Goal: Task Accomplishment & Management: Complete application form

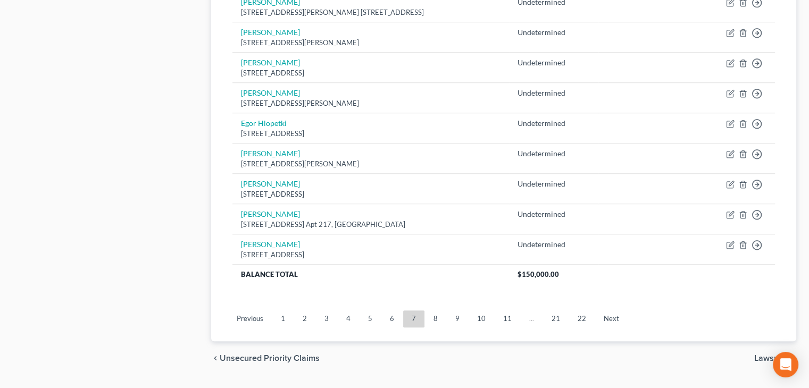
scroll to position [836, 0]
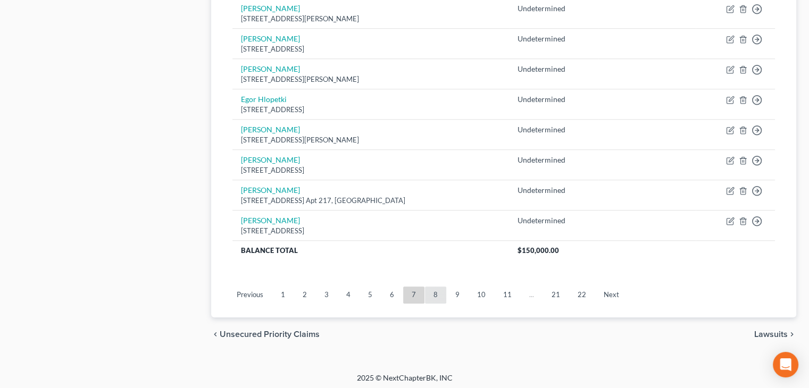
click at [431, 290] on link "8" at bounding box center [435, 295] width 21 height 17
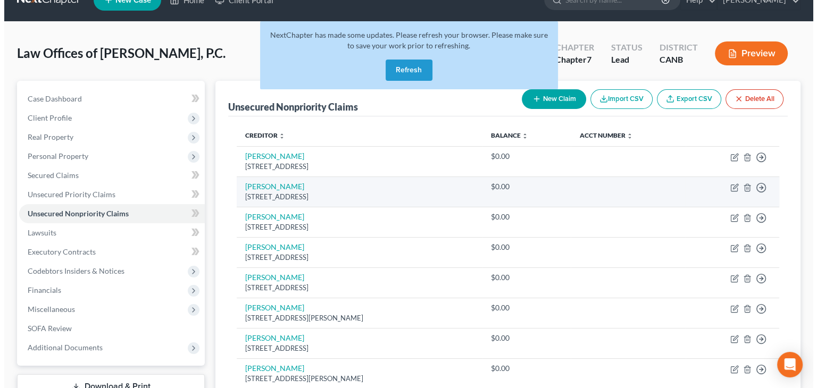
scroll to position [0, 0]
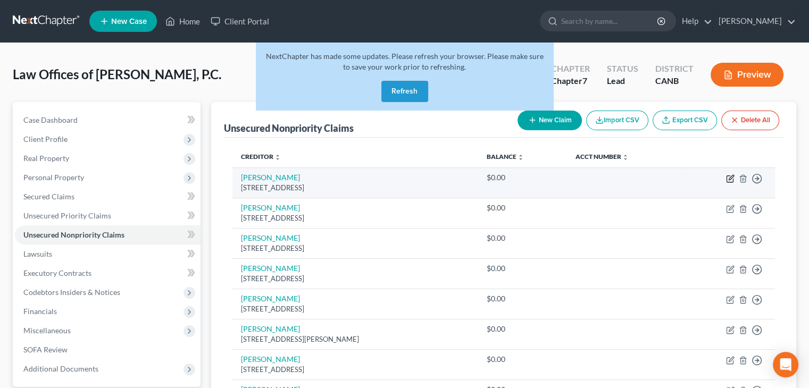
click at [730, 179] on icon "button" at bounding box center [730, 178] width 9 height 9
select select "4"
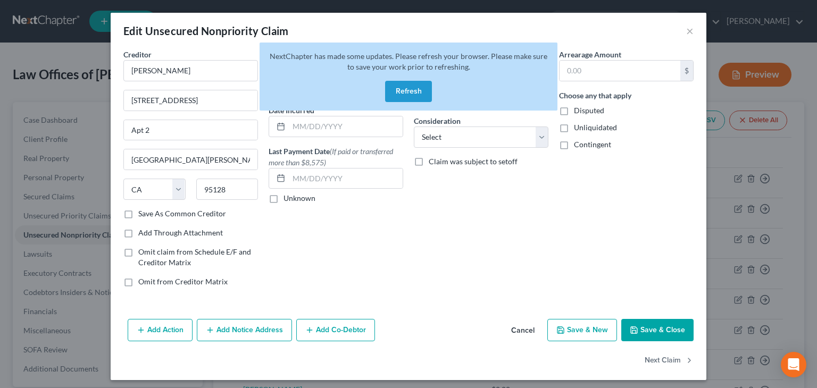
click at [415, 87] on button "Refresh" at bounding box center [408, 91] width 47 height 21
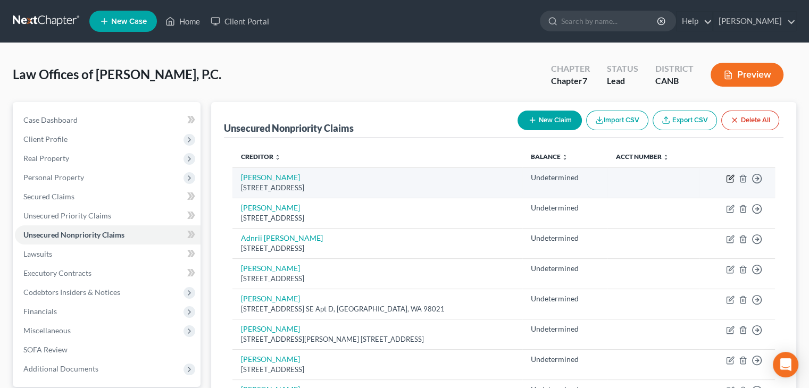
click at [732, 177] on icon "button" at bounding box center [731, 177] width 5 height 5
select select "14"
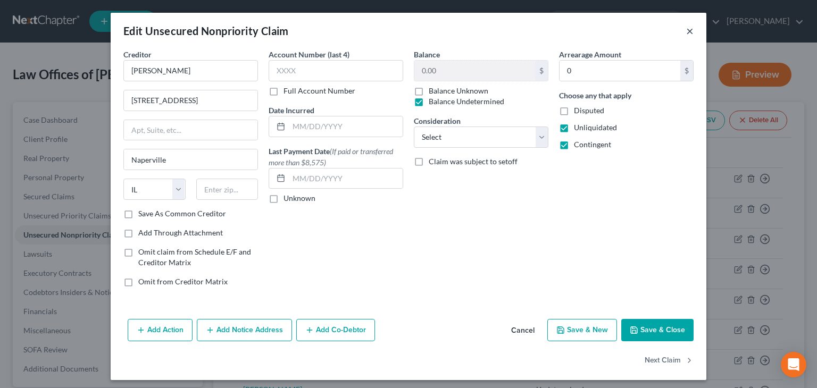
click at [686, 30] on button "×" at bounding box center [689, 30] width 7 height 13
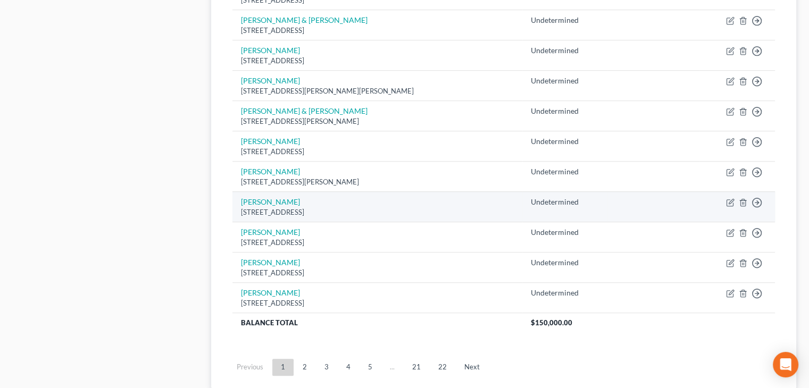
scroll to position [836, 0]
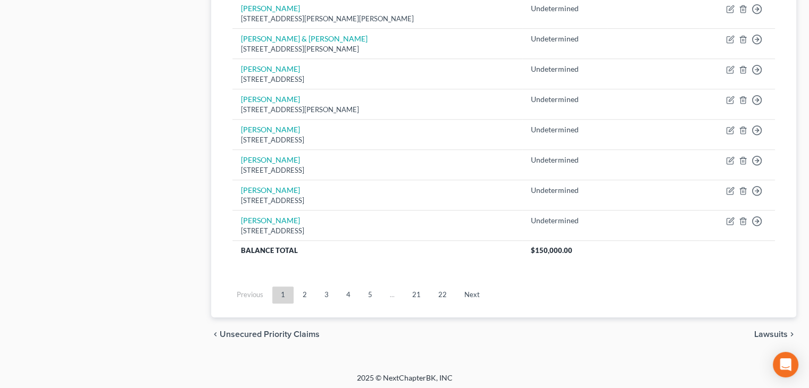
click at [348, 292] on link "4" at bounding box center [348, 295] width 21 height 17
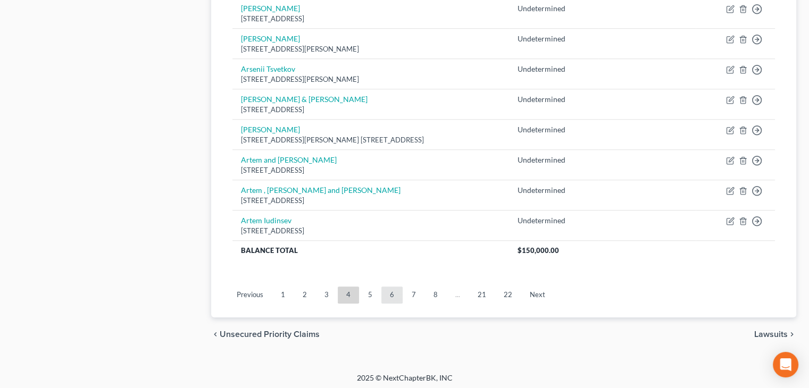
click at [388, 291] on link "6" at bounding box center [391, 295] width 21 height 17
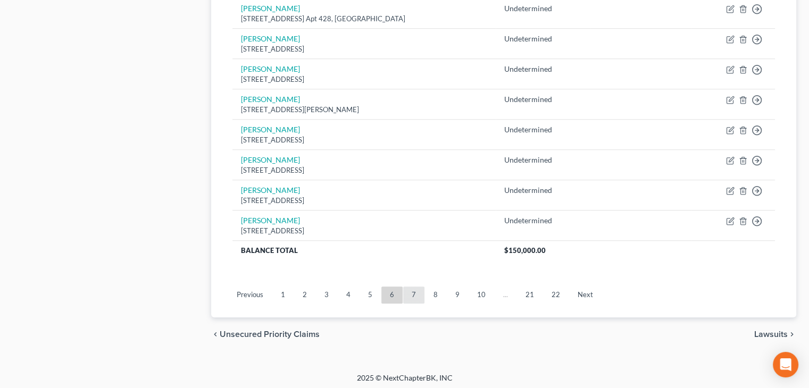
click at [409, 295] on link "7" at bounding box center [413, 295] width 21 height 17
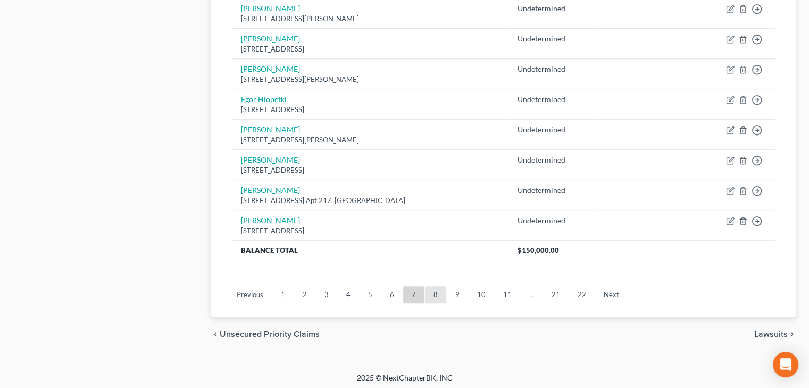
click at [435, 294] on link "8" at bounding box center [435, 295] width 21 height 17
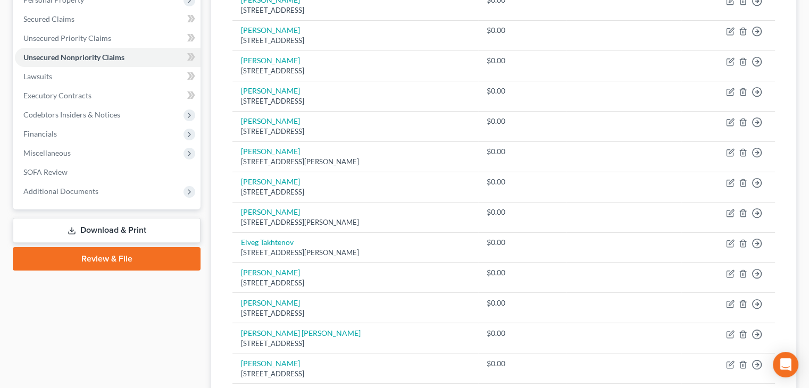
scroll to position [0, 0]
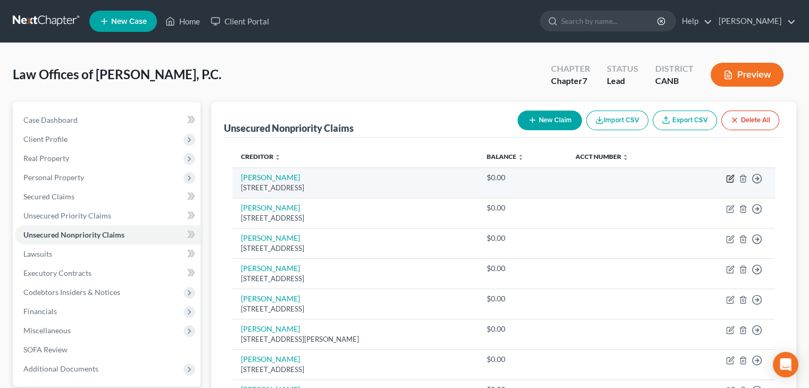
click at [729, 178] on icon "button" at bounding box center [731, 177] width 5 height 5
select select "4"
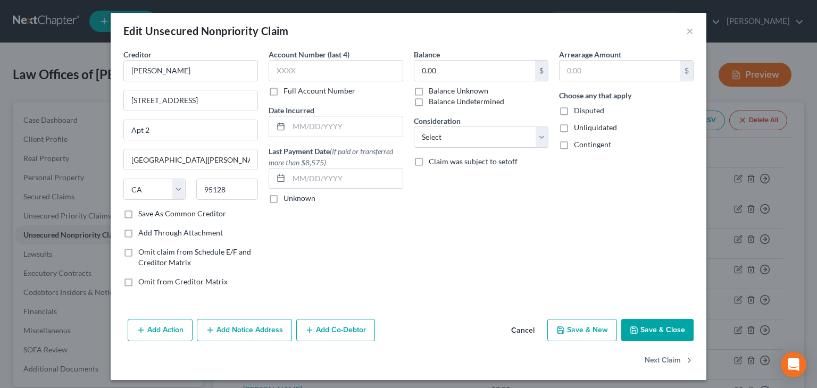
drag, startPoint x: 414, startPoint y: 103, endPoint x: 483, endPoint y: 122, distance: 71.9
click at [429, 104] on label "Balance Undetermined" at bounding box center [467, 101] width 76 height 11
click at [433, 103] on input "Balance Undetermined" at bounding box center [436, 99] width 7 height 7
checkbox input "true"
click at [574, 126] on label "Unliquidated" at bounding box center [595, 127] width 43 height 11
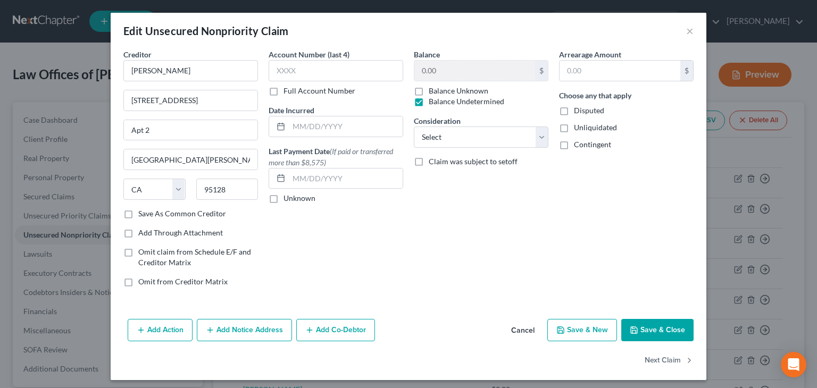
click at [578, 126] on input "Unliquidated" at bounding box center [581, 125] width 7 height 7
checkbox input "true"
click at [574, 144] on label "Contingent" at bounding box center [592, 144] width 37 height 11
click at [578, 144] on input "Contingent" at bounding box center [581, 142] width 7 height 7
checkbox input "true"
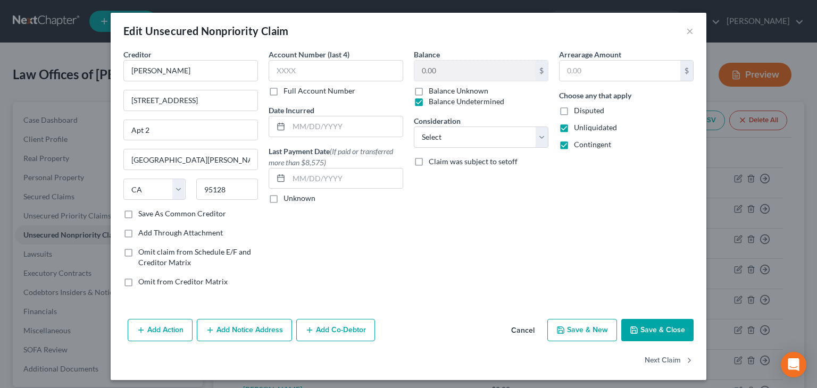
drag, startPoint x: 655, startPoint y: 334, endPoint x: 651, endPoint y: 328, distance: 7.1
click at [653, 332] on button "Save & Close" at bounding box center [657, 330] width 72 height 22
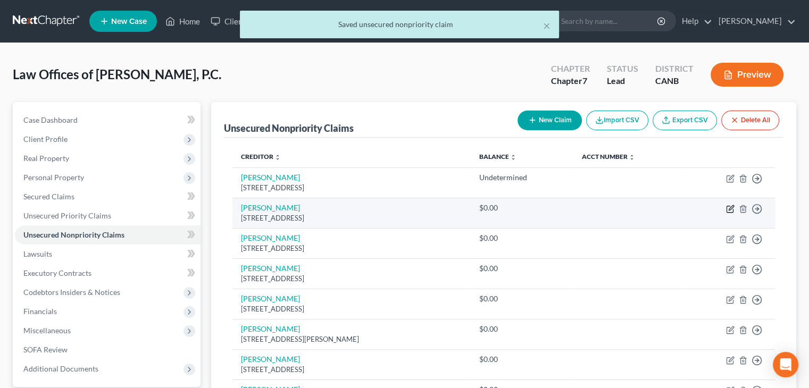
click at [729, 205] on icon "button" at bounding box center [730, 209] width 9 height 9
select select "4"
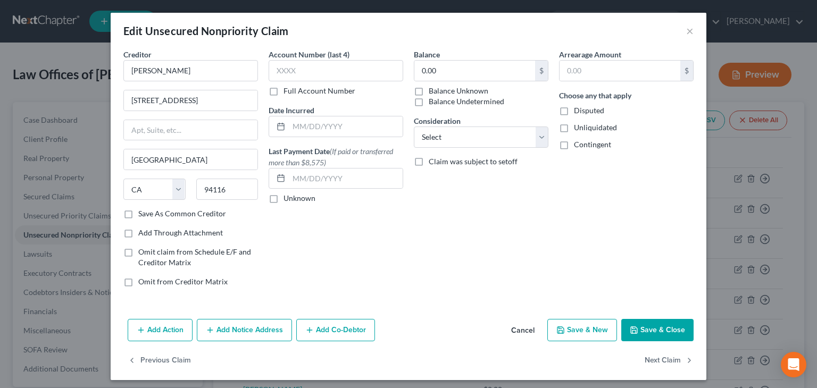
click at [429, 101] on label "Balance Undetermined" at bounding box center [467, 101] width 76 height 11
click at [433, 101] on input "Balance Undetermined" at bounding box center [436, 99] width 7 height 7
checkbox input "true"
click at [574, 128] on label "Unliquidated" at bounding box center [595, 127] width 43 height 11
click at [578, 128] on input "Unliquidated" at bounding box center [581, 125] width 7 height 7
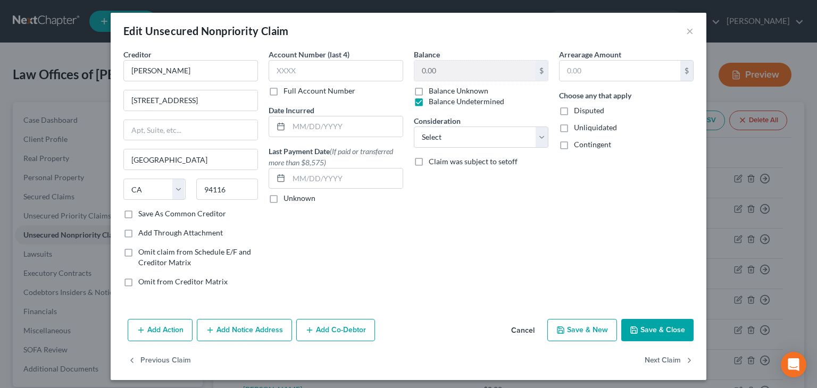
checkbox input "true"
click at [574, 144] on label "Contingent" at bounding box center [592, 144] width 37 height 11
click at [578, 144] on input "Contingent" at bounding box center [581, 142] width 7 height 7
checkbox input "true"
click at [656, 326] on button "Save & Close" at bounding box center [657, 330] width 72 height 22
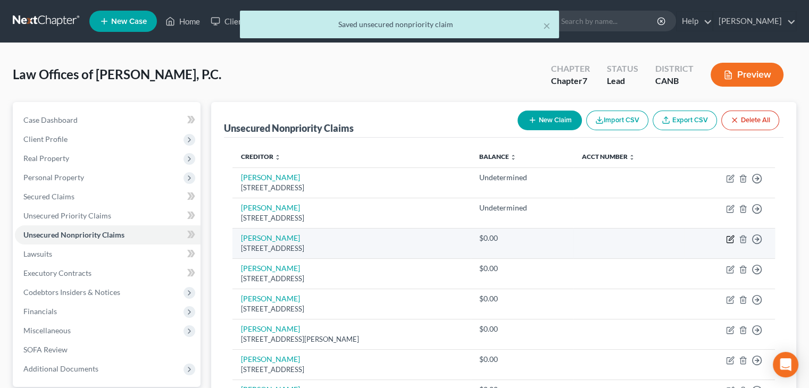
click at [729, 238] on icon "button" at bounding box center [730, 239] width 9 height 9
select select "4"
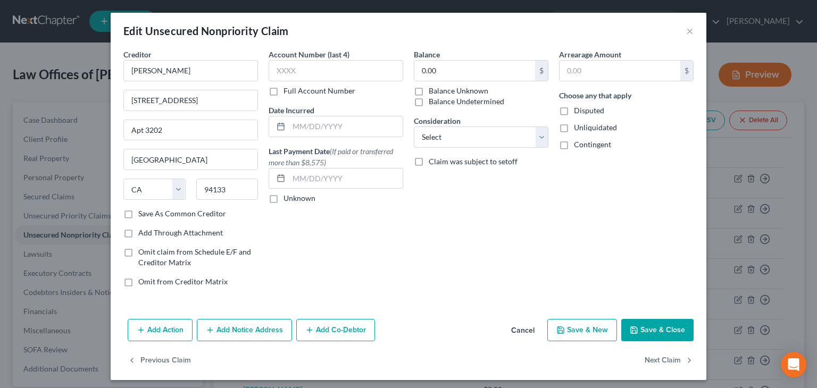
click at [429, 102] on label "Balance Undetermined" at bounding box center [467, 101] width 76 height 11
click at [433, 102] on input "Balance Undetermined" at bounding box center [436, 99] width 7 height 7
checkbox input "true"
click at [574, 126] on label "Unliquidated" at bounding box center [595, 127] width 43 height 11
click at [578, 126] on input "Unliquidated" at bounding box center [581, 125] width 7 height 7
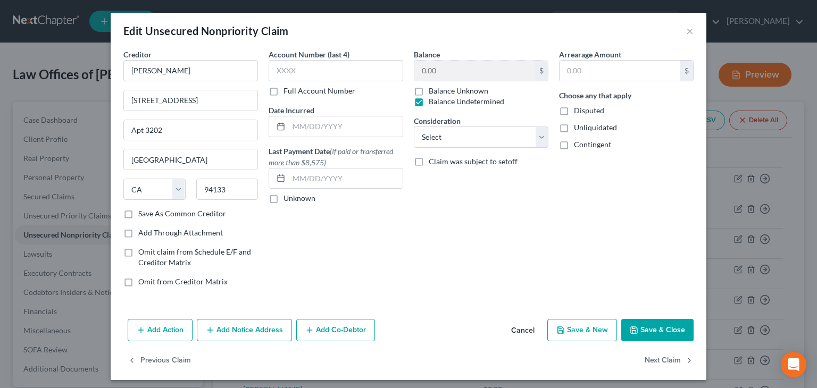
checkbox input "true"
click at [574, 144] on label "Contingent" at bounding box center [592, 144] width 37 height 11
click at [578, 144] on input "Contingent" at bounding box center [581, 142] width 7 height 7
checkbox input "true"
click at [639, 328] on button "Save & Close" at bounding box center [657, 330] width 72 height 22
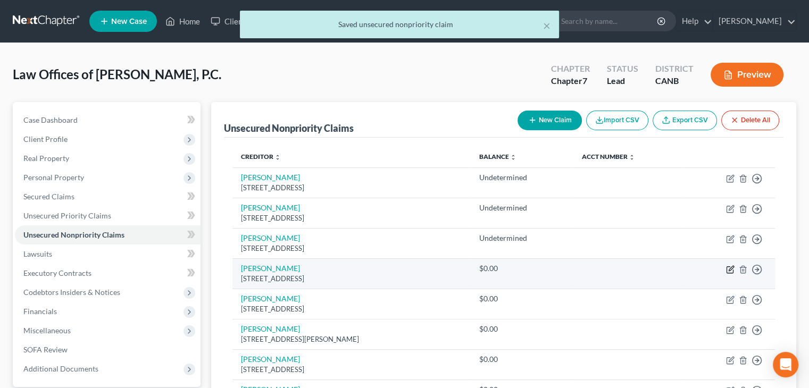
click at [730, 269] on icon "button" at bounding box center [731, 268] width 5 height 5
select select "50"
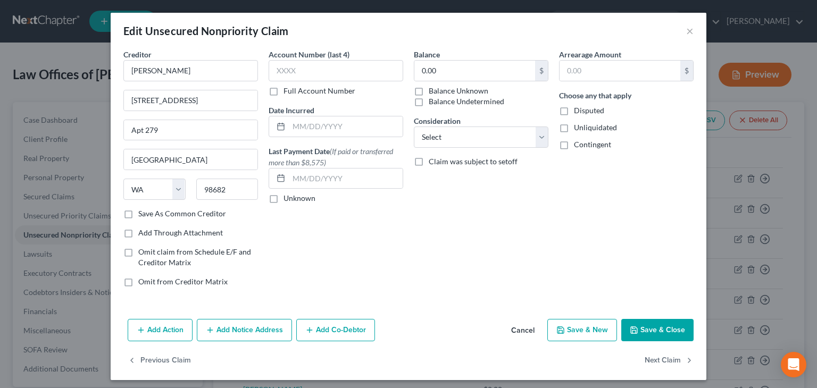
click at [474, 101] on label "Balance Undetermined" at bounding box center [467, 101] width 76 height 11
click at [440, 101] on input "Balance Undetermined" at bounding box center [436, 99] width 7 height 7
checkbox input "true"
click at [574, 128] on label "Unliquidated" at bounding box center [595, 127] width 43 height 11
click at [578, 128] on input "Unliquidated" at bounding box center [581, 125] width 7 height 7
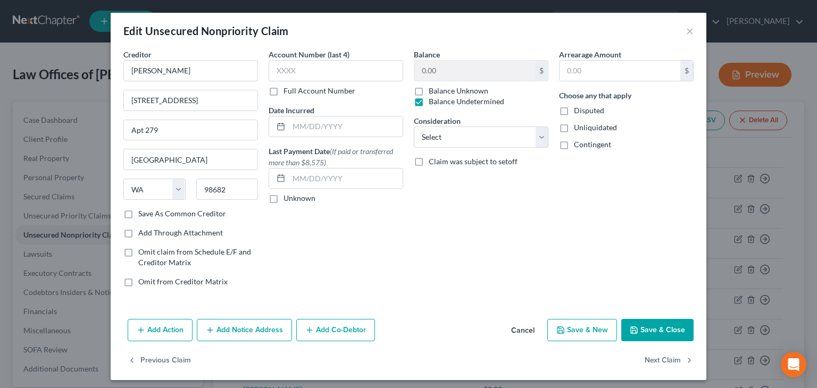
checkbox input "true"
click at [574, 143] on label "Contingent" at bounding box center [592, 144] width 37 height 11
click at [578, 143] on input "Contingent" at bounding box center [581, 142] width 7 height 7
checkbox input "true"
click at [669, 328] on button "Save & Close" at bounding box center [657, 330] width 72 height 22
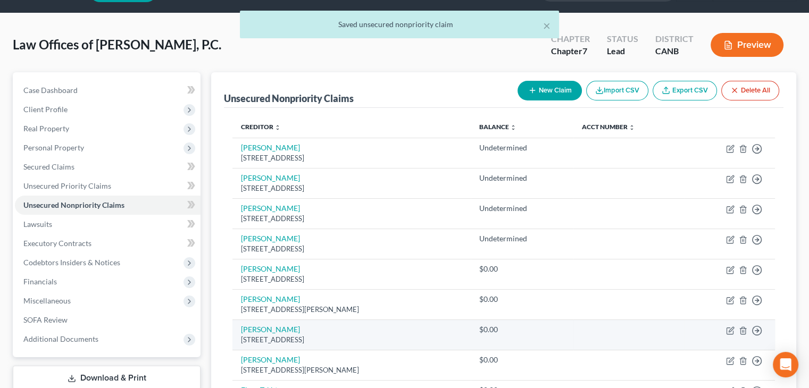
scroll to position [106, 0]
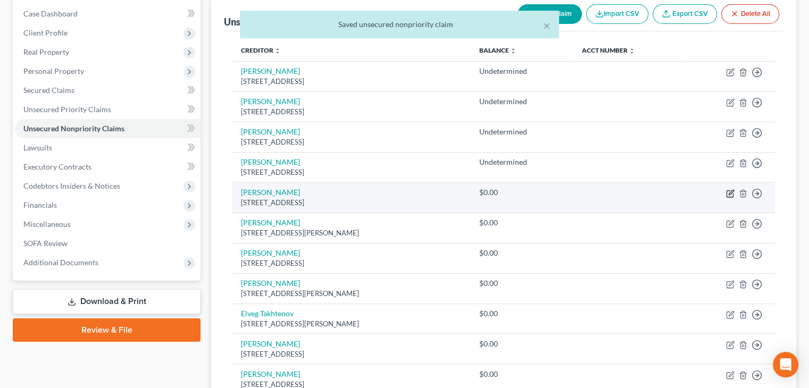
click at [729, 194] on icon "button" at bounding box center [730, 193] width 9 height 9
select select "28"
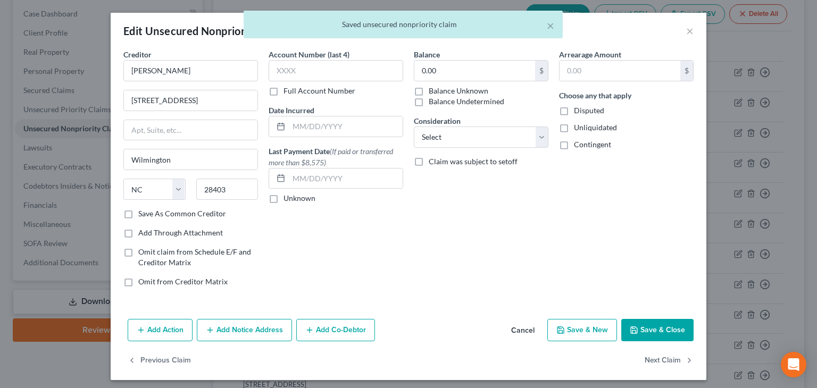
drag, startPoint x: 413, startPoint y: 101, endPoint x: 506, endPoint y: 122, distance: 95.9
click at [429, 102] on label "Balance Undetermined" at bounding box center [467, 101] width 76 height 11
click at [433, 102] on input "Balance Undetermined" at bounding box center [436, 99] width 7 height 7
checkbox input "true"
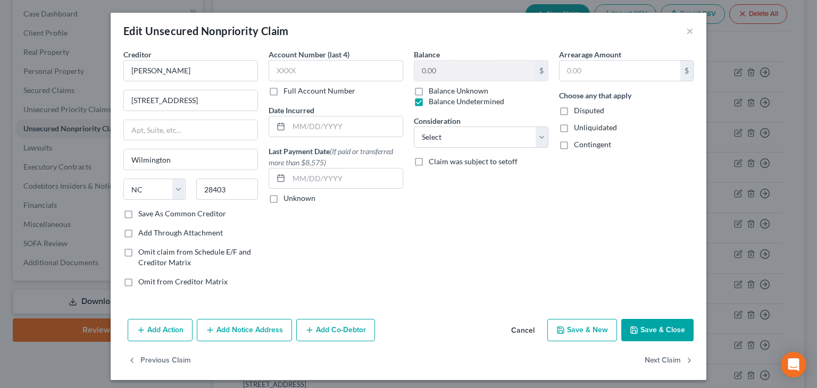
click at [574, 127] on label "Unliquidated" at bounding box center [595, 127] width 43 height 11
click at [578, 127] on input "Unliquidated" at bounding box center [581, 125] width 7 height 7
checkbox input "true"
click at [574, 143] on label "Contingent" at bounding box center [592, 144] width 37 height 11
click at [578, 143] on input "Contingent" at bounding box center [581, 142] width 7 height 7
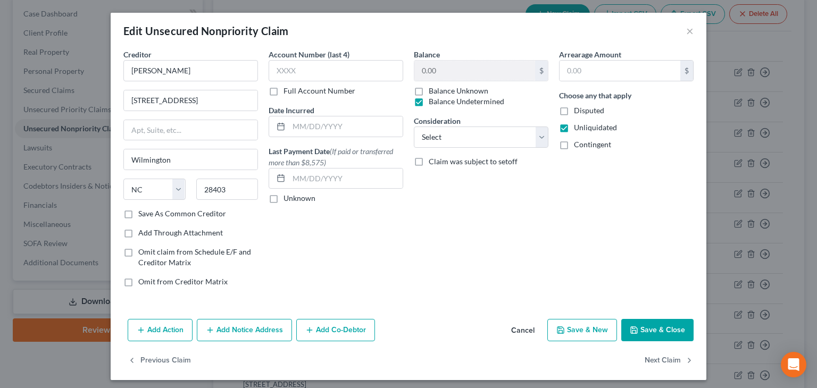
checkbox input "true"
click at [663, 330] on button "Save & Close" at bounding box center [657, 330] width 72 height 22
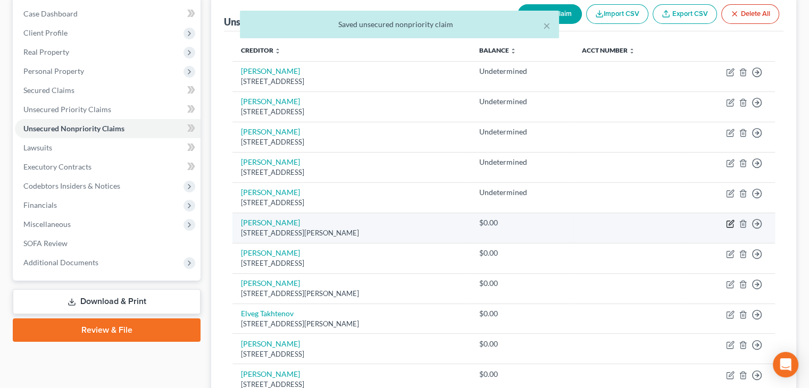
click at [726, 223] on icon "button" at bounding box center [729, 224] width 6 height 6
select select "4"
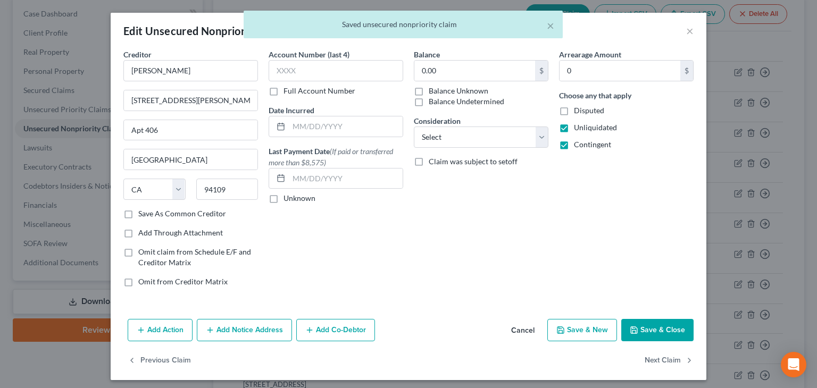
click at [429, 103] on label "Balance Undetermined" at bounding box center [467, 101] width 76 height 11
click at [433, 103] on input "Balance Undetermined" at bounding box center [436, 99] width 7 height 7
checkbox input "true"
click at [649, 331] on button "Save & Close" at bounding box center [657, 330] width 72 height 22
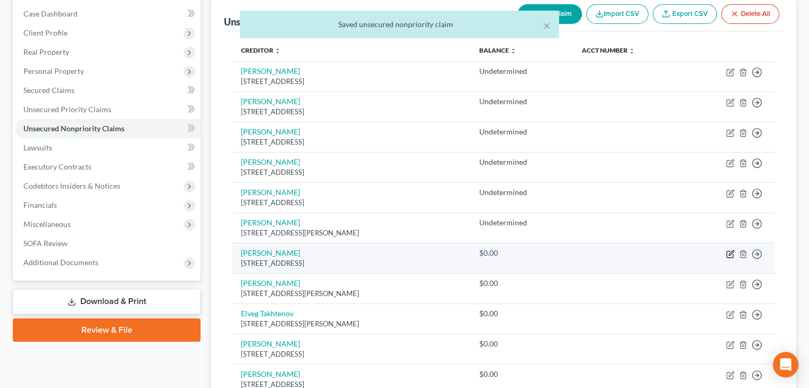
click at [726, 254] on icon "button" at bounding box center [729, 254] width 6 height 6
select select "4"
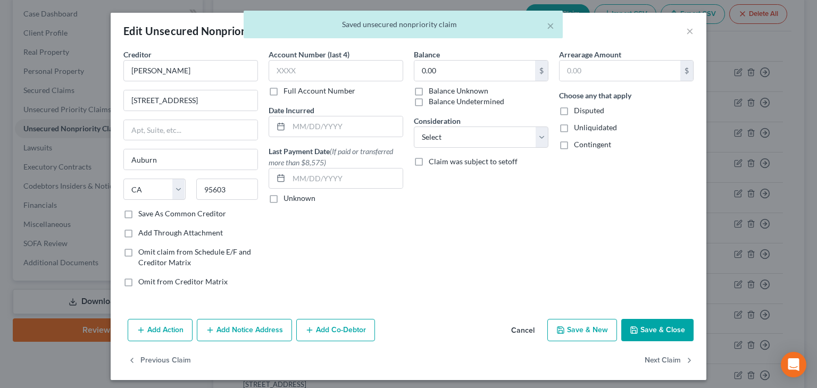
drag, startPoint x: 413, startPoint y: 99, endPoint x: 428, endPoint y: 104, distance: 15.0
click at [429, 99] on label "Balance Undetermined" at bounding box center [467, 101] width 76 height 11
click at [433, 99] on input "Balance Undetermined" at bounding box center [436, 99] width 7 height 7
checkbox input "true"
drag, startPoint x: 562, startPoint y: 126, endPoint x: 566, endPoint y: 139, distance: 14.1
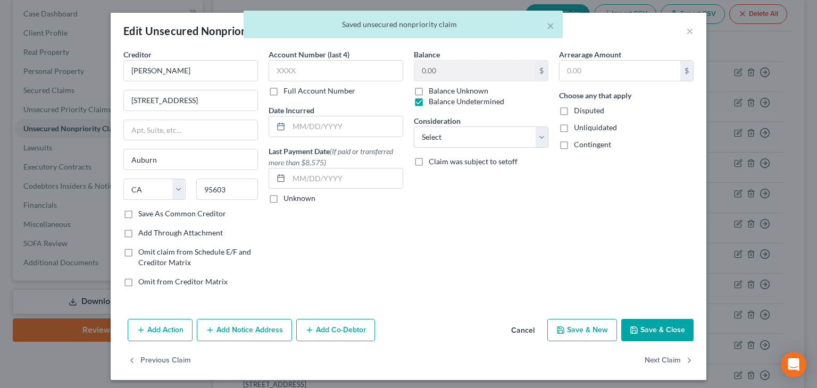
click at [574, 128] on label "Unliquidated" at bounding box center [595, 127] width 43 height 11
click at [578, 128] on input "Unliquidated" at bounding box center [581, 125] width 7 height 7
checkbox input "true"
click at [574, 145] on label "Contingent" at bounding box center [592, 144] width 37 height 11
click at [578, 145] on input "Contingent" at bounding box center [581, 142] width 7 height 7
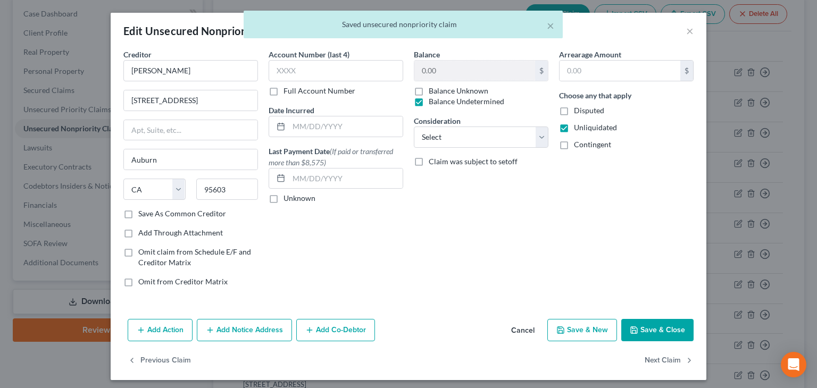
checkbox input "true"
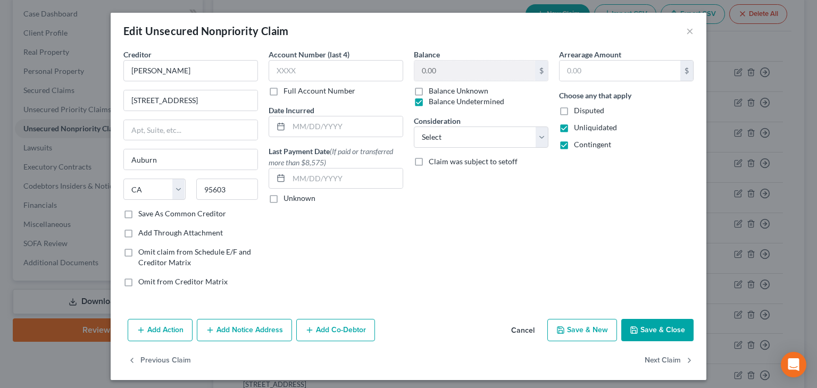
click at [664, 330] on button "Save & Close" at bounding box center [657, 330] width 72 height 22
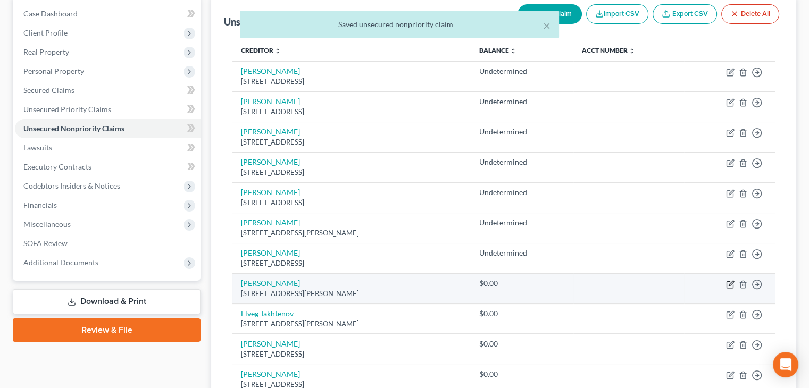
click at [730, 281] on icon "button" at bounding box center [730, 284] width 9 height 9
select select "4"
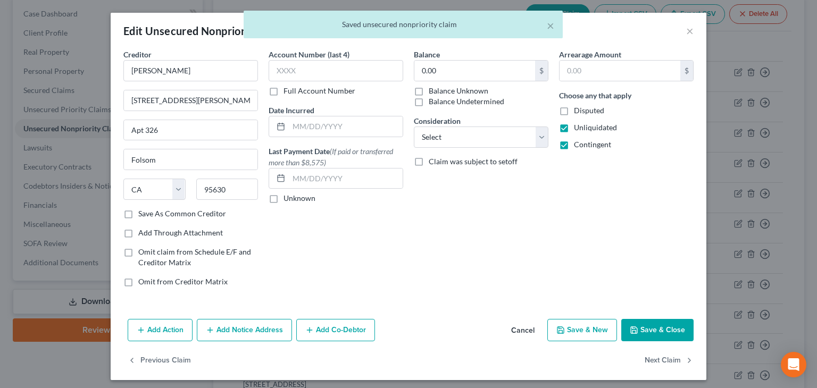
drag, startPoint x: 412, startPoint y: 103, endPoint x: 431, endPoint y: 109, distance: 20.0
click at [429, 104] on label "Balance Undetermined" at bounding box center [467, 101] width 76 height 11
click at [433, 103] on input "Balance Undetermined" at bounding box center [436, 99] width 7 height 7
checkbox input "true"
click at [640, 333] on button "Save & Close" at bounding box center [657, 330] width 72 height 22
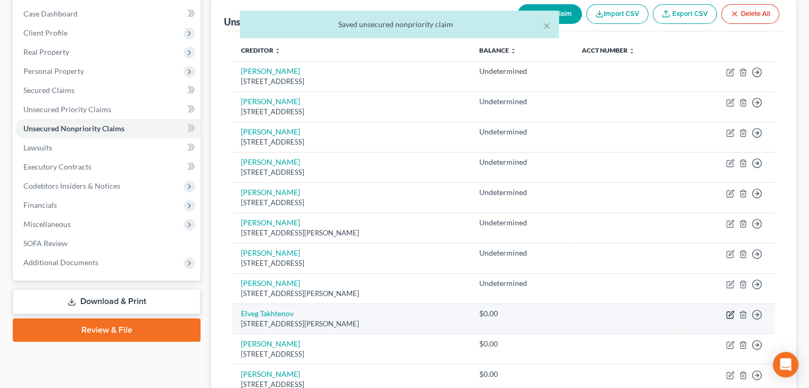
click at [728, 317] on icon "button" at bounding box center [730, 315] width 9 height 9
select select "4"
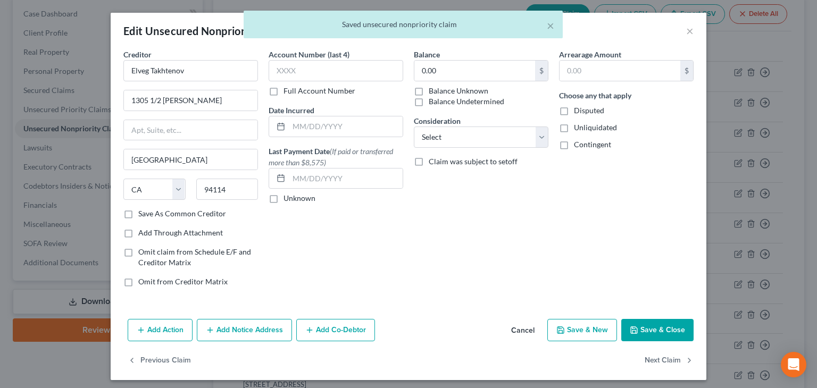
drag, startPoint x: 431, startPoint y: 98, endPoint x: 442, endPoint y: 103, distance: 12.0
click at [432, 99] on label "Balance Undetermined" at bounding box center [467, 101] width 76 height 11
click at [433, 99] on input "Balance Undetermined" at bounding box center [436, 99] width 7 height 7
checkbox input "true"
click at [574, 132] on label "Unliquidated" at bounding box center [595, 127] width 43 height 11
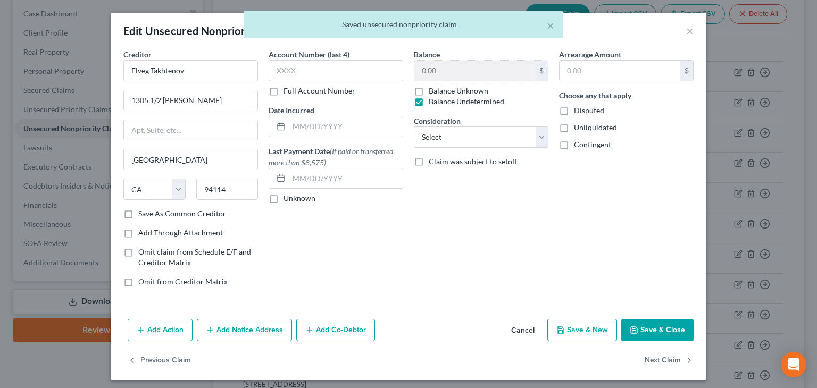
click at [578, 129] on input "Unliquidated" at bounding box center [581, 125] width 7 height 7
checkbox input "true"
click at [574, 147] on label "Contingent" at bounding box center [592, 144] width 37 height 11
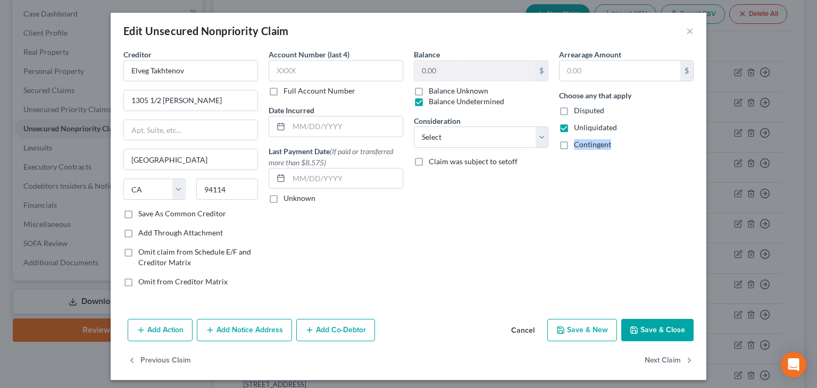
click at [574, 148] on label "Contingent" at bounding box center [592, 144] width 37 height 11
click at [578, 146] on input "Contingent" at bounding box center [581, 142] width 7 height 7
click at [574, 148] on label "Contingent" at bounding box center [592, 144] width 37 height 11
click at [578, 146] on input "Contingent" at bounding box center [581, 142] width 7 height 7
click at [574, 146] on label "Contingent" at bounding box center [592, 144] width 37 height 11
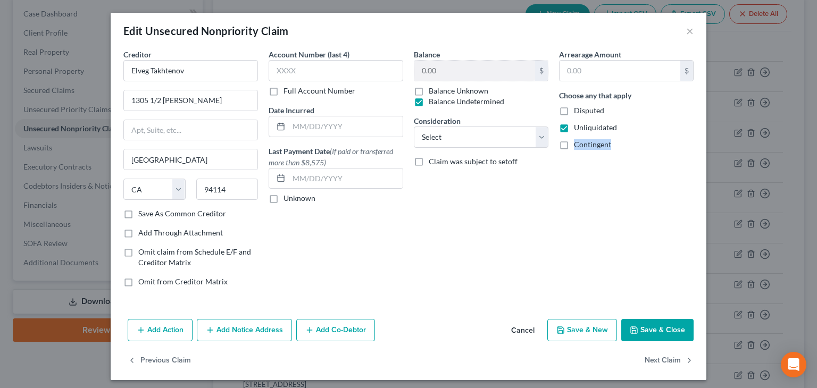
click at [578, 146] on input "Contingent" at bounding box center [581, 142] width 7 height 7
checkbox input "true"
click at [651, 330] on button "Save & Close" at bounding box center [657, 330] width 72 height 22
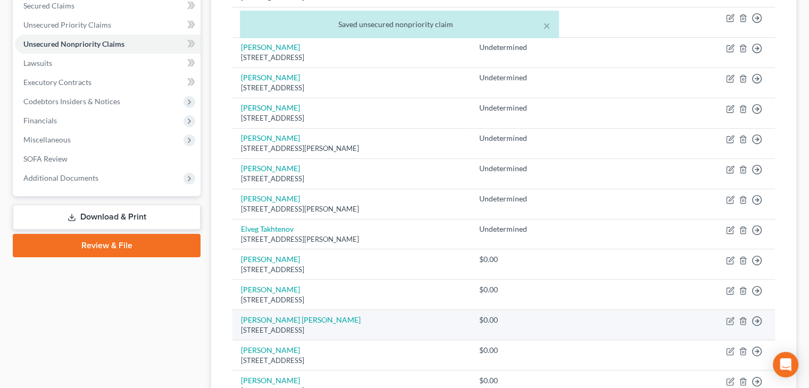
scroll to position [213, 0]
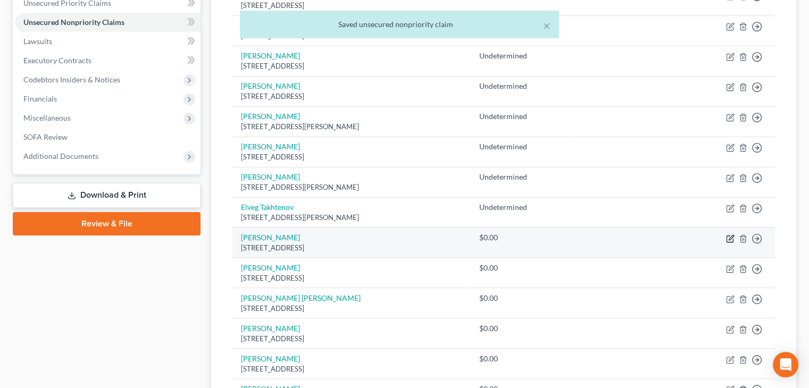
click at [727, 239] on icon "button" at bounding box center [730, 239] width 9 height 9
select select "13"
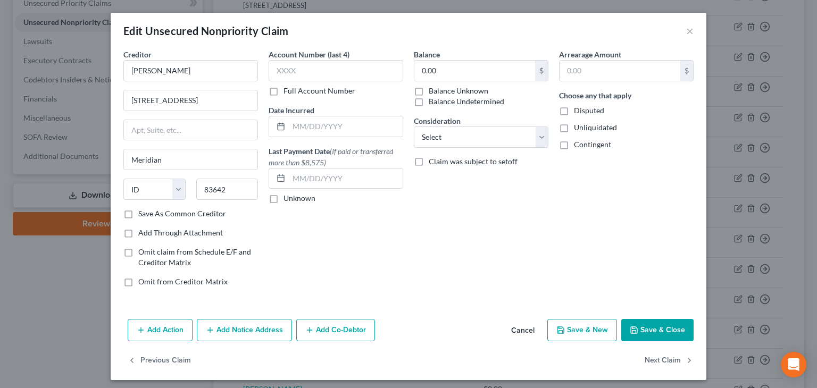
click at [429, 103] on label "Balance Undetermined" at bounding box center [467, 101] width 76 height 11
click at [433, 103] on input "Balance Undetermined" at bounding box center [436, 99] width 7 height 7
checkbox input "true"
click at [574, 126] on label "Unliquidated" at bounding box center [595, 127] width 43 height 11
click at [578, 126] on input "Unliquidated" at bounding box center [581, 125] width 7 height 7
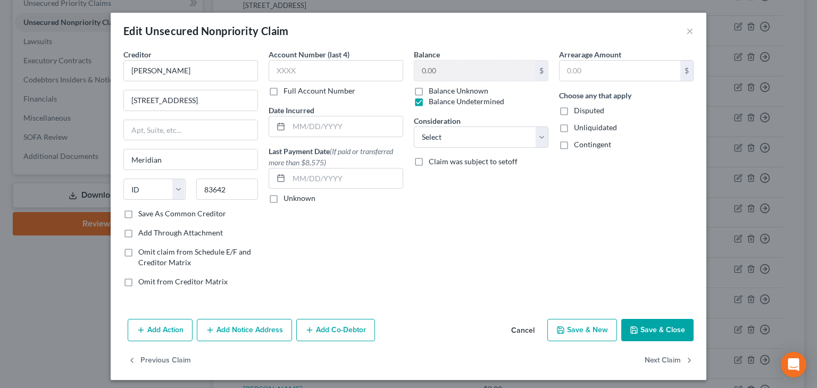
checkbox input "true"
click at [574, 145] on label "Contingent" at bounding box center [592, 144] width 37 height 11
click at [578, 145] on input "Contingent" at bounding box center [581, 142] width 7 height 7
checkbox input "true"
click at [655, 329] on button "Save & Close" at bounding box center [657, 330] width 72 height 22
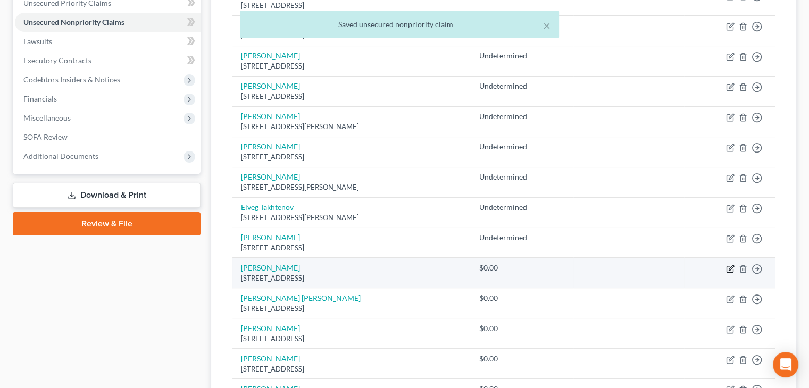
click at [732, 266] on icon "button" at bounding box center [731, 267] width 5 height 5
select select "35"
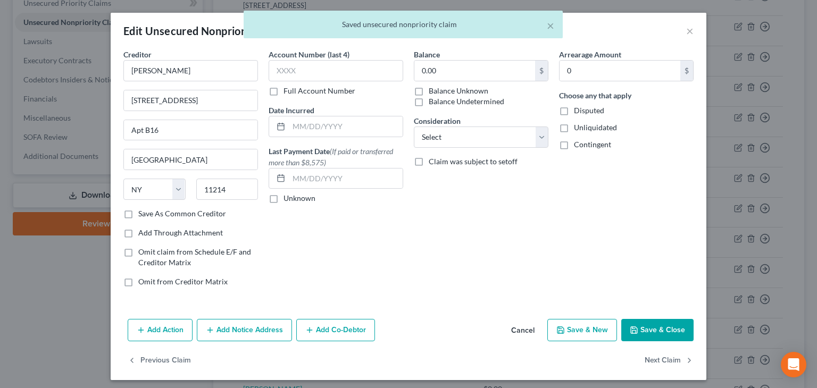
click at [429, 102] on label "Balance Undetermined" at bounding box center [467, 101] width 76 height 11
click at [433, 102] on input "Balance Undetermined" at bounding box center [436, 99] width 7 height 7
checkbox input "true"
click at [574, 131] on label "Unliquidated" at bounding box center [595, 127] width 43 height 11
click at [578, 129] on input "Unliquidated" at bounding box center [581, 125] width 7 height 7
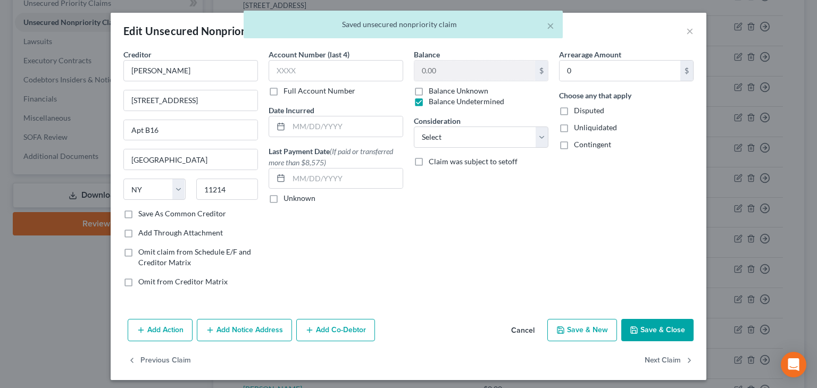
checkbox input "true"
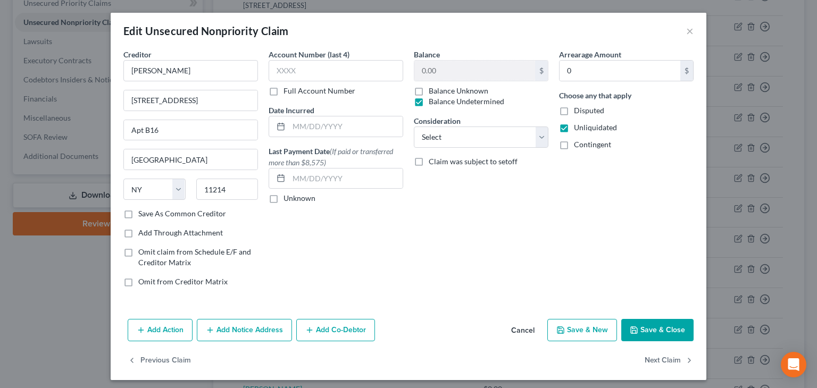
click at [574, 147] on label "Contingent" at bounding box center [592, 144] width 37 height 11
click at [578, 146] on input "Contingent" at bounding box center [581, 142] width 7 height 7
checkbox input "true"
click at [660, 333] on button "Save & Close" at bounding box center [657, 330] width 72 height 22
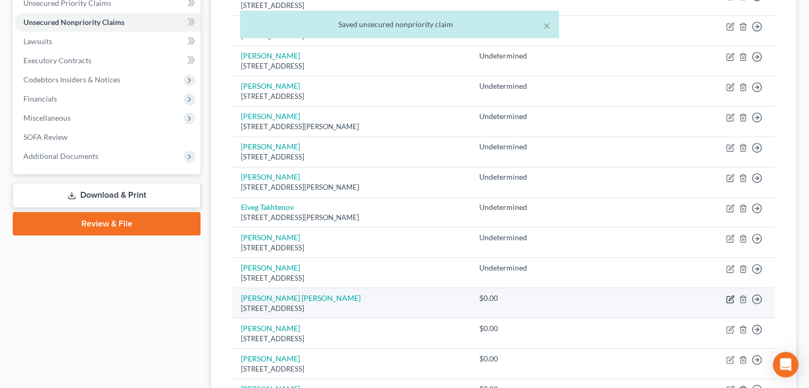
click at [730, 297] on icon "button" at bounding box center [730, 299] width 9 height 9
select select "50"
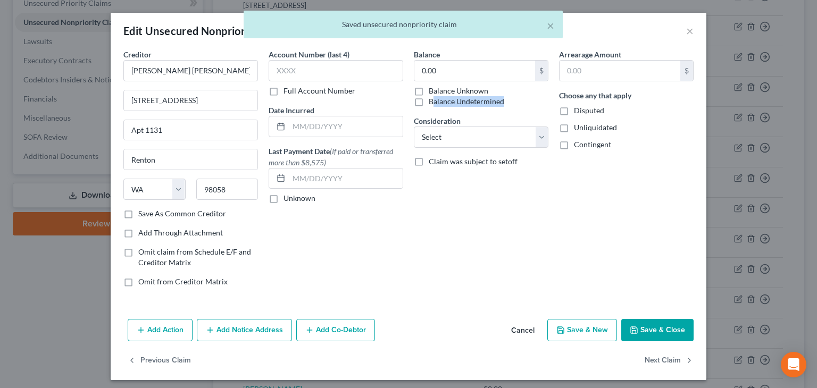
drag, startPoint x: 416, startPoint y: 104, endPoint x: 514, endPoint y: 111, distance: 98.1
click at [434, 103] on label "Balance Undetermined" at bounding box center [467, 101] width 76 height 11
click at [574, 127] on label "Unliquidated" at bounding box center [595, 127] width 43 height 11
click at [578, 127] on input "Unliquidated" at bounding box center [581, 125] width 7 height 7
checkbox input "true"
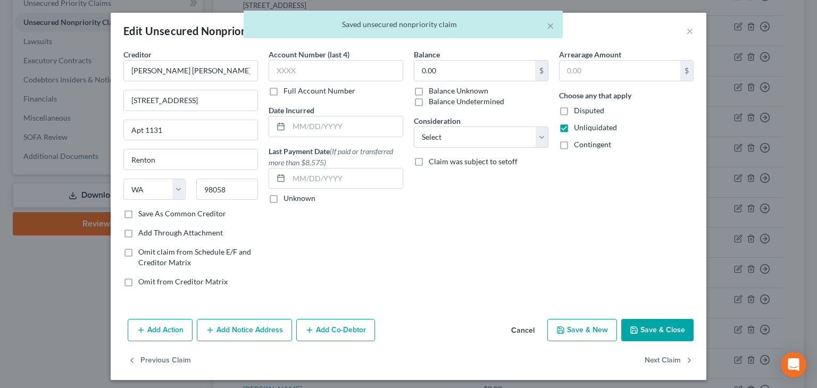
click at [574, 143] on label "Contingent" at bounding box center [592, 144] width 37 height 11
click at [578, 143] on input "Contingent" at bounding box center [581, 142] width 7 height 7
checkbox input "true"
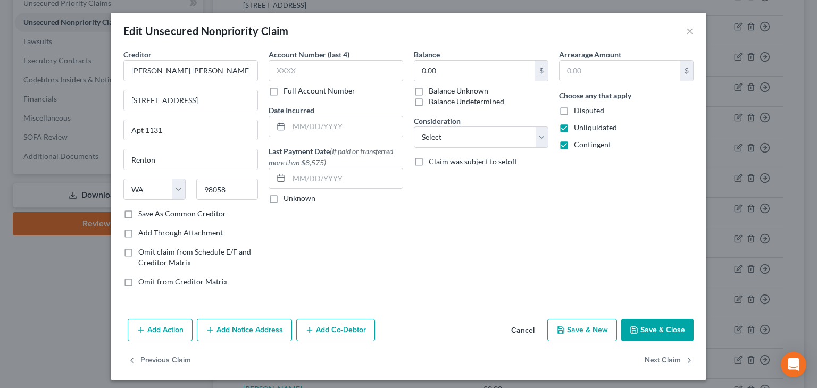
drag, startPoint x: 415, startPoint y: 101, endPoint x: 424, endPoint y: 106, distance: 10.8
click at [429, 101] on label "Balance Undetermined" at bounding box center [467, 101] width 76 height 11
click at [433, 101] on input "Balance Undetermined" at bounding box center [436, 99] width 7 height 7
checkbox input "true"
click at [659, 327] on button "Save & Close" at bounding box center [657, 330] width 72 height 22
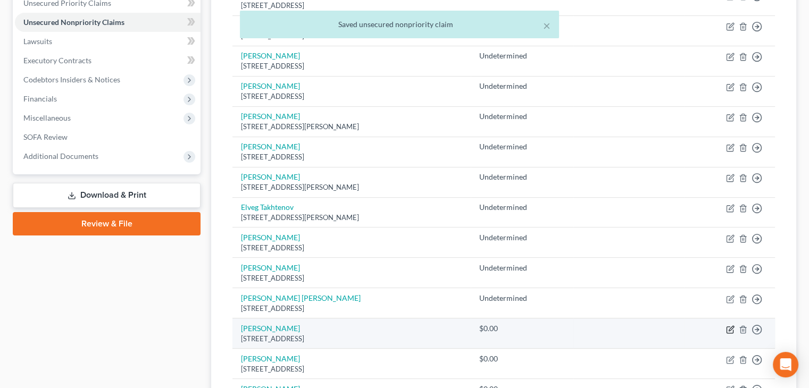
click at [729, 327] on icon "button" at bounding box center [731, 328] width 5 height 5
select select "4"
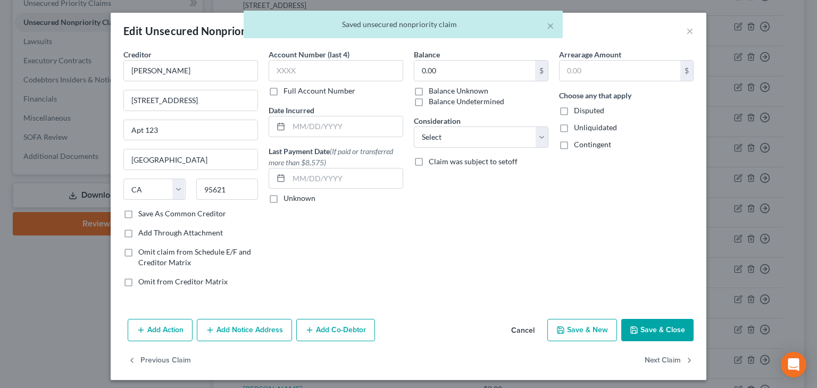
click at [429, 103] on label "Balance Undetermined" at bounding box center [467, 101] width 76 height 11
click at [433, 103] on input "Balance Undetermined" at bounding box center [436, 99] width 7 height 7
checkbox input "true"
click at [574, 127] on label "Unliquidated" at bounding box center [595, 127] width 43 height 11
click at [578, 127] on input "Unliquidated" at bounding box center [581, 125] width 7 height 7
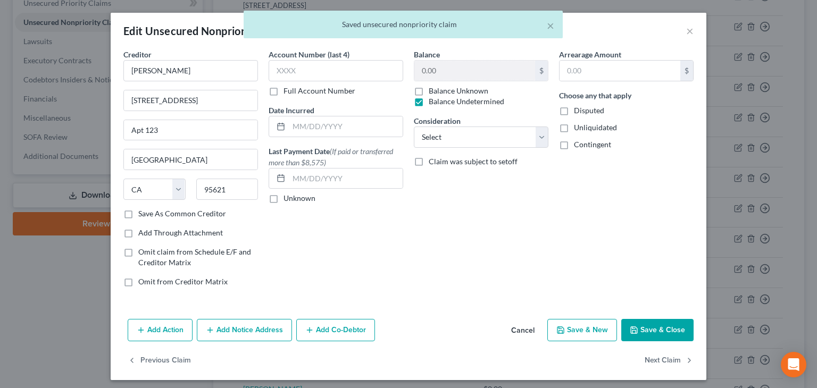
checkbox input "true"
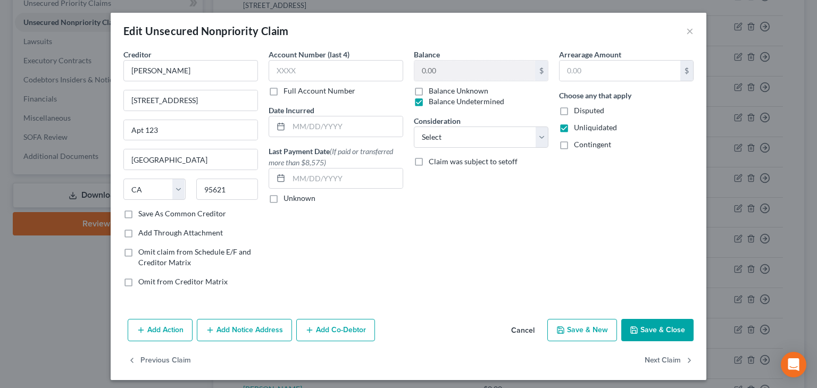
drag, startPoint x: 564, startPoint y: 145, endPoint x: 577, endPoint y: 180, distance: 37.5
click at [574, 146] on label "Contingent" at bounding box center [592, 144] width 37 height 11
click at [578, 146] on input "Contingent" at bounding box center [581, 142] width 7 height 7
checkbox input "true"
drag, startPoint x: 667, startPoint y: 328, endPoint x: 629, endPoint y: 275, distance: 64.8
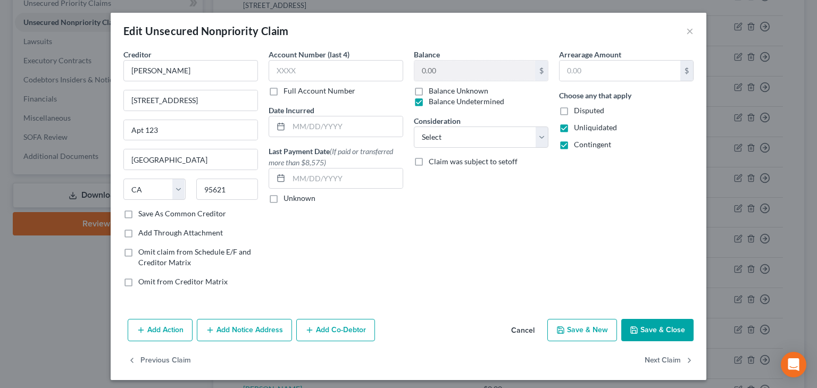
click at [666, 327] on button "Save & Close" at bounding box center [657, 330] width 72 height 22
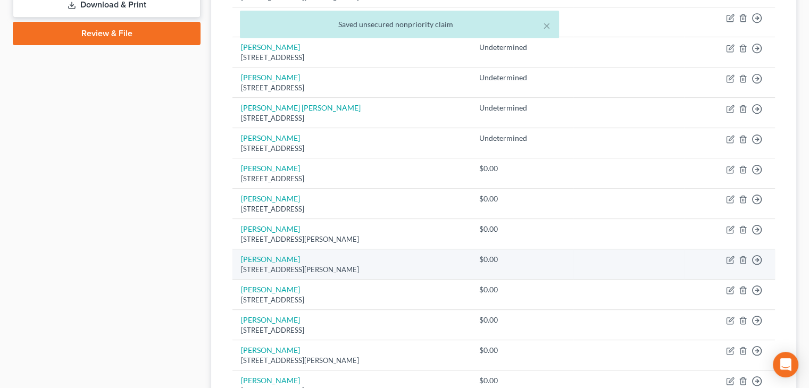
scroll to position [425, 0]
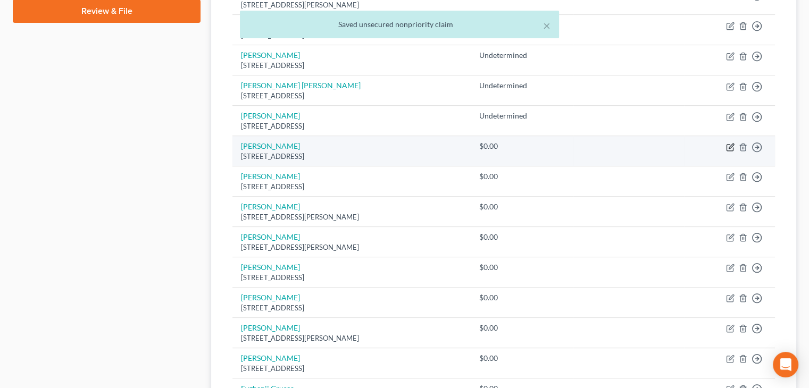
click at [727, 144] on icon "button" at bounding box center [730, 147] width 9 height 9
select select "4"
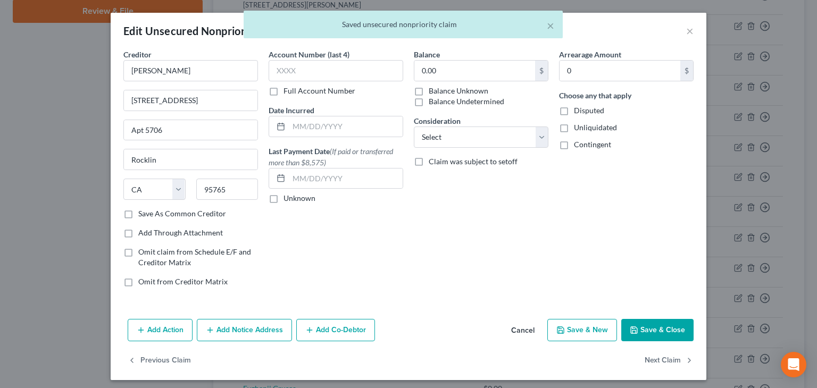
click at [447, 102] on label "Balance Undetermined" at bounding box center [467, 101] width 76 height 11
click at [440, 102] on input "Balance Undetermined" at bounding box center [436, 99] width 7 height 7
checkbox input "true"
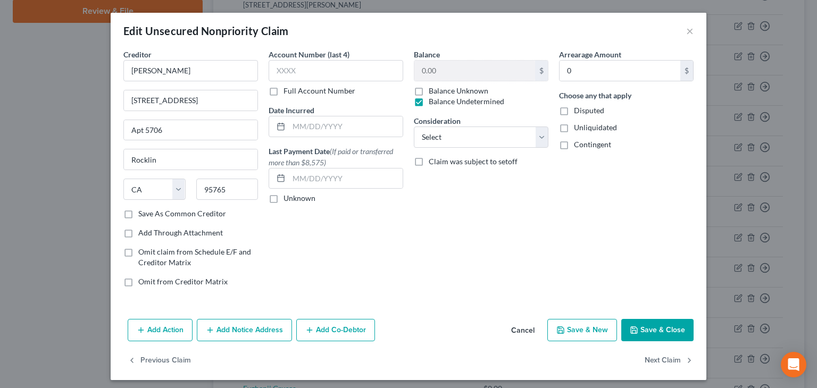
click at [574, 128] on span "Unliquidated" at bounding box center [595, 127] width 43 height 9
click at [578, 128] on input "Unliquidated" at bounding box center [581, 125] width 7 height 7
checkbox input "true"
click at [578, 145] on span "Contingent" at bounding box center [592, 144] width 37 height 9
click at [578, 145] on input "Contingent" at bounding box center [581, 142] width 7 height 7
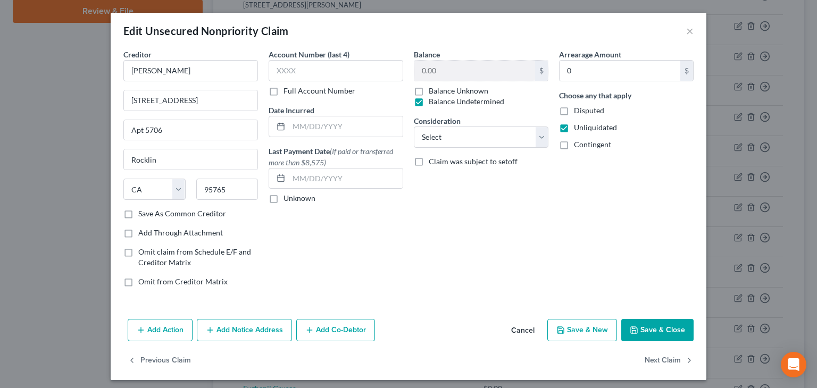
checkbox input "true"
click at [660, 329] on button "Save & Close" at bounding box center [657, 330] width 72 height 22
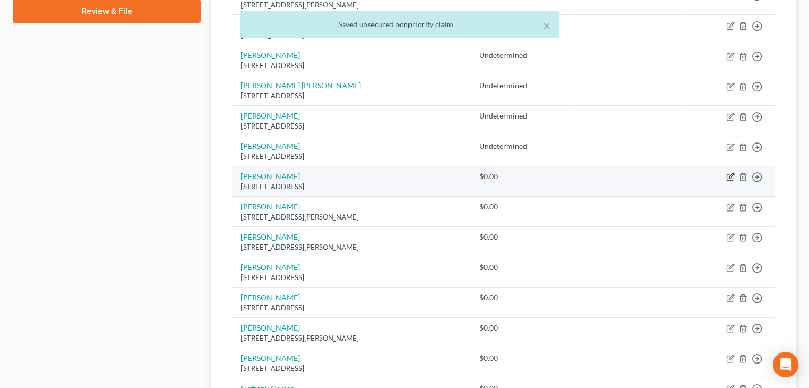
click at [726, 178] on icon "button" at bounding box center [729, 177] width 6 height 6
select select "4"
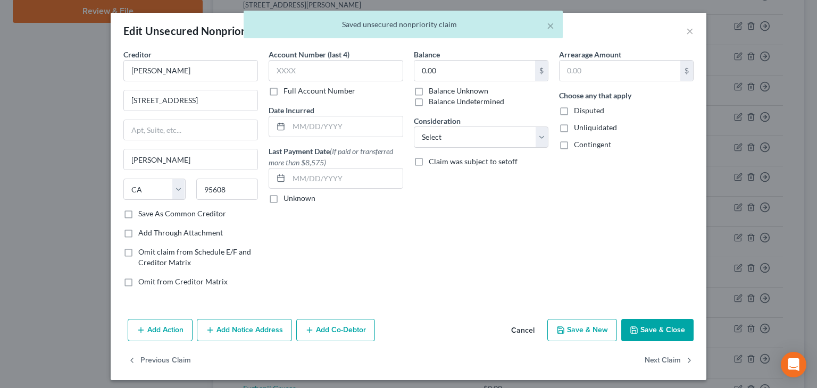
drag, startPoint x: 466, startPoint y: 102, endPoint x: 544, endPoint y: 119, distance: 79.9
click at [468, 103] on label "Balance Undetermined" at bounding box center [467, 101] width 76 height 11
click at [588, 128] on span "Unliquidated" at bounding box center [595, 127] width 43 height 9
click at [585, 128] on input "Unliquidated" at bounding box center [581, 125] width 7 height 7
checkbox input "true"
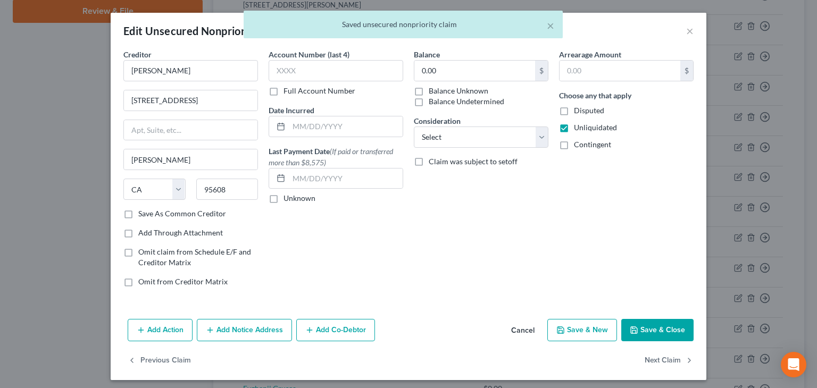
click at [588, 143] on span "Contingent" at bounding box center [592, 144] width 37 height 9
click at [585, 143] on input "Contingent" at bounding box center [581, 142] width 7 height 7
checkbox input "true"
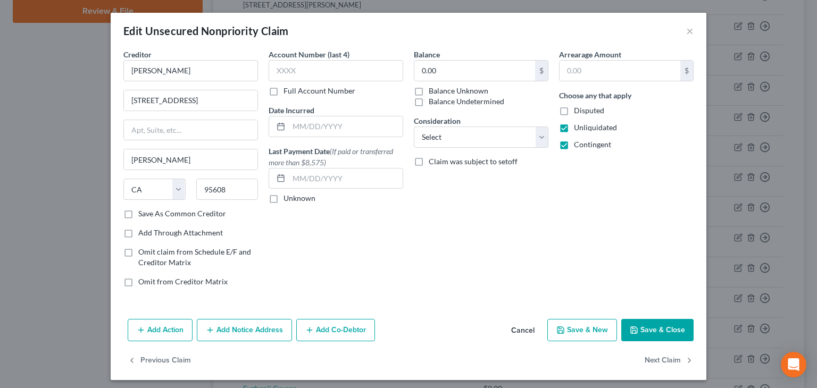
drag, startPoint x: 444, startPoint y: 98, endPoint x: 451, endPoint y: 109, distance: 13.3
click at [444, 101] on label "Balance Undetermined" at bounding box center [467, 101] width 76 height 11
click at [440, 101] on input "Balance Undetermined" at bounding box center [436, 99] width 7 height 7
checkbox input "true"
click at [672, 328] on button "Save & Close" at bounding box center [657, 330] width 72 height 22
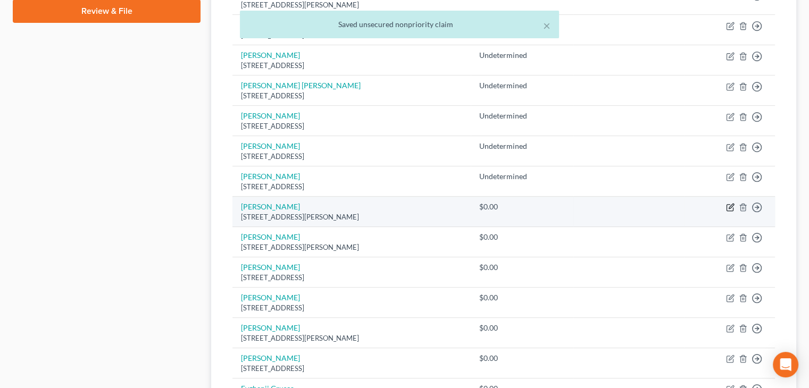
click at [727, 204] on icon "button" at bounding box center [730, 207] width 9 height 9
select select "4"
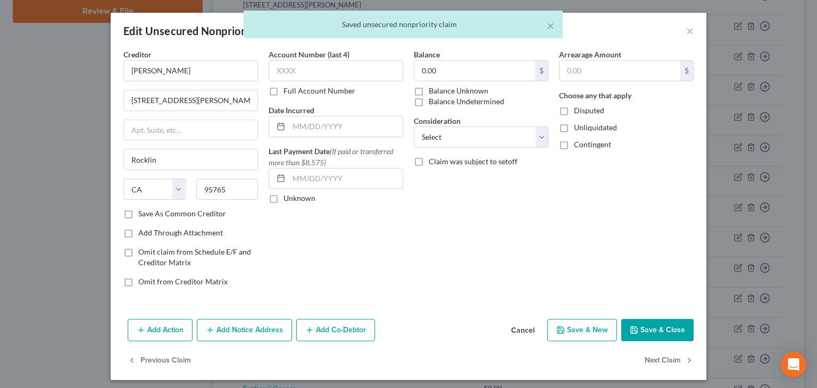
drag, startPoint x: 435, startPoint y: 98, endPoint x: 446, endPoint y: 101, distance: 11.0
click at [436, 98] on label "Balance Undetermined" at bounding box center [467, 101] width 76 height 11
click at [436, 98] on input "Balance Undetermined" at bounding box center [436, 99] width 7 height 7
checkbox input "true"
click at [601, 130] on span "Unliquidated" at bounding box center [595, 127] width 43 height 9
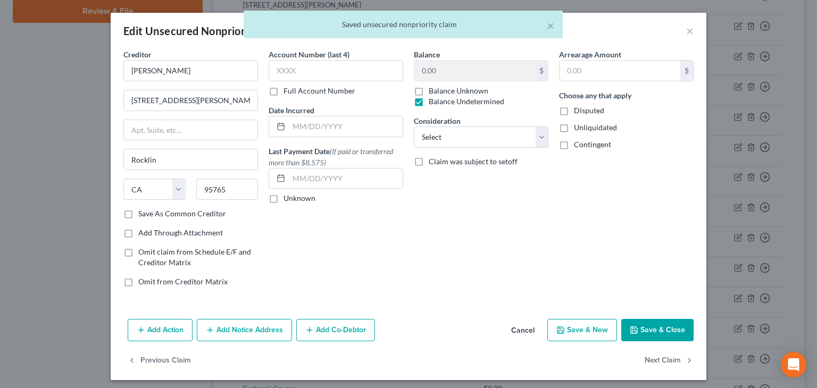
click at [585, 129] on input "Unliquidated" at bounding box center [581, 125] width 7 height 7
checkbox input "true"
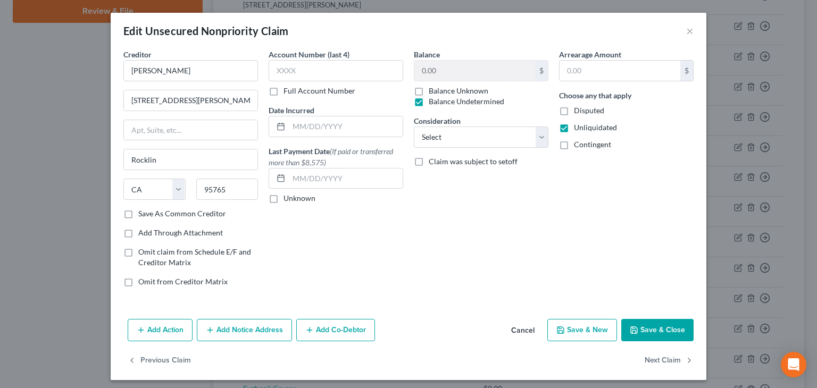
click at [593, 146] on span "Contingent" at bounding box center [592, 144] width 37 height 9
click at [585, 146] on input "Contingent" at bounding box center [581, 142] width 7 height 7
checkbox input "true"
click at [662, 334] on button "Save & Close" at bounding box center [657, 330] width 72 height 22
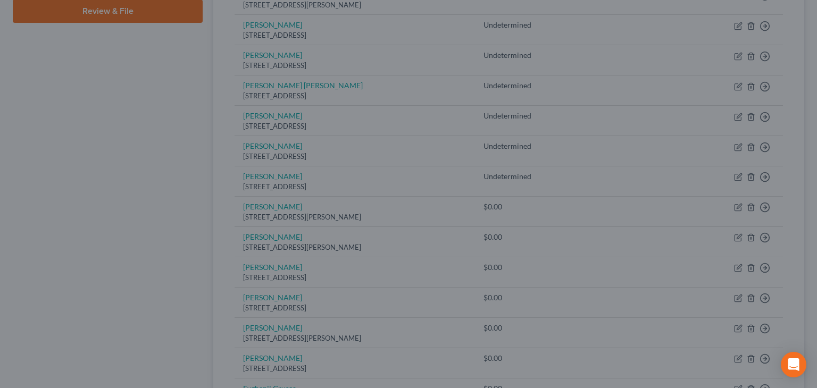
type input "0"
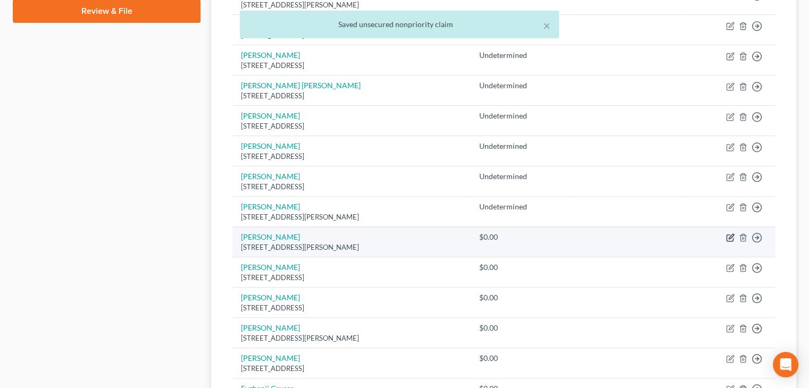
click at [729, 235] on icon "button" at bounding box center [729, 238] width 6 height 6
select select "4"
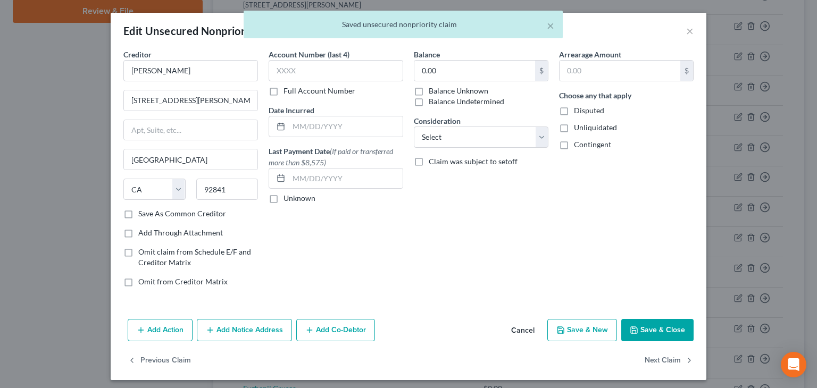
click at [455, 101] on label "Balance Undetermined" at bounding box center [467, 101] width 76 height 11
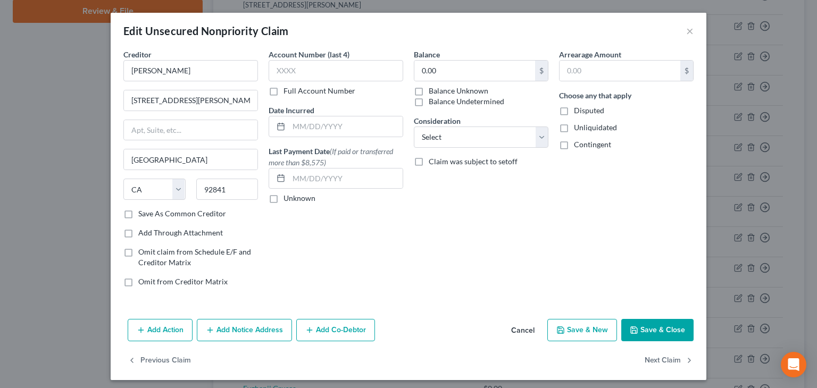
drag, startPoint x: 412, startPoint y: 102, endPoint x: 451, endPoint y: 108, distance: 39.4
click at [429, 102] on label "Balance Undetermined" at bounding box center [467, 101] width 76 height 11
click at [433, 102] on input "Balance Undetermined" at bounding box center [436, 99] width 7 height 7
checkbox input "true"
click at [574, 126] on label "Unliquidated" at bounding box center [595, 127] width 43 height 11
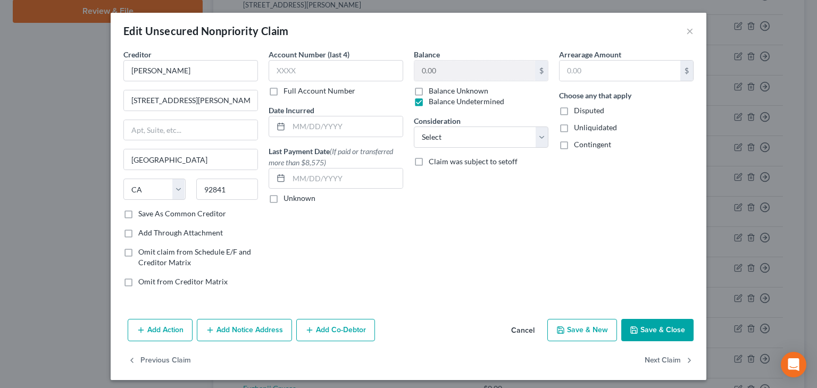
click at [578, 126] on input "Unliquidated" at bounding box center [581, 125] width 7 height 7
checkbox input "true"
click at [574, 143] on label "Contingent" at bounding box center [592, 144] width 37 height 11
click at [578, 143] on input "Contingent" at bounding box center [581, 142] width 7 height 7
checkbox input "true"
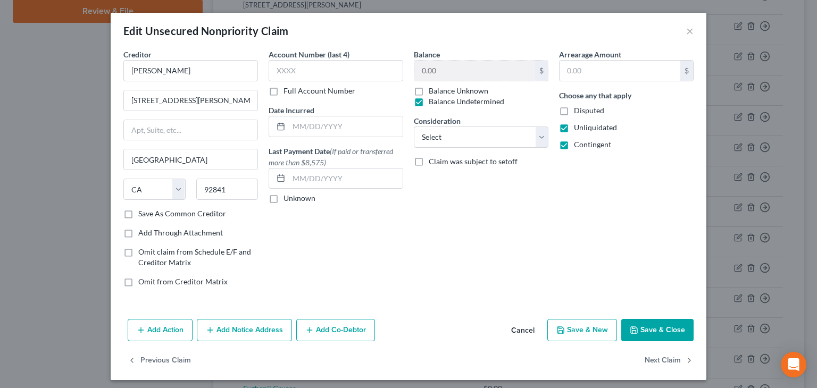
click at [657, 330] on button "Save & Close" at bounding box center [657, 330] width 72 height 22
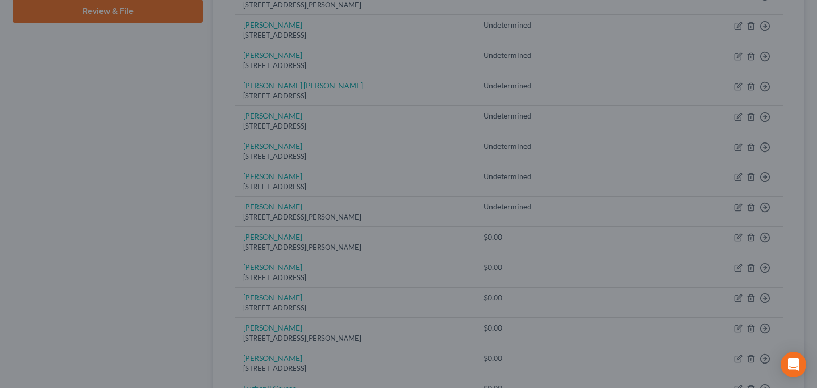
type input "0"
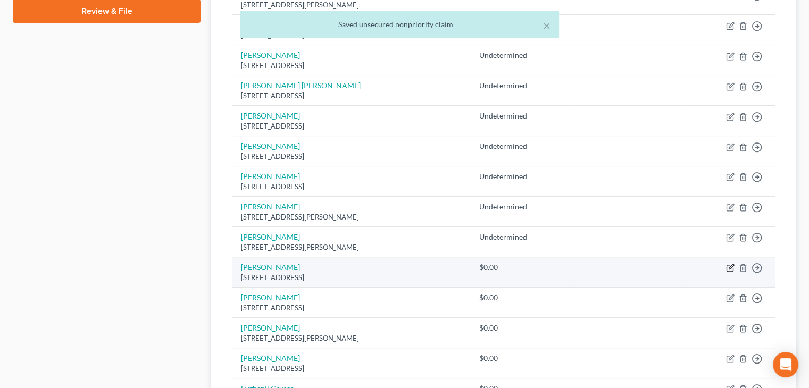
click at [732, 266] on icon "button" at bounding box center [730, 268] width 9 height 9
select select "4"
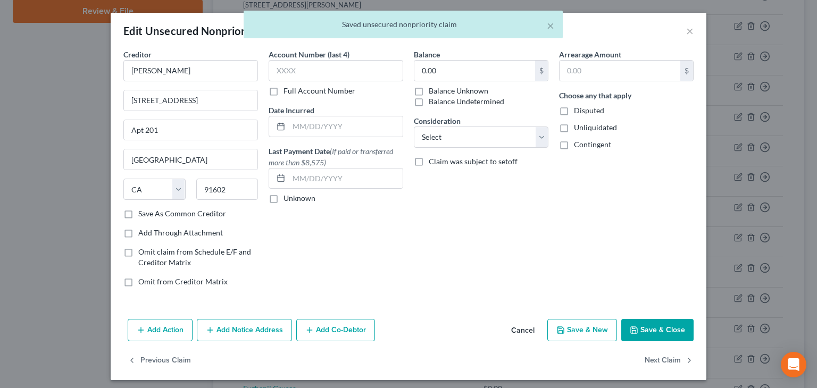
click at [454, 102] on label "Balance Undetermined" at bounding box center [467, 101] width 76 height 11
click at [440, 102] on input "Balance Undetermined" at bounding box center [436, 99] width 7 height 7
checkbox input "true"
click at [574, 128] on span "Unliquidated" at bounding box center [595, 127] width 43 height 9
click at [578, 128] on input "Unliquidated" at bounding box center [581, 125] width 7 height 7
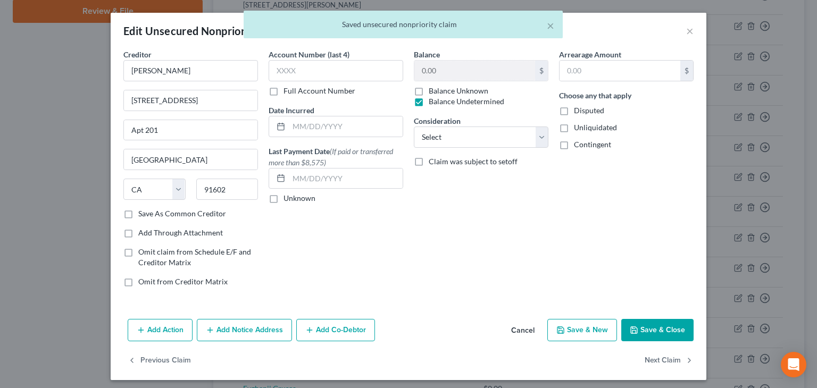
checkbox input "true"
drag, startPoint x: 580, startPoint y: 140, endPoint x: 586, endPoint y: 145, distance: 7.2
click at [580, 141] on span "Contingent" at bounding box center [592, 144] width 37 height 9
click at [580, 141] on input "Contingent" at bounding box center [581, 142] width 7 height 7
checkbox input "true"
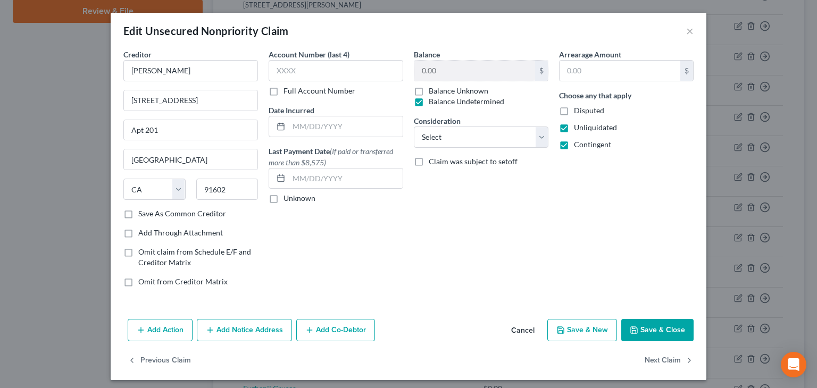
drag, startPoint x: 653, startPoint y: 328, endPoint x: 651, endPoint y: 322, distance: 6.6
click at [653, 328] on button "Save & Close" at bounding box center [657, 330] width 72 height 22
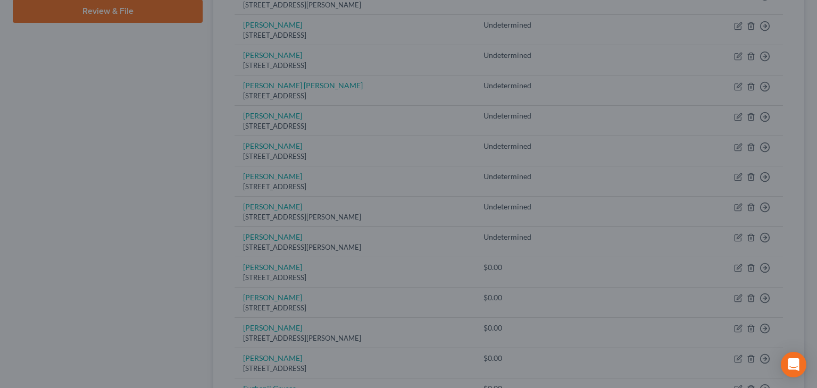
type input "0"
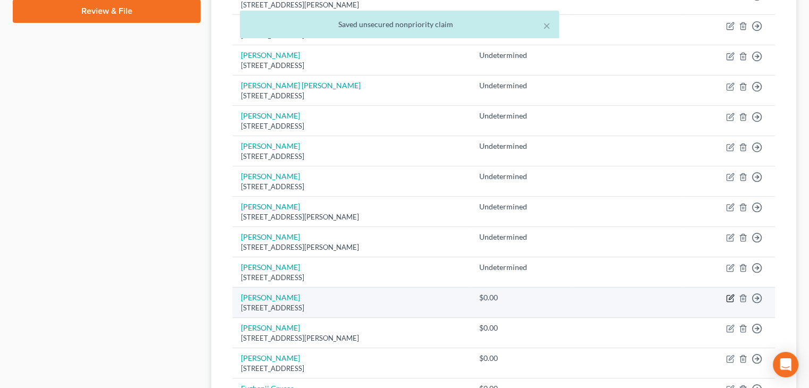
click at [730, 295] on icon "button" at bounding box center [731, 297] width 5 height 5
select select "4"
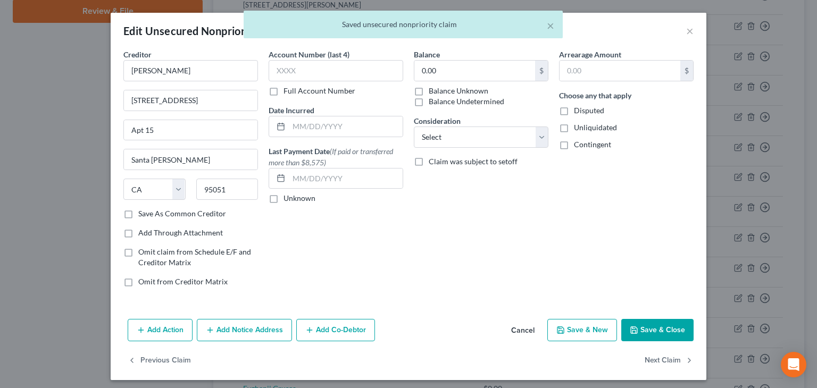
click at [437, 99] on label "Balance Undetermined" at bounding box center [467, 101] width 76 height 11
click at [437, 99] on input "Balance Undetermined" at bounding box center [436, 99] width 7 height 7
checkbox input "true"
click at [574, 124] on span "Unliquidated" at bounding box center [595, 127] width 43 height 9
click at [578, 124] on input "Unliquidated" at bounding box center [581, 125] width 7 height 7
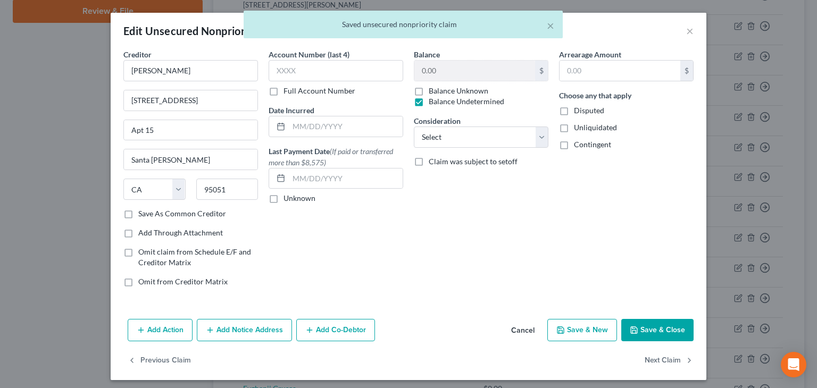
checkbox input "true"
click at [579, 143] on span "Contingent" at bounding box center [592, 144] width 37 height 9
click at [579, 143] on input "Contingent" at bounding box center [581, 142] width 7 height 7
checkbox input "true"
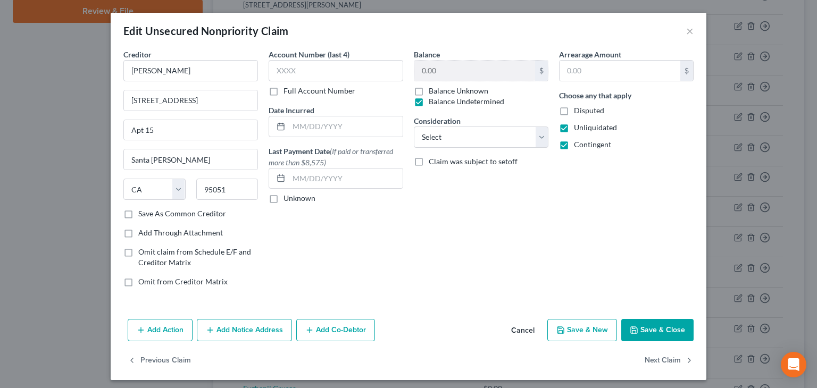
click at [640, 330] on button "Save & Close" at bounding box center [657, 330] width 72 height 22
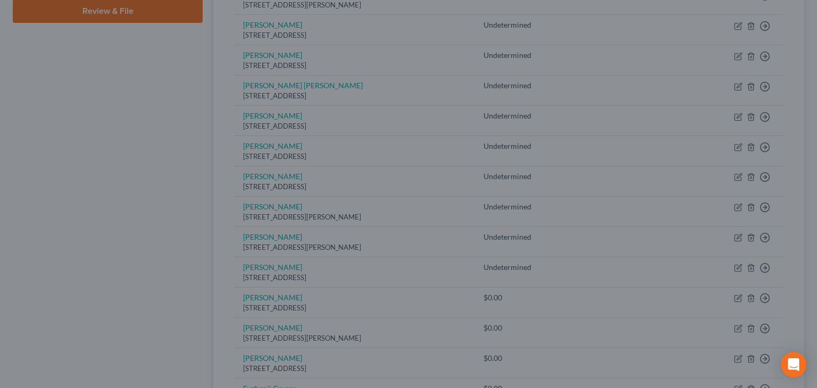
type input "0"
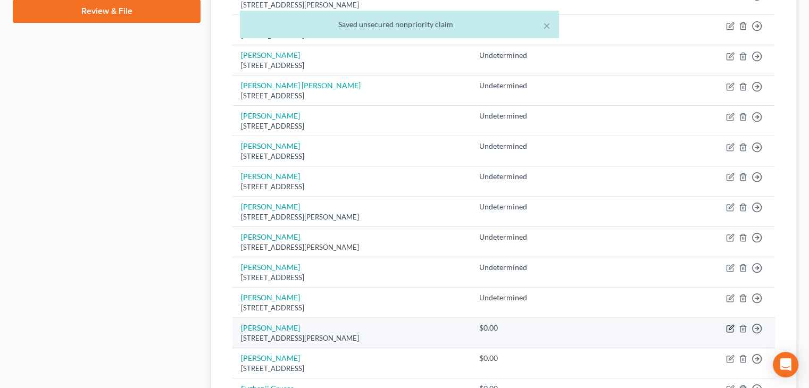
click at [728, 325] on icon "button" at bounding box center [730, 328] width 9 height 9
select select "4"
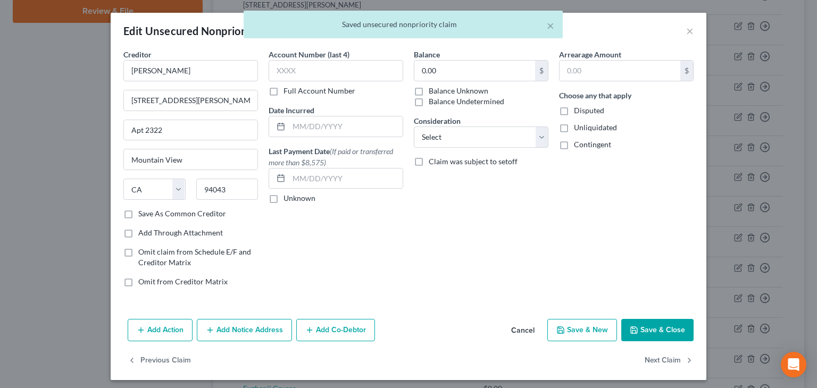
click at [451, 102] on label "Balance Undetermined" at bounding box center [467, 101] width 76 height 11
click at [440, 102] on input "Balance Undetermined" at bounding box center [436, 99] width 7 height 7
checkbox input "true"
click at [588, 130] on span "Unliquidated" at bounding box center [595, 127] width 43 height 9
click at [585, 129] on input "Unliquidated" at bounding box center [581, 125] width 7 height 7
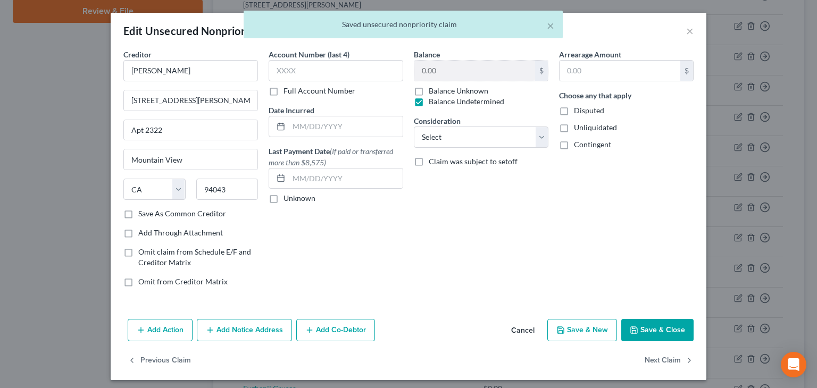
checkbox input "true"
click at [592, 143] on span "Contingent" at bounding box center [592, 144] width 37 height 9
click at [585, 143] on input "Contingent" at bounding box center [581, 142] width 7 height 7
checkbox input "true"
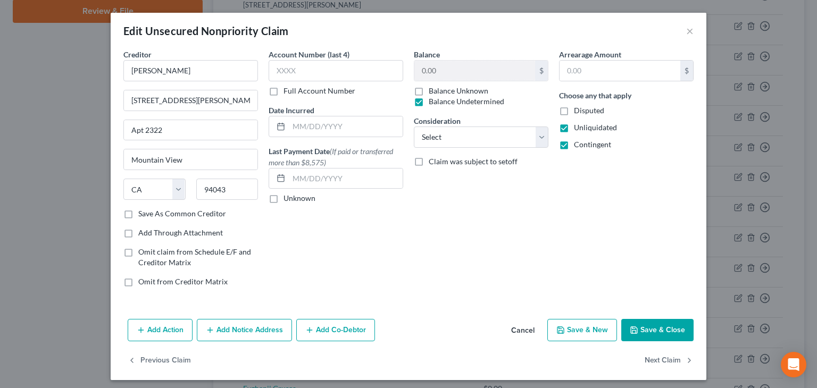
drag, startPoint x: 668, startPoint y: 328, endPoint x: 662, endPoint y: 323, distance: 8.0
click at [664, 326] on button "Save & Close" at bounding box center [657, 330] width 72 height 22
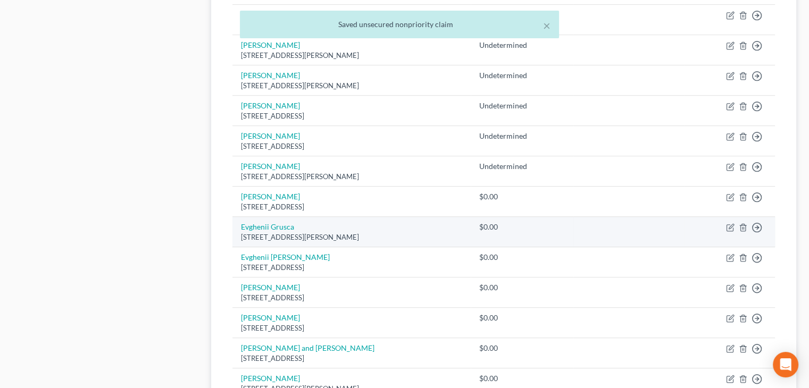
scroll to position [638, 0]
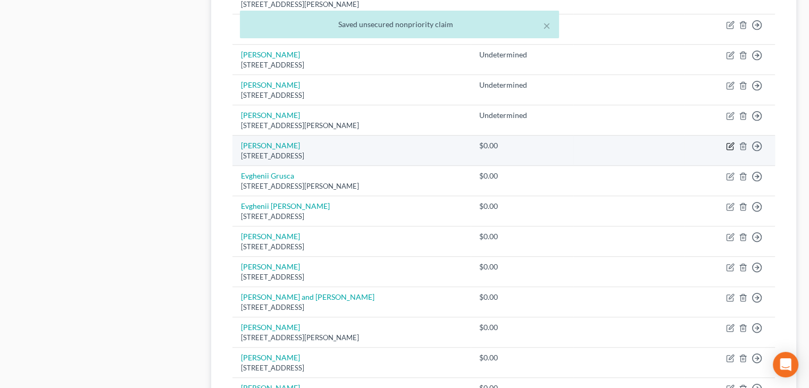
click at [731, 144] on icon "button" at bounding box center [731, 145] width 5 height 5
select select "4"
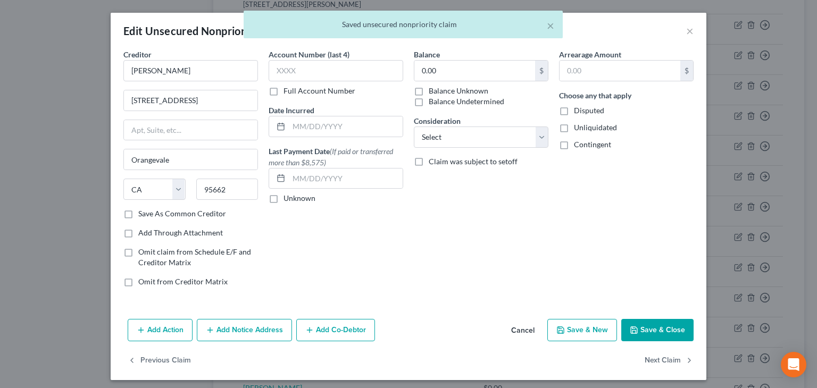
click at [447, 103] on label "Balance Undetermined" at bounding box center [467, 101] width 76 height 11
click at [440, 103] on input "Balance Undetermined" at bounding box center [436, 99] width 7 height 7
checkbox input "true"
click at [576, 129] on span "Unliquidated" at bounding box center [595, 127] width 43 height 9
click at [578, 129] on input "Unliquidated" at bounding box center [581, 125] width 7 height 7
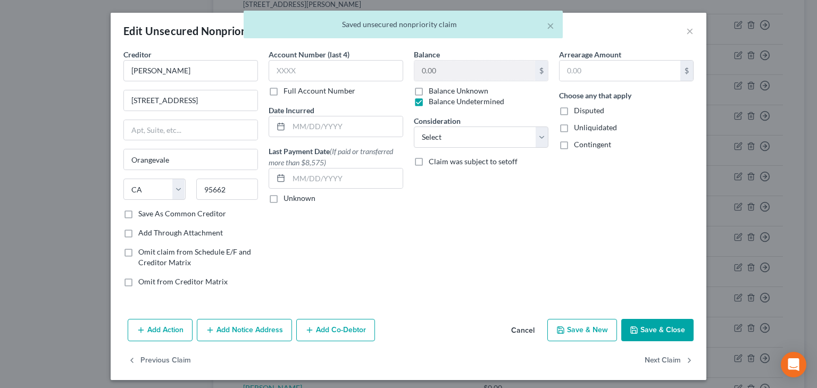
checkbox input "true"
click at [581, 145] on span "Contingent" at bounding box center [592, 144] width 37 height 9
click at [581, 145] on input "Contingent" at bounding box center [581, 142] width 7 height 7
checkbox input "true"
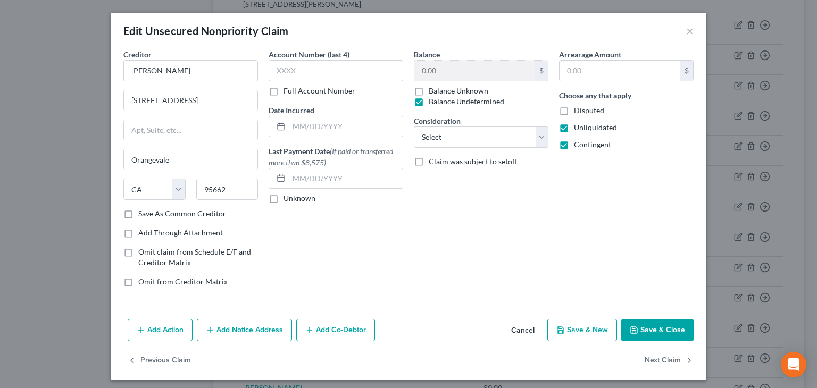
click at [659, 328] on button "Save & Close" at bounding box center [657, 330] width 72 height 22
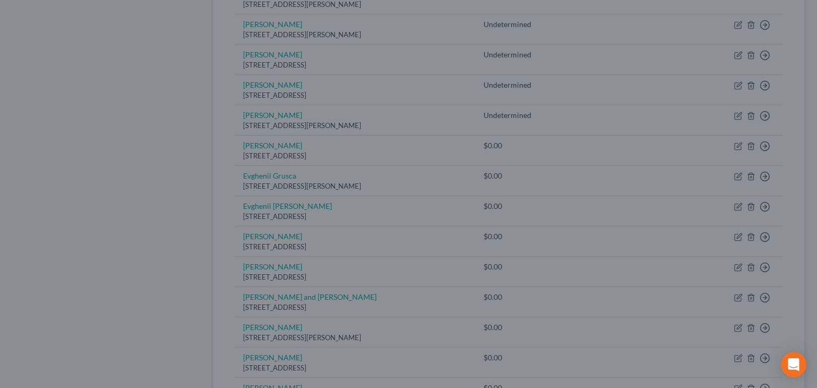
type input "0"
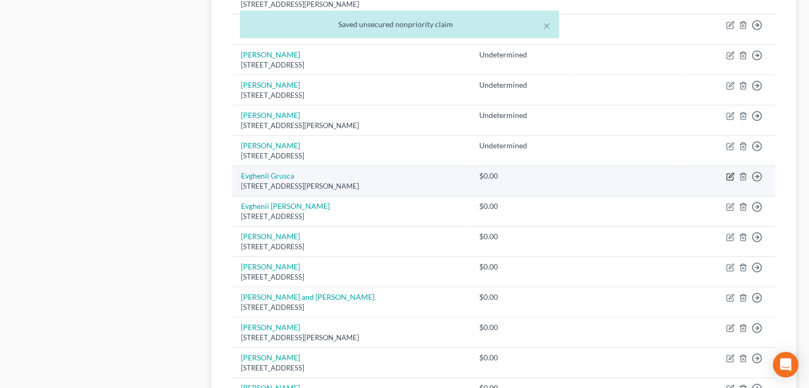
click at [730, 172] on icon "button" at bounding box center [730, 176] width 9 height 9
select select "4"
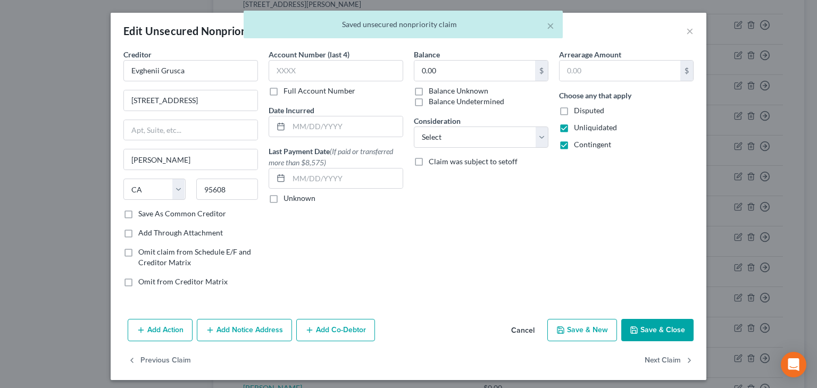
drag, startPoint x: 448, startPoint y: 99, endPoint x: 496, endPoint y: 110, distance: 48.5
click at [449, 99] on label "Balance Undetermined" at bounding box center [467, 101] width 76 height 11
click at [596, 128] on span "Unliquidated" at bounding box center [595, 127] width 43 height 9
click at [585, 128] on input "Unliquidated" at bounding box center [581, 125] width 7 height 7
checkbox input "false"
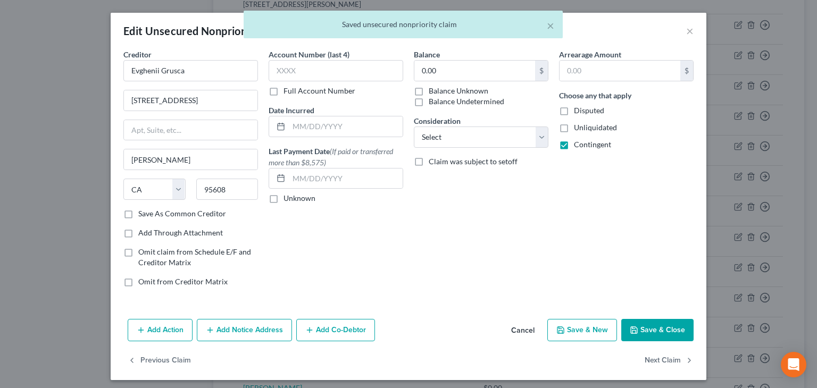
click at [590, 142] on span "Contingent" at bounding box center [592, 144] width 37 height 9
click at [585, 142] on input "Contingent" at bounding box center [581, 142] width 7 height 7
checkbox input "false"
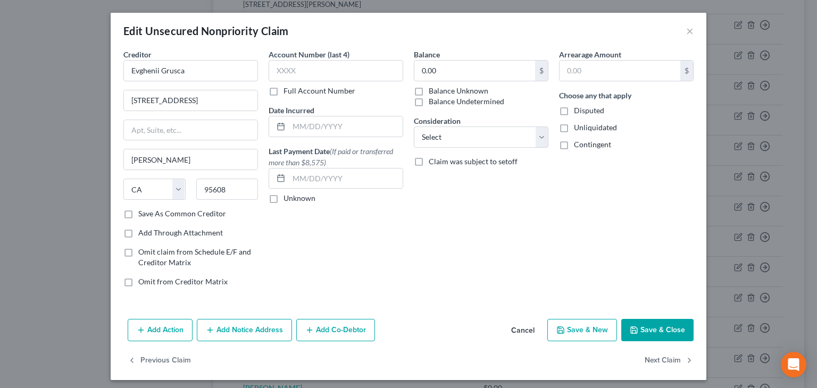
drag, startPoint x: 417, startPoint y: 101, endPoint x: 499, endPoint y: 110, distance: 83.0
click at [429, 101] on label "Balance Undetermined" at bounding box center [467, 101] width 76 height 11
click at [433, 101] on input "Balance Undetermined" at bounding box center [436, 99] width 7 height 7
checkbox input "true"
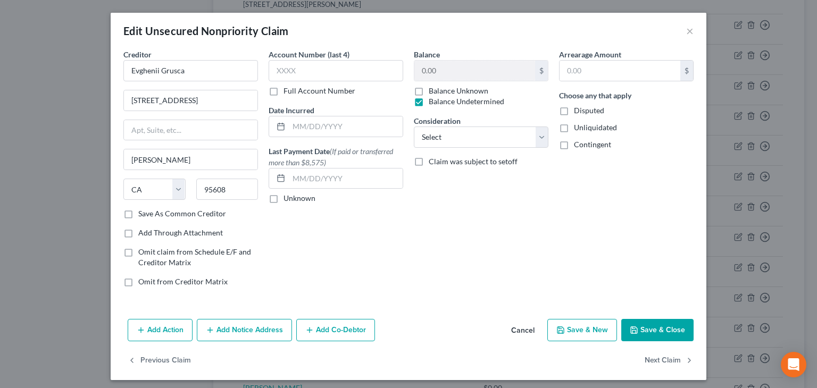
click at [574, 127] on label "Unliquidated" at bounding box center [595, 127] width 43 height 11
click at [578, 127] on input "Unliquidated" at bounding box center [581, 125] width 7 height 7
checkbox input "true"
click at [574, 141] on label "Contingent" at bounding box center [592, 144] width 37 height 11
click at [578, 141] on input "Contingent" at bounding box center [581, 142] width 7 height 7
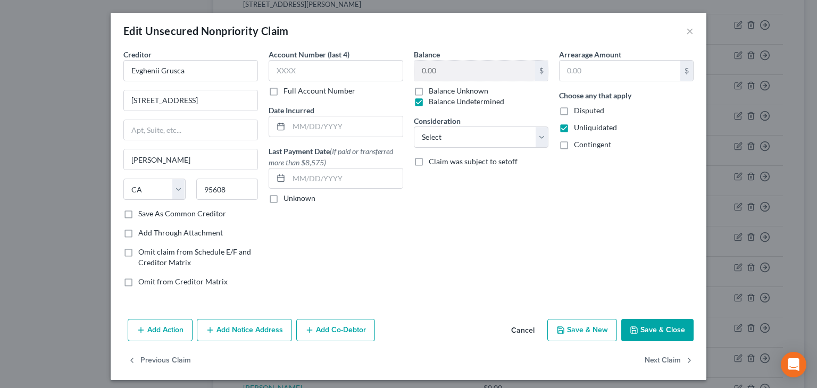
checkbox input "true"
click at [638, 329] on button "Save & Close" at bounding box center [657, 330] width 72 height 22
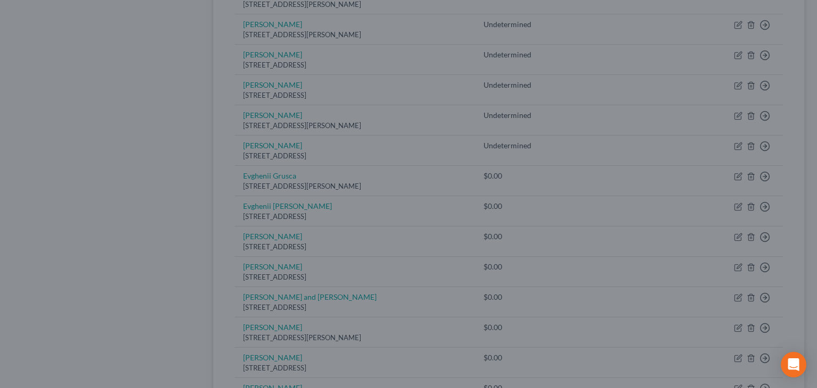
type input "0"
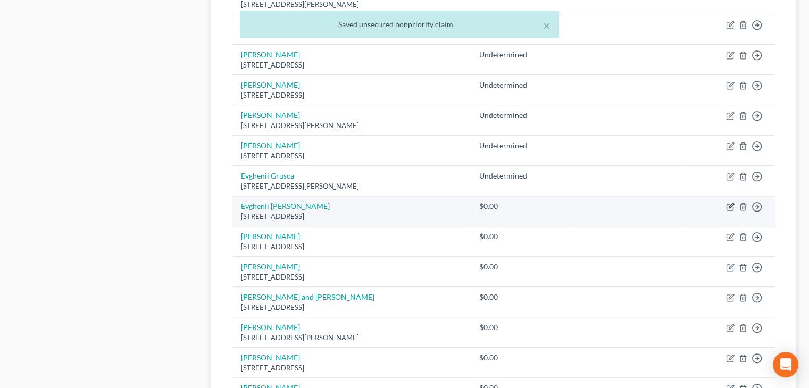
click at [730, 205] on icon "button" at bounding box center [731, 205] width 5 height 5
select select "50"
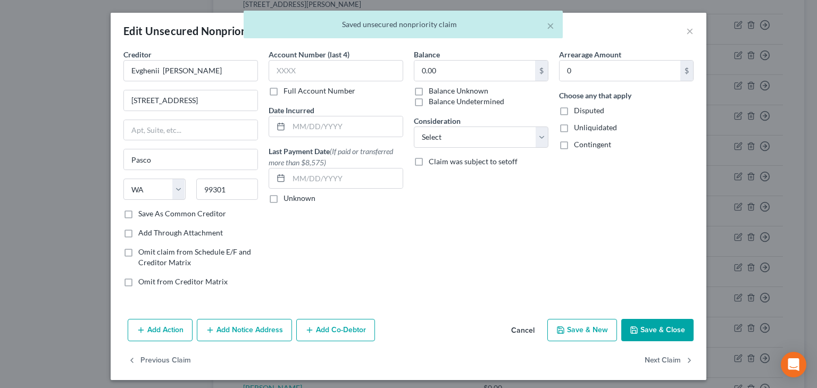
click at [429, 101] on label "Balance Undetermined" at bounding box center [467, 101] width 76 height 11
click at [433, 101] on input "Balance Undetermined" at bounding box center [436, 99] width 7 height 7
checkbox input "true"
click at [574, 131] on label "Unliquidated" at bounding box center [595, 127] width 43 height 11
click at [578, 129] on input "Unliquidated" at bounding box center [581, 125] width 7 height 7
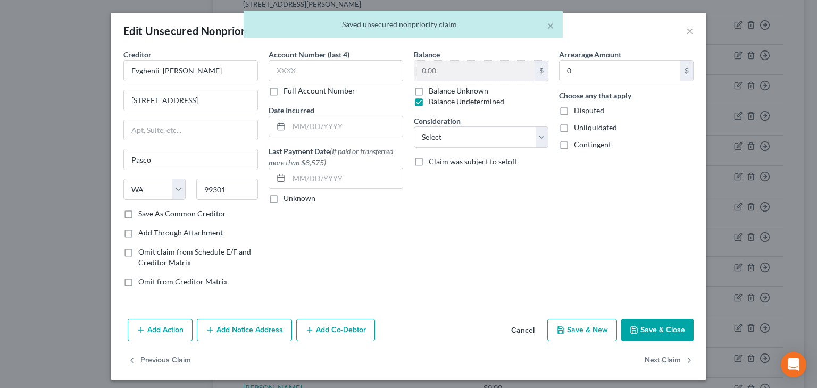
checkbox input "true"
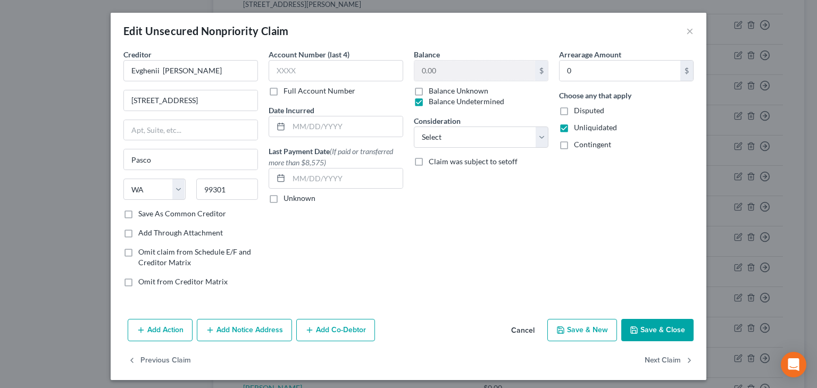
click at [574, 143] on label "Contingent" at bounding box center [592, 144] width 37 height 11
click at [578, 143] on input "Contingent" at bounding box center [581, 142] width 7 height 7
checkbox input "true"
click at [640, 329] on button "Save & Close" at bounding box center [657, 330] width 72 height 22
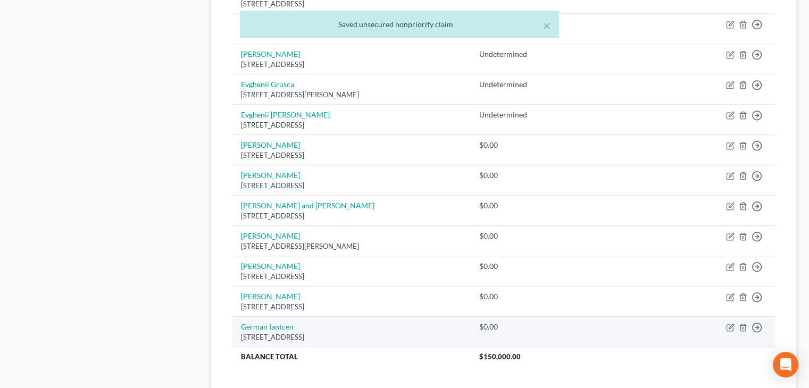
scroll to position [798, 0]
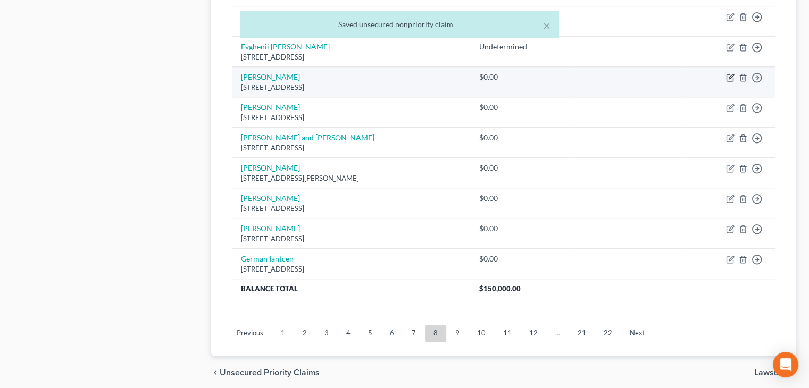
click at [726, 75] on icon "button" at bounding box center [729, 78] width 6 height 6
select select "4"
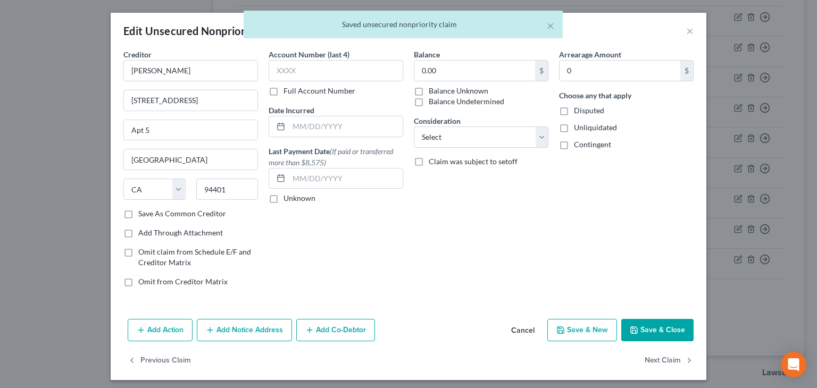
drag, startPoint x: 417, startPoint y: 101, endPoint x: 430, endPoint y: 103, distance: 13.6
click at [429, 101] on label "Balance Undetermined" at bounding box center [467, 101] width 76 height 11
click at [433, 101] on input "Balance Undetermined" at bounding box center [436, 99] width 7 height 7
checkbox input "true"
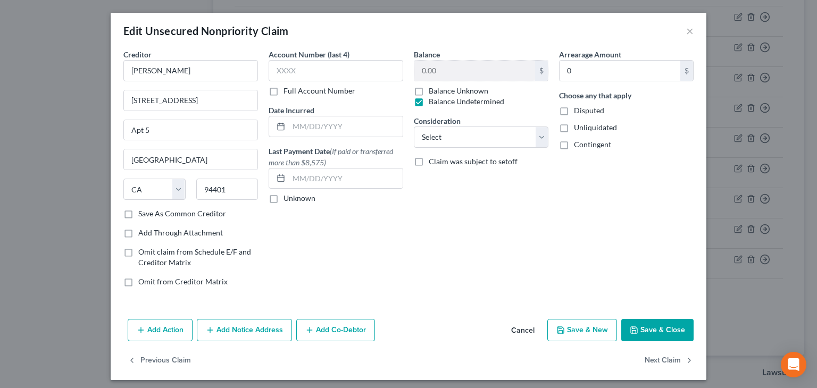
click at [574, 129] on label "Unliquidated" at bounding box center [595, 127] width 43 height 11
click at [578, 129] on input "Unliquidated" at bounding box center [581, 125] width 7 height 7
checkbox input "true"
click at [574, 142] on label "Contingent" at bounding box center [592, 144] width 37 height 11
click at [578, 142] on input "Contingent" at bounding box center [581, 142] width 7 height 7
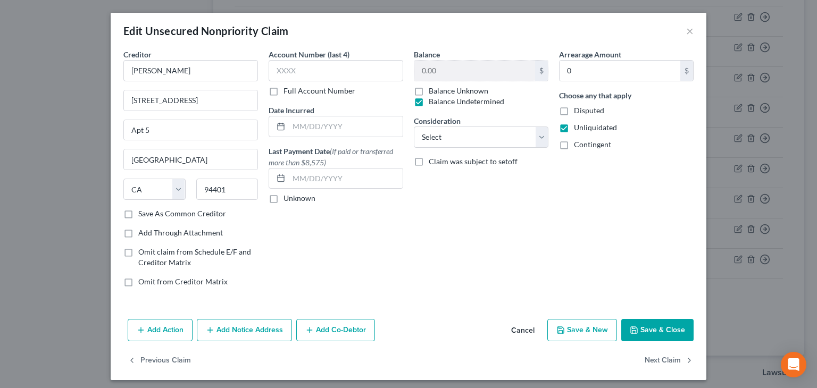
checkbox input "true"
click at [651, 326] on button "Save & Close" at bounding box center [657, 330] width 72 height 22
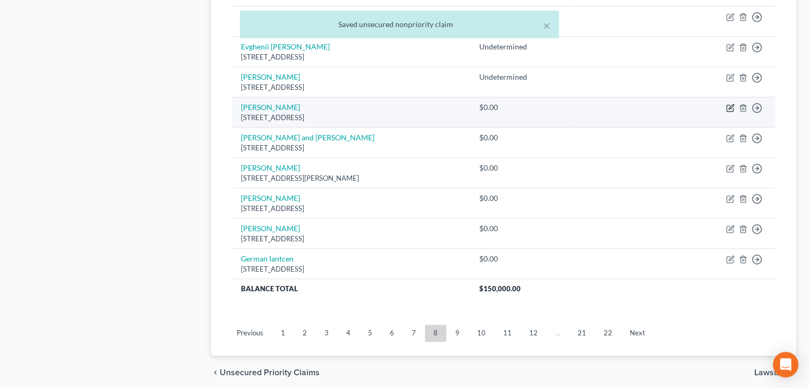
click at [729, 107] on icon "button" at bounding box center [730, 108] width 9 height 9
select select "9"
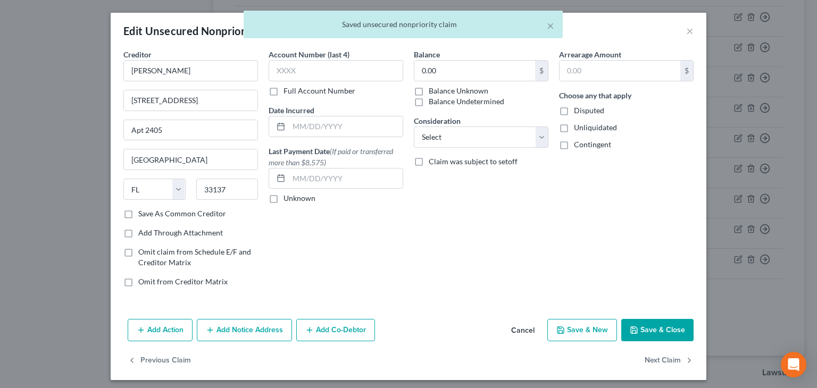
click at [429, 103] on label "Balance Undetermined" at bounding box center [467, 101] width 76 height 11
click at [433, 103] on input "Balance Undetermined" at bounding box center [436, 99] width 7 height 7
checkbox input "true"
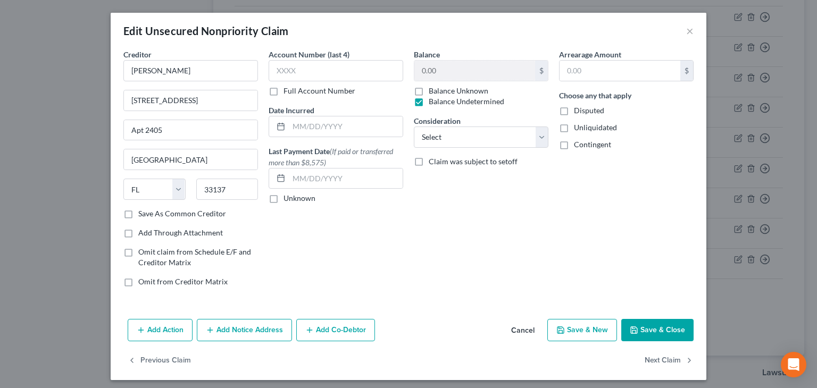
click at [574, 127] on label "Unliquidated" at bounding box center [595, 127] width 43 height 11
click at [578, 127] on input "Unliquidated" at bounding box center [581, 125] width 7 height 7
checkbox input "true"
click at [574, 143] on label "Contingent" at bounding box center [592, 144] width 37 height 11
click at [578, 143] on input "Contingent" at bounding box center [581, 142] width 7 height 7
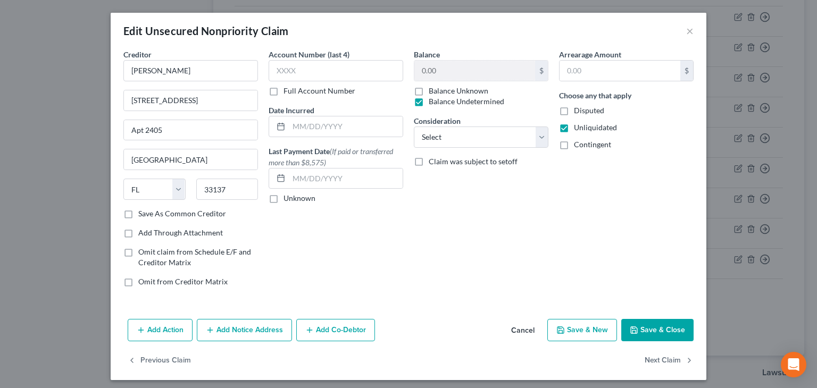
checkbox input "true"
click at [664, 328] on button "Save & Close" at bounding box center [657, 330] width 72 height 22
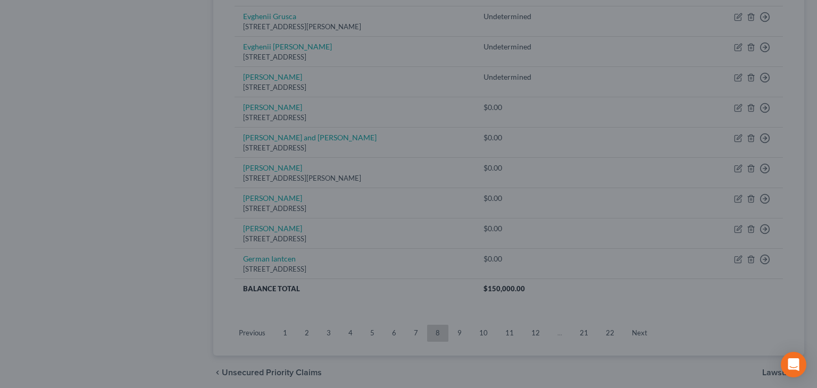
type input "0"
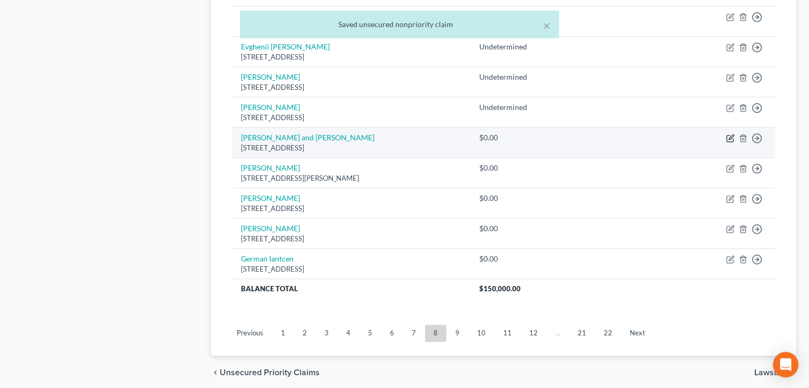
click at [731, 137] on icon "button" at bounding box center [730, 138] width 9 height 9
select select "4"
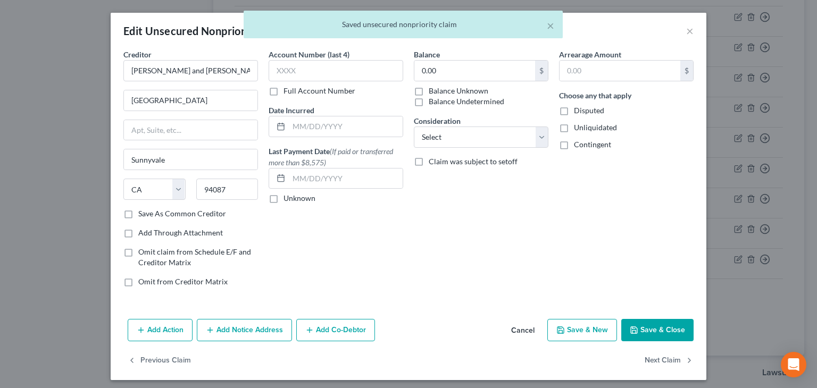
click at [429, 102] on label "Balance Undetermined" at bounding box center [467, 101] width 76 height 11
click at [433, 102] on input "Balance Undetermined" at bounding box center [436, 99] width 7 height 7
checkbox input "true"
click at [574, 129] on label "Unliquidated" at bounding box center [595, 127] width 43 height 11
click at [578, 129] on input "Unliquidated" at bounding box center [581, 125] width 7 height 7
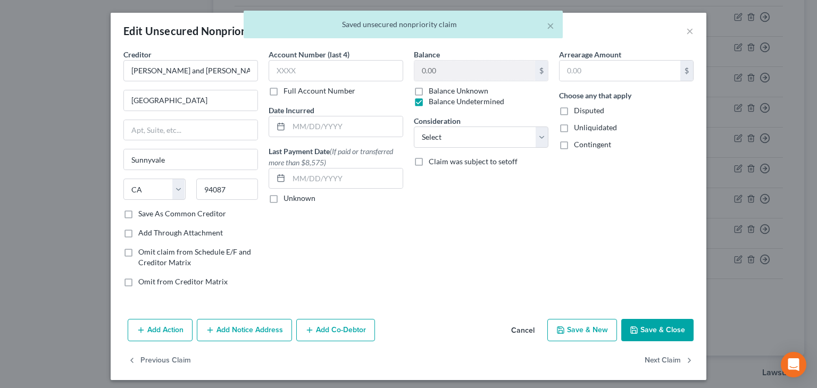
checkbox input "true"
click at [574, 145] on label "Contingent" at bounding box center [592, 144] width 37 height 11
click at [578, 145] on input "Contingent" at bounding box center [581, 142] width 7 height 7
checkbox input "true"
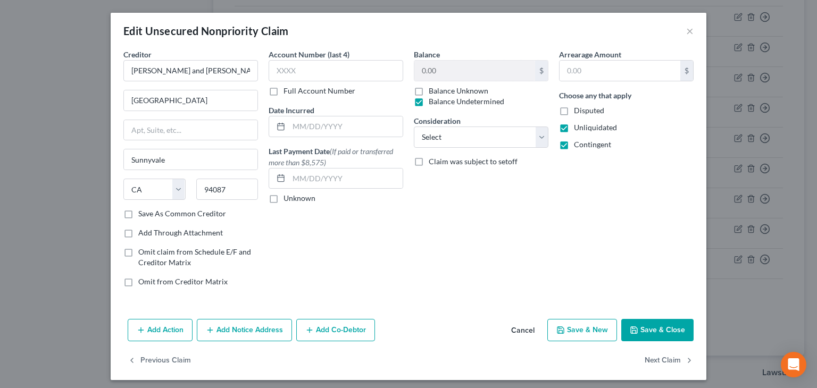
drag, startPoint x: 666, startPoint y: 323, endPoint x: 673, endPoint y: 310, distance: 15.5
click at [667, 322] on button "Save & Close" at bounding box center [657, 330] width 72 height 22
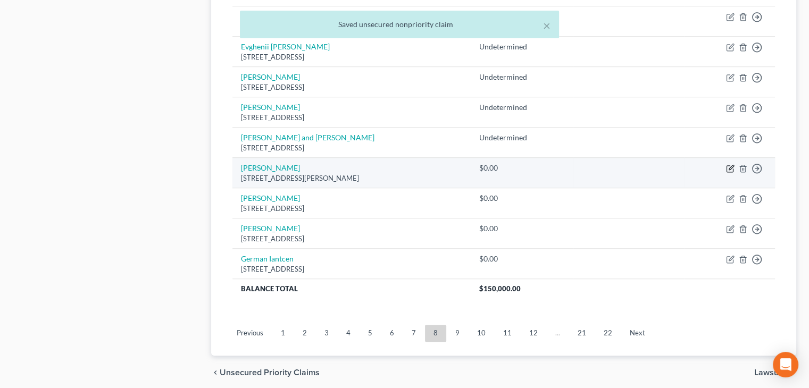
click at [730, 168] on icon "button" at bounding box center [730, 168] width 9 height 9
select select "4"
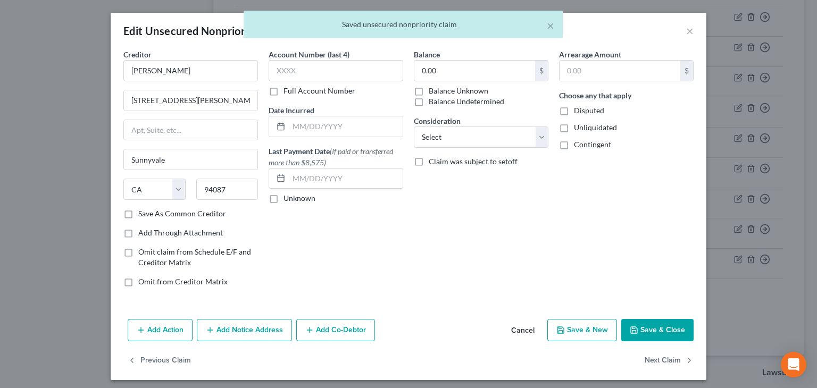
click at [429, 103] on label "Balance Undetermined" at bounding box center [467, 101] width 76 height 11
click at [433, 103] on input "Balance Undetermined" at bounding box center [436, 99] width 7 height 7
checkbox input "true"
click at [574, 127] on label "Unliquidated" at bounding box center [595, 127] width 43 height 11
click at [578, 127] on input "Unliquidated" at bounding box center [581, 125] width 7 height 7
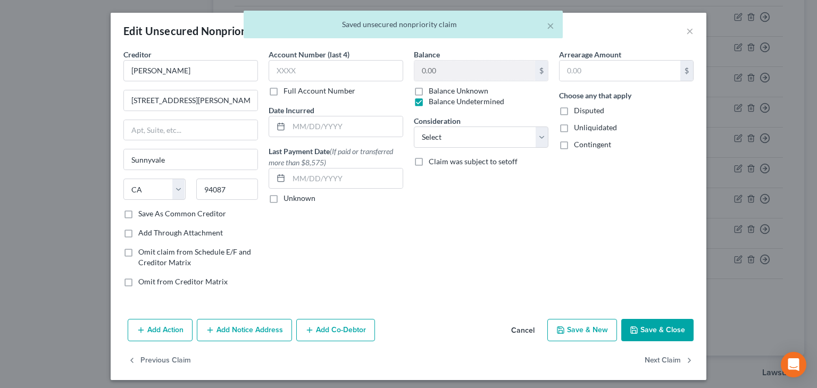
checkbox input "true"
drag, startPoint x: 556, startPoint y: 145, endPoint x: 566, endPoint y: 156, distance: 14.7
click at [574, 145] on label "Contingent" at bounding box center [592, 144] width 37 height 11
click at [578, 145] on input "Contingent" at bounding box center [581, 142] width 7 height 7
checkbox input "true"
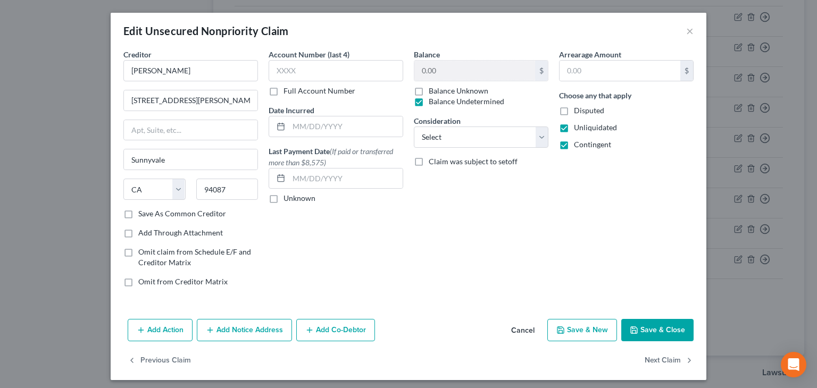
click at [658, 326] on button "Save & Close" at bounding box center [657, 330] width 72 height 22
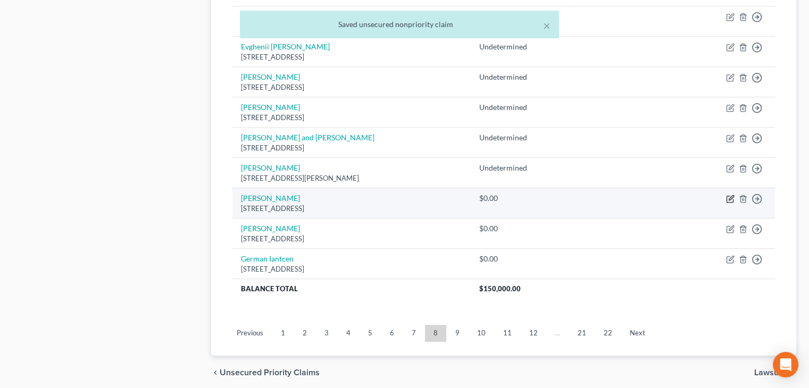
click at [727, 198] on icon "button" at bounding box center [730, 199] width 9 height 9
select select "45"
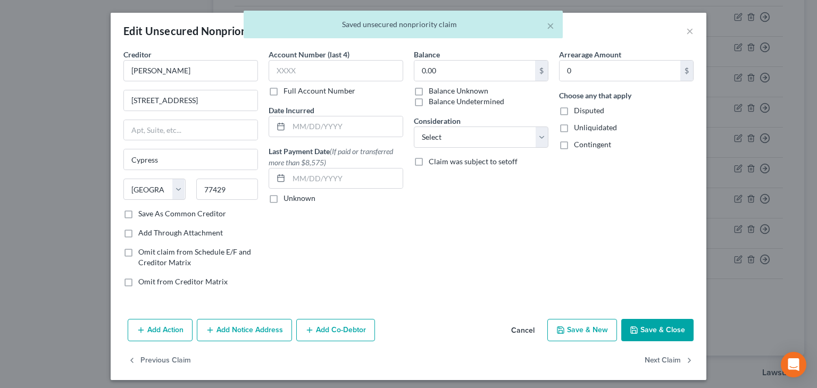
click at [423, 100] on div "Balance Undetermined" at bounding box center [459, 101] width 90 height 11
click at [471, 101] on label "Balance Undetermined" at bounding box center [467, 101] width 76 height 11
click at [440, 101] on input "Balance Undetermined" at bounding box center [436, 99] width 7 height 7
checkbox input "true"
click at [584, 130] on span "Unliquidated" at bounding box center [595, 127] width 43 height 9
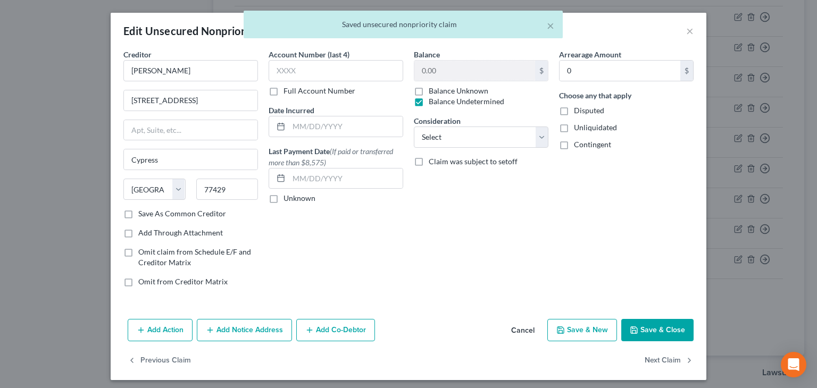
click at [584, 129] on input "Unliquidated" at bounding box center [581, 125] width 7 height 7
checkbox input "true"
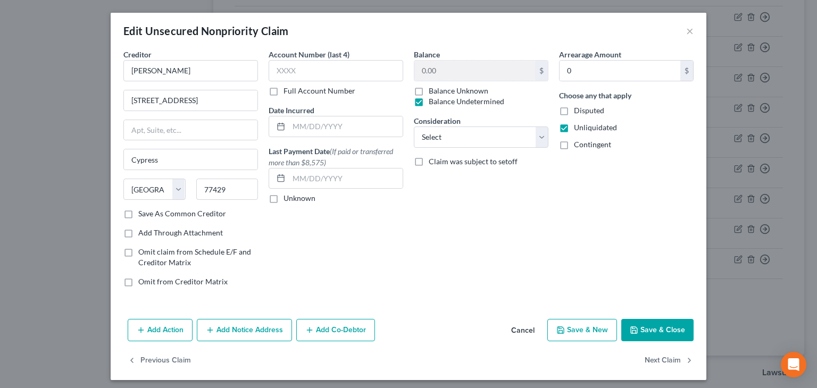
click at [584, 143] on span "Contingent" at bounding box center [592, 144] width 37 height 9
click at [584, 143] on input "Contingent" at bounding box center [581, 142] width 7 height 7
checkbox input "true"
click at [660, 330] on button "Save & Close" at bounding box center [657, 330] width 72 height 22
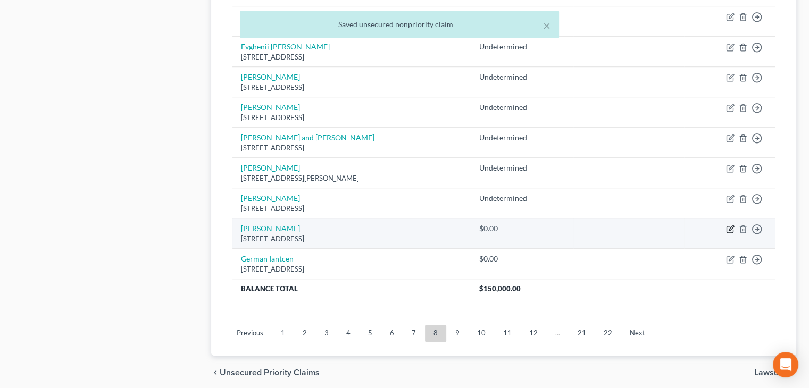
click at [727, 225] on icon "button" at bounding box center [730, 229] width 9 height 9
select select "38"
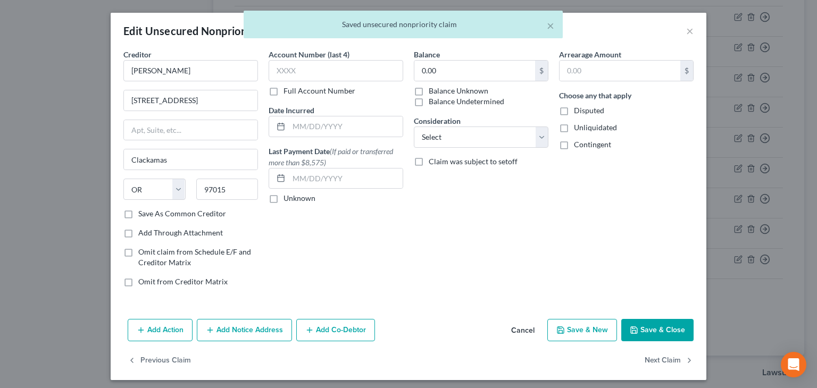
click at [429, 102] on label "Balance Undetermined" at bounding box center [467, 101] width 76 height 11
click at [433, 102] on input "Balance Undetermined" at bounding box center [436, 99] width 7 height 7
checkbox input "true"
click at [574, 128] on label "Unliquidated" at bounding box center [595, 127] width 43 height 11
click at [578, 128] on input "Unliquidated" at bounding box center [581, 125] width 7 height 7
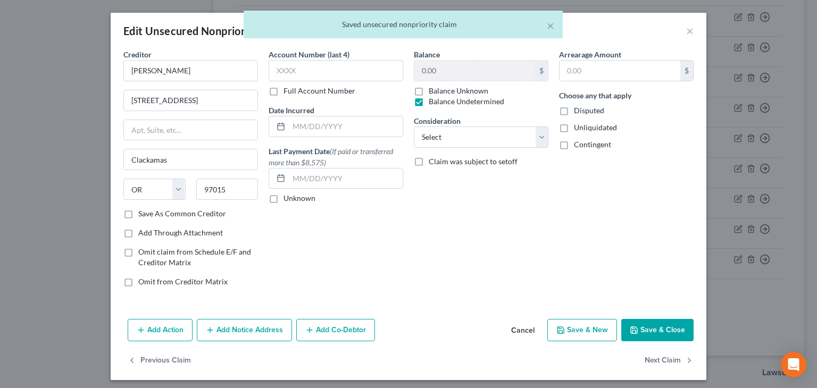
checkbox input "true"
click at [574, 143] on label "Contingent" at bounding box center [592, 144] width 37 height 11
click at [578, 143] on input "Contingent" at bounding box center [581, 142] width 7 height 7
checkbox input "true"
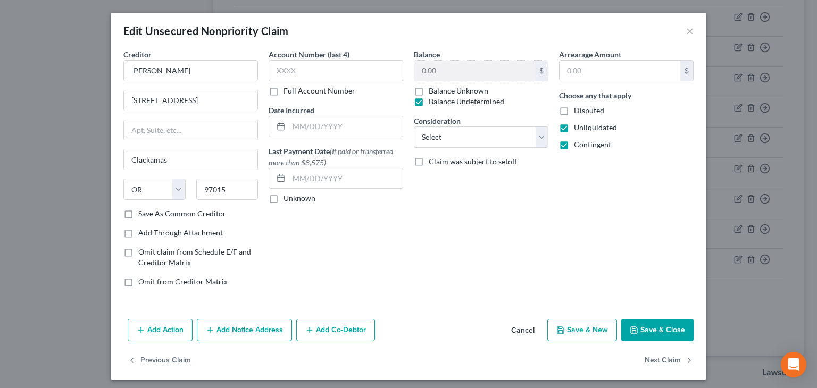
click at [649, 330] on button "Save & Close" at bounding box center [657, 330] width 72 height 22
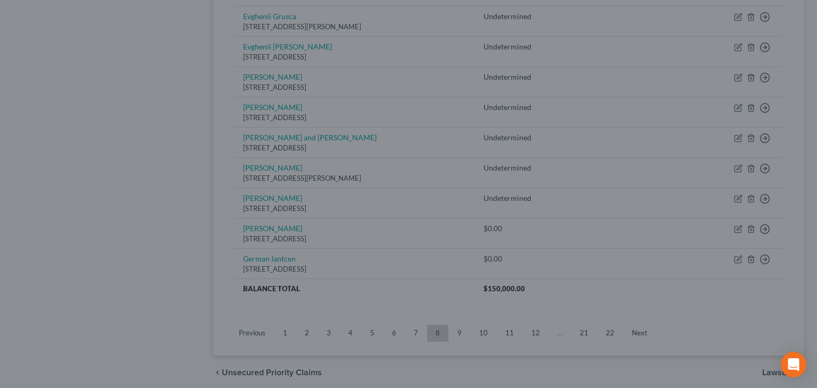
type input "0"
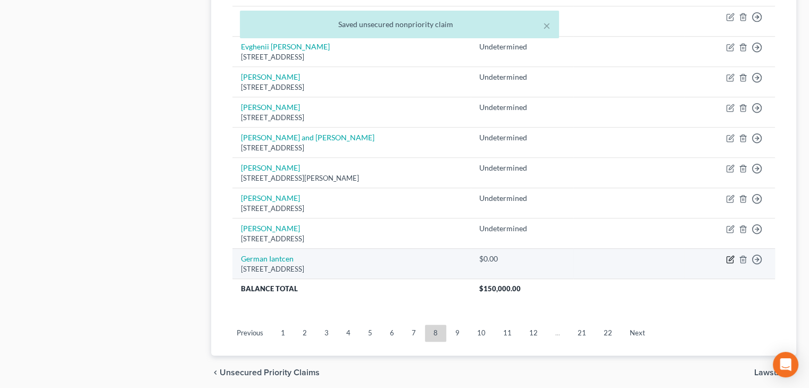
click at [730, 258] on icon "button" at bounding box center [730, 259] width 9 height 9
select select "14"
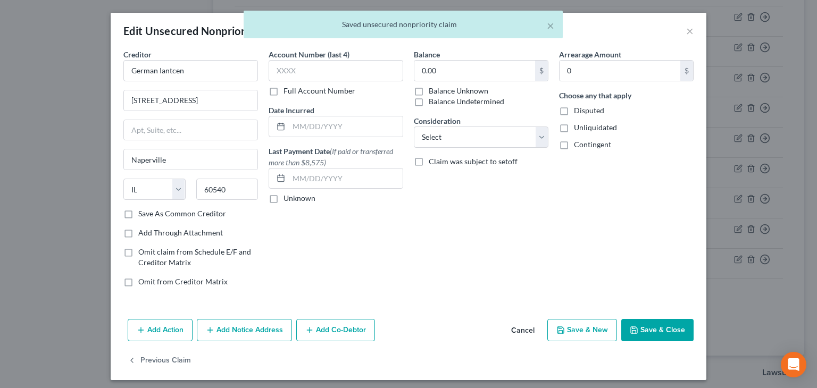
click at [429, 103] on label "Balance Undetermined" at bounding box center [467, 101] width 76 height 11
click at [433, 103] on input "Balance Undetermined" at bounding box center [436, 99] width 7 height 7
checkbox input "true"
click at [574, 126] on span "Unliquidated" at bounding box center [595, 127] width 43 height 9
click at [578, 126] on input "Unliquidated" at bounding box center [581, 125] width 7 height 7
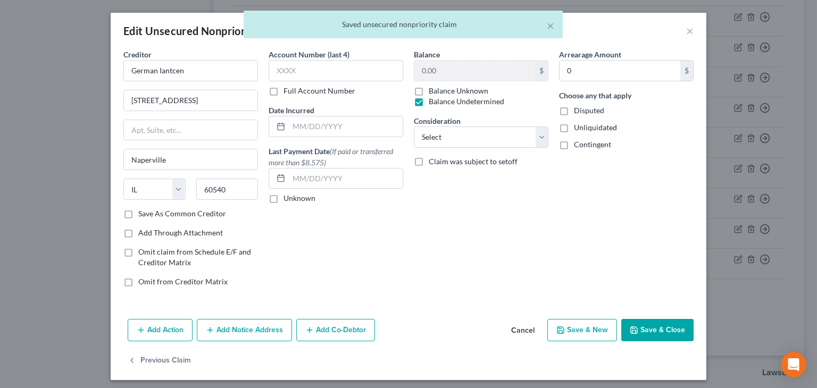
checkbox input "true"
click at [581, 145] on span "Contingent" at bounding box center [592, 144] width 37 height 9
click at [581, 145] on input "Contingent" at bounding box center [581, 142] width 7 height 7
checkbox input "true"
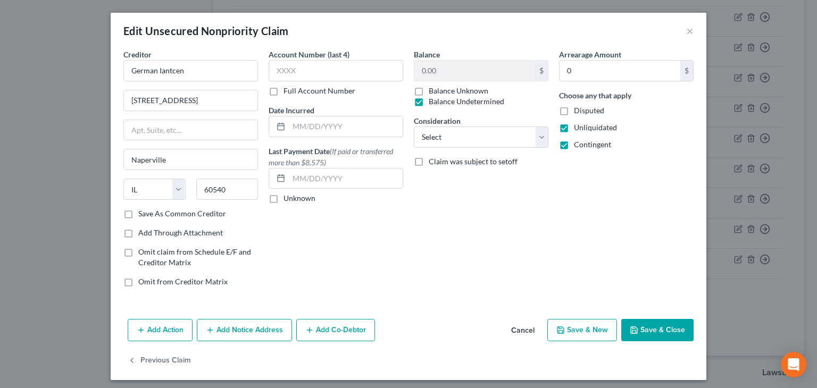
drag, startPoint x: 653, startPoint y: 330, endPoint x: 650, endPoint y: 325, distance: 5.5
click at [652, 329] on button "Save & Close" at bounding box center [657, 330] width 72 height 22
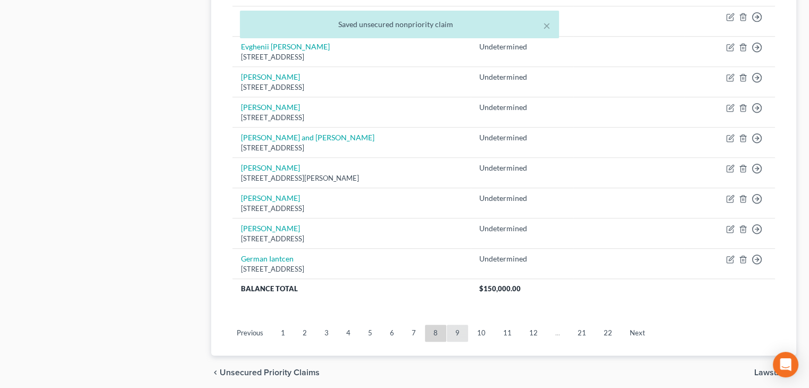
click at [455, 332] on link "9" at bounding box center [457, 333] width 21 height 17
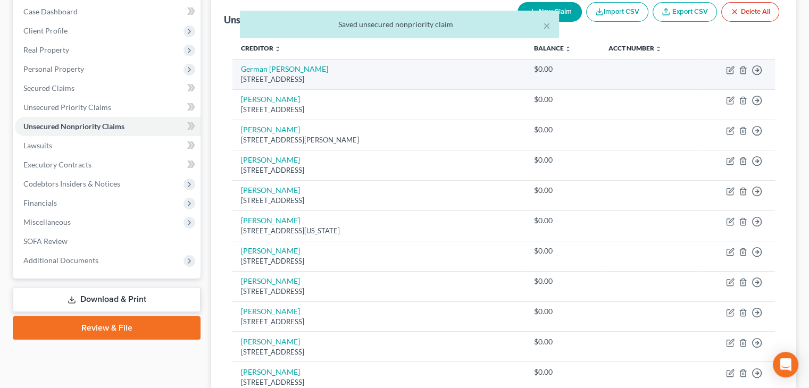
scroll to position [0, 0]
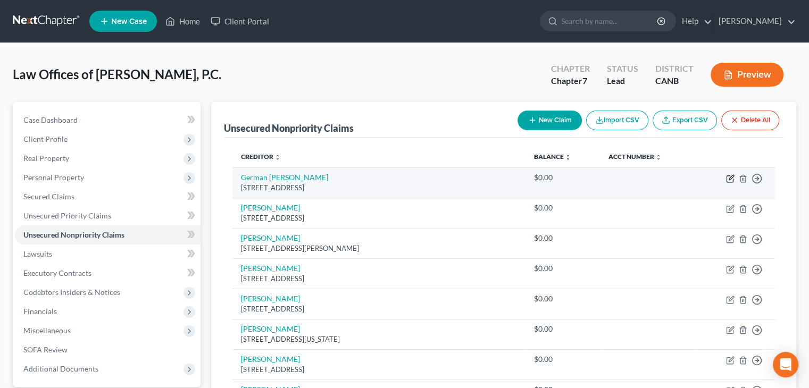
click at [730, 180] on icon "button" at bounding box center [730, 178] width 9 height 9
select select "14"
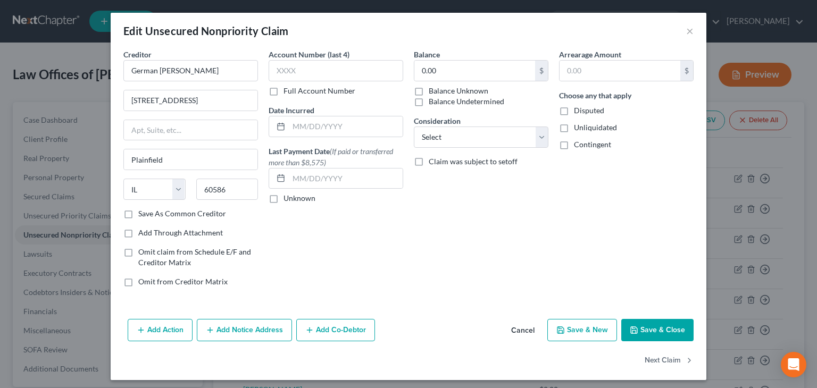
click at [429, 102] on label "Balance Undetermined" at bounding box center [467, 101] width 76 height 11
click at [433, 102] on input "Balance Undetermined" at bounding box center [436, 99] width 7 height 7
checkbox input "true"
click at [574, 128] on label "Unliquidated" at bounding box center [595, 127] width 43 height 11
click at [578, 128] on input "Unliquidated" at bounding box center [581, 125] width 7 height 7
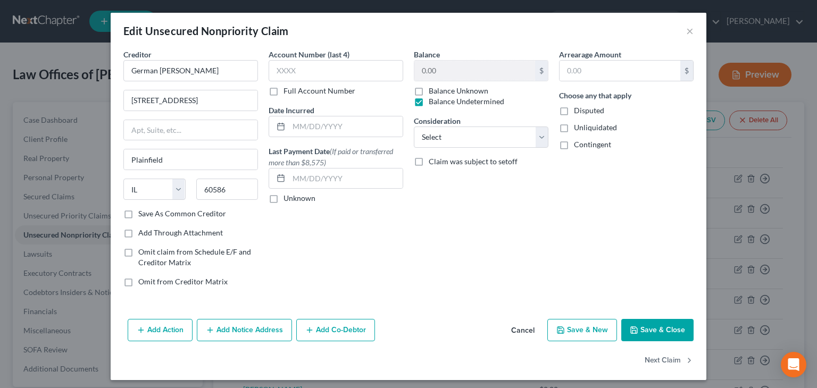
checkbox input "true"
click at [574, 146] on label "Contingent" at bounding box center [592, 144] width 37 height 11
click at [578, 146] on input "Contingent" at bounding box center [581, 142] width 7 height 7
checkbox input "true"
drag, startPoint x: 642, startPoint y: 328, endPoint x: 649, endPoint y: 319, distance: 11.4
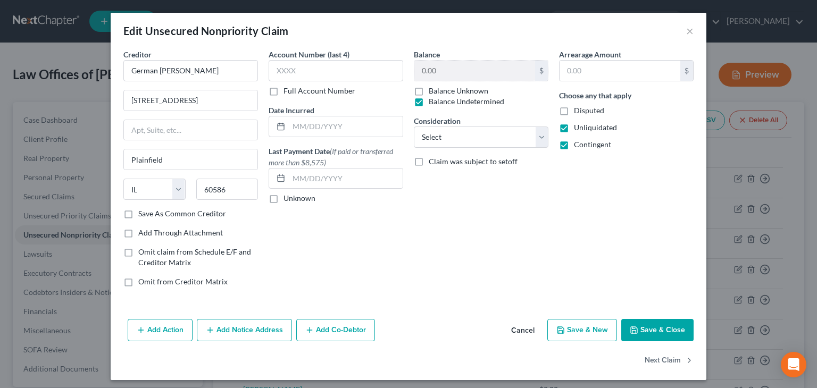
click at [642, 328] on button "Save & Close" at bounding box center [657, 330] width 72 height 22
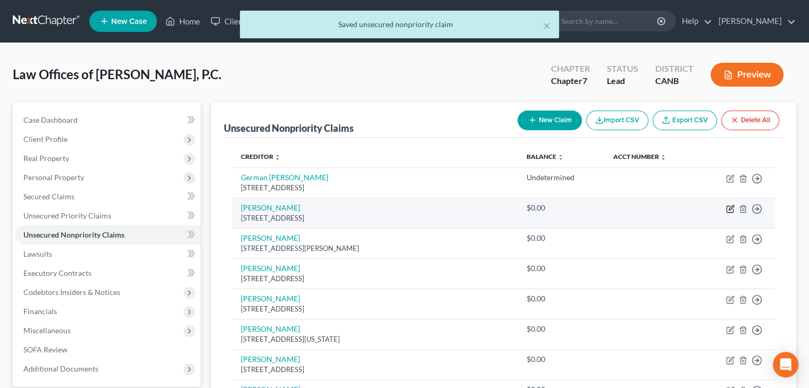
click at [729, 207] on icon "button" at bounding box center [730, 209] width 9 height 9
select select "4"
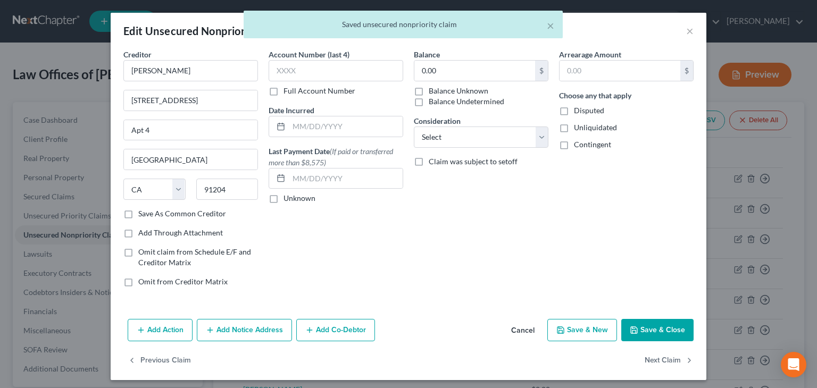
drag, startPoint x: 416, startPoint y: 103, endPoint x: 497, endPoint y: 111, distance: 81.3
click at [429, 102] on label "Balance Undetermined" at bounding box center [467, 101] width 76 height 11
click at [574, 124] on label "Unliquidated" at bounding box center [595, 127] width 43 height 11
click at [578, 124] on input "Unliquidated" at bounding box center [581, 125] width 7 height 7
checkbox input "true"
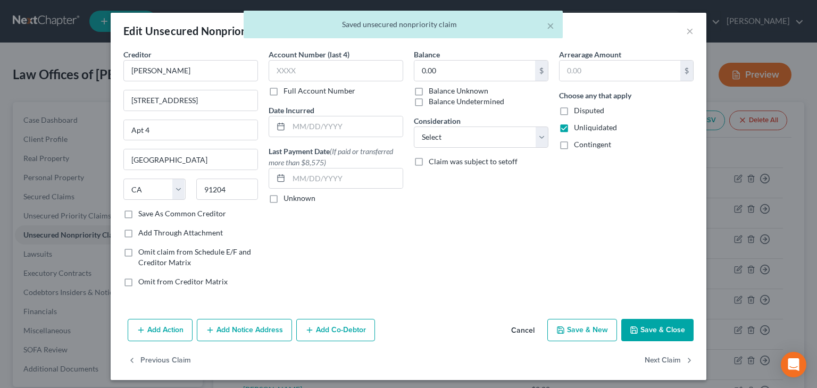
click at [574, 143] on label "Contingent" at bounding box center [592, 144] width 37 height 11
click at [578, 143] on input "Contingent" at bounding box center [581, 142] width 7 height 7
checkbox input "true"
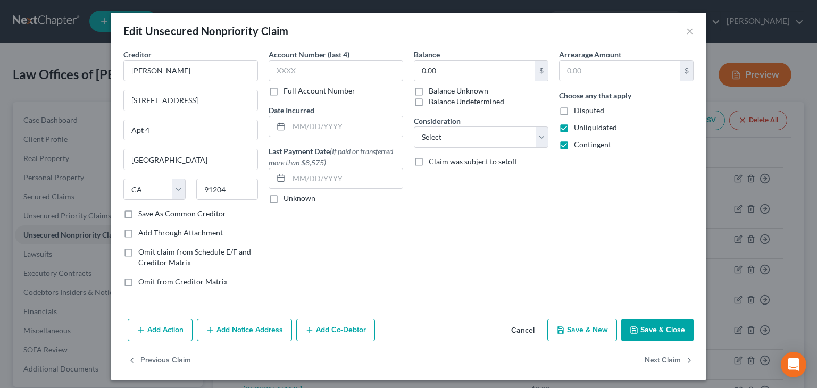
click at [429, 102] on label "Balance Undetermined" at bounding box center [467, 101] width 76 height 11
click at [433, 102] on input "Balance Undetermined" at bounding box center [436, 99] width 7 height 7
checkbox input "true"
click at [655, 328] on button "Save & Close" at bounding box center [657, 330] width 72 height 22
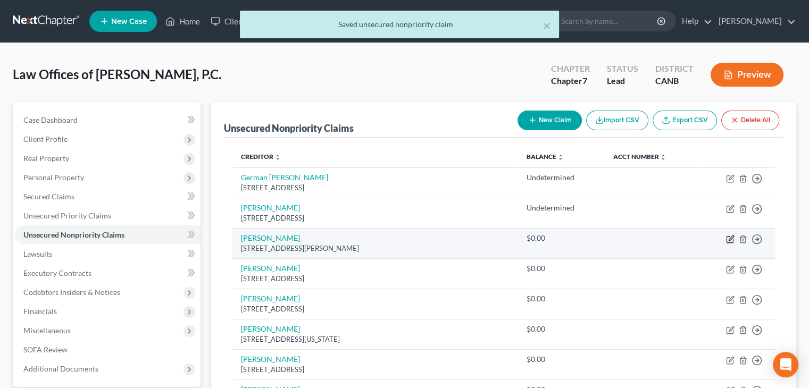
click at [730, 239] on icon "button" at bounding box center [731, 238] width 5 height 5
select select "4"
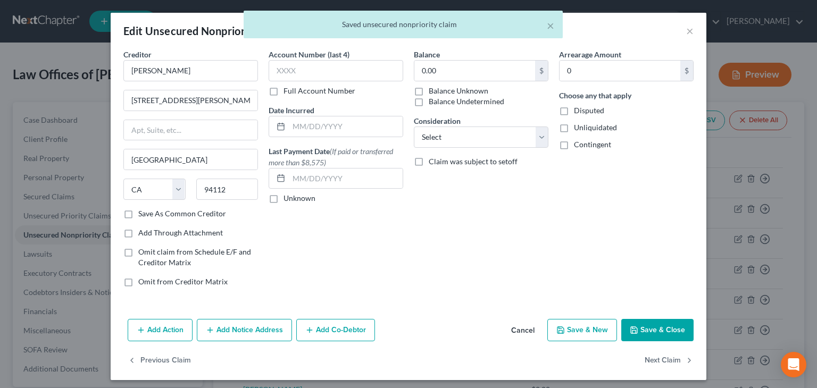
click at [429, 101] on label "Balance Undetermined" at bounding box center [467, 101] width 76 height 11
click at [433, 101] on input "Balance Undetermined" at bounding box center [436, 99] width 7 height 7
checkbox input "true"
click at [574, 130] on label "Unliquidated" at bounding box center [595, 127] width 43 height 11
click at [578, 129] on input "Unliquidated" at bounding box center [581, 125] width 7 height 7
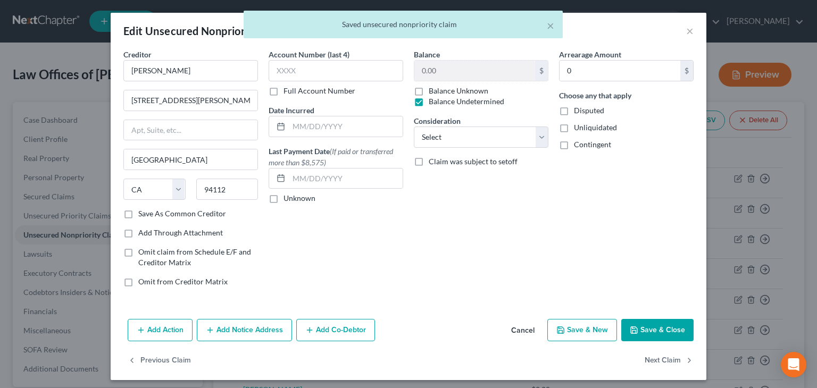
checkbox input "true"
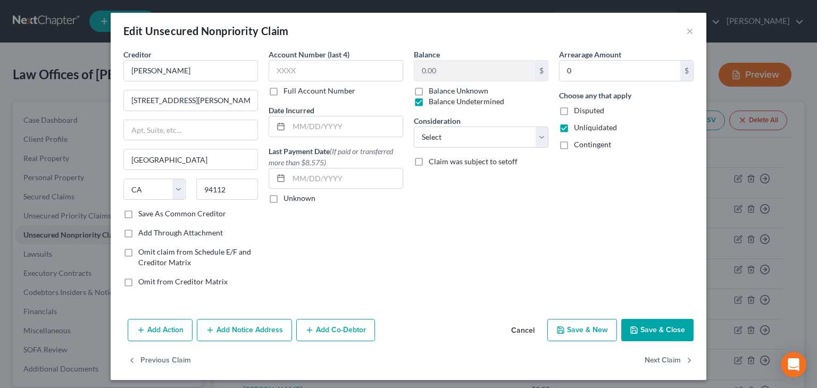
click at [574, 148] on label "Contingent" at bounding box center [592, 144] width 37 height 11
click at [578, 146] on input "Contingent" at bounding box center [581, 142] width 7 height 7
checkbox input "true"
click at [662, 330] on button "Save & Close" at bounding box center [657, 330] width 72 height 22
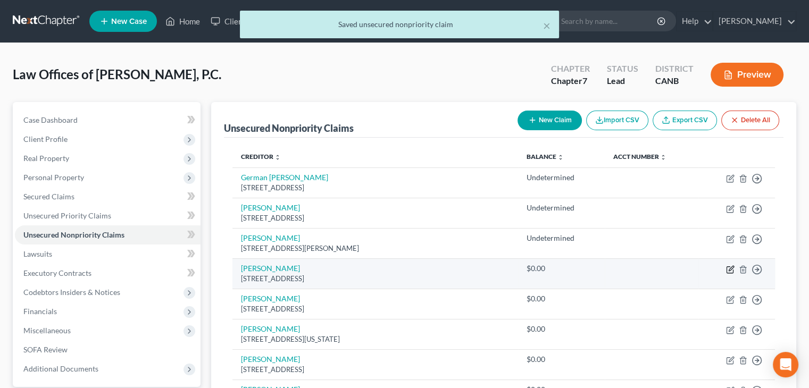
click at [727, 269] on icon "button" at bounding box center [730, 269] width 9 height 9
select select "14"
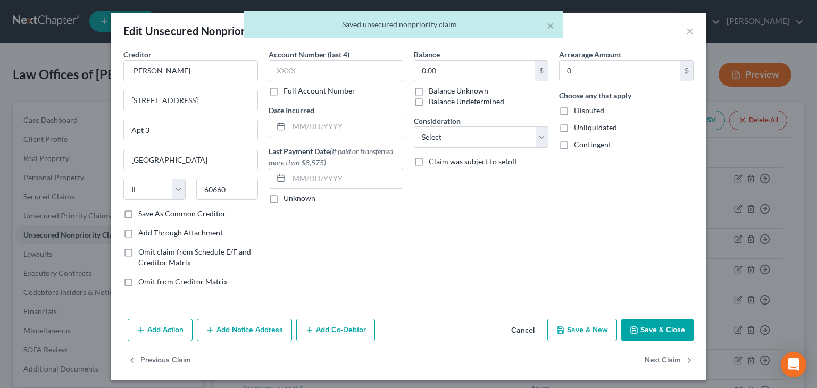
click at [429, 101] on label "Balance Undetermined" at bounding box center [467, 101] width 76 height 11
click at [433, 101] on input "Balance Undetermined" at bounding box center [436, 99] width 7 height 7
checkbox input "true"
click at [574, 127] on label "Unliquidated" at bounding box center [595, 127] width 43 height 11
click at [578, 127] on input "Unliquidated" at bounding box center [581, 125] width 7 height 7
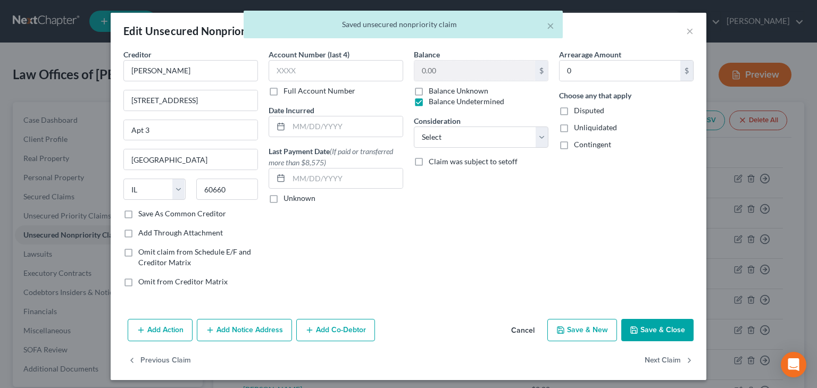
checkbox input "true"
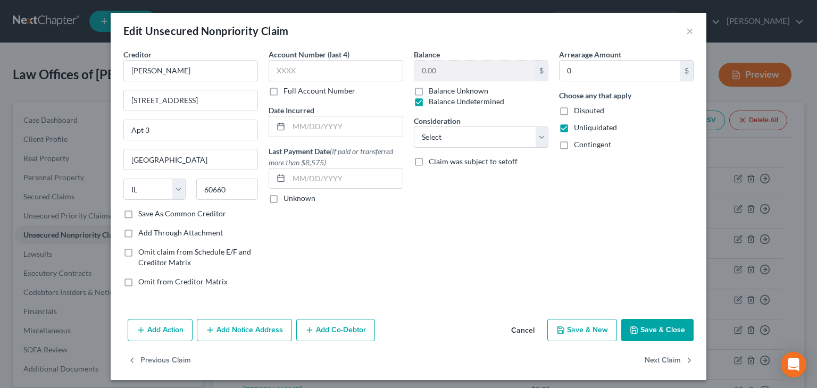
drag, startPoint x: 555, startPoint y: 144, endPoint x: 592, endPoint y: 187, distance: 56.5
click at [574, 145] on label "Contingent" at bounding box center [592, 144] width 37 height 11
click at [578, 145] on input "Contingent" at bounding box center [581, 142] width 7 height 7
checkbox input "true"
click at [653, 333] on button "Save & Close" at bounding box center [657, 330] width 72 height 22
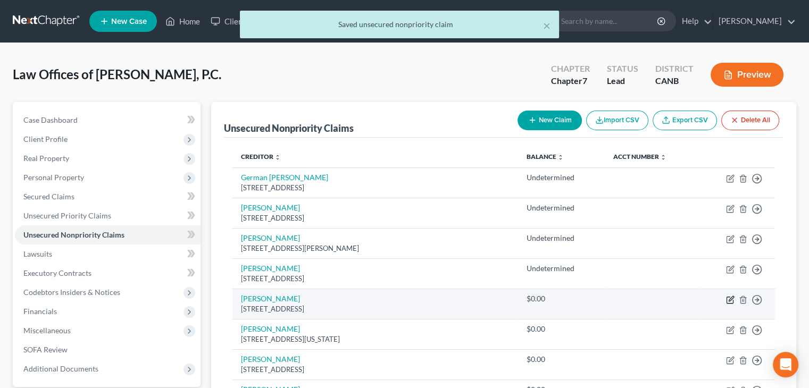
click at [730, 300] on icon "button" at bounding box center [731, 298] width 5 height 5
select select "35"
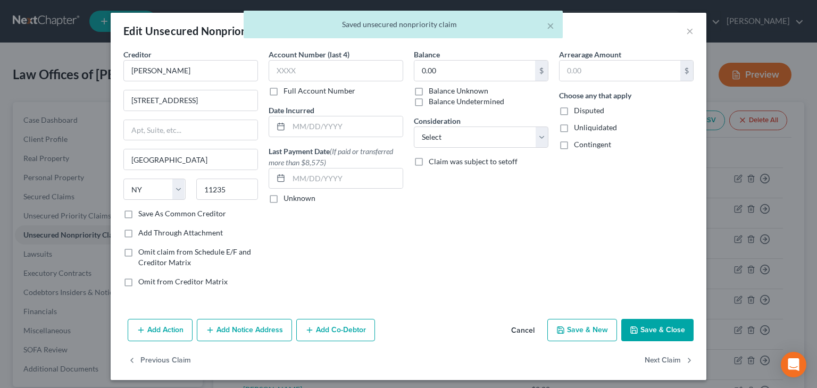
drag, startPoint x: 417, startPoint y: 100, endPoint x: 433, endPoint y: 106, distance: 17.5
click at [429, 101] on label "Balance Undetermined" at bounding box center [467, 101] width 76 height 11
click at [433, 101] on input "Balance Undetermined" at bounding box center [436, 99] width 7 height 7
checkbox input "true"
drag, startPoint x: 559, startPoint y: 129, endPoint x: 558, endPoint y: 143, distance: 14.4
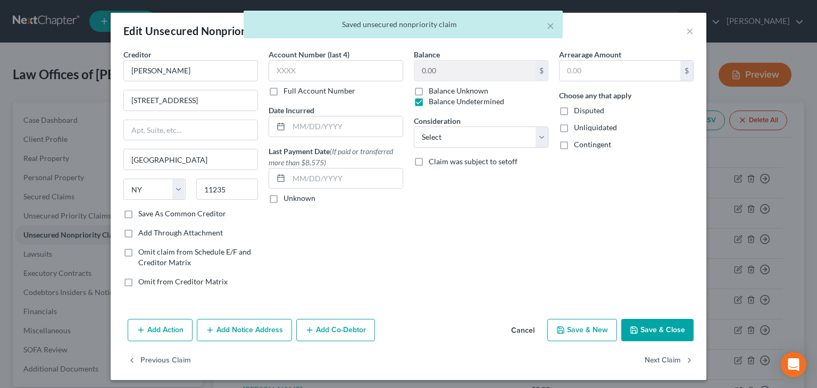
click at [574, 129] on label "Unliquidated" at bounding box center [595, 127] width 43 height 11
click at [578, 129] on input "Unliquidated" at bounding box center [581, 125] width 7 height 7
checkbox input "true"
click at [574, 147] on label "Contingent" at bounding box center [592, 144] width 37 height 11
click at [578, 146] on input "Contingent" at bounding box center [581, 142] width 7 height 7
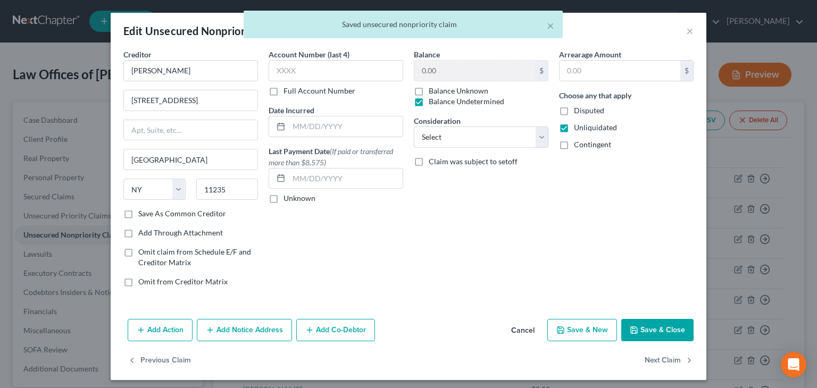
checkbox input "true"
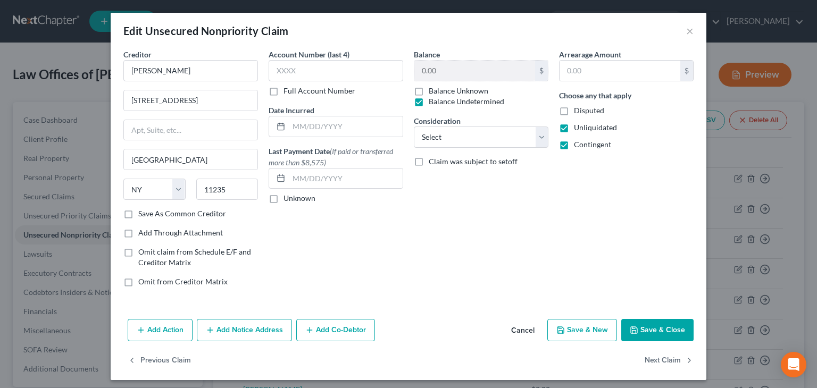
click at [655, 328] on button "Save & Close" at bounding box center [657, 330] width 72 height 22
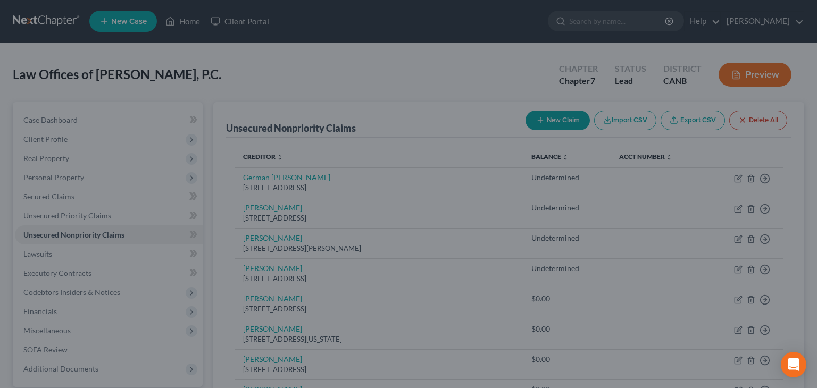
type input "0"
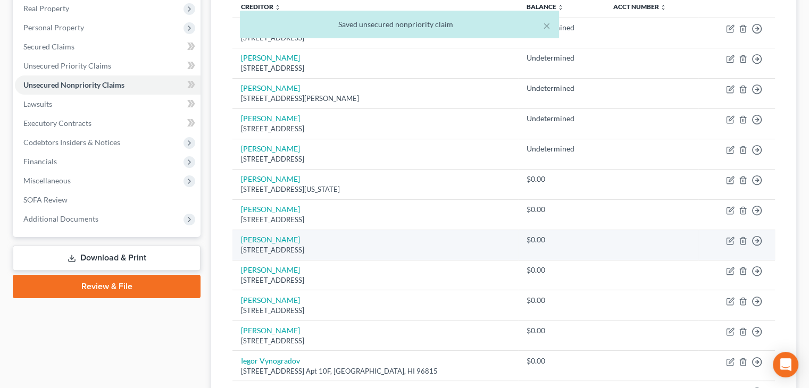
scroll to position [160, 0]
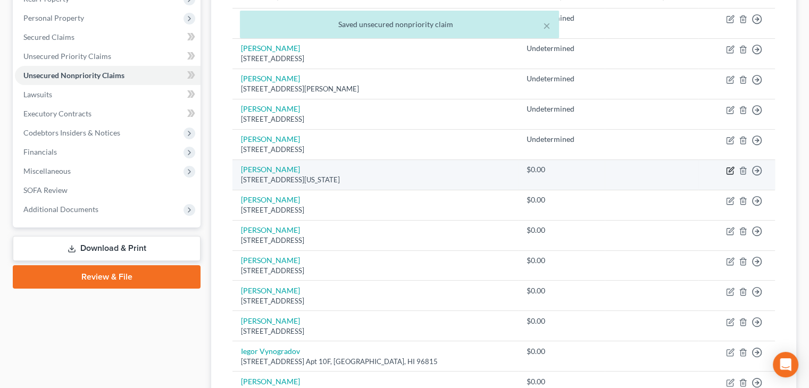
click at [727, 166] on icon "button" at bounding box center [730, 170] width 9 height 9
select select "4"
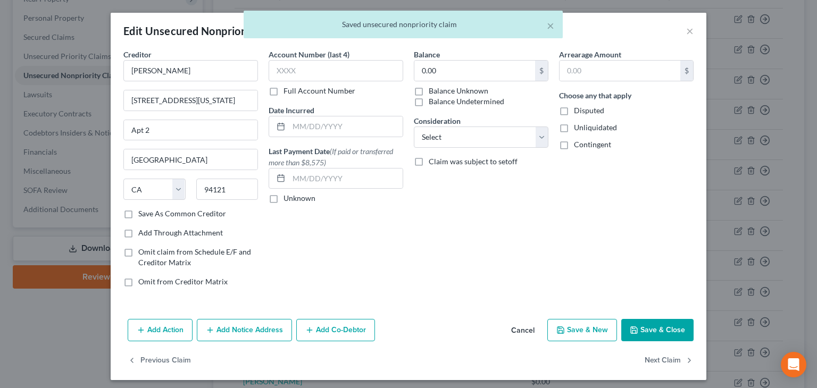
drag, startPoint x: 415, startPoint y: 100, endPoint x: 432, endPoint y: 104, distance: 17.4
click at [429, 101] on label "Balance Undetermined" at bounding box center [467, 101] width 76 height 11
click at [433, 101] on input "Balance Undetermined" at bounding box center [436, 99] width 7 height 7
checkbox input "true"
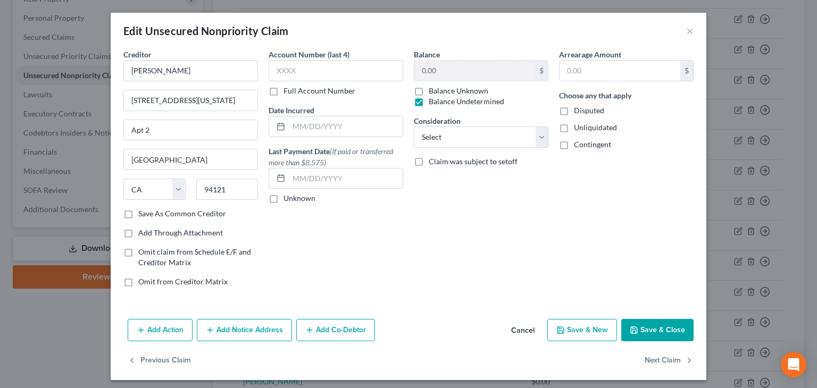
click at [574, 128] on label "Unliquidated" at bounding box center [595, 127] width 43 height 11
click at [578, 128] on input "Unliquidated" at bounding box center [581, 125] width 7 height 7
checkbox input "true"
click at [574, 145] on label "Contingent" at bounding box center [592, 144] width 37 height 11
click at [578, 145] on input "Contingent" at bounding box center [581, 142] width 7 height 7
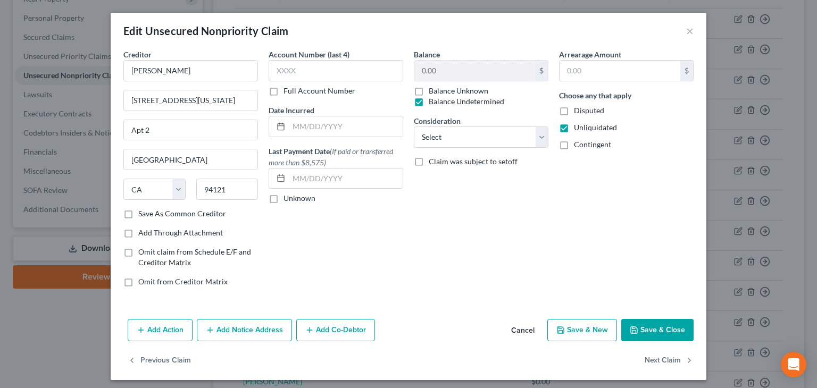
checkbox input "true"
click at [662, 330] on button "Save & Close" at bounding box center [657, 330] width 72 height 22
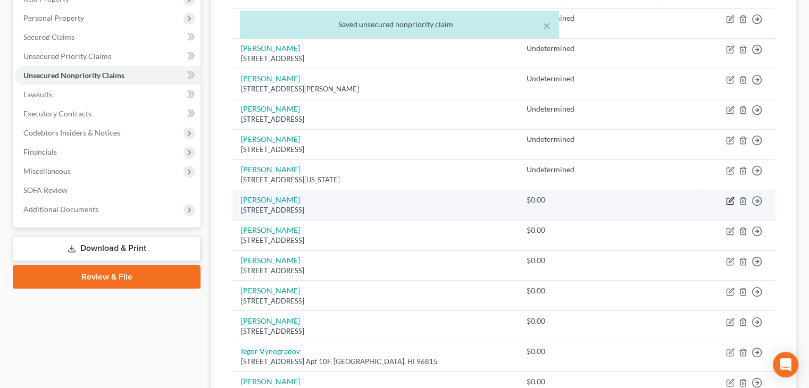
click at [733, 199] on icon "button" at bounding box center [730, 201] width 9 height 9
select select "4"
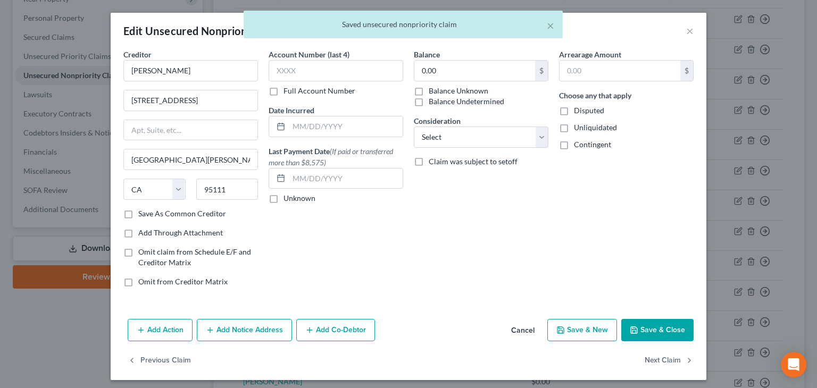
drag, startPoint x: 415, startPoint y: 99, endPoint x: 506, endPoint y: 123, distance: 94.7
click at [429, 100] on label "Balance Undetermined" at bounding box center [467, 101] width 76 height 11
click at [433, 100] on input "Balance Undetermined" at bounding box center [436, 99] width 7 height 7
checkbox input "true"
click at [574, 126] on label "Unliquidated" at bounding box center [595, 127] width 43 height 11
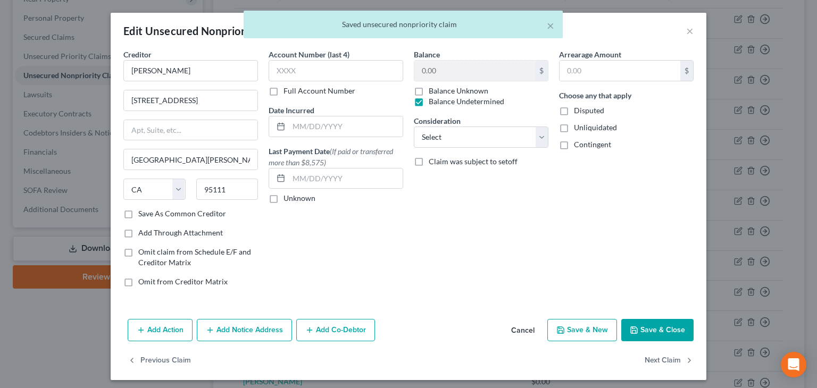
click at [578, 126] on input "Unliquidated" at bounding box center [581, 125] width 7 height 7
checkbox input "true"
click at [574, 146] on label "Contingent" at bounding box center [592, 144] width 37 height 11
click at [578, 146] on input "Contingent" at bounding box center [581, 142] width 7 height 7
checkbox input "true"
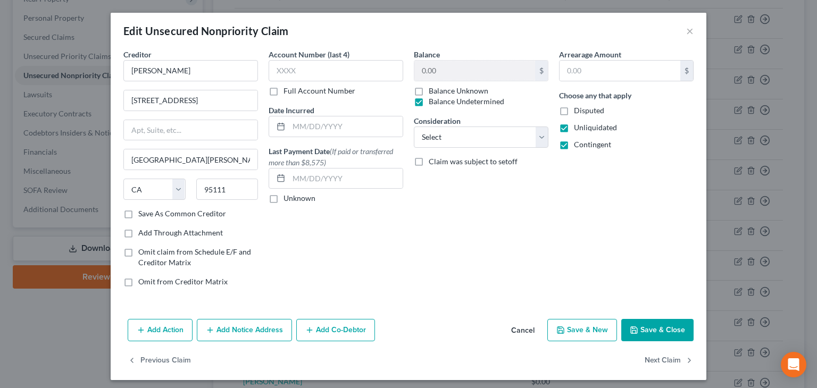
click at [654, 330] on button "Save & Close" at bounding box center [657, 330] width 72 height 22
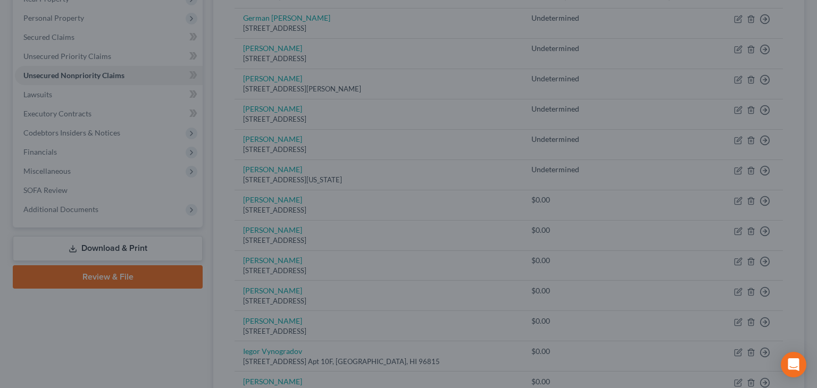
type input "0"
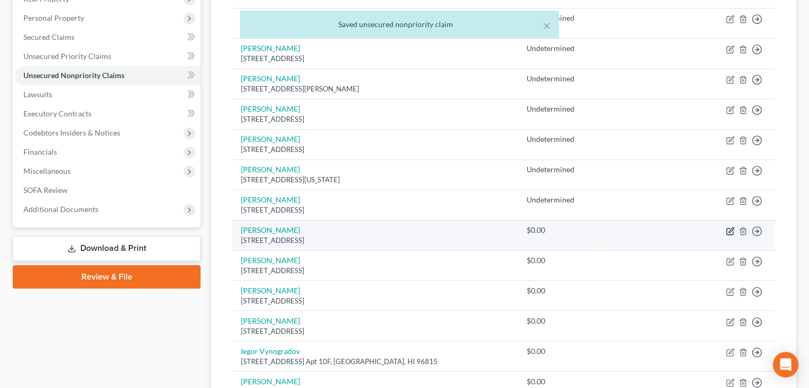
click at [726, 229] on icon "button" at bounding box center [730, 231] width 9 height 9
select select "14"
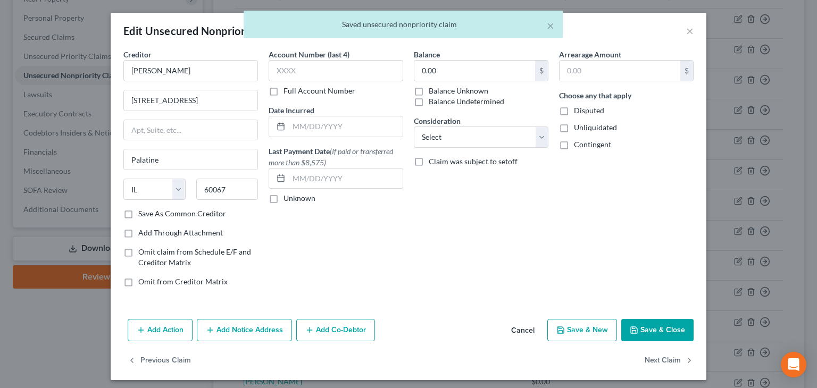
click at [429, 105] on label "Balance Undetermined" at bounding box center [467, 101] width 76 height 11
click at [433, 103] on input "Balance Undetermined" at bounding box center [436, 99] width 7 height 7
checkbox input "true"
click at [574, 127] on label "Unliquidated" at bounding box center [595, 127] width 43 height 11
click at [578, 127] on input "Unliquidated" at bounding box center [581, 125] width 7 height 7
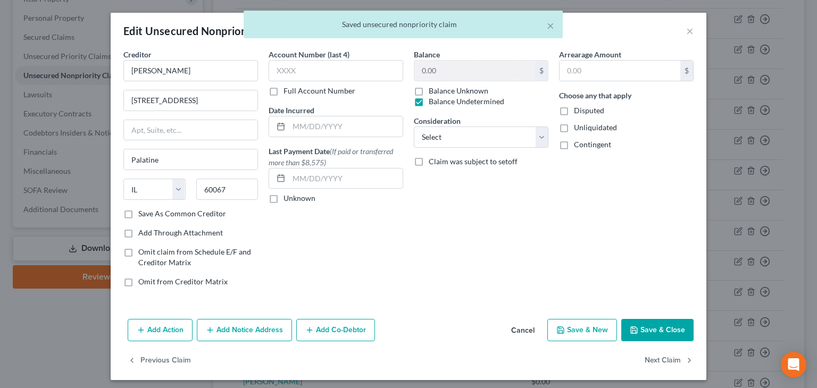
checkbox input "true"
click at [574, 145] on label "Contingent" at bounding box center [592, 144] width 37 height 11
click at [578, 145] on input "Contingent" at bounding box center [581, 142] width 7 height 7
checkbox input "true"
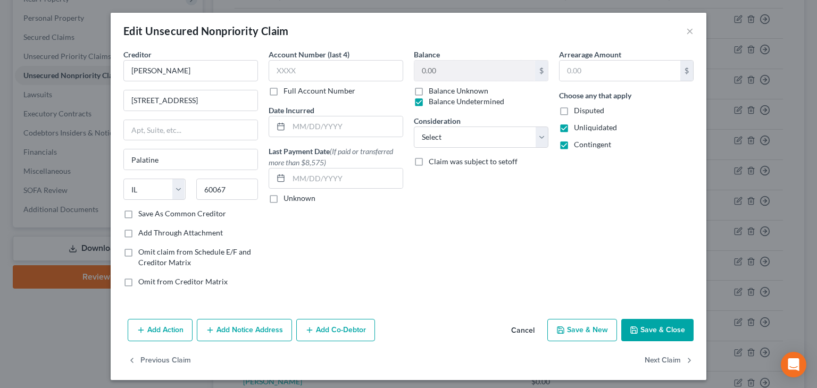
click at [670, 324] on button "Save & Close" at bounding box center [657, 330] width 72 height 22
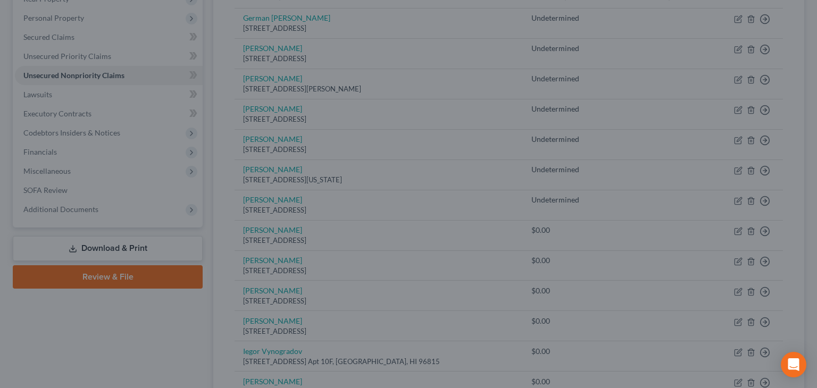
type input "0"
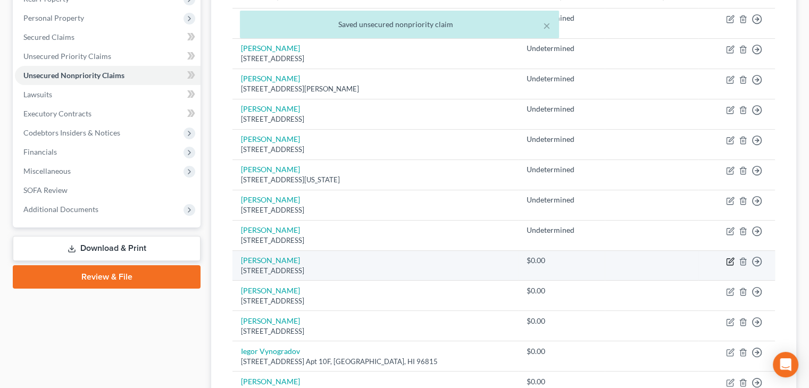
click at [727, 262] on icon "button" at bounding box center [730, 261] width 9 height 9
select select "4"
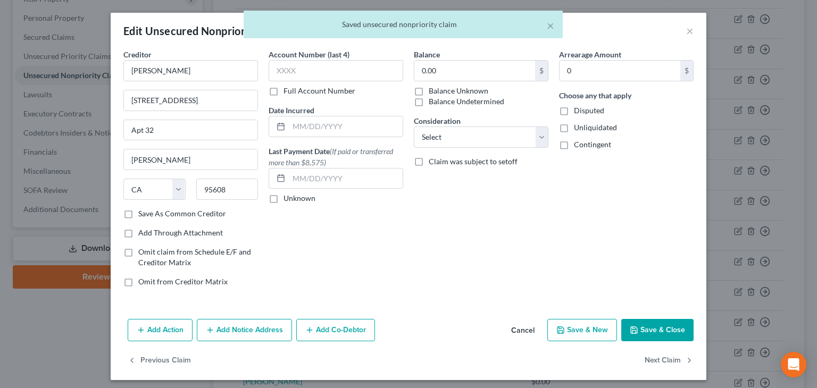
click at [429, 103] on label "Balance Undetermined" at bounding box center [467, 101] width 76 height 11
click at [433, 103] on input "Balance Undetermined" at bounding box center [436, 99] width 7 height 7
checkbox input "true"
click at [574, 130] on label "Unliquidated" at bounding box center [595, 127] width 43 height 11
click at [578, 129] on input "Unliquidated" at bounding box center [581, 125] width 7 height 7
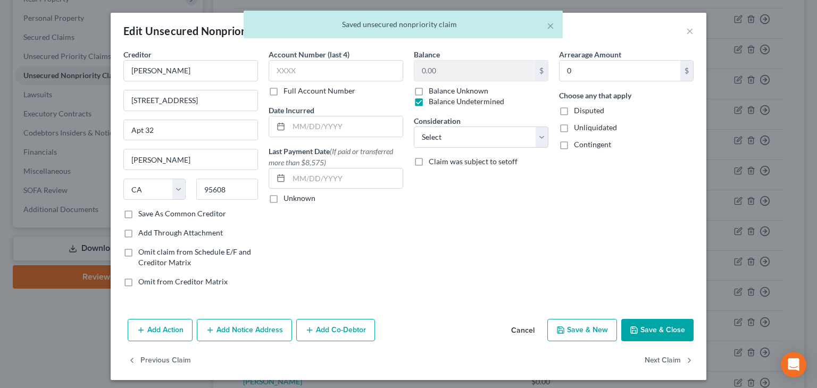
checkbox input "true"
drag, startPoint x: 558, startPoint y: 148, endPoint x: 564, endPoint y: 154, distance: 8.3
click at [574, 149] on label "Contingent" at bounding box center [592, 144] width 37 height 11
click at [578, 146] on input "Contingent" at bounding box center [581, 142] width 7 height 7
checkbox input "true"
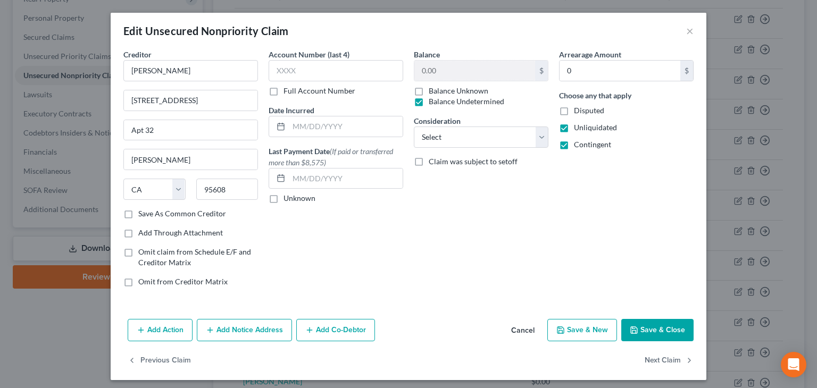
click at [662, 335] on button "Save & Close" at bounding box center [657, 330] width 72 height 22
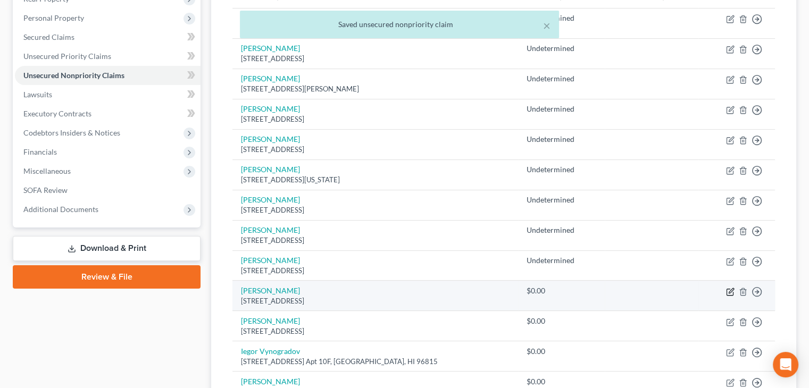
click at [730, 291] on icon "button" at bounding box center [731, 290] width 5 height 5
select select "39"
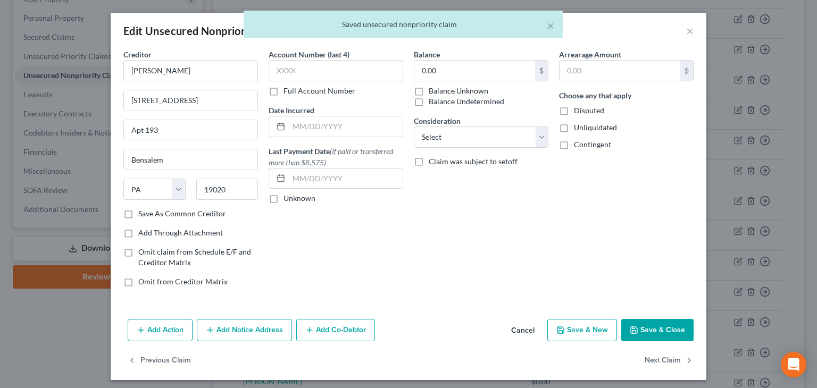
drag, startPoint x: 416, startPoint y: 98, endPoint x: 423, endPoint y: 101, distance: 7.4
click at [429, 98] on label "Balance Undetermined" at bounding box center [467, 101] width 76 height 11
click at [433, 98] on input "Balance Undetermined" at bounding box center [436, 99] width 7 height 7
checkbox input "true"
drag, startPoint x: 561, startPoint y: 128, endPoint x: 562, endPoint y: 140, distance: 11.8
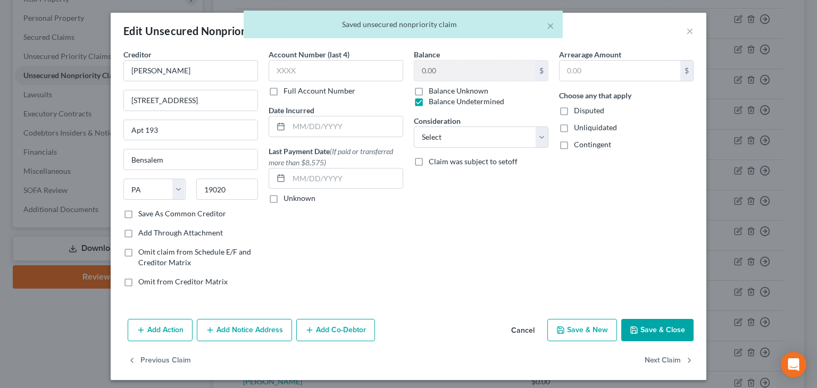
click at [574, 130] on label "Unliquidated" at bounding box center [595, 127] width 43 height 11
click at [578, 129] on input "Unliquidated" at bounding box center [581, 125] width 7 height 7
checkbox input "true"
click at [574, 149] on label "Contingent" at bounding box center [592, 144] width 37 height 11
click at [578, 146] on input "Contingent" at bounding box center [581, 142] width 7 height 7
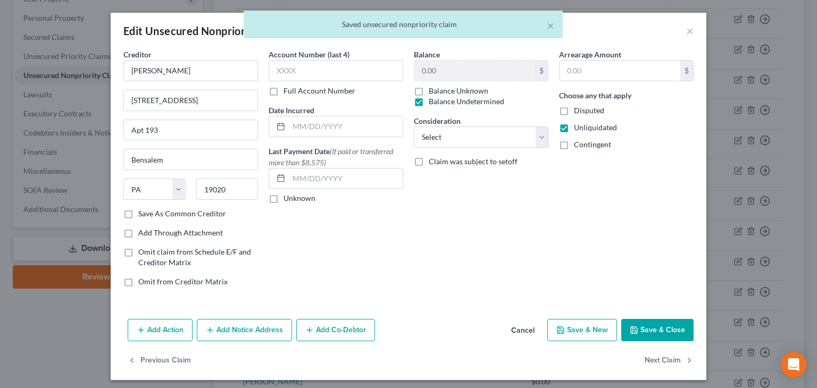
checkbox input "true"
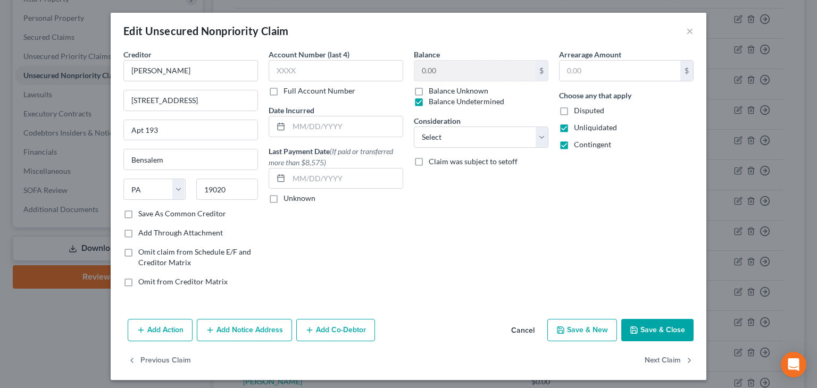
click at [645, 326] on button "Save & Close" at bounding box center [657, 330] width 72 height 22
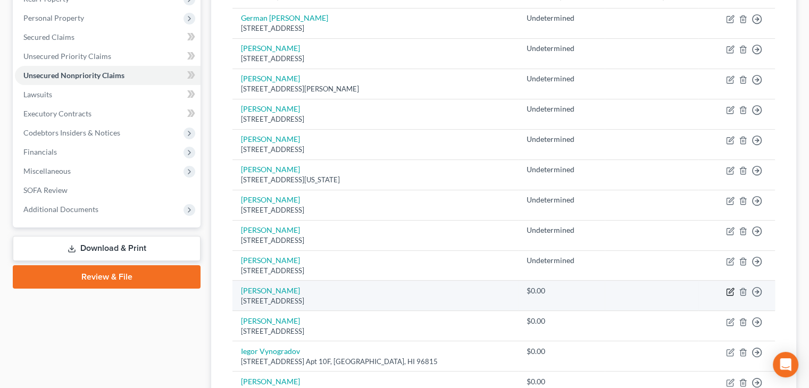
click at [729, 291] on icon "button" at bounding box center [731, 290] width 5 height 5
select select "39"
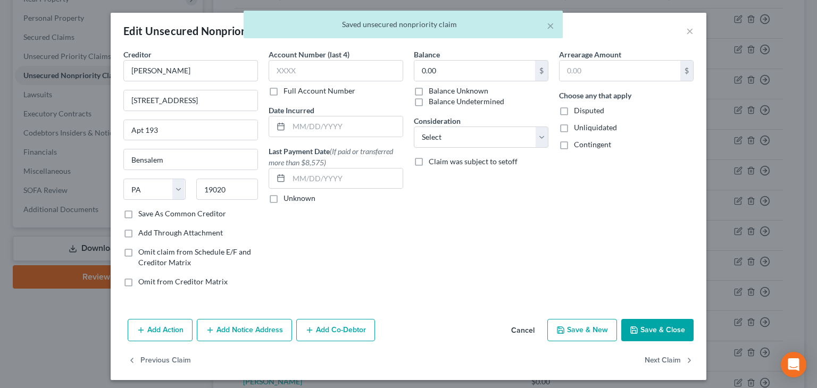
click at [429, 102] on label "Balance Undetermined" at bounding box center [467, 101] width 76 height 11
click at [433, 102] on input "Balance Undetermined" at bounding box center [436, 99] width 7 height 7
checkbox input "true"
click at [574, 126] on label "Unliquidated" at bounding box center [595, 127] width 43 height 11
click at [578, 126] on input "Unliquidated" at bounding box center [581, 125] width 7 height 7
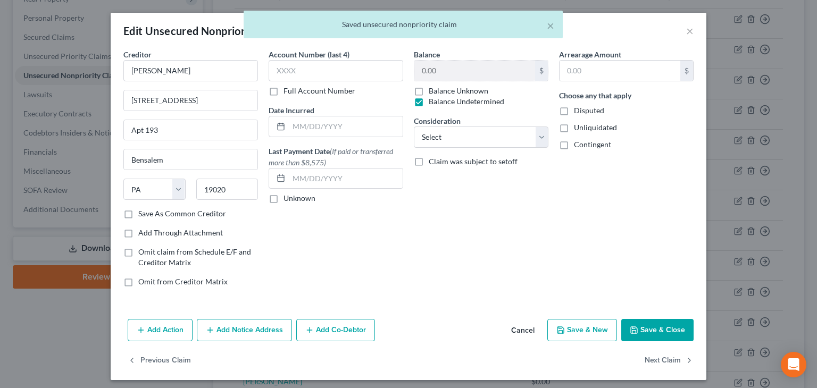
checkbox input "true"
click at [574, 145] on label "Contingent" at bounding box center [592, 144] width 37 height 11
click at [578, 145] on input "Contingent" at bounding box center [581, 142] width 7 height 7
checkbox input "true"
click at [658, 330] on button "Save & Close" at bounding box center [657, 330] width 72 height 22
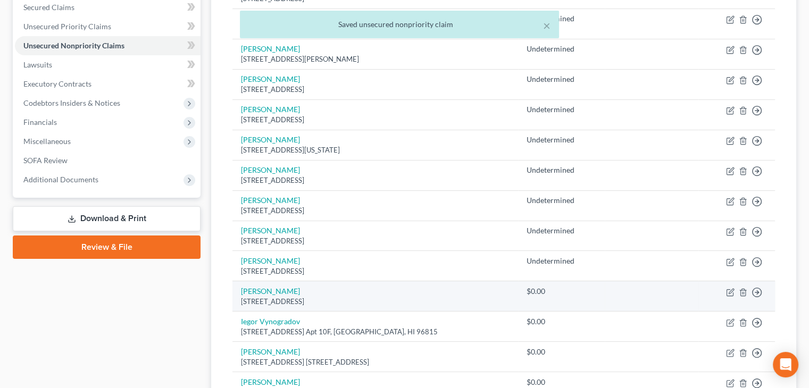
scroll to position [319, 0]
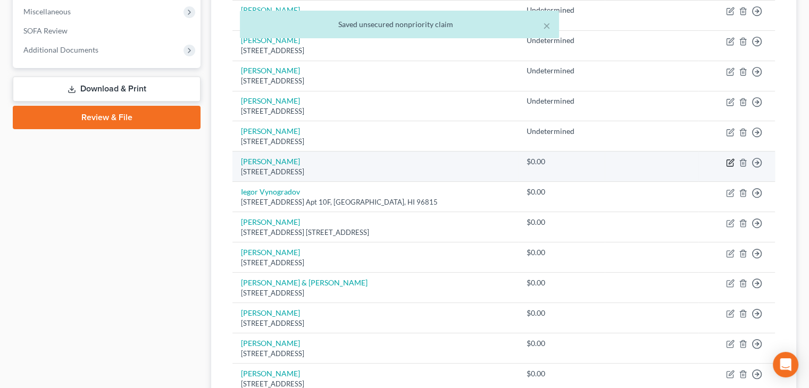
click at [726, 162] on icon "button" at bounding box center [729, 163] width 6 height 6
select select "4"
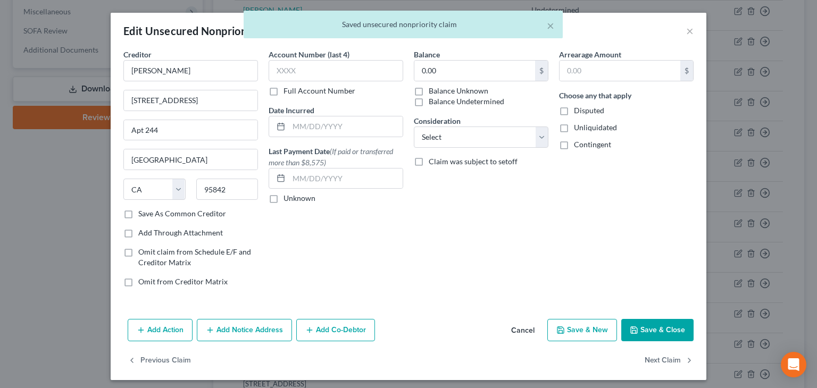
drag, startPoint x: 414, startPoint y: 98, endPoint x: 443, endPoint y: 103, distance: 29.1
click at [429, 98] on label "Balance Undetermined" at bounding box center [467, 101] width 76 height 11
click at [433, 98] on input "Balance Undetermined" at bounding box center [436, 99] width 7 height 7
checkbox input "true"
click at [574, 128] on label "Unliquidated" at bounding box center [595, 127] width 43 height 11
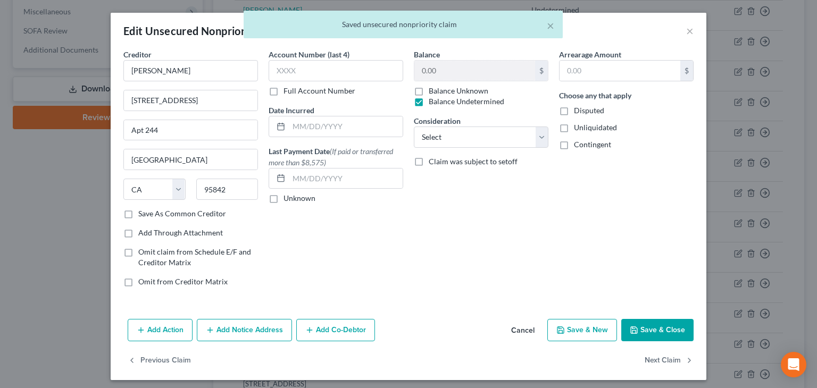
click at [578, 128] on input "Unliquidated" at bounding box center [581, 125] width 7 height 7
checkbox input "true"
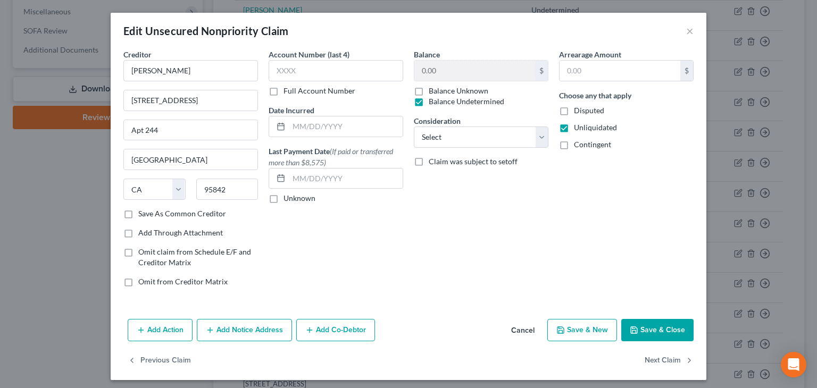
drag, startPoint x: 555, startPoint y: 145, endPoint x: 618, endPoint y: 228, distance: 104.4
click at [574, 146] on label "Contingent" at bounding box center [592, 144] width 37 height 11
click at [578, 146] on input "Contingent" at bounding box center [581, 142] width 7 height 7
checkbox input "true"
click at [663, 330] on button "Save & Close" at bounding box center [657, 330] width 72 height 22
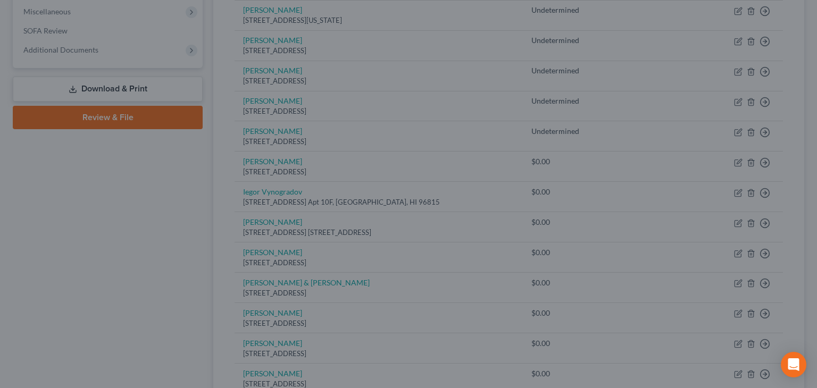
type input "0"
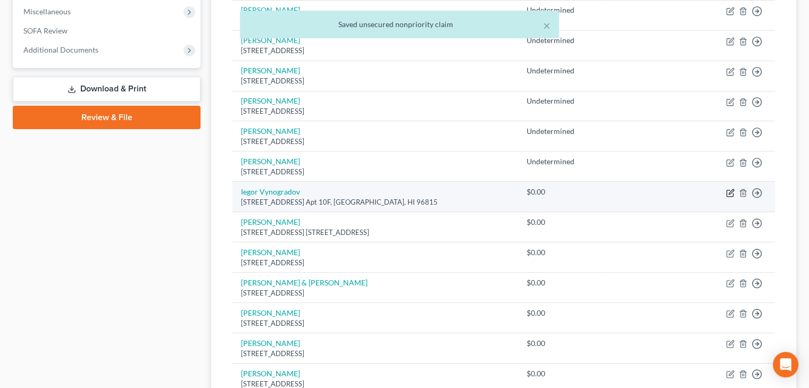
click at [732, 190] on icon "button" at bounding box center [730, 193] width 9 height 9
select select "12"
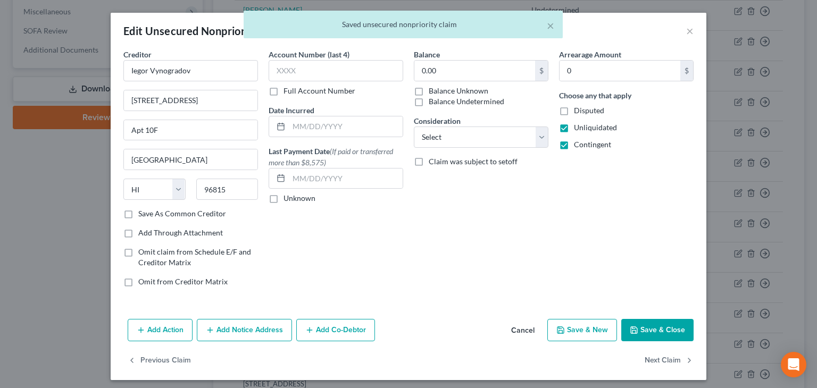
click at [429, 102] on label "Balance Undetermined" at bounding box center [467, 101] width 76 height 11
click at [433, 102] on input "Balance Undetermined" at bounding box center [436, 99] width 7 height 7
checkbox input "true"
click at [662, 328] on button "Save & Close" at bounding box center [657, 330] width 72 height 22
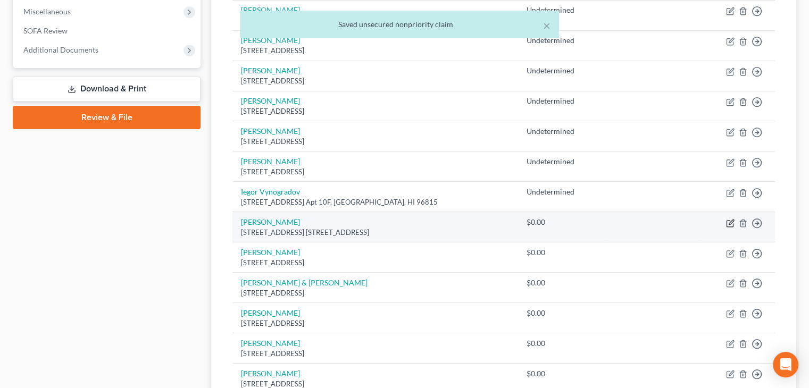
click at [730, 221] on icon "button" at bounding box center [730, 223] width 9 height 9
select select "4"
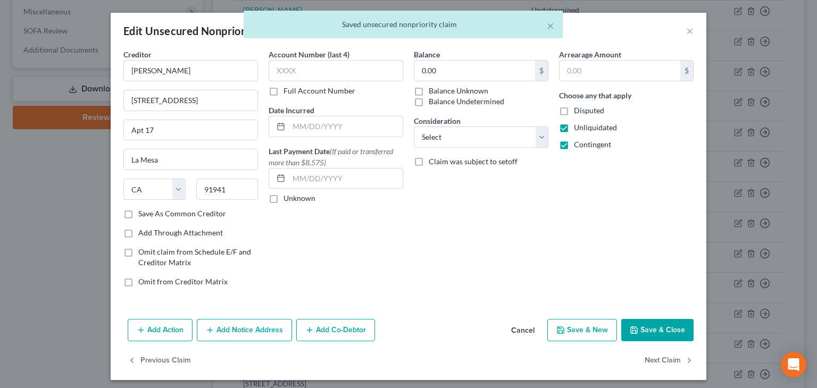
drag, startPoint x: 430, startPoint y: 100, endPoint x: 461, endPoint y: 107, distance: 31.1
click at [431, 101] on label "Balance Undetermined" at bounding box center [467, 101] width 76 height 11
click at [433, 101] on input "Balance Undetermined" at bounding box center [436, 99] width 7 height 7
checkbox input "true"
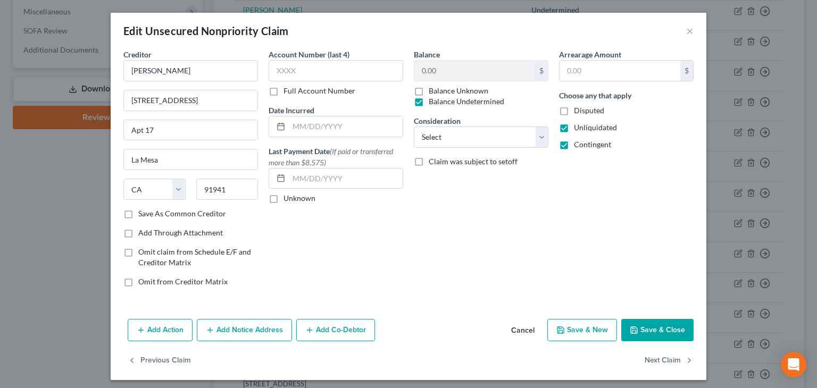
click at [655, 327] on button "Save & Close" at bounding box center [657, 330] width 72 height 22
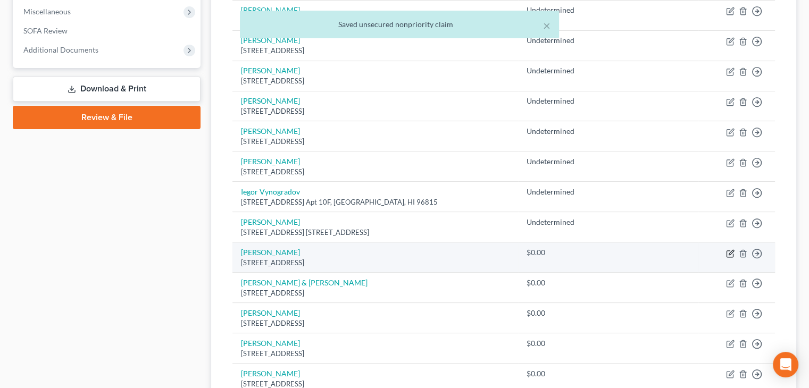
click at [732, 252] on icon "button" at bounding box center [730, 253] width 9 height 9
select select "39"
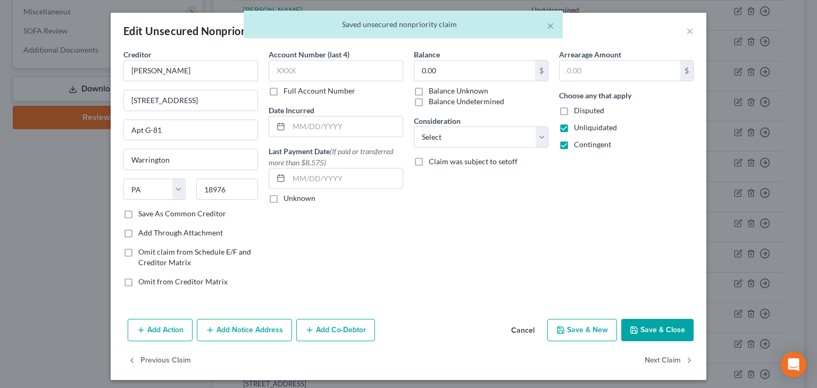
drag, startPoint x: 415, startPoint y: 102, endPoint x: 513, endPoint y: 160, distance: 114.0
click at [429, 103] on label "Balance Undetermined" at bounding box center [467, 101] width 76 height 11
click at [433, 103] on input "Balance Undetermined" at bounding box center [436, 99] width 7 height 7
checkbox input "true"
click at [663, 332] on button "Save & Close" at bounding box center [657, 330] width 72 height 22
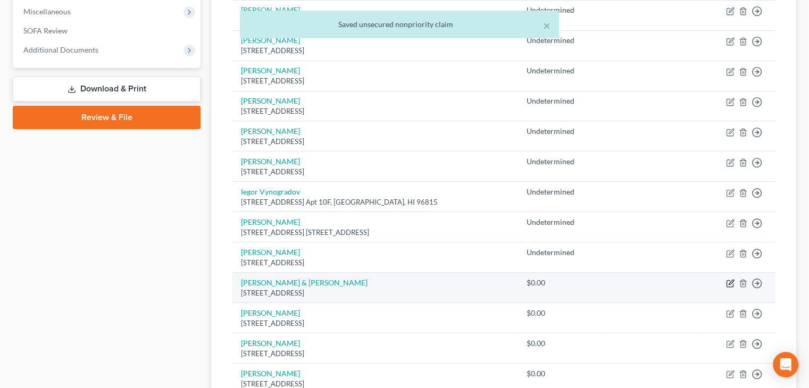
click at [726, 282] on icon "button" at bounding box center [730, 283] width 9 height 9
select select "4"
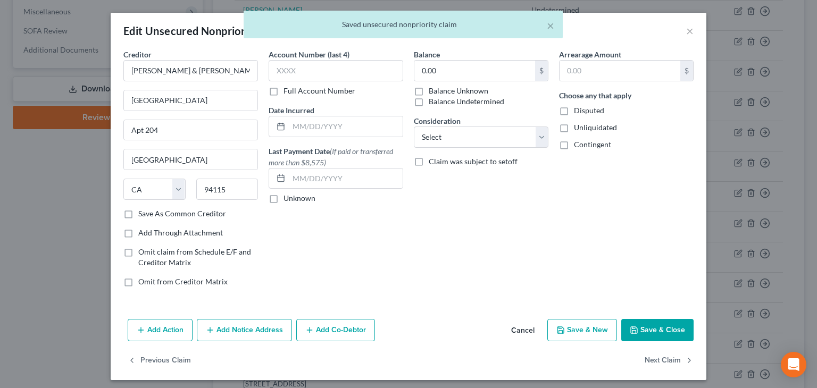
click at [435, 101] on label "Balance Undetermined" at bounding box center [467, 101] width 76 height 11
click at [435, 101] on input "Balance Undetermined" at bounding box center [436, 99] width 7 height 7
checkbox input "true"
click at [574, 131] on label "Unliquidated" at bounding box center [595, 127] width 43 height 11
click at [578, 129] on input "Unliquidated" at bounding box center [581, 125] width 7 height 7
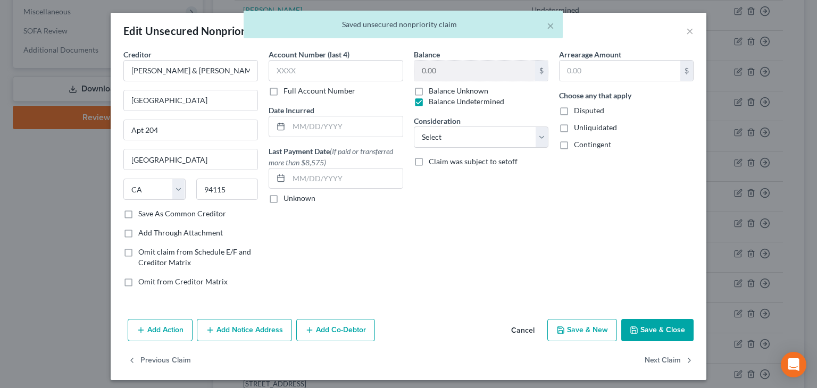
checkbox input "true"
drag, startPoint x: 561, startPoint y: 145, endPoint x: 585, endPoint y: 174, distance: 38.1
click at [574, 145] on label "Contingent" at bounding box center [592, 144] width 37 height 11
click at [578, 145] on input "Contingent" at bounding box center [581, 142] width 7 height 7
checkbox input "true"
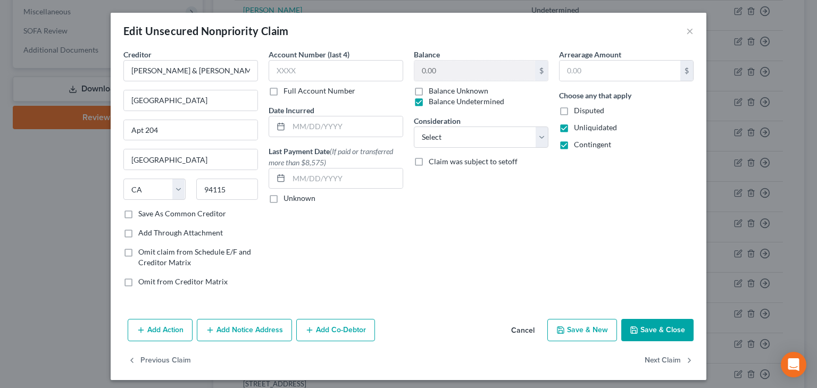
click at [669, 330] on button "Save & Close" at bounding box center [657, 330] width 72 height 22
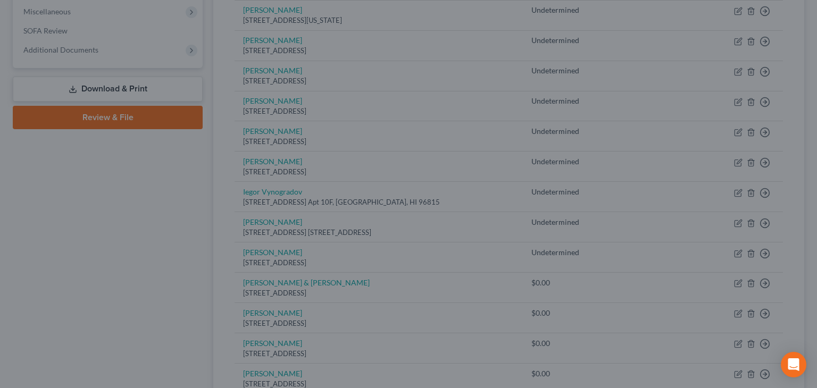
type input "0"
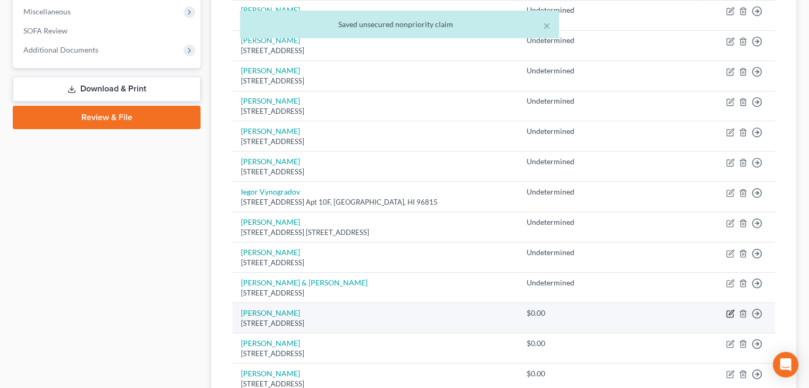
click at [728, 312] on icon "button" at bounding box center [730, 314] width 9 height 9
select select "24"
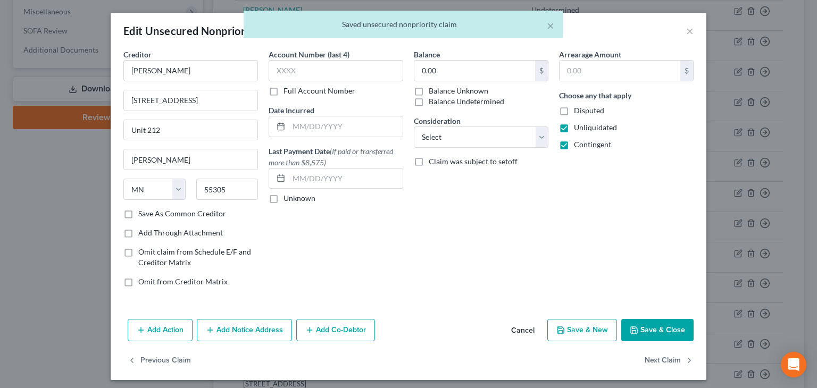
click at [429, 97] on label "Balance Undetermined" at bounding box center [467, 101] width 76 height 11
click at [433, 97] on input "Balance Undetermined" at bounding box center [436, 99] width 7 height 7
checkbox input "true"
click at [662, 329] on button "Save & Close" at bounding box center [657, 330] width 72 height 22
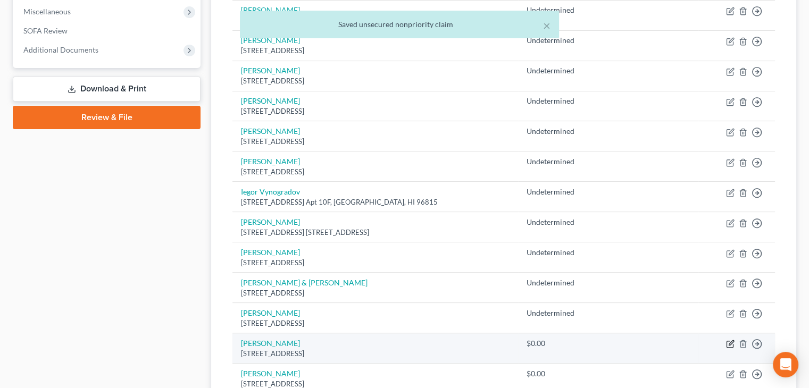
click at [731, 343] on icon "button" at bounding box center [730, 344] width 9 height 9
select select "4"
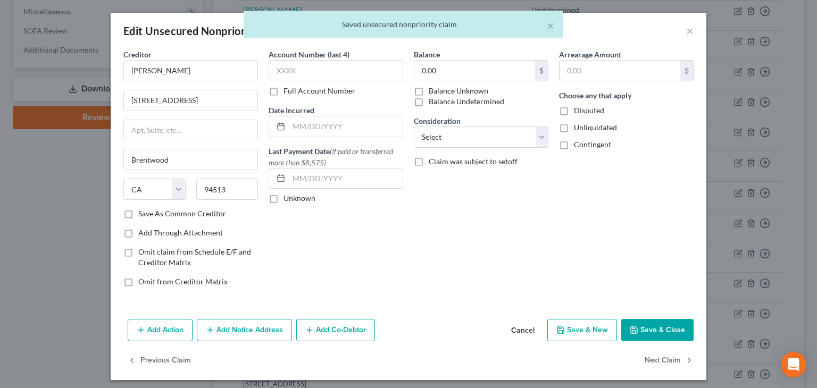
click at [430, 101] on label "Balance Undetermined" at bounding box center [467, 101] width 76 height 11
click at [433, 101] on input "Balance Undetermined" at bounding box center [436, 99] width 7 height 7
checkbox input "true"
click at [574, 123] on label "Unliquidated" at bounding box center [595, 127] width 43 height 11
click at [578, 123] on input "Unliquidated" at bounding box center [581, 125] width 7 height 7
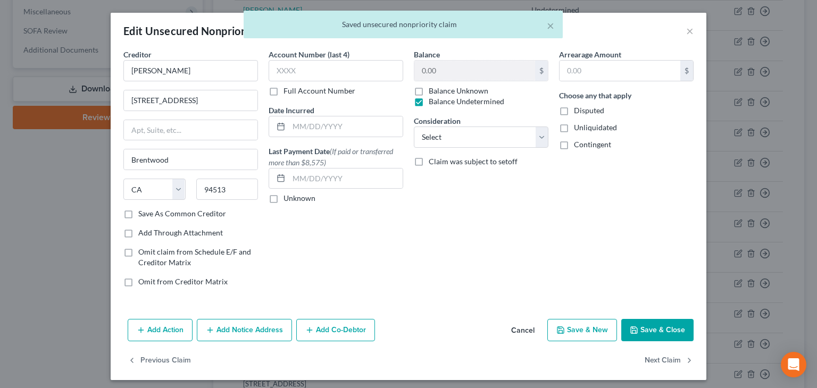
checkbox input "true"
drag, startPoint x: 564, startPoint y: 141, endPoint x: 576, endPoint y: 155, distance: 18.5
click at [574, 143] on label "Contingent" at bounding box center [592, 144] width 37 height 11
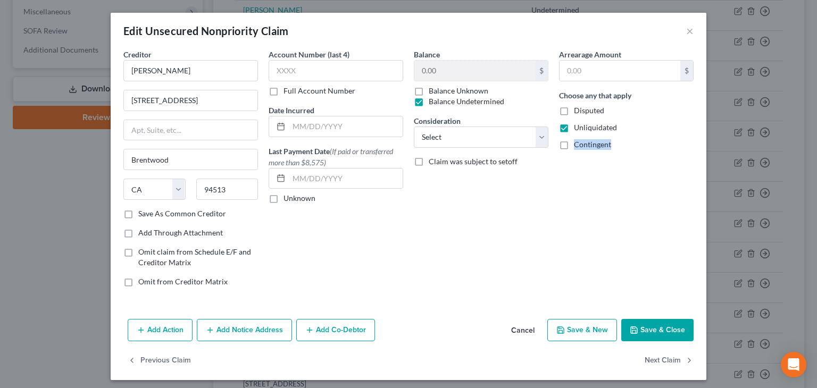
click at [574, 146] on label "Contingent" at bounding box center [592, 144] width 37 height 11
click at [578, 146] on input "Contingent" at bounding box center [581, 142] width 7 height 7
checkbox input "true"
click at [646, 331] on button "Save & Close" at bounding box center [657, 330] width 72 height 22
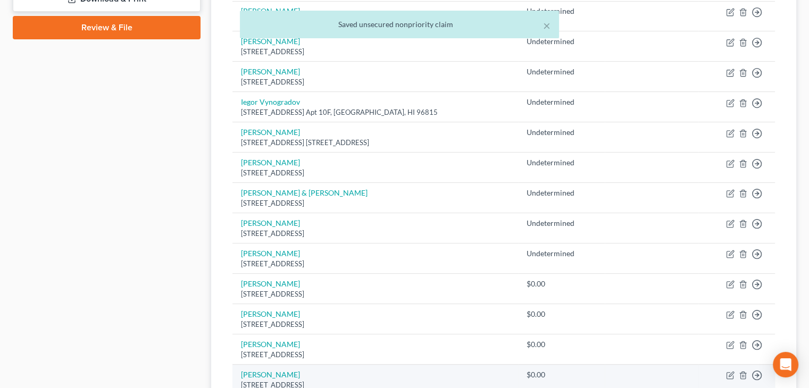
scroll to position [532, 0]
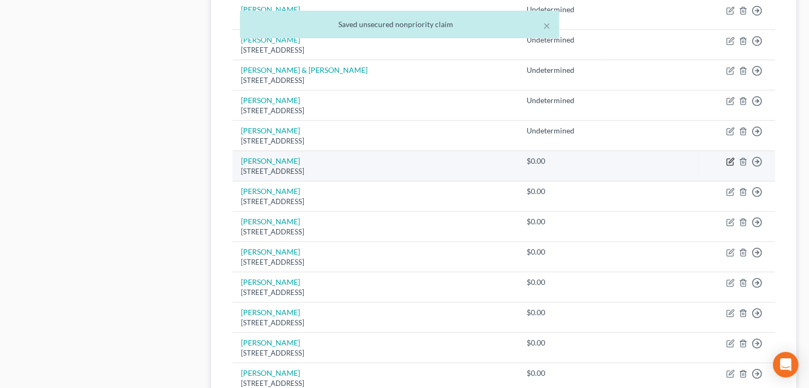
click at [729, 160] on icon "button" at bounding box center [731, 160] width 5 height 5
select select "30"
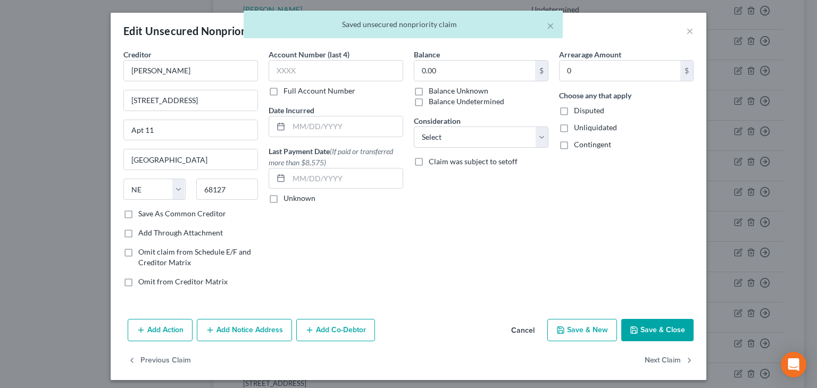
click at [447, 99] on label "Balance Undetermined" at bounding box center [467, 101] width 76 height 11
click at [440, 99] on input "Balance Undetermined" at bounding box center [436, 99] width 7 height 7
checkbox input "true"
click at [575, 126] on span "Unliquidated" at bounding box center [595, 127] width 43 height 9
click at [578, 126] on input "Unliquidated" at bounding box center [581, 125] width 7 height 7
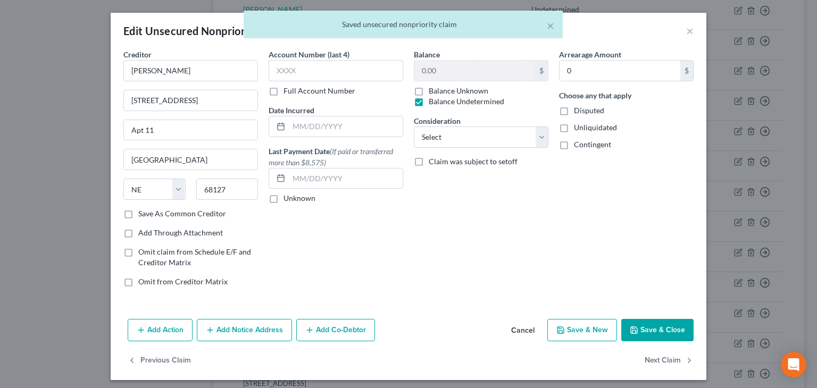
checkbox input "true"
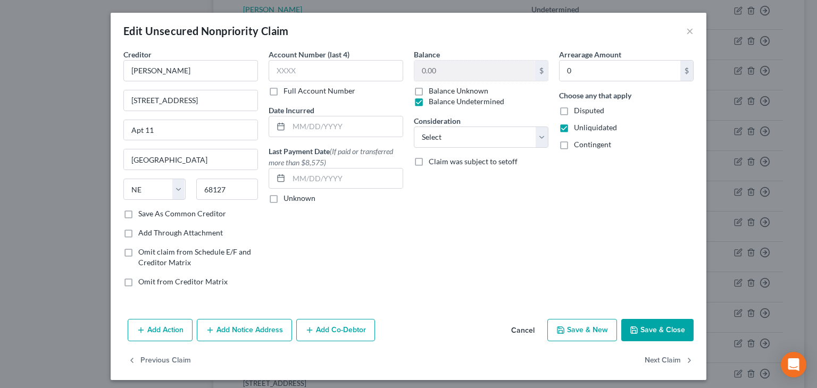
click at [582, 144] on span "Contingent" at bounding box center [592, 144] width 37 height 9
click at [582, 144] on input "Contingent" at bounding box center [581, 142] width 7 height 7
checkbox input "true"
click at [649, 330] on button "Save & Close" at bounding box center [657, 330] width 72 height 22
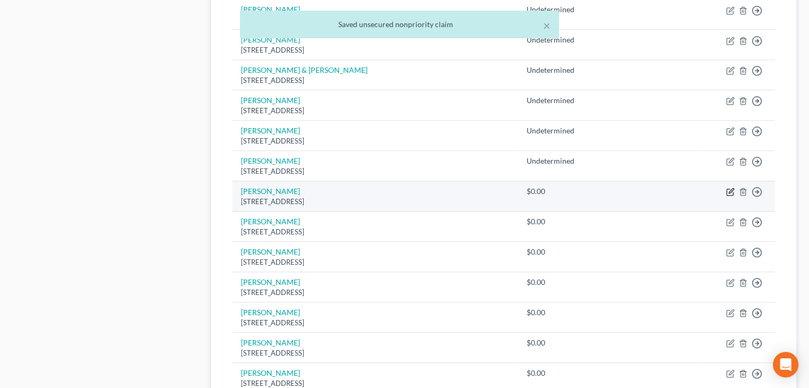
click at [729, 189] on icon "button" at bounding box center [731, 191] width 5 height 5
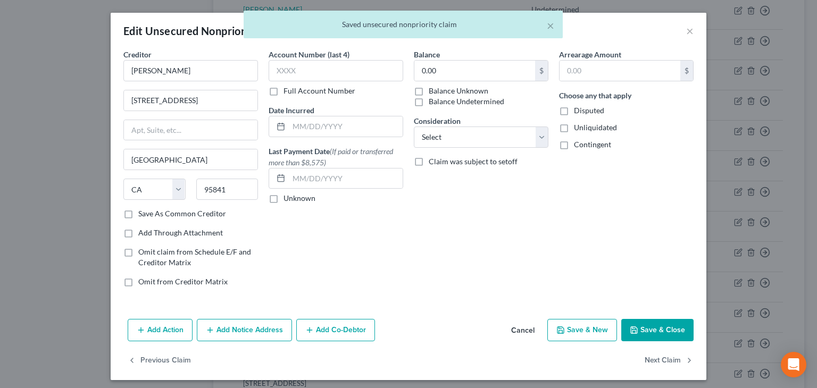
drag, startPoint x: 415, startPoint y: 100, endPoint x: 476, endPoint y: 113, distance: 63.1
click at [429, 101] on label "Balance Undetermined" at bounding box center [467, 101] width 76 height 11
click at [433, 101] on input "Balance Undetermined" at bounding box center [436, 99] width 7 height 7
click at [574, 130] on label "Unliquidated" at bounding box center [595, 127] width 43 height 11
click at [578, 129] on input "Unliquidated" at bounding box center [581, 125] width 7 height 7
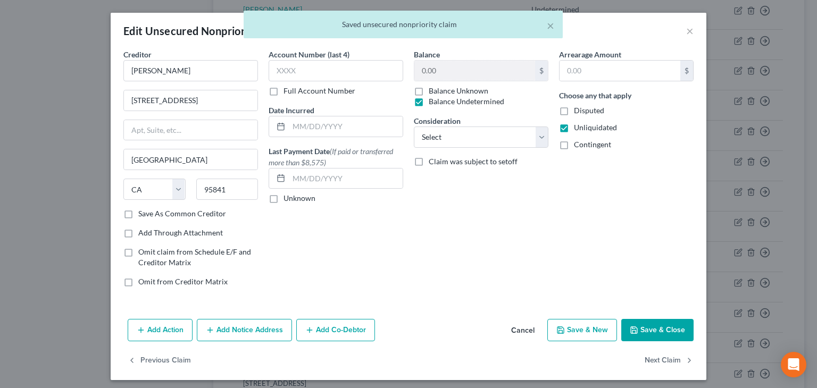
drag, startPoint x: 562, startPoint y: 141, endPoint x: 580, endPoint y: 178, distance: 40.9
click at [574, 141] on label "Contingent" at bounding box center [592, 144] width 37 height 11
click at [578, 141] on input "Contingent" at bounding box center [581, 142] width 7 height 7
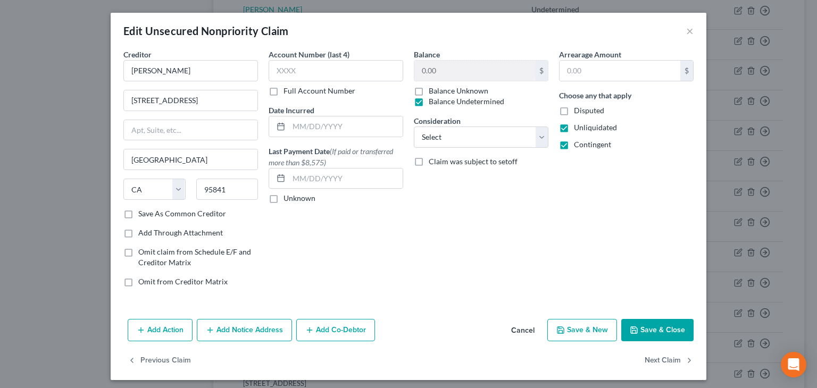
click at [649, 322] on button "Save & Close" at bounding box center [657, 330] width 72 height 22
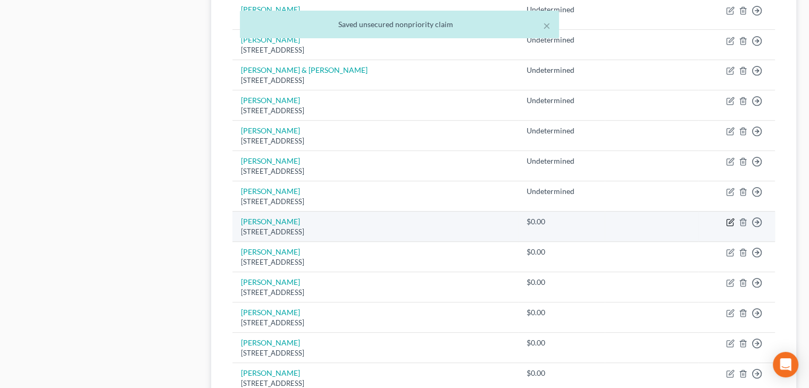
click at [729, 219] on icon "button" at bounding box center [730, 222] width 9 height 9
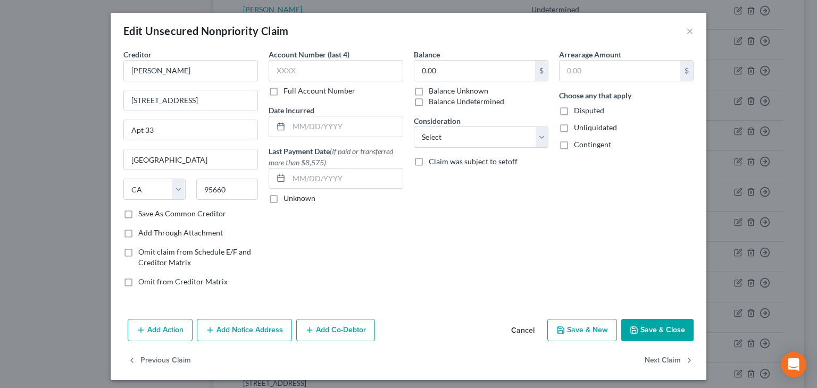
click at [429, 101] on label "Balance Undetermined" at bounding box center [467, 101] width 76 height 11
click at [433, 101] on input "Balance Undetermined" at bounding box center [436, 99] width 7 height 7
drag, startPoint x: 563, startPoint y: 127, endPoint x: 560, endPoint y: 143, distance: 16.2
click at [574, 129] on label "Unliquidated" at bounding box center [595, 127] width 43 height 11
click at [578, 129] on input "Unliquidated" at bounding box center [581, 125] width 7 height 7
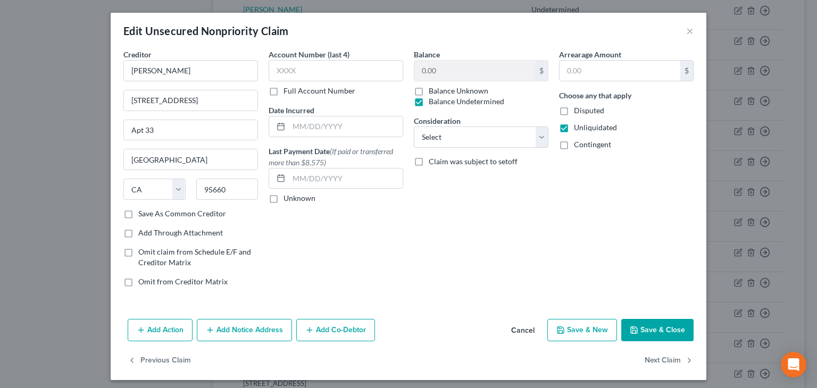
drag, startPoint x: 559, startPoint y: 145, endPoint x: 591, endPoint y: 179, distance: 46.3
click at [574, 150] on label "Contingent" at bounding box center [592, 144] width 37 height 11
click at [574, 143] on label "Contingent" at bounding box center [592, 144] width 37 height 11
click at [578, 143] on input "Contingent" at bounding box center [581, 142] width 7 height 7
click at [657, 332] on button "Save & Close" at bounding box center [657, 330] width 72 height 22
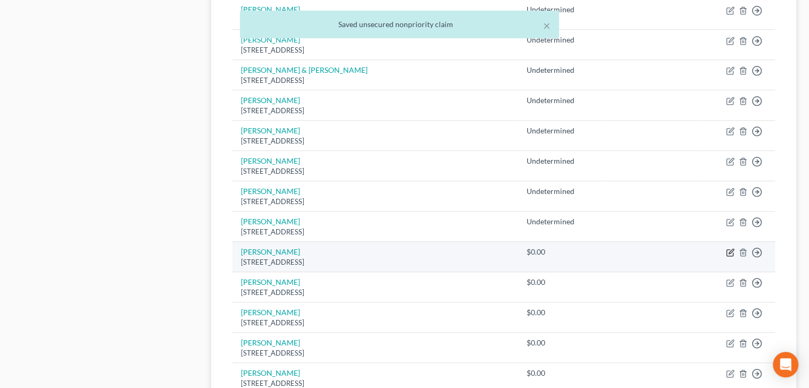
click at [729, 248] on icon "button" at bounding box center [730, 252] width 9 height 9
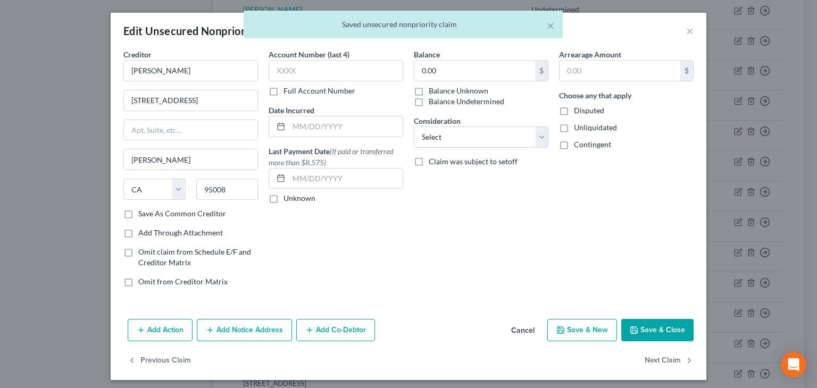
drag, startPoint x: 414, startPoint y: 98, endPoint x: 420, endPoint y: 99, distance: 5.9
click at [429, 99] on label "Balance Undetermined" at bounding box center [467, 101] width 76 height 11
click at [433, 99] on input "Balance Undetermined" at bounding box center [436, 99] width 7 height 7
click at [574, 126] on label "Unliquidated" at bounding box center [595, 127] width 43 height 11
click at [578, 126] on input "Unliquidated" at bounding box center [581, 125] width 7 height 7
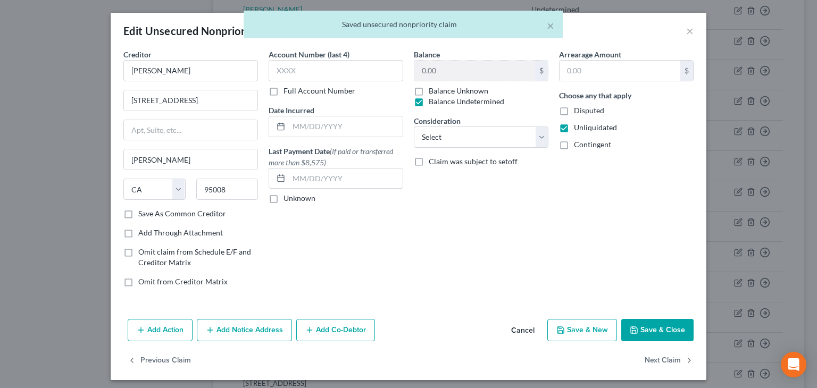
click at [574, 147] on label "Contingent" at bounding box center [592, 144] width 37 height 11
click at [578, 146] on input "Contingent" at bounding box center [581, 142] width 7 height 7
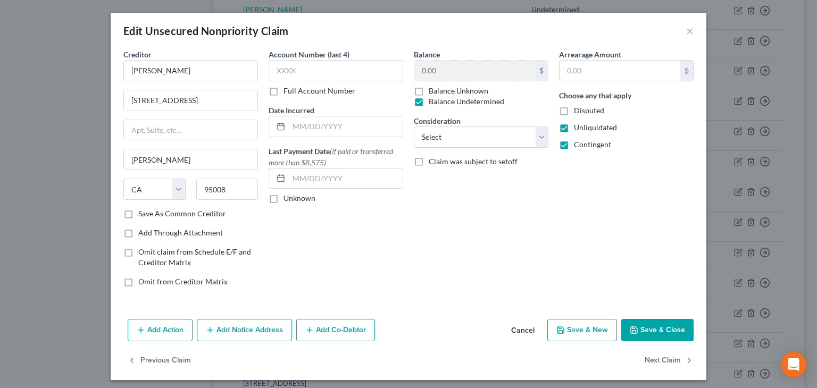
click at [644, 332] on button "Save & Close" at bounding box center [657, 330] width 72 height 22
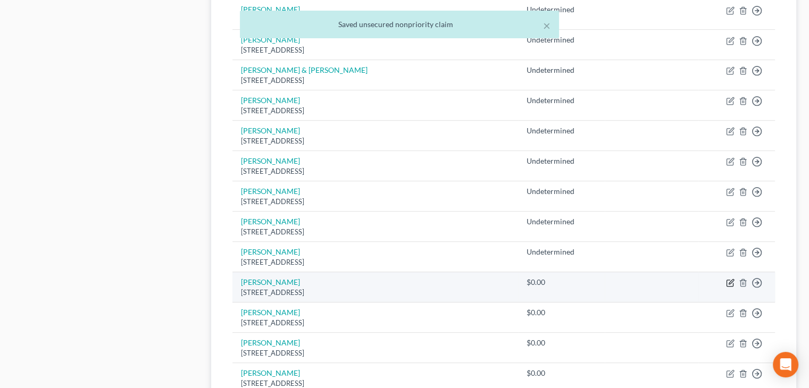
click at [732, 281] on icon "button" at bounding box center [730, 283] width 9 height 9
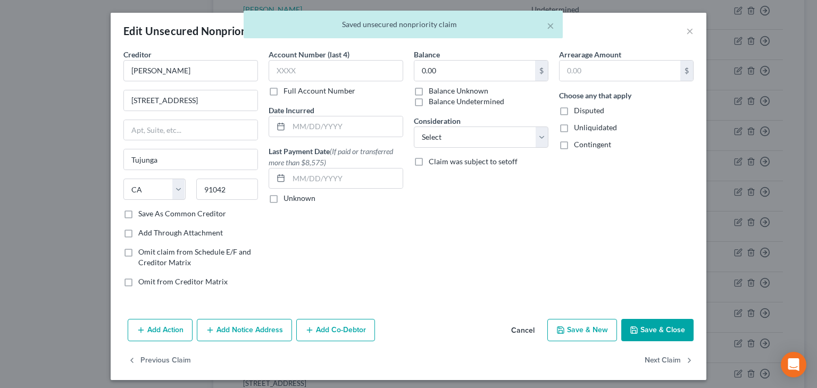
drag, startPoint x: 413, startPoint y: 103, endPoint x: 431, endPoint y: 108, distance: 19.0
click at [429, 106] on label "Balance Undetermined" at bounding box center [467, 101] width 76 height 11
drag, startPoint x: 561, startPoint y: 130, endPoint x: 559, endPoint y: 138, distance: 7.6
click at [574, 131] on label "Unliquidated" at bounding box center [595, 127] width 43 height 11
click at [578, 129] on input "Unliquidated" at bounding box center [581, 125] width 7 height 7
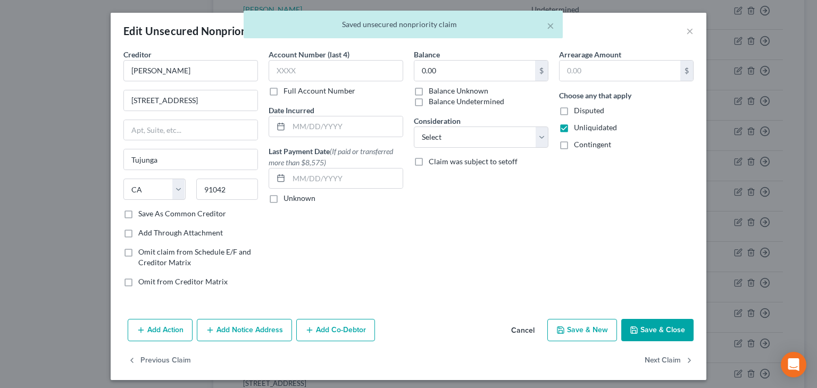
click at [574, 145] on label "Contingent" at bounding box center [592, 144] width 37 height 11
click at [578, 145] on input "Contingent" at bounding box center [581, 142] width 7 height 7
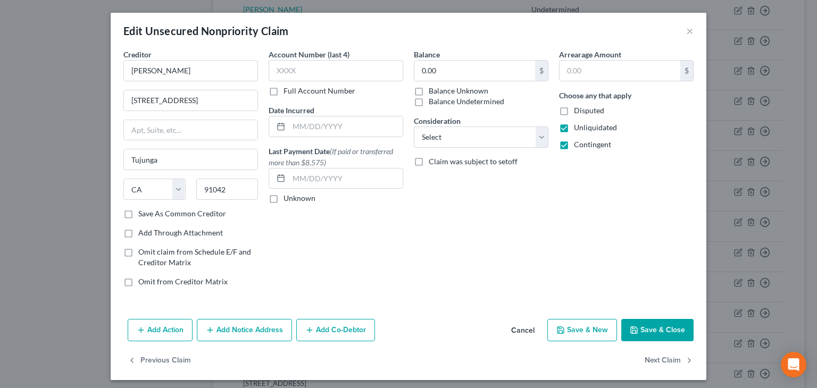
drag, startPoint x: 415, startPoint y: 99, endPoint x: 427, endPoint y: 111, distance: 16.9
click at [429, 101] on label "Balance Undetermined" at bounding box center [467, 101] width 76 height 11
click at [433, 101] on input "Balance Undetermined" at bounding box center [436, 99] width 7 height 7
click at [666, 325] on button "Save & Close" at bounding box center [657, 330] width 72 height 22
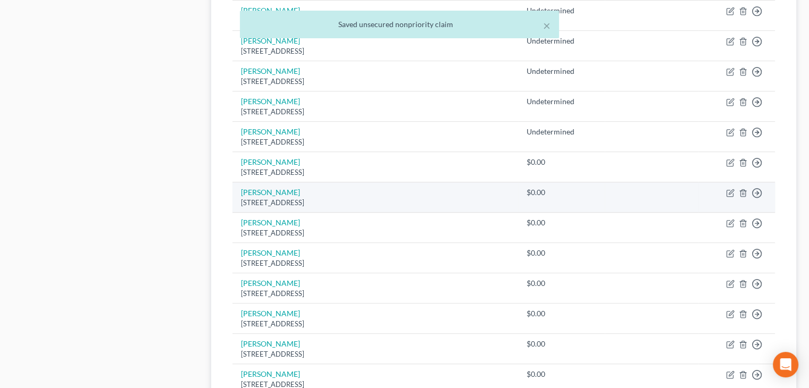
scroll to position [691, 0]
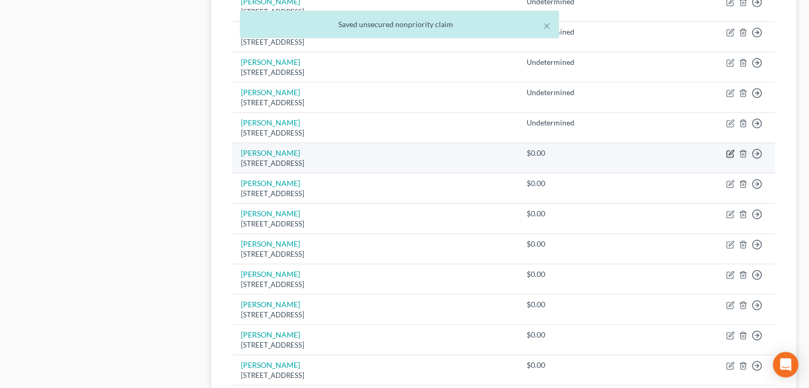
click at [727, 152] on icon "button" at bounding box center [730, 153] width 9 height 9
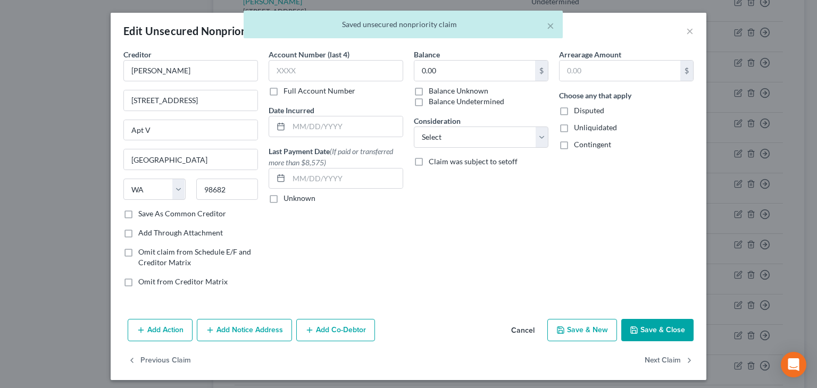
click at [429, 101] on label "Balance Undetermined" at bounding box center [467, 101] width 76 height 11
click at [433, 101] on input "Balance Undetermined" at bounding box center [436, 99] width 7 height 7
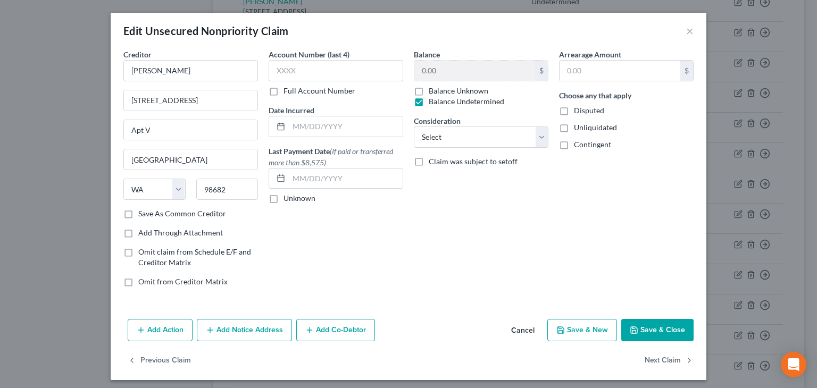
drag, startPoint x: 558, startPoint y: 126, endPoint x: 562, endPoint y: 135, distance: 9.8
click at [574, 128] on label "Unliquidated" at bounding box center [595, 127] width 43 height 11
click at [578, 128] on input "Unliquidated" at bounding box center [581, 125] width 7 height 7
click at [574, 148] on label "Contingent" at bounding box center [592, 144] width 37 height 11
click at [578, 146] on input "Contingent" at bounding box center [581, 142] width 7 height 7
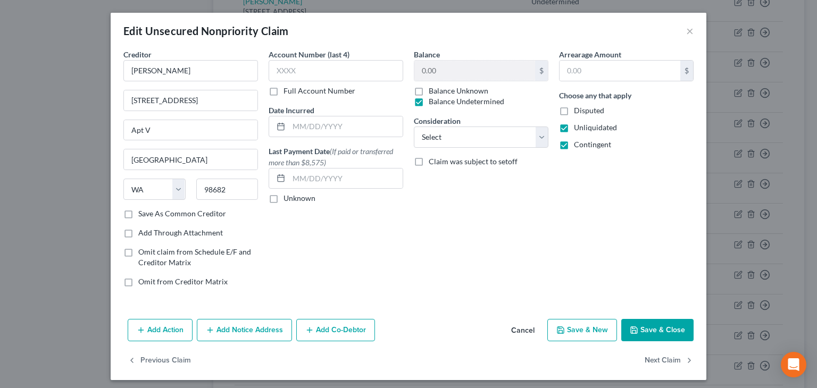
click at [652, 327] on button "Save & Close" at bounding box center [657, 330] width 72 height 22
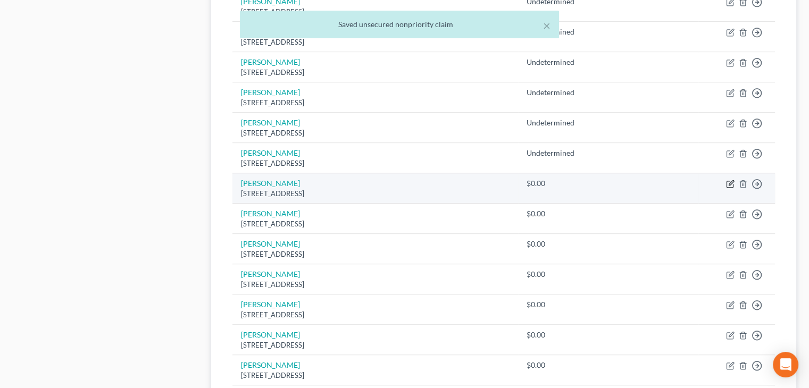
click at [730, 182] on icon "button" at bounding box center [731, 182] width 5 height 5
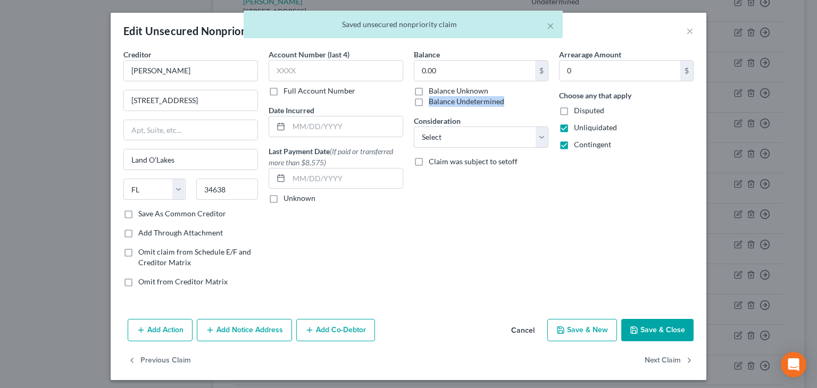
drag, startPoint x: 419, startPoint y: 101, endPoint x: 512, endPoint y: 119, distance: 94.2
click at [429, 101] on label "Balance Undetermined" at bounding box center [467, 101] width 76 height 11
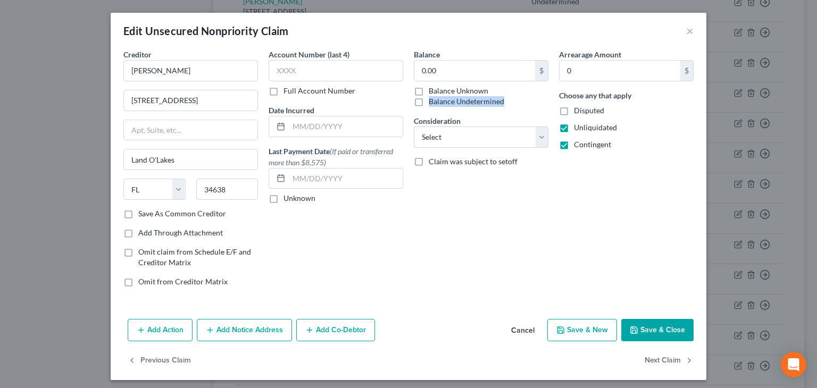
click at [429, 102] on label "Balance Undetermined" at bounding box center [467, 101] width 76 height 11
click at [433, 102] on input "Balance Undetermined" at bounding box center [436, 99] width 7 height 7
click at [656, 330] on button "Save & Close" at bounding box center [657, 330] width 72 height 22
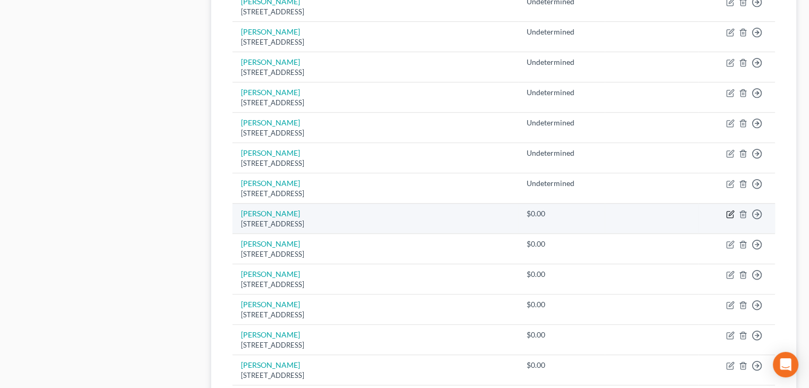
click at [730, 210] on icon "button" at bounding box center [730, 214] width 9 height 9
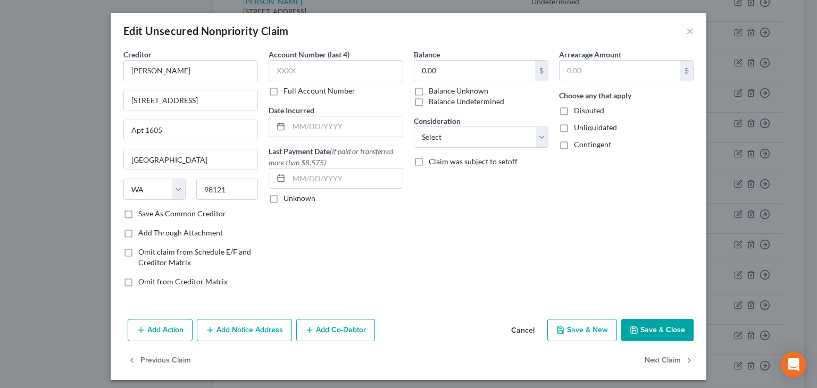
click at [429, 98] on label "Balance Undetermined" at bounding box center [467, 101] width 76 height 11
click at [433, 98] on input "Balance Undetermined" at bounding box center [436, 99] width 7 height 7
drag, startPoint x: 561, startPoint y: 124, endPoint x: 568, endPoint y: 141, distance: 19.1
click at [574, 124] on label "Unliquidated" at bounding box center [595, 127] width 43 height 11
click at [578, 124] on input "Unliquidated" at bounding box center [581, 125] width 7 height 7
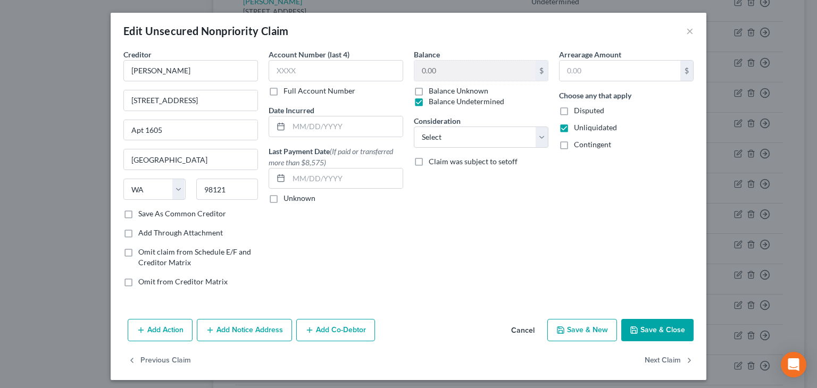
click at [574, 145] on label "Contingent" at bounding box center [592, 144] width 37 height 11
click at [578, 145] on input "Contingent" at bounding box center [581, 142] width 7 height 7
click at [650, 327] on button "Save & Close" at bounding box center [657, 330] width 72 height 22
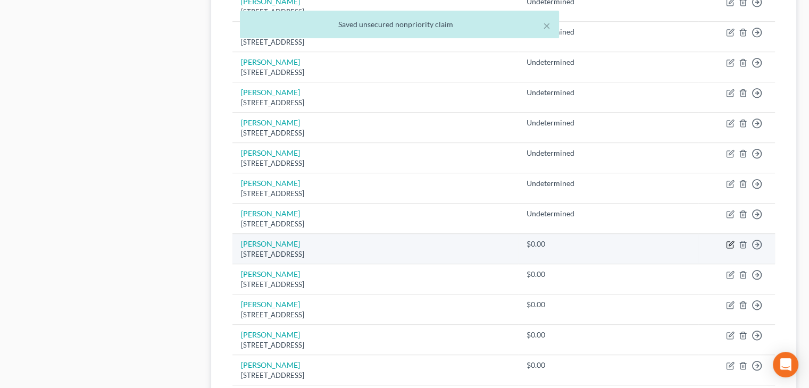
click at [731, 244] on icon "button" at bounding box center [730, 244] width 9 height 9
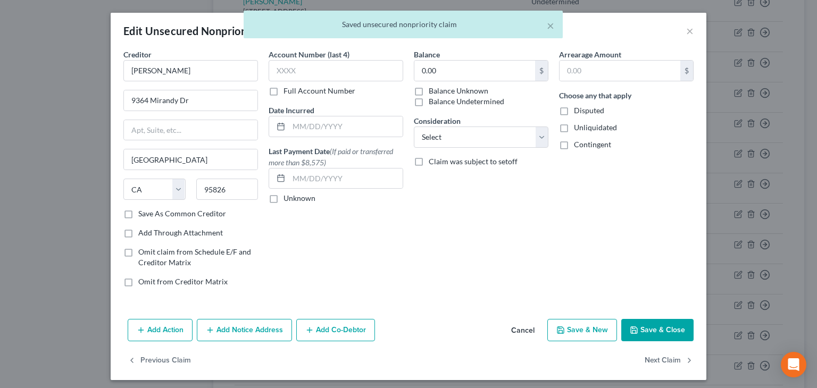
drag, startPoint x: 412, startPoint y: 97, endPoint x: 419, endPoint y: 104, distance: 9.4
click at [429, 98] on label "Balance Undetermined" at bounding box center [467, 101] width 76 height 11
click at [433, 98] on input "Balance Undetermined" at bounding box center [436, 99] width 7 height 7
click at [574, 128] on label "Unliquidated" at bounding box center [595, 127] width 43 height 11
click at [578, 128] on input "Unliquidated" at bounding box center [581, 125] width 7 height 7
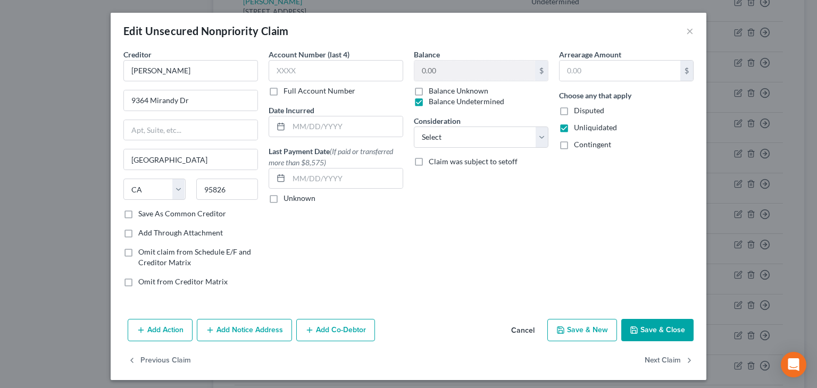
click at [574, 146] on label "Contingent" at bounding box center [592, 144] width 37 height 11
click at [578, 146] on input "Contingent" at bounding box center [581, 142] width 7 height 7
click at [659, 327] on button "Save & Close" at bounding box center [657, 330] width 72 height 22
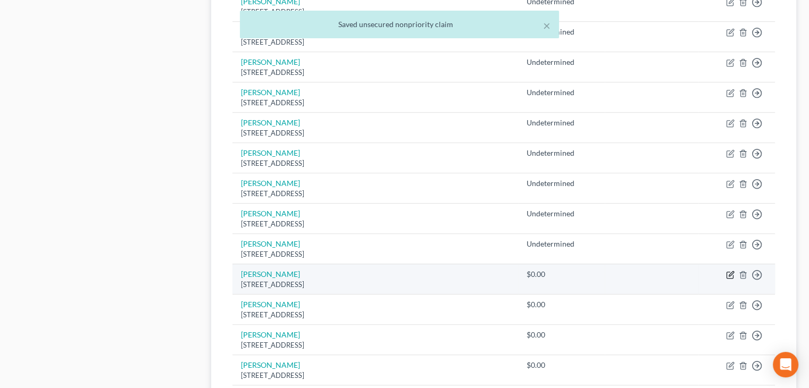
click at [729, 271] on icon "button" at bounding box center [730, 275] width 9 height 9
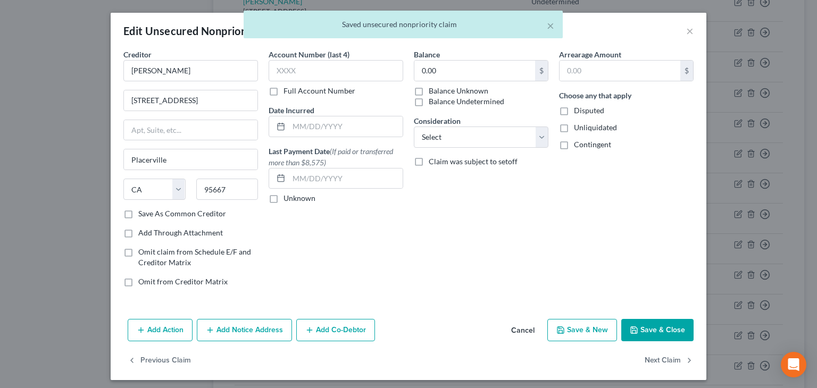
drag, startPoint x: 414, startPoint y: 101, endPoint x: 501, endPoint y: 119, distance: 89.2
click at [429, 103] on label "Balance Undetermined" at bounding box center [467, 101] width 76 height 11
click at [429, 104] on label "Balance Undetermined" at bounding box center [467, 101] width 76 height 11
click at [433, 103] on input "Balance Undetermined" at bounding box center [436, 99] width 7 height 7
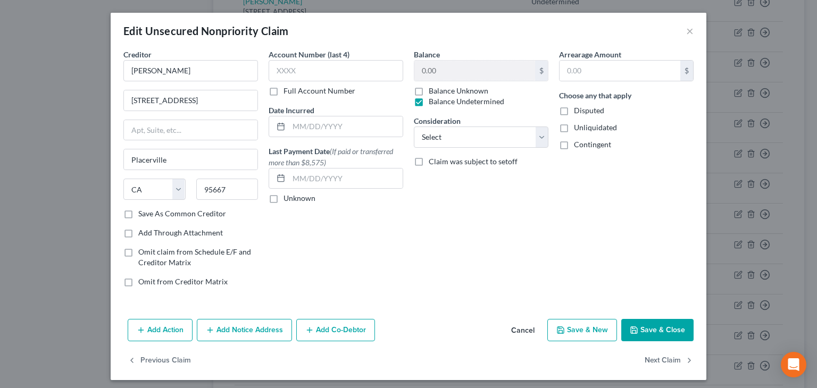
click at [574, 128] on label "Unliquidated" at bounding box center [595, 127] width 43 height 11
click at [578, 128] on input "Unliquidated" at bounding box center [581, 125] width 7 height 7
click at [574, 146] on label "Contingent" at bounding box center [592, 144] width 37 height 11
click at [578, 146] on input "Contingent" at bounding box center [581, 142] width 7 height 7
drag, startPoint x: 660, startPoint y: 325, endPoint x: 655, endPoint y: 316, distance: 10.5
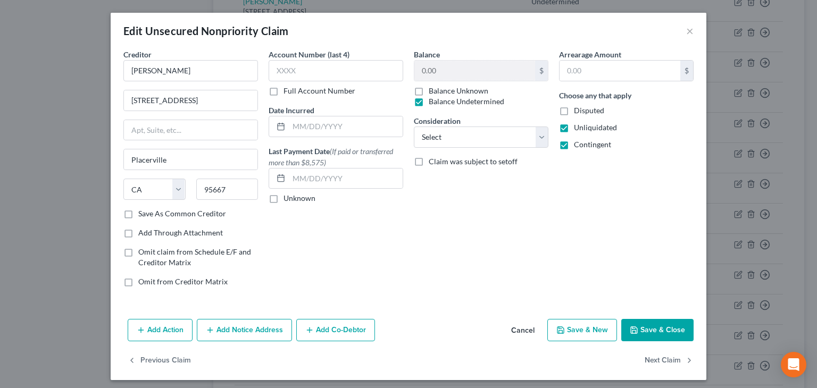
click at [660, 325] on button "Save & Close" at bounding box center [657, 330] width 72 height 22
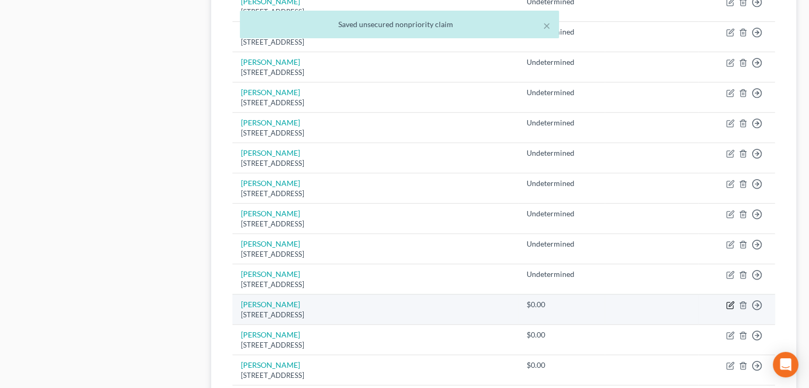
click at [732, 303] on icon "button" at bounding box center [730, 305] width 9 height 9
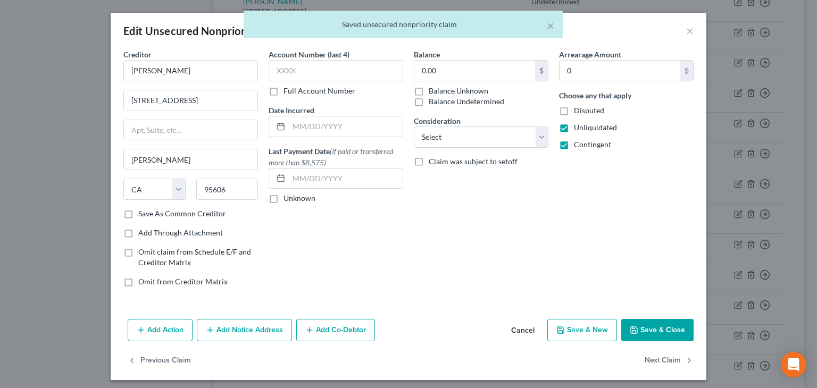
click at [429, 103] on label "Balance Undetermined" at bounding box center [467, 101] width 76 height 11
click at [433, 103] on input "Balance Undetermined" at bounding box center [436, 99] width 7 height 7
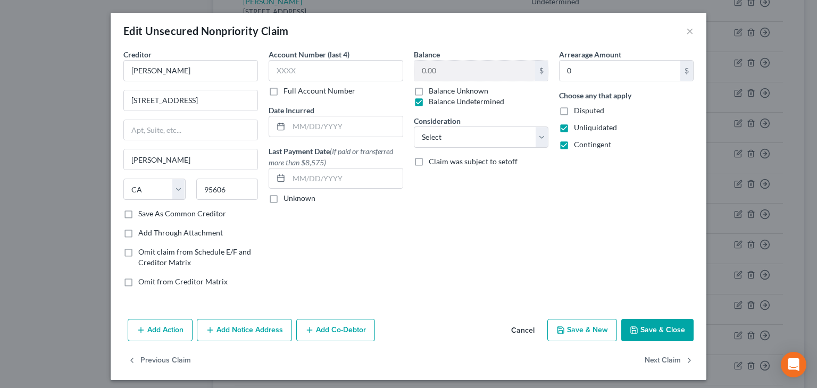
click at [658, 329] on button "Save & Close" at bounding box center [657, 330] width 72 height 22
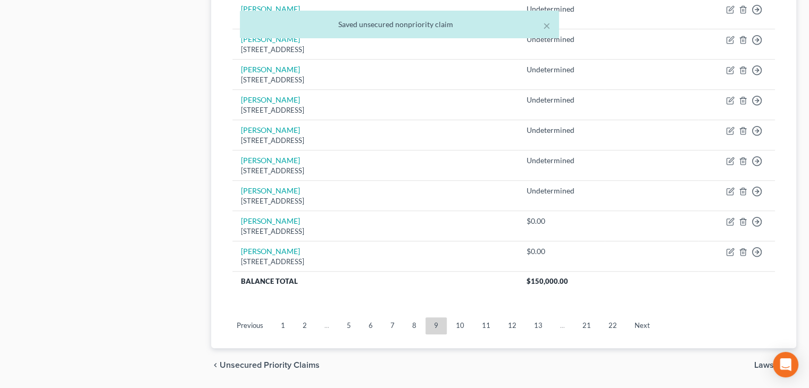
scroll to position [836, 0]
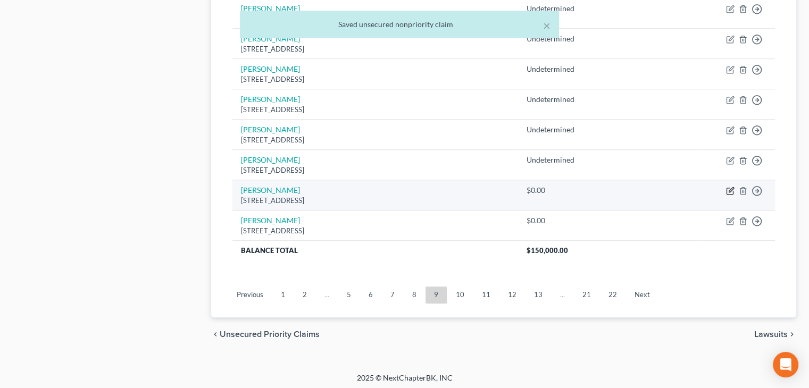
click at [729, 187] on icon "button" at bounding box center [730, 191] width 9 height 9
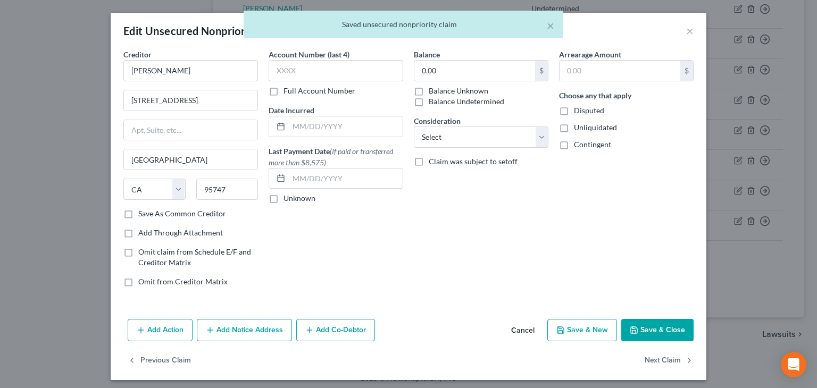
click at [488, 98] on label "Balance Undetermined" at bounding box center [467, 101] width 76 height 11
click at [440, 98] on input "Balance Undetermined" at bounding box center [436, 99] width 7 height 7
click at [574, 125] on span "Unliquidated" at bounding box center [595, 127] width 43 height 9
click at [578, 125] on input "Unliquidated" at bounding box center [581, 125] width 7 height 7
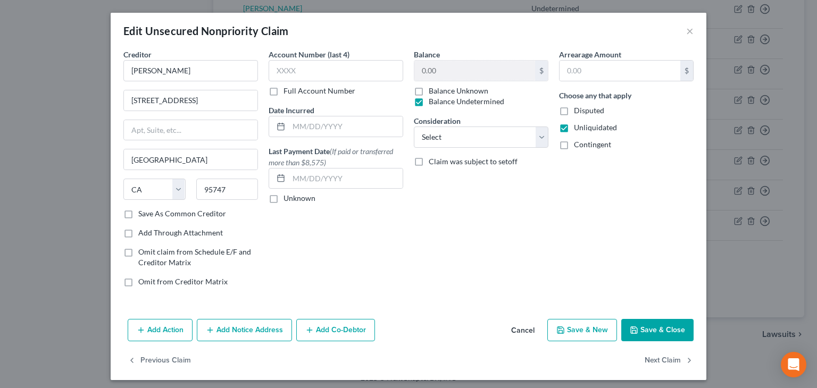
click at [577, 143] on span "Contingent" at bounding box center [592, 144] width 37 height 9
click at [578, 143] on input "Contingent" at bounding box center [581, 142] width 7 height 7
click at [663, 330] on button "Save & Close" at bounding box center [657, 330] width 72 height 22
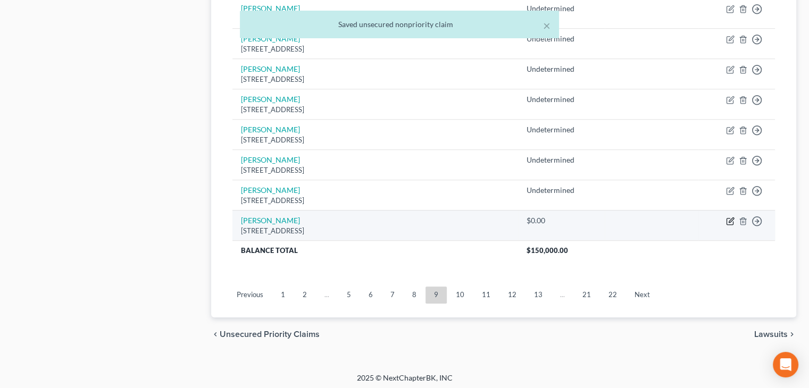
click at [729, 217] on icon "button" at bounding box center [730, 221] width 9 height 9
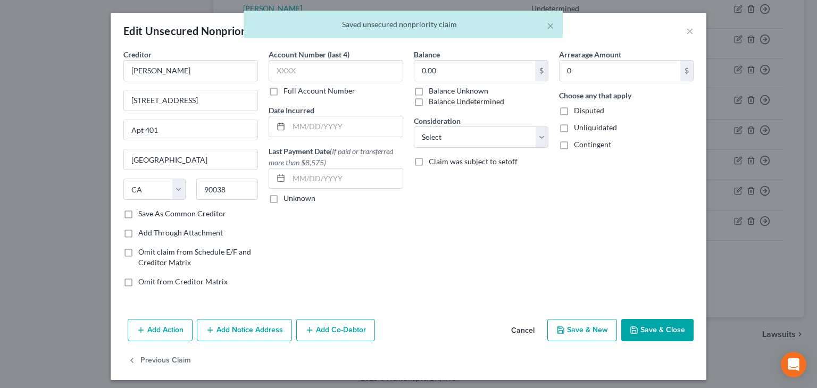
click at [430, 101] on label "Balance Undetermined" at bounding box center [467, 101] width 76 height 11
click at [433, 101] on input "Balance Undetermined" at bounding box center [436, 99] width 7 height 7
click at [588, 125] on span "Unliquidated" at bounding box center [595, 127] width 43 height 9
click at [585, 125] on input "Unliquidated" at bounding box center [581, 125] width 7 height 7
click at [581, 141] on span "Contingent" at bounding box center [592, 144] width 37 height 9
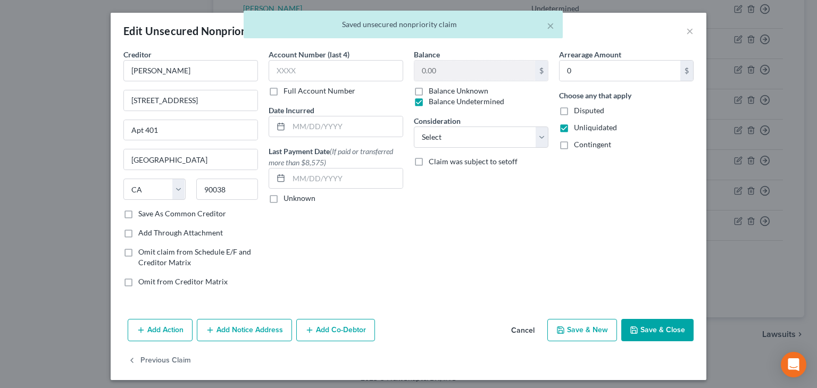
click at [581, 141] on input "Contingent" at bounding box center [581, 142] width 7 height 7
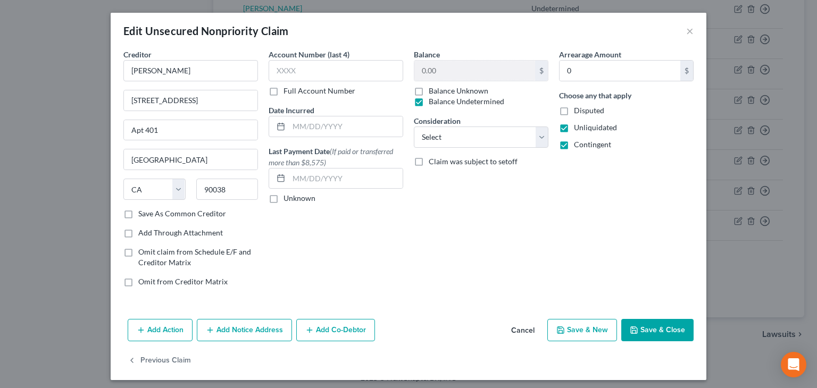
drag, startPoint x: 648, startPoint y: 329, endPoint x: 656, endPoint y: 322, distance: 10.2
click at [650, 328] on button "Save & Close" at bounding box center [657, 330] width 72 height 22
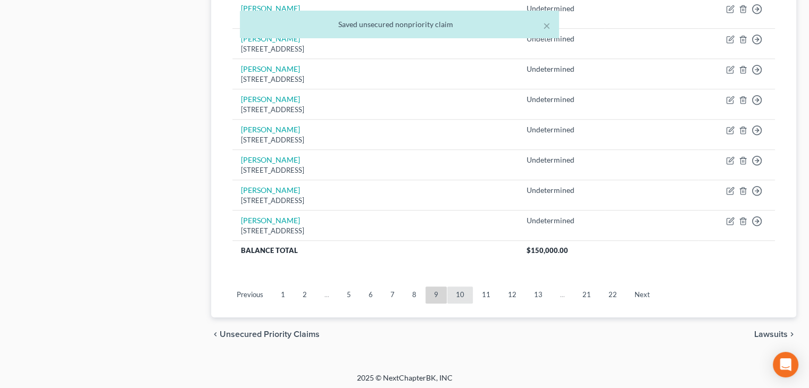
click at [454, 294] on link "10" at bounding box center [460, 295] width 26 height 17
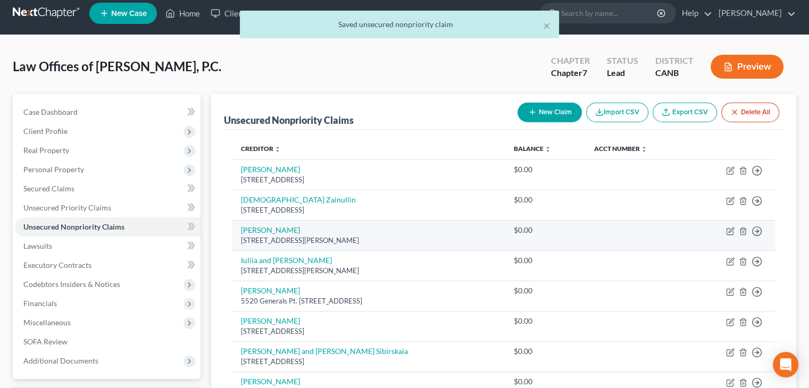
scroll to position [0, 0]
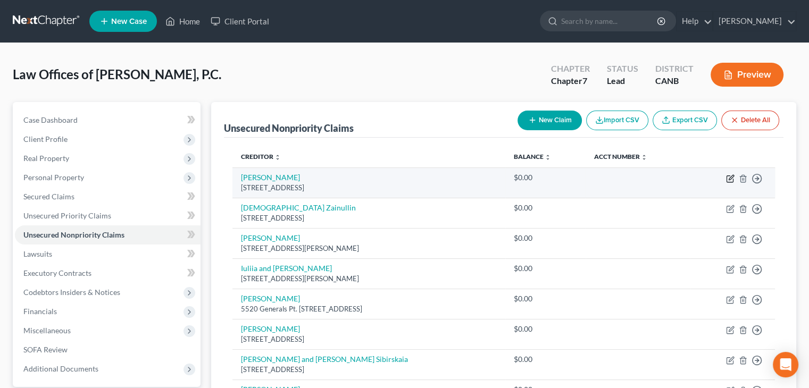
click at [728, 176] on icon "button" at bounding box center [730, 178] width 9 height 9
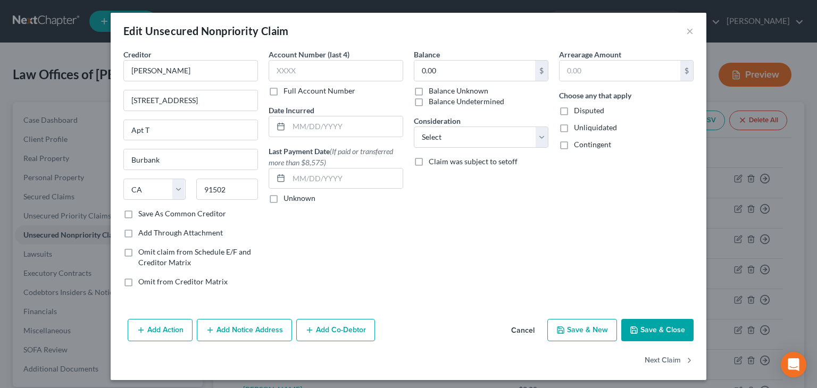
drag, startPoint x: 429, startPoint y: 101, endPoint x: 495, endPoint y: 116, distance: 67.8
click at [429, 101] on label "Balance Undetermined" at bounding box center [467, 101] width 76 height 11
click at [433, 101] on input "Balance Undetermined" at bounding box center [436, 99] width 7 height 7
click at [578, 127] on span "Unliquidated" at bounding box center [595, 127] width 43 height 9
click at [578, 127] on input "Unliquidated" at bounding box center [581, 125] width 7 height 7
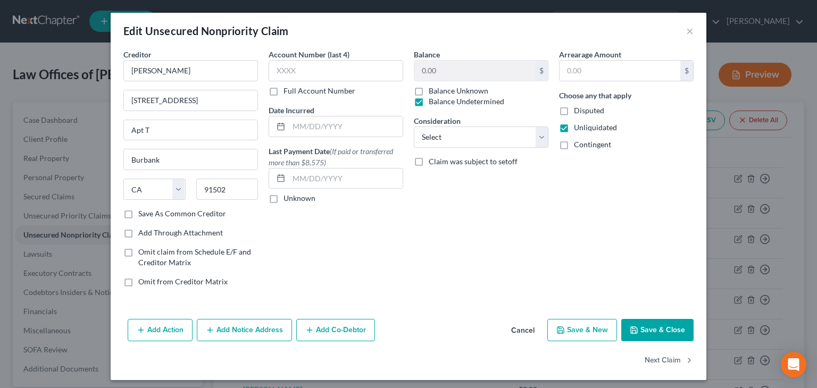
click at [577, 141] on span "Contingent" at bounding box center [592, 144] width 37 height 9
click at [578, 141] on input "Contingent" at bounding box center [581, 142] width 7 height 7
drag, startPoint x: 657, startPoint y: 336, endPoint x: 666, endPoint y: 308, distance: 29.1
click at [657, 333] on button "Save & Close" at bounding box center [657, 330] width 72 height 22
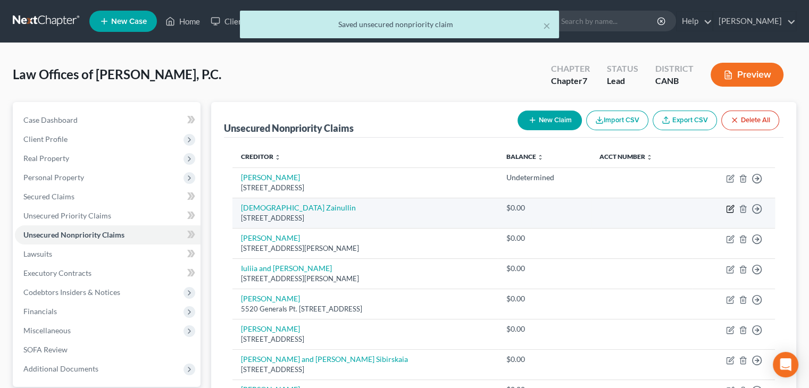
click at [729, 211] on icon "button" at bounding box center [730, 209] width 9 height 9
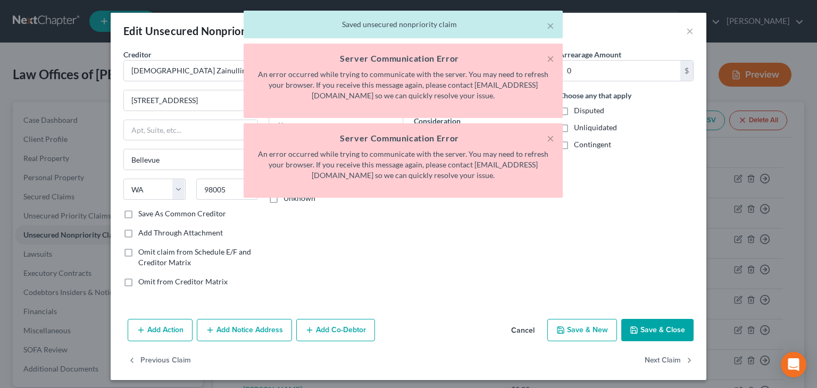
click at [417, 103] on div "× Server Communication Error An error occurred while trying to communicate with…" at bounding box center [403, 81] width 319 height 74
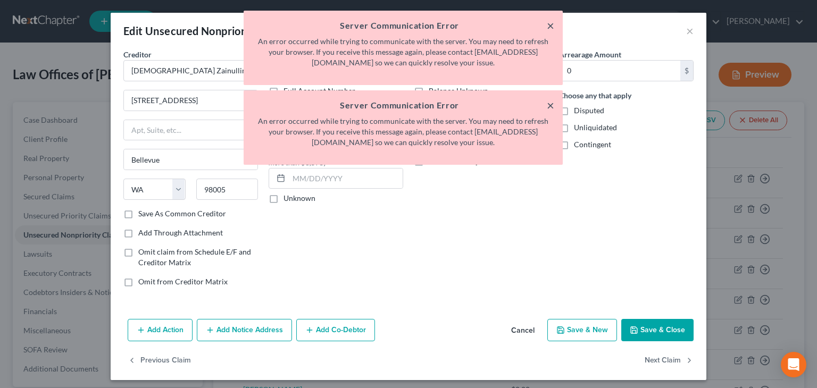
click at [551, 27] on button "×" at bounding box center [550, 25] width 7 height 13
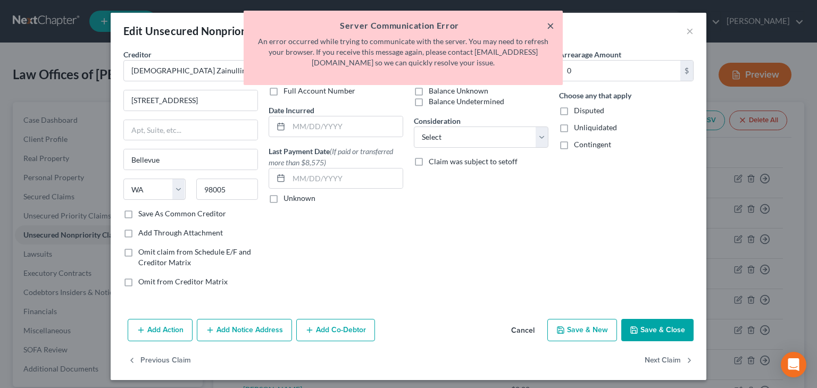
click at [549, 23] on button "×" at bounding box center [550, 25] width 7 height 13
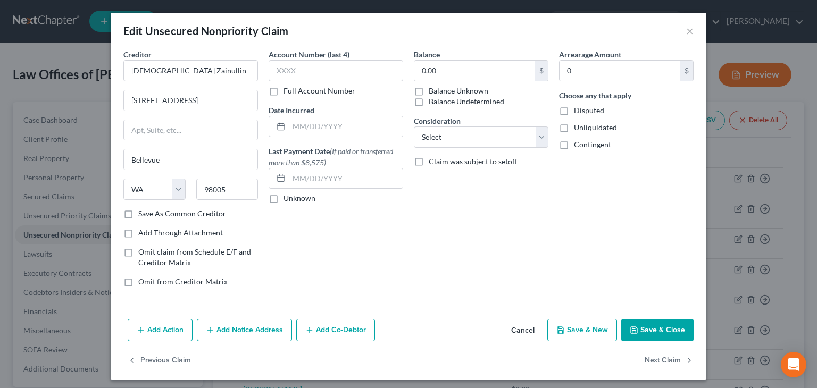
click at [429, 101] on label "Balance Undetermined" at bounding box center [467, 101] width 76 height 11
click at [433, 101] on input "Balance Undetermined" at bounding box center [436, 99] width 7 height 7
drag, startPoint x: 563, startPoint y: 128, endPoint x: 558, endPoint y: 143, distance: 16.0
click at [574, 128] on label "Unliquidated" at bounding box center [595, 127] width 43 height 11
click at [578, 128] on input "Unliquidated" at bounding box center [581, 125] width 7 height 7
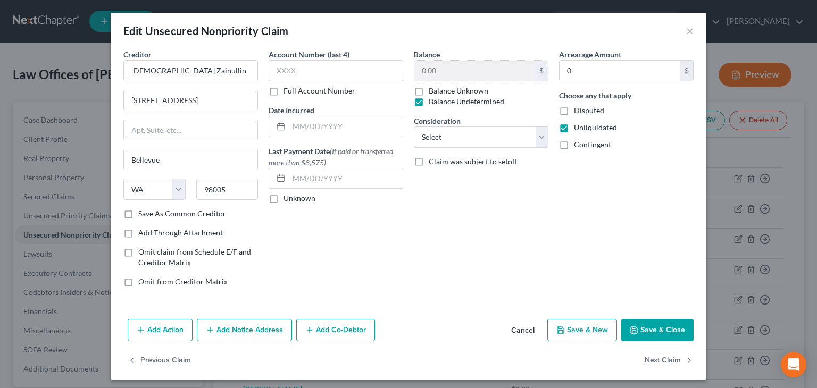
drag, startPoint x: 558, startPoint y: 143, endPoint x: 606, endPoint y: 209, distance: 81.5
click at [574, 143] on label "Contingent" at bounding box center [592, 144] width 37 height 11
click at [578, 143] on input "Contingent" at bounding box center [581, 142] width 7 height 7
click at [651, 333] on button "Save & Close" at bounding box center [657, 330] width 72 height 22
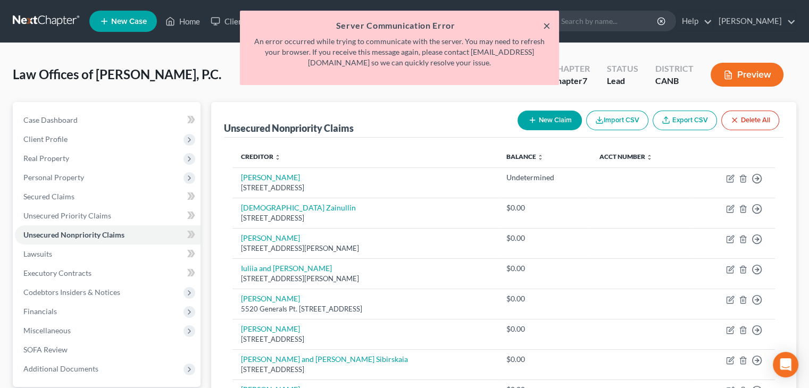
click at [547, 24] on button "×" at bounding box center [546, 25] width 7 height 13
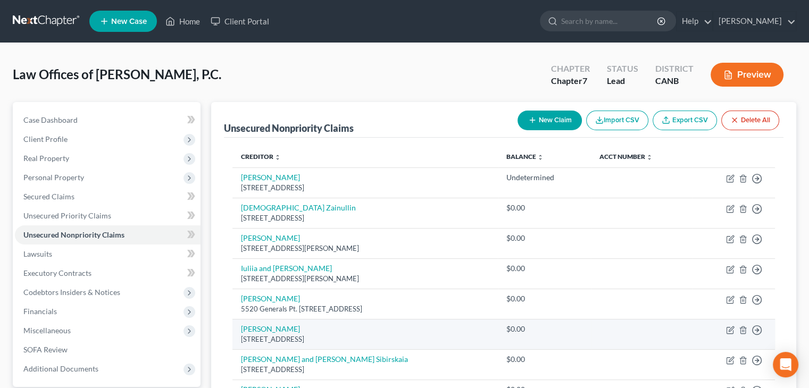
click at [567, 335] on td "$0.00" at bounding box center [545, 334] width 94 height 30
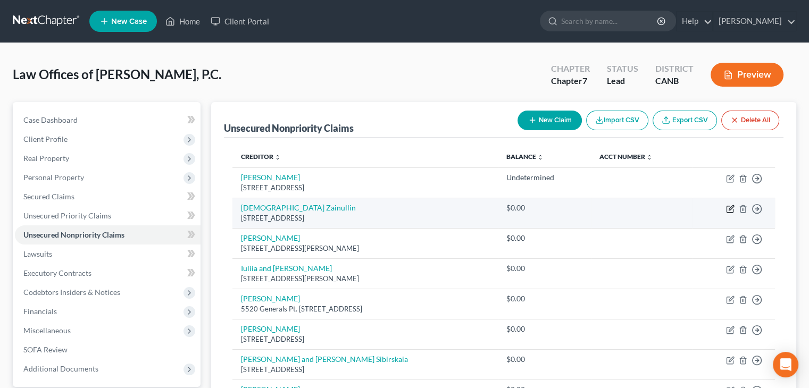
click at [729, 207] on icon "button" at bounding box center [730, 209] width 9 height 9
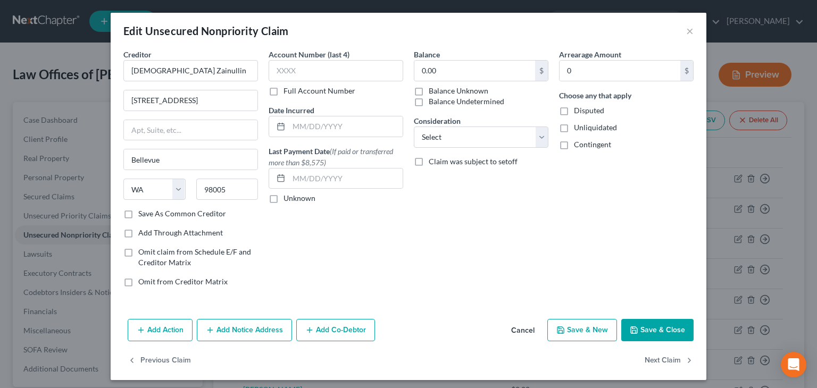
drag, startPoint x: 414, startPoint y: 98, endPoint x: 472, endPoint y: 118, distance: 61.6
click at [429, 98] on label "Balance Undetermined" at bounding box center [467, 101] width 76 height 11
click at [433, 98] on input "Balance Undetermined" at bounding box center [436, 99] width 7 height 7
click at [574, 126] on label "Unliquidated" at bounding box center [595, 127] width 43 height 11
click at [578, 126] on input "Unliquidated" at bounding box center [581, 125] width 7 height 7
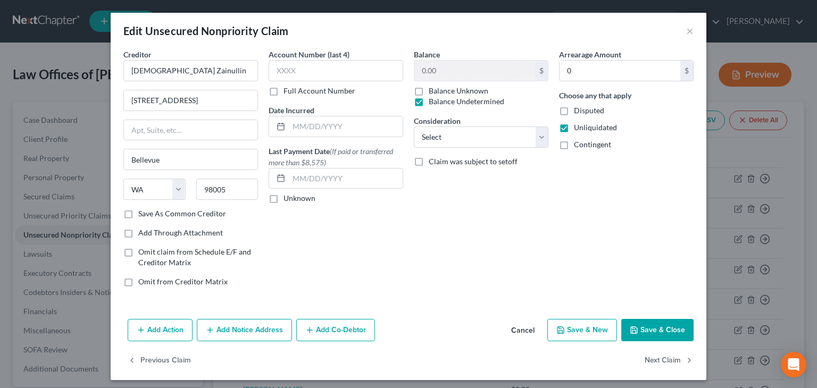
click at [574, 148] on label "Contingent" at bounding box center [592, 144] width 37 height 11
click at [578, 146] on input "Contingent" at bounding box center [581, 142] width 7 height 7
click at [649, 328] on button "Save & Close" at bounding box center [657, 330] width 72 height 22
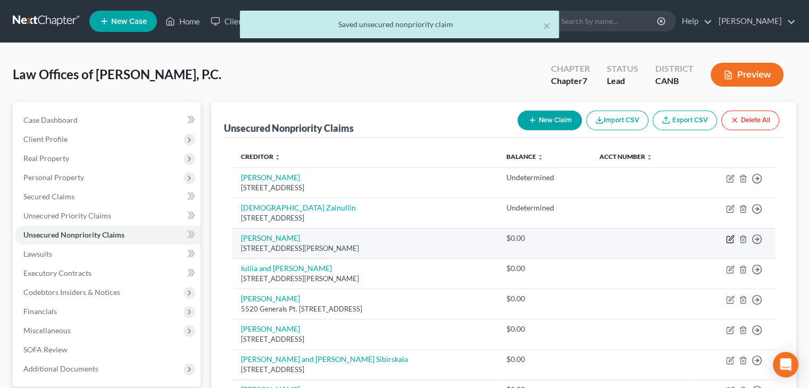
click at [731, 238] on icon "button" at bounding box center [731, 238] width 5 height 5
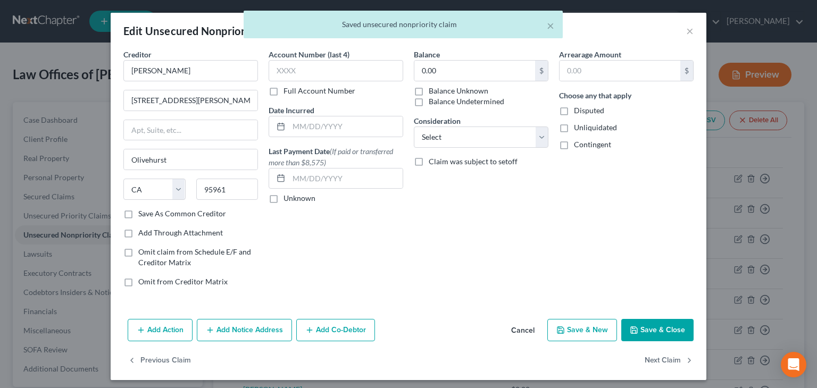
click at [434, 102] on label "Balance Undetermined" at bounding box center [467, 101] width 76 height 11
click at [434, 102] on input "Balance Undetermined" at bounding box center [436, 99] width 7 height 7
click at [590, 129] on span "Unliquidated" at bounding box center [595, 127] width 43 height 9
click at [585, 129] on input "Unliquidated" at bounding box center [581, 125] width 7 height 7
click at [587, 146] on span "Contingent" at bounding box center [592, 144] width 37 height 9
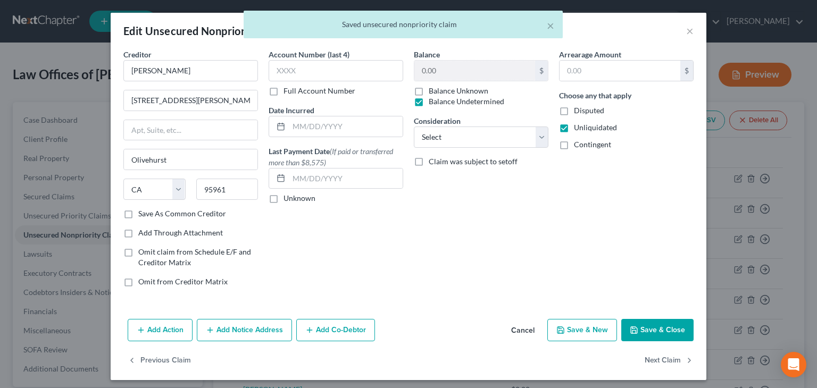
click at [585, 146] on input "Contingent" at bounding box center [581, 142] width 7 height 7
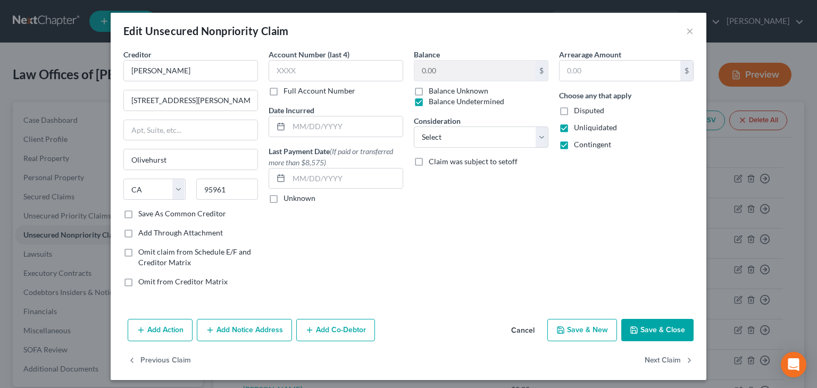
click at [645, 330] on button "Save & Close" at bounding box center [657, 330] width 72 height 22
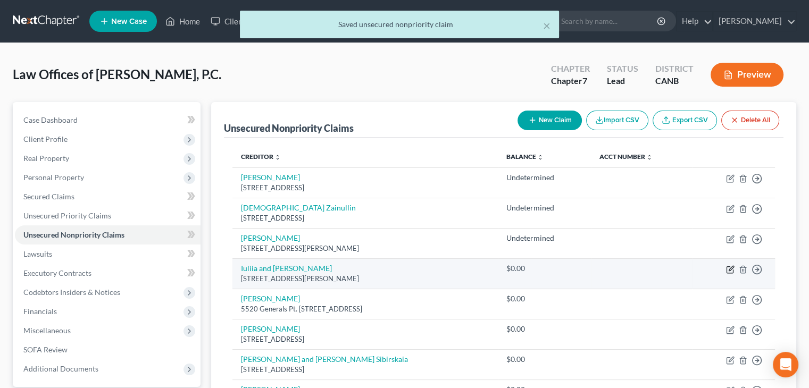
click at [729, 268] on icon "button" at bounding box center [731, 268] width 5 height 5
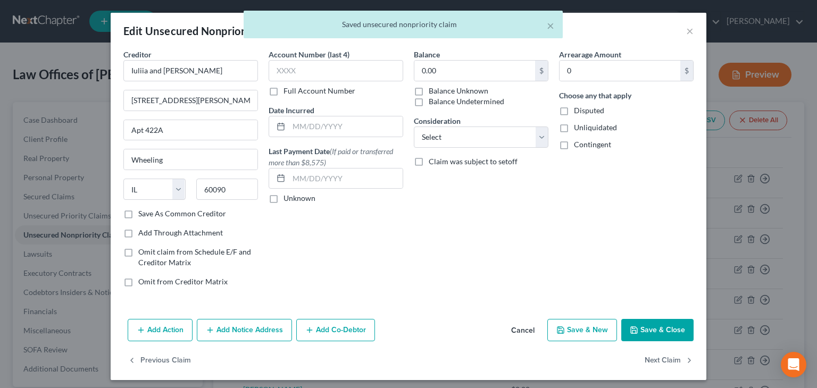
click at [429, 98] on label "Balance Undetermined" at bounding box center [467, 101] width 76 height 11
click at [433, 98] on input "Balance Undetermined" at bounding box center [436, 99] width 7 height 7
click at [574, 126] on label "Unliquidated" at bounding box center [595, 127] width 43 height 11
click at [578, 126] on input "Unliquidated" at bounding box center [581, 125] width 7 height 7
drag, startPoint x: 564, startPoint y: 147, endPoint x: 572, endPoint y: 175, distance: 28.8
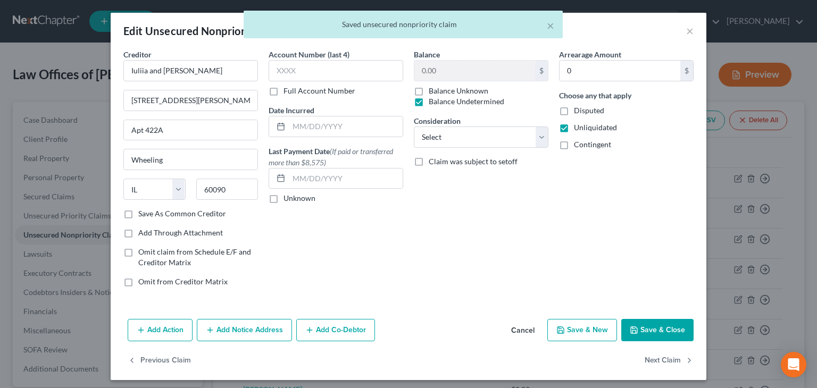
click at [574, 147] on label "Contingent" at bounding box center [592, 144] width 37 height 11
click at [578, 146] on input "Contingent" at bounding box center [581, 142] width 7 height 7
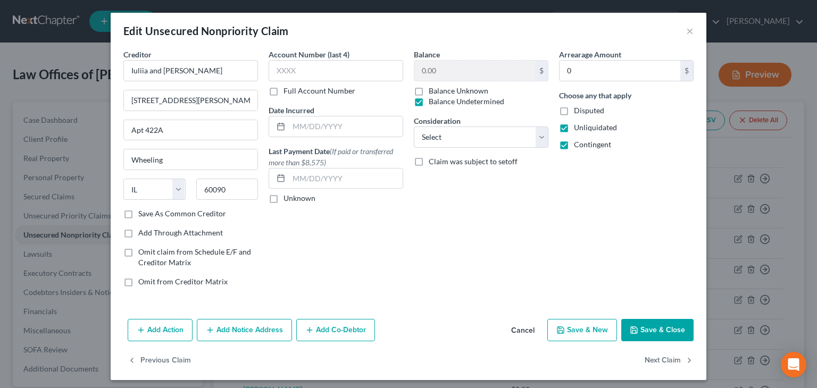
drag, startPoint x: 643, startPoint y: 331, endPoint x: 628, endPoint y: 313, distance: 24.1
click at [642, 328] on button "Save & Close" at bounding box center [657, 330] width 72 height 22
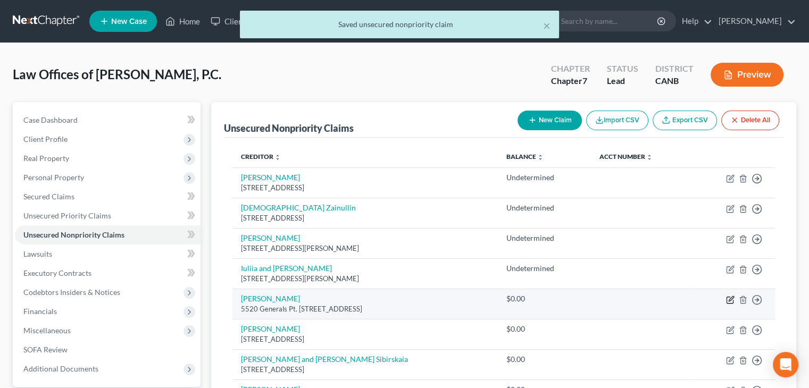
click at [734, 299] on icon "button" at bounding box center [730, 300] width 9 height 9
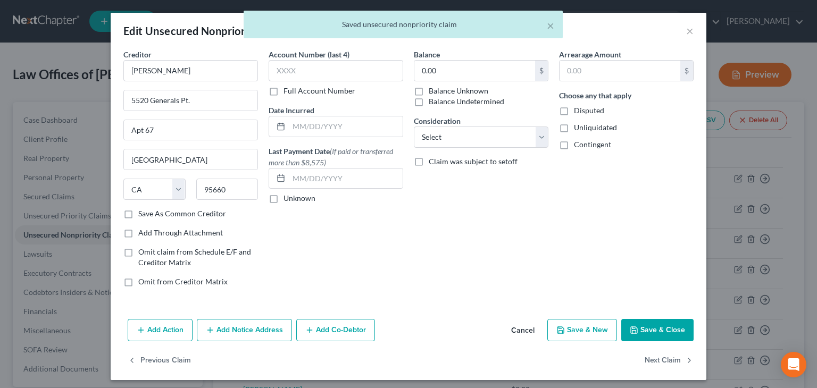
click at [429, 102] on label "Balance Undetermined" at bounding box center [467, 101] width 76 height 11
click at [433, 102] on input "Balance Undetermined" at bounding box center [436, 99] width 7 height 7
drag, startPoint x: 559, startPoint y: 130, endPoint x: 567, endPoint y: 141, distance: 13.0
click at [574, 131] on label "Unliquidated" at bounding box center [595, 127] width 43 height 11
click at [578, 129] on input "Unliquidated" at bounding box center [581, 125] width 7 height 7
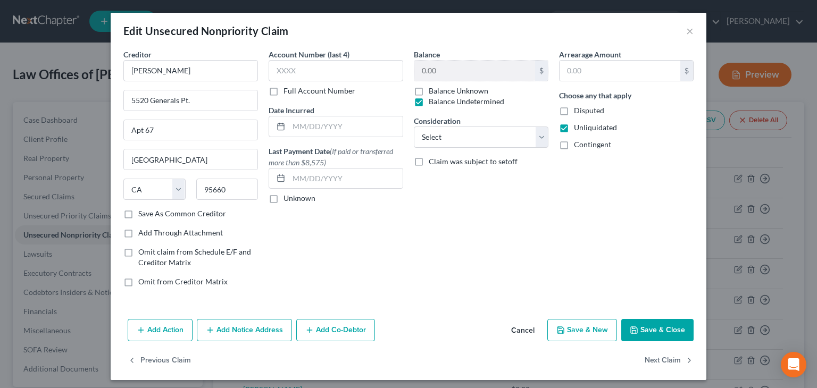
drag, startPoint x: 559, startPoint y: 145, endPoint x: 588, endPoint y: 215, distance: 76.1
click at [574, 145] on label "Contingent" at bounding box center [592, 144] width 37 height 11
click at [578, 145] on input "Contingent" at bounding box center [581, 142] width 7 height 7
click at [640, 330] on button "Save & Close" at bounding box center [657, 330] width 72 height 22
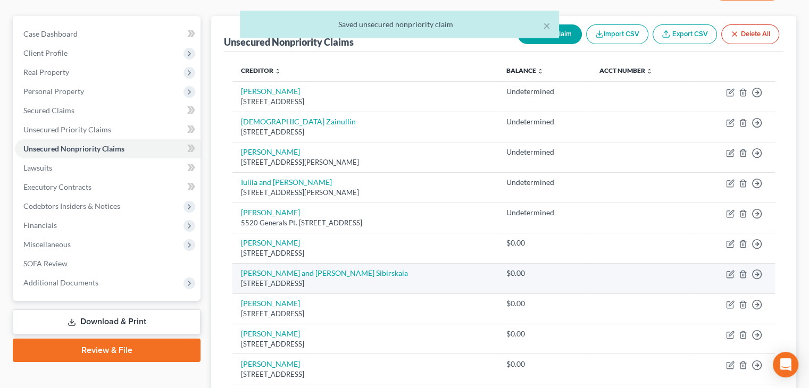
scroll to position [106, 0]
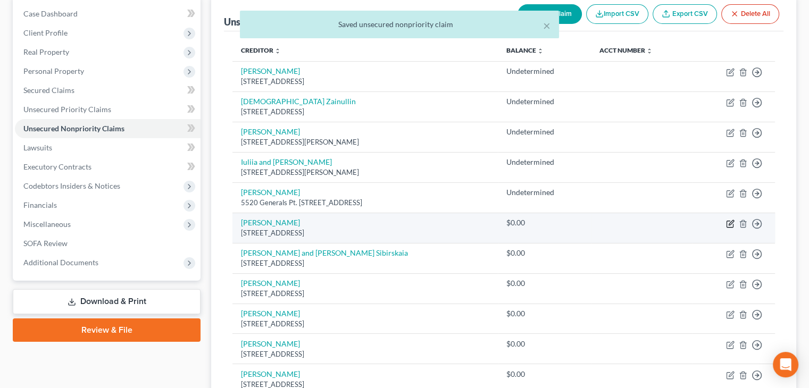
click at [732, 223] on icon "button" at bounding box center [730, 224] width 9 height 9
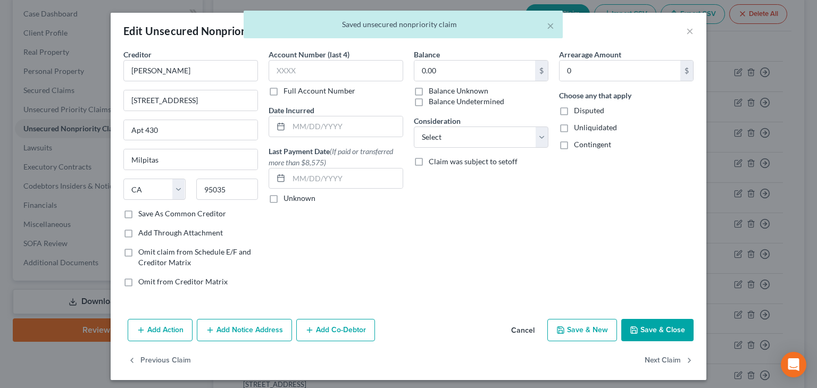
drag, startPoint x: 440, startPoint y: 103, endPoint x: 479, endPoint y: 113, distance: 39.7
click at [440, 104] on label "Balance Undetermined" at bounding box center [467, 101] width 76 height 11
click at [440, 103] on input "Balance Undetermined" at bounding box center [436, 99] width 7 height 7
click at [574, 127] on label "Unliquidated" at bounding box center [595, 127] width 43 height 11
click at [578, 127] on input "Unliquidated" at bounding box center [581, 125] width 7 height 7
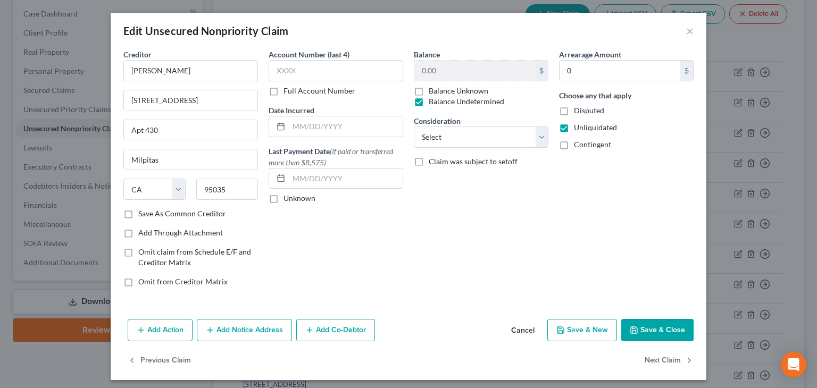
click at [574, 149] on label "Contingent" at bounding box center [592, 144] width 37 height 11
click at [578, 146] on input "Contingent" at bounding box center [581, 142] width 7 height 7
drag, startPoint x: 648, startPoint y: 331, endPoint x: 645, endPoint y: 324, distance: 7.6
click at [648, 331] on button "Save & Close" at bounding box center [657, 330] width 72 height 22
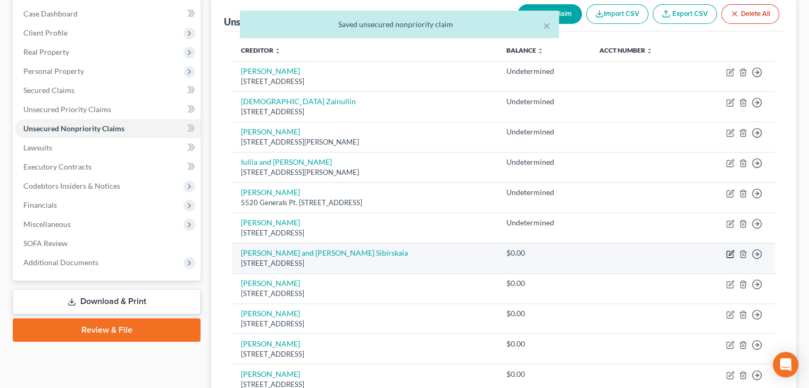
click at [728, 251] on icon "button" at bounding box center [730, 254] width 9 height 9
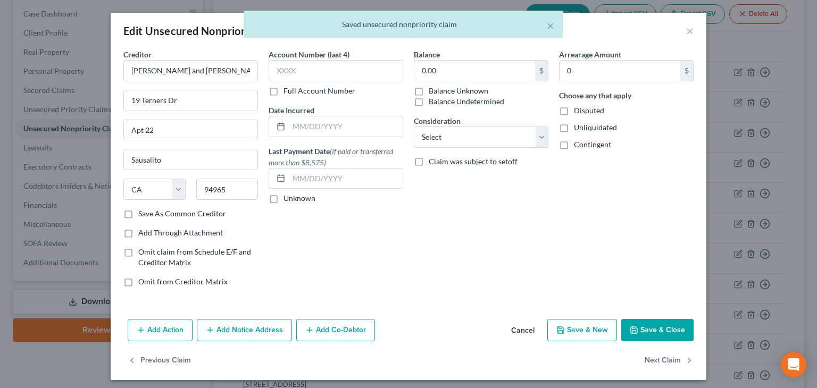
click at [431, 104] on label "Balance Undetermined" at bounding box center [467, 101] width 76 height 11
click at [433, 103] on input "Balance Undetermined" at bounding box center [436, 99] width 7 height 7
click at [585, 128] on span "Unliquidated" at bounding box center [595, 127] width 43 height 9
click at [585, 128] on input "Unliquidated" at bounding box center [581, 125] width 7 height 7
click at [589, 149] on label "Contingent" at bounding box center [592, 144] width 37 height 11
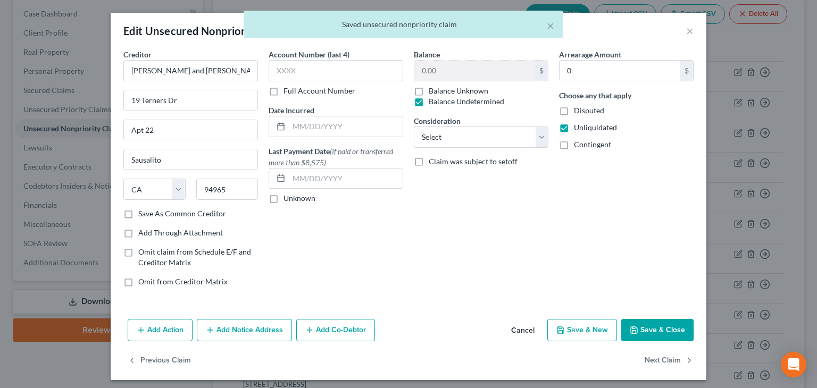
click at [585, 146] on input "Contingent" at bounding box center [581, 142] width 7 height 7
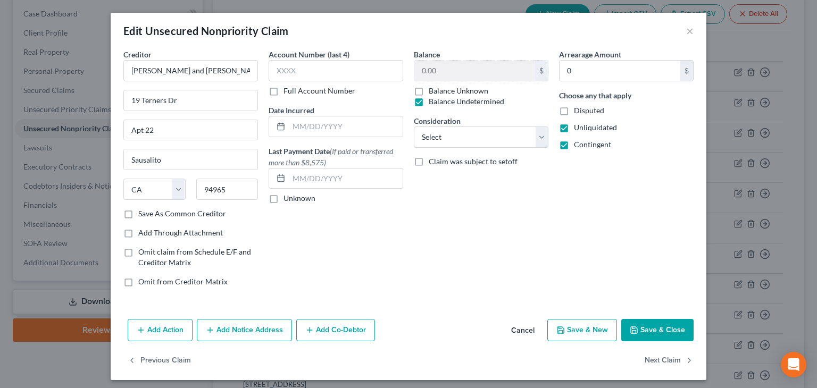
click at [649, 332] on button "Save & Close" at bounding box center [657, 330] width 72 height 22
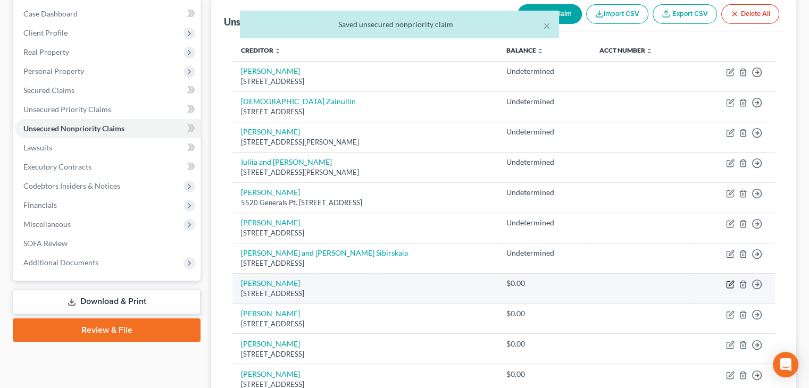
click at [730, 287] on icon "button" at bounding box center [730, 284] width 9 height 9
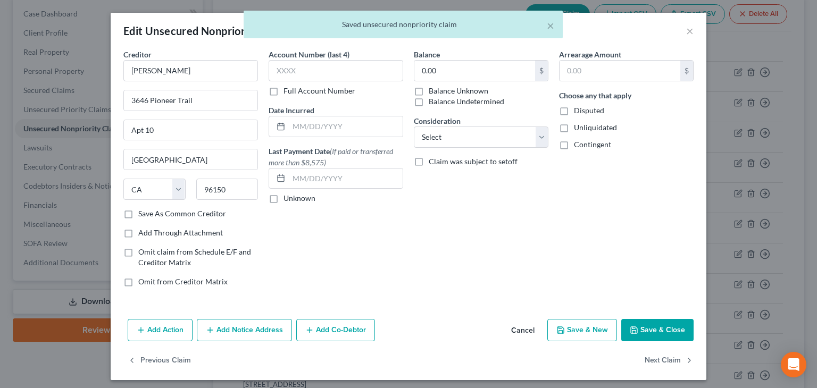
click at [430, 101] on label "Balance Undetermined" at bounding box center [467, 101] width 76 height 11
click at [433, 101] on input "Balance Undetermined" at bounding box center [436, 99] width 7 height 7
click at [583, 126] on span "Unliquidated" at bounding box center [595, 127] width 43 height 9
click at [583, 126] on input "Unliquidated" at bounding box center [581, 125] width 7 height 7
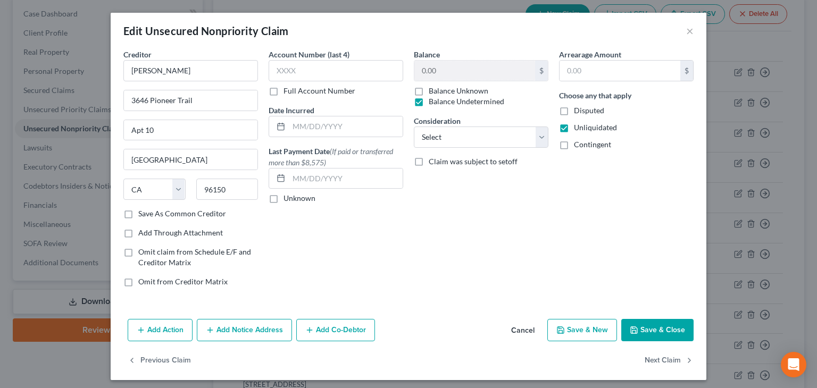
drag, startPoint x: 584, startPoint y: 141, endPoint x: 616, endPoint y: 190, distance: 58.4
click at [584, 142] on span "Contingent" at bounding box center [592, 144] width 37 height 9
click at [574, 143] on label "Contingent" at bounding box center [592, 144] width 37 height 11
click at [578, 143] on input "Contingent" at bounding box center [581, 142] width 7 height 7
click at [669, 330] on button "Save & Close" at bounding box center [657, 330] width 72 height 22
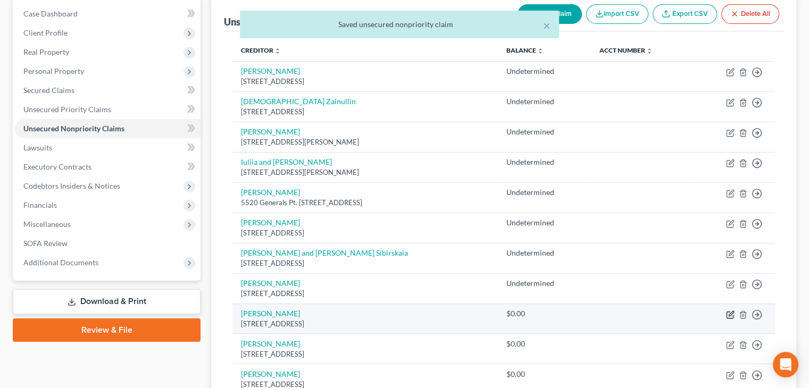
click at [728, 315] on icon "button" at bounding box center [730, 315] width 9 height 9
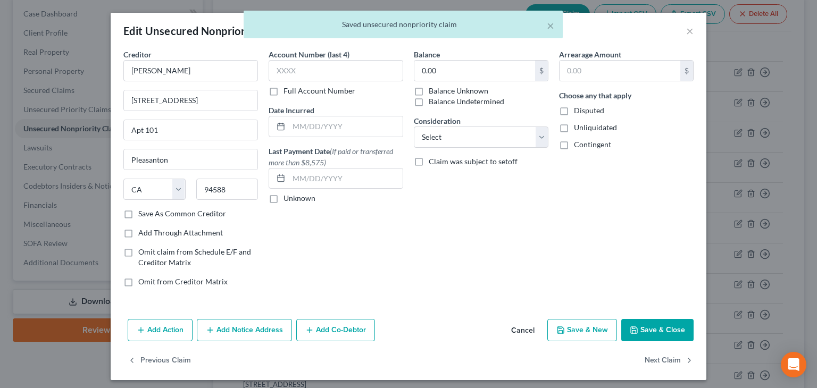
click at [429, 101] on label "Balance Undetermined" at bounding box center [467, 101] width 76 height 11
click at [433, 101] on input "Balance Undetermined" at bounding box center [436, 99] width 7 height 7
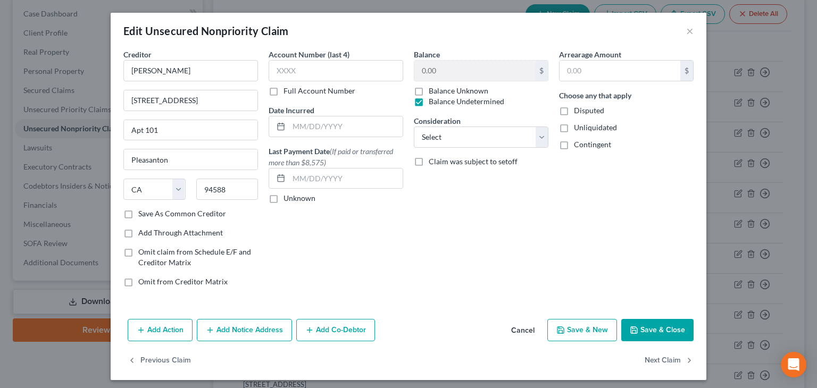
click at [574, 128] on label "Unliquidated" at bounding box center [595, 127] width 43 height 11
click at [578, 128] on input "Unliquidated" at bounding box center [581, 125] width 7 height 7
drag, startPoint x: 562, startPoint y: 143, endPoint x: 576, endPoint y: 178, distance: 37.9
click at [574, 143] on label "Contingent" at bounding box center [592, 144] width 37 height 11
click at [578, 143] on input "Contingent" at bounding box center [581, 142] width 7 height 7
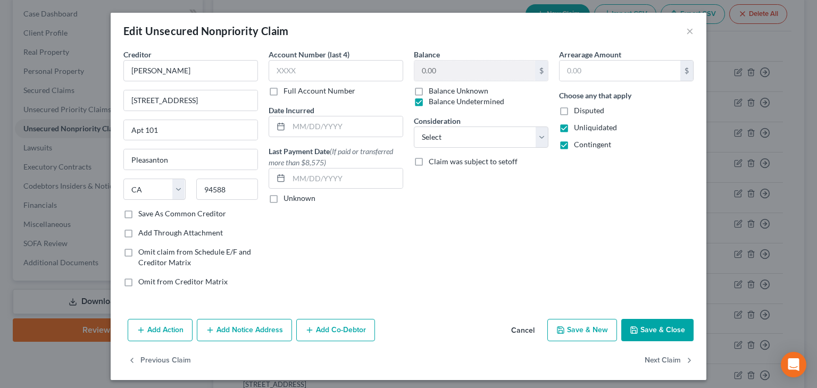
click at [651, 331] on button "Save & Close" at bounding box center [657, 330] width 72 height 22
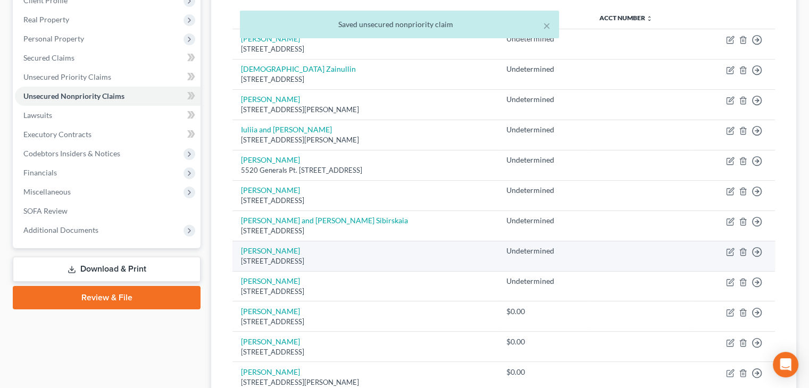
scroll to position [266, 0]
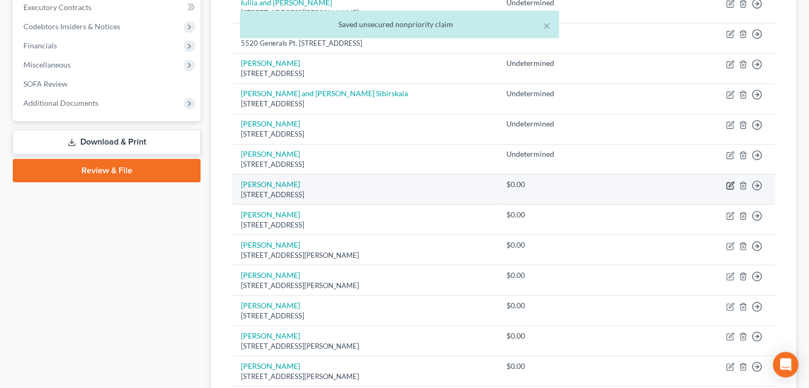
click at [729, 183] on icon "button" at bounding box center [730, 185] width 9 height 9
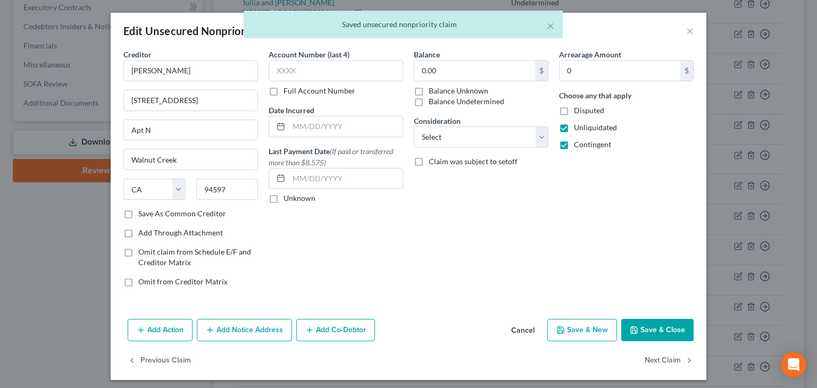
click at [429, 101] on label "Balance Undetermined" at bounding box center [467, 101] width 76 height 11
click at [433, 101] on input "Balance Undetermined" at bounding box center [436, 99] width 7 height 7
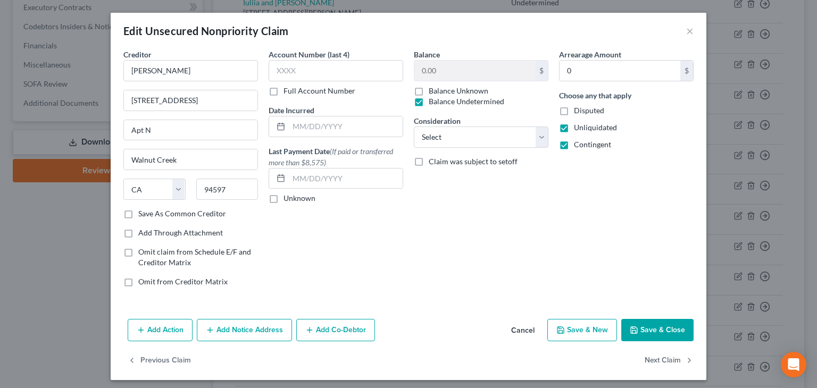
click at [657, 324] on button "Save & Close" at bounding box center [657, 330] width 72 height 22
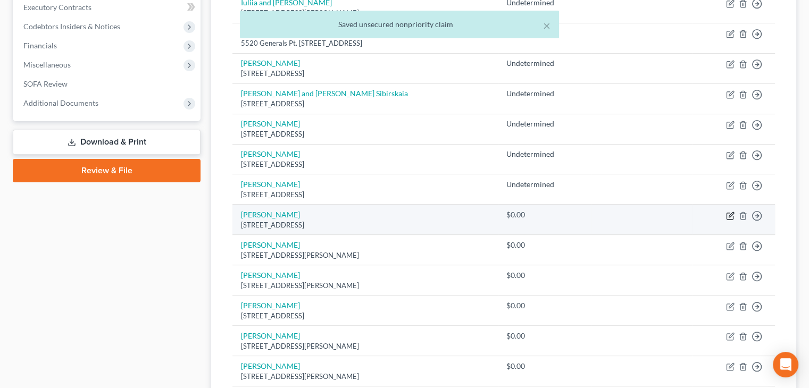
click at [732, 212] on icon "button" at bounding box center [730, 216] width 9 height 9
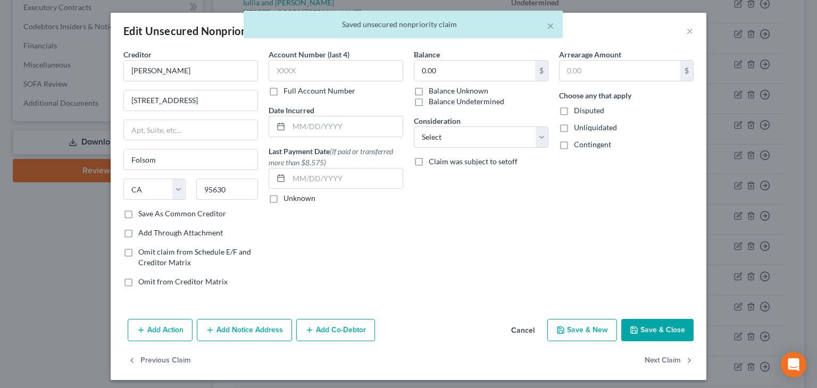
drag, startPoint x: 422, startPoint y: 98, endPoint x: 487, endPoint y: 108, distance: 65.7
click at [422, 98] on div "Balance Undetermined" at bounding box center [459, 101] width 90 height 11
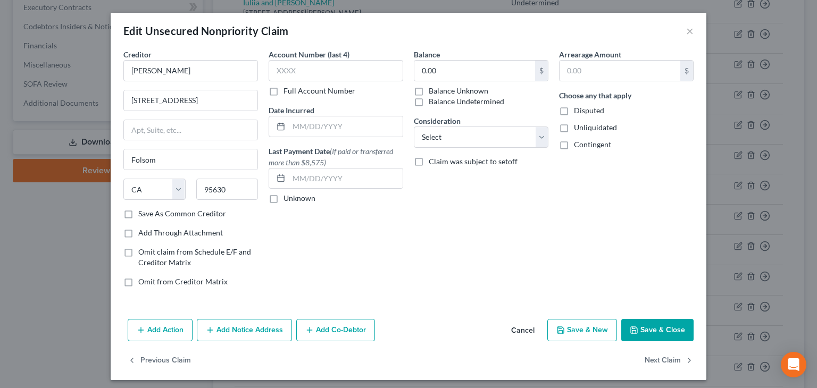
drag, startPoint x: 417, startPoint y: 103, endPoint x: 490, endPoint y: 101, distance: 73.4
click at [429, 103] on label "Balance Undetermined" at bounding box center [467, 101] width 76 height 11
click at [433, 103] on input "Balance Undetermined" at bounding box center [436, 99] width 7 height 7
drag, startPoint x: 563, startPoint y: 128, endPoint x: 563, endPoint y: 138, distance: 10.1
click at [574, 131] on label "Unliquidated" at bounding box center [595, 127] width 43 height 11
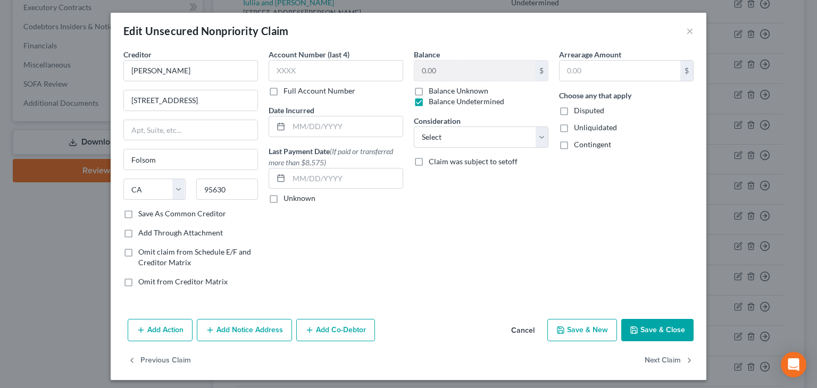
click at [578, 129] on input "Unliquidated" at bounding box center [581, 125] width 7 height 7
click at [574, 145] on label "Contingent" at bounding box center [592, 144] width 37 height 11
click at [578, 145] on input "Contingent" at bounding box center [581, 142] width 7 height 7
click at [662, 327] on button "Save & Close" at bounding box center [657, 330] width 72 height 22
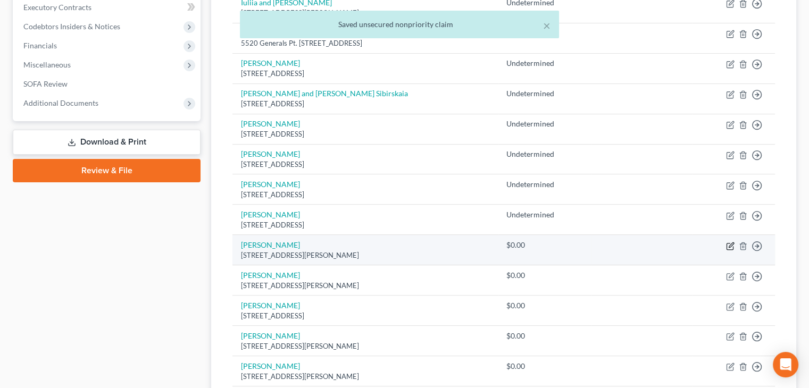
click at [731, 245] on icon "button" at bounding box center [730, 246] width 9 height 9
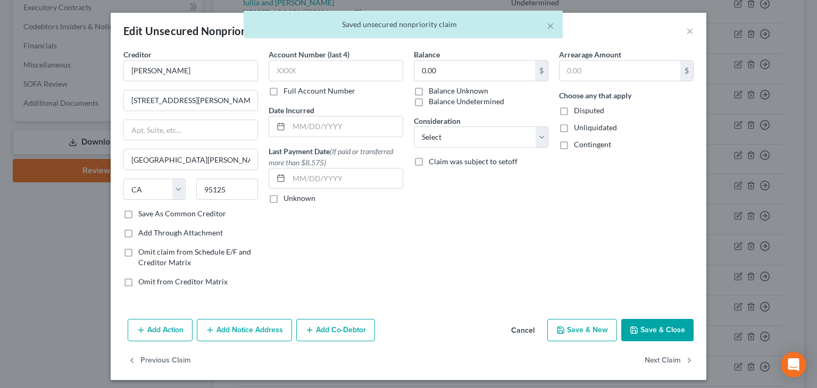
click at [429, 105] on label "Balance Undetermined" at bounding box center [467, 101] width 76 height 11
click at [433, 103] on input "Balance Undetermined" at bounding box center [436, 99] width 7 height 7
drag, startPoint x: 559, startPoint y: 129, endPoint x: 557, endPoint y: 138, distance: 9.7
click at [574, 130] on label "Unliquidated" at bounding box center [595, 127] width 43 height 11
click at [578, 129] on input "Unliquidated" at bounding box center [581, 125] width 7 height 7
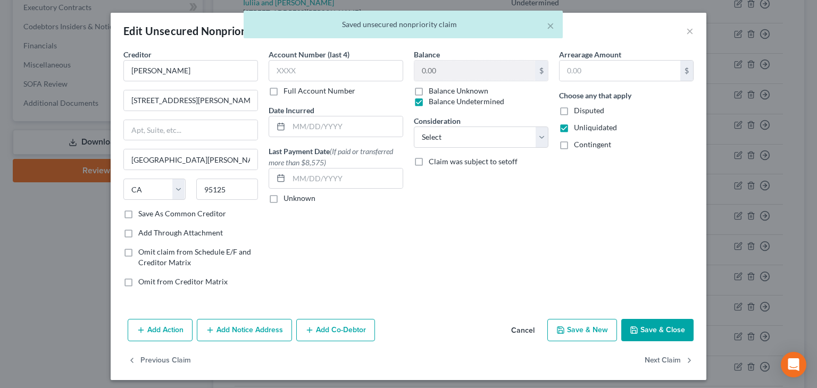
click at [574, 143] on label "Contingent" at bounding box center [592, 144] width 37 height 11
click at [578, 143] on input "Contingent" at bounding box center [581, 142] width 7 height 7
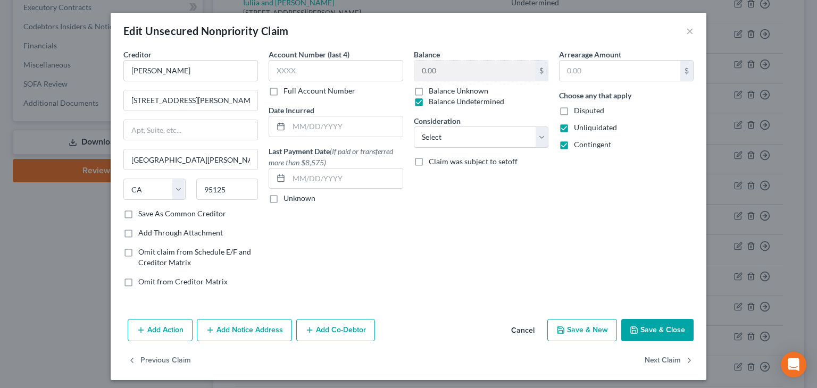
click at [666, 324] on button "Save & Close" at bounding box center [657, 330] width 72 height 22
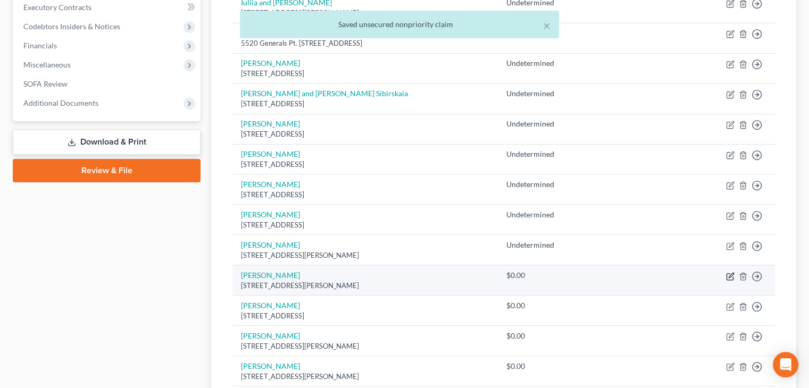
click at [731, 278] on icon "button" at bounding box center [729, 276] width 6 height 6
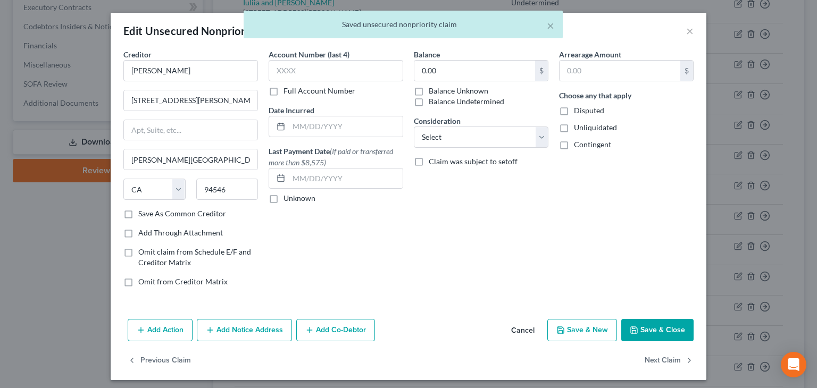
drag, startPoint x: 415, startPoint y: 102, endPoint x: 467, endPoint y: 113, distance: 53.3
click at [429, 103] on label "Balance Undetermined" at bounding box center [467, 101] width 76 height 11
click at [433, 103] on input "Balance Undetermined" at bounding box center [436, 99] width 7 height 7
drag, startPoint x: 557, startPoint y: 127, endPoint x: 557, endPoint y: 137, distance: 10.6
click at [574, 128] on label "Unliquidated" at bounding box center [595, 127] width 43 height 11
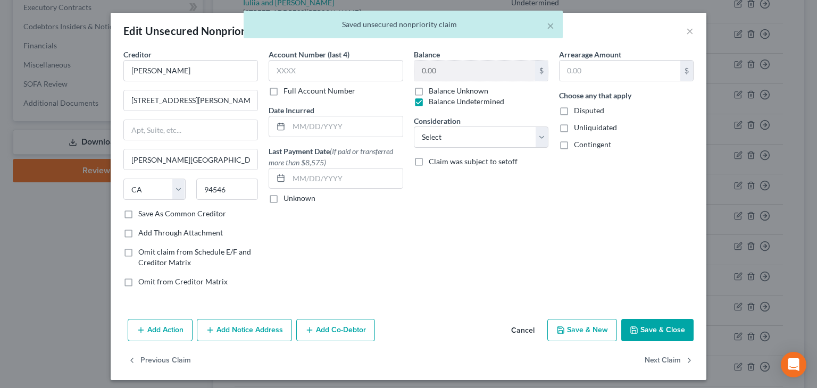
click at [578, 128] on input "Unliquidated" at bounding box center [581, 125] width 7 height 7
drag, startPoint x: 557, startPoint y: 145, endPoint x: 567, endPoint y: 158, distance: 16.7
click at [574, 145] on label "Contingent" at bounding box center [592, 144] width 37 height 11
click at [578, 145] on input "Contingent" at bounding box center [581, 142] width 7 height 7
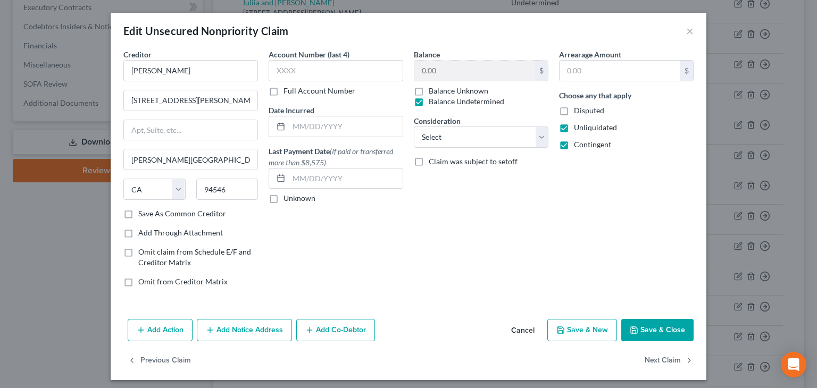
click at [657, 328] on button "Save & Close" at bounding box center [657, 330] width 72 height 22
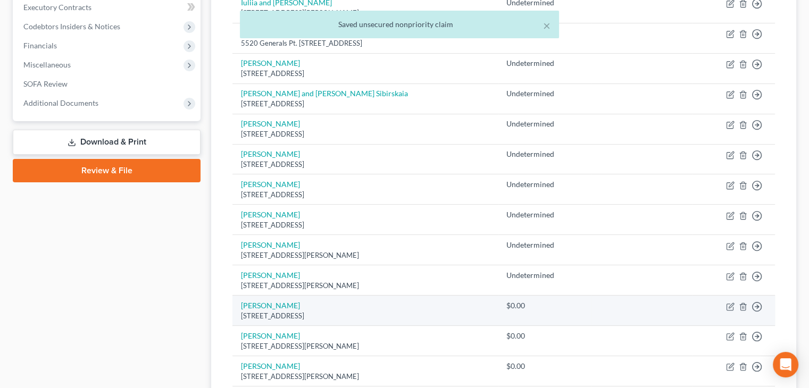
click at [725, 310] on td "Move to D Move to E Move to G Move to Notice Only" at bounding box center [733, 311] width 83 height 30
click at [732, 304] on icon "button" at bounding box center [730, 307] width 9 height 9
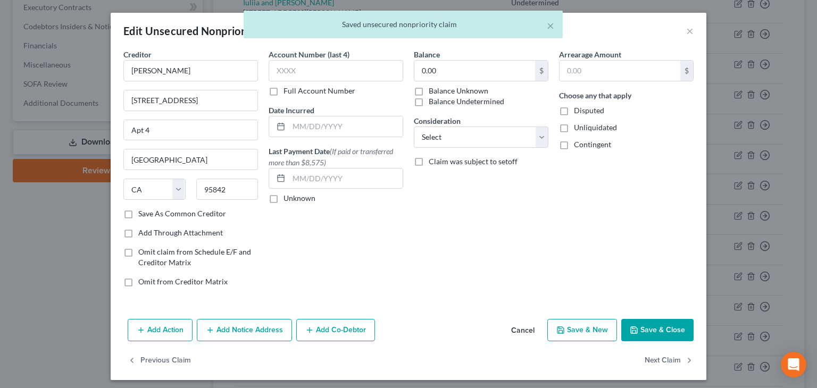
click at [429, 100] on label "Balance Undetermined" at bounding box center [467, 101] width 76 height 11
click at [433, 100] on input "Balance Undetermined" at bounding box center [436, 99] width 7 height 7
drag, startPoint x: 557, startPoint y: 127, endPoint x: 559, endPoint y: 136, distance: 9.9
click at [574, 128] on label "Unliquidated" at bounding box center [595, 127] width 43 height 11
click at [578, 128] on input "Unliquidated" at bounding box center [581, 125] width 7 height 7
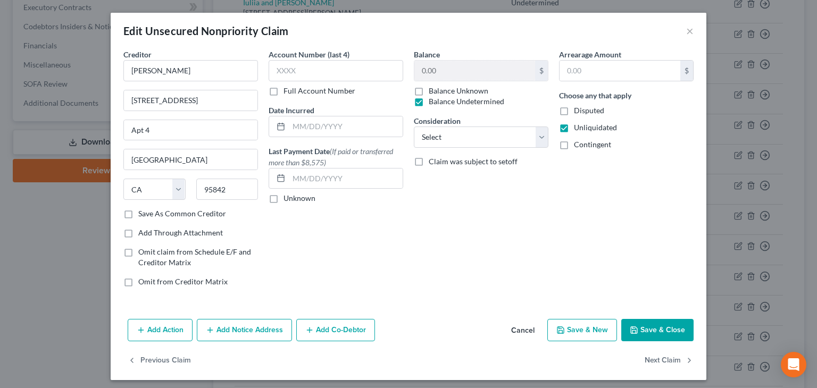
drag, startPoint x: 559, startPoint y: 141, endPoint x: 565, endPoint y: 147, distance: 7.5
click at [574, 143] on label "Contingent" at bounding box center [592, 144] width 37 height 11
click at [578, 143] on input "Contingent" at bounding box center [581, 142] width 7 height 7
click at [649, 334] on button "Save & Close" at bounding box center [657, 330] width 72 height 22
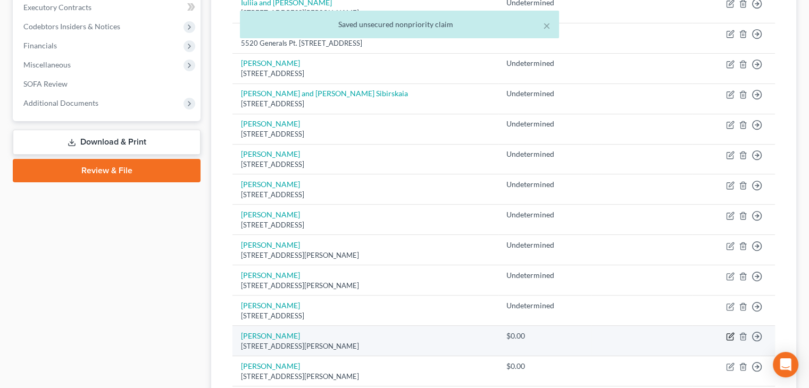
click at [726, 335] on icon "button" at bounding box center [729, 337] width 6 height 6
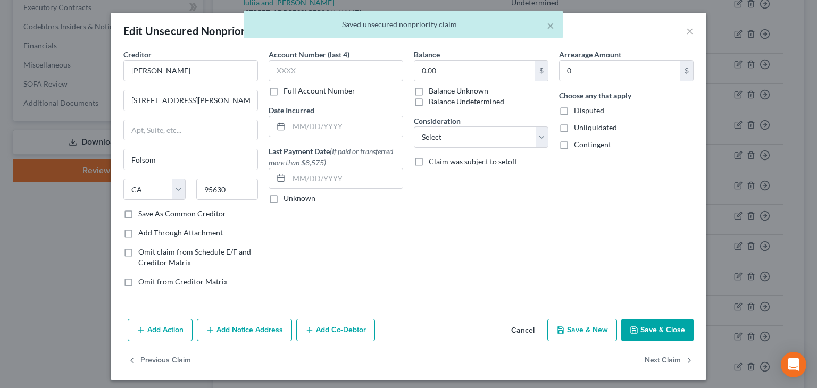
click at [429, 101] on label "Balance Undetermined" at bounding box center [467, 101] width 76 height 11
click at [433, 101] on input "Balance Undetermined" at bounding box center [436, 99] width 7 height 7
click at [574, 128] on label "Unliquidated" at bounding box center [595, 127] width 43 height 11
click at [578, 128] on input "Unliquidated" at bounding box center [581, 125] width 7 height 7
drag, startPoint x: 560, startPoint y: 139, endPoint x: 576, endPoint y: 162, distance: 28.6
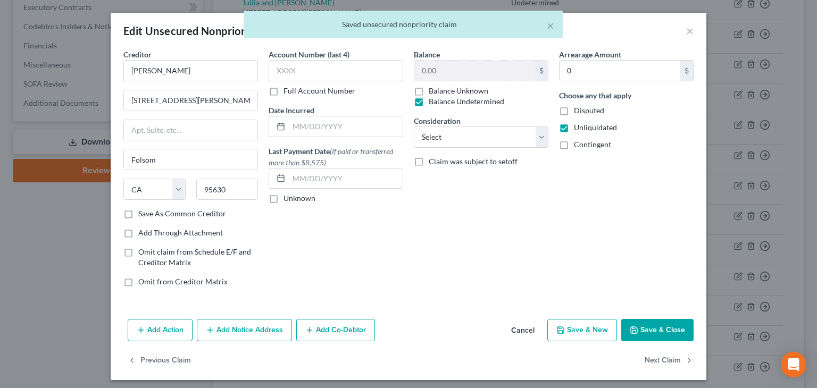
click at [574, 140] on label "Contingent" at bounding box center [592, 144] width 37 height 11
click at [578, 140] on input "Contingent" at bounding box center [581, 142] width 7 height 7
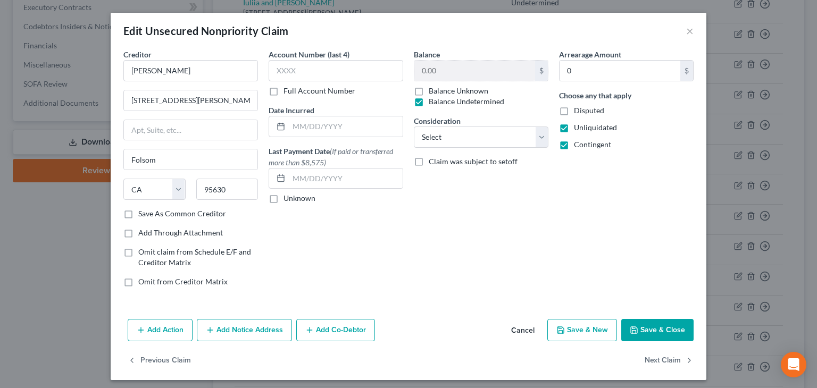
click at [666, 331] on button "Save & Close" at bounding box center [657, 330] width 72 height 22
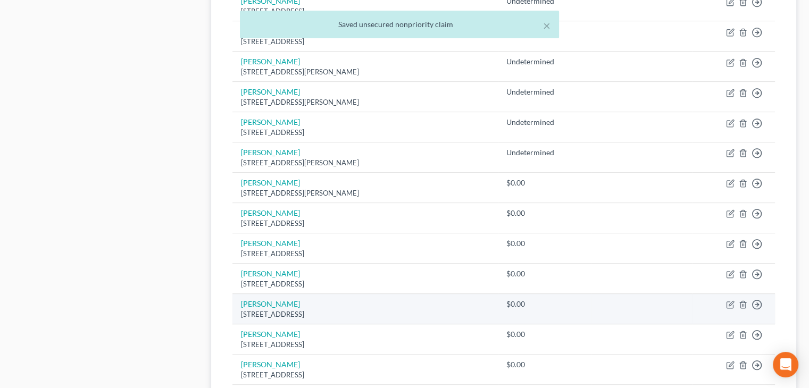
scroll to position [479, 0]
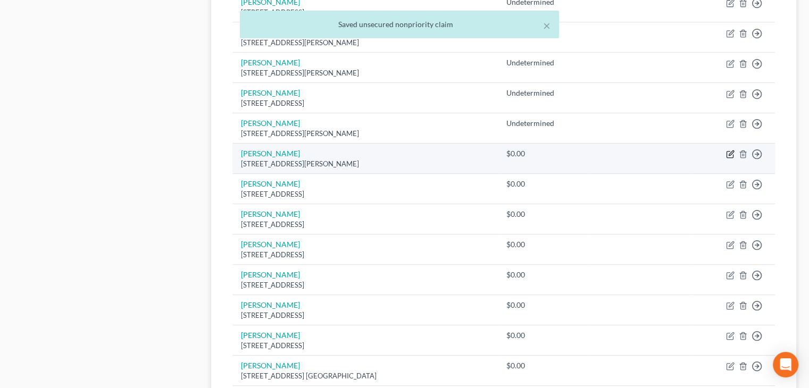
click at [730, 150] on icon "button" at bounding box center [730, 154] width 9 height 9
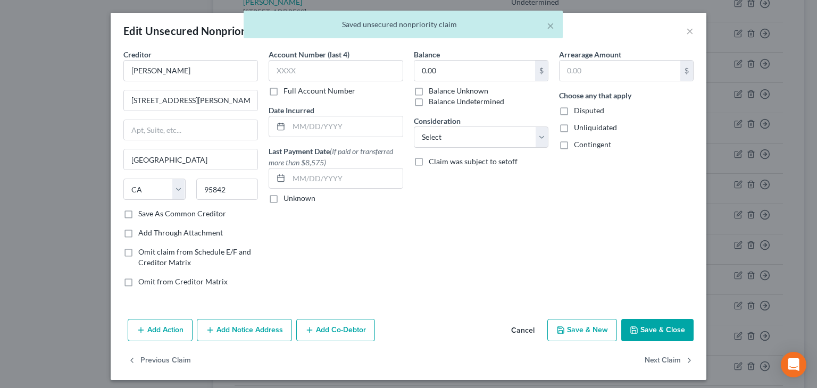
click at [429, 99] on label "Balance Undetermined" at bounding box center [467, 101] width 76 height 11
click at [433, 99] on input "Balance Undetermined" at bounding box center [436, 99] width 7 height 7
click at [574, 127] on label "Unliquidated" at bounding box center [595, 127] width 43 height 11
click at [578, 127] on input "Unliquidated" at bounding box center [581, 125] width 7 height 7
drag, startPoint x: 561, startPoint y: 141, endPoint x: 574, endPoint y: 156, distance: 20.0
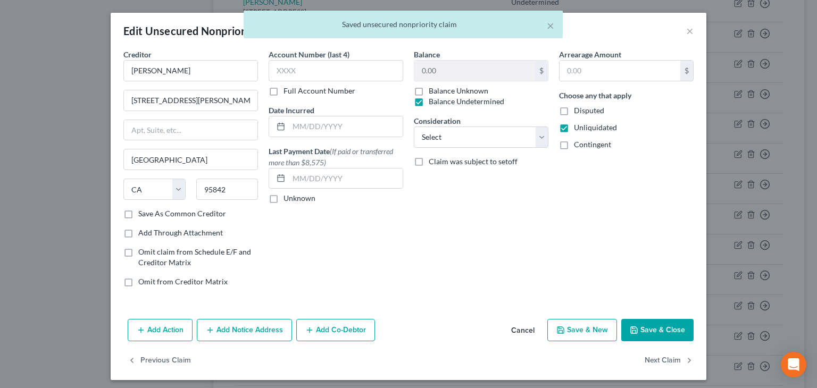
click at [574, 144] on label "Contingent" at bounding box center [592, 144] width 37 height 11
click at [578, 144] on input "Contingent" at bounding box center [581, 142] width 7 height 7
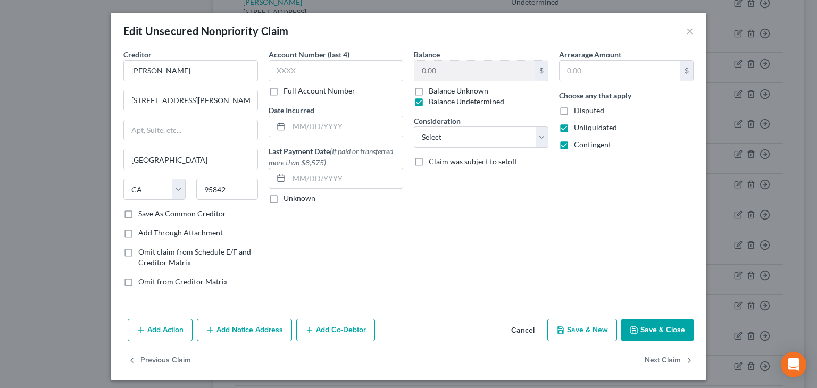
click at [667, 326] on button "Save & Close" at bounding box center [657, 330] width 72 height 22
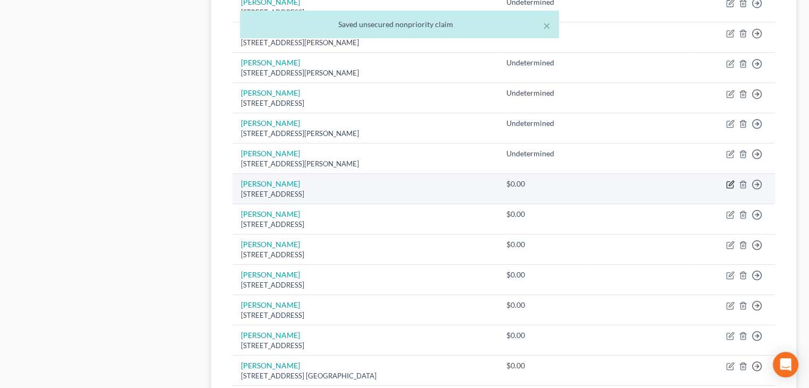
click at [732, 183] on icon "button" at bounding box center [729, 185] width 6 height 6
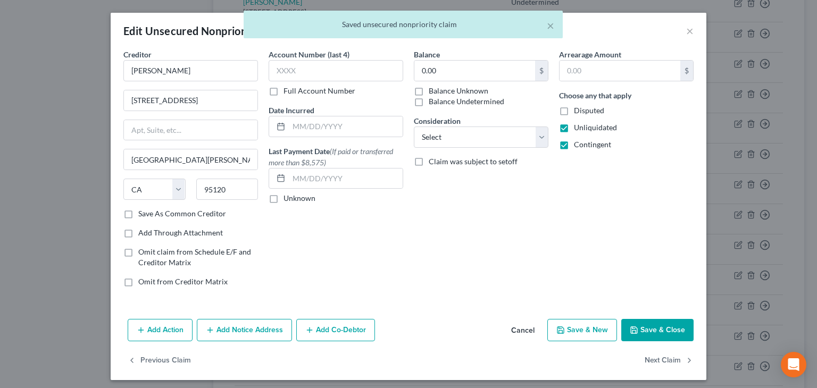
click at [429, 100] on label "Balance Undetermined" at bounding box center [467, 101] width 76 height 11
click at [433, 100] on input "Balance Undetermined" at bounding box center [436, 99] width 7 height 7
click at [654, 334] on button "Save & Close" at bounding box center [657, 330] width 72 height 22
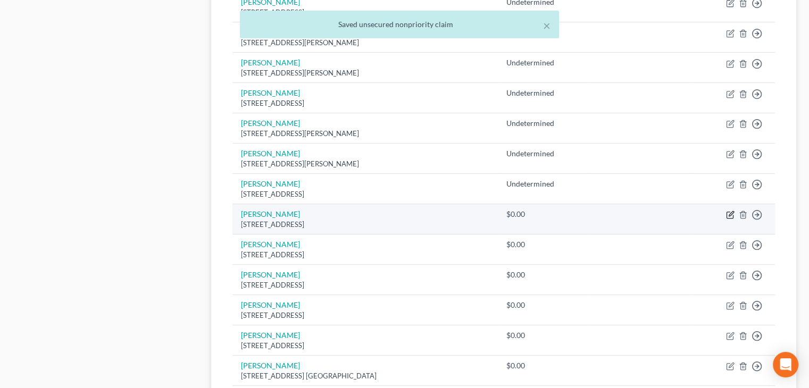
click at [729, 211] on icon "button" at bounding box center [730, 215] width 9 height 9
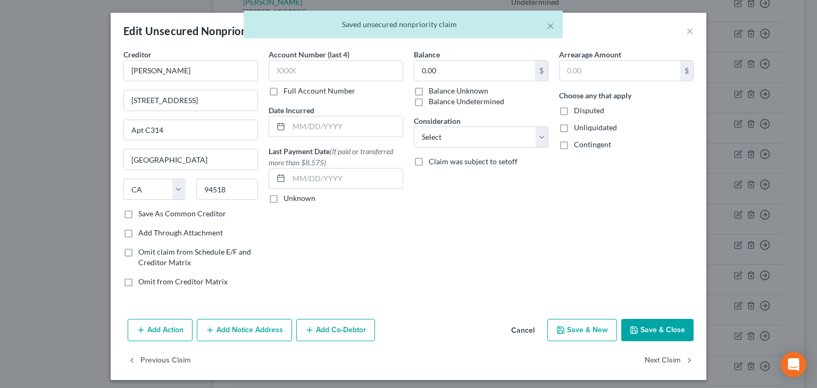
drag, startPoint x: 415, startPoint y: 103, endPoint x: 431, endPoint y: 106, distance: 16.4
click at [429, 103] on label "Balance Undetermined" at bounding box center [467, 101] width 76 height 11
click at [433, 103] on input "Balance Undetermined" at bounding box center [436, 99] width 7 height 7
click at [599, 127] on span "Unliquidated" at bounding box center [595, 127] width 43 height 9
click at [585, 127] on input "Unliquidated" at bounding box center [581, 125] width 7 height 7
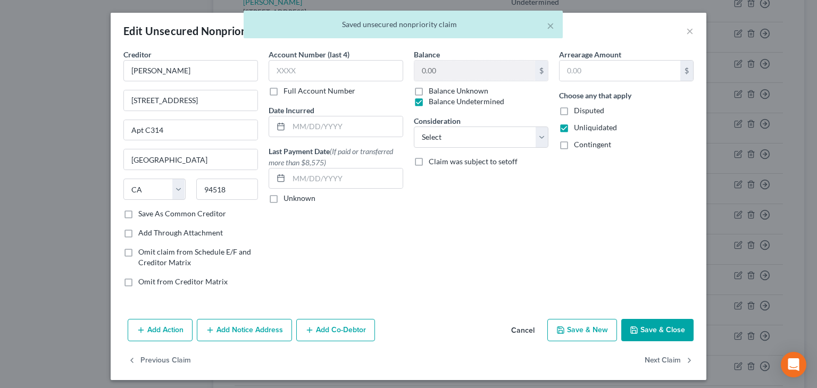
drag, startPoint x: 592, startPoint y: 139, endPoint x: 620, endPoint y: 187, distance: 55.3
click at [592, 141] on label "Contingent" at bounding box center [592, 144] width 37 height 11
click at [585, 141] on input "Contingent" at bounding box center [581, 142] width 7 height 7
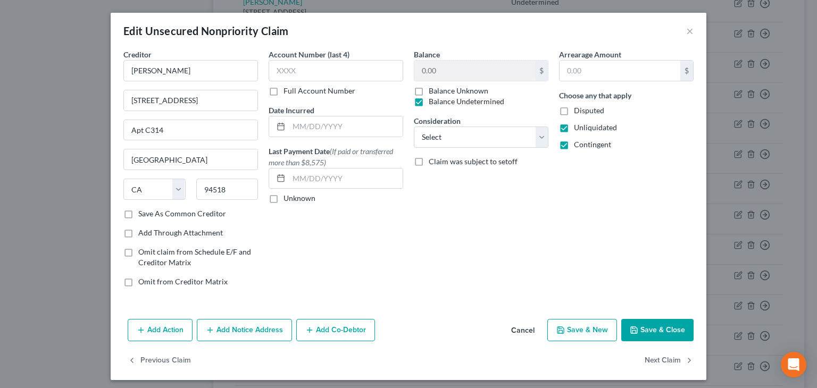
click at [685, 332] on button "Save & Close" at bounding box center [657, 330] width 72 height 22
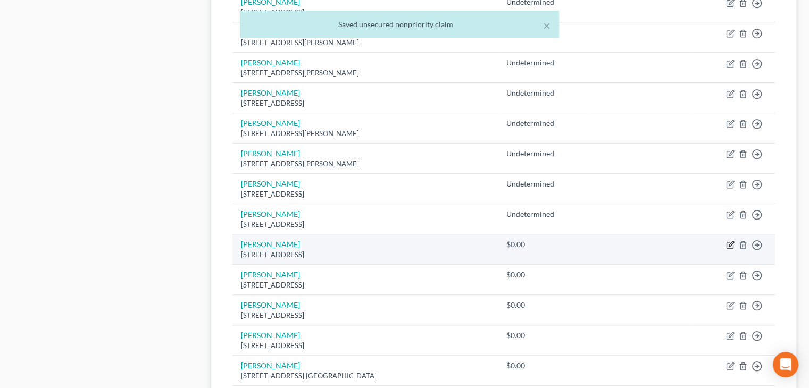
click at [730, 241] on icon "button" at bounding box center [730, 245] width 9 height 9
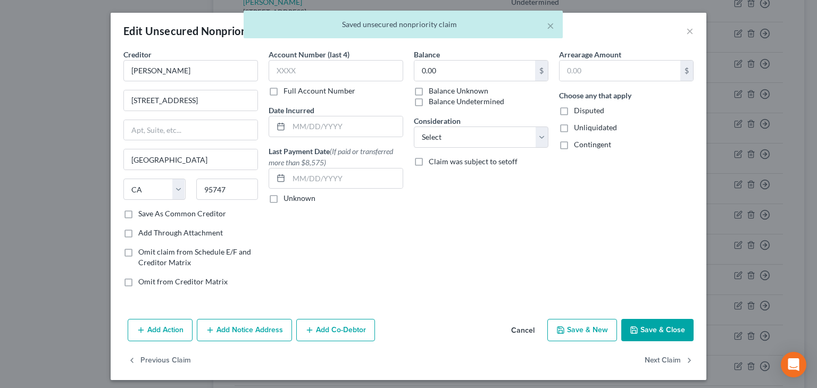
drag, startPoint x: 430, startPoint y: 101, endPoint x: 462, endPoint y: 109, distance: 32.9
click at [430, 102] on label "Balance Undetermined" at bounding box center [467, 101] width 76 height 11
click at [433, 102] on input "Balance Undetermined" at bounding box center [436, 99] width 7 height 7
click at [574, 128] on label "Unliquidated" at bounding box center [595, 127] width 43 height 11
click at [578, 128] on input "Unliquidated" at bounding box center [581, 125] width 7 height 7
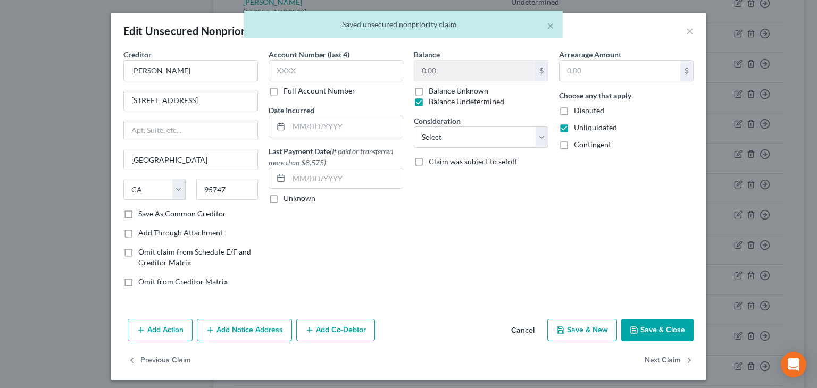
drag, startPoint x: 579, startPoint y: 142, endPoint x: 604, endPoint y: 175, distance: 42.1
click at [579, 142] on span "Contingent" at bounding box center [592, 144] width 37 height 9
click at [579, 142] on input "Contingent" at bounding box center [581, 142] width 7 height 7
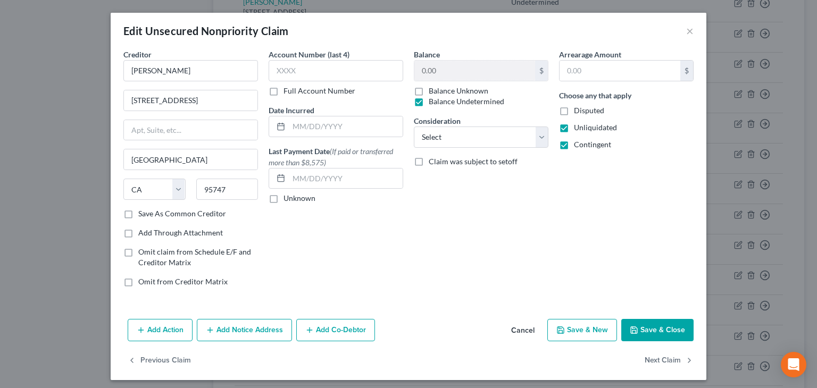
click at [655, 330] on button "Save & Close" at bounding box center [657, 330] width 72 height 22
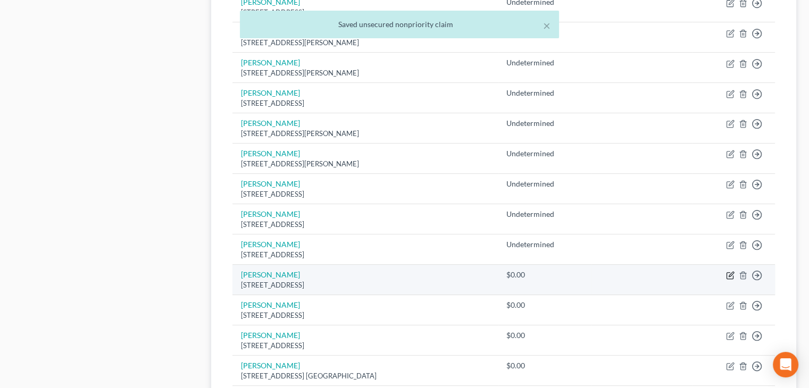
click at [727, 271] on icon "button" at bounding box center [730, 275] width 9 height 9
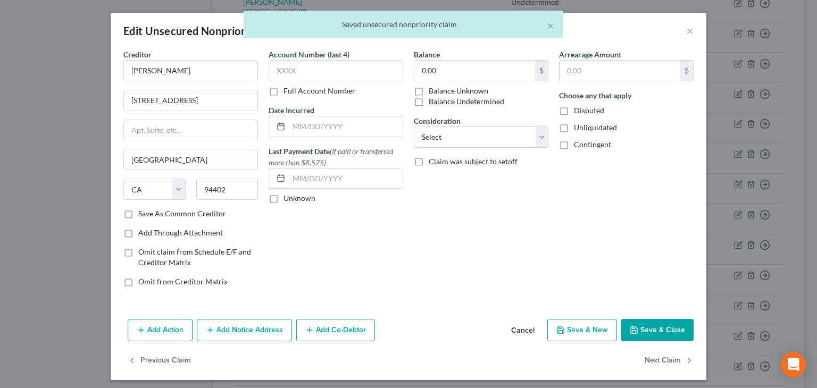
click at [451, 102] on label "Balance Undetermined" at bounding box center [467, 101] width 76 height 11
click at [440, 102] on input "Balance Undetermined" at bounding box center [436, 99] width 7 height 7
click at [577, 127] on span "Unliquidated" at bounding box center [595, 127] width 43 height 9
click at [578, 127] on input "Unliquidated" at bounding box center [581, 125] width 7 height 7
drag, startPoint x: 584, startPoint y: 141, endPoint x: 605, endPoint y: 164, distance: 31.3
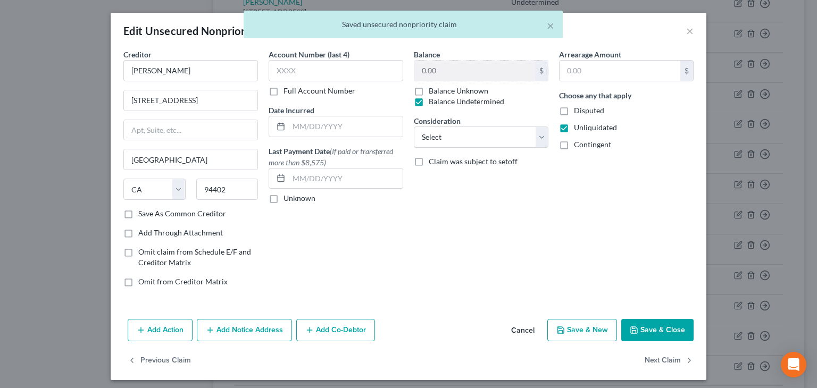
click at [587, 143] on span "Contingent" at bounding box center [592, 144] width 37 height 9
click at [585, 143] on input "Contingent" at bounding box center [581, 142] width 7 height 7
click at [657, 330] on button "Save & Close" at bounding box center [657, 330] width 72 height 22
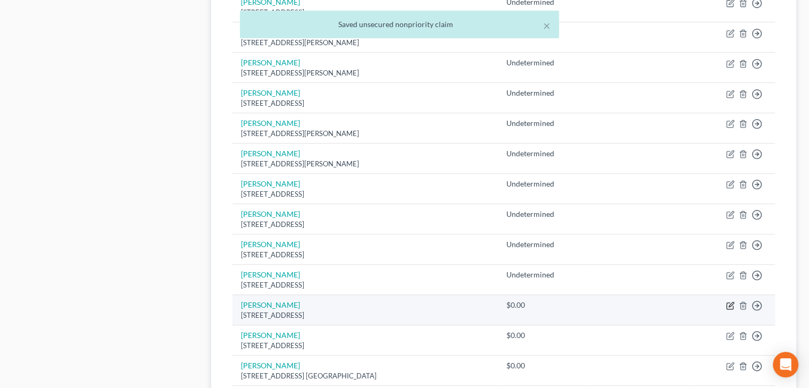
click at [729, 302] on icon "button" at bounding box center [730, 306] width 9 height 9
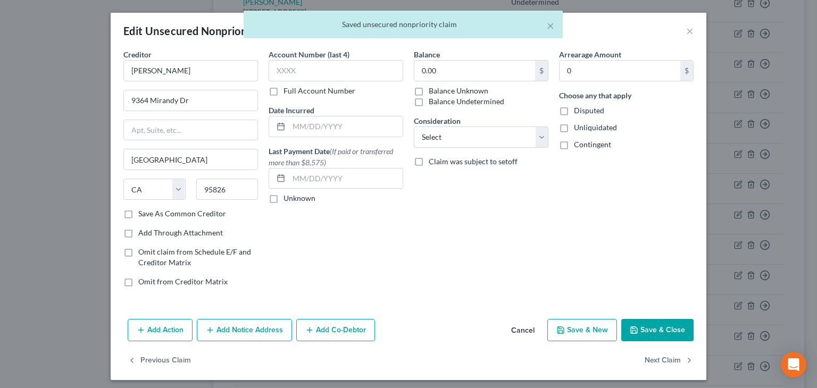
drag, startPoint x: 434, startPoint y: 101, endPoint x: 498, endPoint y: 118, distance: 66.7
click at [435, 101] on label "Balance Undetermined" at bounding box center [467, 101] width 76 height 11
click at [435, 101] on input "Balance Undetermined" at bounding box center [436, 99] width 7 height 7
click at [580, 128] on span "Unliquidated" at bounding box center [595, 127] width 43 height 9
click at [580, 128] on input "Unliquidated" at bounding box center [581, 125] width 7 height 7
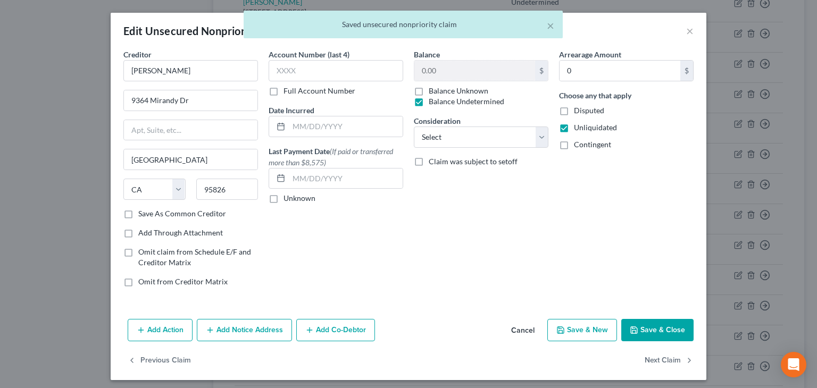
click at [582, 145] on span "Contingent" at bounding box center [592, 144] width 37 height 9
click at [582, 145] on input "Contingent" at bounding box center [581, 142] width 7 height 7
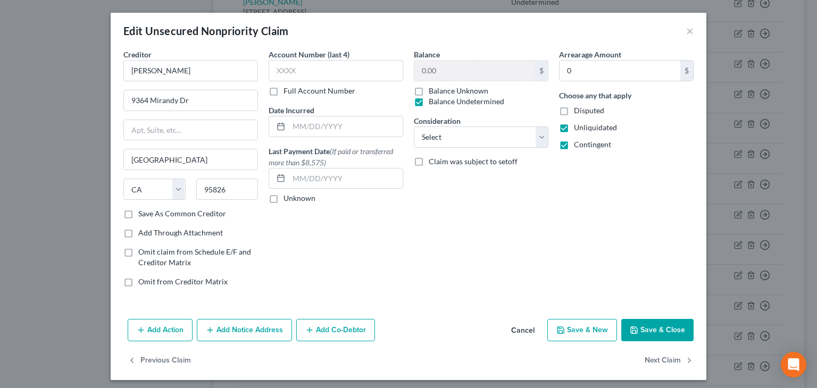
drag, startPoint x: 662, startPoint y: 331, endPoint x: 663, endPoint y: 324, distance: 7.5
click at [660, 328] on button "Save & Close" at bounding box center [657, 330] width 72 height 22
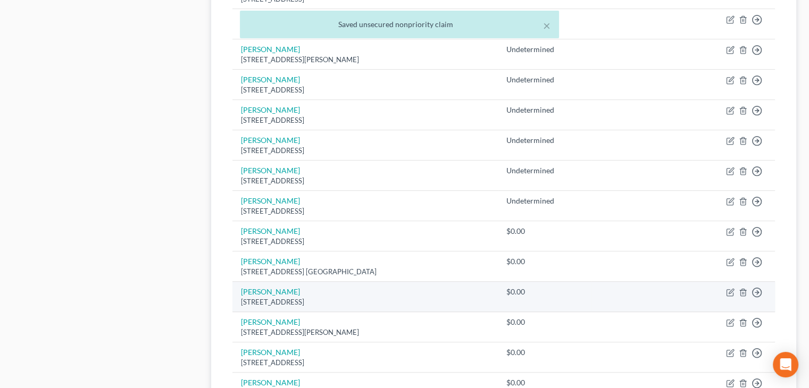
scroll to position [638, 0]
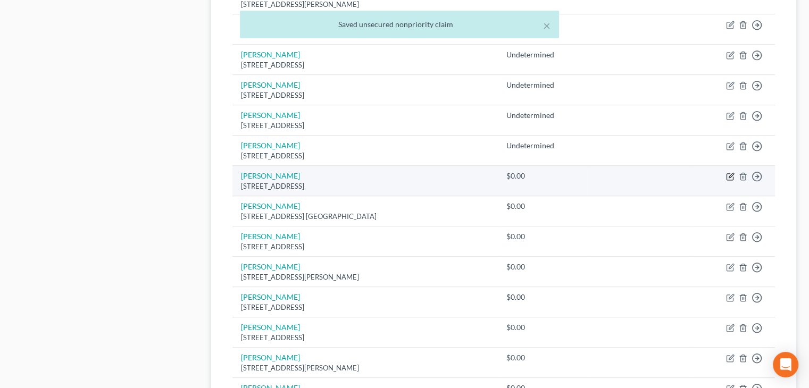
click at [729, 175] on icon "button" at bounding box center [731, 175] width 5 height 5
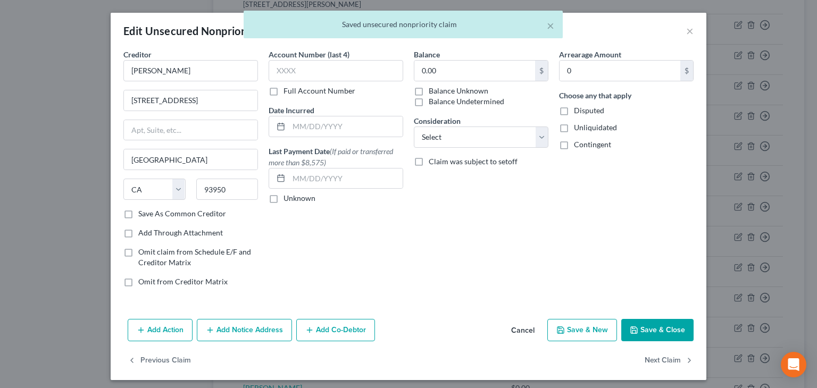
drag, startPoint x: 417, startPoint y: 101, endPoint x: 517, endPoint y: 128, distance: 104.2
click at [429, 102] on label "Balance Undetermined" at bounding box center [467, 101] width 76 height 11
click at [433, 102] on input "Balance Undetermined" at bounding box center [436, 99] width 7 height 7
click at [574, 126] on label "Unliquidated" at bounding box center [595, 127] width 43 height 11
click at [578, 126] on input "Unliquidated" at bounding box center [581, 125] width 7 height 7
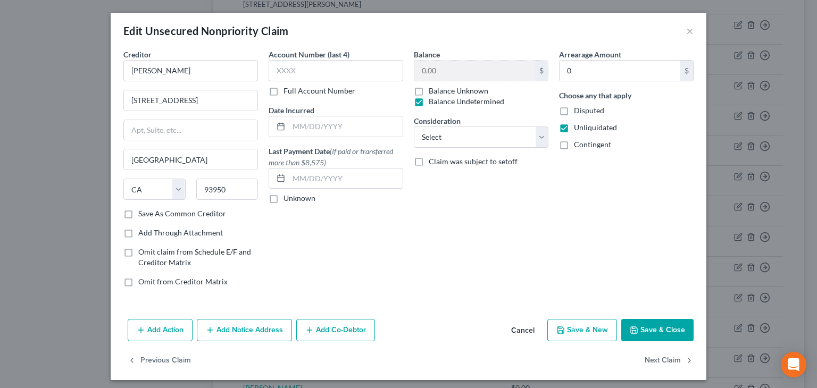
click at [574, 143] on label "Contingent" at bounding box center [592, 144] width 37 height 11
click at [578, 143] on input "Contingent" at bounding box center [581, 142] width 7 height 7
click at [659, 325] on button "Save & Close" at bounding box center [657, 330] width 72 height 22
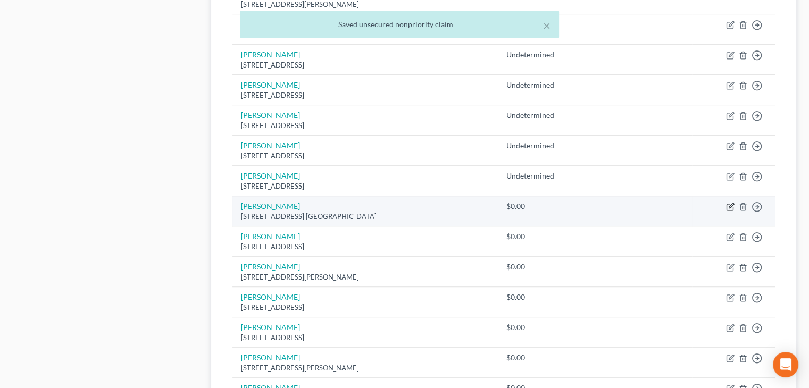
click at [727, 205] on icon "button" at bounding box center [730, 207] width 9 height 9
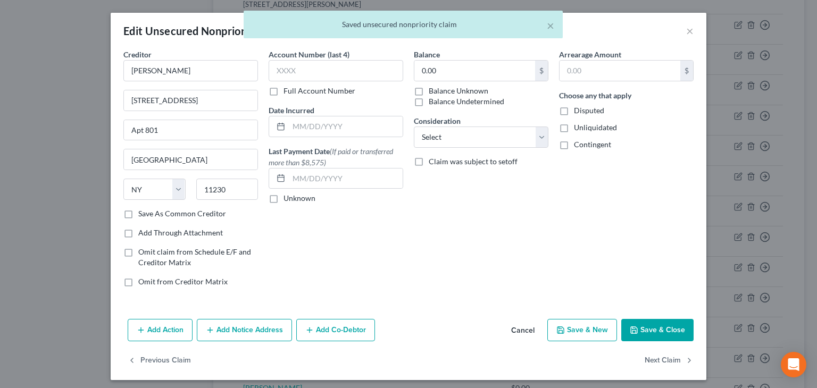
click at [432, 103] on label "Balance Undetermined" at bounding box center [467, 101] width 76 height 11
click at [433, 103] on input "Balance Undetermined" at bounding box center [436, 99] width 7 height 7
click at [590, 128] on span "Unliquidated" at bounding box center [595, 127] width 43 height 9
click at [585, 128] on input "Unliquidated" at bounding box center [581, 125] width 7 height 7
drag, startPoint x: 589, startPoint y: 143, endPoint x: 613, endPoint y: 186, distance: 49.5
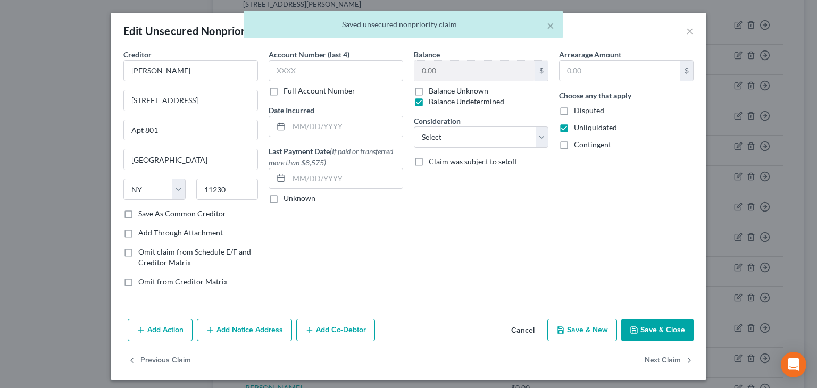
click at [589, 144] on span "Contingent" at bounding box center [592, 144] width 37 height 9
click at [585, 144] on input "Contingent" at bounding box center [581, 142] width 7 height 7
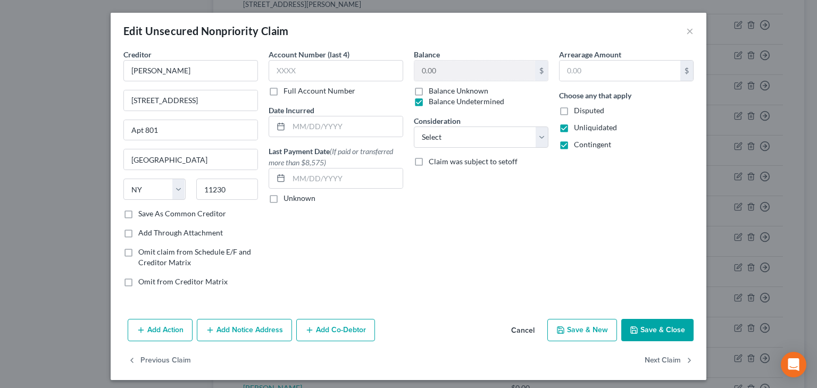
click at [655, 325] on button "Save & Close" at bounding box center [657, 330] width 72 height 22
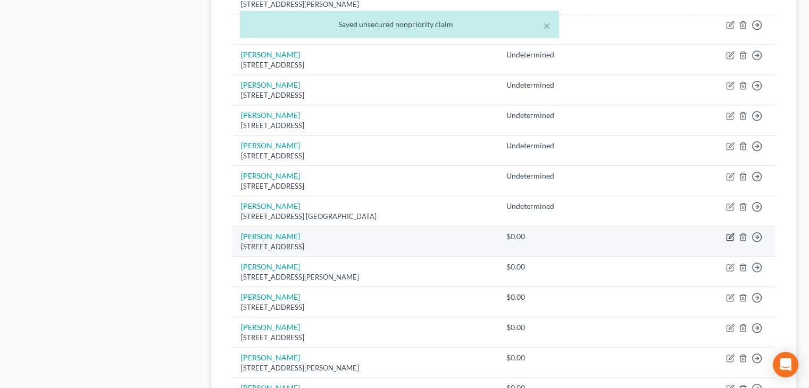
click at [730, 236] on icon "button" at bounding box center [730, 237] width 9 height 9
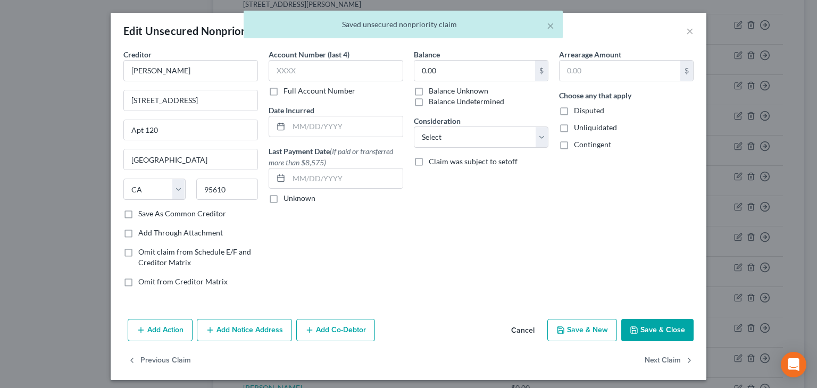
click at [440, 97] on label "Balance Undetermined" at bounding box center [467, 101] width 76 height 11
click at [440, 97] on input "Balance Undetermined" at bounding box center [436, 99] width 7 height 7
click at [579, 130] on span "Unliquidated" at bounding box center [595, 127] width 43 height 9
click at [579, 129] on input "Unliquidated" at bounding box center [581, 125] width 7 height 7
drag, startPoint x: 584, startPoint y: 142, endPoint x: 587, endPoint y: 147, distance: 5.8
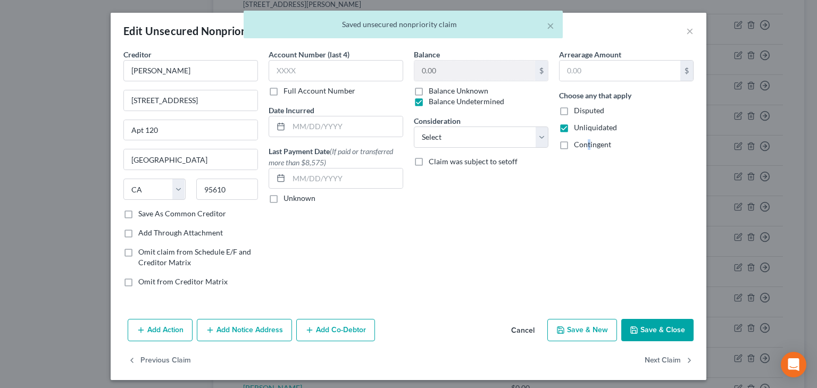
click at [586, 145] on span "Contingent" at bounding box center [592, 144] width 37 height 9
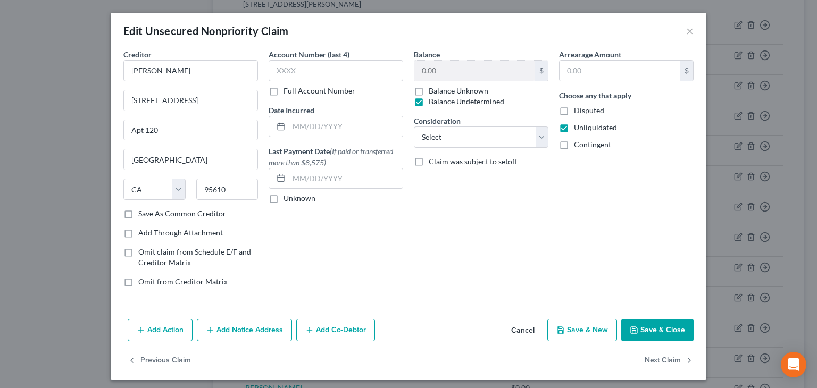
click at [574, 146] on label "Contingent" at bounding box center [592, 144] width 37 height 11
click at [578, 146] on input "Contingent" at bounding box center [581, 142] width 7 height 7
click at [657, 330] on button "Save & Close" at bounding box center [657, 330] width 72 height 22
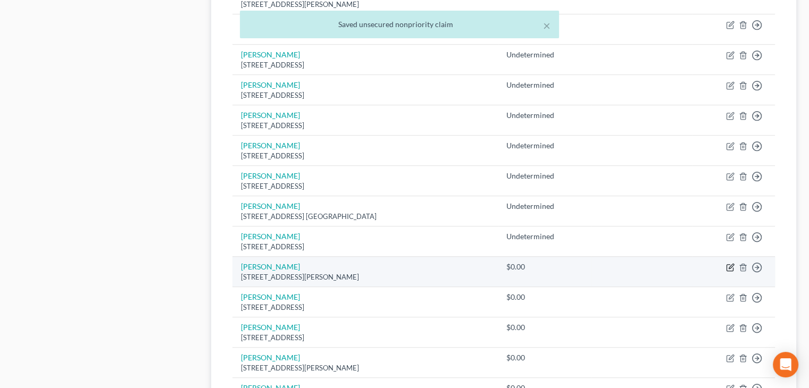
click at [730, 264] on icon "button" at bounding box center [731, 266] width 5 height 5
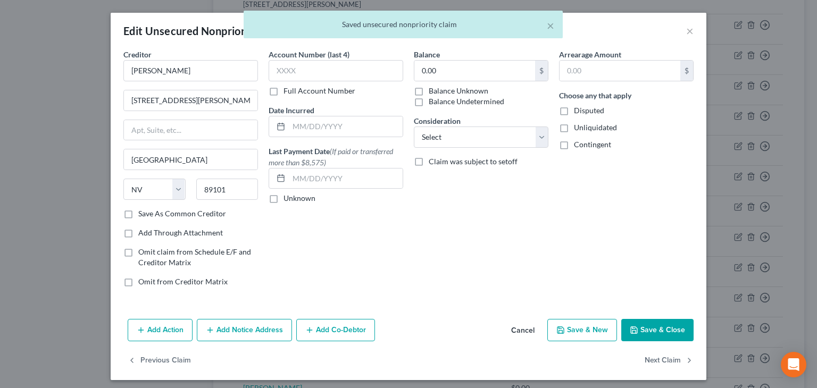
drag, startPoint x: 411, startPoint y: 99, endPoint x: 455, endPoint y: 112, distance: 45.6
click at [429, 101] on label "Balance Undetermined" at bounding box center [467, 101] width 76 height 11
click at [433, 101] on input "Balance Undetermined" at bounding box center [436, 99] width 7 height 7
click at [574, 126] on label "Unliquidated" at bounding box center [595, 127] width 43 height 11
click at [578, 126] on input "Unliquidated" at bounding box center [581, 125] width 7 height 7
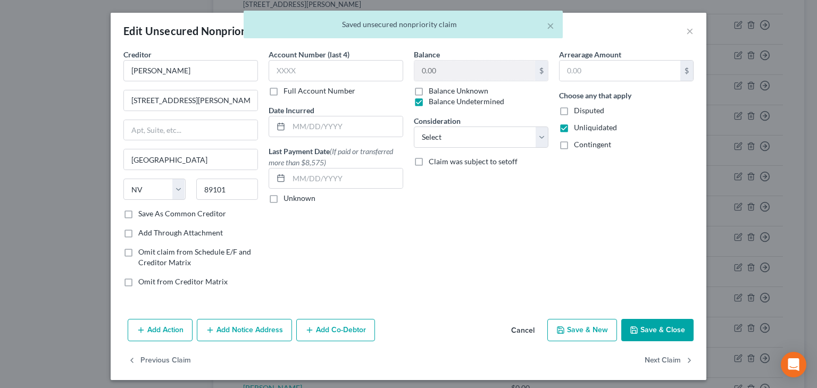
click at [574, 145] on label "Contingent" at bounding box center [592, 144] width 37 height 11
click at [578, 145] on input "Contingent" at bounding box center [581, 142] width 7 height 7
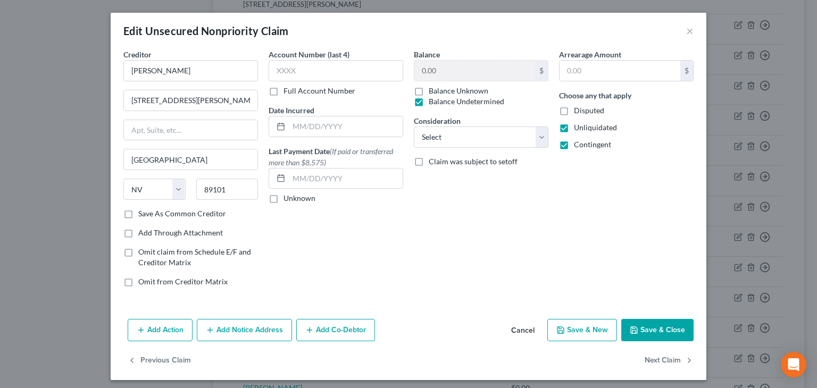
click at [655, 324] on button "Save & Close" at bounding box center [657, 330] width 72 height 22
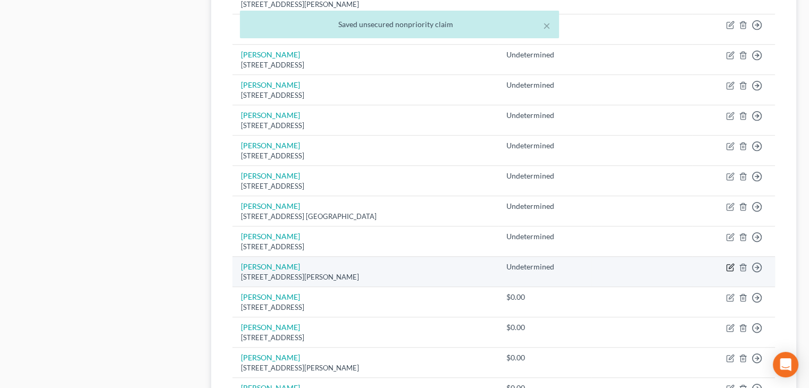
click at [733, 263] on icon "button" at bounding box center [730, 267] width 9 height 9
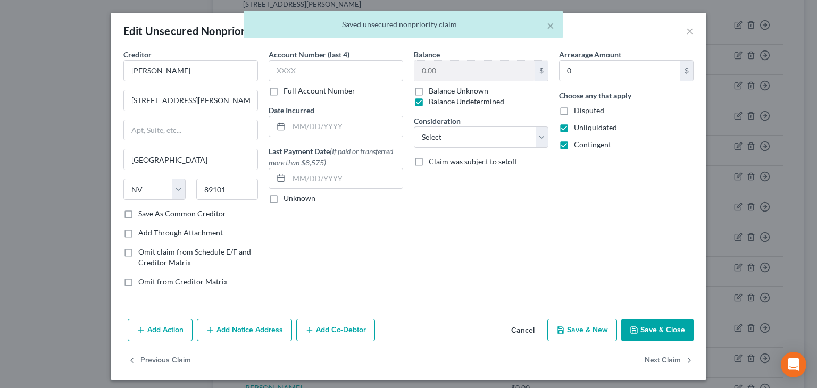
click at [643, 334] on button "Save & Close" at bounding box center [657, 330] width 72 height 22
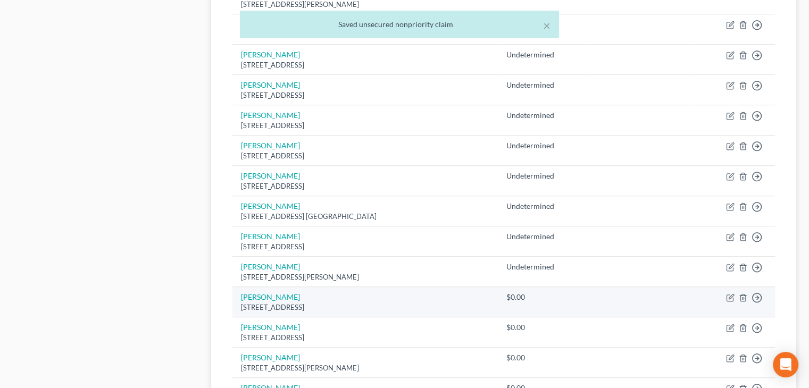
click at [734, 299] on td "Move to D Move to E Move to G Move to Notice Only" at bounding box center [733, 302] width 83 height 30
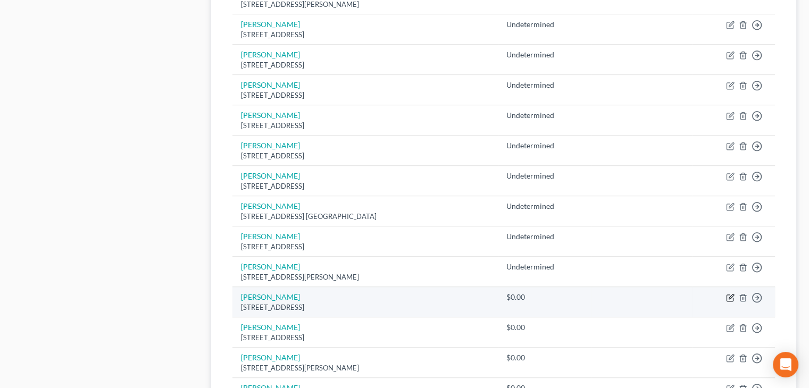
click at [732, 294] on icon "button" at bounding box center [731, 296] width 5 height 5
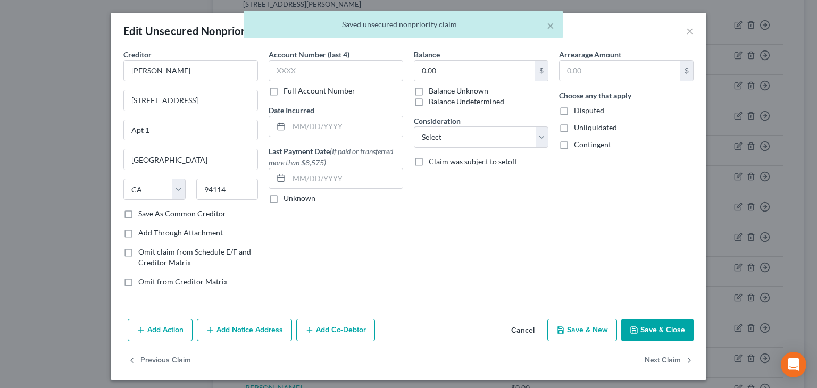
drag, startPoint x: 438, startPoint y: 96, endPoint x: 461, endPoint y: 101, distance: 22.7
click at [438, 97] on label "Balance Undetermined" at bounding box center [467, 101] width 76 height 11
click at [438, 97] on input "Balance Undetermined" at bounding box center [436, 99] width 7 height 7
click at [581, 128] on span "Unliquidated" at bounding box center [595, 127] width 43 height 9
click at [581, 128] on input "Unliquidated" at bounding box center [581, 125] width 7 height 7
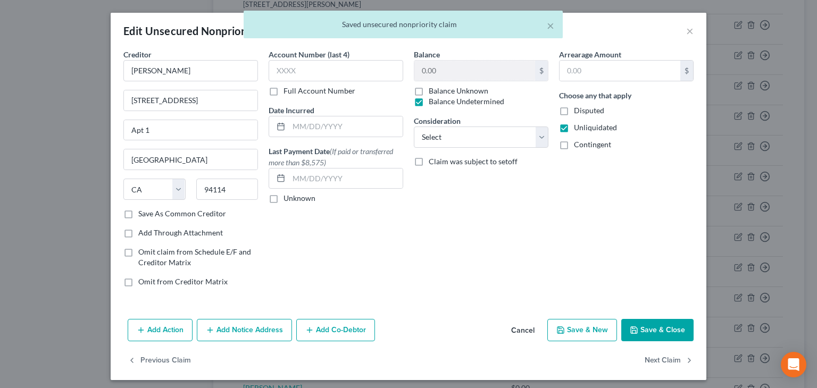
click at [587, 141] on span "Contingent" at bounding box center [592, 144] width 37 height 9
click at [585, 141] on input "Contingent" at bounding box center [581, 142] width 7 height 7
drag, startPoint x: 641, startPoint y: 326, endPoint x: 549, endPoint y: 256, distance: 115.7
click at [640, 324] on button "Save & Close" at bounding box center [657, 330] width 72 height 22
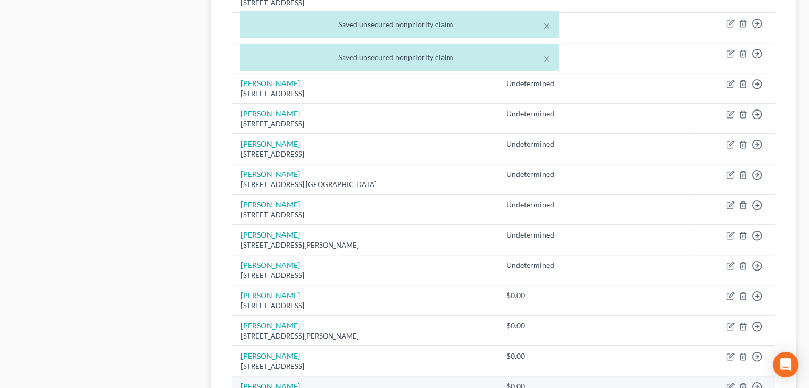
scroll to position [798, 0]
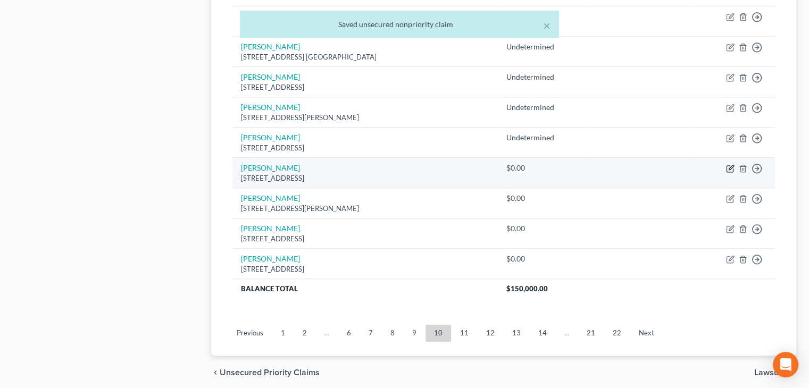
click at [728, 165] on icon "button" at bounding box center [730, 168] width 9 height 9
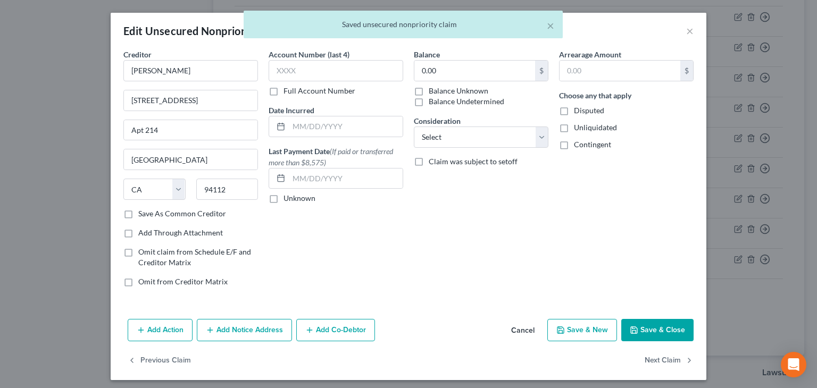
click at [447, 98] on label "Balance Undetermined" at bounding box center [467, 101] width 76 height 11
click at [440, 98] on input "Balance Undetermined" at bounding box center [436, 99] width 7 height 7
click at [613, 126] on div "Unliquidated" at bounding box center [626, 127] width 135 height 11
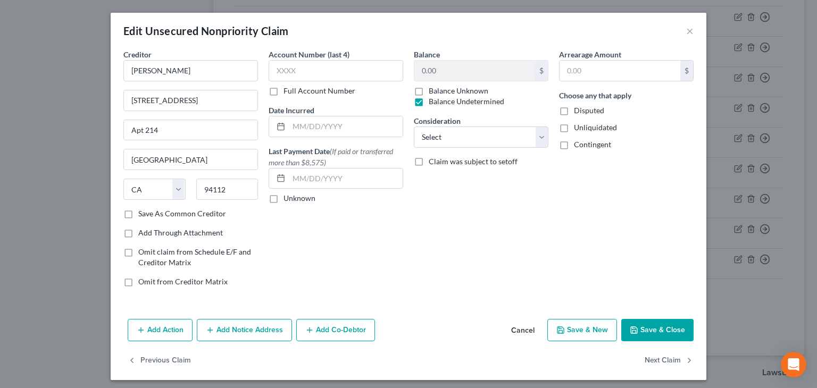
drag, startPoint x: 578, startPoint y: 123, endPoint x: 582, endPoint y: 133, distance: 10.8
click at [578, 125] on span "Unliquidated" at bounding box center [595, 127] width 43 height 9
click at [578, 125] on input "Unliquidated" at bounding box center [581, 125] width 7 height 7
click at [587, 144] on span "Contingent" at bounding box center [592, 144] width 37 height 9
click at [585, 144] on input "Contingent" at bounding box center [581, 142] width 7 height 7
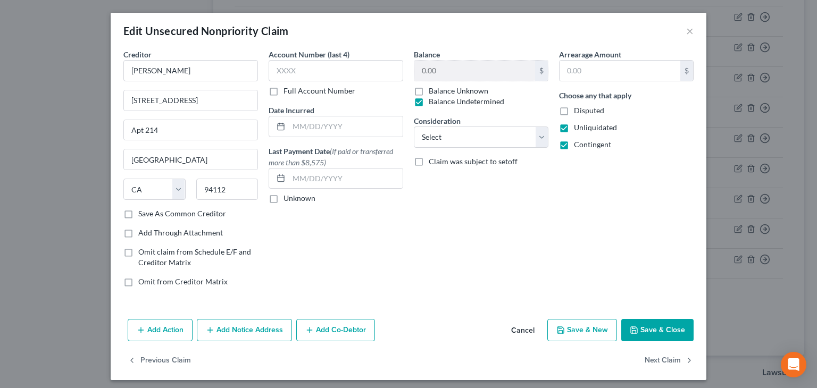
click at [671, 330] on button "Save & Close" at bounding box center [657, 330] width 72 height 22
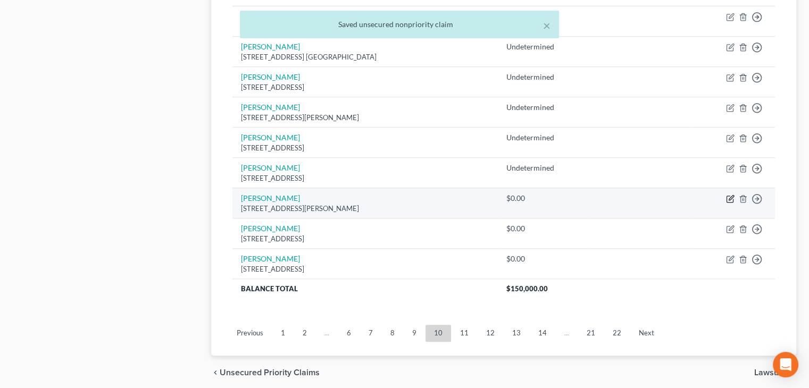
click at [727, 196] on icon "button" at bounding box center [729, 199] width 6 height 6
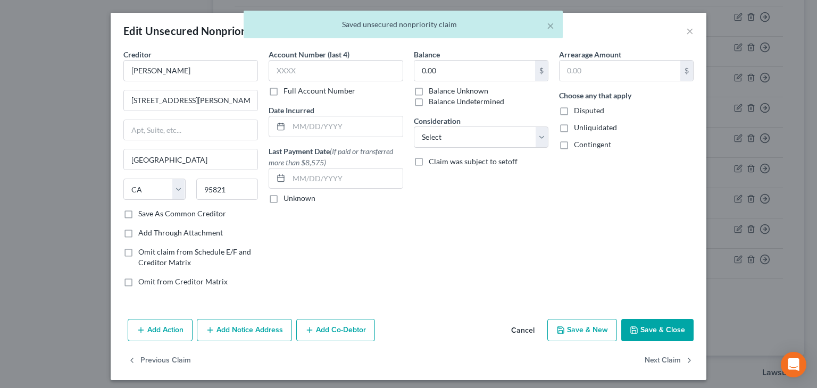
click at [438, 100] on label "Balance Undetermined" at bounding box center [467, 101] width 76 height 11
click at [438, 100] on input "Balance Undetermined" at bounding box center [436, 99] width 7 height 7
click at [583, 126] on span "Unliquidated" at bounding box center [595, 127] width 43 height 9
click at [583, 126] on input "Unliquidated" at bounding box center [581, 125] width 7 height 7
click at [584, 143] on span "Contingent" at bounding box center [592, 144] width 37 height 9
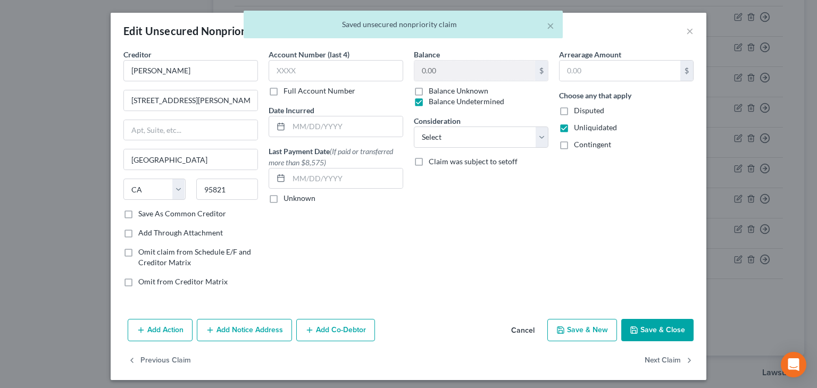
click at [584, 143] on input "Contingent" at bounding box center [581, 142] width 7 height 7
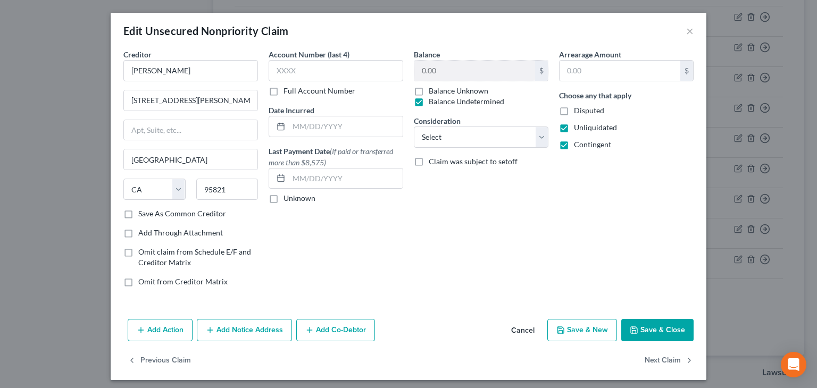
click at [641, 325] on button "Save & Close" at bounding box center [657, 330] width 72 height 22
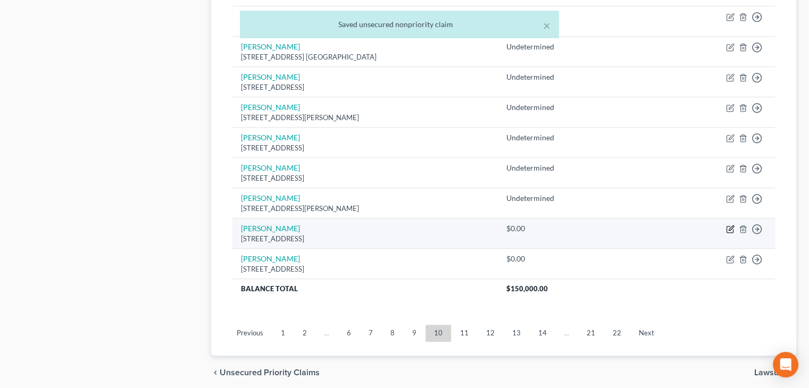
click at [730, 225] on icon "button" at bounding box center [730, 229] width 9 height 9
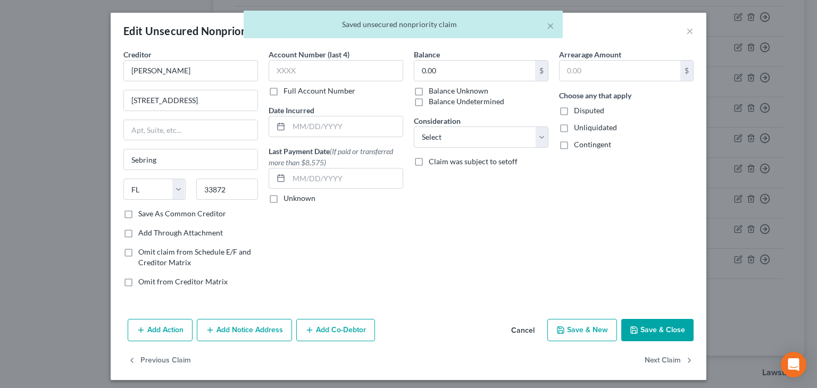
drag, startPoint x: 444, startPoint y: 101, endPoint x: 466, endPoint y: 105, distance: 23.3
click at [443, 101] on label "Balance Undetermined" at bounding box center [467, 101] width 76 height 11
click at [440, 101] on input "Balance Undetermined" at bounding box center [436, 99] width 7 height 7
click at [577, 125] on span "Unliquidated" at bounding box center [595, 127] width 43 height 9
click at [578, 125] on input "Unliquidated" at bounding box center [581, 125] width 7 height 7
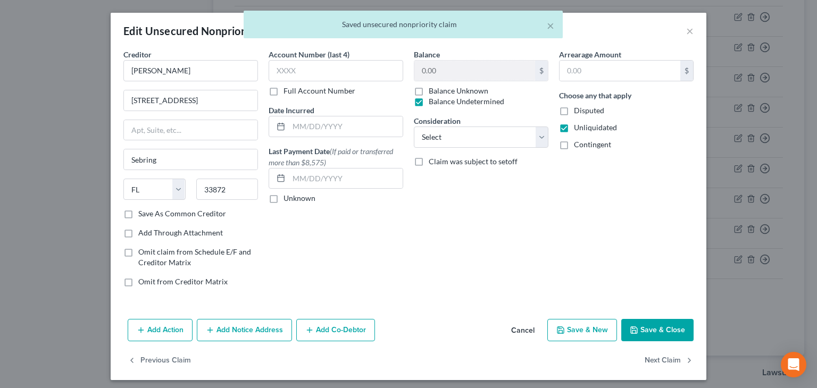
click at [584, 140] on span "Contingent" at bounding box center [592, 144] width 37 height 9
click at [584, 140] on input "Contingent" at bounding box center [581, 142] width 7 height 7
click at [661, 333] on button "Save & Close" at bounding box center [657, 330] width 72 height 22
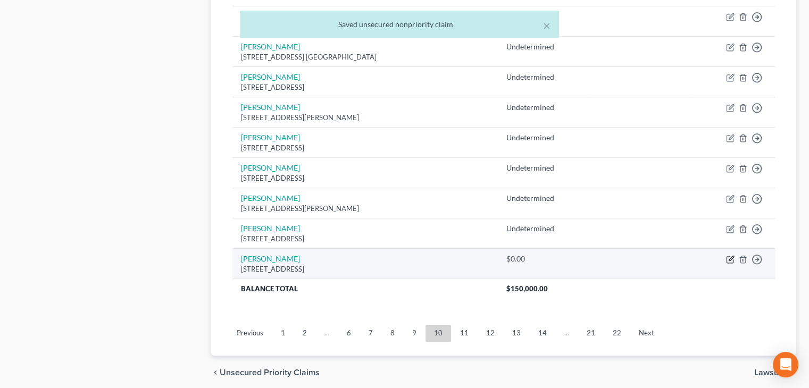
click at [732, 256] on icon "button" at bounding box center [730, 259] width 9 height 9
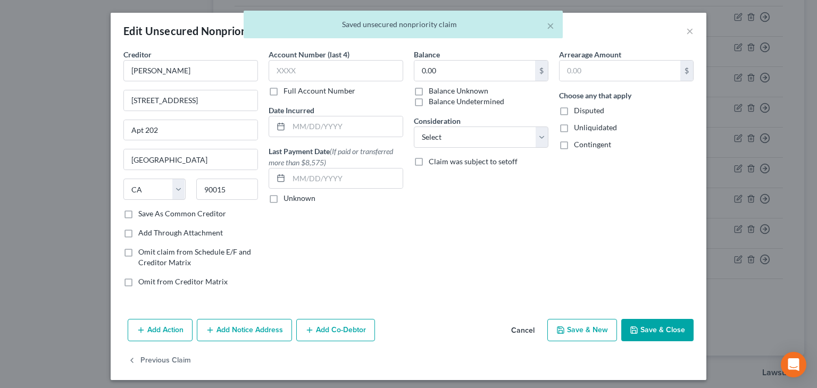
click at [463, 104] on label "Balance Undetermined" at bounding box center [467, 101] width 76 height 11
click at [440, 103] on input "Balance Undetermined" at bounding box center [436, 99] width 7 height 7
click at [588, 121] on div "Choose any that apply Disputed Unliquidated Contingent" at bounding box center [626, 120] width 135 height 60
click at [591, 128] on span "Unliquidated" at bounding box center [595, 127] width 43 height 9
click at [585, 128] on input "Unliquidated" at bounding box center [581, 125] width 7 height 7
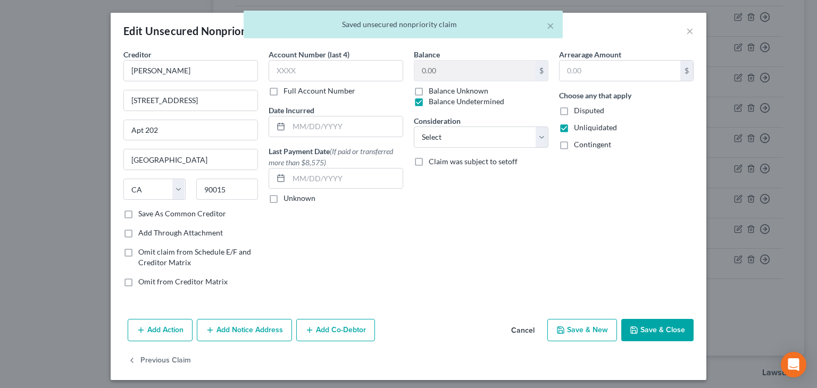
click at [592, 139] on label "Contingent" at bounding box center [592, 144] width 37 height 11
click at [585, 139] on input "Contingent" at bounding box center [581, 142] width 7 height 7
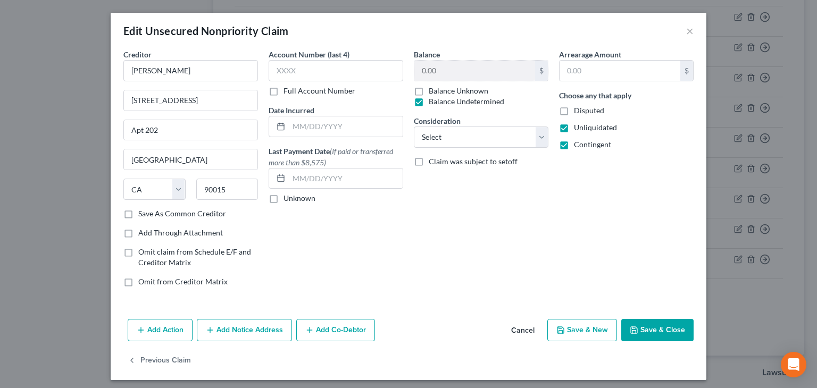
drag, startPoint x: 648, startPoint y: 330, endPoint x: 651, endPoint y: 324, distance: 6.2
click at [649, 329] on button "Save & Close" at bounding box center [657, 330] width 72 height 22
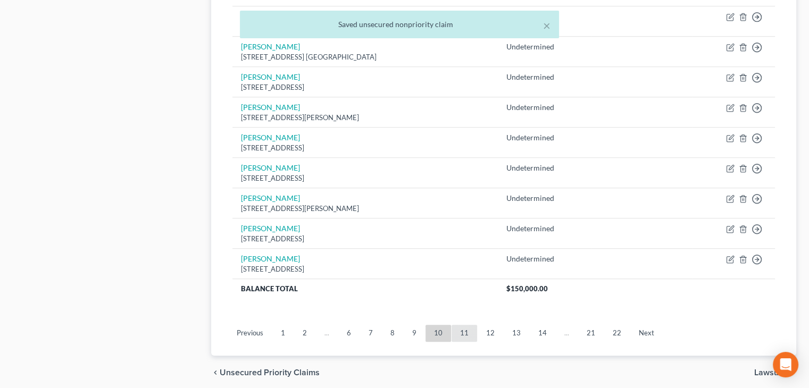
click at [462, 325] on link "11" at bounding box center [464, 333] width 26 height 17
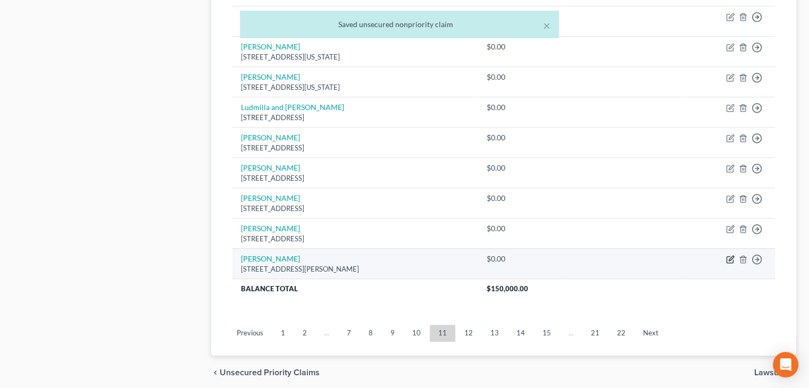
click at [729, 256] on icon "button" at bounding box center [731, 258] width 5 height 5
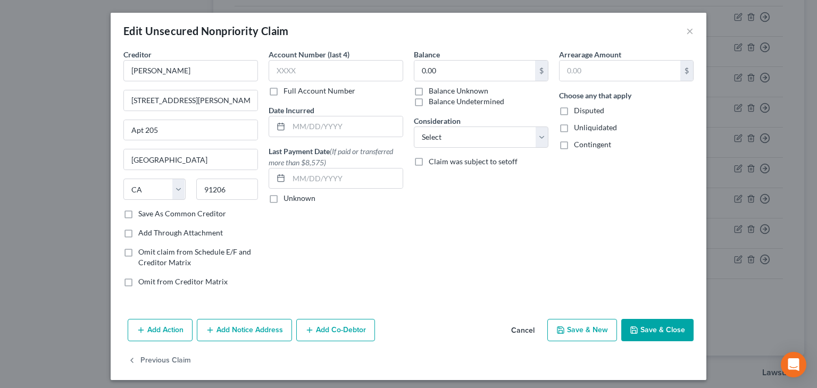
drag, startPoint x: 461, startPoint y: 102, endPoint x: 550, endPoint y: 126, distance: 92.0
click at [464, 103] on label "Balance Undetermined" at bounding box center [467, 101] width 76 height 11
drag, startPoint x: 573, startPoint y: 127, endPoint x: 581, endPoint y: 139, distance: 15.1
click at [574, 127] on span "Unliquidated" at bounding box center [595, 127] width 43 height 9
click at [578, 127] on input "Unliquidated" at bounding box center [581, 125] width 7 height 7
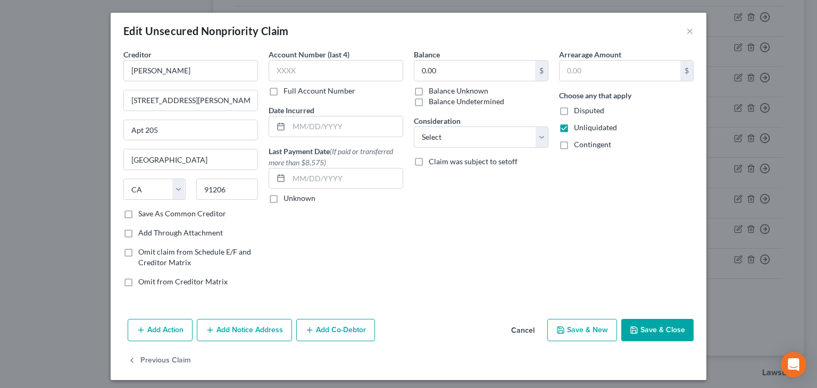
click at [582, 141] on span "Contingent" at bounding box center [592, 144] width 37 height 9
click at [582, 141] on input "Contingent" at bounding box center [581, 142] width 7 height 7
click at [440, 97] on label "Balance Undetermined" at bounding box center [467, 101] width 76 height 11
click at [440, 97] on input "Balance Undetermined" at bounding box center [436, 99] width 7 height 7
drag, startPoint x: 637, startPoint y: 322, endPoint x: 649, endPoint y: 299, distance: 26.2
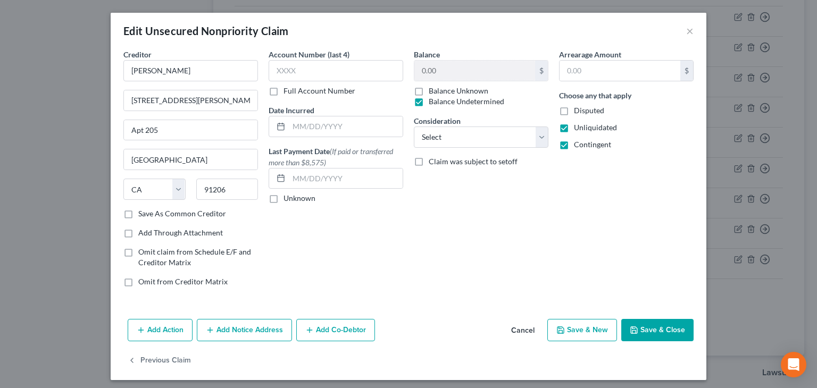
click at [638, 320] on button "Save & Close" at bounding box center [657, 330] width 72 height 22
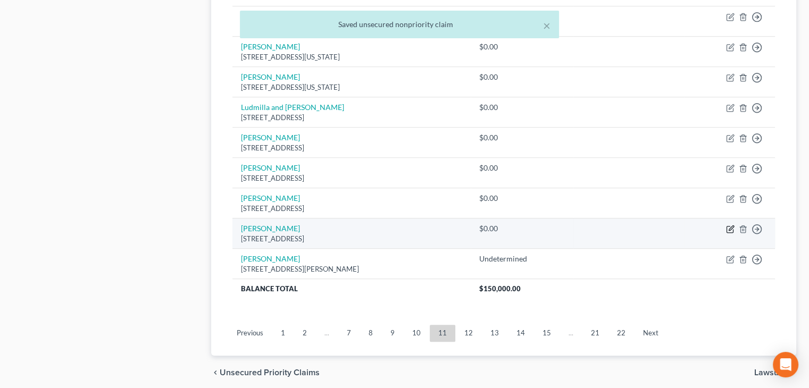
click at [727, 227] on icon "button" at bounding box center [729, 230] width 6 height 6
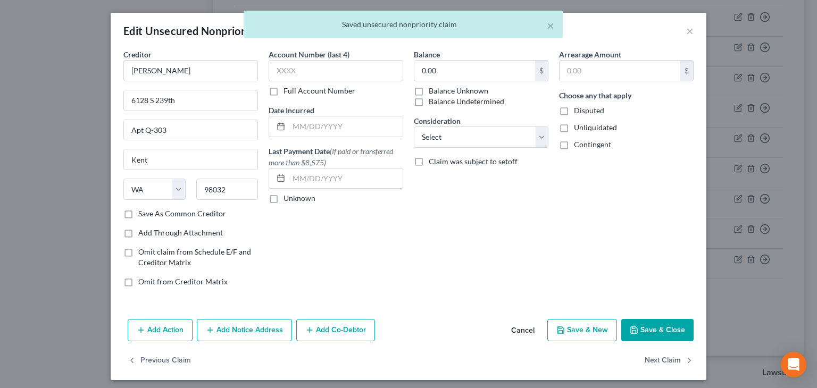
drag, startPoint x: 428, startPoint y: 104, endPoint x: 465, endPoint y: 110, distance: 37.2
click
drag, startPoint x: 580, startPoint y: 147, endPoint x: 583, endPoint y: 153, distance: 6.5
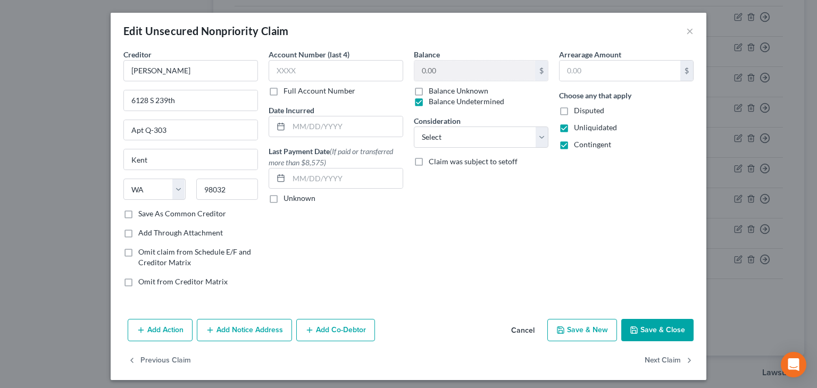
drag, startPoint x: 656, startPoint y: 328, endPoint x: 682, endPoint y: 286, distance: 49.9
drag, startPoint x: 640, startPoint y: 330, endPoint x: 649, endPoint y: 324, distance: 10.6
drag, startPoint x: 561, startPoint y: 146, endPoint x: 570, endPoint y: 158, distance: 14.8
drag, startPoint x: 678, startPoint y: 328, endPoint x: 672, endPoint y: 309, distance: 19.9
drag, startPoint x: 653, startPoint y: 325, endPoint x: 657, endPoint y: 300, distance: 25.3
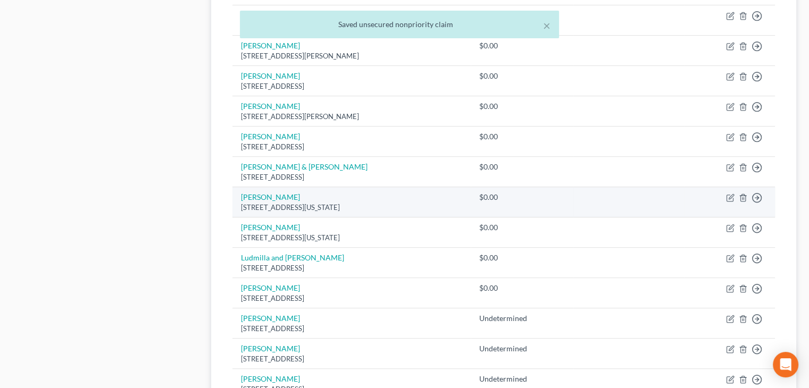
scroll to position [638, 0]
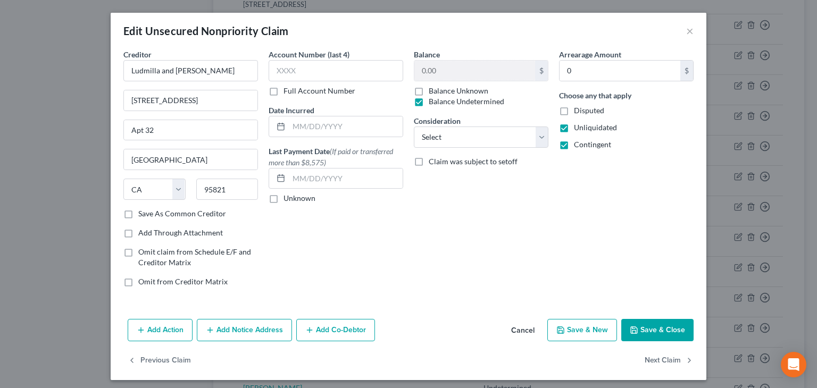
drag, startPoint x: 654, startPoint y: 326, endPoint x: 665, endPoint y: 299, distance: 28.8
drag, startPoint x: 585, startPoint y: 143, endPoint x: 587, endPoint y: 149, distance: 7.2
drag, startPoint x: 651, startPoint y: 325, endPoint x: 663, endPoint y: 284, distance: 42.6
drag, startPoint x: 665, startPoint y: 328, endPoint x: 670, endPoint y: 319, distance: 9.8
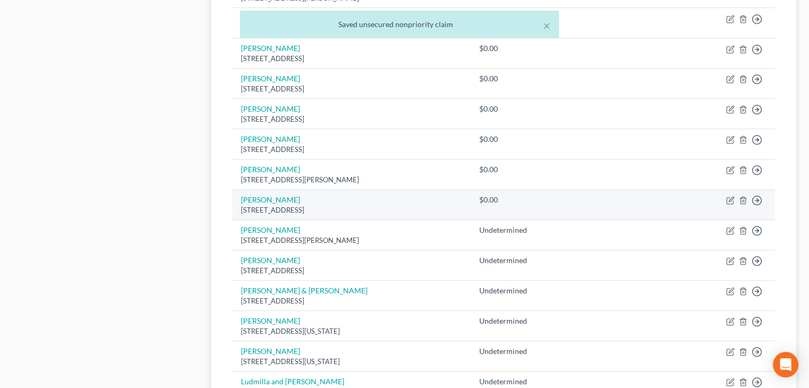
scroll to position [479, 0]
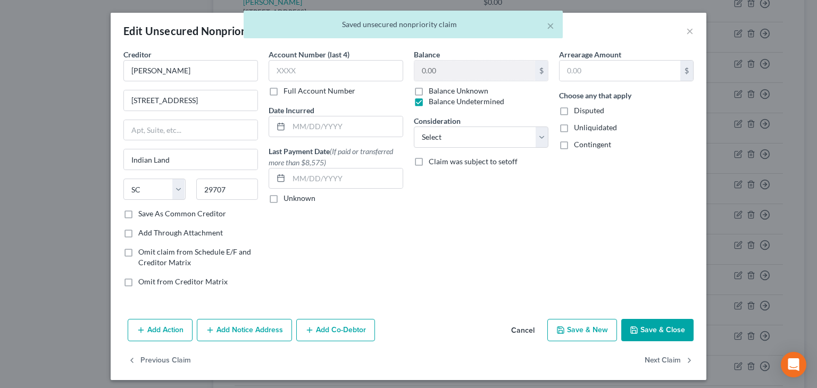
drag, startPoint x: 594, startPoint y: 125, endPoint x: 594, endPoint y: 134, distance: 9.0
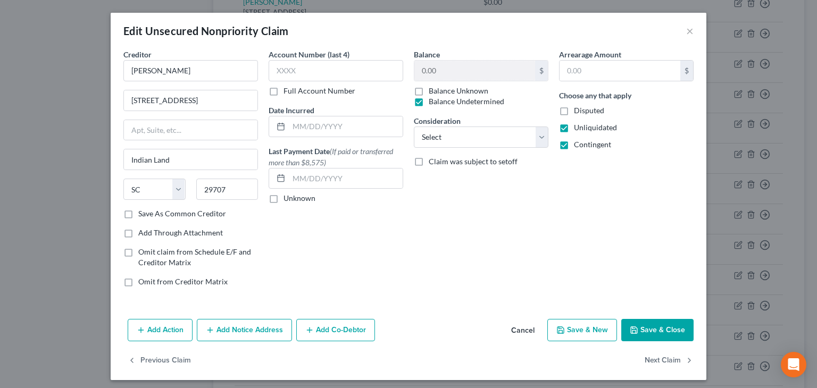
drag, startPoint x: 655, startPoint y: 328, endPoint x: 655, endPoint y: 312, distance: 16.5
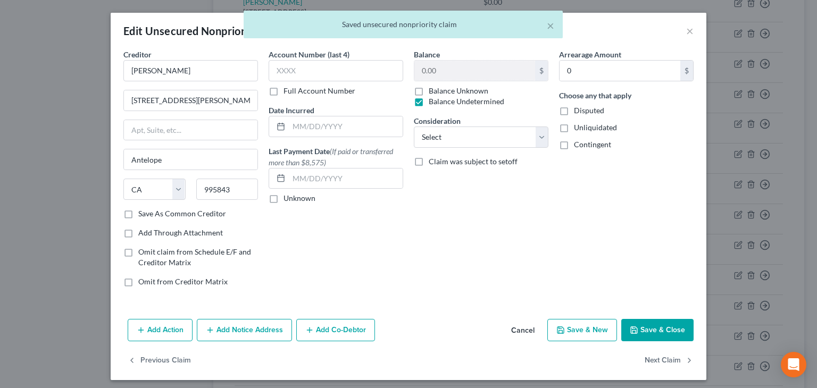
drag, startPoint x: 610, startPoint y: 130, endPoint x: 604, endPoint y: 137, distance: 9.8
drag, startPoint x: 600, startPoint y: 143, endPoint x: 604, endPoint y: 149, distance: 8.1
drag, startPoint x: 654, startPoint y: 328, endPoint x: 656, endPoint y: 279, distance: 48.5
drag, startPoint x: 605, startPoint y: 129, endPoint x: 605, endPoint y: 143, distance: 13.8
drag, startPoint x: 605, startPoint y: 143, endPoint x: 622, endPoint y: 211, distance: 70.6
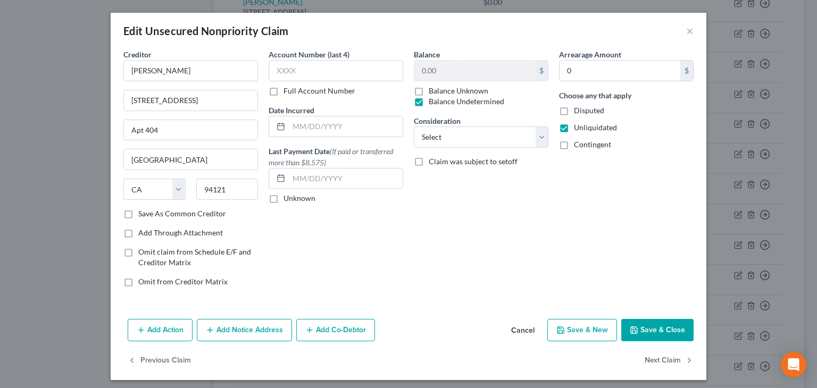
drag, startPoint x: 586, startPoint y: 143, endPoint x: 591, endPoint y: 154, distance: 13.1
drag, startPoint x: 660, startPoint y: 332, endPoint x: 667, endPoint y: 317, distance: 15.9
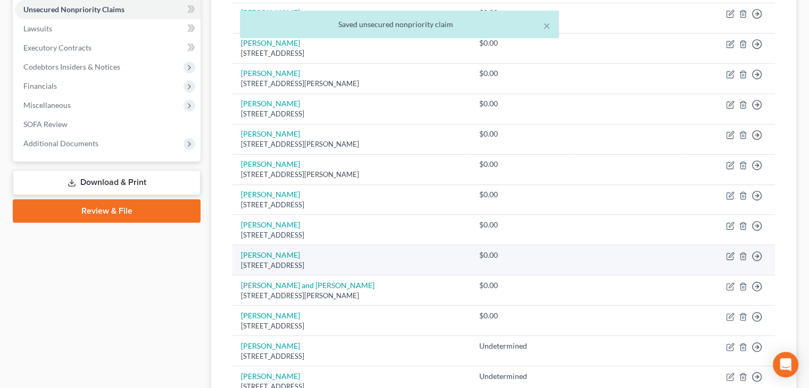
scroll to position [266, 0]
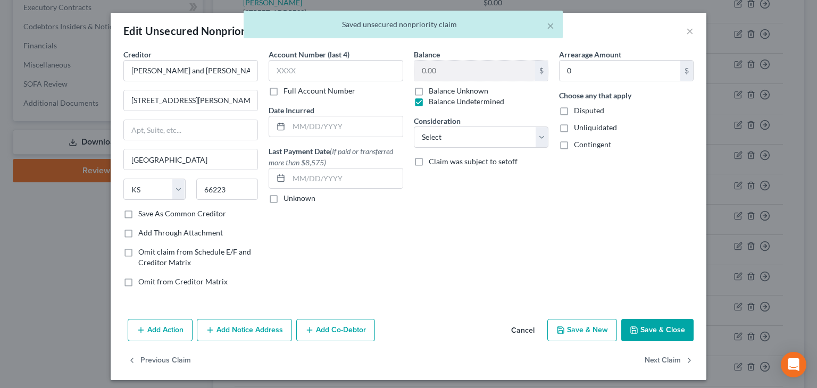
drag, startPoint x: 597, startPoint y: 128, endPoint x: 588, endPoint y: 145, distance: 18.8
drag, startPoint x: 587, startPoint y: 146, endPoint x: 592, endPoint y: 155, distance: 9.8
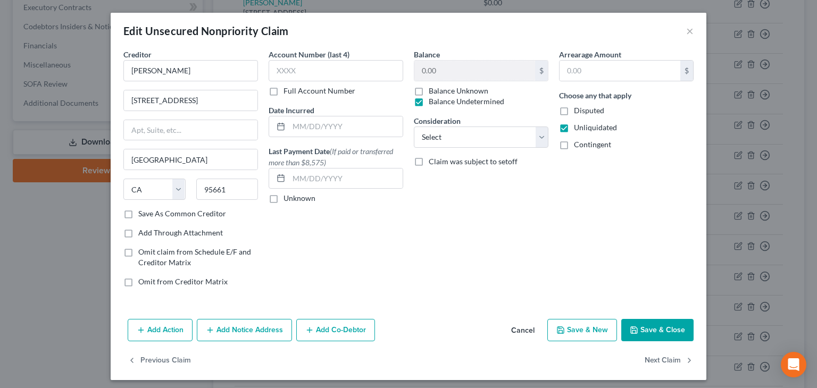
drag, startPoint x: 592, startPoint y: 143, endPoint x: 616, endPoint y: 181, distance: 45.4
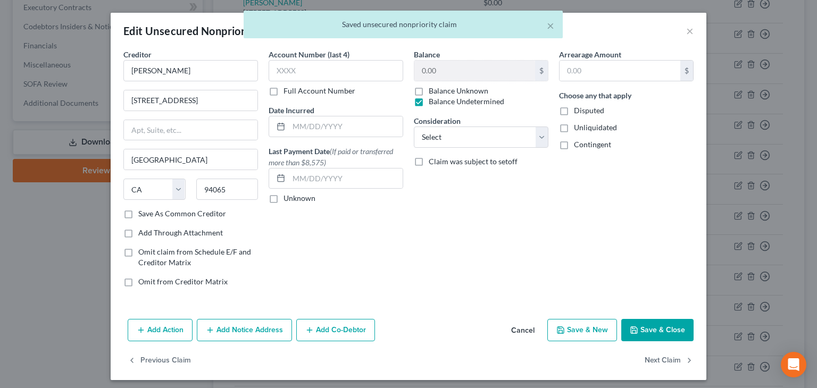
drag, startPoint x: 591, startPoint y: 127, endPoint x: 593, endPoint y: 136, distance: 9.3
drag, startPoint x: 572, startPoint y: 124, endPoint x: 580, endPoint y: 133, distance: 12.5
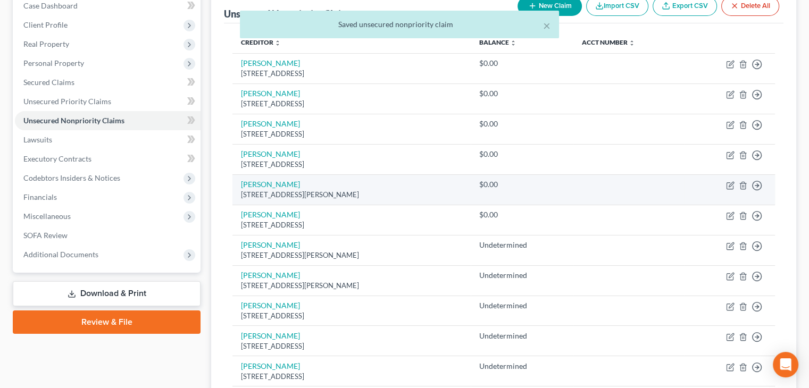
scroll to position [106, 0]
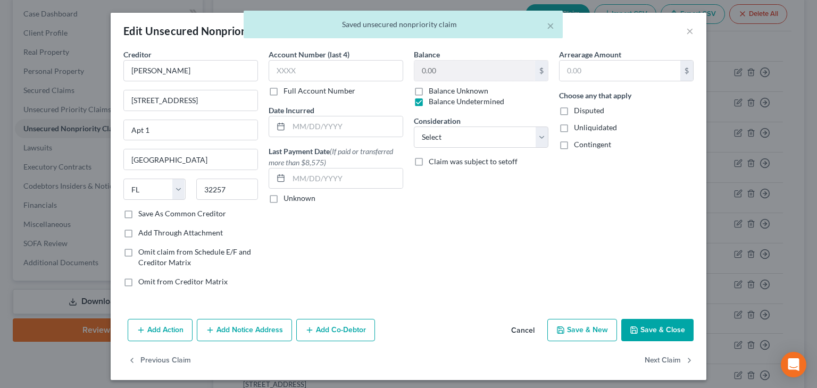
drag, startPoint x: 575, startPoint y: 127, endPoint x: 585, endPoint y: 140, distance: 16.4
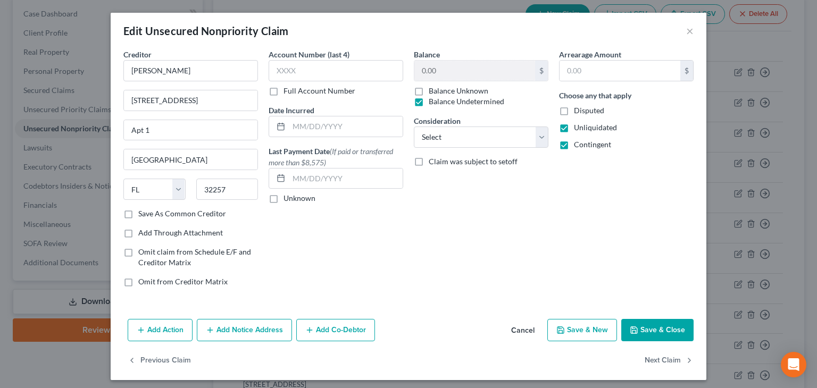
drag, startPoint x: 643, startPoint y: 333, endPoint x: 655, endPoint y: 313, distance: 23.6
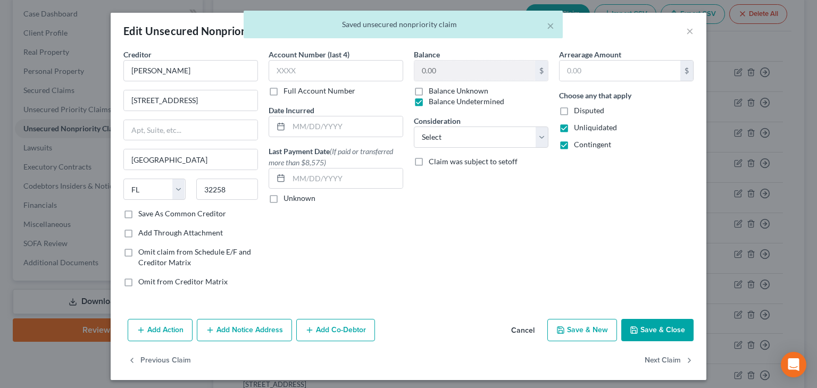
drag, startPoint x: 676, startPoint y: 324, endPoint x: 681, endPoint y: 314, distance: 11.2
drag, startPoint x: 564, startPoint y: 124, endPoint x: 580, endPoint y: 141, distance: 22.9
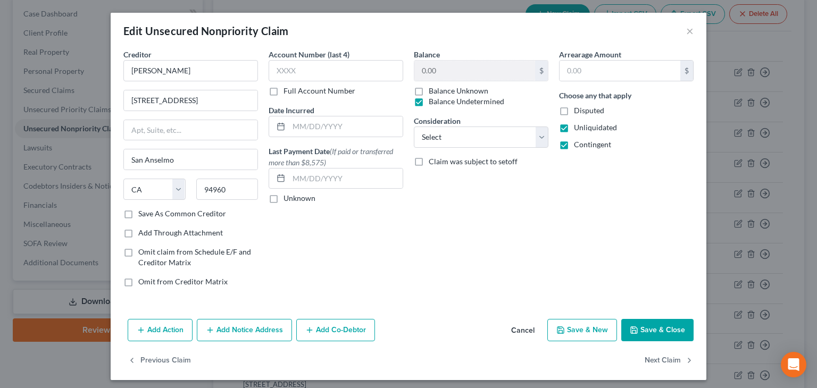
drag, startPoint x: 670, startPoint y: 329, endPoint x: 673, endPoint y: 321, distance: 7.9
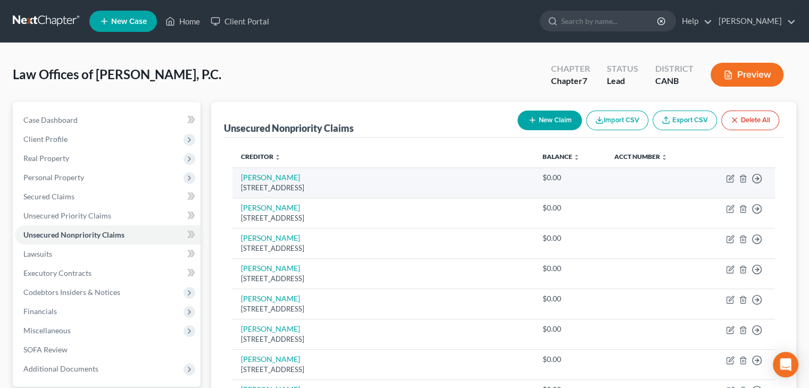
scroll to position [0, 0]
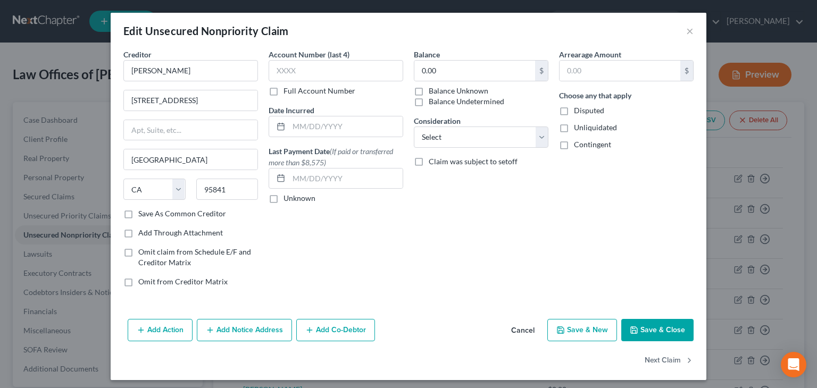
drag, startPoint x: 428, startPoint y: 105, endPoint x: 435, endPoint y: 104, distance: 7.5
drag, startPoint x: 578, startPoint y: 145, endPoint x: 589, endPoint y: 163, distance: 21.5
drag, startPoint x: 589, startPoint y: 127, endPoint x: 591, endPoint y: 133, distance: 6.2
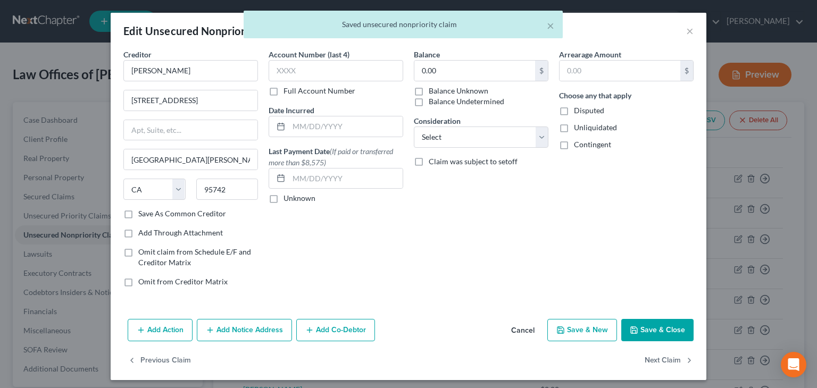
drag, startPoint x: 458, startPoint y: 98, endPoint x: 479, endPoint y: 106, distance: 22.4
drag, startPoint x: 593, startPoint y: 126, endPoint x: 591, endPoint y: 143, distance: 17.1
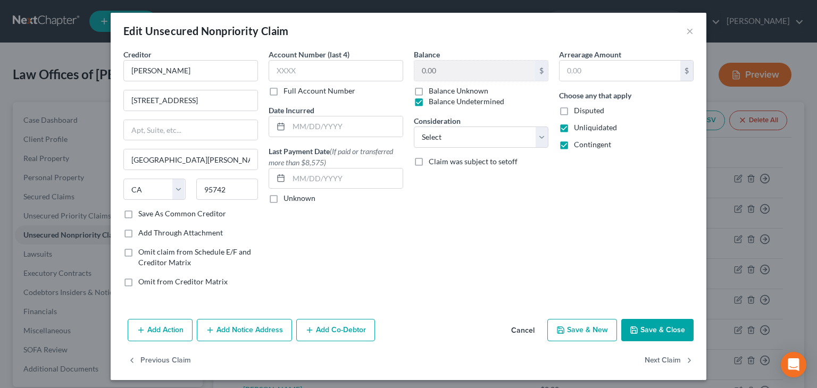
drag, startPoint x: 662, startPoint y: 328, endPoint x: 672, endPoint y: 296, distance: 34.0
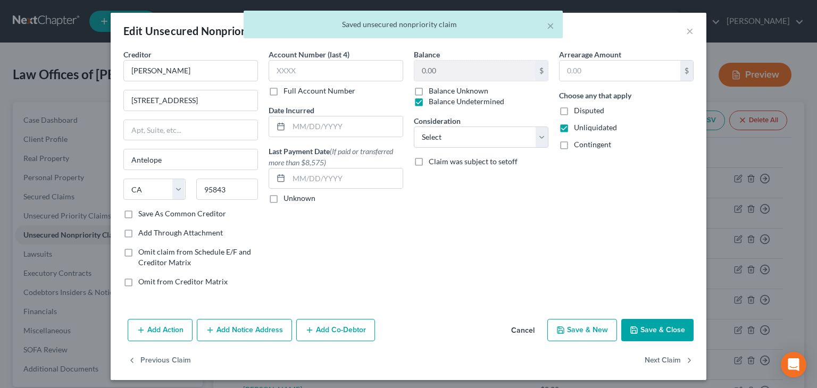
drag, startPoint x: 588, startPoint y: 141, endPoint x: 596, endPoint y: 163, distance: 23.2
drag, startPoint x: 658, startPoint y: 326, endPoint x: 671, endPoint y: 314, distance: 18.1
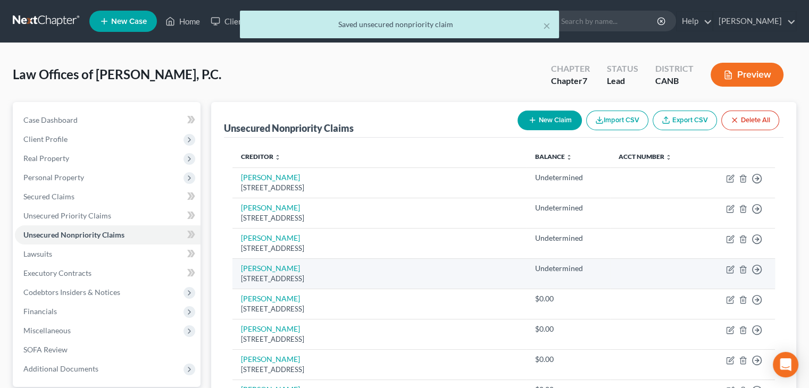
drag, startPoint x: 725, startPoint y: 304, endPoint x: 686, endPoint y: 286, distance: 43.3
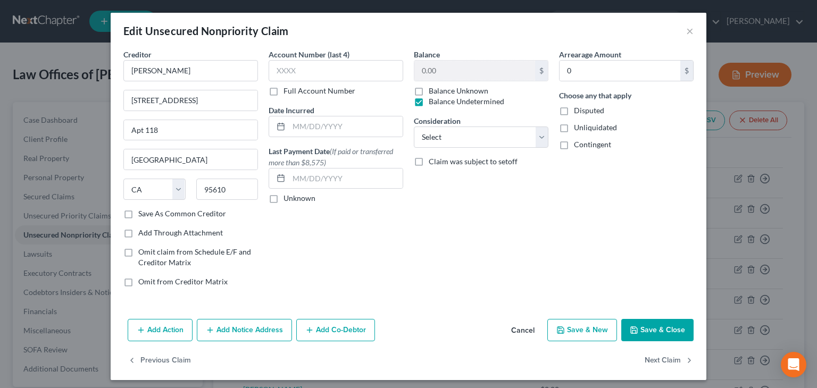
drag, startPoint x: 586, startPoint y: 125, endPoint x: 588, endPoint y: 132, distance: 7.9
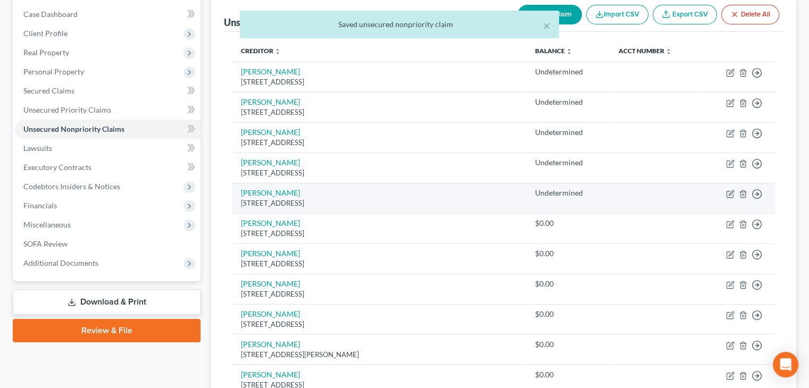
scroll to position [106, 0]
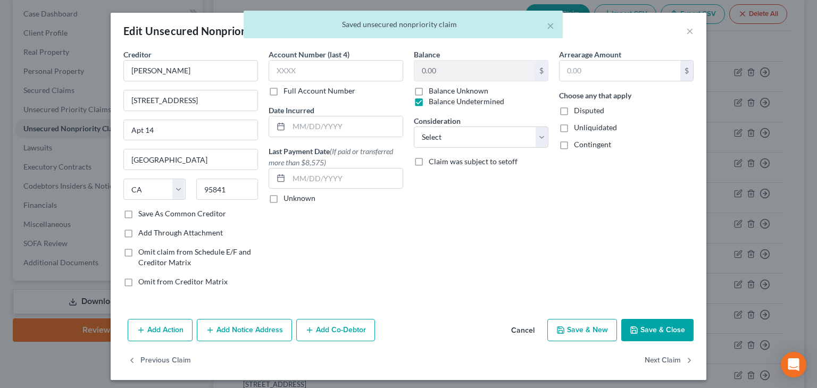
drag, startPoint x: 608, startPoint y: 126, endPoint x: 601, endPoint y: 136, distance: 13.0
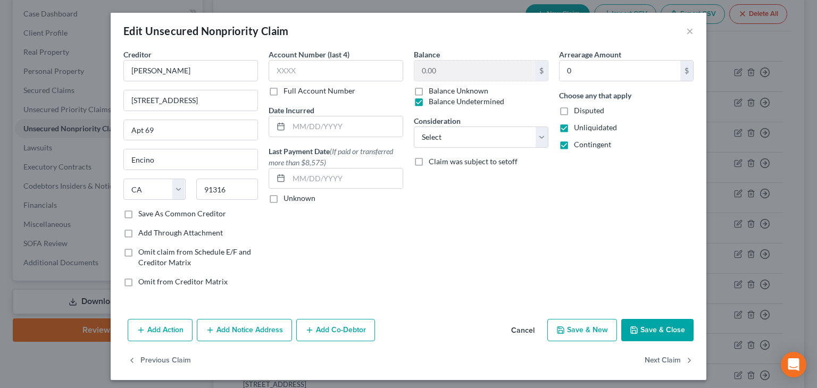
drag, startPoint x: 651, startPoint y: 330, endPoint x: 649, endPoint y: 322, distance: 7.6
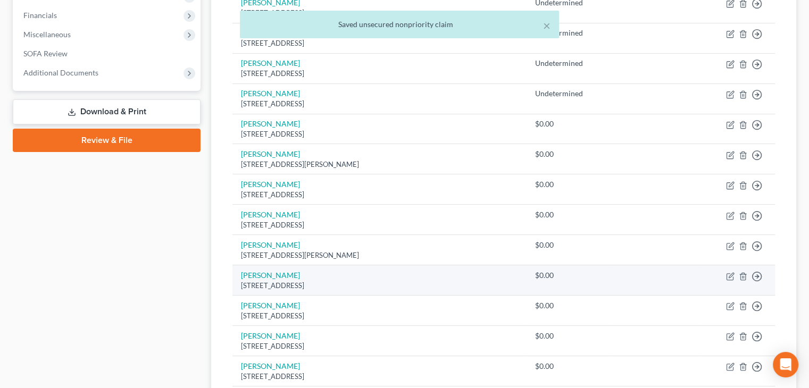
scroll to position [319, 0]
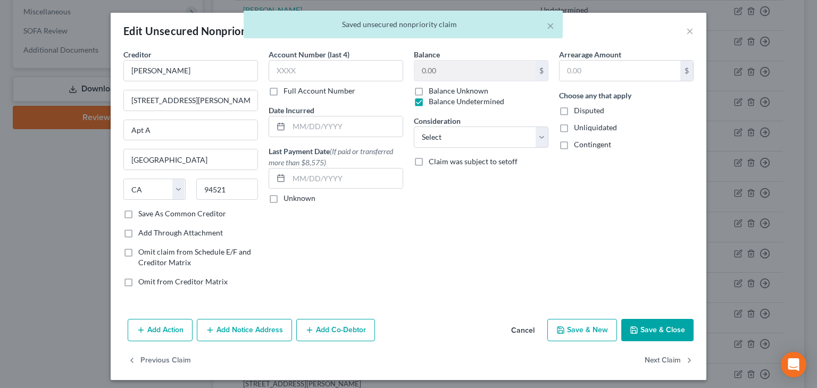
drag, startPoint x: 587, startPoint y: 145, endPoint x: 580, endPoint y: 139, distance: 9.5
drag, startPoint x: 462, startPoint y: 101, endPoint x: 491, endPoint y: 116, distance: 33.5
drag, startPoint x: 564, startPoint y: 146, endPoint x: 567, endPoint y: 156, distance: 10.8
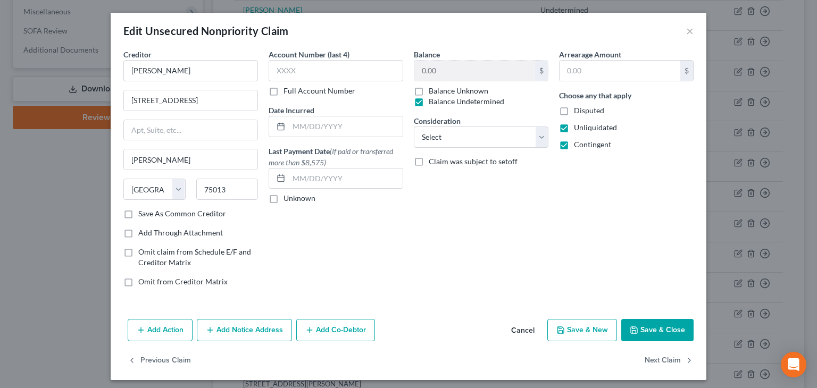
drag, startPoint x: 655, startPoint y: 326, endPoint x: 657, endPoint y: 321, distance: 5.7
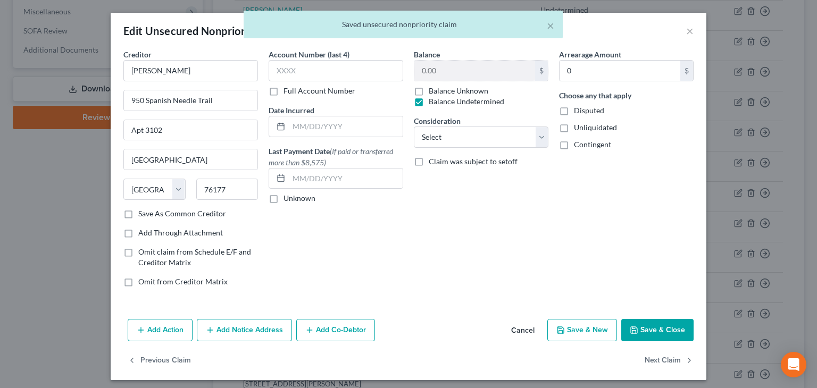
drag, startPoint x: 559, startPoint y: 130, endPoint x: 559, endPoint y: 143, distance: 12.8
drag, startPoint x: 560, startPoint y: 147, endPoint x: 577, endPoint y: 170, distance: 28.5
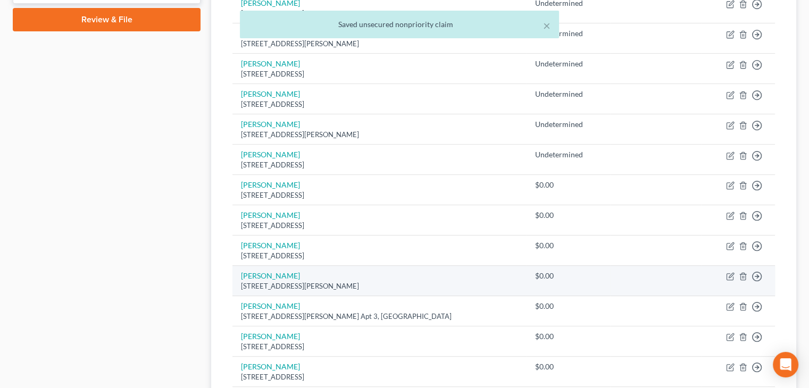
scroll to position [425, 0]
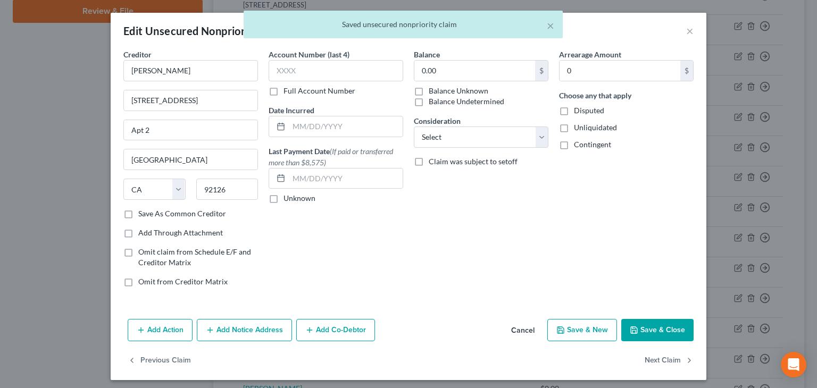
drag, startPoint x: 414, startPoint y: 102, endPoint x: 426, endPoint y: 105, distance: 12.0
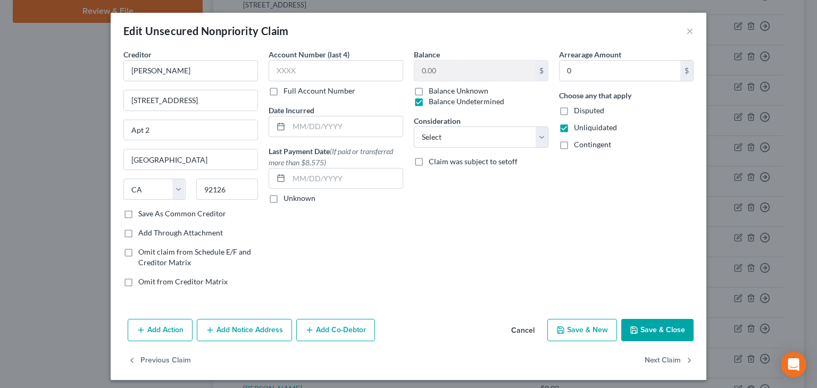
drag, startPoint x: 556, startPoint y: 147, endPoint x: 563, endPoint y: 154, distance: 9.0
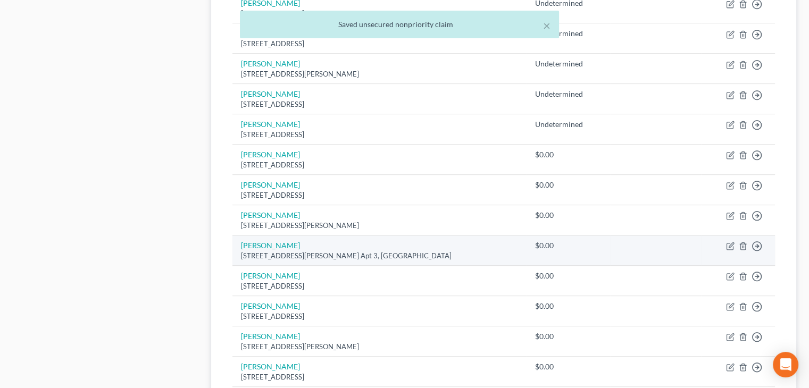
scroll to position [479, 0]
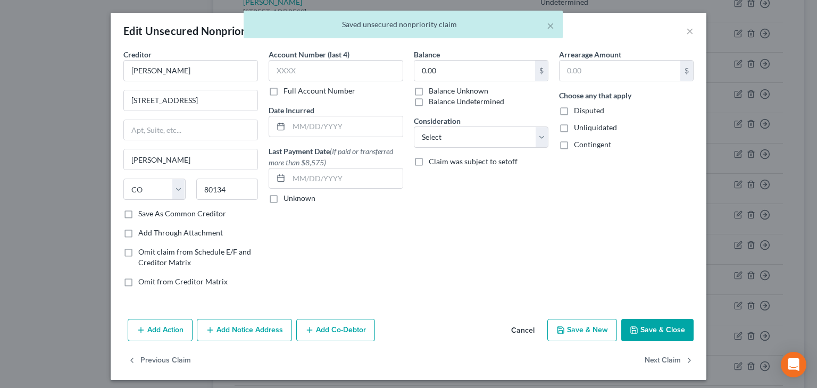
drag, startPoint x: 445, startPoint y: 102, endPoint x: 461, endPoint y: 105, distance: 16.2
drag, startPoint x: 589, startPoint y: 145, endPoint x: 612, endPoint y: 200, distance: 59.2
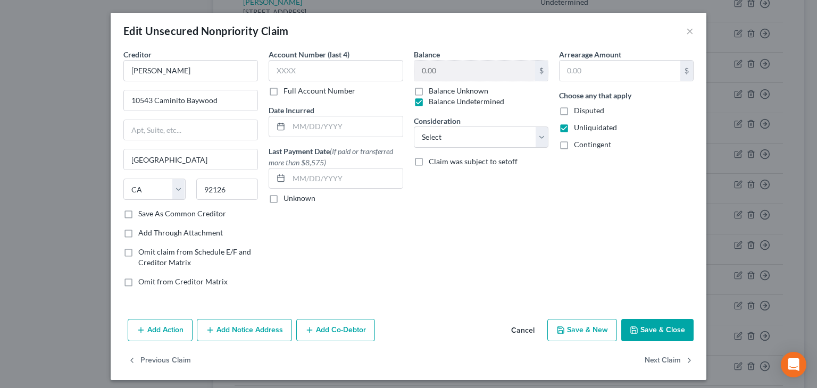
drag, startPoint x: 558, startPoint y: 143, endPoint x: 566, endPoint y: 158, distance: 17.4
drag, startPoint x: 562, startPoint y: 124, endPoint x: 561, endPoint y: 132, distance: 7.6
drag, startPoint x: 557, startPoint y: 143, endPoint x: 563, endPoint y: 147, distance: 8.0
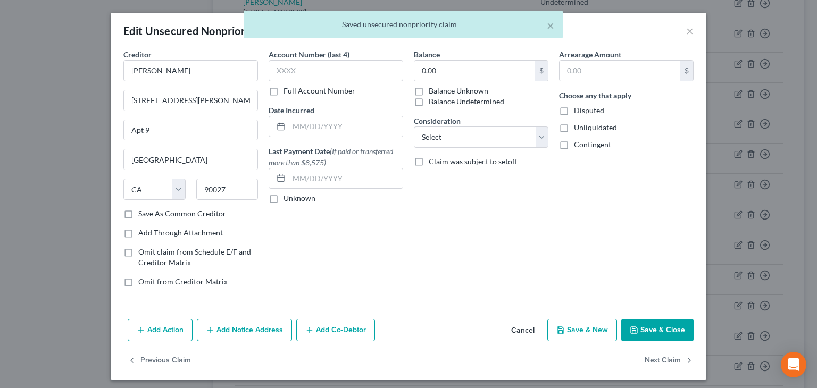
drag, startPoint x: 434, startPoint y: 104, endPoint x: 461, endPoint y: 113, distance: 27.8
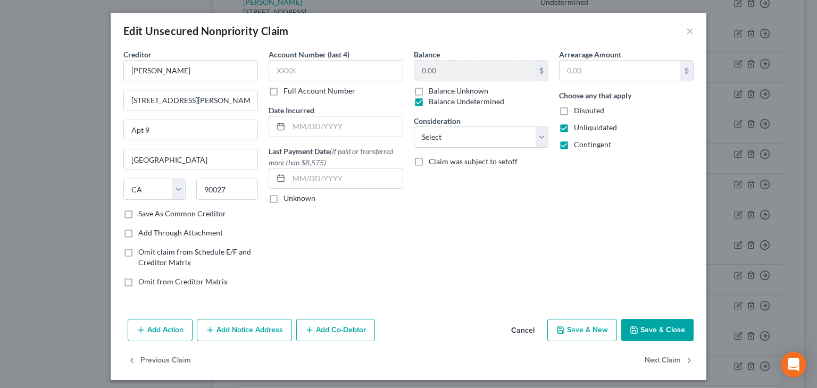
drag, startPoint x: 664, startPoint y: 334, endPoint x: 642, endPoint y: 298, distance: 42.5
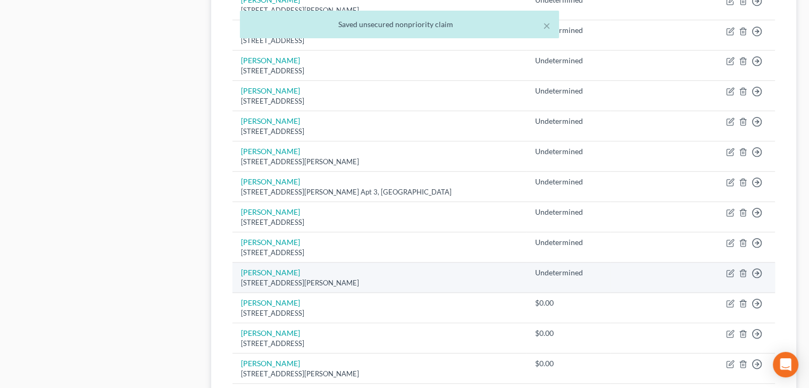
scroll to position [585, 0]
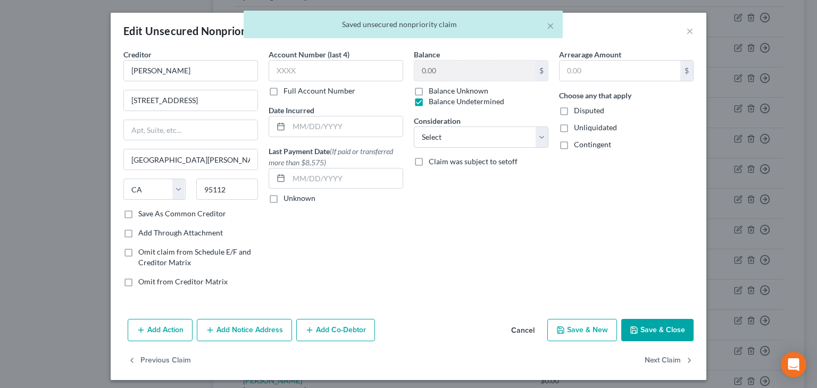
drag, startPoint x: 586, startPoint y: 124, endPoint x: 586, endPoint y: 132, distance: 8.0
drag, startPoint x: 433, startPoint y: 98, endPoint x: 470, endPoint y: 107, distance: 37.7
drag, startPoint x: 581, startPoint y: 123, endPoint x: 587, endPoint y: 133, distance: 12.4
drag, startPoint x: 591, startPoint y: 142, endPoint x: 612, endPoint y: 168, distance: 32.6
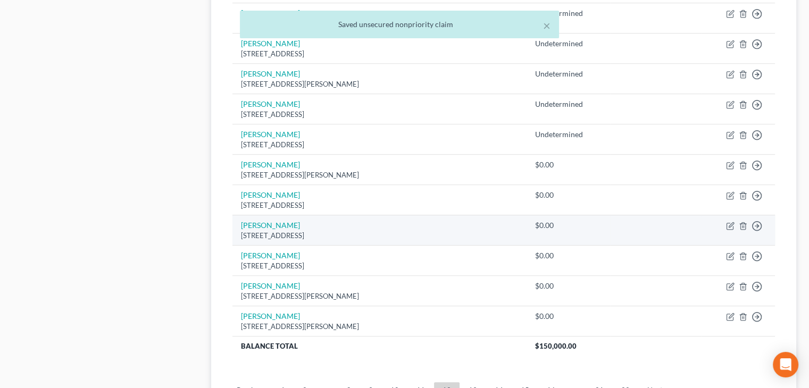
scroll to position [745, 0]
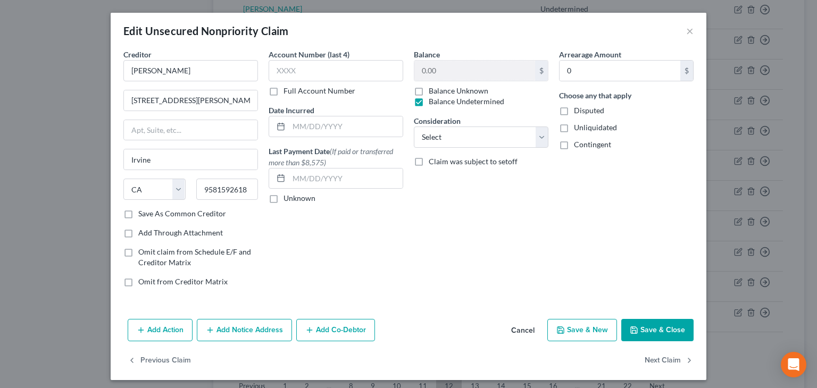
drag, startPoint x: 584, startPoint y: 129, endPoint x: 584, endPoint y: 139, distance: 9.6
drag, startPoint x: 598, startPoint y: 128, endPoint x: 592, endPoint y: 144, distance: 17.3
drag, startPoint x: 591, startPoint y: 147, endPoint x: 607, endPoint y: 173, distance: 30.3
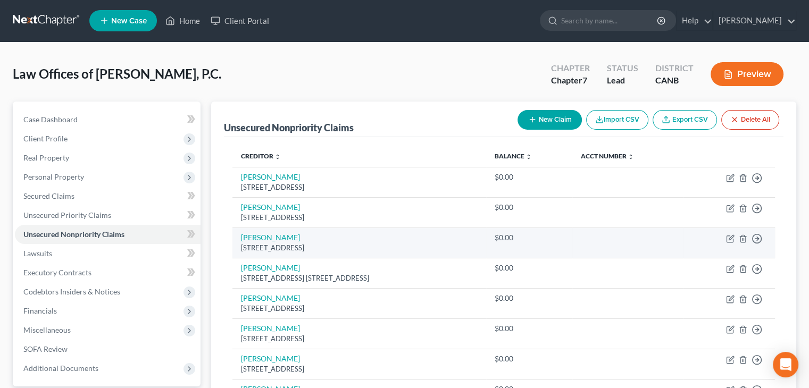
scroll to position [0, 0]
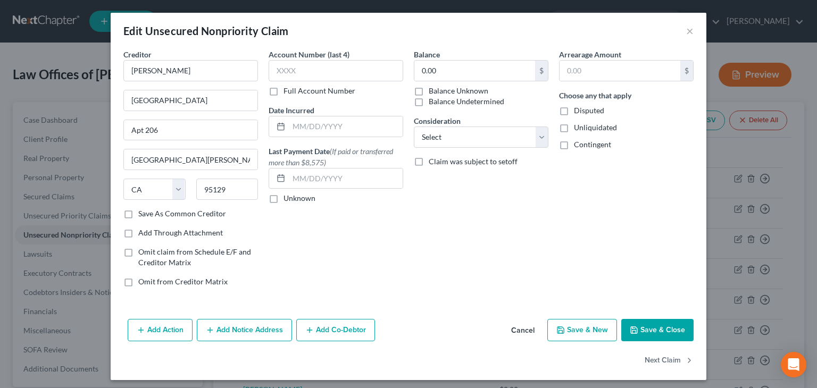
drag, startPoint x: 439, startPoint y: 101, endPoint x: 496, endPoint y: 113, distance: 58.8
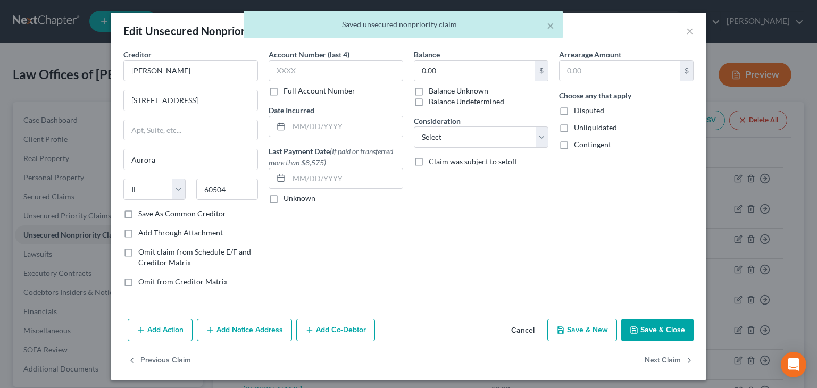
drag, startPoint x: 452, startPoint y: 102, endPoint x: 459, endPoint y: 104, distance: 7.9
drag, startPoint x: 582, startPoint y: 126, endPoint x: 582, endPoint y: 133, distance: 6.9
drag, startPoint x: 645, startPoint y: 332, endPoint x: 672, endPoint y: 285, distance: 54.1
drag, startPoint x: 464, startPoint y: 104, endPoint x: 476, endPoint y: 109, distance: 13.6
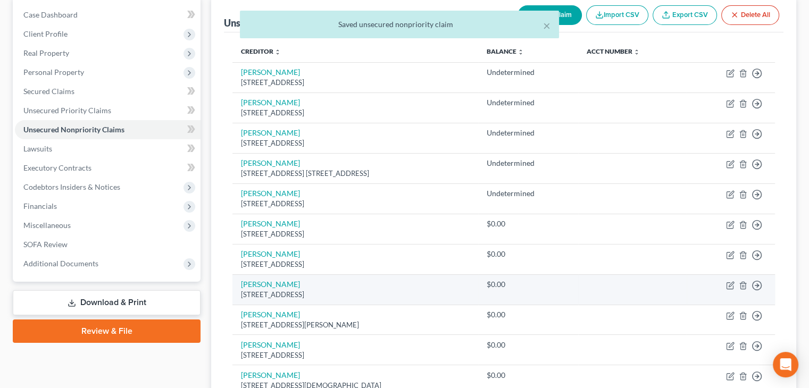
scroll to position [160, 0]
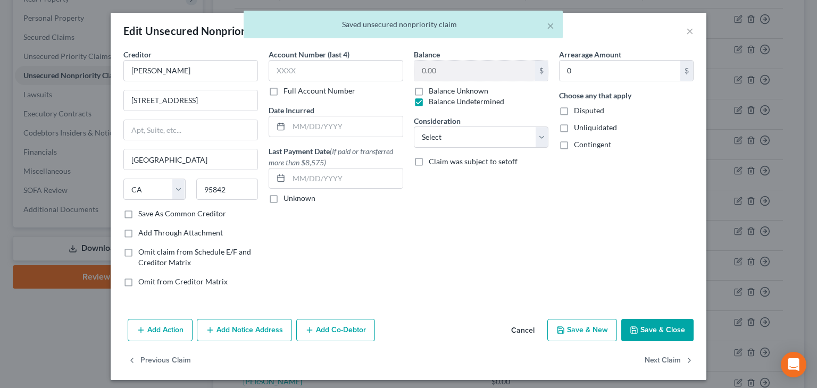
drag, startPoint x: 592, startPoint y: 125, endPoint x: 587, endPoint y: 141, distance: 17.0
drag, startPoint x: 589, startPoint y: 143, endPoint x: 608, endPoint y: 189, distance: 50.6
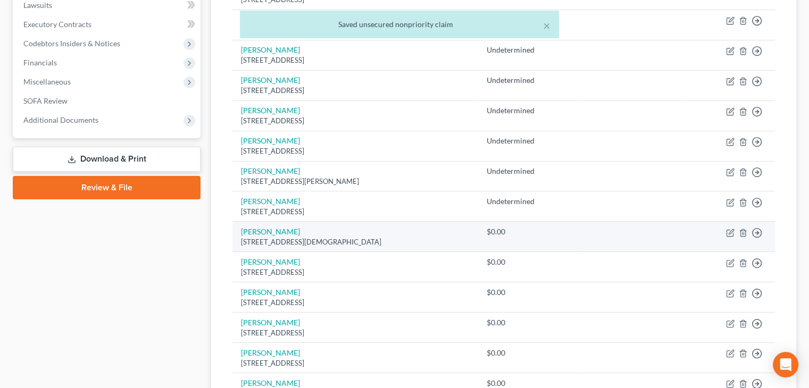
scroll to position [266, 0]
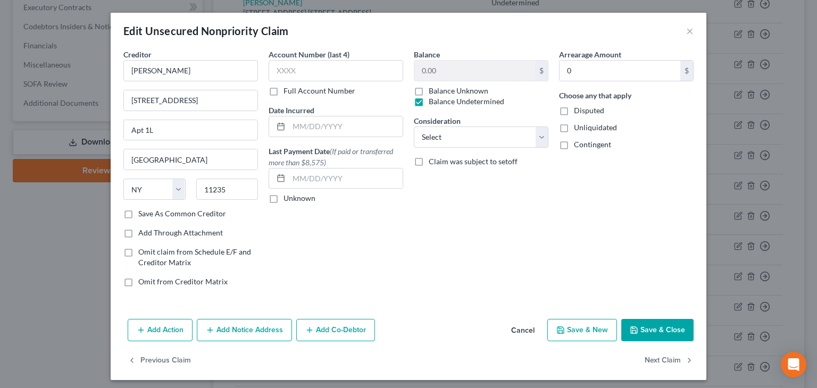
drag, startPoint x: 559, startPoint y: 127, endPoint x: 564, endPoint y: 145, distance: 18.2
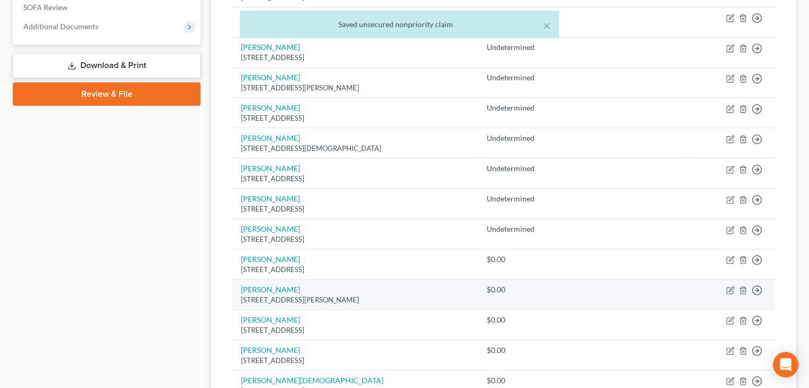
scroll to position [372, 0]
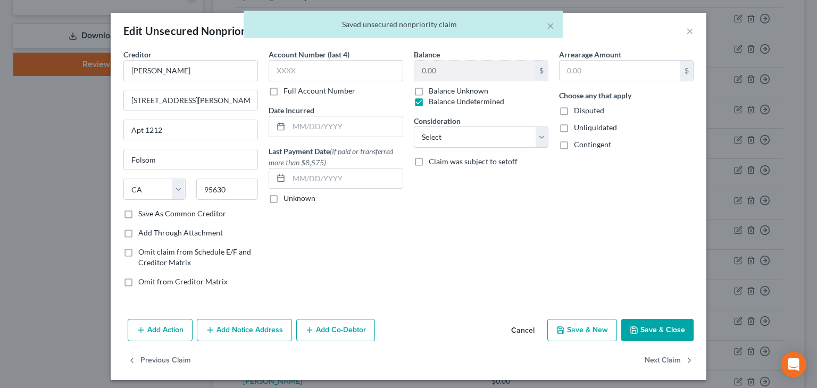
drag, startPoint x: 587, startPoint y: 123, endPoint x: 589, endPoint y: 135, distance: 11.4
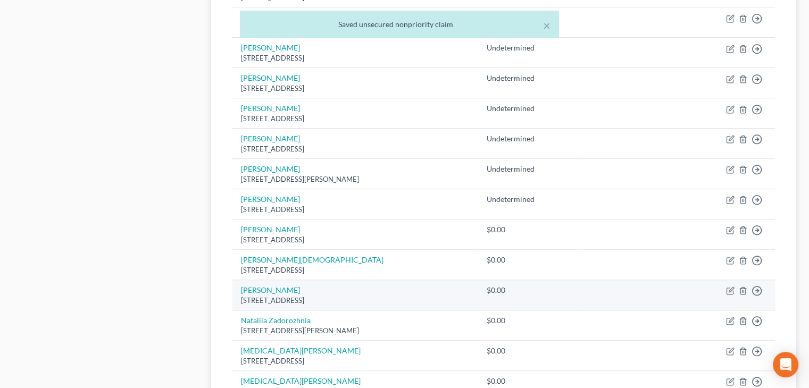
scroll to position [479, 0]
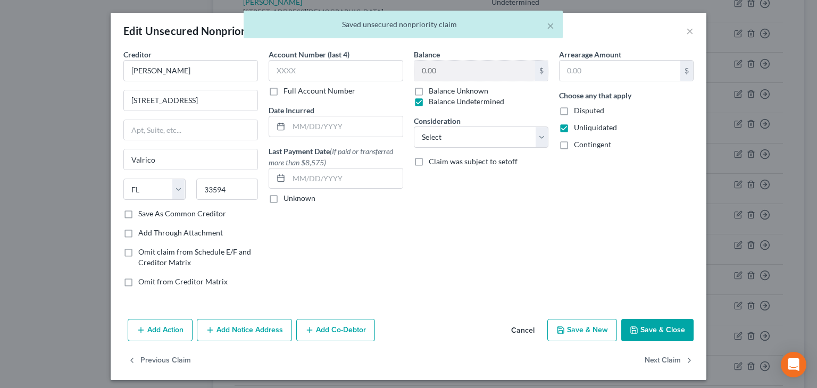
drag, startPoint x: 586, startPoint y: 141, endPoint x: 598, endPoint y: 158, distance: 20.7
drag, startPoint x: 466, startPoint y: 102, endPoint x: 481, endPoint y: 107, distance: 15.6
drag, startPoint x: 582, startPoint y: 150, endPoint x: 588, endPoint y: 161, distance: 11.4
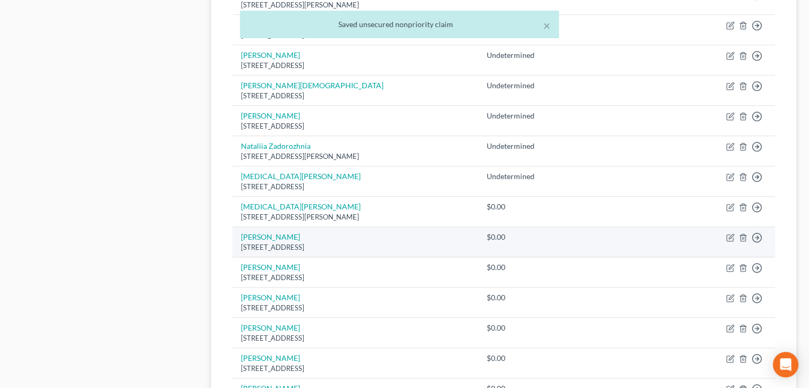
scroll to position [638, 0]
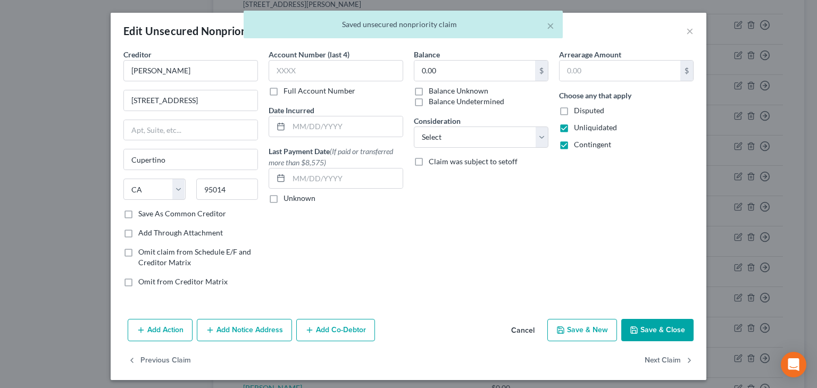
drag, startPoint x: 459, startPoint y: 101, endPoint x: 465, endPoint y: 103, distance: 6.2
drag, startPoint x: 459, startPoint y: 101, endPoint x: 470, endPoint y: 101, distance: 10.6
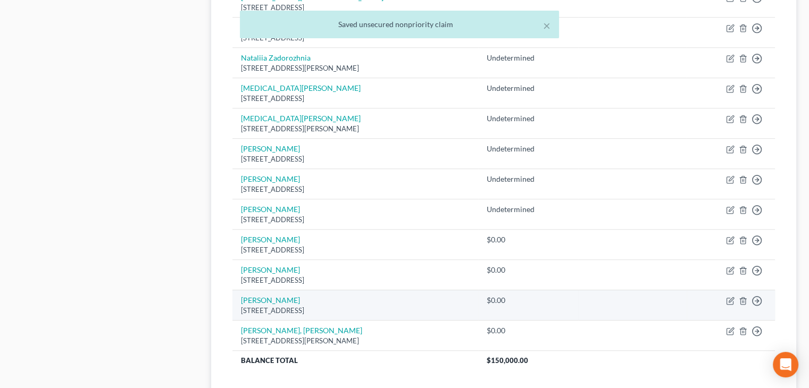
scroll to position [798, 0]
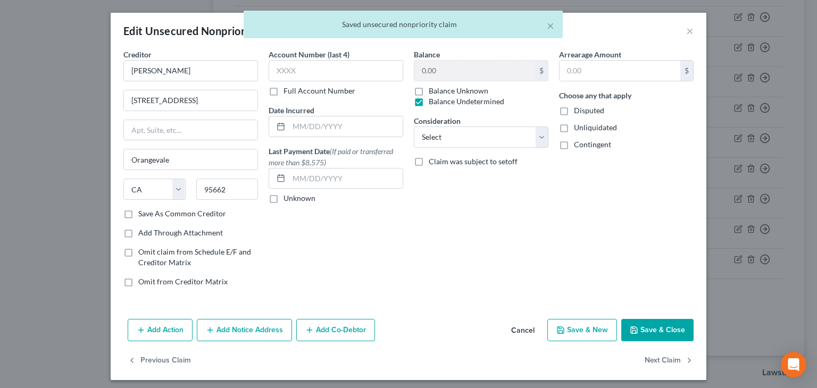
drag, startPoint x: 587, startPoint y: 126, endPoint x: 581, endPoint y: 141, distance: 16.2
drag, startPoint x: 580, startPoint y: 144, endPoint x: 591, endPoint y: 179, distance: 36.3
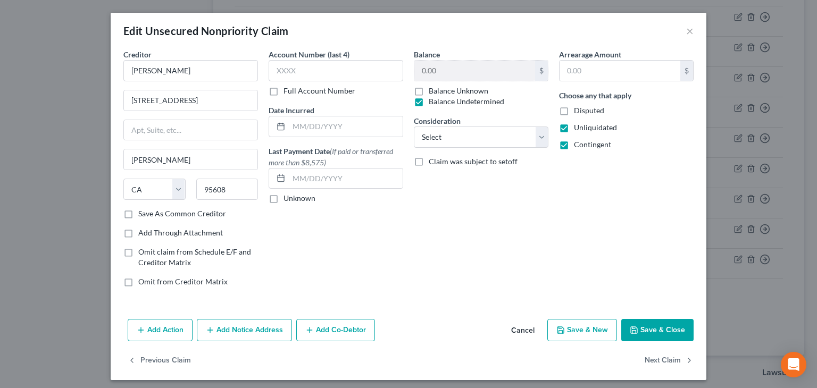
drag, startPoint x: 654, startPoint y: 325, endPoint x: 659, endPoint y: 312, distance: 14.3
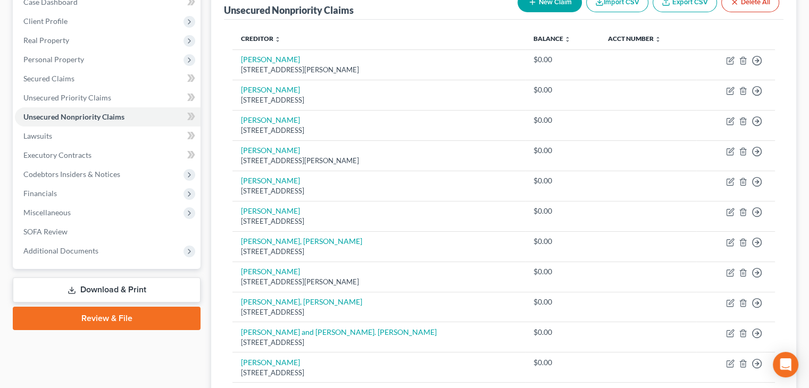
scroll to position [0, 0]
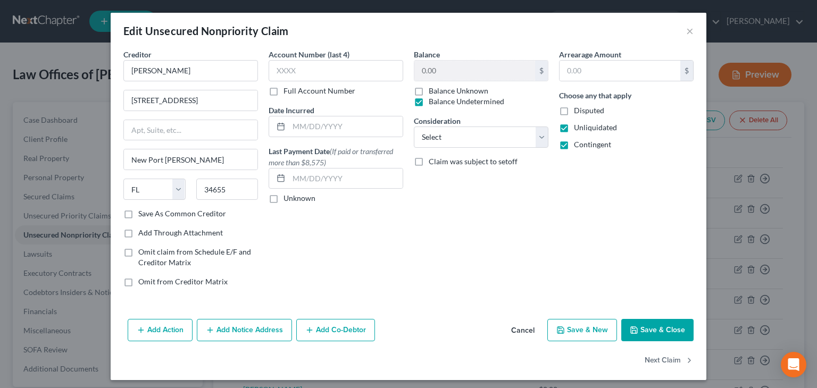
drag, startPoint x: 651, startPoint y: 330, endPoint x: 653, endPoint y: 322, distance: 8.1
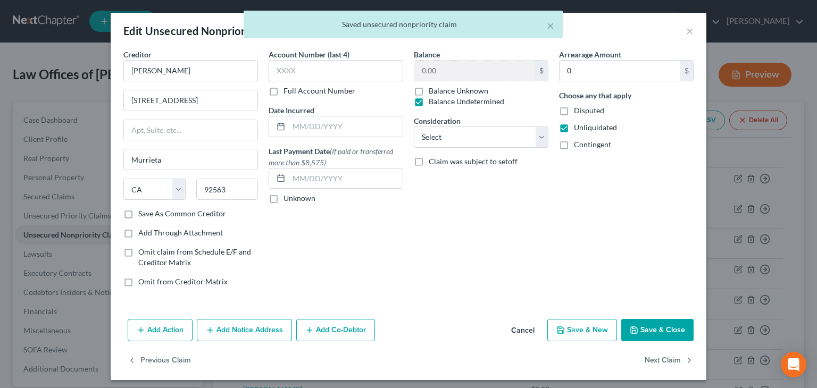
drag, startPoint x: 583, startPoint y: 148, endPoint x: 598, endPoint y: 164, distance: 21.8
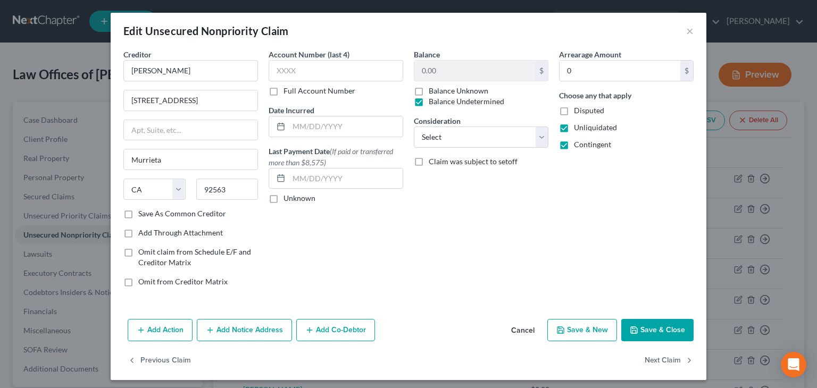
drag, startPoint x: 666, startPoint y: 330, endPoint x: 666, endPoint y: 322, distance: 7.5
drag, startPoint x: 654, startPoint y: 329, endPoint x: 678, endPoint y: 288, distance: 47.2
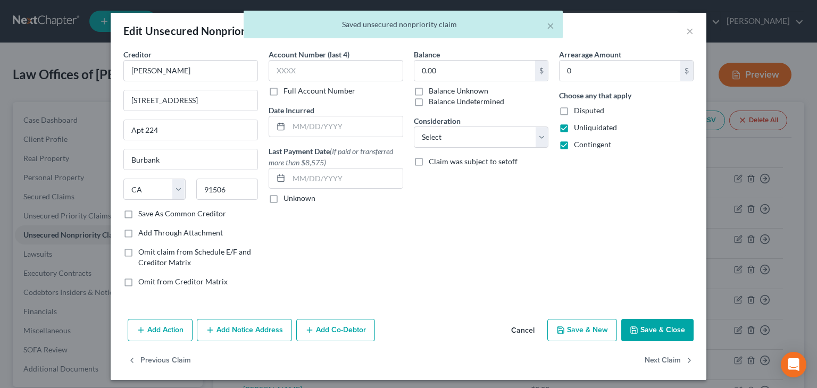
drag, startPoint x: 438, startPoint y: 102, endPoint x: 445, endPoint y: 105, distance: 7.1
drag, startPoint x: 653, startPoint y: 328, endPoint x: 612, endPoint y: 283, distance: 60.2
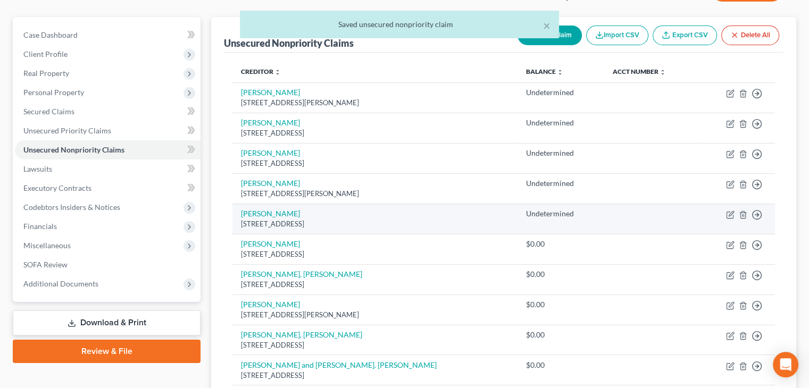
scroll to position [160, 0]
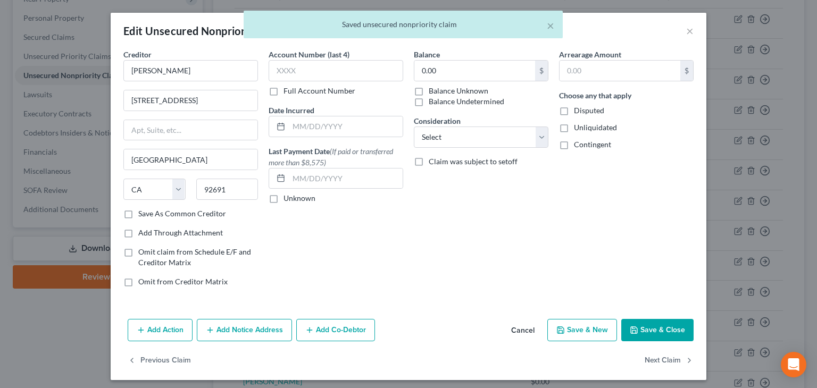
drag, startPoint x: 471, startPoint y: 101, endPoint x: 552, endPoint y: 120, distance: 83.2
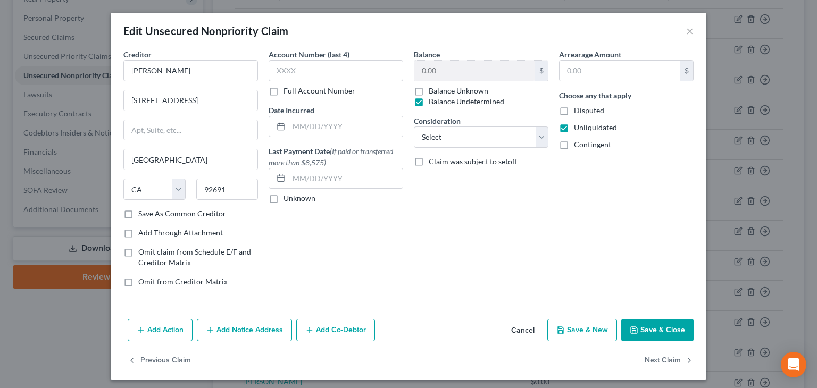
drag, startPoint x: 583, startPoint y: 143, endPoint x: 623, endPoint y: 199, distance: 69.1
drag, startPoint x: 662, startPoint y: 330, endPoint x: 669, endPoint y: 313, distance: 19.1
drag, startPoint x: 557, startPoint y: 129, endPoint x: 567, endPoint y: 138, distance: 12.8
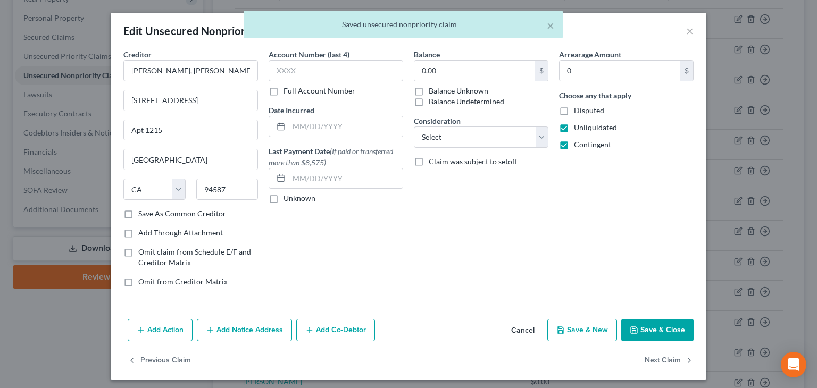
drag, startPoint x: 415, startPoint y: 99, endPoint x: 432, endPoint y: 108, distance: 20.0
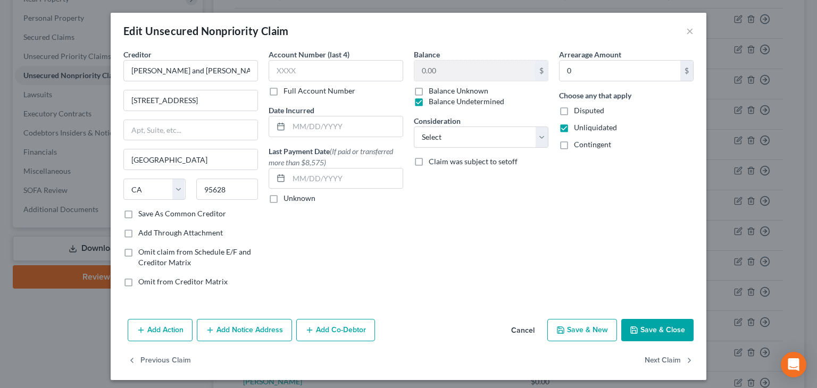
drag, startPoint x: 559, startPoint y: 142, endPoint x: 576, endPoint y: 172, distance: 34.3
drag, startPoint x: 645, startPoint y: 331, endPoint x: 639, endPoint y: 320, distance: 12.1
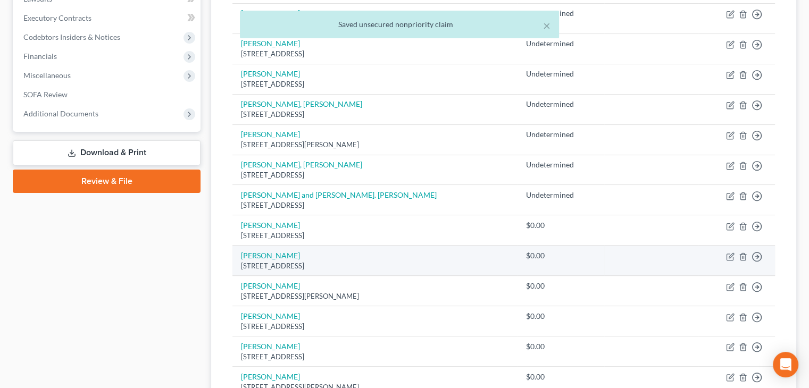
scroll to position [266, 0]
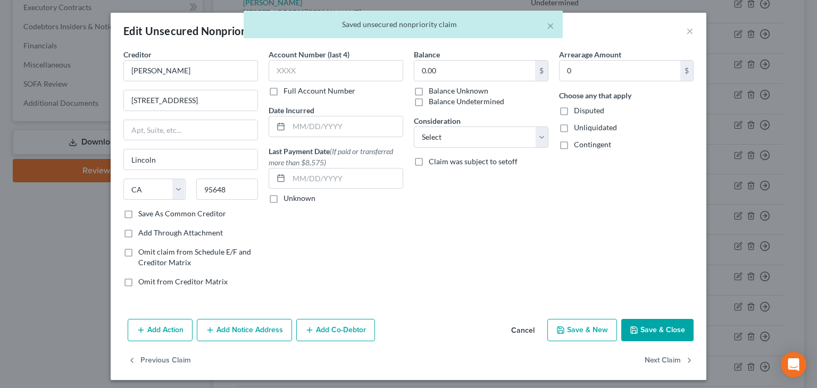
drag, startPoint x: 417, startPoint y: 98, endPoint x: 453, endPoint y: 112, distance: 38.7
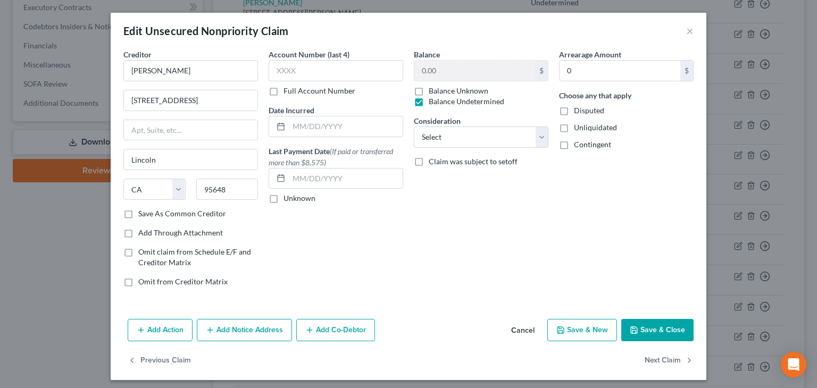
drag, startPoint x: 561, startPoint y: 128, endPoint x: 561, endPoint y: 140, distance: 11.7
drag, startPoint x: 562, startPoint y: 143, endPoint x: 583, endPoint y: 166, distance: 32.4
drag, startPoint x: 647, startPoint y: 334, endPoint x: 645, endPoint y: 327, distance: 7.1
drag, startPoint x: 591, startPoint y: 145, endPoint x: 632, endPoint y: 207, distance: 74.2
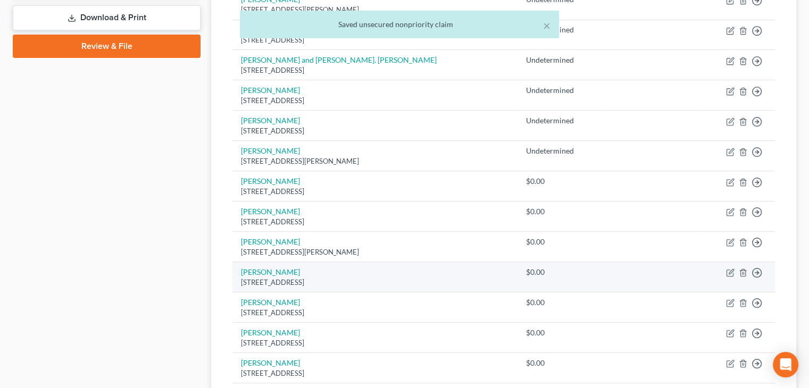
scroll to position [425, 0]
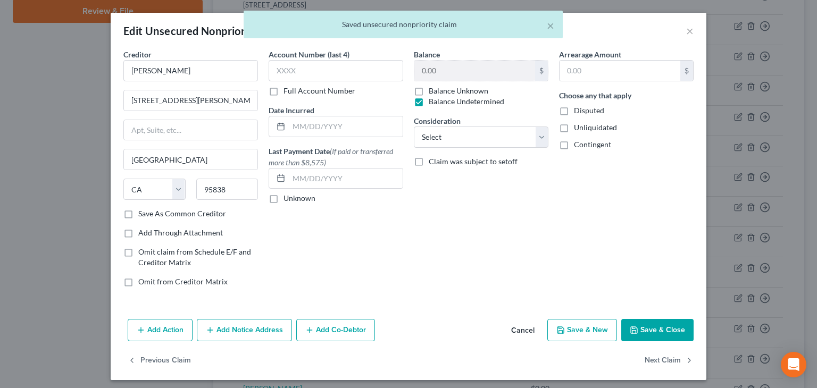
drag, startPoint x: 600, startPoint y: 128, endPoint x: 593, endPoint y: 139, distance: 12.7
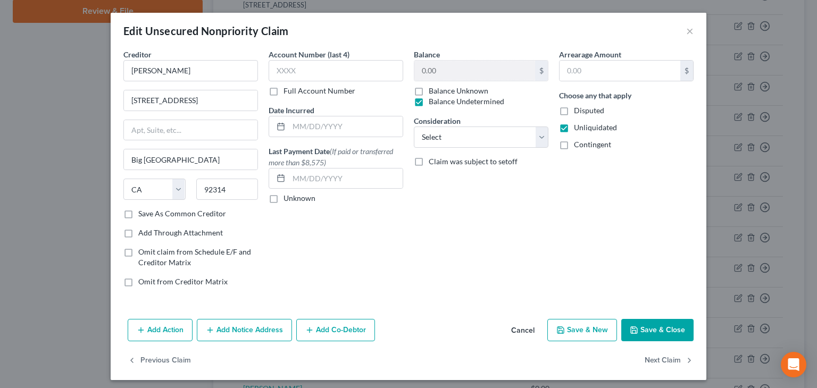
drag, startPoint x: 573, startPoint y: 143, endPoint x: 583, endPoint y: 153, distance: 13.9
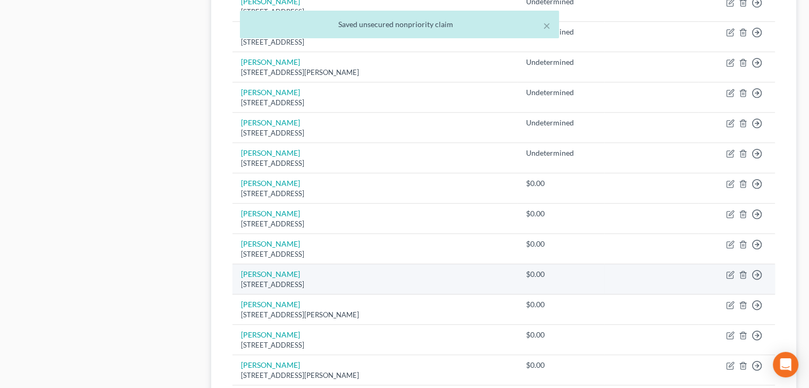
scroll to position [585, 0]
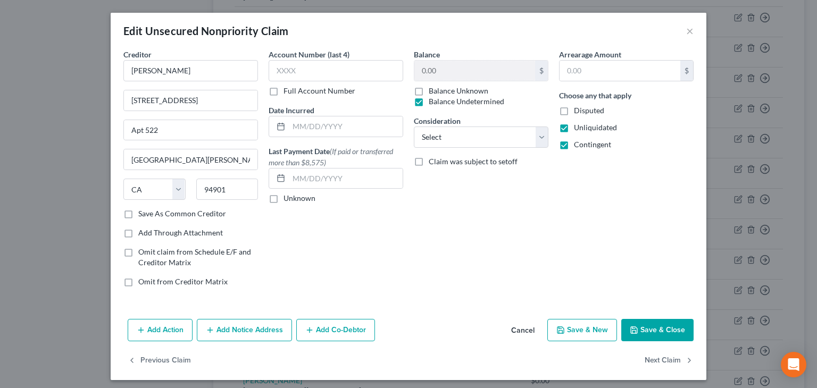
drag, startPoint x: 657, startPoint y: 327, endPoint x: 656, endPoint y: 305, distance: 21.8
drag, startPoint x: 647, startPoint y: 332, endPoint x: 645, endPoint y: 325, distance: 7.1
drag, startPoint x: 635, startPoint y: 330, endPoint x: 644, endPoint y: 319, distance: 14.4
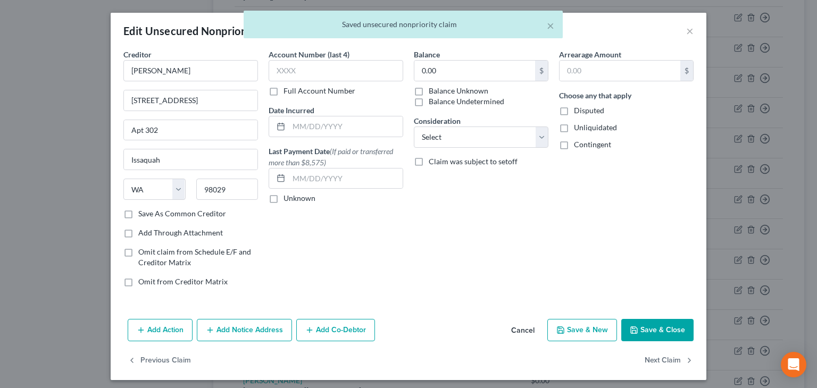
drag, startPoint x: 458, startPoint y: 96, endPoint x: 465, endPoint y: 101, distance: 8.1
drag, startPoint x: 590, startPoint y: 126, endPoint x: 586, endPoint y: 139, distance: 14.1
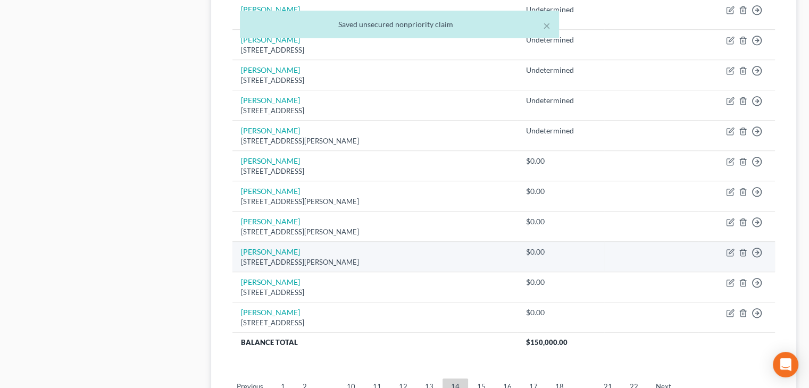
scroll to position [745, 0]
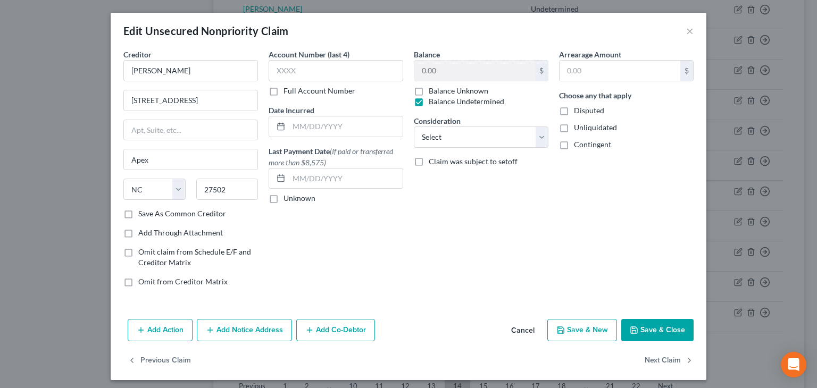
drag, startPoint x: 604, startPoint y: 122, endPoint x: 595, endPoint y: 138, distance: 18.3
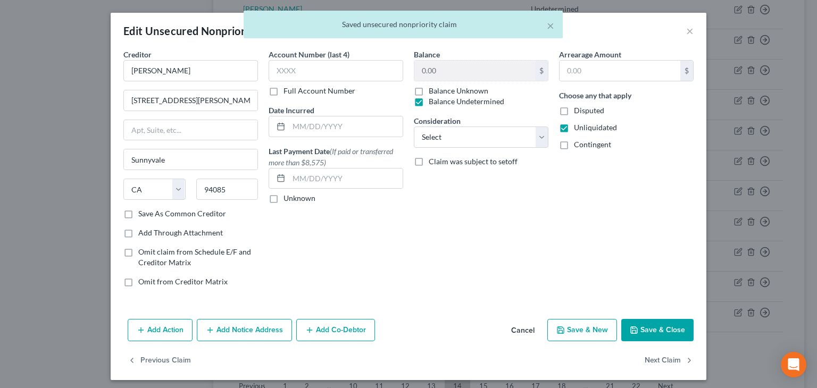
drag, startPoint x: 581, startPoint y: 147, endPoint x: 595, endPoint y: 174, distance: 29.7
drag, startPoint x: 581, startPoint y: 143, endPoint x: 591, endPoint y: 162, distance: 21.6
drag, startPoint x: 585, startPoint y: 127, endPoint x: 585, endPoint y: 139, distance: 11.7
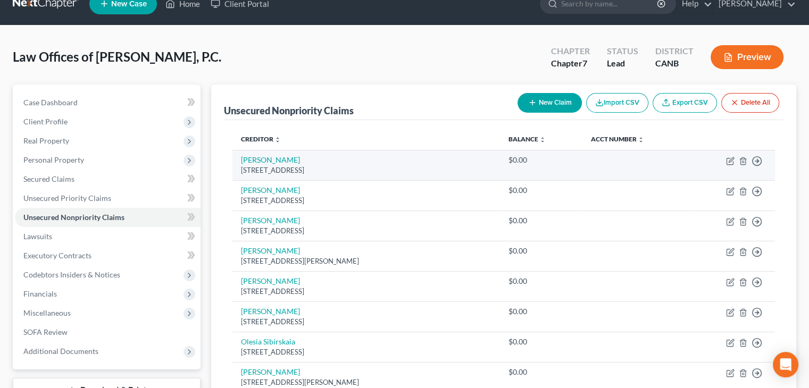
scroll to position [0, 0]
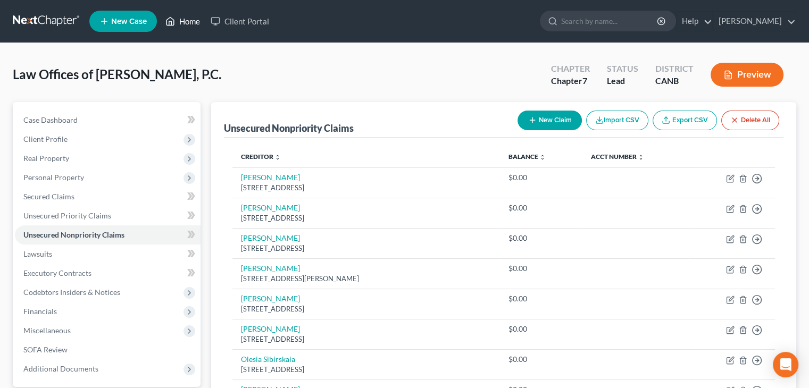
click at [179, 18] on link "Home" at bounding box center [182, 21] width 45 height 19
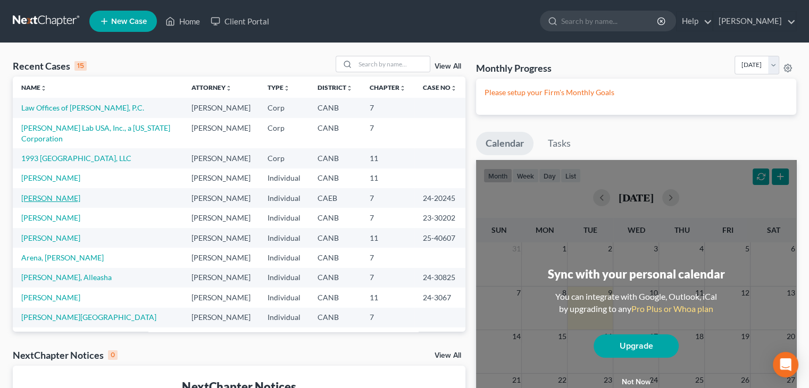
click at [53, 194] on link "[PERSON_NAME]" at bounding box center [50, 198] width 59 height 9
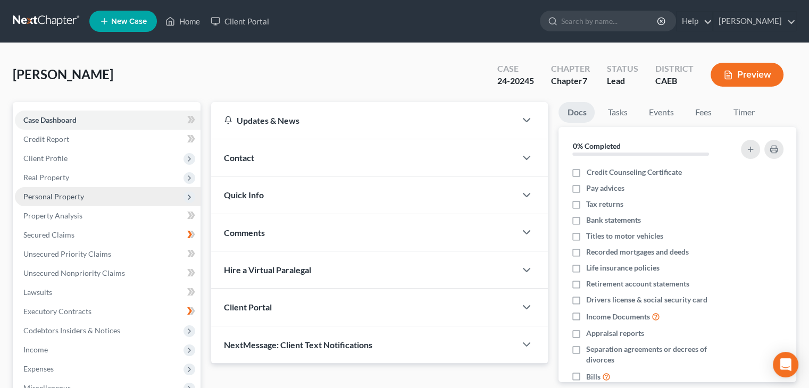
click at [49, 196] on span "Personal Property" at bounding box center [53, 196] width 61 height 9
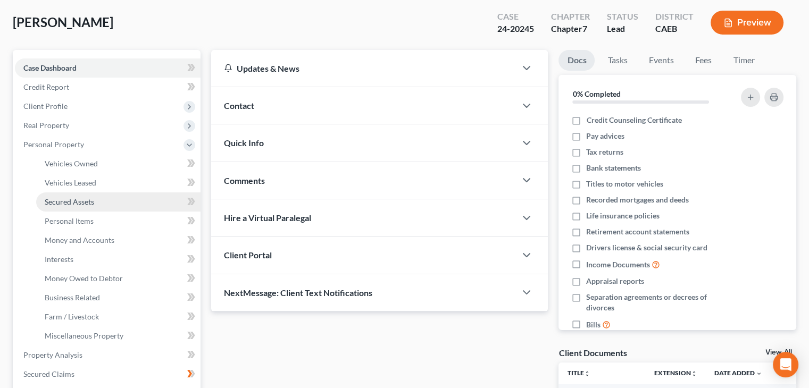
scroll to position [53, 0]
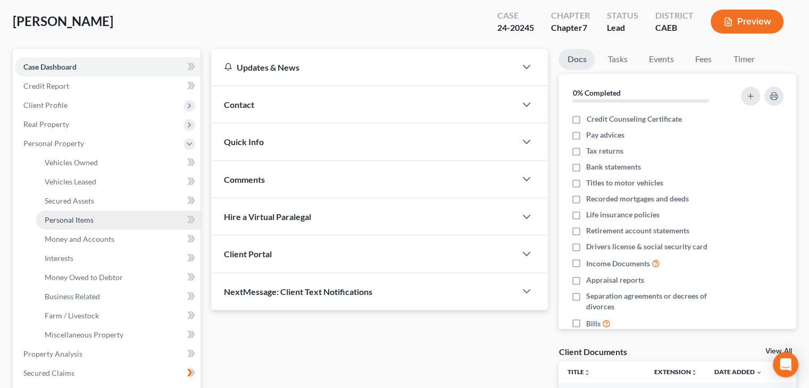
click at [73, 223] on span "Personal Items" at bounding box center [69, 219] width 49 height 9
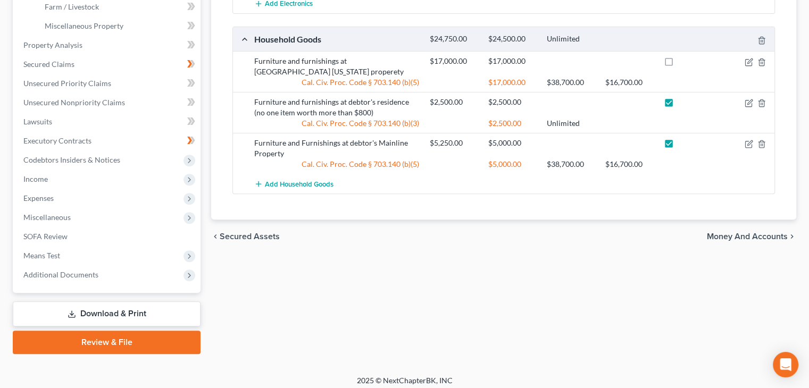
scroll to position [368, 0]
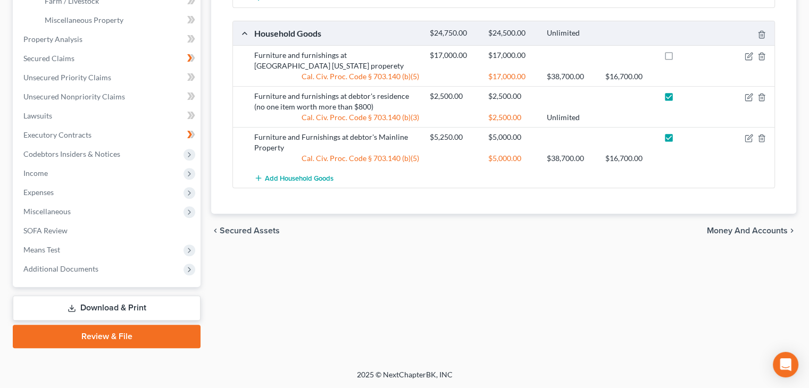
click at [96, 304] on link "Download & Print" at bounding box center [107, 308] width 188 height 25
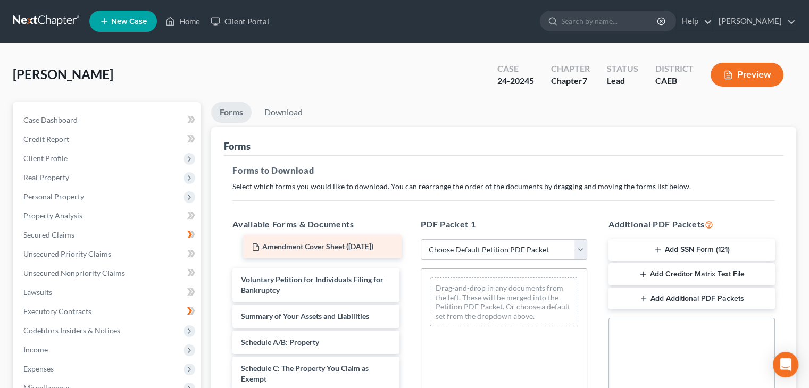
drag, startPoint x: 332, startPoint y: 253, endPoint x: 340, endPoint y: 248, distance: 10.0
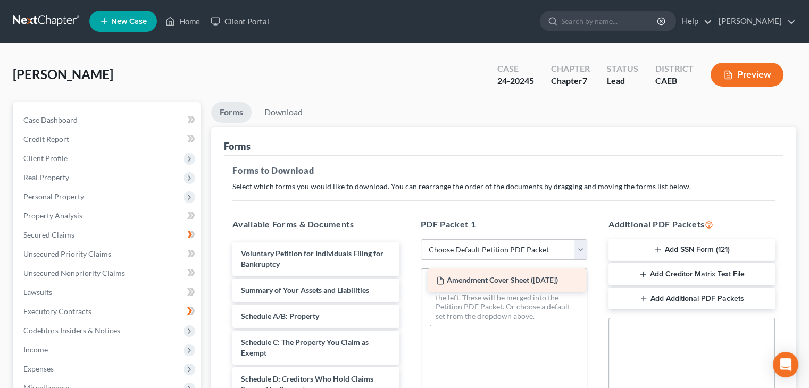
drag, startPoint x: 333, startPoint y: 252, endPoint x: 528, endPoint y: 279, distance: 197.1
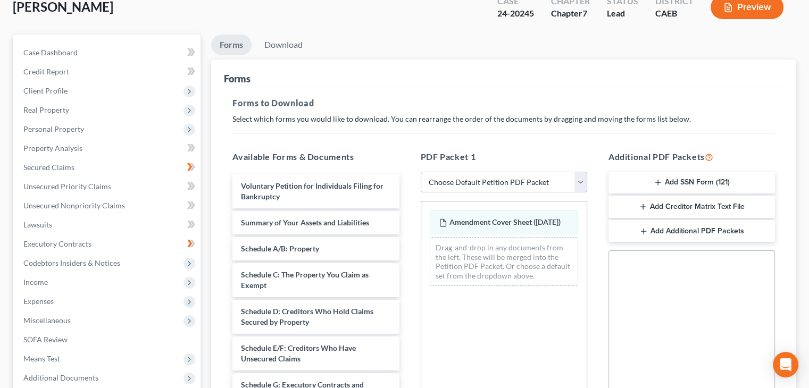
scroll to position [106, 0]
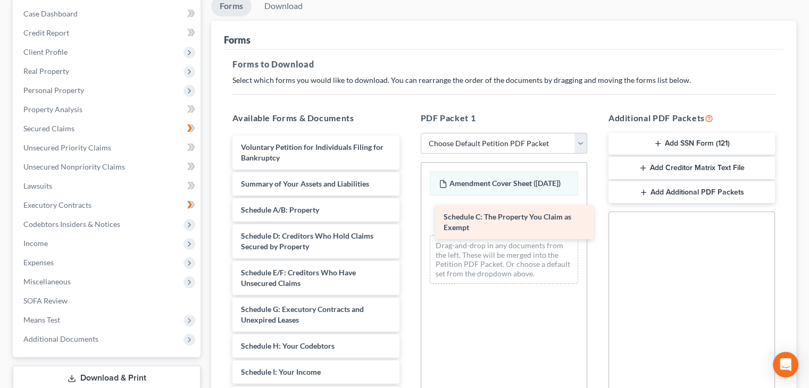
drag, startPoint x: 280, startPoint y: 238, endPoint x: 483, endPoint y: 220, distance: 203.4
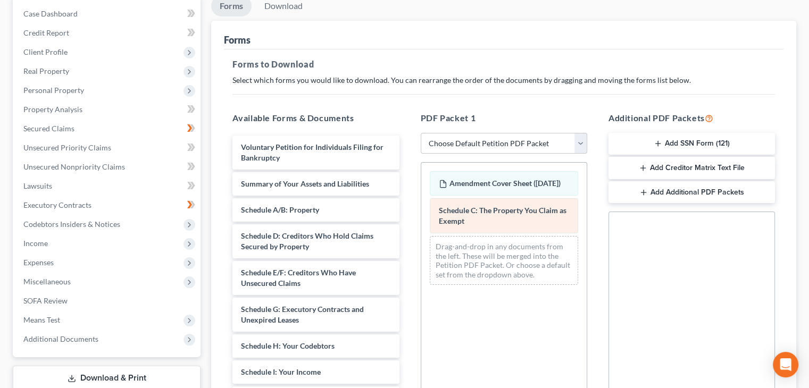
click at [454, 224] on div "Amendment Cover Sheet ([DATE]) Schedule C: The Property You Claim as Exempt Dra…" at bounding box center [503, 228] width 165 height 131
click at [454, 224] on span "Schedule C: The Property You Claim as Exempt" at bounding box center [503, 216] width 128 height 20
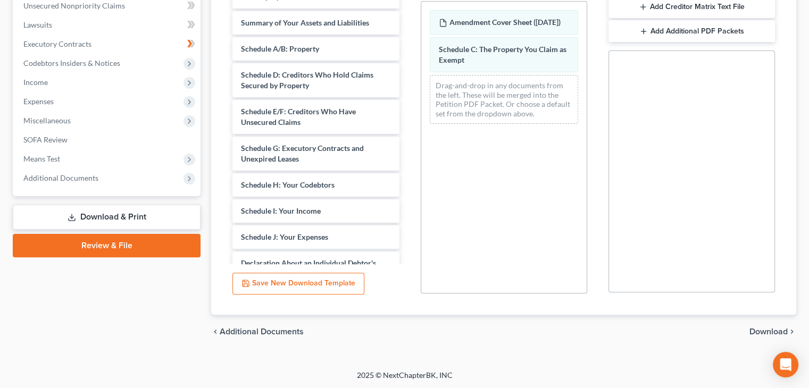
scroll to position [268, 0]
click at [290, 284] on button "Save New Download Template" at bounding box center [298, 283] width 132 height 22
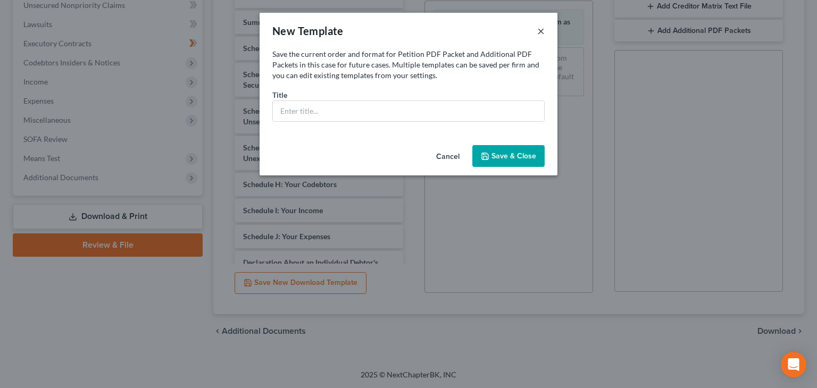
drag, startPoint x: 539, startPoint y: 28, endPoint x: 370, endPoint y: 122, distance: 193.1
click at [538, 29] on button "×" at bounding box center [540, 30] width 7 height 13
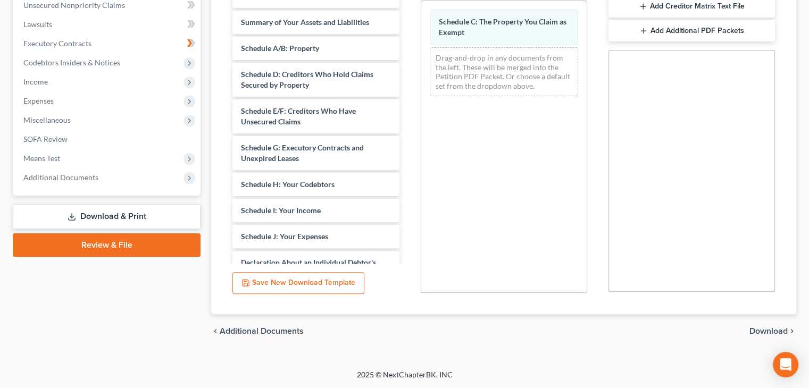
click at [123, 217] on link "Download & Print" at bounding box center [107, 216] width 188 height 25
click at [762, 328] on span "Download" at bounding box center [768, 331] width 38 height 9
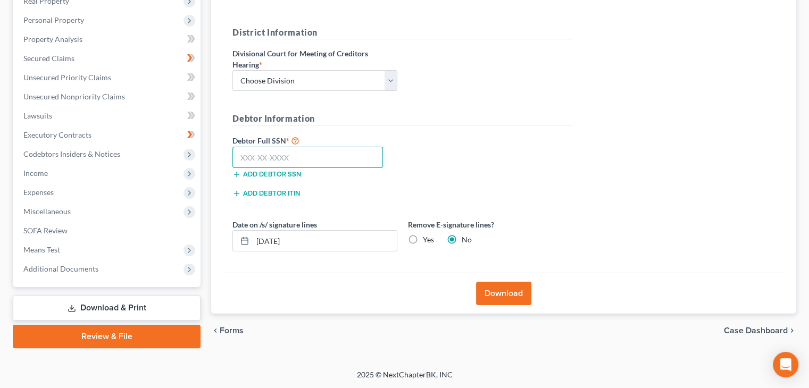
click at [262, 163] on input "text" at bounding box center [307, 157] width 150 height 21
click at [298, 238] on input "[DATE]" at bounding box center [325, 241] width 144 height 20
click at [257, 155] on input "text" at bounding box center [307, 157] width 150 height 21
click at [504, 293] on button "Download" at bounding box center [503, 293] width 55 height 23
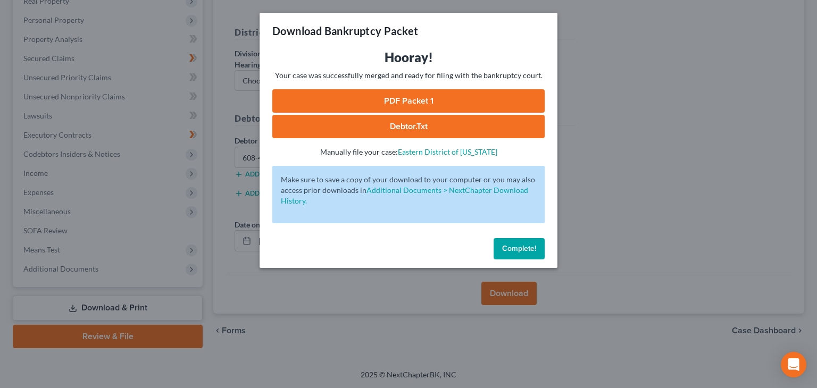
click at [434, 101] on link "PDF Packet 1" at bounding box center [408, 100] width 272 height 23
click at [610, 90] on div "Download Bankruptcy Packet Hooray! Your case was successfully merged and ready …" at bounding box center [408, 194] width 817 height 388
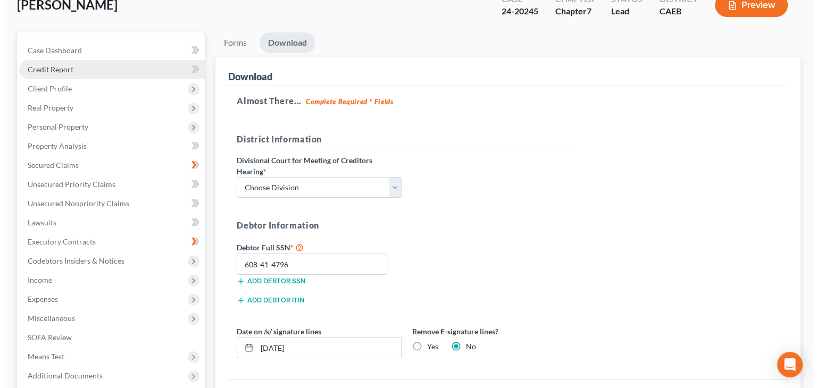
scroll to position [0, 0]
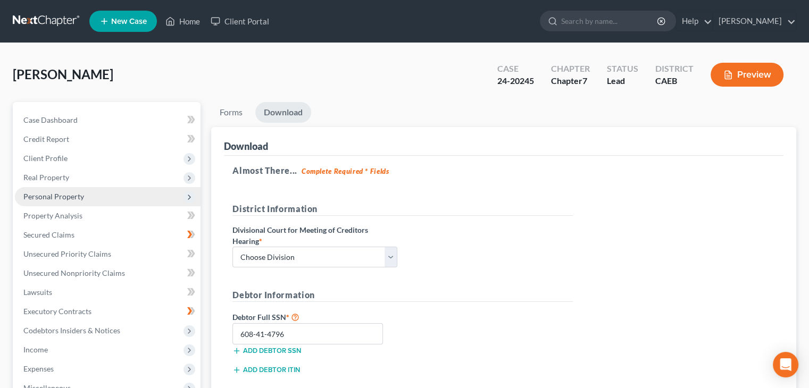
click at [50, 196] on span "Personal Property" at bounding box center [53, 196] width 61 height 9
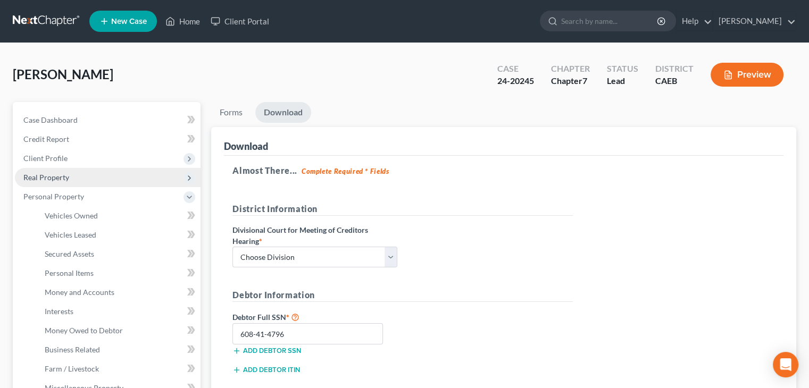
click at [46, 178] on span "Real Property" at bounding box center [46, 177] width 46 height 9
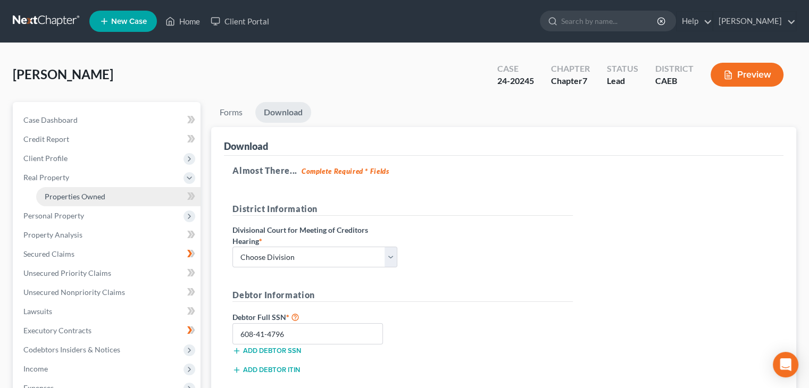
click at [69, 194] on span "Properties Owned" at bounding box center [75, 196] width 61 height 9
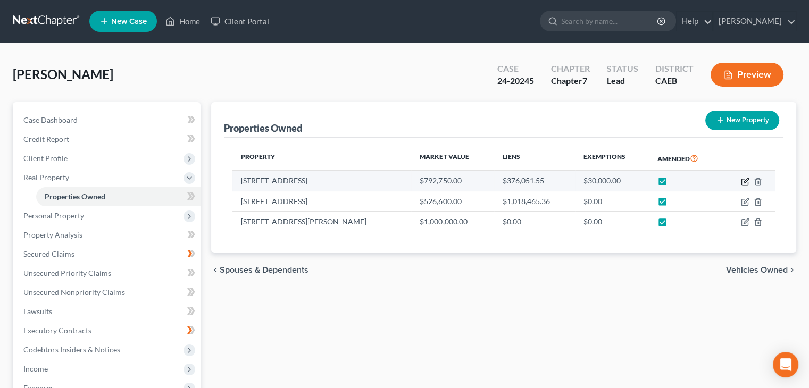
click at [743, 179] on icon "button" at bounding box center [745, 182] width 9 height 9
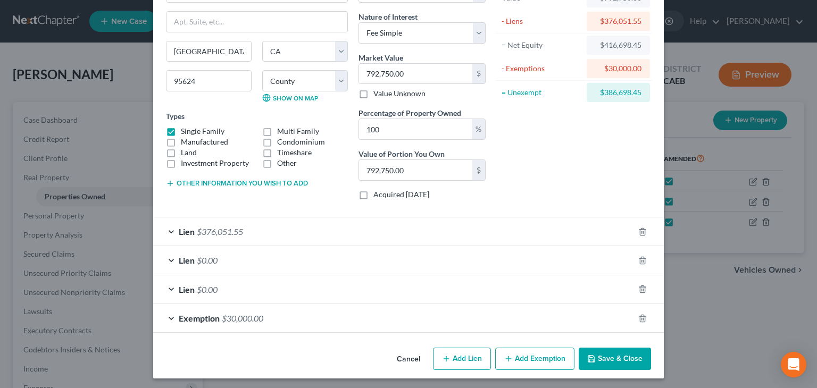
scroll to position [80, 0]
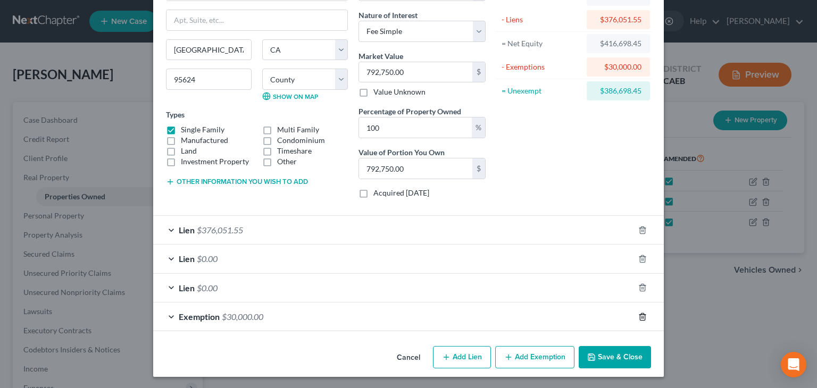
click at [640, 313] on icon "button" at bounding box center [642, 316] width 5 height 7
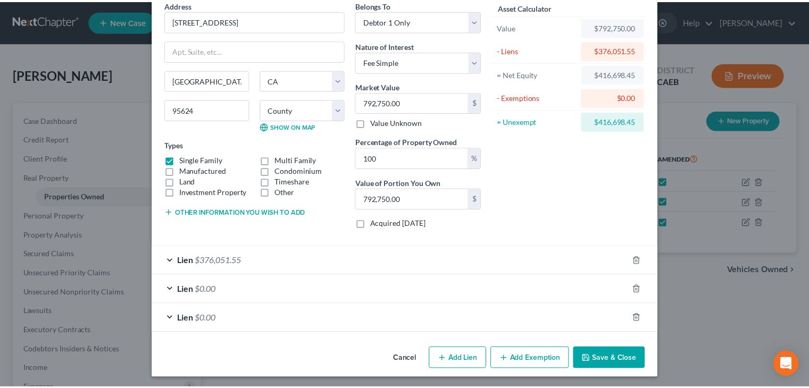
scroll to position [51, 0]
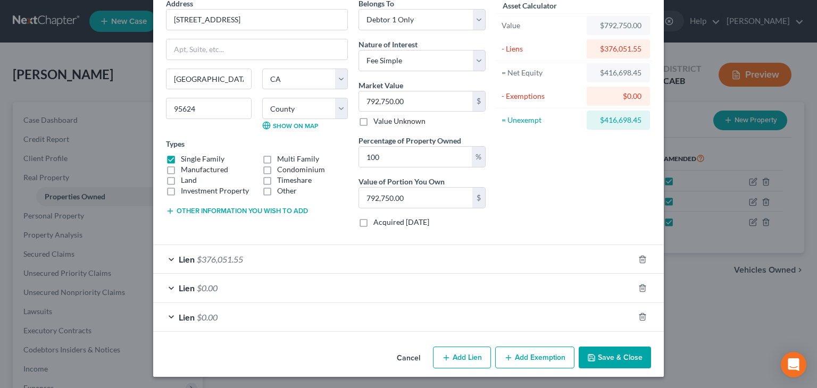
click at [610, 356] on button "Save & Close" at bounding box center [615, 358] width 72 height 22
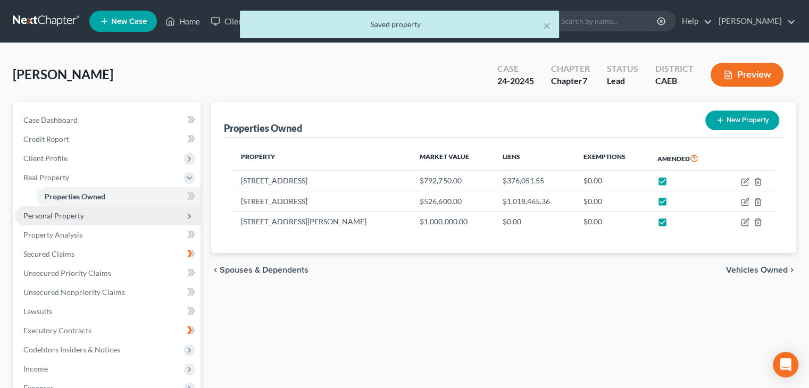
click at [76, 213] on span "Personal Property" at bounding box center [53, 215] width 61 height 9
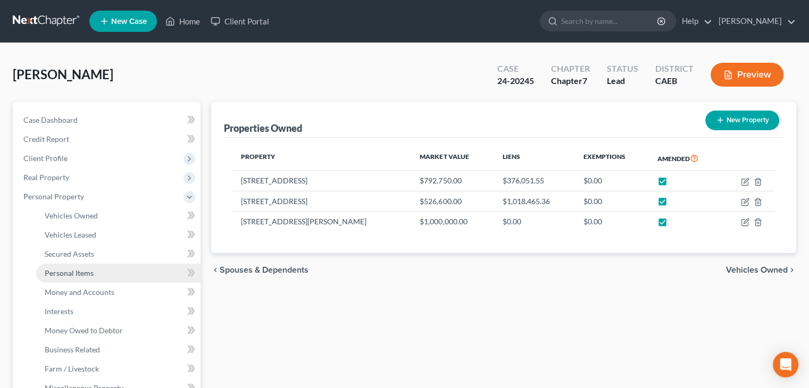
click at [79, 269] on span "Personal Items" at bounding box center [69, 273] width 49 height 9
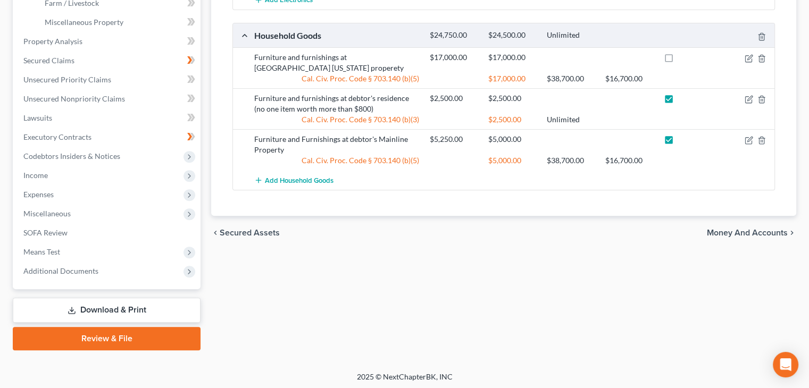
scroll to position [368, 0]
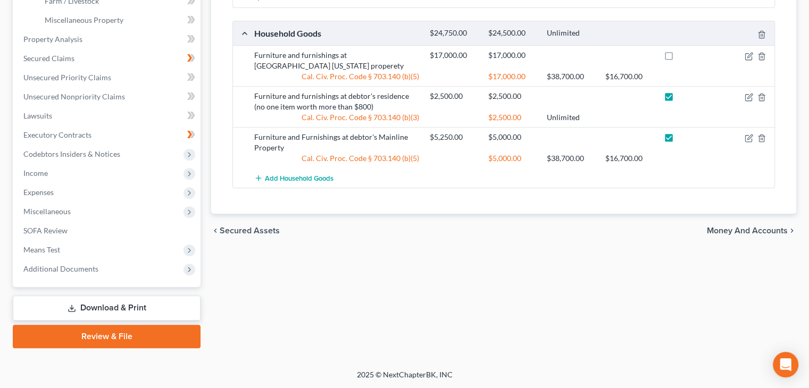
click at [736, 229] on span "Money and Accounts" at bounding box center [747, 231] width 81 height 9
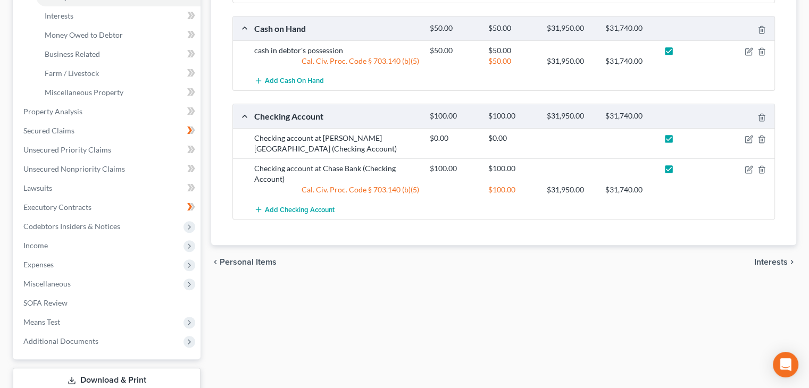
scroll to position [368, 0]
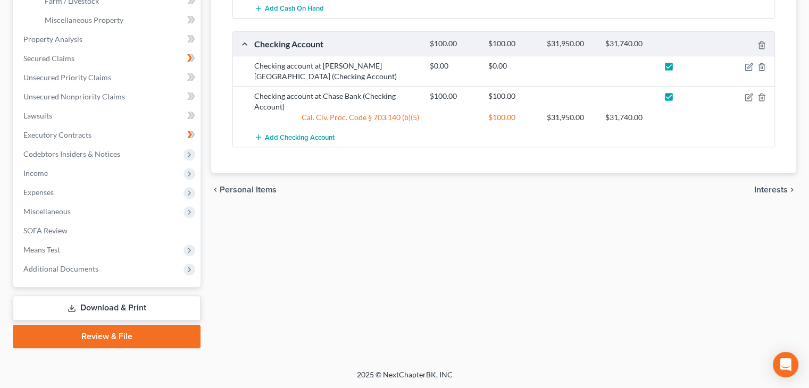
click at [100, 307] on link "Download & Print" at bounding box center [107, 308] width 188 height 25
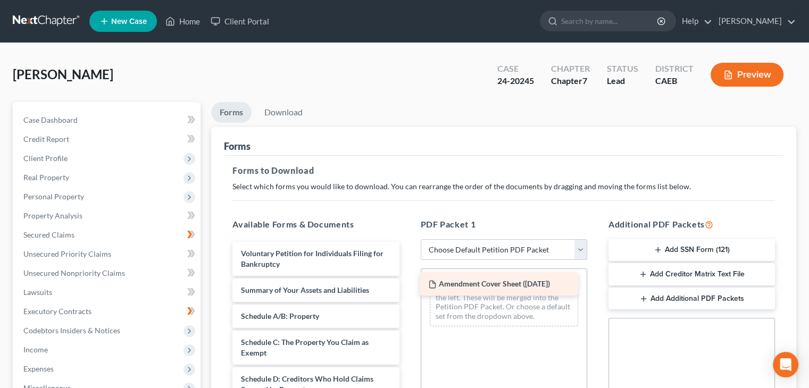
drag, startPoint x: 298, startPoint y: 248, endPoint x: 485, endPoint y: 280, distance: 189.8
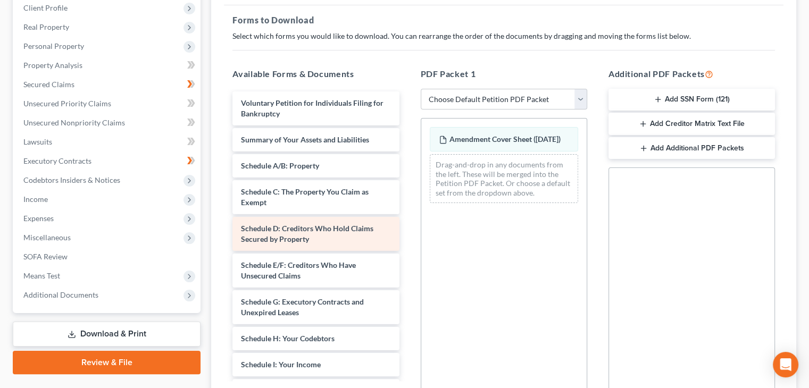
scroll to position [160, 0]
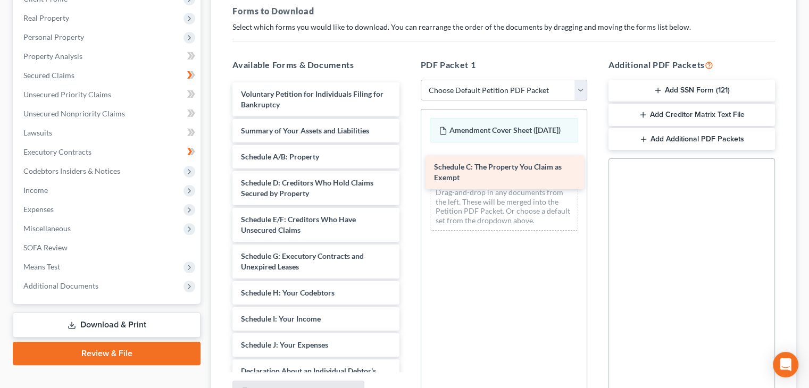
drag, startPoint x: 266, startPoint y: 178, endPoint x: 461, endPoint y: 160, distance: 195.4
click at [407, 160] on div "Schedule C: The Property You Claim as Exempt Voluntary Petition for Individuals…" at bounding box center [315, 368] width 183 height 573
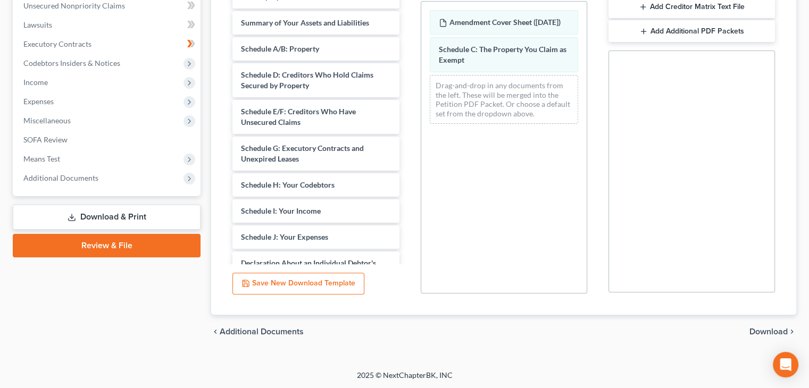
scroll to position [268, 0]
click at [777, 327] on span "Download" at bounding box center [768, 331] width 38 height 9
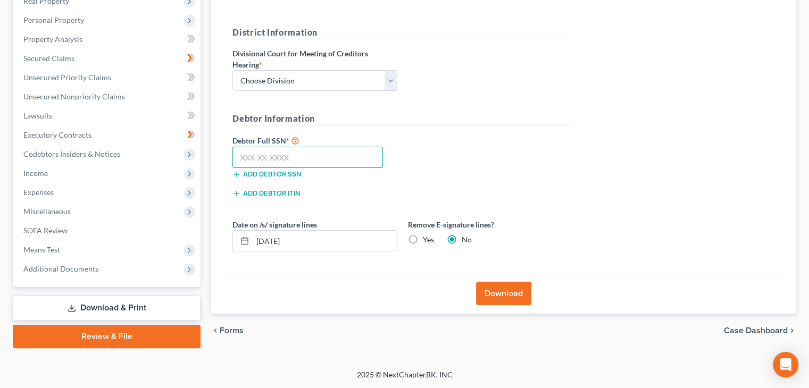
click at [247, 152] on input "text" at bounding box center [307, 157] width 150 height 21
click at [509, 292] on button "Download" at bounding box center [503, 293] width 55 height 23
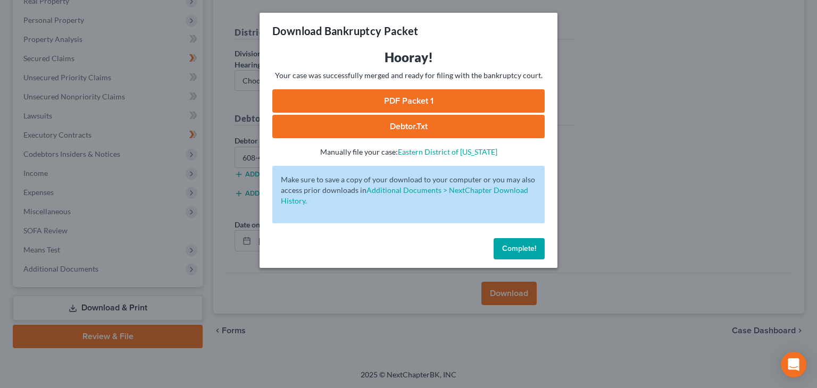
click at [531, 247] on span "Complete!" at bounding box center [519, 248] width 34 height 9
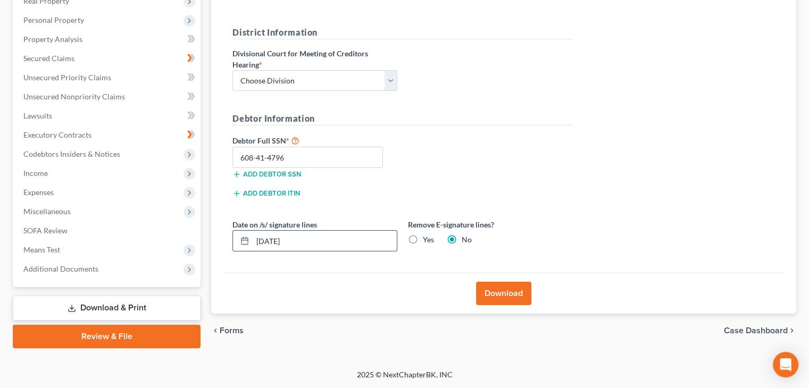
drag, startPoint x: 262, startPoint y: 238, endPoint x: 275, endPoint y: 239, distance: 13.3
click at [265, 238] on input "[DATE]" at bounding box center [325, 241] width 144 height 20
click at [277, 239] on input "[DATE]" at bounding box center [325, 241] width 144 height 20
click at [275, 238] on input "[DATE]" at bounding box center [325, 241] width 144 height 20
click at [511, 291] on button "Download" at bounding box center [503, 293] width 55 height 23
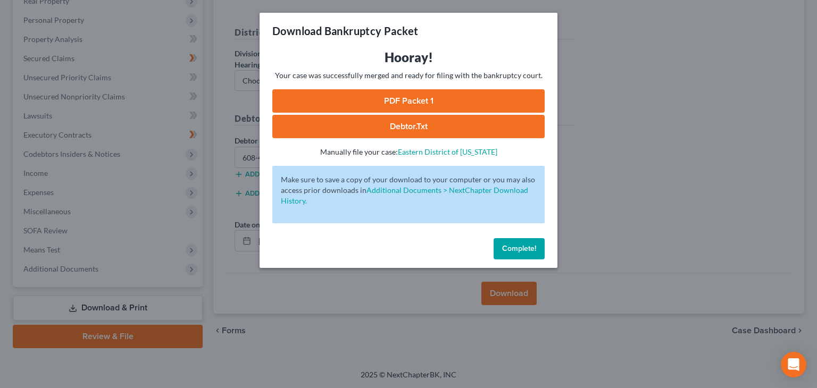
click at [425, 96] on link "PDF Packet 1" at bounding box center [408, 100] width 272 height 23
click at [529, 249] on span "Complete!" at bounding box center [519, 248] width 34 height 9
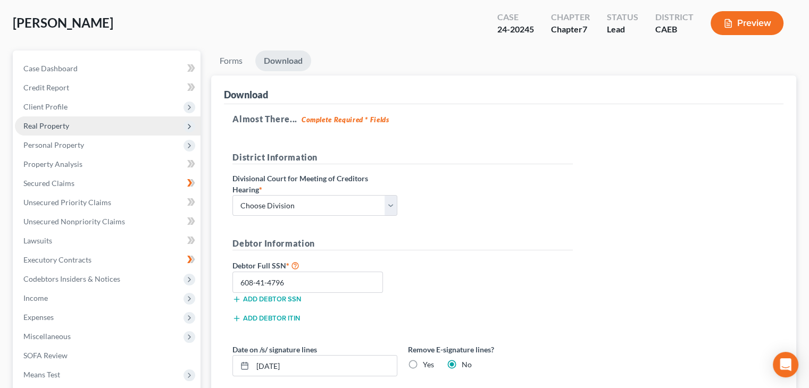
scroll to position [0, 0]
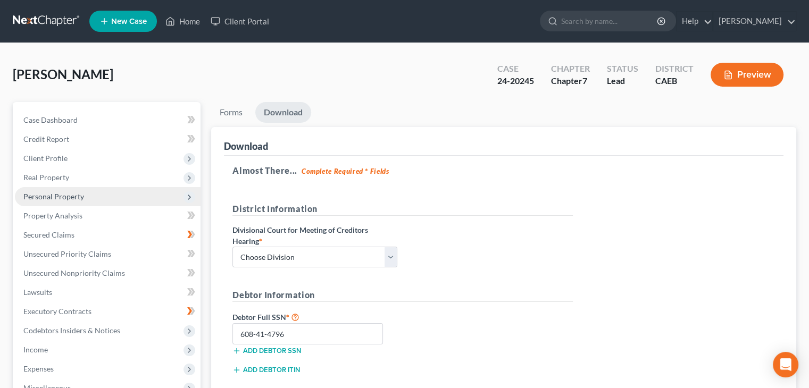
click at [63, 196] on span "Personal Property" at bounding box center [53, 196] width 61 height 9
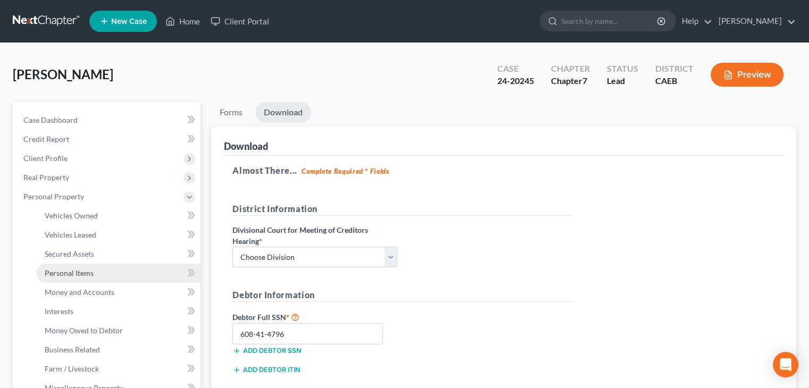
click at [74, 269] on span "Personal Items" at bounding box center [69, 273] width 49 height 9
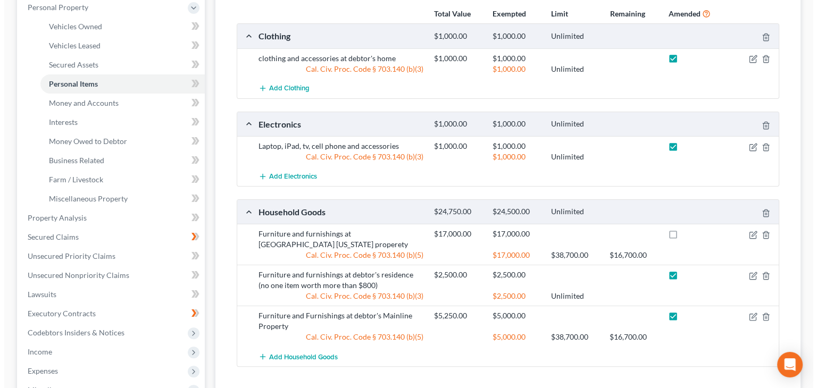
scroll to position [213, 0]
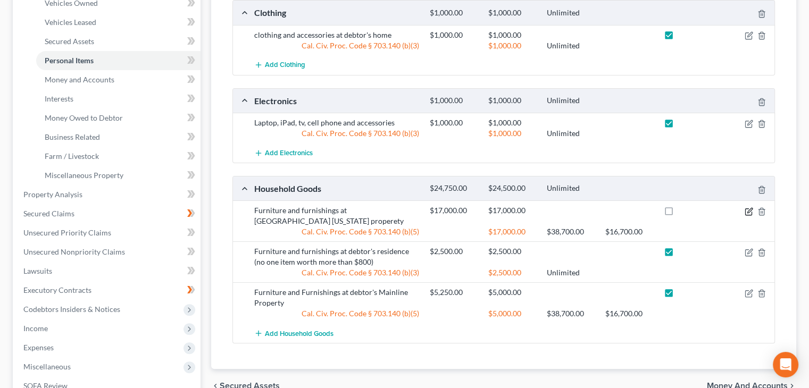
click at [748, 210] on icon "button" at bounding box center [749, 210] width 5 height 5
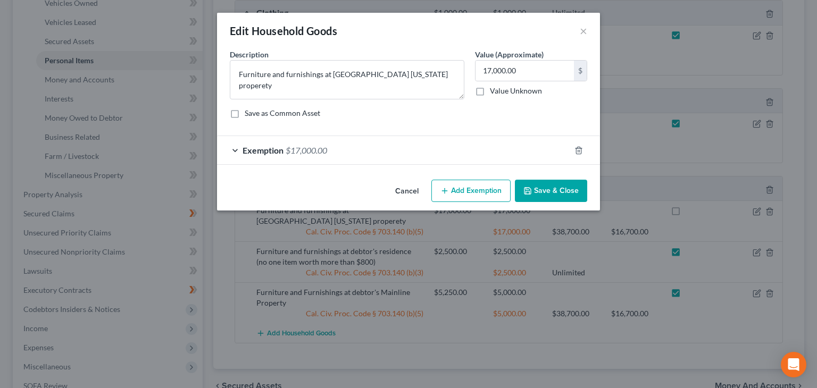
click at [285, 148] on div "Exemption $17,000.00" at bounding box center [393, 150] width 353 height 28
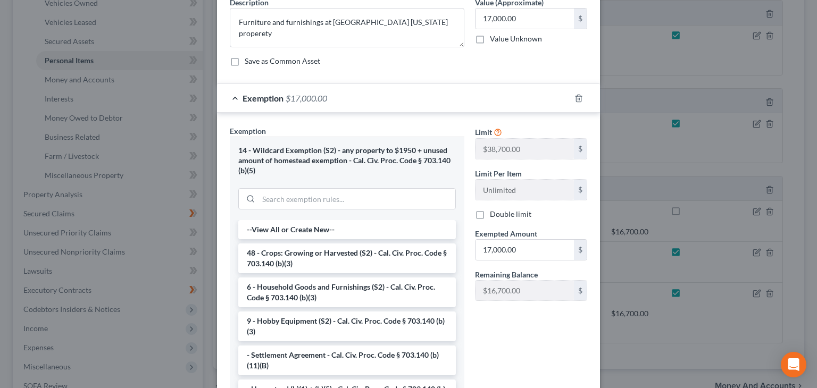
scroll to position [53, 0]
click at [277, 152] on div "14 - Wildcard Exemption (S2) - any property to $1950 + unused amount of homeste…" at bounding box center [347, 160] width 218 height 30
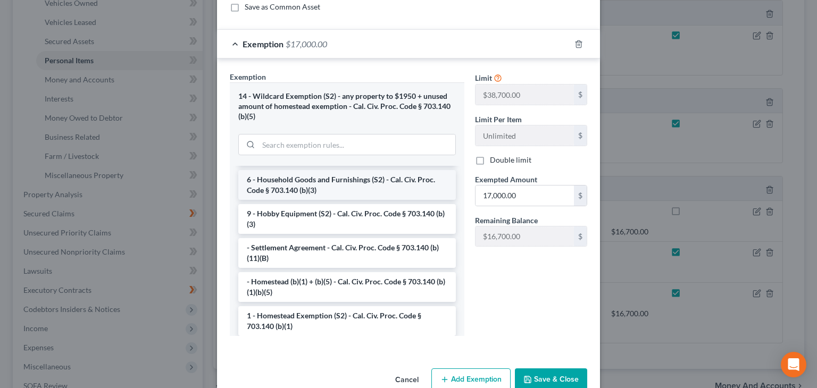
click at [283, 185] on li "6 - Household Goods and Furnishings (S2) - Cal. Civ. Proc. Code § 703.140 (b)(3)" at bounding box center [347, 185] width 218 height 30
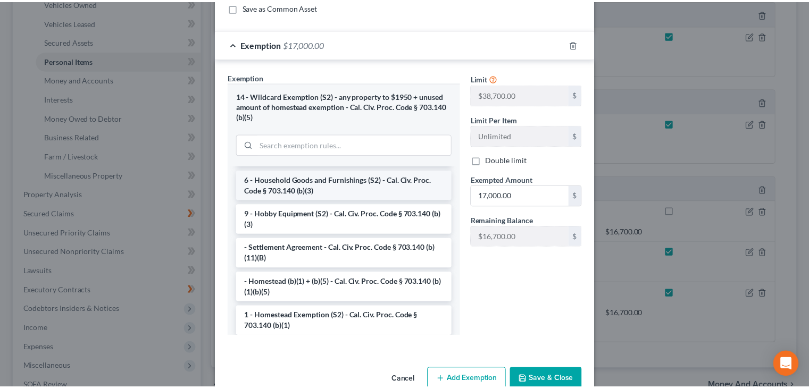
scroll to position [40, 0]
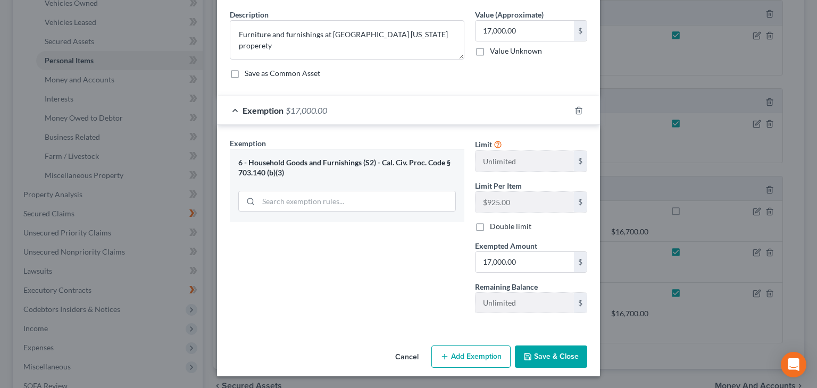
click at [559, 354] on button "Save & Close" at bounding box center [551, 357] width 72 height 22
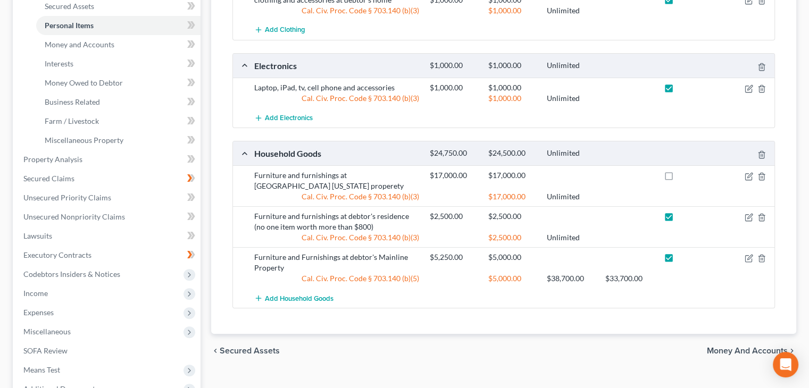
scroll to position [266, 0]
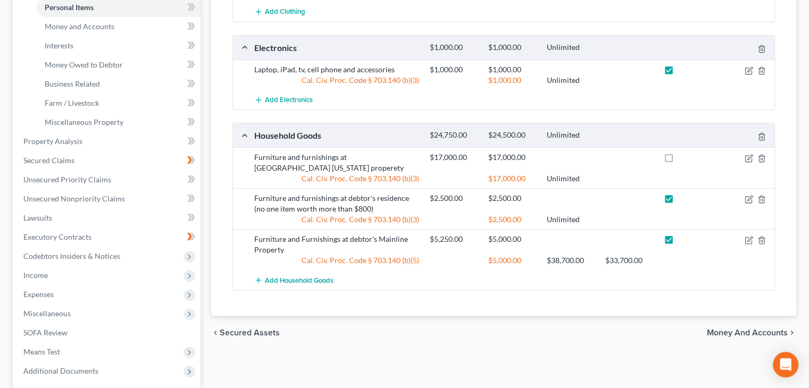
click at [679, 160] on label at bounding box center [679, 160] width 0 height 0
click at [683, 156] on input "checkbox" at bounding box center [686, 155] width 7 height 7
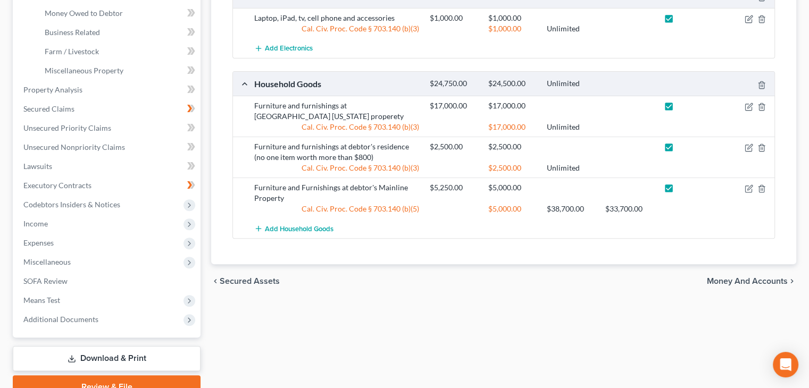
scroll to position [319, 0]
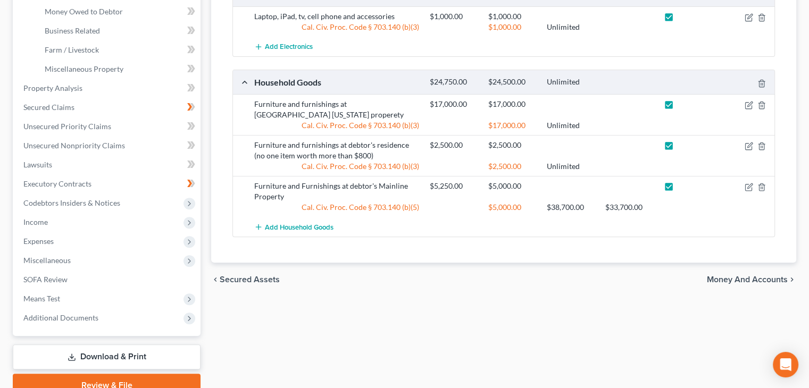
click at [738, 276] on span "Money and Accounts" at bounding box center [747, 279] width 81 height 9
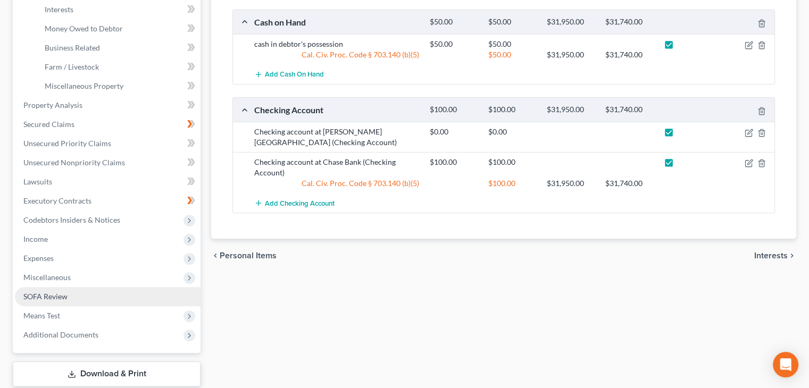
scroll to position [368, 0]
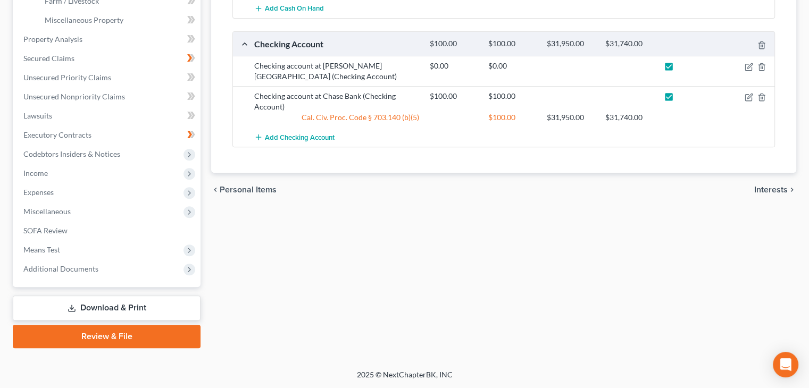
click at [118, 307] on link "Download & Print" at bounding box center [107, 308] width 188 height 25
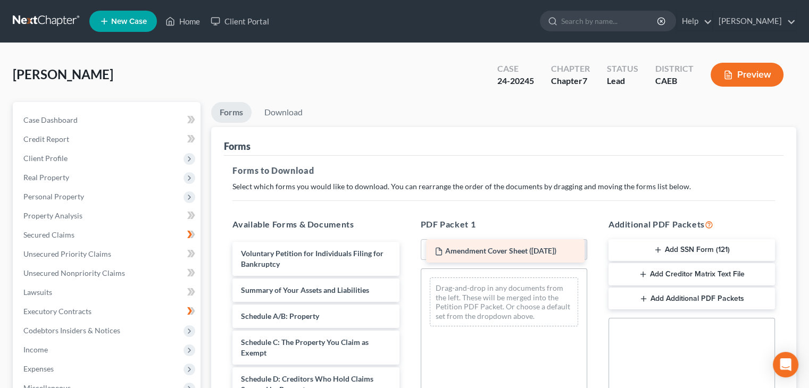
drag, startPoint x: 296, startPoint y: 253, endPoint x: 489, endPoint y: 251, distance: 193.6
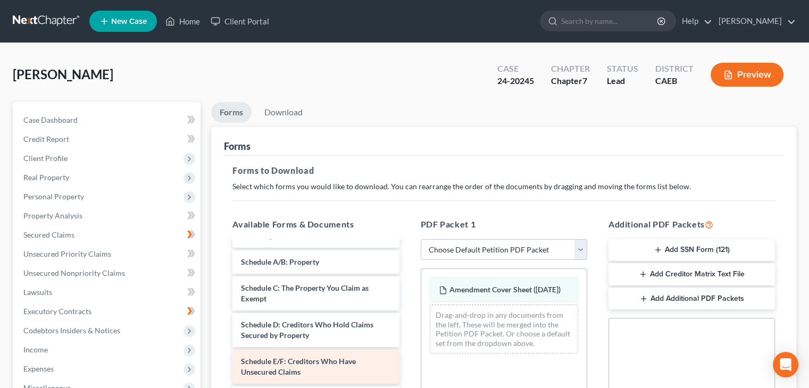
scroll to position [53, 0]
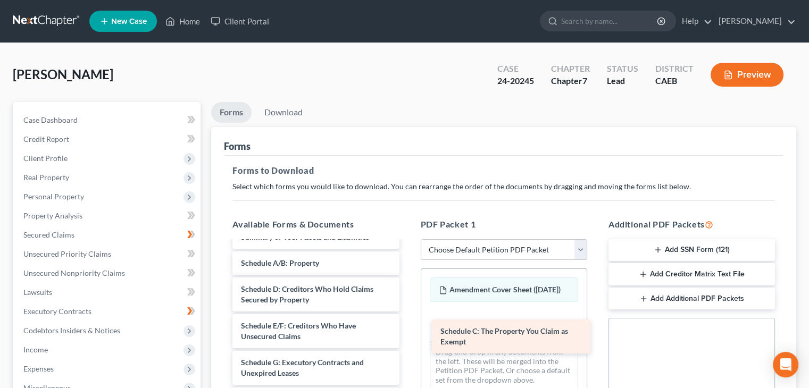
drag, startPoint x: 289, startPoint y: 285, endPoint x: 489, endPoint y: 325, distance: 203.4
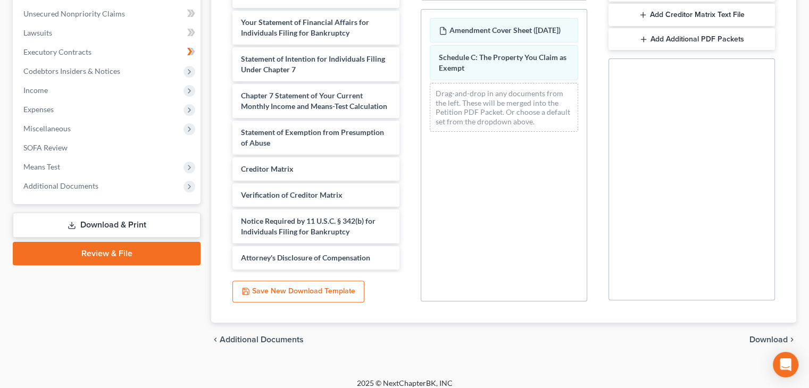
scroll to position [268, 0]
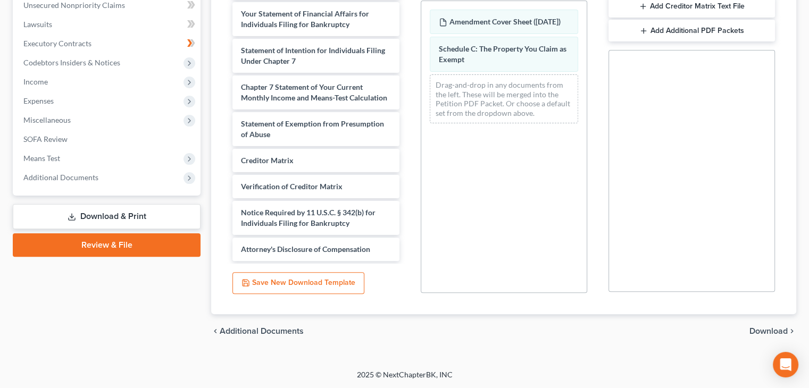
click at [766, 329] on span "Download" at bounding box center [768, 331] width 38 height 9
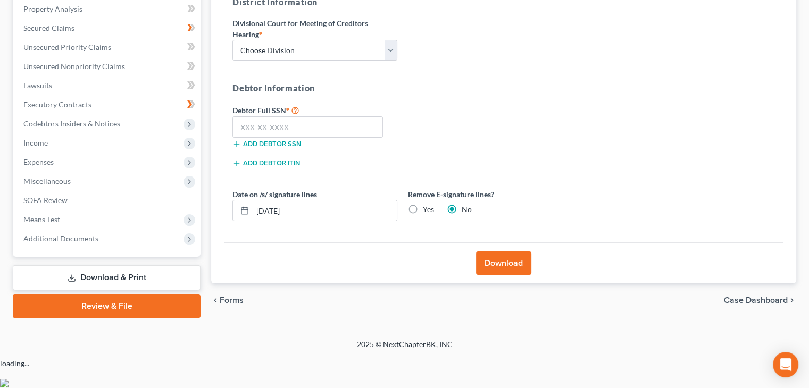
scroll to position [177, 0]
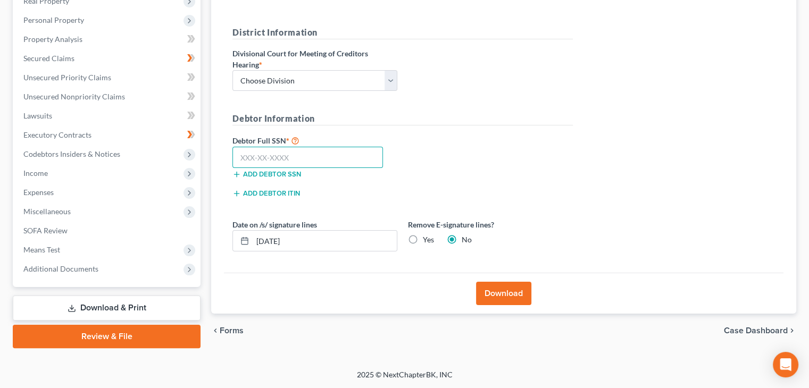
click at [291, 162] on input "text" at bounding box center [307, 157] width 150 height 21
click at [275, 237] on input "[DATE]" at bounding box center [325, 241] width 144 height 20
click at [492, 294] on button "Download" at bounding box center [503, 293] width 55 height 23
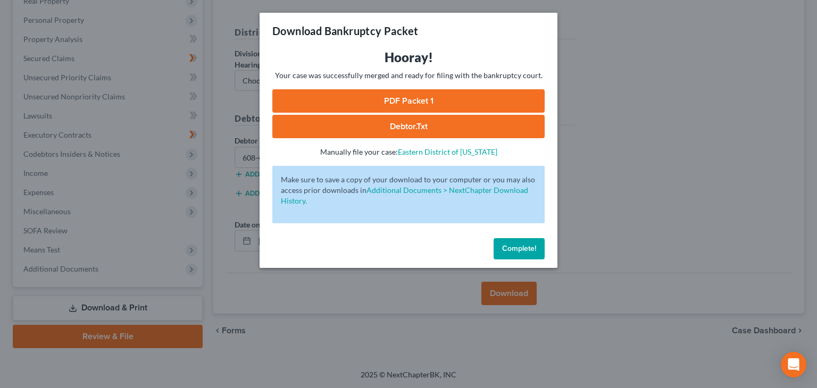
click at [413, 101] on link "PDF Packet 1" at bounding box center [408, 100] width 272 height 23
click at [529, 250] on span "Complete!" at bounding box center [519, 248] width 34 height 9
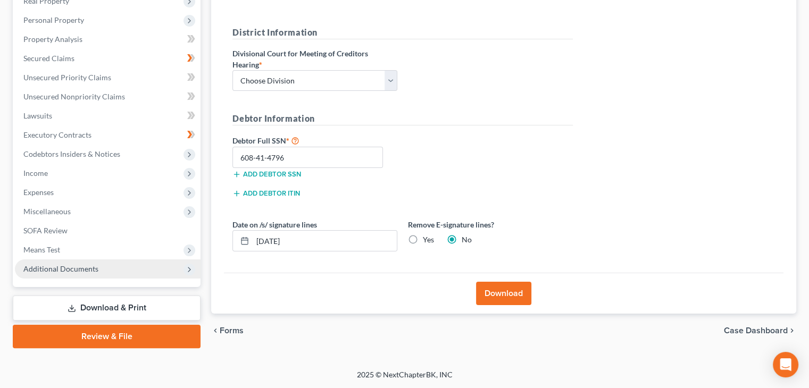
click at [56, 270] on span "Additional Documents" at bounding box center [60, 268] width 75 height 9
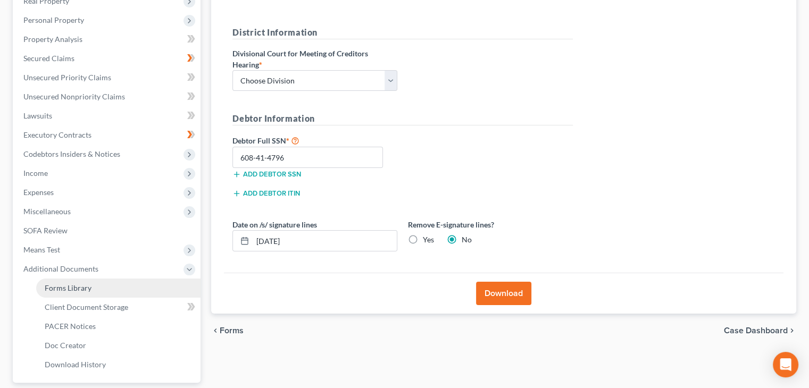
click at [68, 288] on span "Forms Library" at bounding box center [68, 287] width 47 height 9
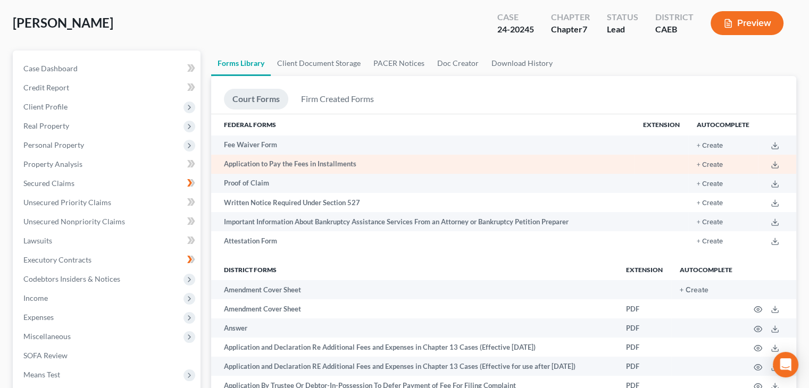
scroll to position [106, 0]
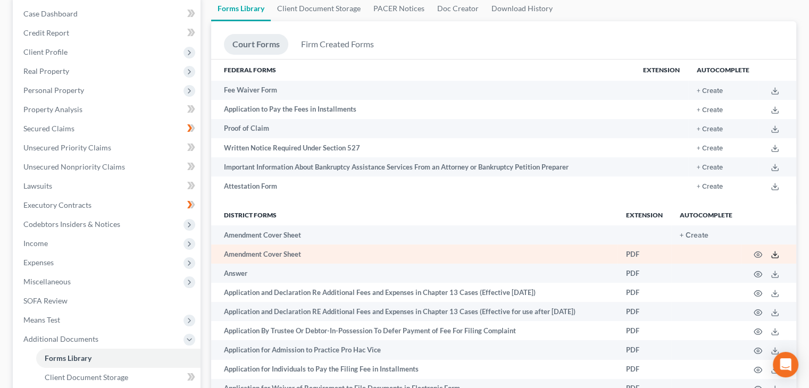
click at [775, 256] on polyline at bounding box center [775, 255] width 4 height 2
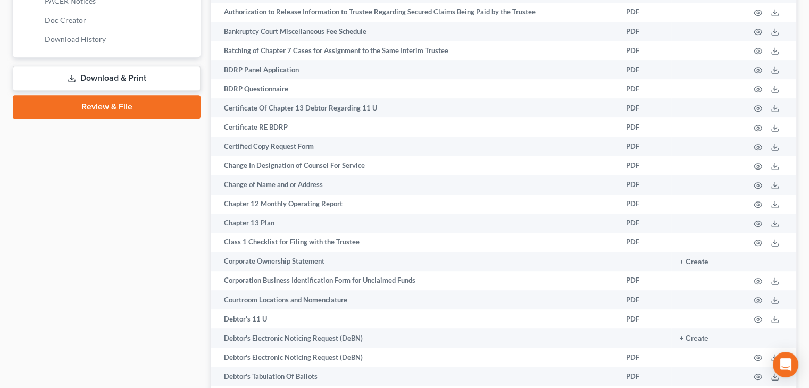
scroll to position [425, 0]
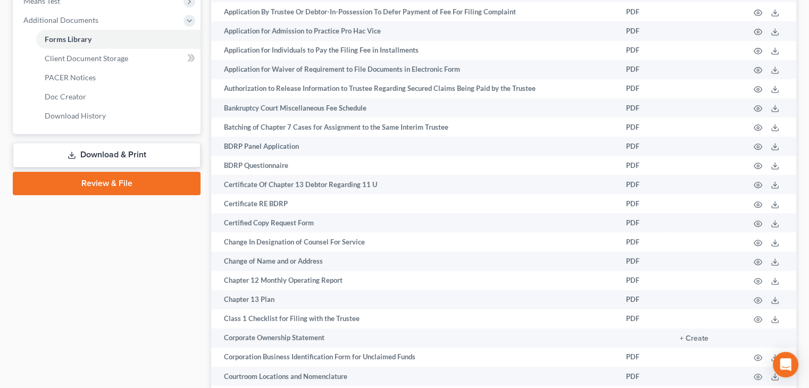
click at [119, 154] on link "Download & Print" at bounding box center [107, 155] width 188 height 25
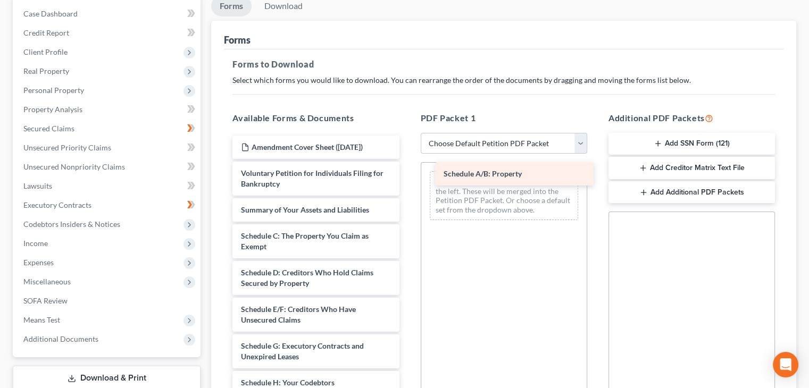
drag, startPoint x: 282, startPoint y: 232, endPoint x: 485, endPoint y: 171, distance: 211.6
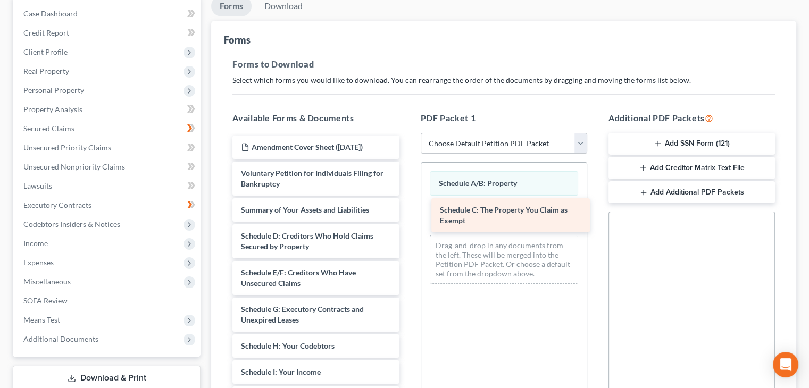
drag, startPoint x: 259, startPoint y: 235, endPoint x: 457, endPoint y: 210, distance: 199.9
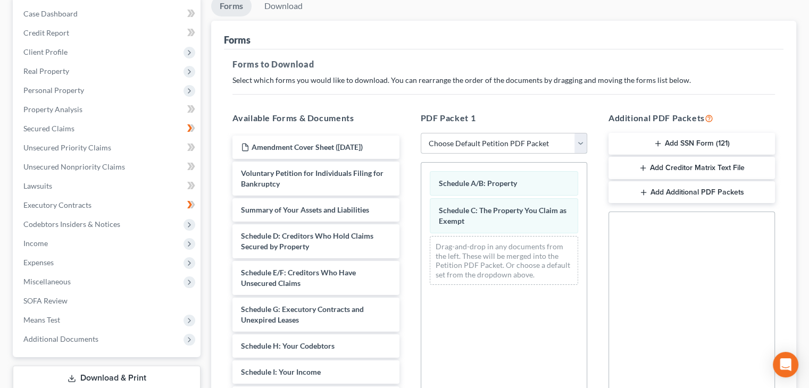
click at [585, 143] on select "Choose Default Petition PDF Packet Complete Bankruptcy Petition (all forms and …" at bounding box center [504, 143] width 166 height 21
click at [421, 133] on select "Choose Default Petition PDF Packet Complete Bankruptcy Petition (all forms and …" at bounding box center [504, 143] width 166 height 21
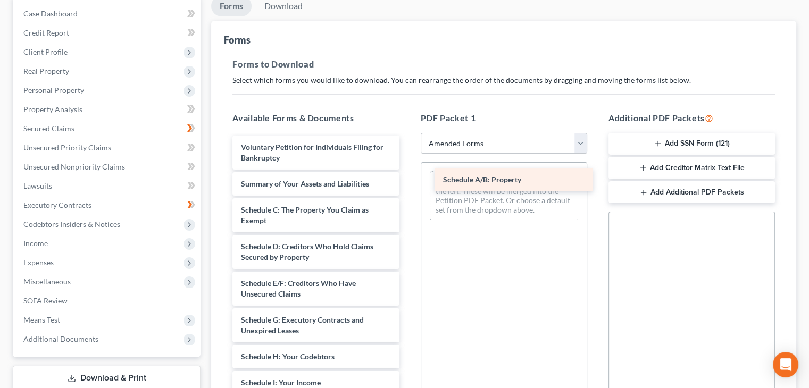
drag, startPoint x: 281, startPoint y: 210, endPoint x: 479, endPoint y: 178, distance: 200.4
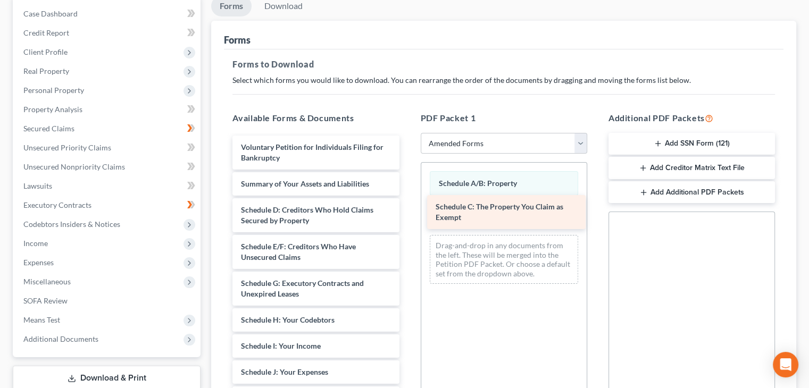
drag, startPoint x: 272, startPoint y: 211, endPoint x: 466, endPoint y: 209, distance: 194.6
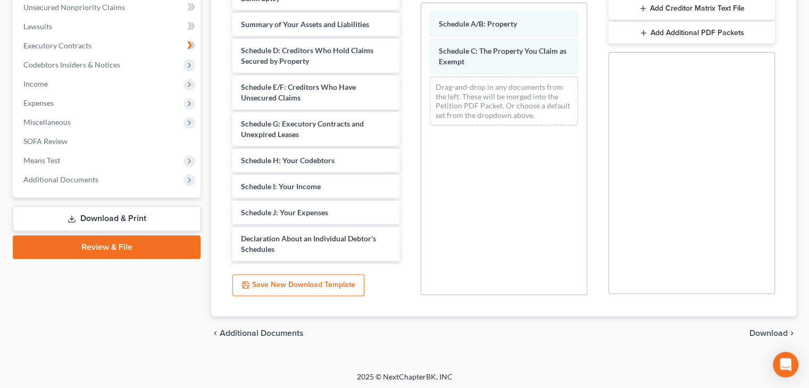
scroll to position [268, 0]
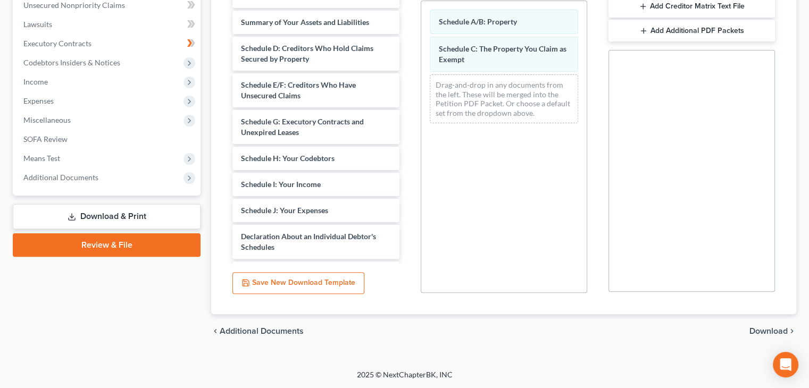
click at [768, 332] on span "Download" at bounding box center [768, 331] width 38 height 9
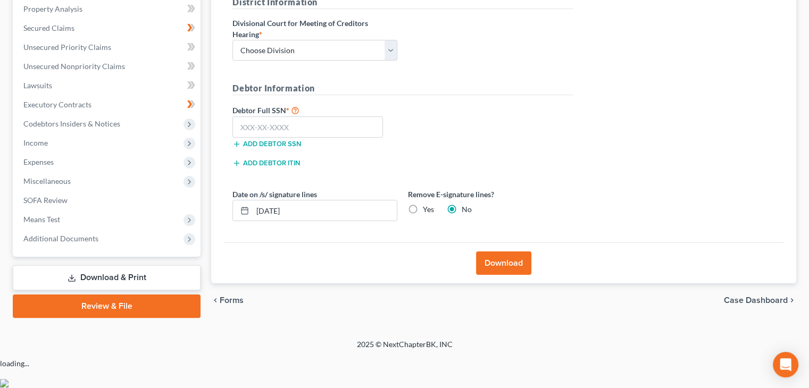
scroll to position [177, 0]
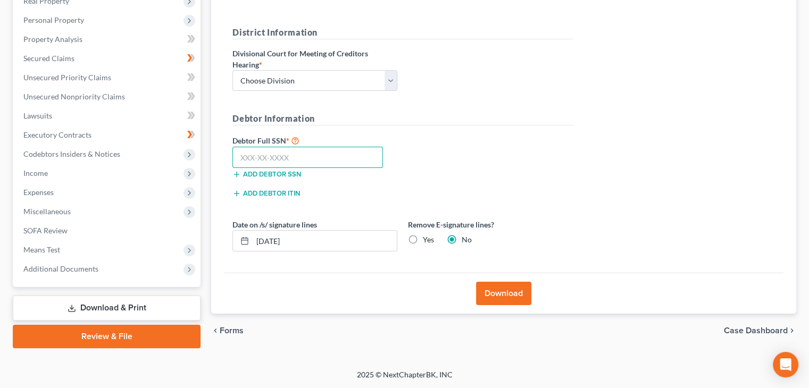
click at [273, 158] on input "text" at bounding box center [307, 157] width 150 height 21
click at [499, 292] on button "Download" at bounding box center [503, 293] width 55 height 23
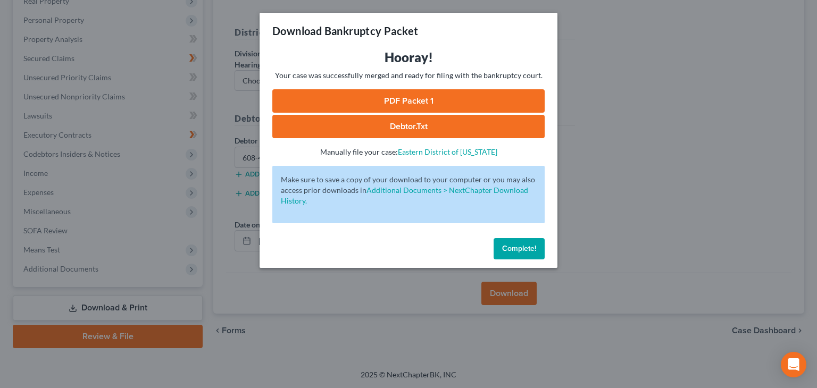
drag, startPoint x: 532, startPoint y: 244, endPoint x: 520, endPoint y: 244, distance: 12.2
click at [532, 244] on span "Complete!" at bounding box center [519, 248] width 34 height 9
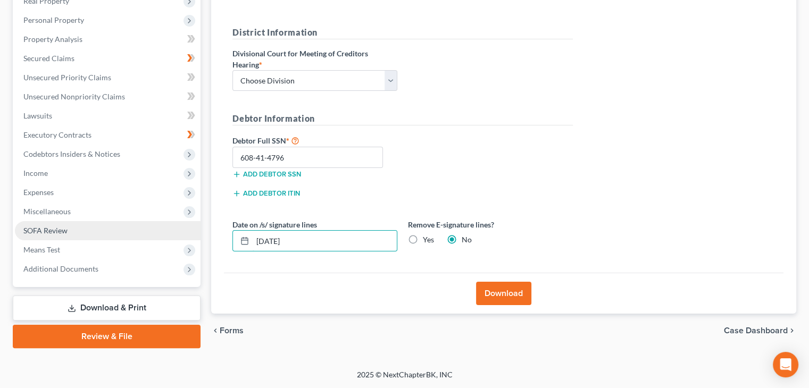
drag, startPoint x: 294, startPoint y: 236, endPoint x: 152, endPoint y: 221, distance: 143.2
click at [152, 223] on div "Petition Navigation Case Dashboard Payments Invoices Payments Payments Credit R…" at bounding box center [404, 137] width 794 height 423
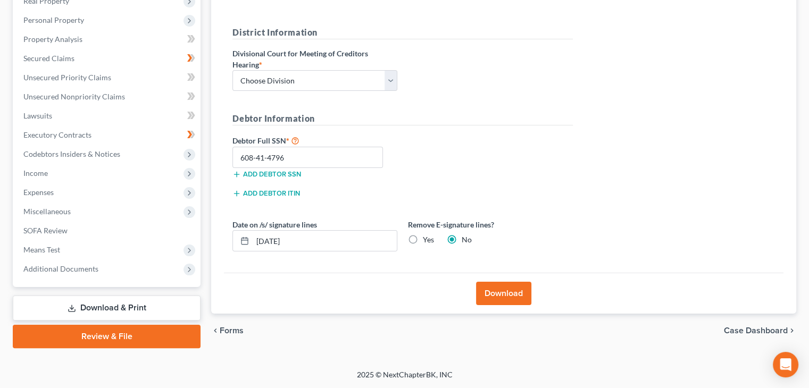
click at [489, 292] on button "Download" at bounding box center [503, 293] width 55 height 23
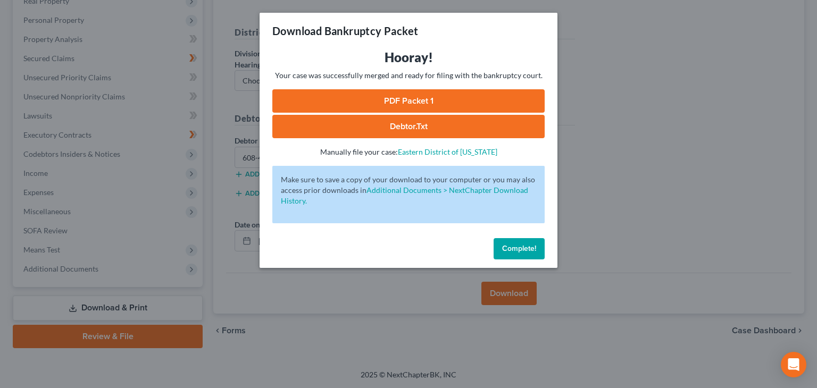
click at [402, 99] on link "PDF Packet 1" at bounding box center [408, 100] width 272 height 23
drag, startPoint x: 530, startPoint y: 250, endPoint x: 430, endPoint y: 98, distance: 182.5
click at [525, 242] on button "Complete!" at bounding box center [519, 248] width 51 height 21
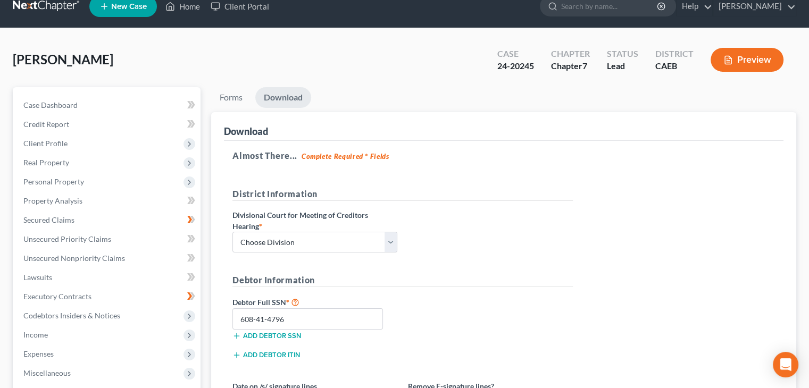
scroll to position [0, 0]
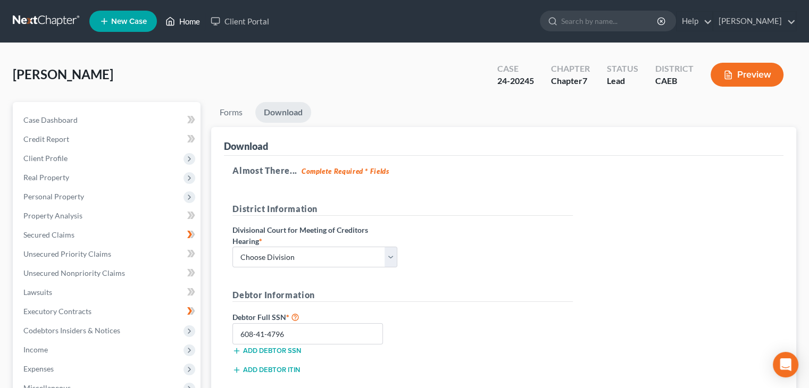
click at [178, 16] on link "Home" at bounding box center [182, 21] width 45 height 19
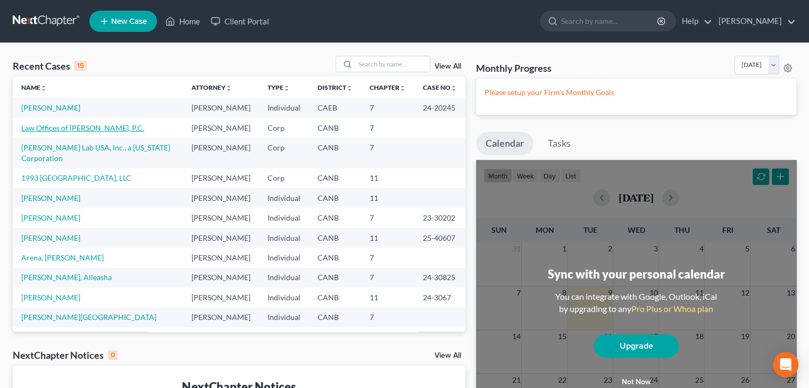
click at [102, 128] on link "Law Offices of [PERSON_NAME], P.C." at bounding box center [82, 127] width 123 height 9
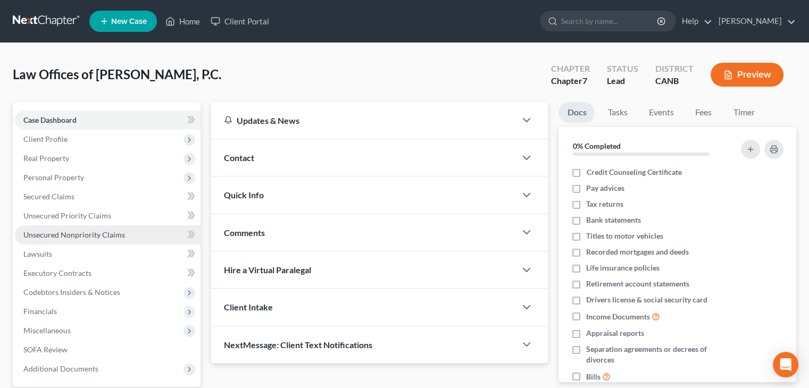
click at [86, 232] on span "Unsecured Nonpriority Claims" at bounding box center [74, 234] width 102 height 9
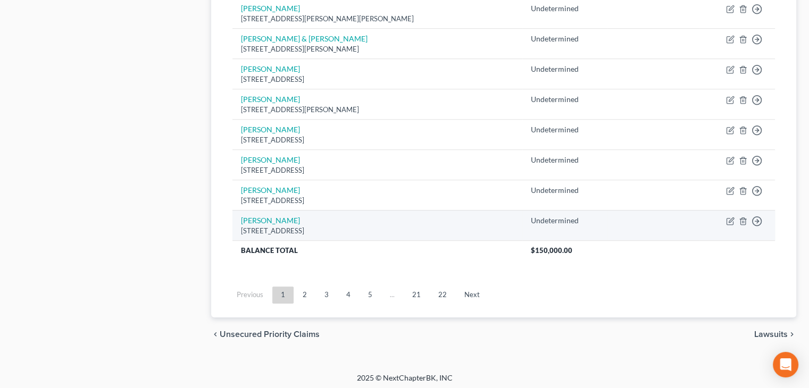
scroll to position [836, 0]
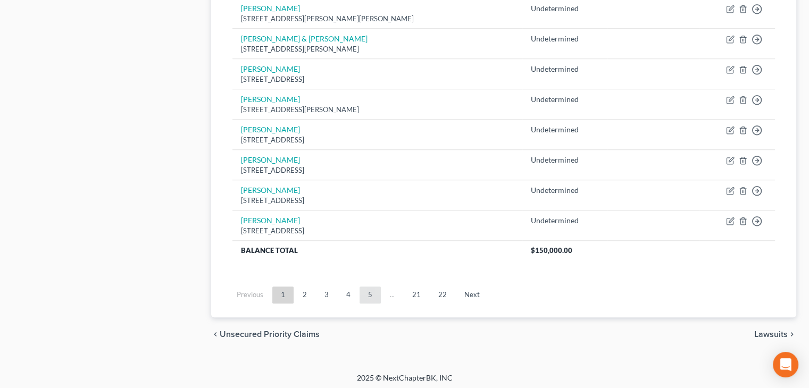
click at [366, 290] on link "5" at bounding box center [369, 295] width 21 height 17
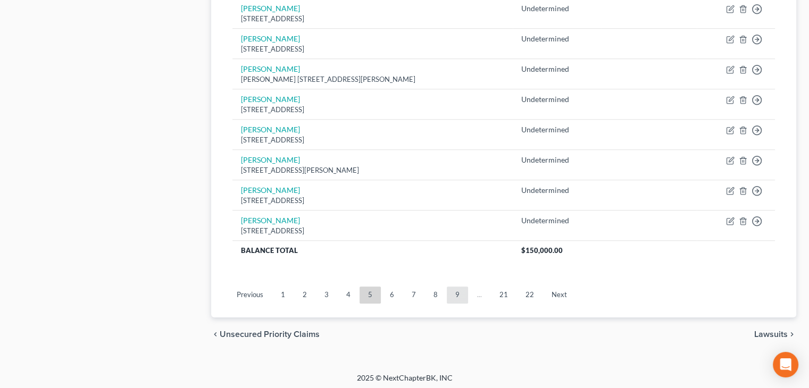
click at [456, 291] on link "9" at bounding box center [457, 295] width 21 height 17
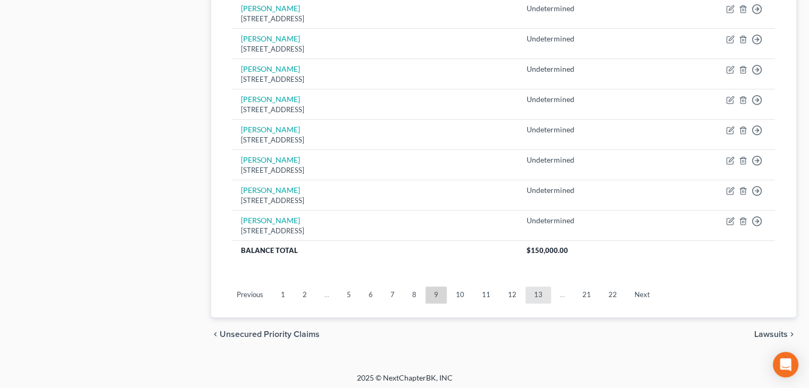
click at [537, 292] on link "13" at bounding box center [538, 295] width 26 height 17
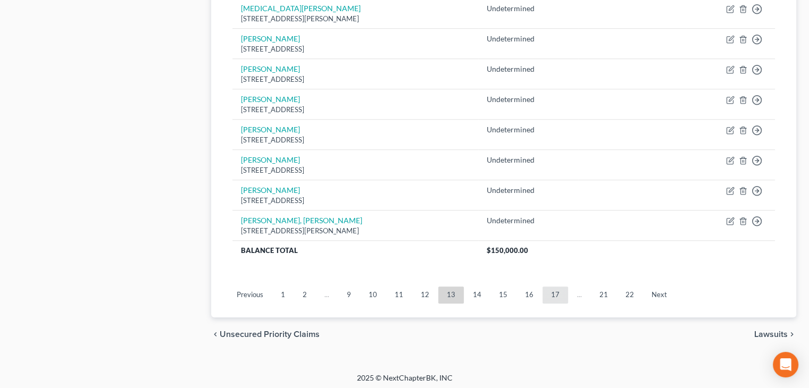
click at [551, 290] on link "17" at bounding box center [555, 295] width 26 height 17
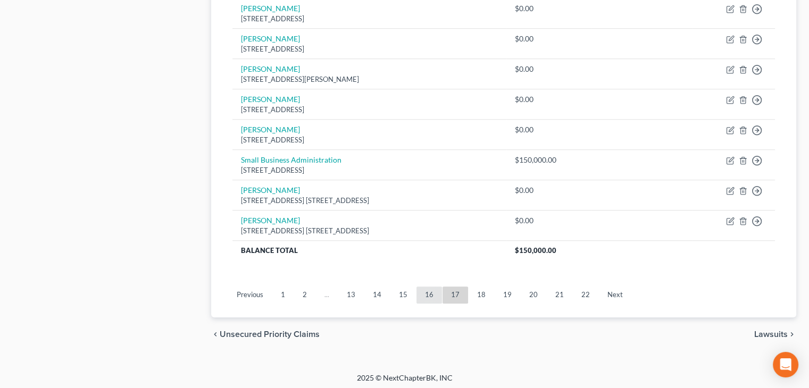
click at [430, 289] on link "16" at bounding box center [429, 295] width 26 height 17
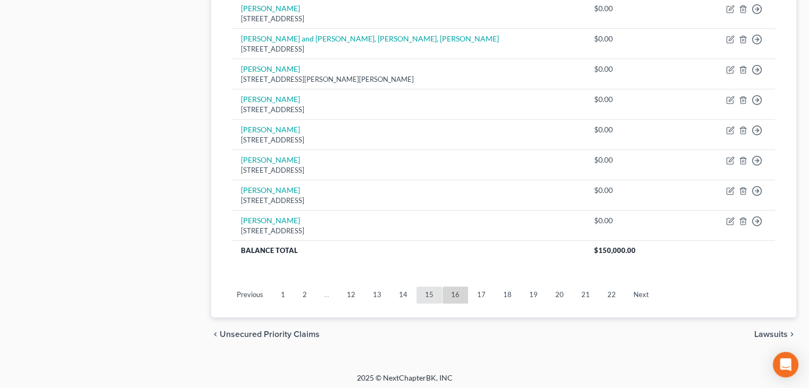
click at [426, 294] on link "15" at bounding box center [429, 295] width 26 height 17
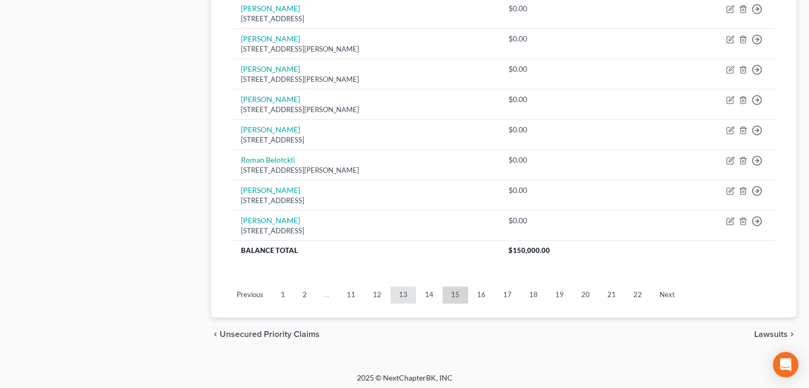
click at [402, 293] on link "13" at bounding box center [403, 295] width 26 height 17
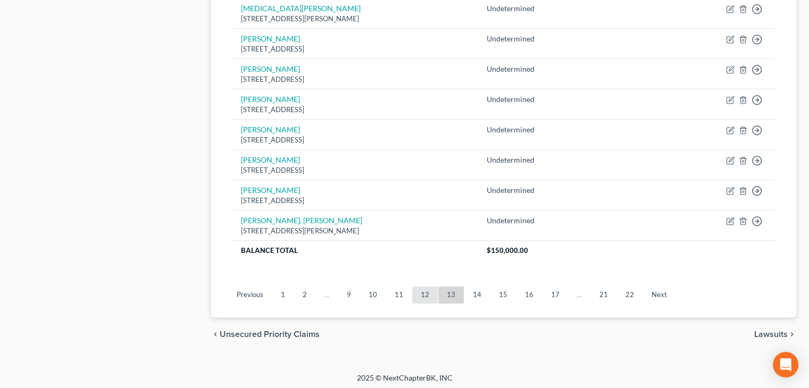
click at [422, 294] on link "12" at bounding box center [425, 295] width 26 height 17
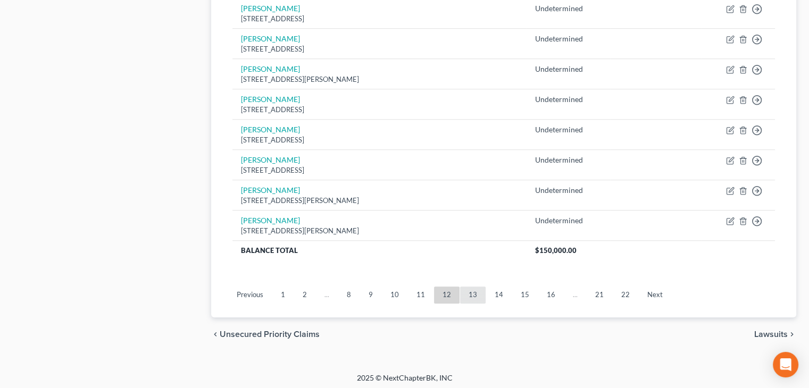
click at [469, 290] on link "13" at bounding box center [473, 295] width 26 height 17
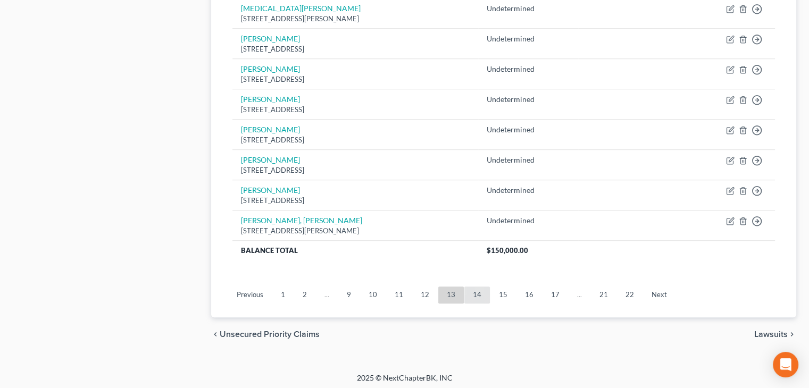
click at [472, 290] on link "14" at bounding box center [477, 295] width 26 height 17
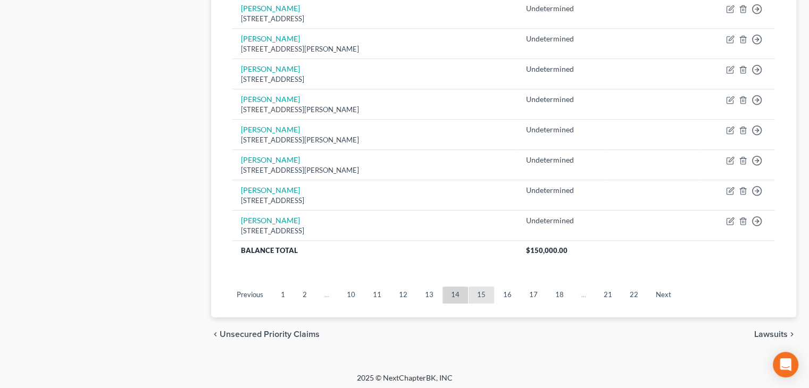
click at [476, 292] on link "15" at bounding box center [482, 295] width 26 height 17
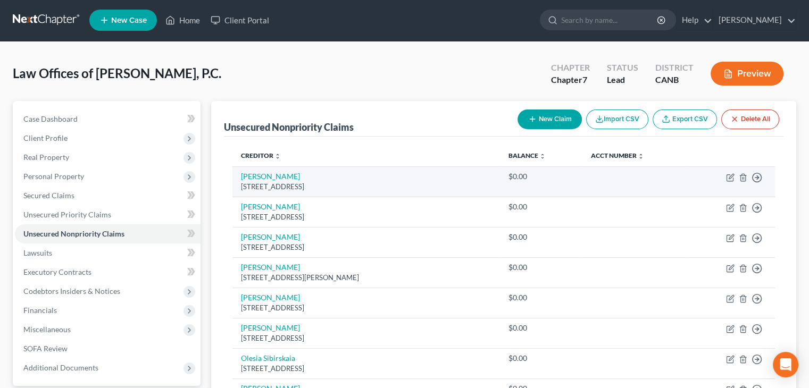
scroll to position [0, 0]
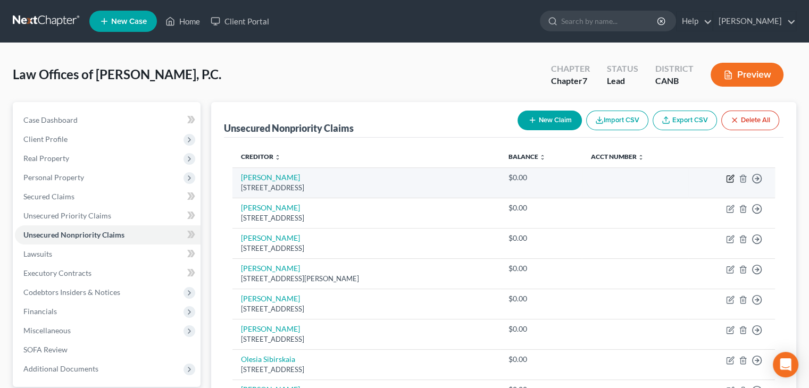
click at [730, 177] on icon "button" at bounding box center [731, 177] width 5 height 5
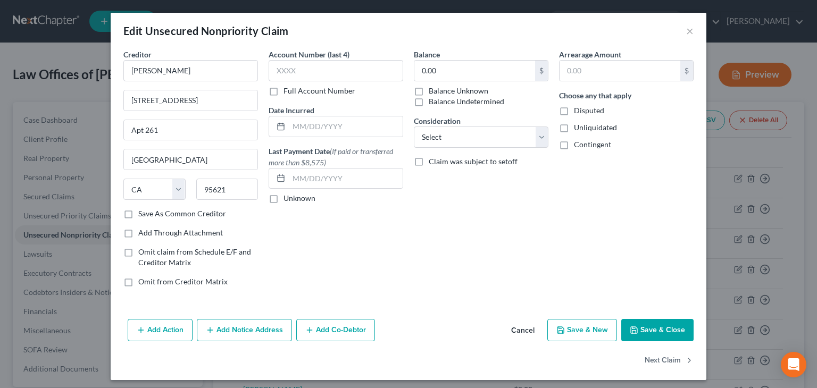
click at [429, 101] on label "Balance Undetermined" at bounding box center [467, 101] width 76 height 11
click at [433, 101] on input "Balance Undetermined" at bounding box center [436, 99] width 7 height 7
click at [574, 126] on label "Unliquidated" at bounding box center [595, 127] width 43 height 11
click at [578, 126] on input "Unliquidated" at bounding box center [581, 125] width 7 height 7
click at [574, 145] on label "Contingent" at bounding box center [592, 144] width 37 height 11
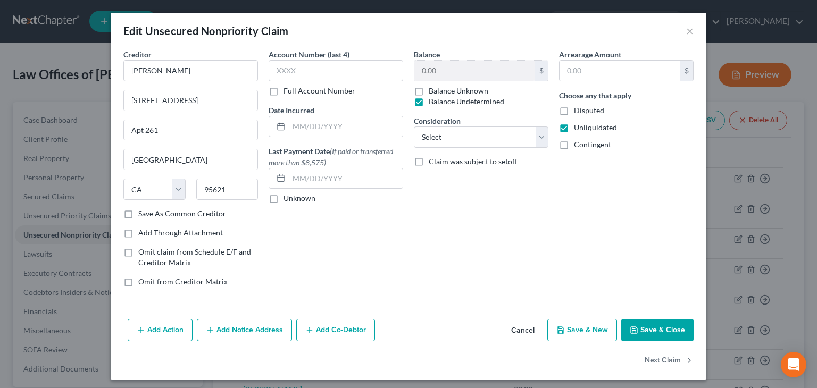
click at [578, 145] on input "Contingent" at bounding box center [581, 142] width 7 height 7
click at [651, 327] on button "Save & Close" at bounding box center [657, 330] width 72 height 22
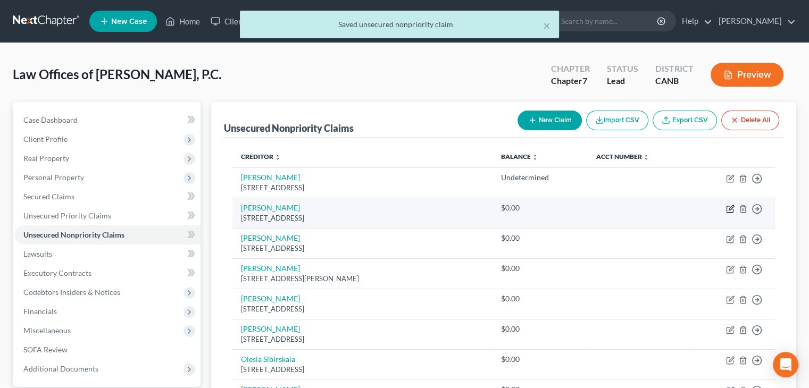
click at [733, 209] on icon "button" at bounding box center [730, 209] width 9 height 9
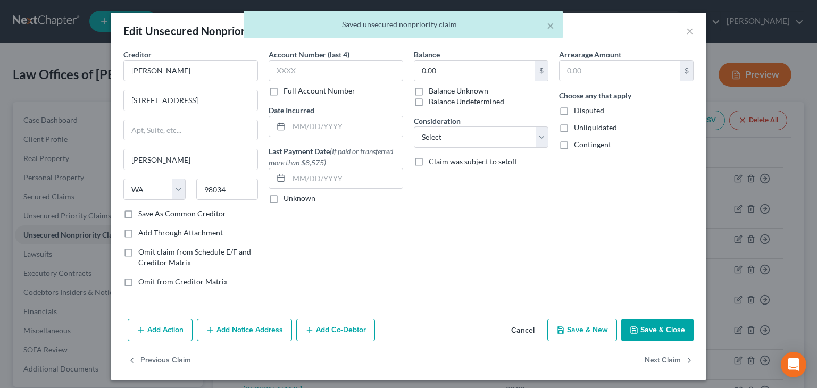
drag, startPoint x: 440, startPoint y: 101, endPoint x: 489, endPoint y: 113, distance: 49.9
click at [441, 103] on label "Balance Undetermined" at bounding box center [467, 101] width 76 height 11
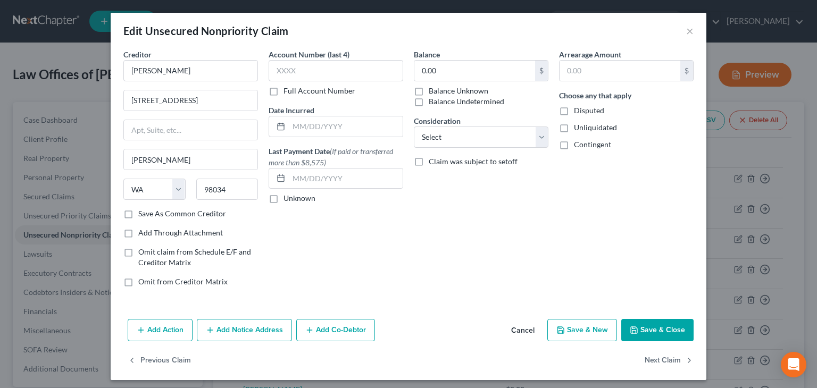
click at [593, 127] on span "Unliquidated" at bounding box center [595, 127] width 43 height 9
click at [585, 127] on input "Unliquidated" at bounding box center [581, 125] width 7 height 7
click at [585, 143] on span "Contingent" at bounding box center [592, 144] width 37 height 9
click at [585, 143] on input "Contingent" at bounding box center [581, 142] width 7 height 7
click at [429, 102] on label "Balance Undetermined" at bounding box center [467, 101] width 76 height 11
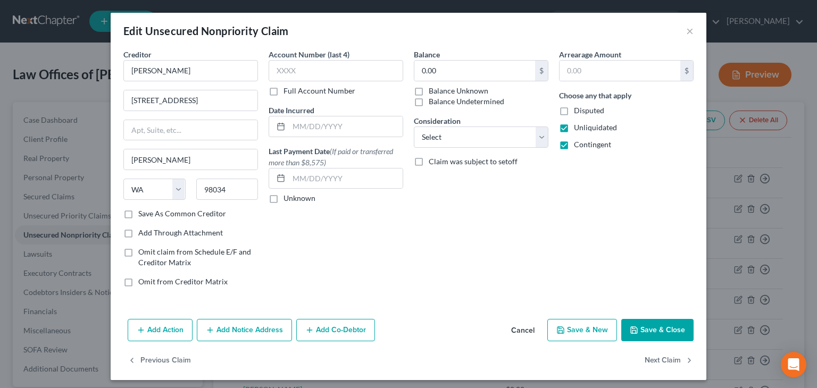
click at [433, 102] on input "Balance Undetermined" at bounding box center [436, 99] width 7 height 7
click at [658, 359] on button "Next Claim" at bounding box center [669, 361] width 49 height 22
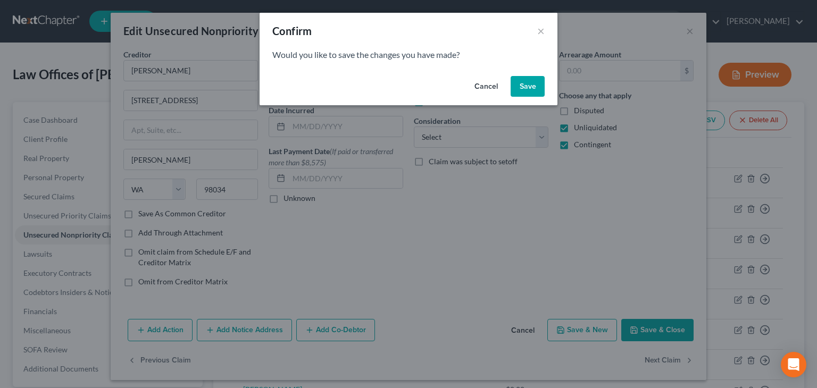
drag, startPoint x: 526, startPoint y: 86, endPoint x: 534, endPoint y: 107, distance: 22.5
click at [526, 86] on button "Save" at bounding box center [528, 86] width 34 height 21
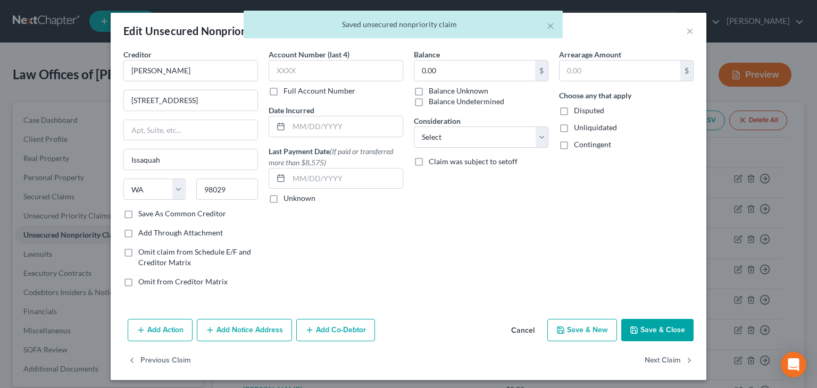
click at [449, 100] on label "Balance Undetermined" at bounding box center [467, 101] width 76 height 11
click at [440, 100] on input "Balance Undetermined" at bounding box center [436, 99] width 7 height 7
click at [574, 126] on label "Unliquidated" at bounding box center [595, 127] width 43 height 11
click at [578, 126] on input "Unliquidated" at bounding box center [581, 125] width 7 height 7
click at [581, 147] on span "Contingent" at bounding box center [592, 144] width 37 height 9
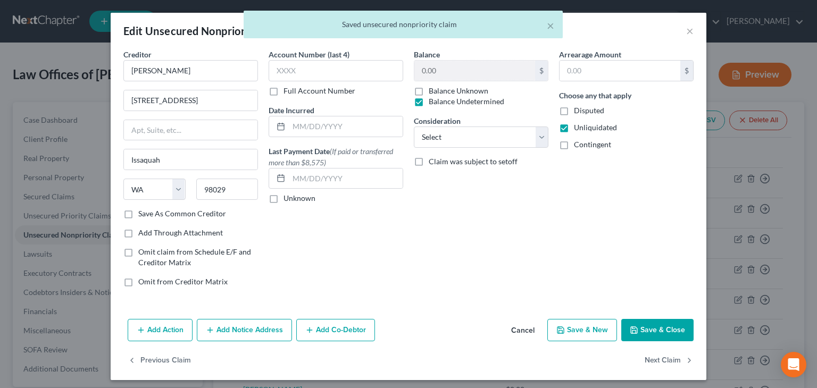
click at [581, 146] on input "Contingent" at bounding box center [581, 142] width 7 height 7
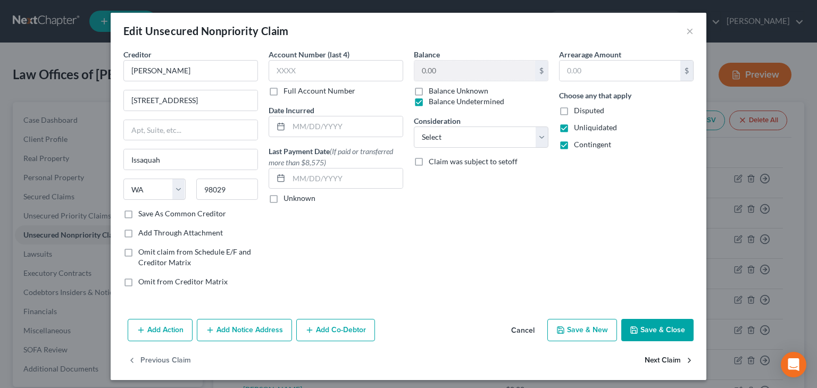
click at [662, 355] on button "Next Claim" at bounding box center [669, 361] width 49 height 22
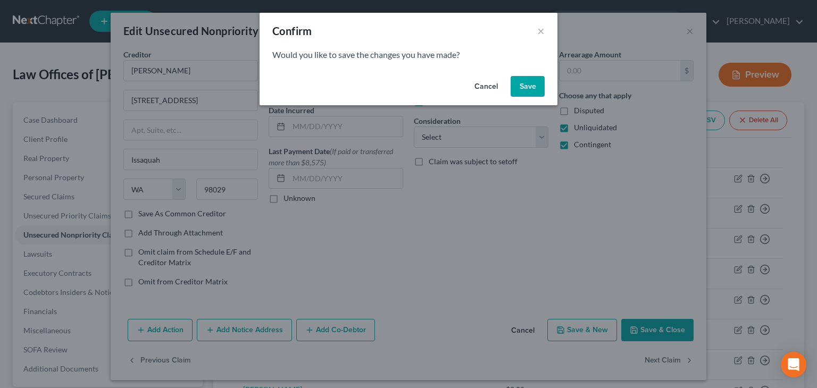
click at [528, 87] on button "Save" at bounding box center [528, 86] width 34 height 21
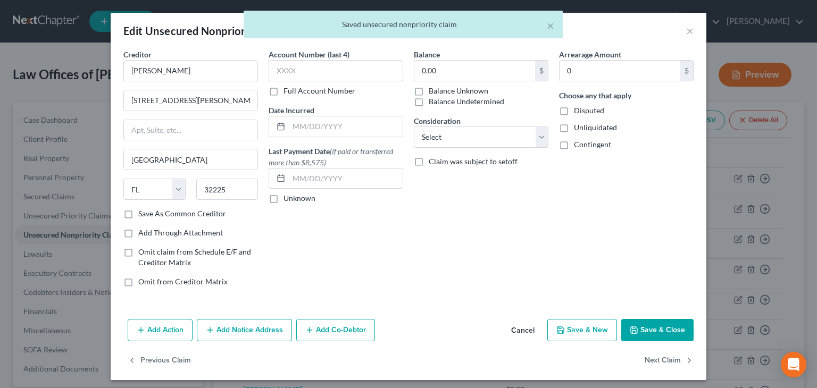
click at [450, 103] on label "Balance Undetermined" at bounding box center [467, 101] width 76 height 11
click at [440, 103] on input "Balance Undetermined" at bounding box center [436, 99] width 7 height 7
click at [574, 128] on label "Unliquidated" at bounding box center [595, 127] width 43 height 11
click at [578, 128] on input "Unliquidated" at bounding box center [581, 125] width 7 height 7
click at [574, 144] on label "Contingent" at bounding box center [592, 144] width 37 height 11
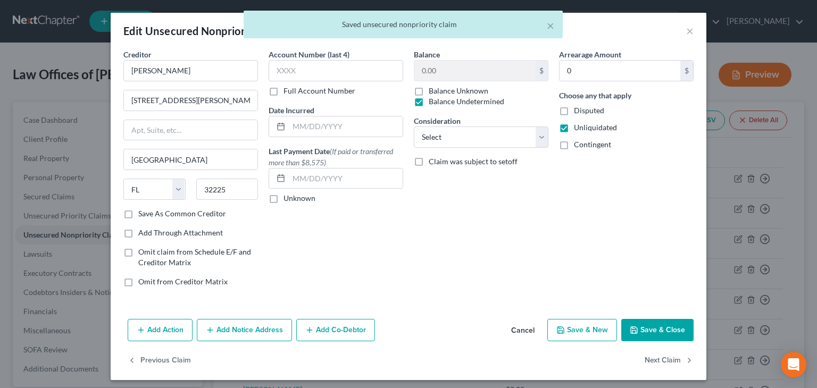
click at [578, 144] on input "Contingent" at bounding box center [581, 142] width 7 height 7
click at [656, 328] on button "Save & Close" at bounding box center [657, 330] width 72 height 22
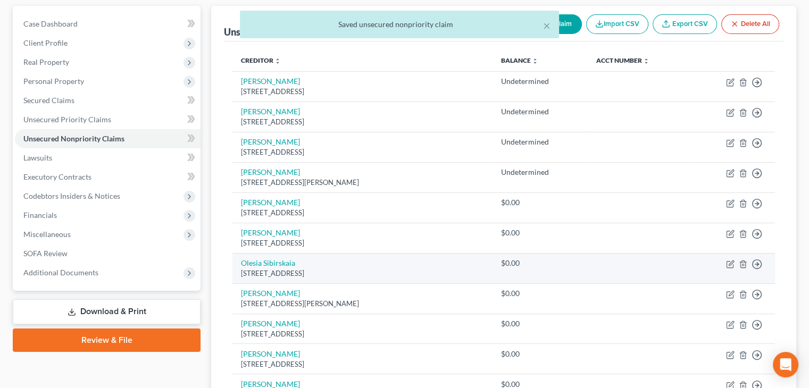
scroll to position [106, 0]
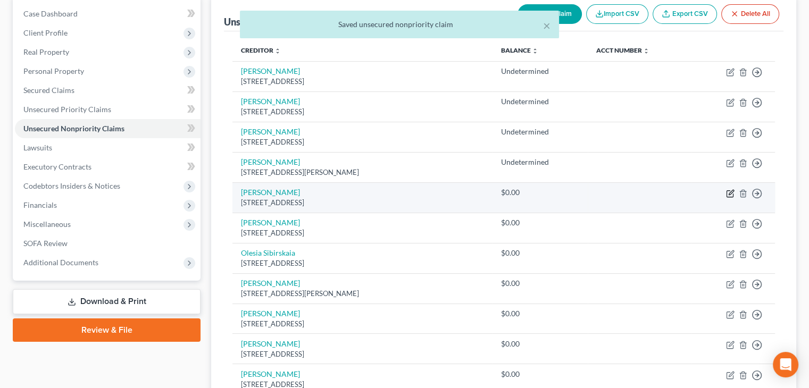
click at [726, 193] on icon "button" at bounding box center [729, 193] width 6 height 6
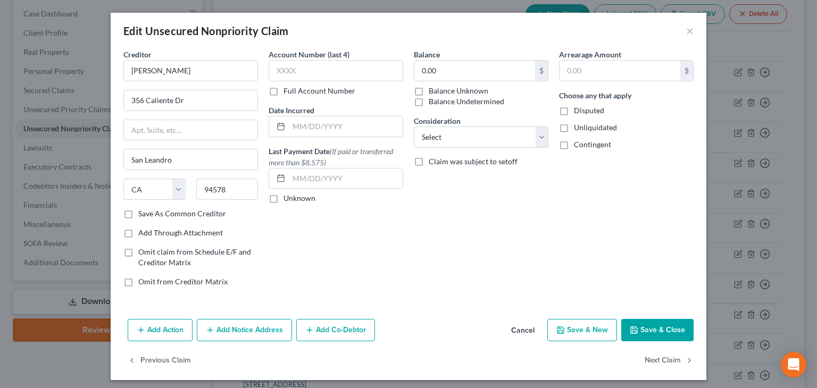
click at [453, 98] on label "Balance Undetermined" at bounding box center [467, 101] width 76 height 11
click at [440, 98] on input "Balance Undetermined" at bounding box center [436, 99] width 7 height 7
drag, startPoint x: 573, startPoint y: 128, endPoint x: 581, endPoint y: 145, distance: 18.8
click at [574, 129] on span "Unliquidated" at bounding box center [595, 127] width 43 height 9
click at [578, 129] on input "Unliquidated" at bounding box center [581, 125] width 7 height 7
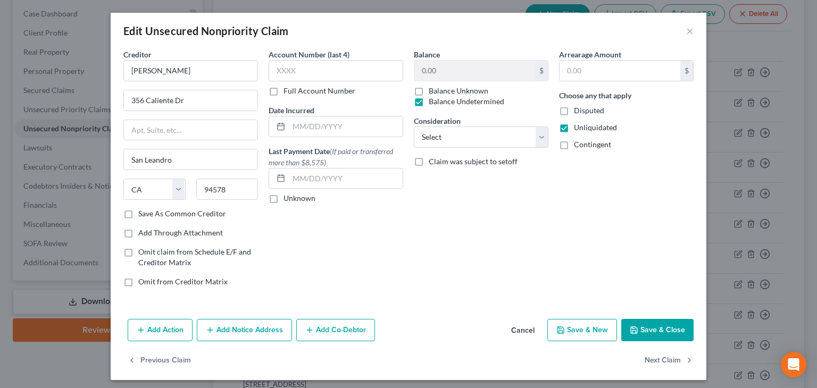
click at [581, 146] on span "Contingent" at bounding box center [592, 144] width 37 height 9
click at [581, 146] on input "Contingent" at bounding box center [581, 142] width 7 height 7
click at [661, 359] on button "Next Claim" at bounding box center [669, 361] width 49 height 22
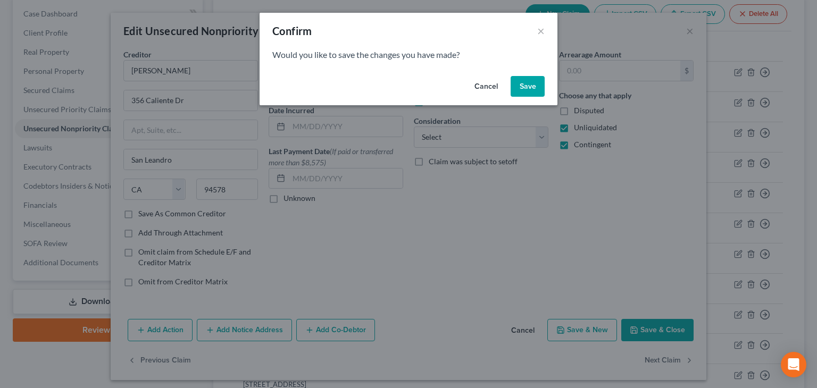
click at [519, 83] on button "Save" at bounding box center [528, 86] width 34 height 21
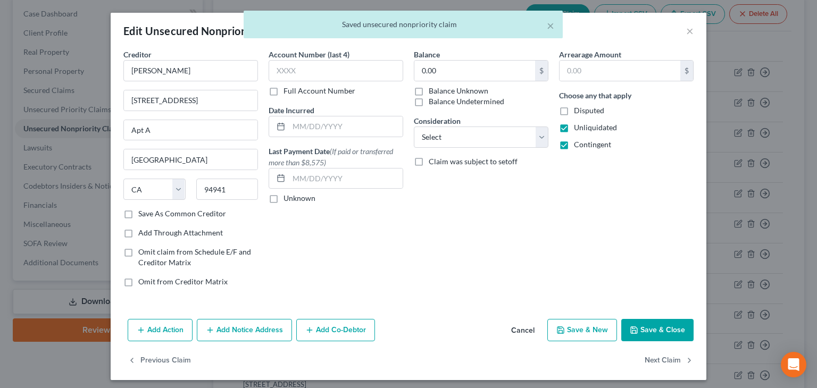
drag, startPoint x: 468, startPoint y: 102, endPoint x: 534, endPoint y: 116, distance: 67.6
click at [469, 102] on label "Balance Undetermined" at bounding box center [467, 101] width 76 height 11
click at [440, 102] on input "Balance Undetermined" at bounding box center [436, 99] width 7 height 7
click at [659, 358] on button "Next Claim" at bounding box center [669, 361] width 49 height 22
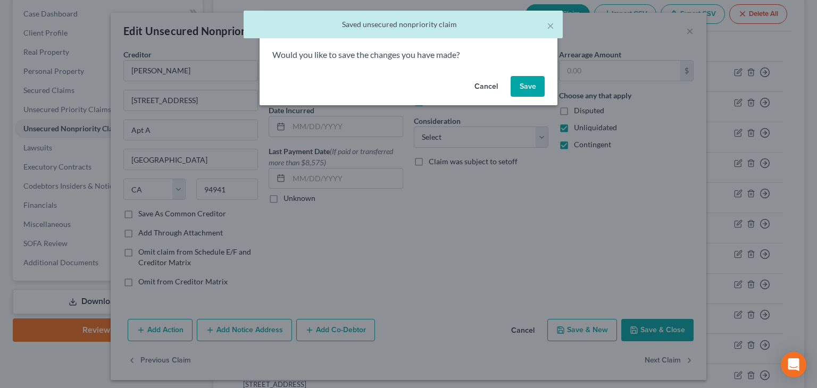
click at [527, 88] on button "Save" at bounding box center [528, 86] width 34 height 21
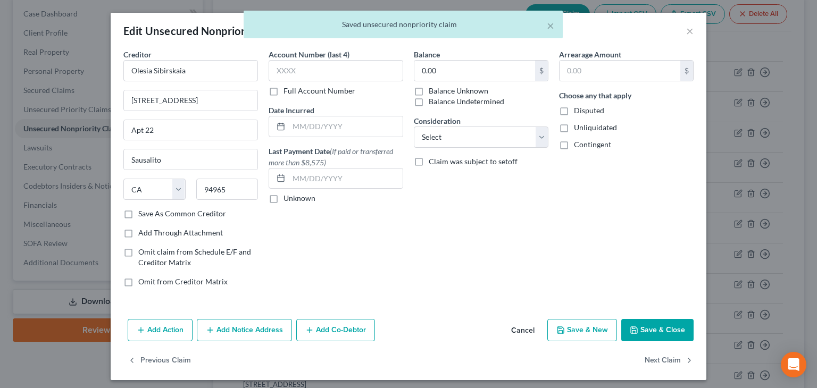
click at [438, 102] on label "Balance Undetermined" at bounding box center [467, 101] width 76 height 11
click at [438, 102] on input "Balance Undetermined" at bounding box center [436, 99] width 7 height 7
click at [593, 128] on span "Unliquidated" at bounding box center [595, 127] width 43 height 9
click at [585, 128] on input "Unliquidated" at bounding box center [581, 125] width 7 height 7
drag, startPoint x: 587, startPoint y: 137, endPoint x: 592, endPoint y: 145, distance: 9.8
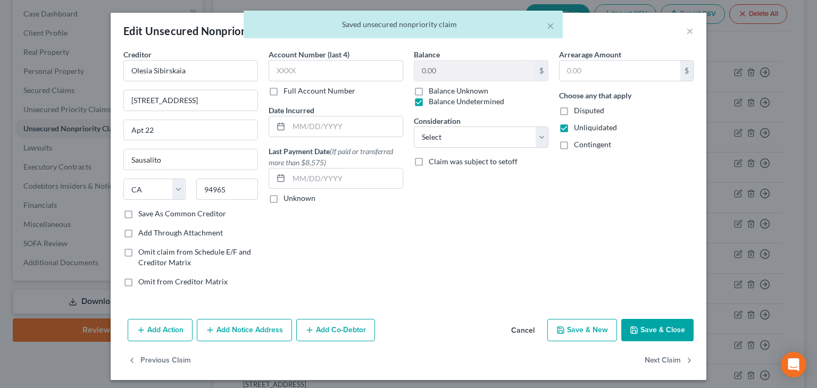
click at [587, 138] on div "Choose any that apply Disputed Unliquidated Contingent" at bounding box center [626, 120] width 135 height 60
click at [592, 145] on span "Contingent" at bounding box center [592, 144] width 37 height 9
click at [585, 145] on input "Contingent" at bounding box center [581, 142] width 7 height 7
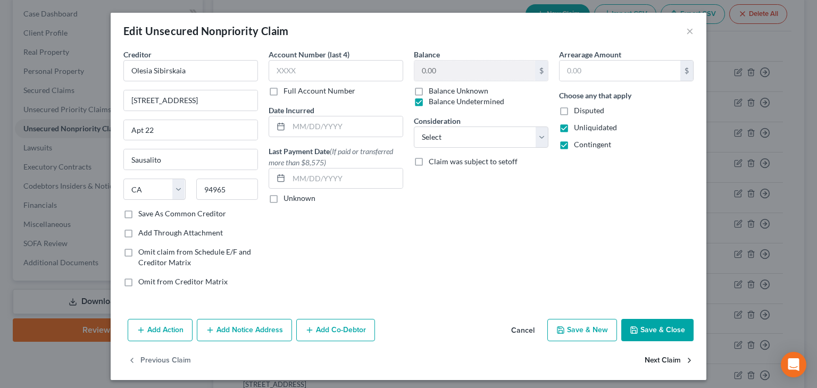
click at [664, 362] on button "Next Claim" at bounding box center [669, 361] width 49 height 22
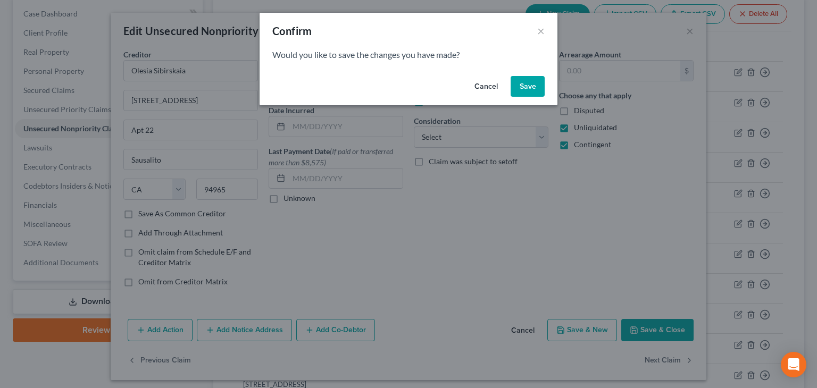
click at [531, 81] on button "Save" at bounding box center [528, 86] width 34 height 21
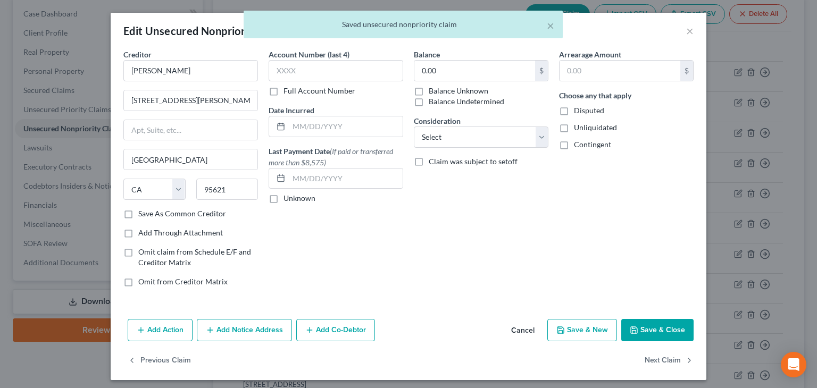
click at [450, 102] on label "Balance Undetermined" at bounding box center [467, 101] width 76 height 11
click at [440, 102] on input "Balance Undetermined" at bounding box center [436, 99] width 7 height 7
click at [593, 128] on span "Unliquidated" at bounding box center [595, 127] width 43 height 9
click at [585, 128] on input "Unliquidated" at bounding box center [581, 125] width 7 height 7
click at [587, 141] on span "Contingent" at bounding box center [592, 144] width 37 height 9
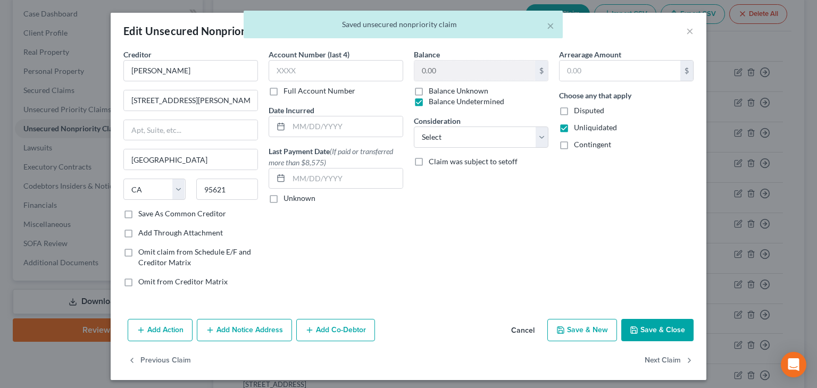
click at [585, 141] on input "Contingent" at bounding box center [581, 142] width 7 height 7
click at [652, 357] on button "Next Claim" at bounding box center [669, 361] width 49 height 22
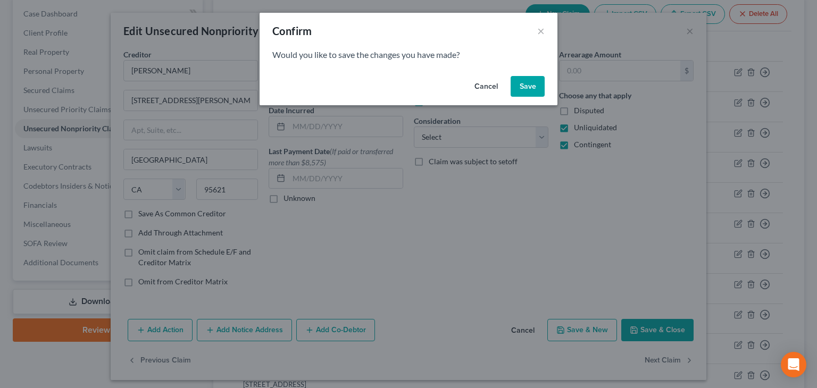
click at [531, 86] on button "Save" at bounding box center [528, 86] width 34 height 21
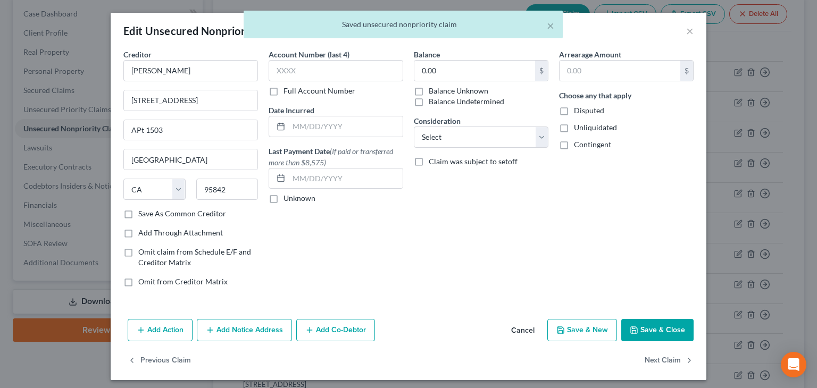
drag, startPoint x: 466, startPoint y: 102, endPoint x: 477, endPoint y: 105, distance: 11.0
click at [467, 102] on label "Balance Undetermined" at bounding box center [467, 101] width 76 height 11
drag, startPoint x: 603, startPoint y: 127, endPoint x: 589, endPoint y: 141, distance: 20.3
click at [603, 127] on span "Unliquidated" at bounding box center [595, 127] width 43 height 9
click at [585, 127] on input "Unliquidated" at bounding box center [581, 125] width 7 height 7
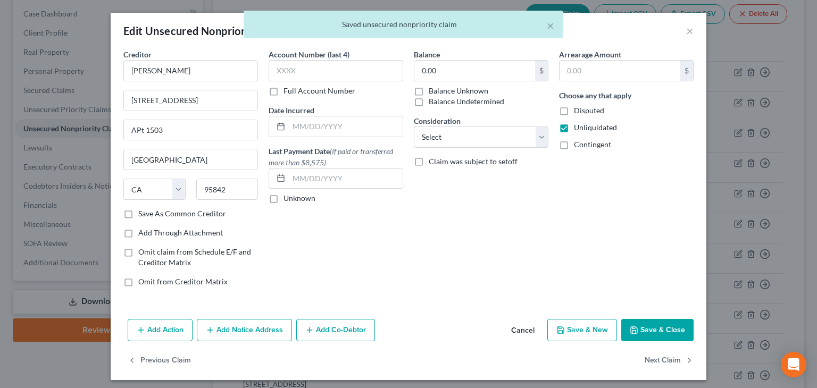
click at [586, 145] on span "Contingent" at bounding box center [592, 144] width 37 height 9
click at [585, 145] on input "Contingent" at bounding box center [581, 142] width 7 height 7
drag, startPoint x: 433, startPoint y: 103, endPoint x: 475, endPoint y: 152, distance: 64.9
click at [433, 105] on label "Balance Undetermined" at bounding box center [467, 101] width 76 height 11
click at [433, 103] on input "Balance Undetermined" at bounding box center [436, 99] width 7 height 7
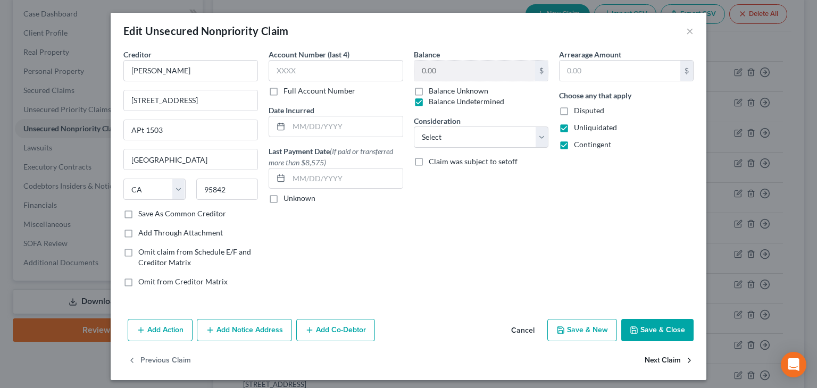
click at [666, 359] on button "Next Claim" at bounding box center [669, 361] width 49 height 22
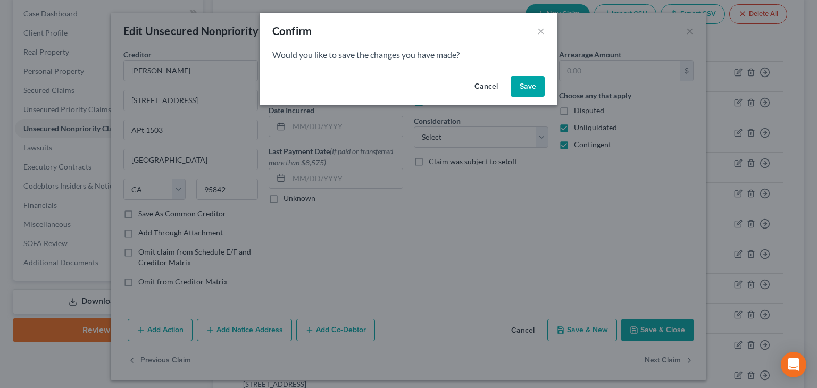
click at [530, 91] on button "Save" at bounding box center [528, 86] width 34 height 21
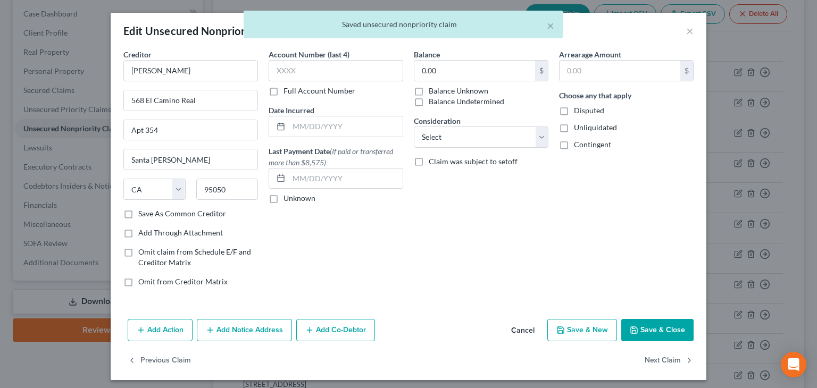
click at [474, 99] on label "Balance Undetermined" at bounding box center [467, 101] width 76 height 11
click at [440, 99] on input "Balance Undetermined" at bounding box center [436, 99] width 7 height 7
click at [582, 128] on span "Unliquidated" at bounding box center [595, 127] width 43 height 9
click at [582, 128] on input "Unliquidated" at bounding box center [581, 125] width 7 height 7
click at [583, 143] on span "Contingent" at bounding box center [592, 144] width 37 height 9
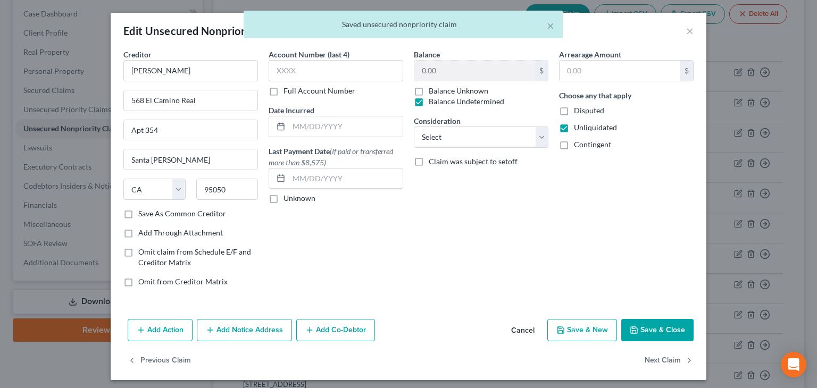
click at [583, 143] on input "Contingent" at bounding box center [581, 142] width 7 height 7
click at [653, 355] on button "Next Claim" at bounding box center [669, 361] width 49 height 22
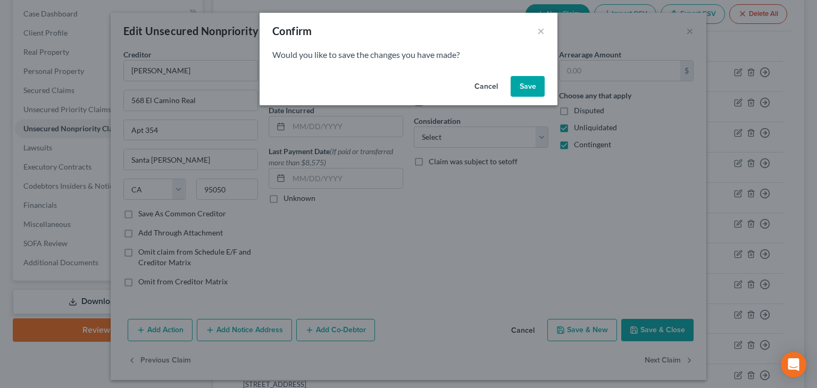
click at [536, 86] on button "Save" at bounding box center [528, 86] width 34 height 21
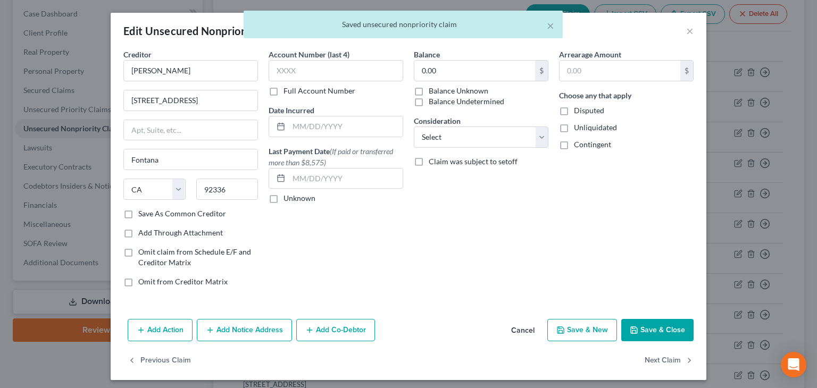
click at [454, 99] on label "Balance Undetermined" at bounding box center [467, 101] width 76 height 11
click at [440, 99] on input "Balance Undetermined" at bounding box center [436, 99] width 7 height 7
drag, startPoint x: 589, startPoint y: 128, endPoint x: 587, endPoint y: 139, distance: 11.4
click at [589, 129] on span "Unliquidated" at bounding box center [595, 127] width 43 height 9
click at [585, 129] on input "Unliquidated" at bounding box center [581, 125] width 7 height 7
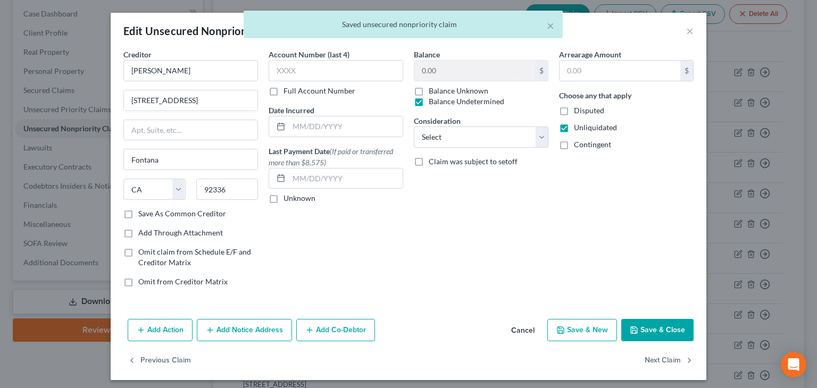
click at [587, 144] on span "Contingent" at bounding box center [592, 144] width 37 height 9
click at [585, 144] on input "Contingent" at bounding box center [581, 142] width 7 height 7
click at [660, 356] on button "Next Claim" at bounding box center [669, 361] width 49 height 22
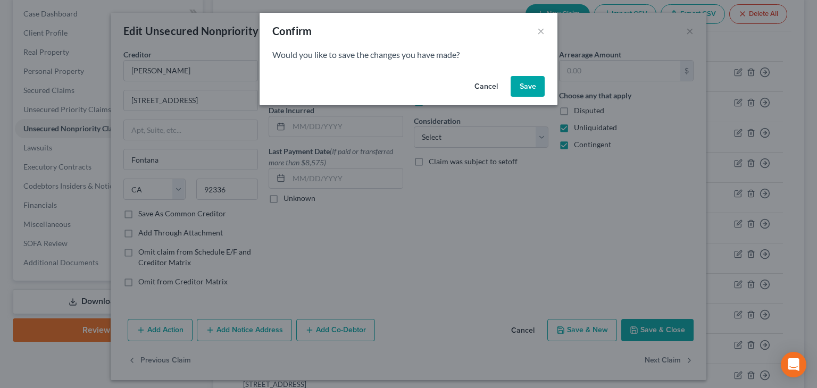
click at [529, 90] on button "Save" at bounding box center [528, 86] width 34 height 21
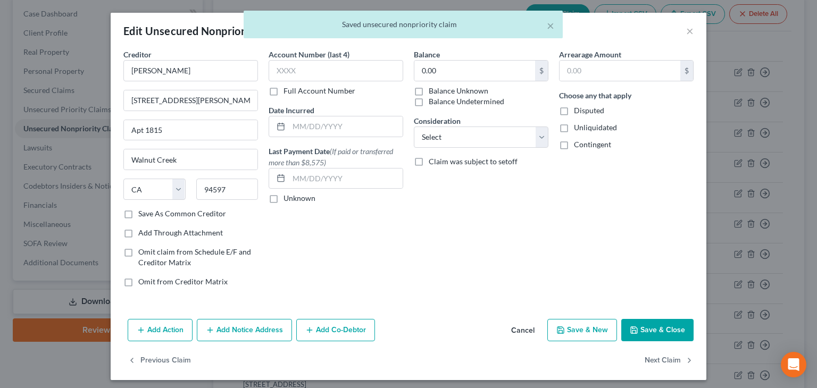
click at [463, 102] on label "Balance Undetermined" at bounding box center [467, 101] width 76 height 11
click at [440, 102] on input "Balance Undetermined" at bounding box center [436, 99] width 7 height 7
click at [585, 128] on span "Unliquidated" at bounding box center [595, 127] width 43 height 9
click at [585, 128] on input "Unliquidated" at bounding box center [581, 125] width 7 height 7
click at [590, 149] on div "Arrearage Amount $ Choose any that apply Disputed Unliquidated Contingent" at bounding box center [626, 172] width 145 height 247
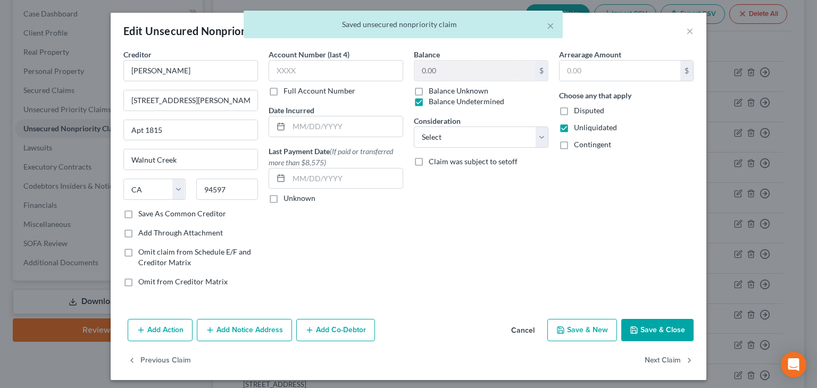
click at [576, 145] on span "Contingent" at bounding box center [592, 144] width 37 height 9
click at [578, 145] on input "Contingent" at bounding box center [581, 142] width 7 height 7
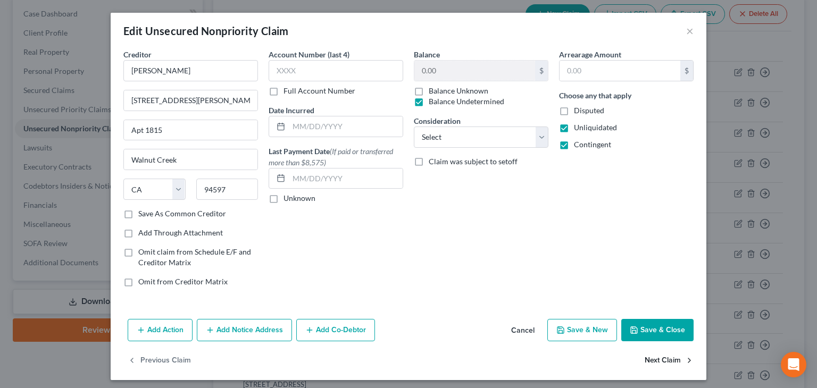
click at [653, 359] on button "Next Claim" at bounding box center [669, 361] width 49 height 22
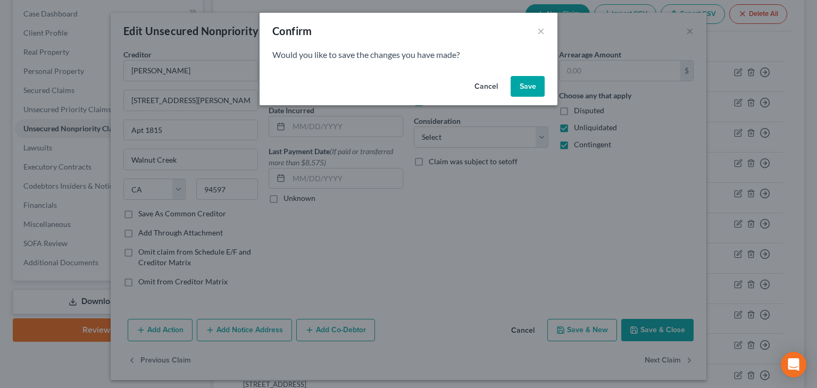
click at [532, 90] on button "Save" at bounding box center [528, 86] width 34 height 21
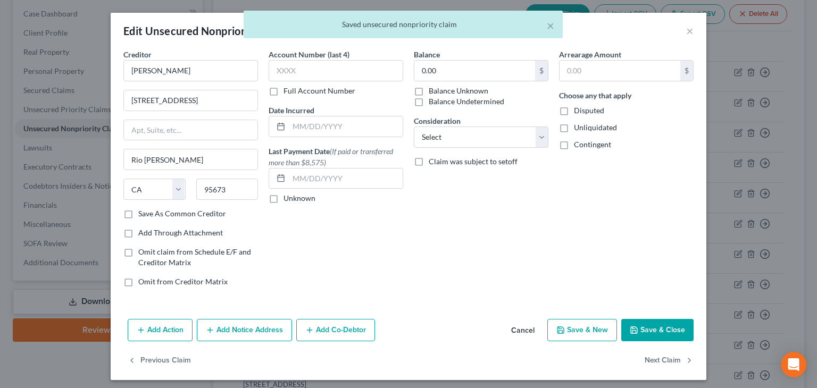
click at [465, 99] on label "Balance Undetermined" at bounding box center [467, 101] width 76 height 11
click at [440, 99] on input "Balance Undetermined" at bounding box center [436, 99] width 7 height 7
click at [589, 130] on span "Unliquidated" at bounding box center [595, 127] width 43 height 9
click at [585, 129] on input "Unliquidated" at bounding box center [581, 125] width 7 height 7
click at [591, 145] on span "Contingent" at bounding box center [592, 144] width 37 height 9
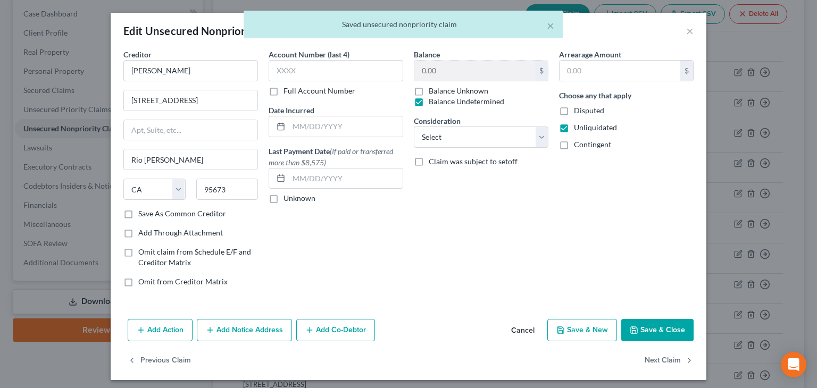
click at [585, 145] on input "Contingent" at bounding box center [581, 142] width 7 height 7
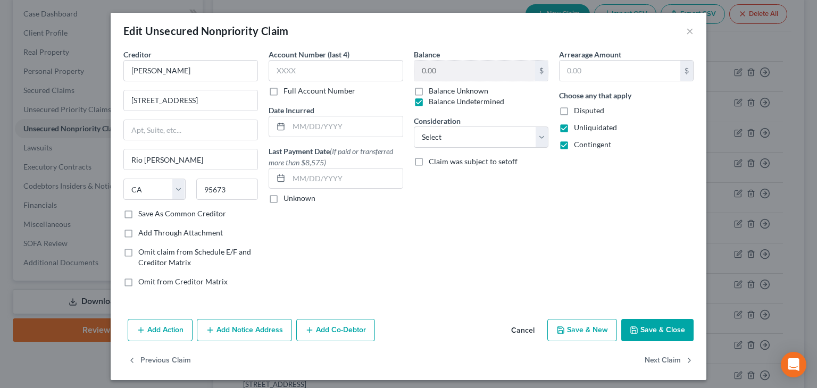
click at [638, 331] on button "Save & Close" at bounding box center [657, 330] width 72 height 22
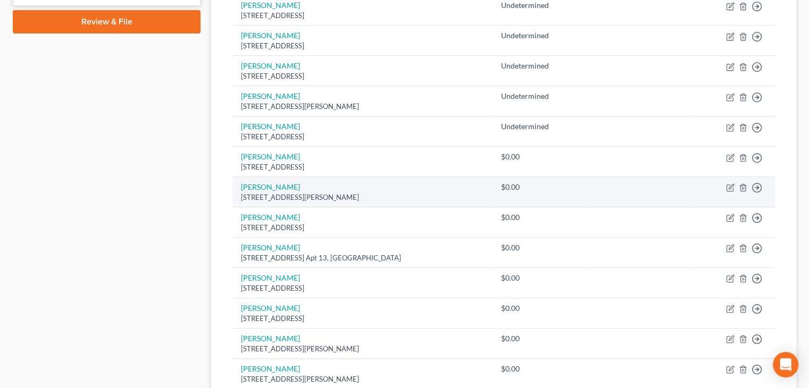
scroll to position [411, 0]
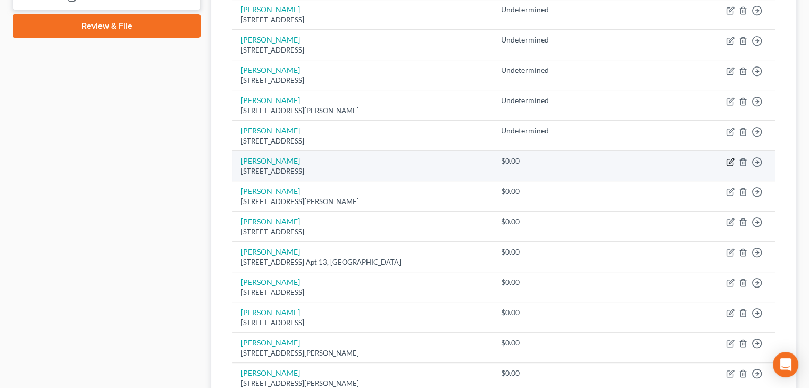
click at [732, 164] on icon "button" at bounding box center [730, 162] width 9 height 9
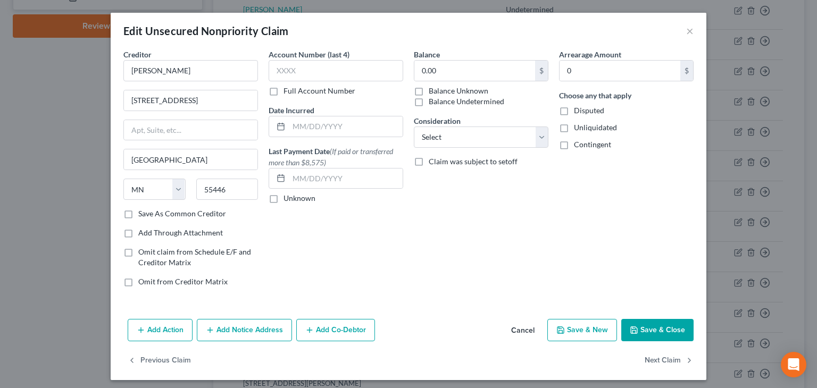
click at [465, 105] on div "Balance 0.00 $ Balance Unknown Balance Undetermined 0.00 $ Balance Unknown Cons…" at bounding box center [480, 172] width 145 height 247
click at [429, 106] on label "Balance Undetermined" at bounding box center [467, 101] width 76 height 11
click at [433, 103] on input "Balance Undetermined" at bounding box center [436, 99] width 7 height 7
click at [574, 128] on label "Unliquidated" at bounding box center [595, 127] width 43 height 11
click at [578, 128] on input "Unliquidated" at bounding box center [581, 125] width 7 height 7
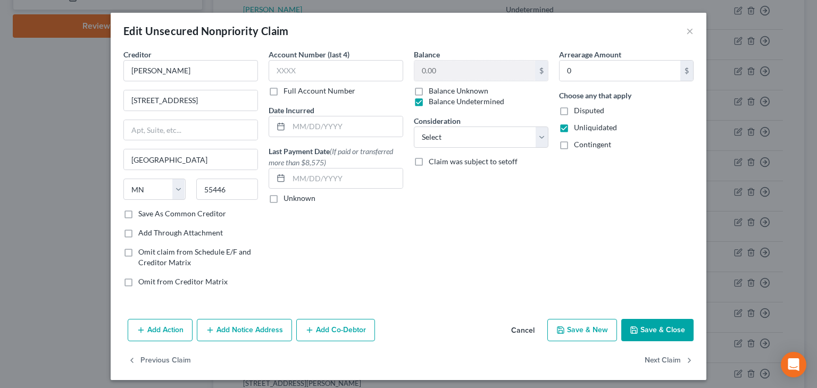
drag, startPoint x: 559, startPoint y: 146, endPoint x: 596, endPoint y: 199, distance: 65.0
click at [574, 146] on label "Contingent" at bounding box center [592, 144] width 37 height 11
click at [578, 146] on input "Contingent" at bounding box center [581, 142] width 7 height 7
click at [657, 358] on button "Next Claim" at bounding box center [669, 361] width 49 height 22
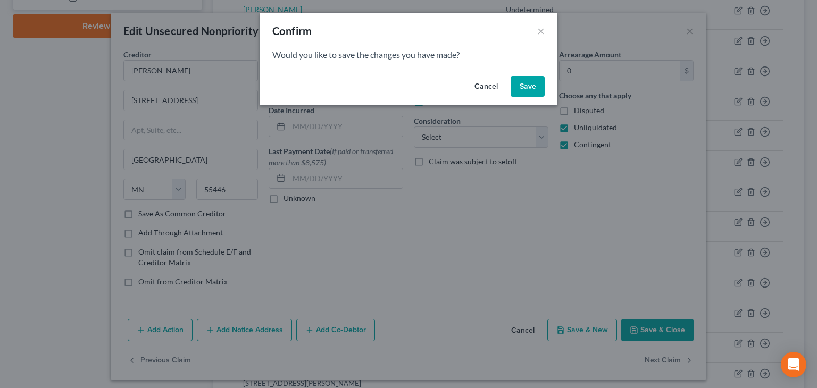
click at [519, 87] on button "Save" at bounding box center [528, 86] width 34 height 21
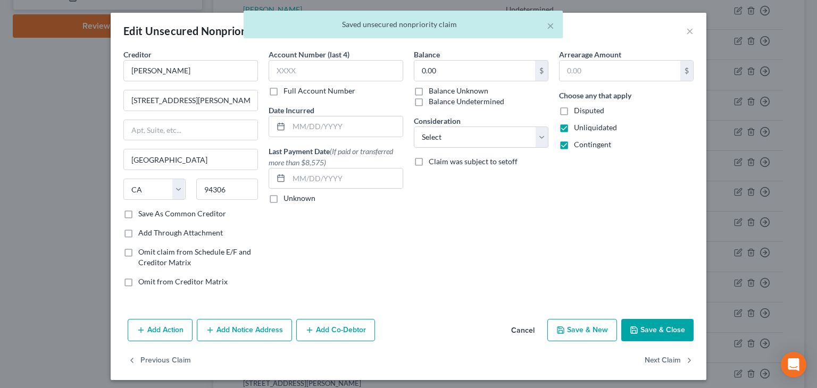
drag, startPoint x: 456, startPoint y: 101, endPoint x: 553, endPoint y: 123, distance: 99.5
click at [456, 101] on label "Balance Undetermined" at bounding box center [467, 101] width 76 height 11
click at [440, 101] on input "Balance Undetermined" at bounding box center [436, 99] width 7 height 7
click at [664, 358] on button "Next Claim" at bounding box center [669, 361] width 49 height 22
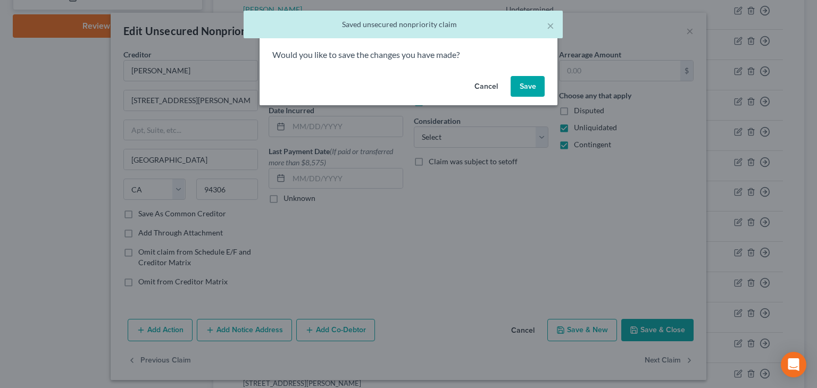
click at [522, 86] on button "Save" at bounding box center [528, 86] width 34 height 21
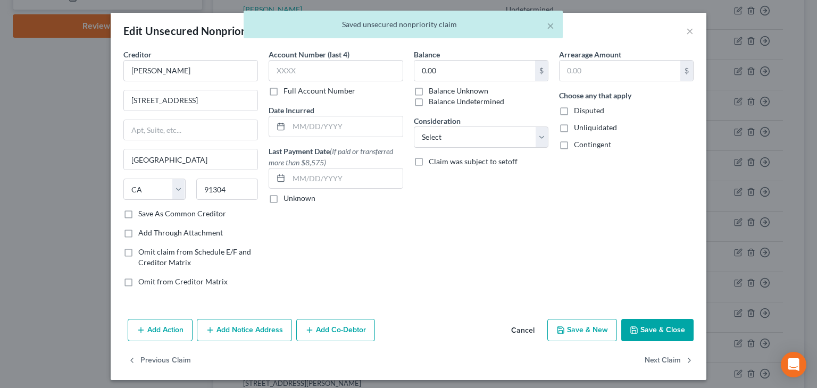
click at [482, 101] on label "Balance Undetermined" at bounding box center [467, 101] width 76 height 11
click at [440, 101] on input "Balance Undetermined" at bounding box center [436, 99] width 7 height 7
click at [593, 128] on span "Unliquidated" at bounding box center [595, 127] width 43 height 9
click at [585, 128] on input "Unliquidated" at bounding box center [581, 125] width 7 height 7
drag, startPoint x: 592, startPoint y: 143, endPoint x: 618, endPoint y: 222, distance: 83.6
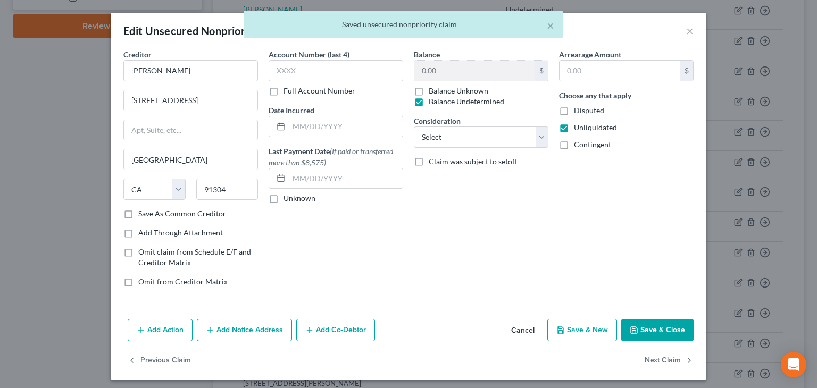
click at [592, 144] on span "Contingent" at bounding box center [592, 144] width 37 height 9
click at [585, 144] on input "Contingent" at bounding box center [581, 142] width 7 height 7
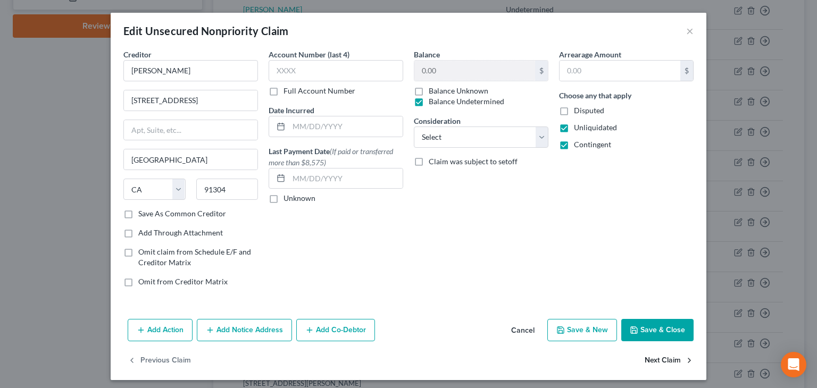
click at [660, 362] on button "Next Claim" at bounding box center [669, 361] width 49 height 22
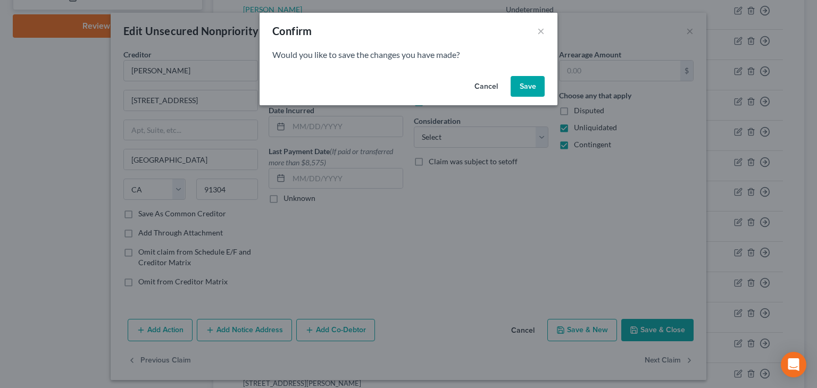
click at [530, 85] on button "Save" at bounding box center [528, 86] width 34 height 21
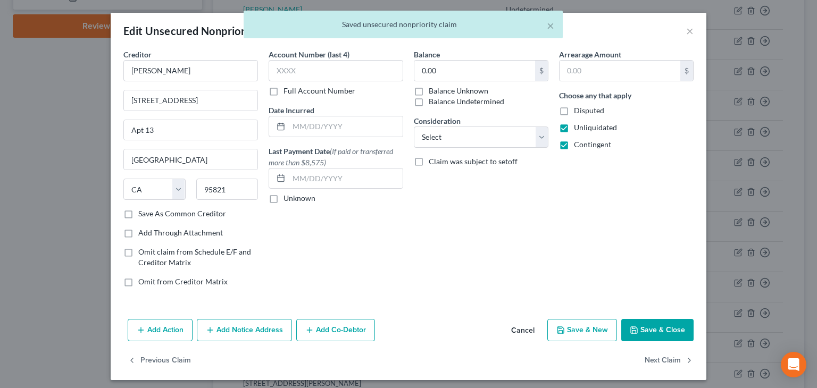
drag, startPoint x: 479, startPoint y: 101, endPoint x: 606, endPoint y: 139, distance: 133.2
click at [479, 101] on label "Balance Undetermined" at bounding box center [467, 101] width 76 height 11
click at [440, 101] on input "Balance Undetermined" at bounding box center [436, 99] width 7 height 7
drag, startPoint x: 653, startPoint y: 357, endPoint x: 647, endPoint y: 354, distance: 6.7
click at [649, 356] on button "Next Claim" at bounding box center [669, 361] width 49 height 22
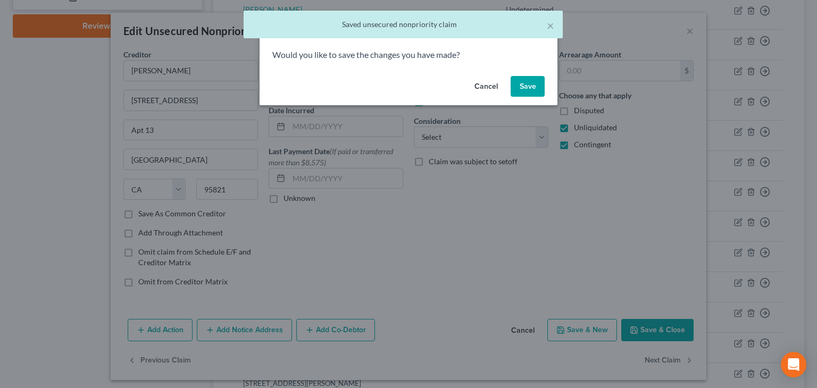
click at [526, 88] on button "Save" at bounding box center [528, 86] width 34 height 21
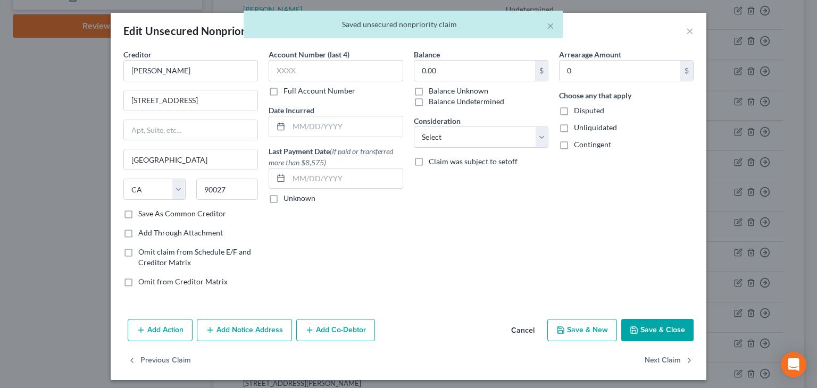
click at [483, 101] on label "Balance Undetermined" at bounding box center [467, 101] width 76 height 11
click at [440, 101] on input "Balance Undetermined" at bounding box center [436, 99] width 7 height 7
click at [598, 128] on span "Unliquidated" at bounding box center [595, 127] width 43 height 9
click at [585, 128] on input "Unliquidated" at bounding box center [581, 125] width 7 height 7
click at [595, 146] on span "Contingent" at bounding box center [592, 144] width 37 height 9
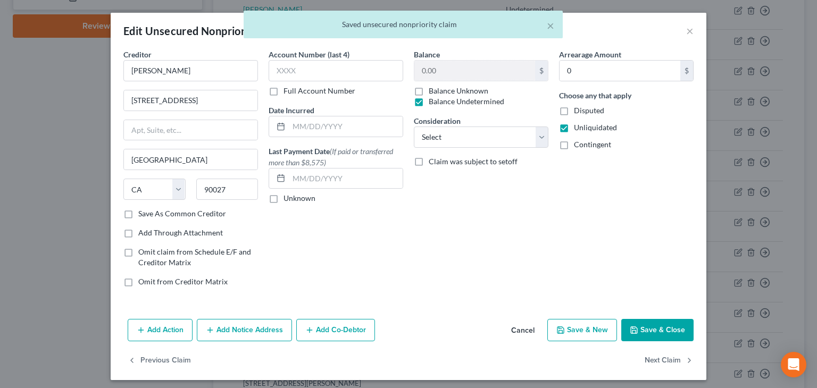
click at [585, 146] on input "Contingent" at bounding box center [581, 142] width 7 height 7
click at [665, 358] on button "Next Claim" at bounding box center [669, 361] width 49 height 22
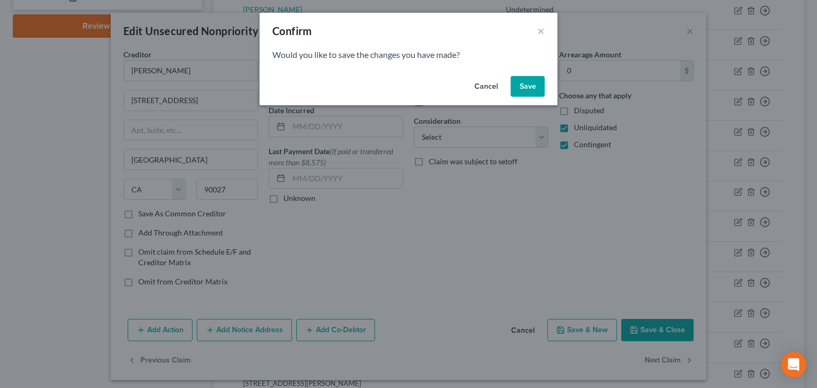
click at [529, 84] on button "Save" at bounding box center [528, 86] width 34 height 21
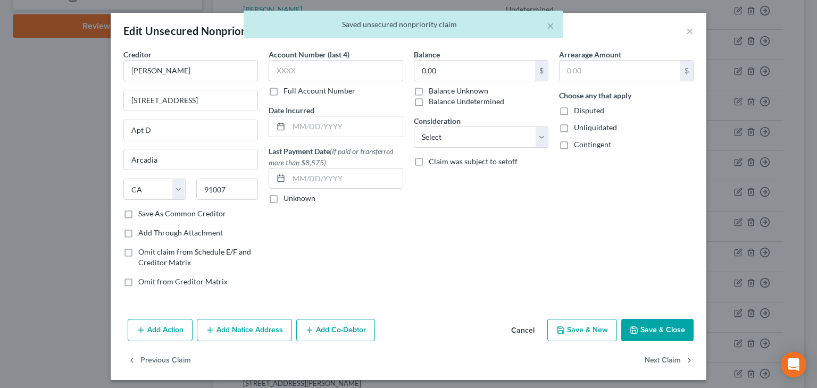
click at [480, 104] on label "Balance Undetermined" at bounding box center [467, 101] width 76 height 11
click at [440, 103] on input "Balance Undetermined" at bounding box center [436, 99] width 7 height 7
click at [577, 128] on span "Unliquidated" at bounding box center [595, 127] width 43 height 9
click at [578, 128] on input "Unliquidated" at bounding box center [581, 125] width 7 height 7
click at [589, 145] on span "Contingent" at bounding box center [592, 144] width 37 height 9
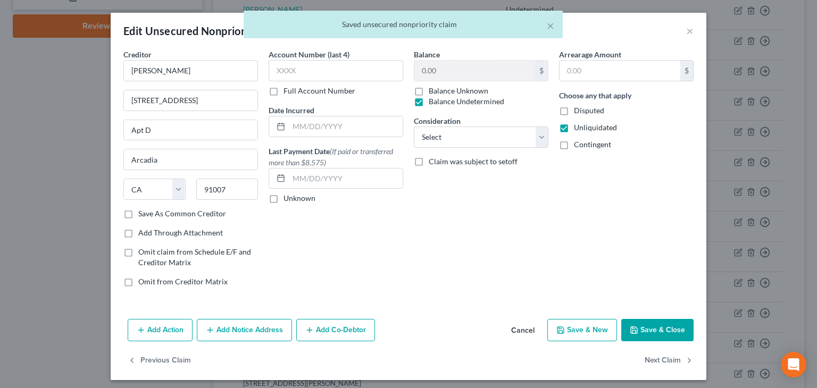
click at [585, 145] on input "Contingent" at bounding box center [581, 142] width 7 height 7
click at [666, 362] on button "Next Claim" at bounding box center [669, 361] width 49 height 22
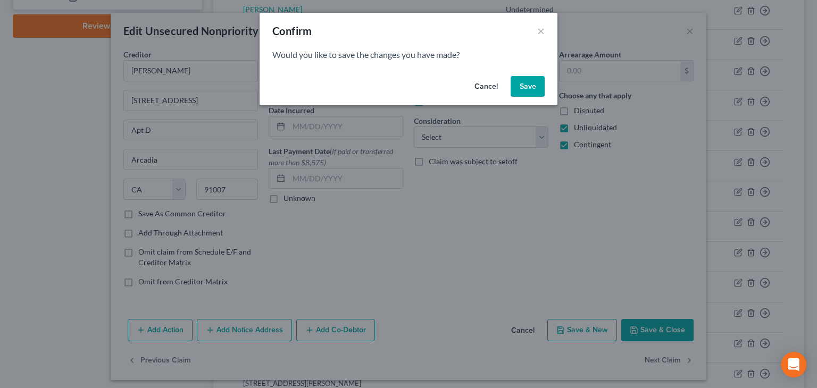
click at [526, 84] on button "Save" at bounding box center [528, 86] width 34 height 21
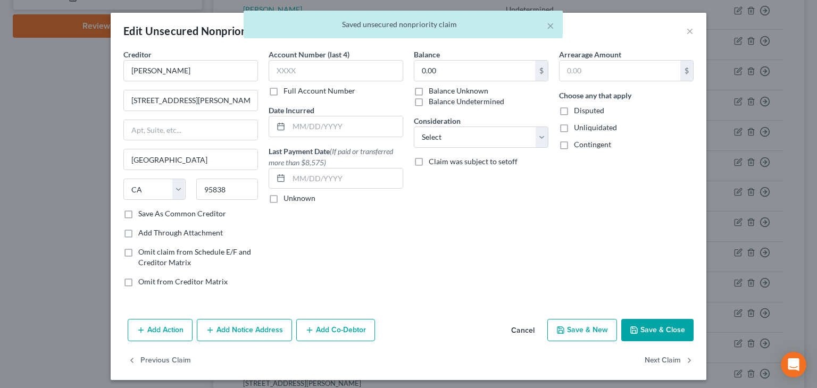
click at [456, 103] on label "Balance Undetermined" at bounding box center [467, 101] width 76 height 11
click at [440, 103] on input "Balance Undetermined" at bounding box center [436, 99] width 7 height 7
drag, startPoint x: 593, startPoint y: 127, endPoint x: 598, endPoint y: 144, distance: 17.8
click at [592, 127] on span "Unliquidated" at bounding box center [595, 127] width 43 height 9
click at [585, 127] on input "Unliquidated" at bounding box center [581, 125] width 7 height 7
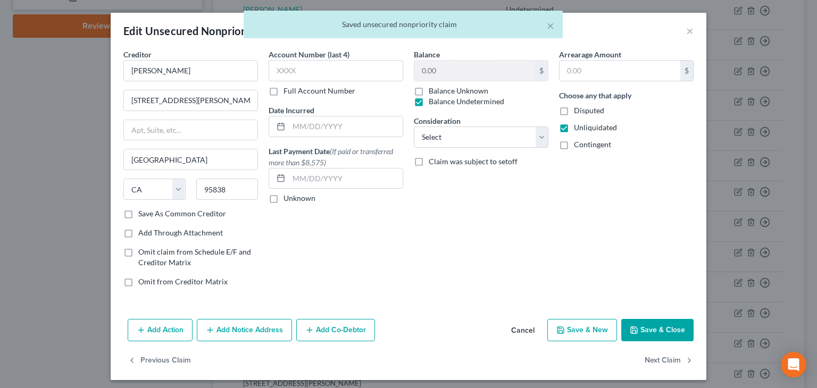
click at [597, 147] on span "Contingent" at bounding box center [592, 144] width 37 height 9
click at [585, 146] on input "Contingent" at bounding box center [581, 142] width 7 height 7
click at [655, 359] on button "Next Claim" at bounding box center [669, 361] width 49 height 22
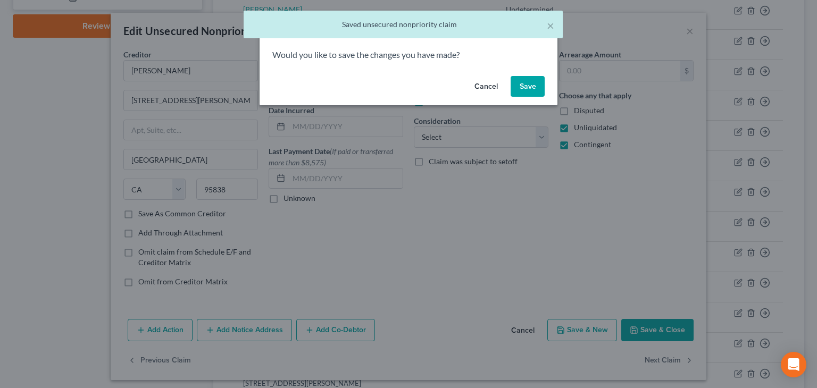
click at [524, 85] on button "Save" at bounding box center [528, 86] width 34 height 21
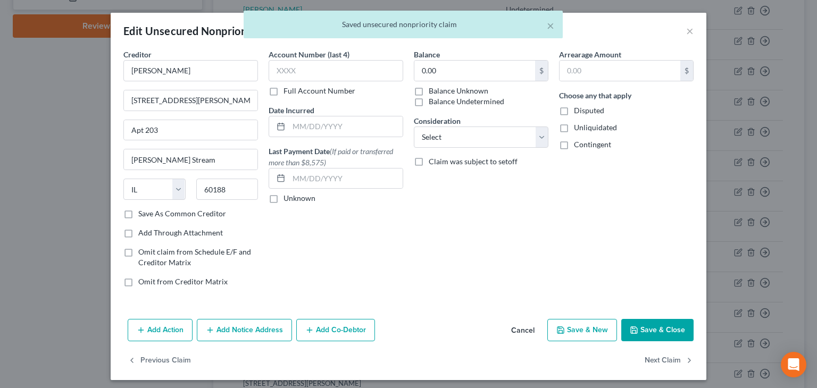
click at [466, 98] on label "Balance Undetermined" at bounding box center [467, 101] width 76 height 11
click at [440, 98] on input "Balance Undetermined" at bounding box center [436, 99] width 7 height 7
click at [595, 132] on label "Unliquidated" at bounding box center [595, 127] width 43 height 11
click at [585, 129] on input "Unliquidated" at bounding box center [581, 125] width 7 height 7
click at [595, 145] on span "Contingent" at bounding box center [592, 144] width 37 height 9
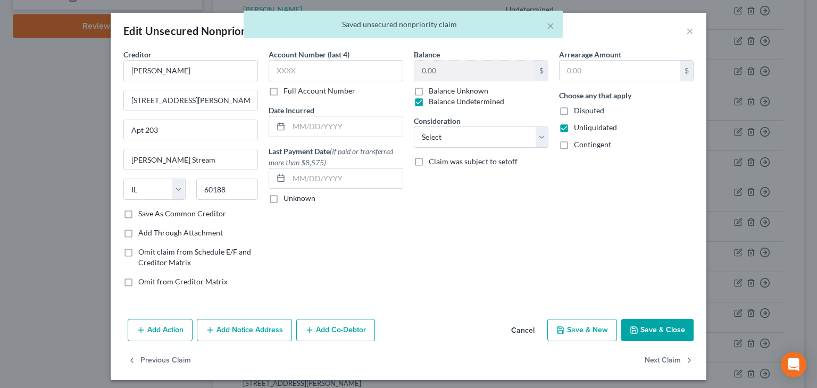
click at [585, 145] on input "Contingent" at bounding box center [581, 142] width 7 height 7
click at [662, 358] on button "Next Claim" at bounding box center [669, 361] width 49 height 22
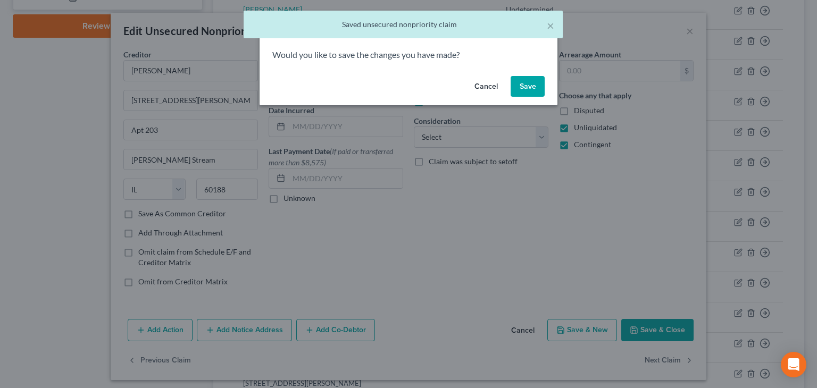
click at [523, 84] on button "Save" at bounding box center [528, 86] width 34 height 21
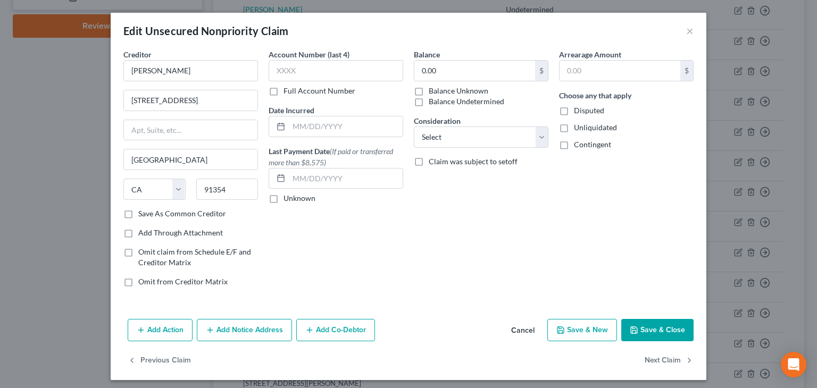
click at [469, 100] on label "Balance Undetermined" at bounding box center [467, 101] width 76 height 11
click at [440, 100] on input "Balance Undetermined" at bounding box center [436, 99] width 7 height 7
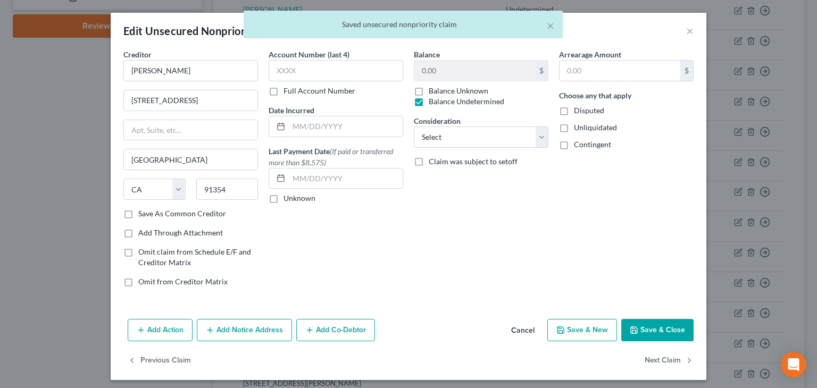
click at [587, 129] on span "Unliquidated" at bounding box center [595, 127] width 43 height 9
click at [585, 129] on input "Unliquidated" at bounding box center [581, 125] width 7 height 7
click at [589, 144] on span "Contingent" at bounding box center [592, 144] width 37 height 9
click at [585, 144] on input "Contingent" at bounding box center [581, 142] width 7 height 7
click at [662, 357] on button "Next Claim" at bounding box center [669, 361] width 49 height 22
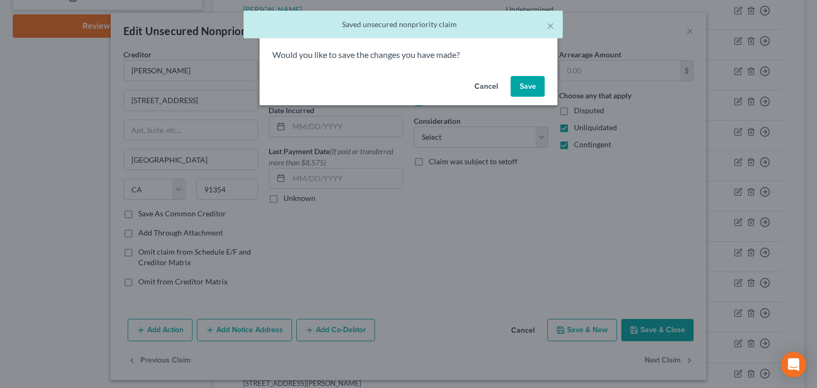
click at [532, 88] on button "Save" at bounding box center [528, 86] width 34 height 21
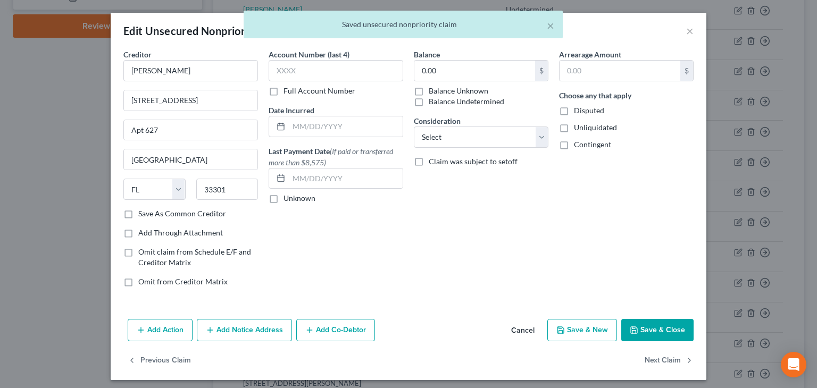
drag, startPoint x: 474, startPoint y: 103, endPoint x: 487, endPoint y: 109, distance: 14.7
click at [473, 103] on label "Balance Undetermined" at bounding box center [467, 101] width 76 height 11
click at [440, 103] on input "Balance Undetermined" at bounding box center [436, 99] width 7 height 7
click at [583, 125] on span "Unliquidated" at bounding box center [595, 127] width 43 height 9
click at [583, 125] on input "Unliquidated" at bounding box center [581, 125] width 7 height 7
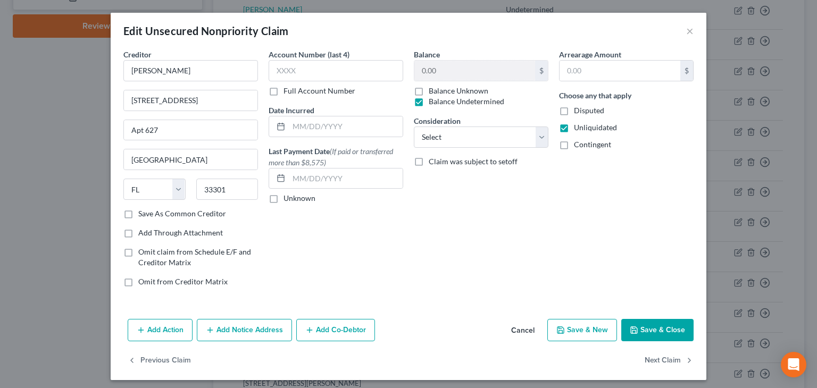
click at [592, 148] on span "Contingent" at bounding box center [592, 144] width 37 height 9
click at [585, 146] on input "Contingent" at bounding box center [581, 142] width 7 height 7
click at [657, 326] on button "Save & Close" at bounding box center [657, 330] width 72 height 22
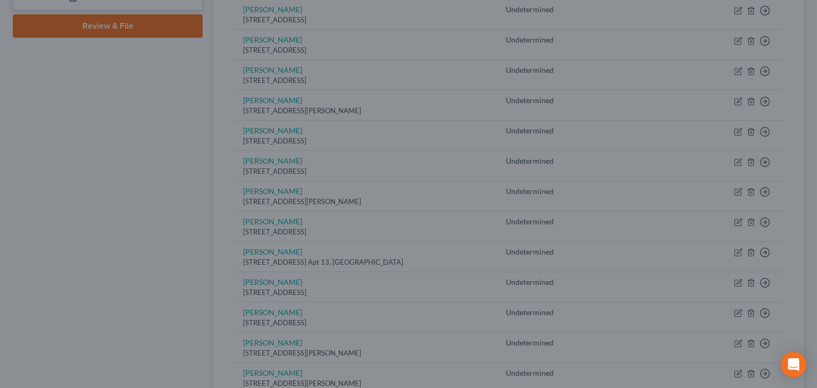
drag, startPoint x: 657, startPoint y: 326, endPoint x: 655, endPoint y: 321, distance: 5.6
click at [656, 324] on div "Add Action Add Notice Address Add Co-Debtor Cancel Save & New Save & Close" at bounding box center [408, 314] width 518 height 30
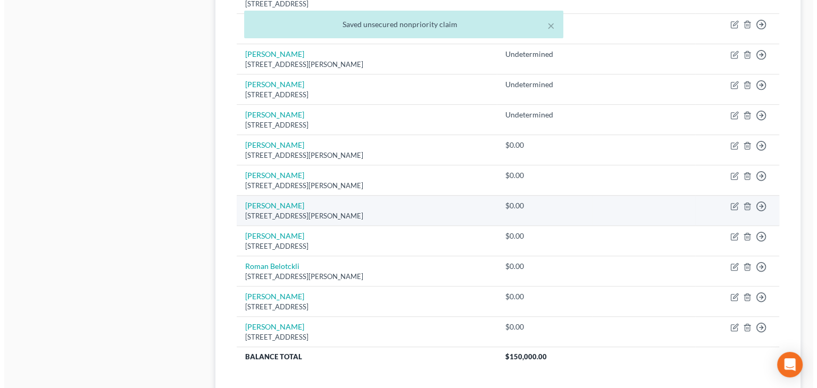
scroll to position [730, 0]
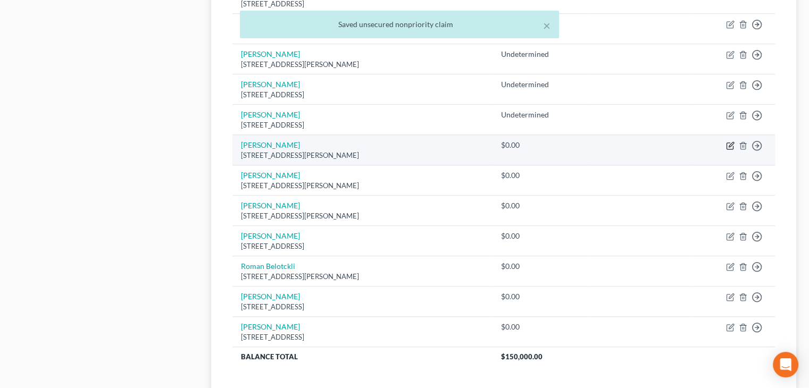
click at [730, 142] on icon "button" at bounding box center [731, 144] width 5 height 5
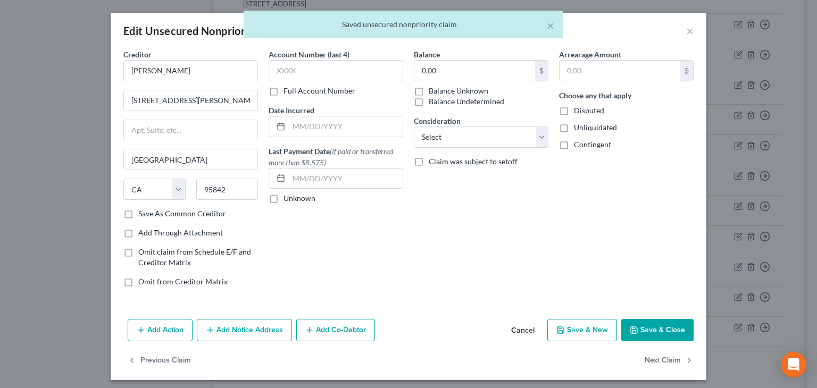
click at [489, 100] on label "Balance Undetermined" at bounding box center [467, 101] width 76 height 11
click at [440, 100] on input "Balance Undetermined" at bounding box center [436, 99] width 7 height 7
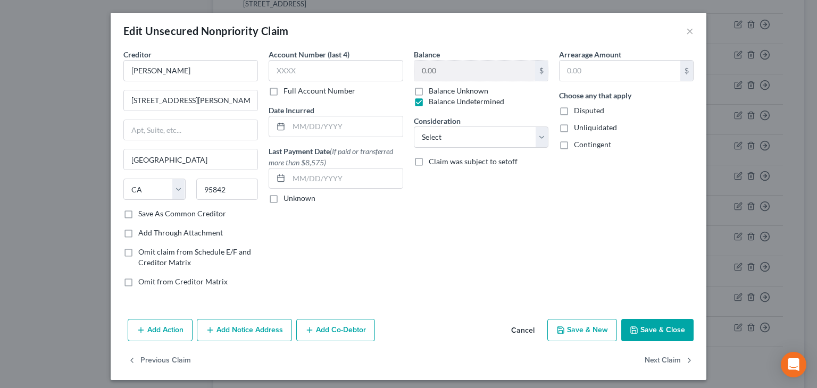
click at [583, 126] on span "Unliquidated" at bounding box center [595, 127] width 43 height 9
click at [583, 126] on input "Unliquidated" at bounding box center [581, 125] width 7 height 7
click at [593, 147] on span "Contingent" at bounding box center [592, 144] width 37 height 9
click at [585, 146] on input "Contingent" at bounding box center [581, 142] width 7 height 7
click at [662, 362] on button "Next Claim" at bounding box center [669, 361] width 49 height 22
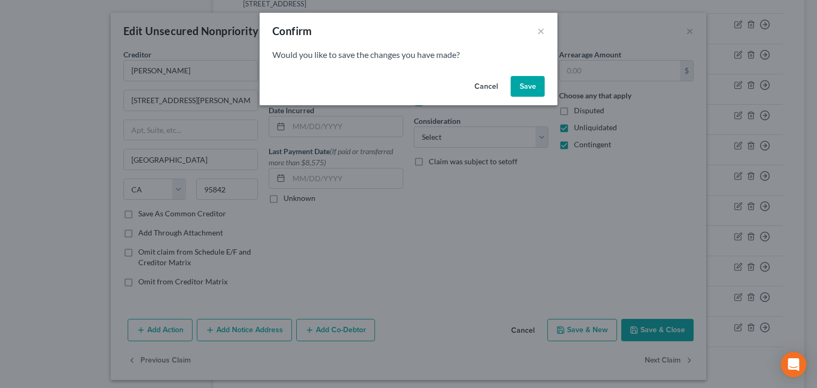
click at [528, 83] on button "Save" at bounding box center [528, 86] width 34 height 21
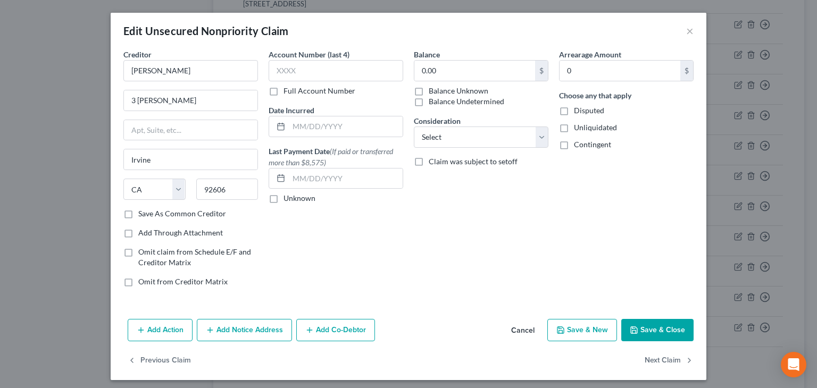
drag, startPoint x: 465, startPoint y: 101, endPoint x: 581, endPoint y: 135, distance: 121.5
click at [465, 101] on label "Balance Undetermined" at bounding box center [467, 101] width 76 height 11
click at [440, 101] on input "Balance Undetermined" at bounding box center [436, 99] width 7 height 7
click at [586, 130] on span "Unliquidated" at bounding box center [595, 127] width 43 height 9
click at [585, 129] on input "Unliquidated" at bounding box center [581, 125] width 7 height 7
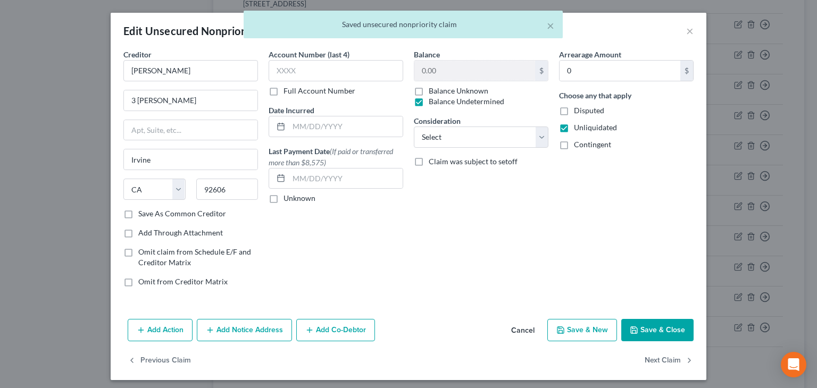
click at [590, 144] on span "Contingent" at bounding box center [592, 144] width 37 height 9
click at [585, 144] on input "Contingent" at bounding box center [581, 142] width 7 height 7
click at [667, 358] on button "Next Claim" at bounding box center [669, 361] width 49 height 22
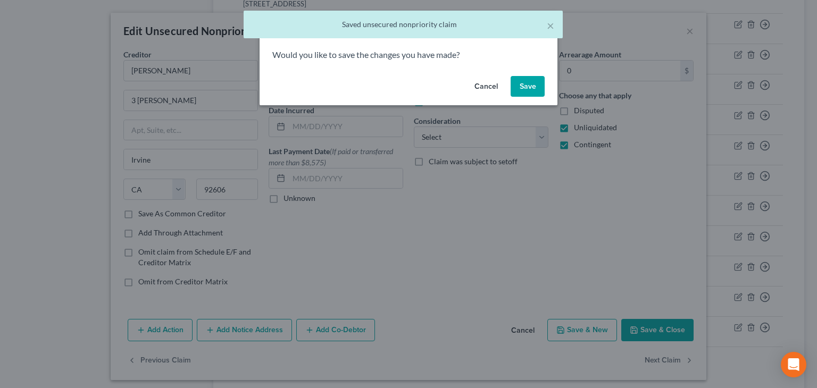
drag, startPoint x: 521, startPoint y: 83, endPoint x: 470, endPoint y: 101, distance: 54.0
click at [521, 83] on button "Save" at bounding box center [528, 86] width 34 height 21
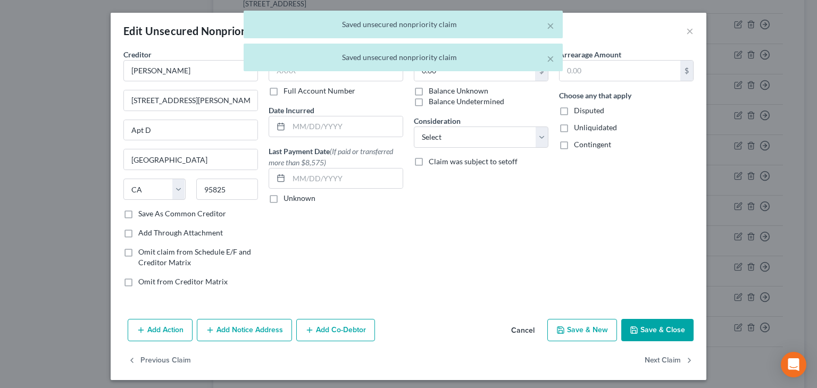
click at [454, 101] on label "Balance Undetermined" at bounding box center [467, 101] width 76 height 11
click at [440, 101] on input "Balance Undetermined" at bounding box center [436, 99] width 7 height 7
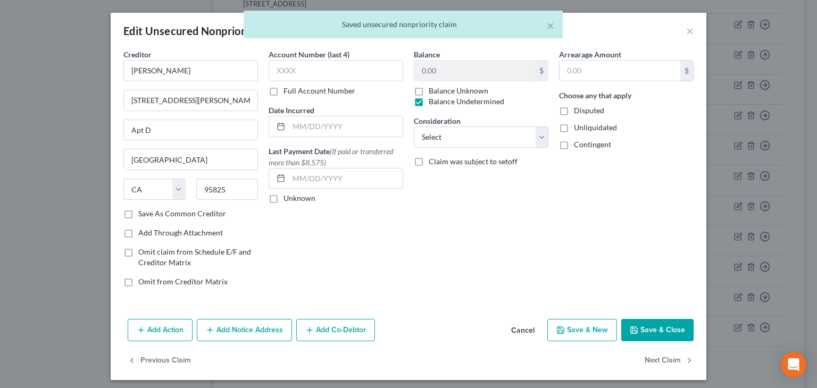
click at [587, 124] on span "Unliquidated" at bounding box center [595, 127] width 43 height 9
click at [585, 124] on input "Unliquidated" at bounding box center [581, 125] width 7 height 7
click at [591, 143] on span "Contingent" at bounding box center [592, 144] width 37 height 9
click at [585, 143] on input "Contingent" at bounding box center [581, 142] width 7 height 7
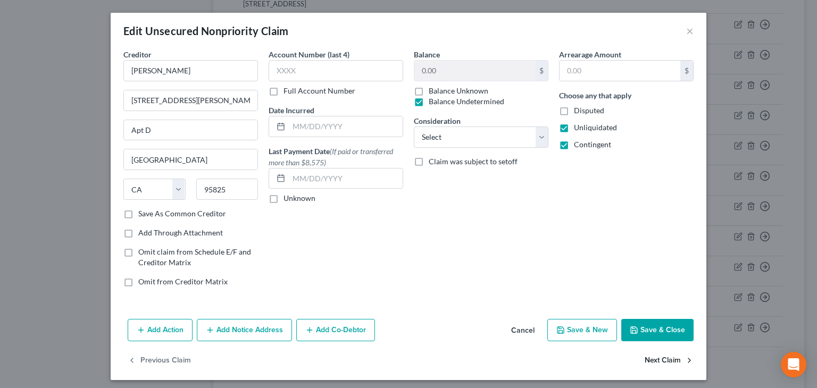
click at [657, 360] on button "Next Claim" at bounding box center [669, 361] width 49 height 22
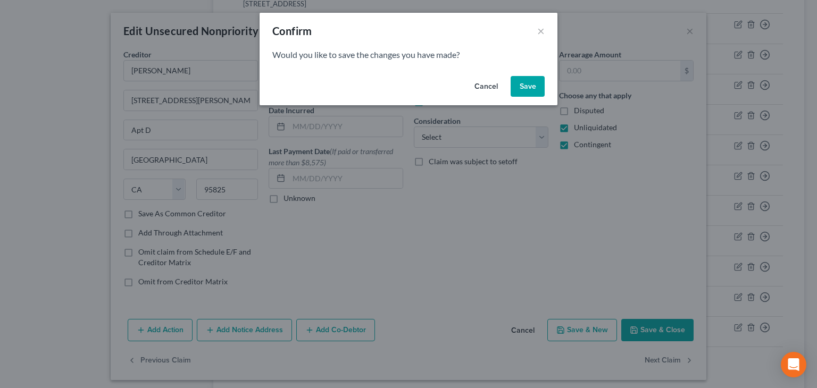
click at [526, 86] on button "Save" at bounding box center [528, 86] width 34 height 21
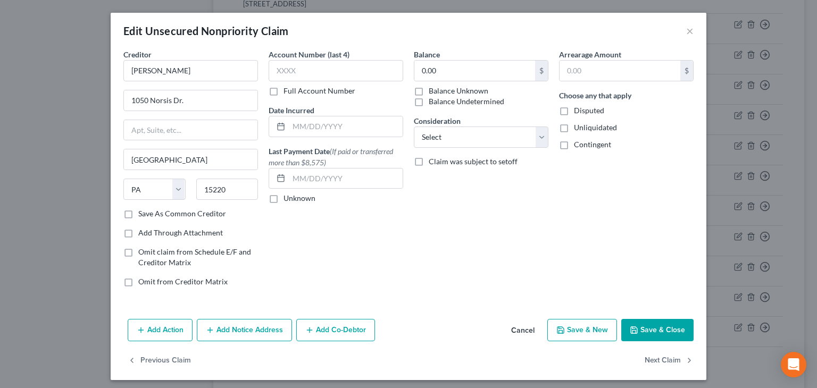
click at [455, 98] on label "Balance Undetermined" at bounding box center [467, 101] width 76 height 11
click at [440, 98] on input "Balance Undetermined" at bounding box center [436, 99] width 7 height 7
click at [574, 123] on span "Unliquidated" at bounding box center [595, 127] width 43 height 9
click at [578, 122] on input "Unliquidated" at bounding box center [581, 125] width 7 height 7
click at [583, 147] on span "Contingent" at bounding box center [592, 144] width 37 height 9
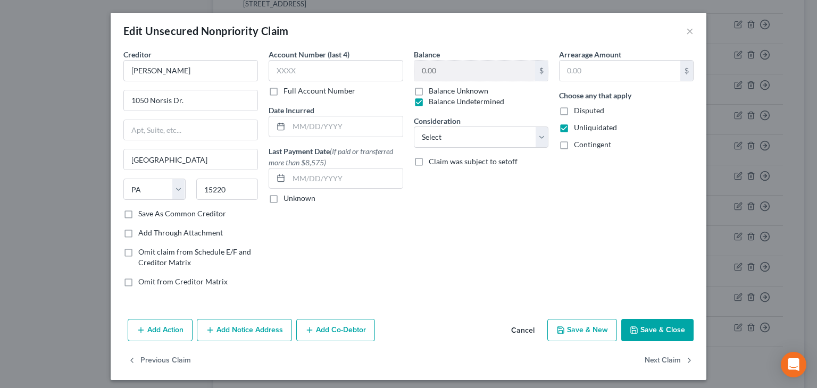
click at [583, 146] on input "Contingent" at bounding box center [581, 142] width 7 height 7
click at [668, 358] on button "Next Claim" at bounding box center [669, 361] width 49 height 22
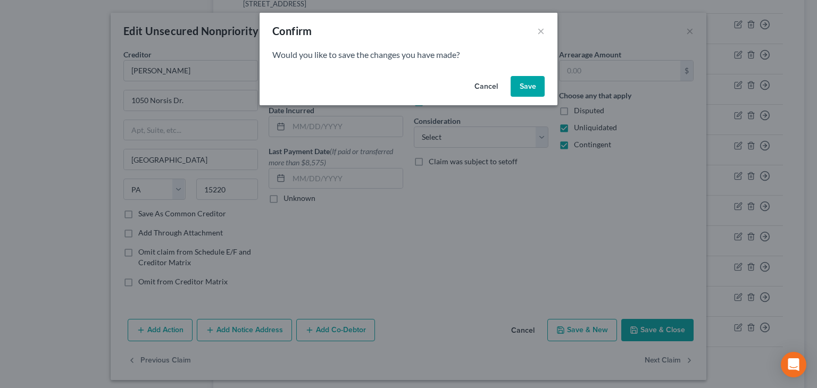
drag, startPoint x: 527, startPoint y: 81, endPoint x: 532, endPoint y: 86, distance: 6.8
click at [528, 82] on button "Save" at bounding box center [528, 86] width 34 height 21
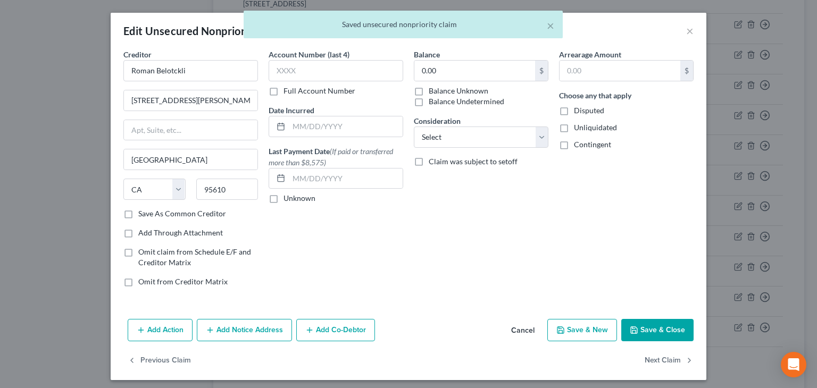
click at [484, 98] on label "Balance Undetermined" at bounding box center [467, 101] width 76 height 11
click at [440, 98] on input "Balance Undetermined" at bounding box center [436, 99] width 7 height 7
drag, startPoint x: 586, startPoint y: 127, endPoint x: 588, endPoint y: 146, distance: 19.3
click at [586, 128] on span "Unliquidated" at bounding box center [595, 127] width 43 height 9
click at [585, 128] on input "Unliquidated" at bounding box center [581, 125] width 7 height 7
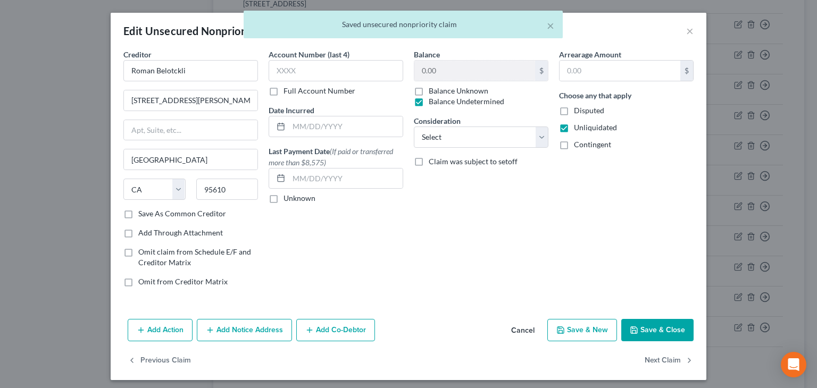
click at [588, 146] on span "Contingent" at bounding box center [592, 144] width 37 height 9
click at [585, 146] on input "Contingent" at bounding box center [581, 142] width 7 height 7
click at [657, 364] on button "Next Claim" at bounding box center [669, 361] width 49 height 22
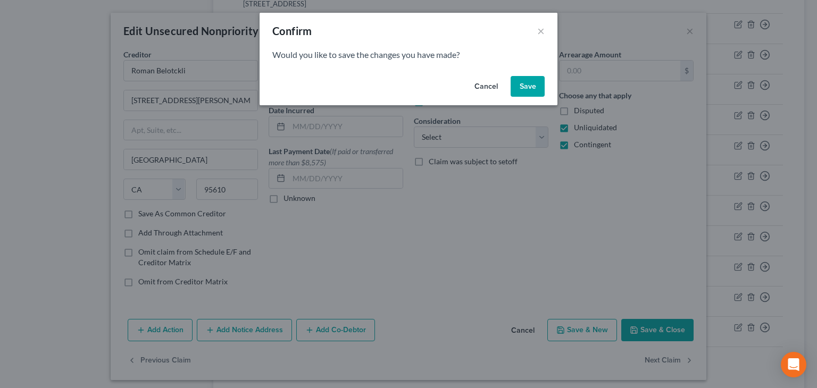
click at [528, 88] on button "Save" at bounding box center [528, 86] width 34 height 21
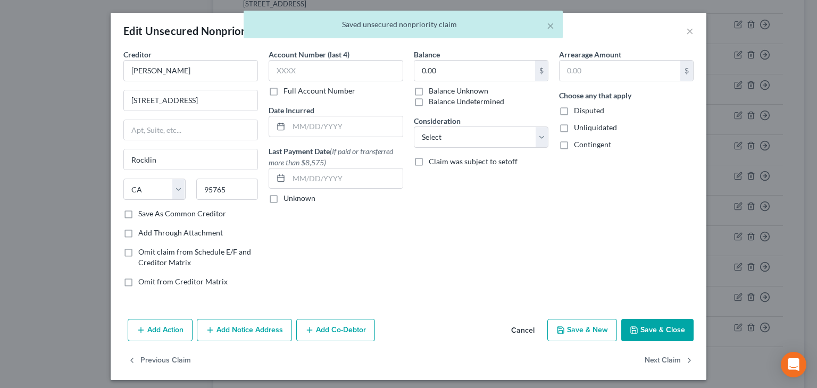
click at [474, 101] on label "Balance Undetermined" at bounding box center [467, 101] width 76 height 11
click at [440, 101] on input "Balance Undetermined" at bounding box center [436, 99] width 7 height 7
click at [587, 126] on span "Unliquidated" at bounding box center [595, 127] width 43 height 9
click at [585, 126] on input "Unliquidated" at bounding box center [581, 125] width 7 height 7
drag, startPoint x: 590, startPoint y: 145, endPoint x: 602, endPoint y: 182, distance: 38.5
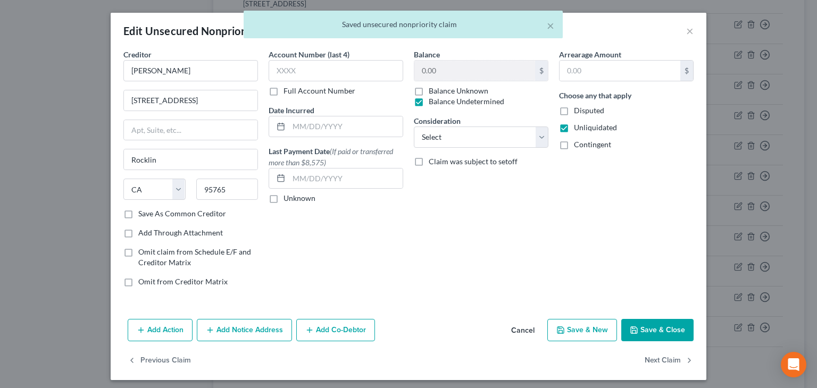
click at [590, 145] on span "Contingent" at bounding box center [592, 144] width 37 height 9
click at [585, 145] on input "Contingent" at bounding box center [581, 142] width 7 height 7
click at [659, 359] on button "Next Claim" at bounding box center [669, 361] width 49 height 22
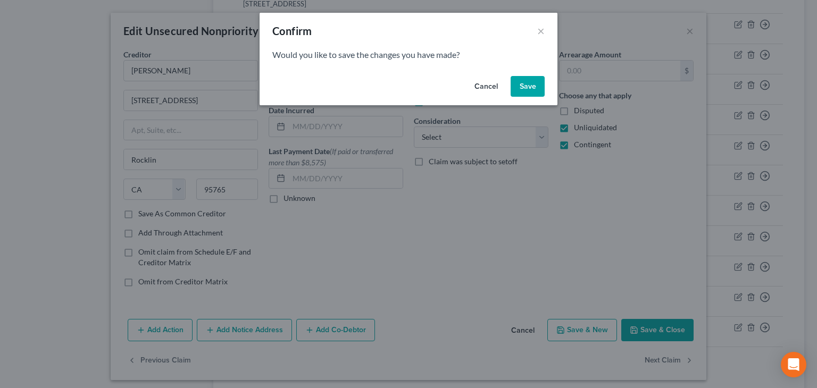
click at [526, 83] on button "Save" at bounding box center [528, 86] width 34 height 21
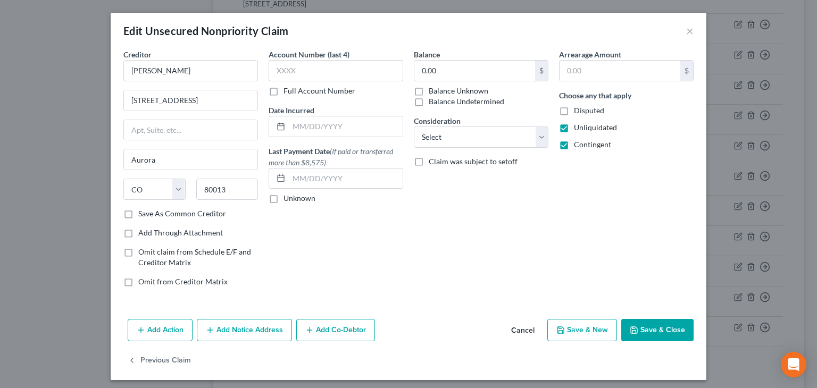
click at [455, 99] on label "Balance Undetermined" at bounding box center [467, 101] width 76 height 11
click at [440, 99] on input "Balance Undetermined" at bounding box center [436, 99] width 7 height 7
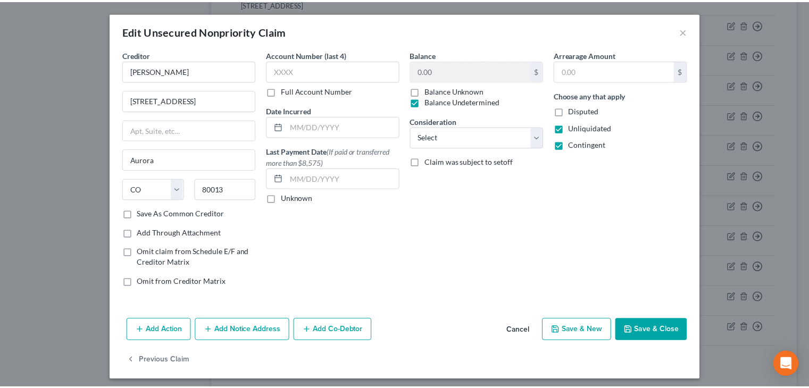
scroll to position [4, 0]
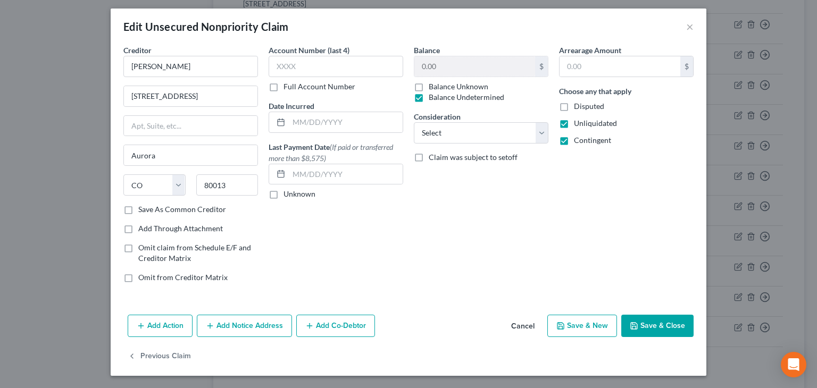
click at [666, 328] on button "Save & Close" at bounding box center [657, 326] width 72 height 22
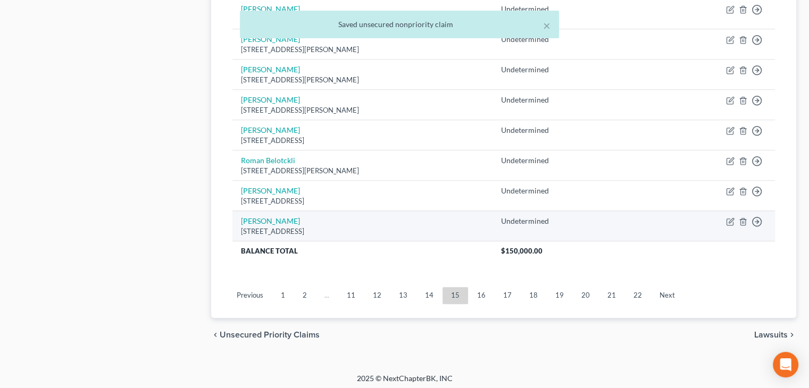
scroll to position [836, 0]
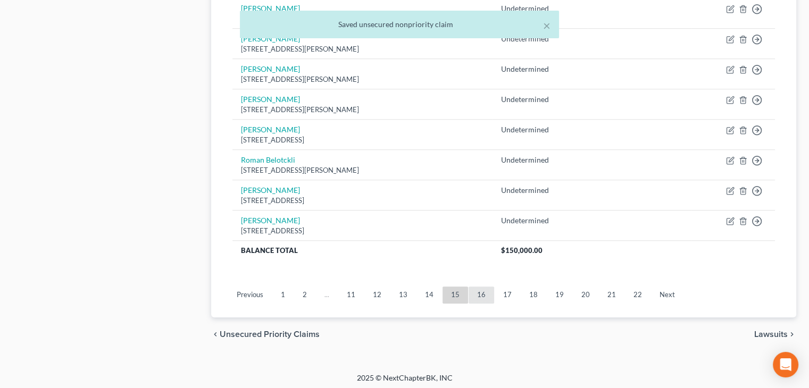
click at [480, 288] on link "16" at bounding box center [482, 295] width 26 height 17
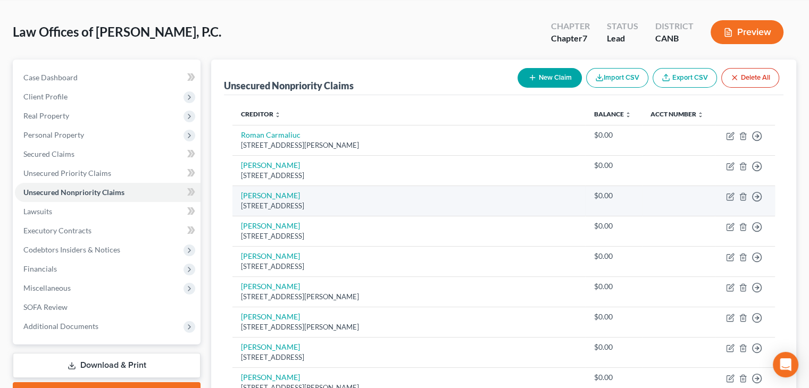
scroll to position [38, 0]
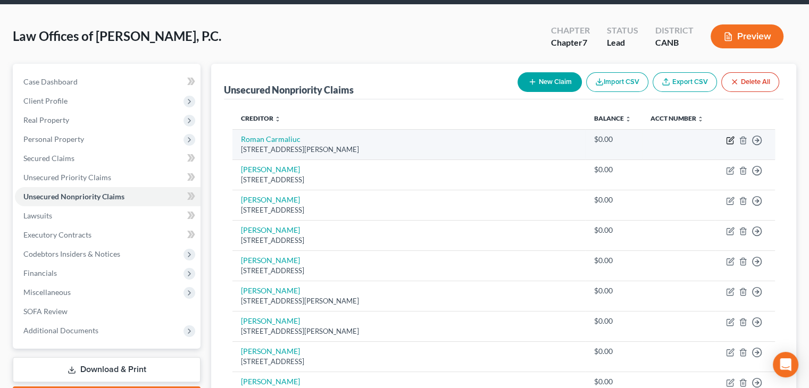
click at [728, 138] on icon "button" at bounding box center [730, 140] width 9 height 9
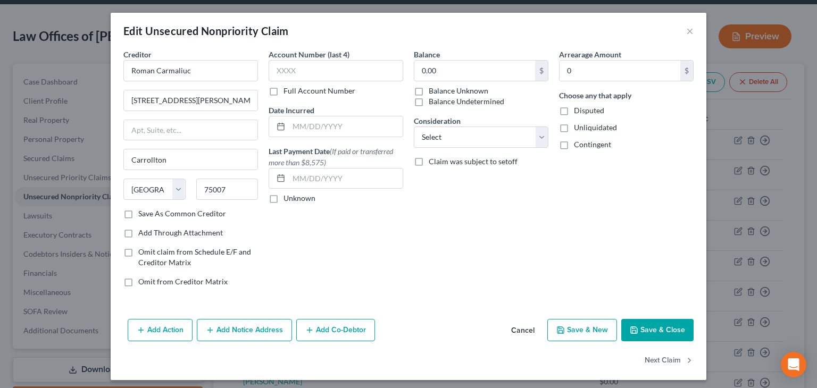
click at [441, 101] on label "Balance Undetermined" at bounding box center [467, 101] width 76 height 11
click at [440, 101] on input "Balance Undetermined" at bounding box center [436, 99] width 7 height 7
click at [580, 126] on span "Unliquidated" at bounding box center [595, 127] width 43 height 9
click at [580, 126] on input "Unliquidated" at bounding box center [581, 125] width 7 height 7
click at [587, 147] on span "Contingent" at bounding box center [592, 144] width 37 height 9
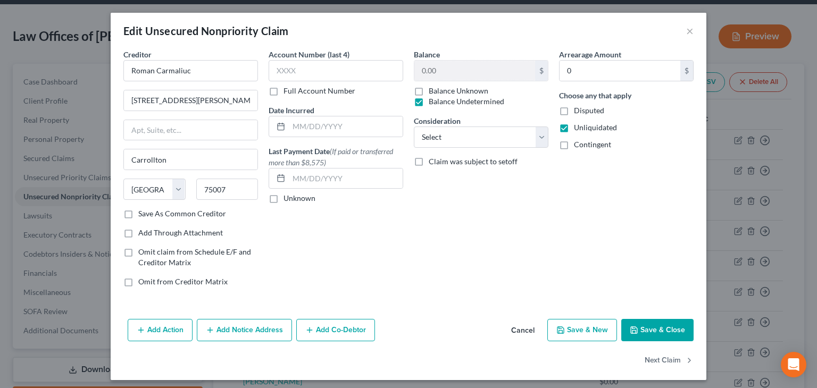
click at [585, 146] on input "Contingent" at bounding box center [581, 142] width 7 height 7
click at [663, 356] on button "Next Claim" at bounding box center [669, 361] width 49 height 22
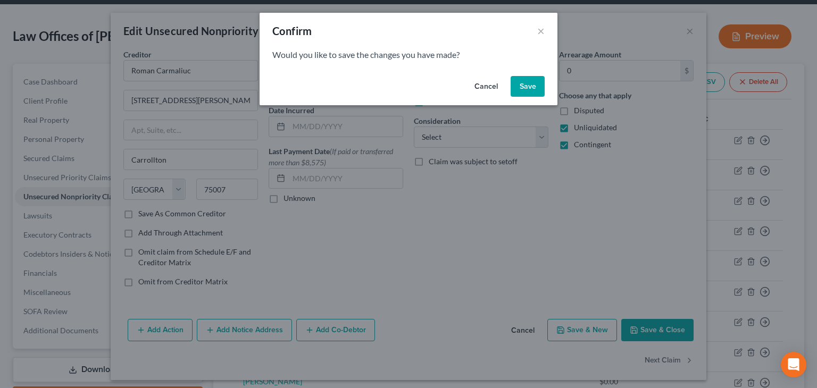
click at [523, 78] on button "Save" at bounding box center [528, 86] width 34 height 21
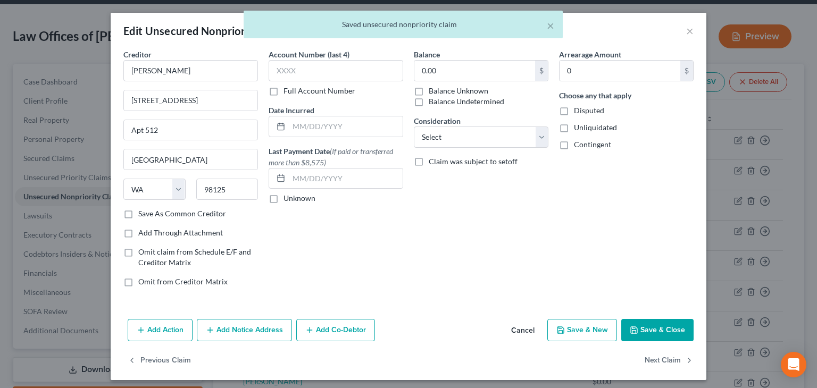
click at [466, 105] on label "Balance Undetermined" at bounding box center [467, 101] width 76 height 11
click at [440, 103] on input "Balance Undetermined" at bounding box center [436, 99] width 7 height 7
click at [574, 122] on label "Unliquidated" at bounding box center [595, 127] width 43 height 11
click at [578, 122] on input "Unliquidated" at bounding box center [581, 125] width 7 height 7
click at [582, 146] on span "Contingent" at bounding box center [592, 144] width 37 height 9
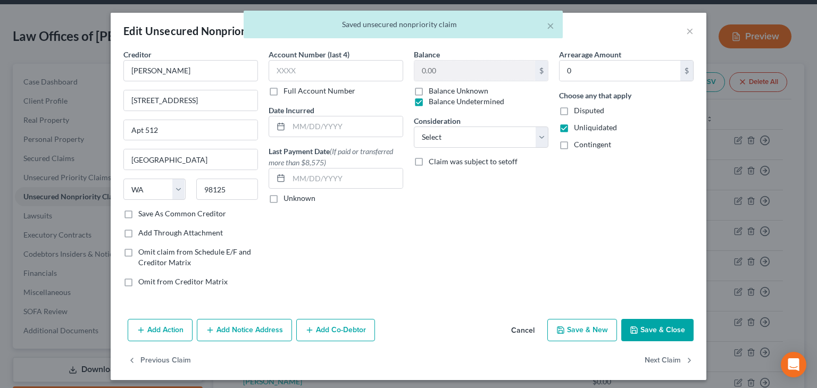
click at [582, 146] on input "Contingent" at bounding box center [581, 142] width 7 height 7
click at [658, 358] on button "Next Claim" at bounding box center [669, 361] width 49 height 22
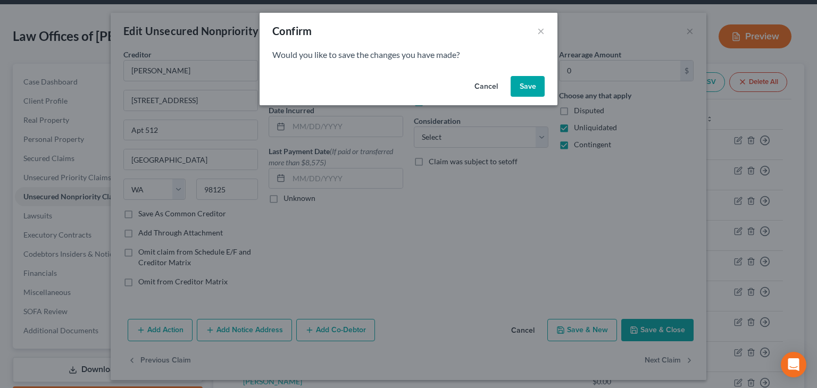
click at [520, 83] on button "Save" at bounding box center [528, 86] width 34 height 21
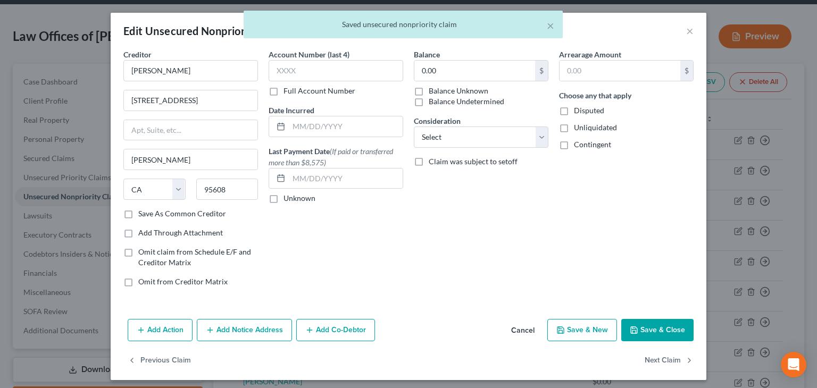
drag, startPoint x: 463, startPoint y: 98, endPoint x: 504, endPoint y: 115, distance: 44.8
click at [464, 101] on label "Balance Undetermined" at bounding box center [467, 101] width 76 height 11
drag, startPoint x: 580, startPoint y: 124, endPoint x: 582, endPoint y: 130, distance: 6.1
click at [580, 124] on span "Unliquidated" at bounding box center [595, 127] width 43 height 9
click at [580, 124] on input "Unliquidated" at bounding box center [581, 125] width 7 height 7
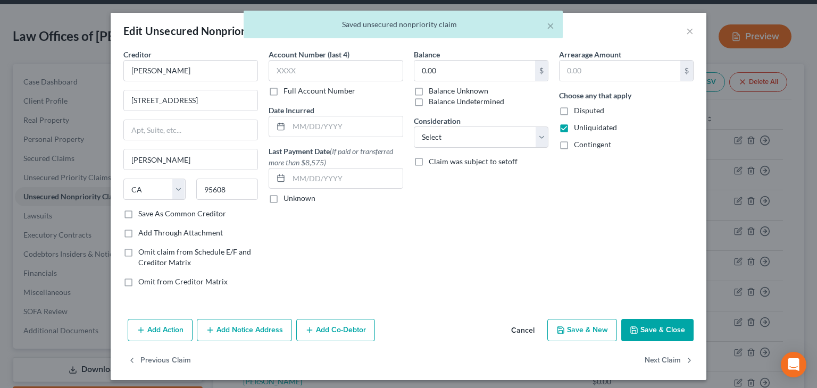
click at [587, 142] on span "Contingent" at bounding box center [592, 144] width 37 height 9
click at [585, 142] on input "Contingent" at bounding box center [581, 142] width 7 height 7
drag, startPoint x: 461, startPoint y: 99, endPoint x: 519, endPoint y: 157, distance: 82.0
click at [461, 101] on label "Balance Undetermined" at bounding box center [467, 101] width 76 height 11
click at [440, 101] on input "Balance Undetermined" at bounding box center [436, 99] width 7 height 7
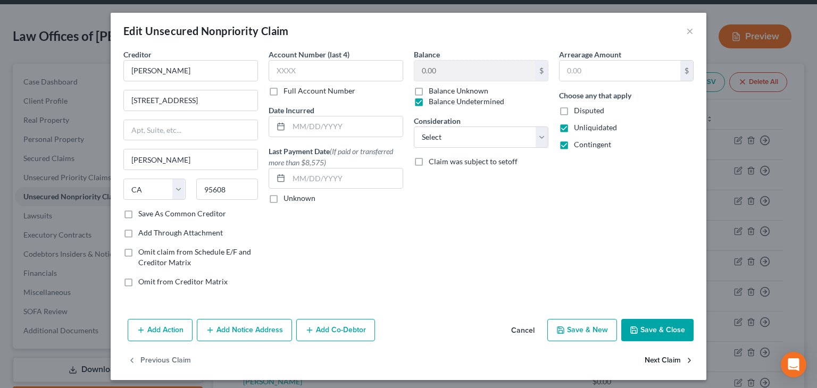
click at [666, 358] on button "Next Claim" at bounding box center [669, 361] width 49 height 22
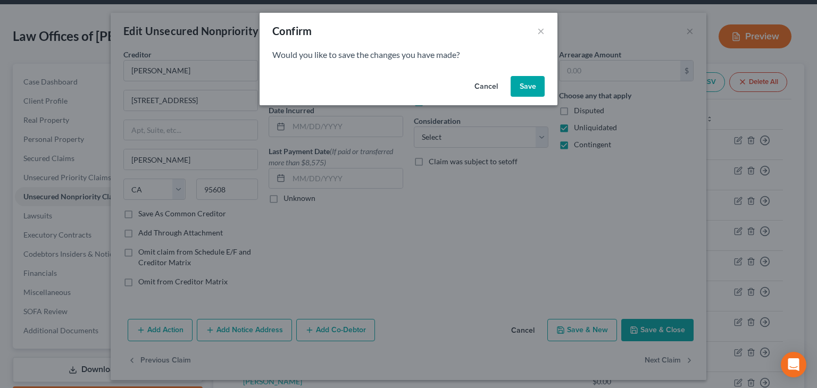
click at [525, 90] on button "Save" at bounding box center [528, 86] width 34 height 21
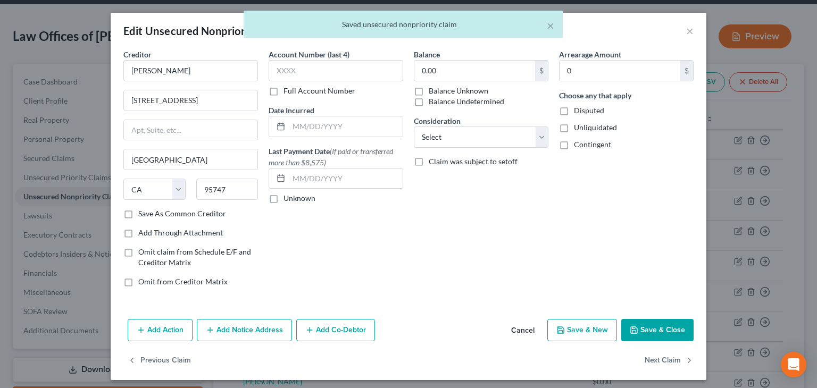
click at [477, 102] on label "Balance Undetermined" at bounding box center [467, 101] width 76 height 11
click at [440, 102] on input "Balance Undetermined" at bounding box center [436, 99] width 7 height 7
click at [576, 129] on span "Unliquidated" at bounding box center [595, 127] width 43 height 9
click at [578, 129] on input "Unliquidated" at bounding box center [581, 125] width 7 height 7
click at [588, 142] on span "Contingent" at bounding box center [592, 144] width 37 height 9
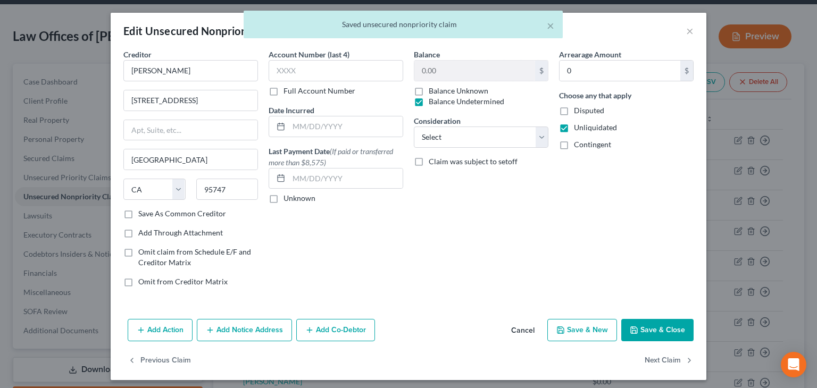
click at [585, 142] on input "Contingent" at bounding box center [581, 142] width 7 height 7
click at [672, 361] on button "Next Claim" at bounding box center [669, 361] width 49 height 22
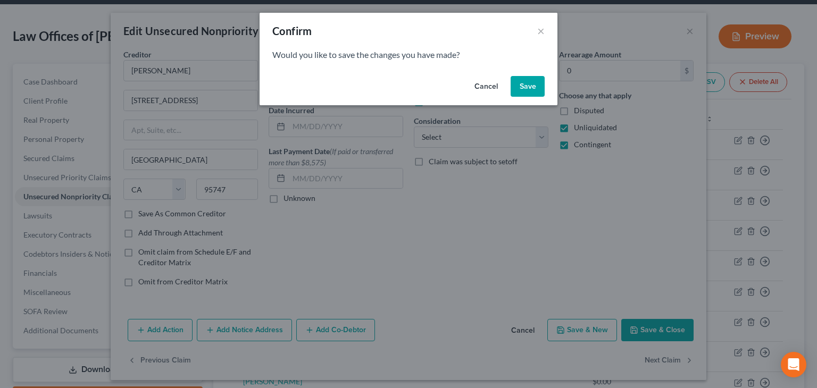
click at [532, 83] on button "Save" at bounding box center [528, 86] width 34 height 21
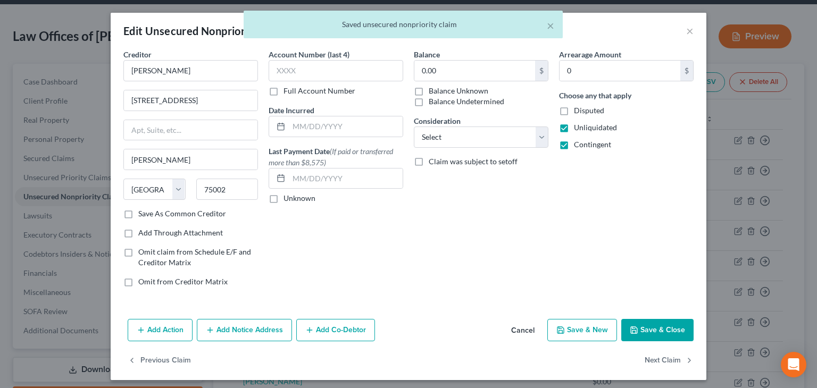
click at [466, 104] on label "Balance Undetermined" at bounding box center [467, 101] width 76 height 11
click at [440, 103] on input "Balance Undetermined" at bounding box center [436, 99] width 7 height 7
click at [666, 357] on button "Next Claim" at bounding box center [669, 361] width 49 height 22
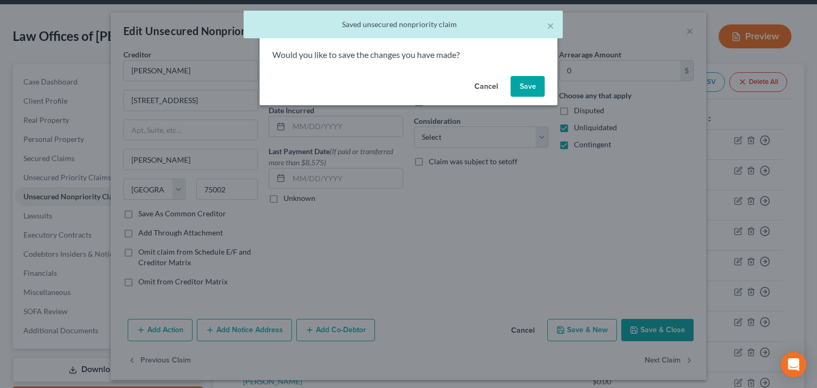
click at [534, 84] on button "Save" at bounding box center [528, 86] width 34 height 21
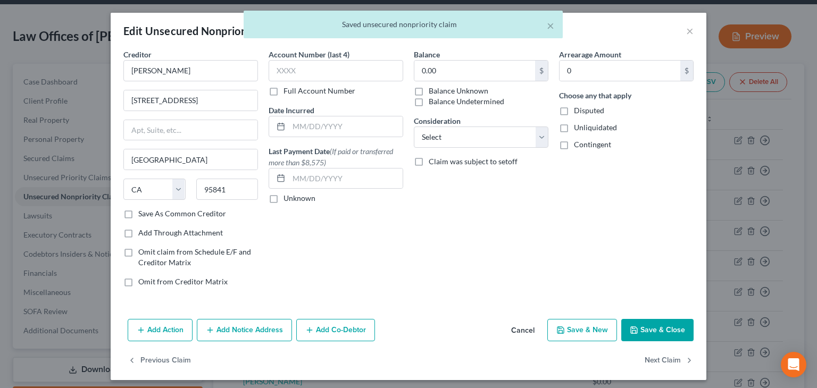
click at [485, 97] on label "Balance Undetermined" at bounding box center [467, 101] width 76 height 11
click at [440, 97] on input "Balance Undetermined" at bounding box center [436, 99] width 7 height 7
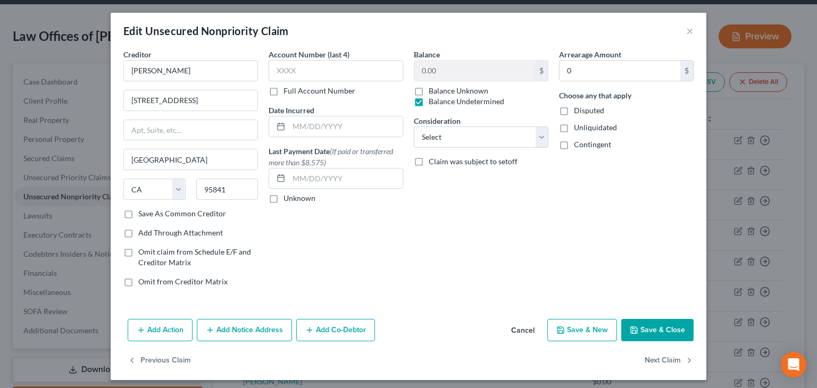
click at [601, 128] on span "Unliquidated" at bounding box center [595, 127] width 43 height 9
click at [585, 128] on input "Unliquidated" at bounding box center [581, 125] width 7 height 7
click at [598, 141] on span "Contingent" at bounding box center [592, 144] width 37 height 9
click at [585, 141] on input "Contingent" at bounding box center [581, 142] width 7 height 7
click at [658, 360] on button "Next Claim" at bounding box center [669, 361] width 49 height 22
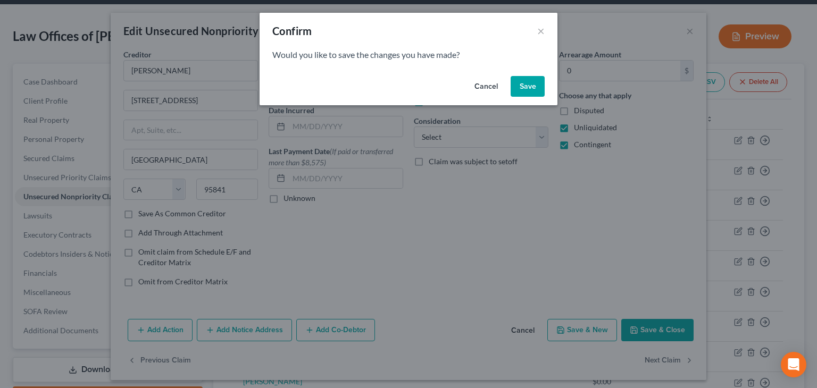
click at [528, 81] on button "Save" at bounding box center [528, 86] width 34 height 21
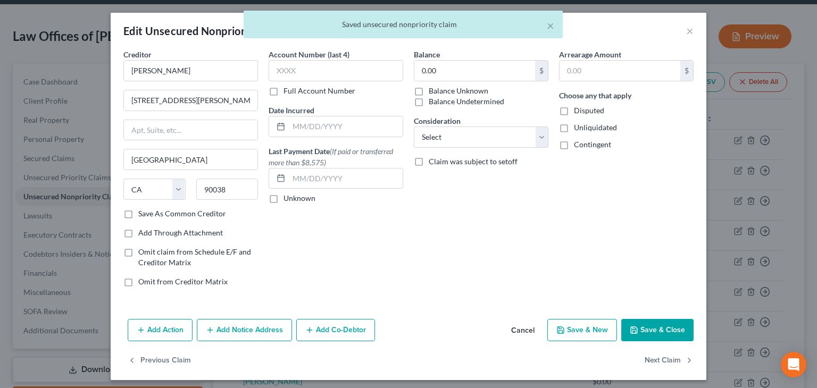
click at [485, 104] on label "Balance Undetermined" at bounding box center [467, 101] width 76 height 11
click at [440, 103] on input "Balance Undetermined" at bounding box center [436, 99] width 7 height 7
click at [576, 124] on span "Unliquidated" at bounding box center [595, 127] width 43 height 9
click at [578, 124] on input "Unliquidated" at bounding box center [581, 125] width 7 height 7
click at [590, 143] on span "Contingent" at bounding box center [592, 144] width 37 height 9
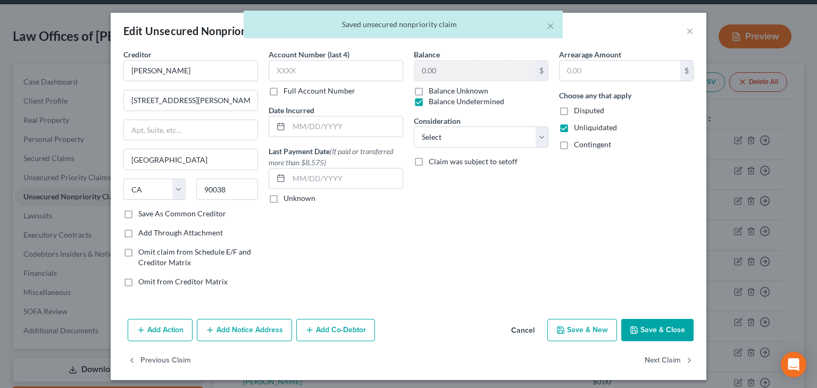
click at [585, 143] on input "Contingent" at bounding box center [581, 142] width 7 height 7
click at [668, 360] on button "Next Claim" at bounding box center [669, 361] width 49 height 22
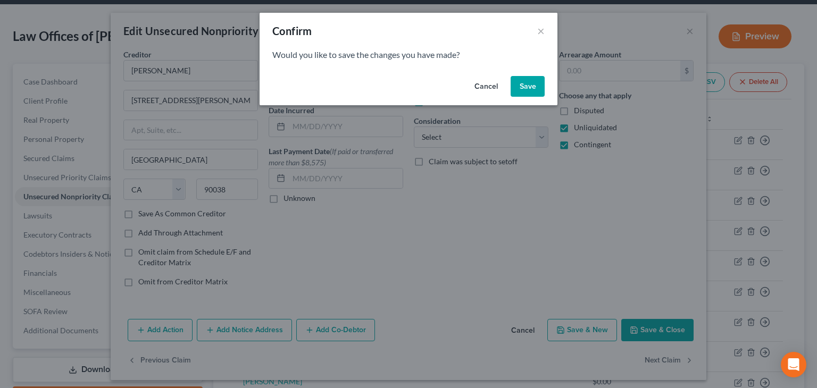
click at [523, 82] on button "Save" at bounding box center [528, 86] width 34 height 21
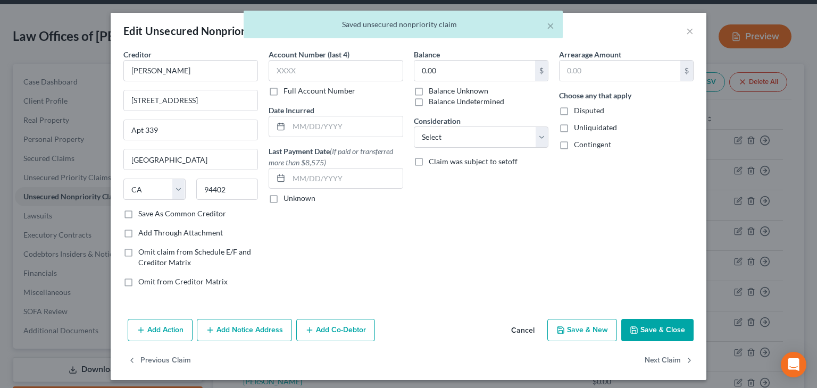
click at [487, 99] on label "Balance Undetermined" at bounding box center [467, 101] width 76 height 11
click at [440, 99] on input "Balance Undetermined" at bounding box center [436, 99] width 7 height 7
click at [594, 130] on span "Unliquidated" at bounding box center [595, 127] width 43 height 9
click at [585, 129] on input "Unliquidated" at bounding box center [581, 125] width 7 height 7
click at [594, 145] on span "Contingent" at bounding box center [592, 144] width 37 height 9
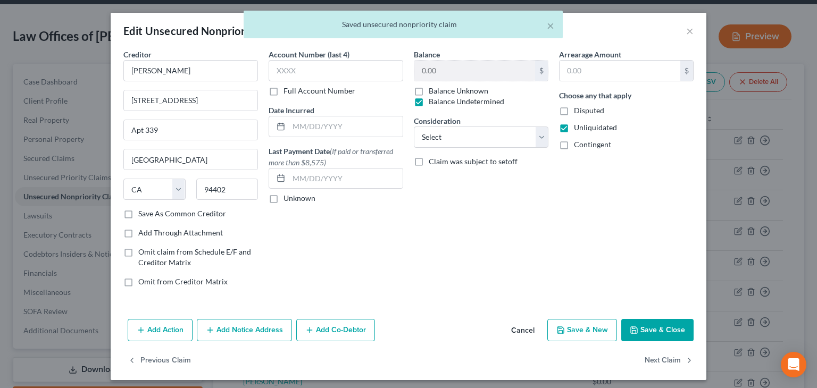
click at [585, 145] on input "Contingent" at bounding box center [581, 142] width 7 height 7
click at [672, 361] on button "Next Claim" at bounding box center [669, 361] width 49 height 22
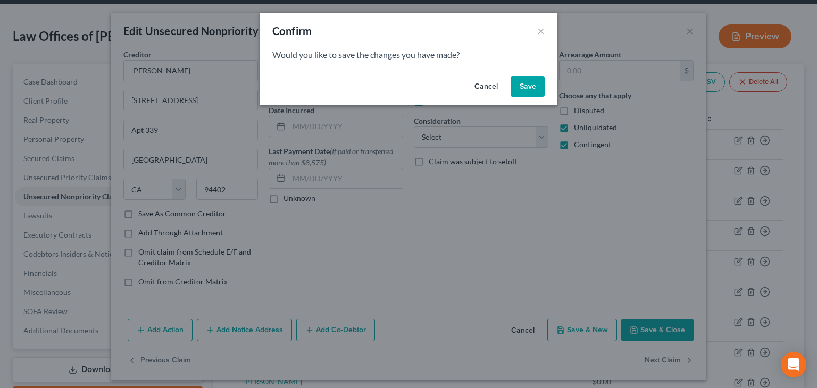
click at [525, 83] on button "Save" at bounding box center [528, 86] width 34 height 21
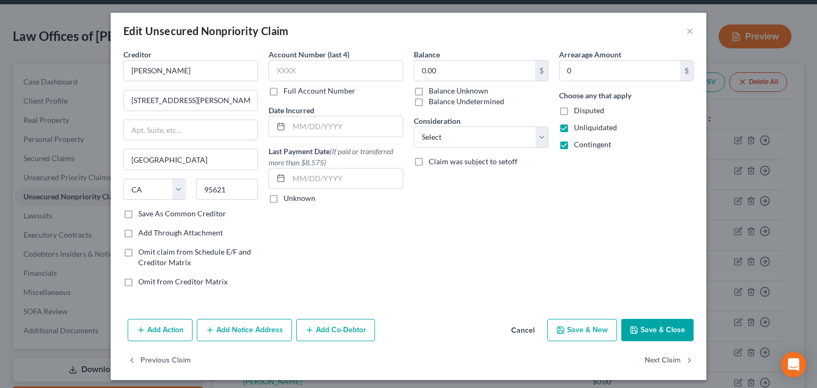
click at [480, 98] on label "Balance Undetermined" at bounding box center [467, 101] width 76 height 11
click at [440, 98] on input "Balance Undetermined" at bounding box center [436, 99] width 7 height 7
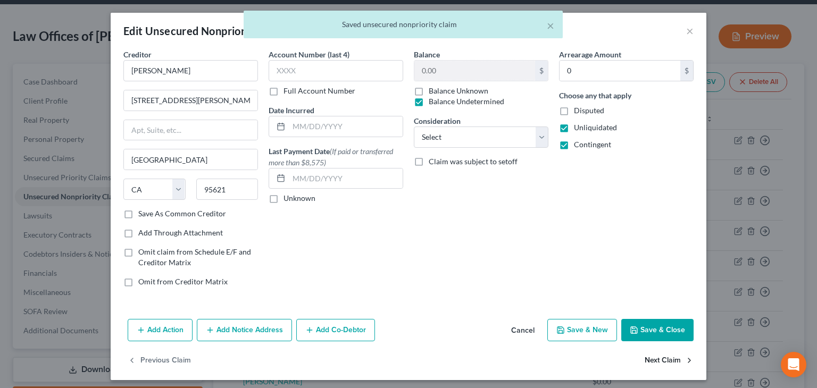
click at [658, 360] on button "Next Claim" at bounding box center [669, 361] width 49 height 22
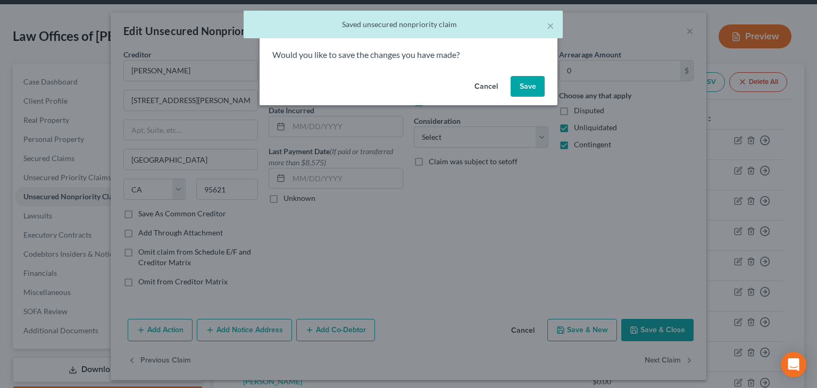
click at [521, 88] on button "Save" at bounding box center [528, 86] width 34 height 21
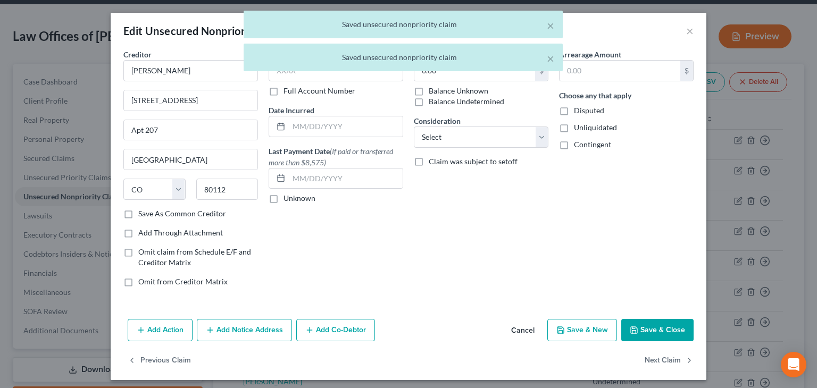
click at [481, 103] on label "Balance Undetermined" at bounding box center [467, 101] width 76 height 11
click at [440, 103] on input "Balance Undetermined" at bounding box center [436, 99] width 7 height 7
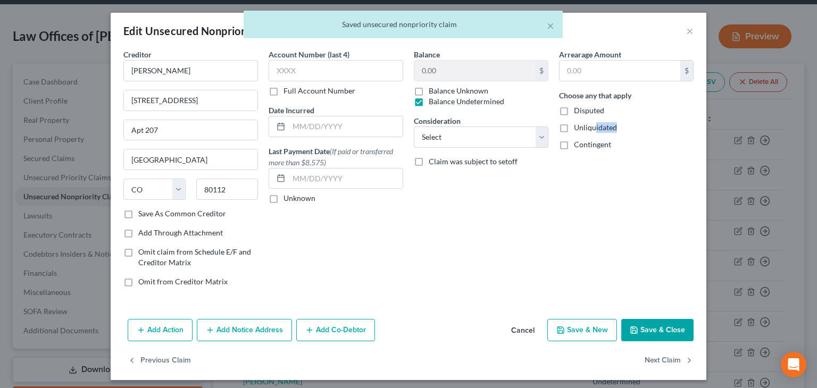
click at [590, 135] on div "Choose any that apply Disputed Unliquidated Contingent" at bounding box center [626, 120] width 135 height 60
click at [593, 143] on span "Contingent" at bounding box center [592, 144] width 37 height 9
click at [593, 130] on span "Unliquidated" at bounding box center [595, 127] width 43 height 9
click at [585, 129] on input "Unliquidated" at bounding box center [581, 125] width 7 height 7
click at [592, 141] on span "Contingent" at bounding box center [592, 144] width 37 height 9
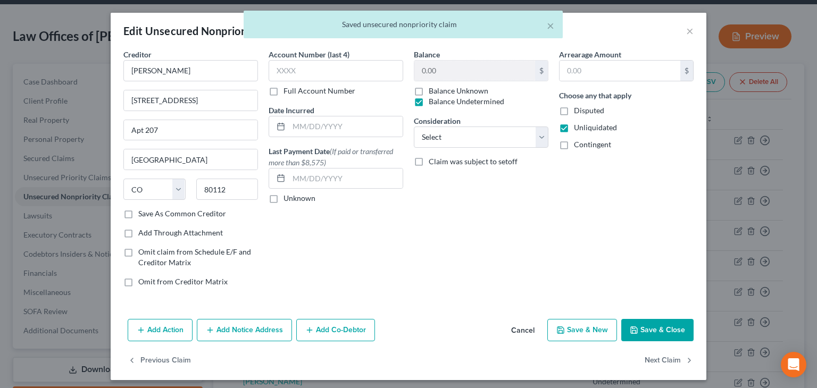
click at [585, 141] on input "Contingent" at bounding box center [581, 142] width 7 height 7
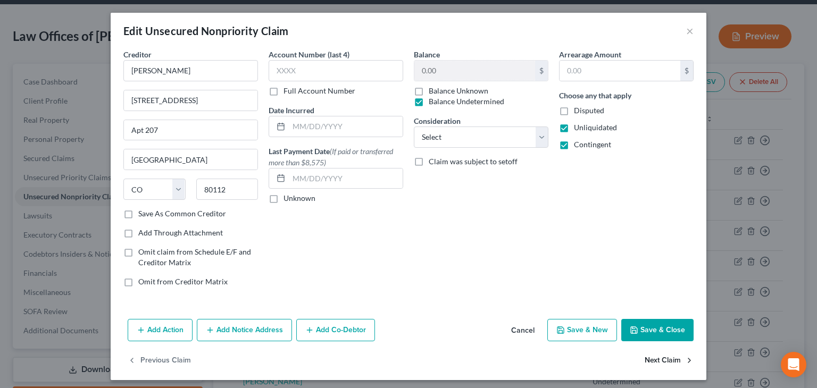
click at [657, 358] on button "Next Claim" at bounding box center [669, 361] width 49 height 22
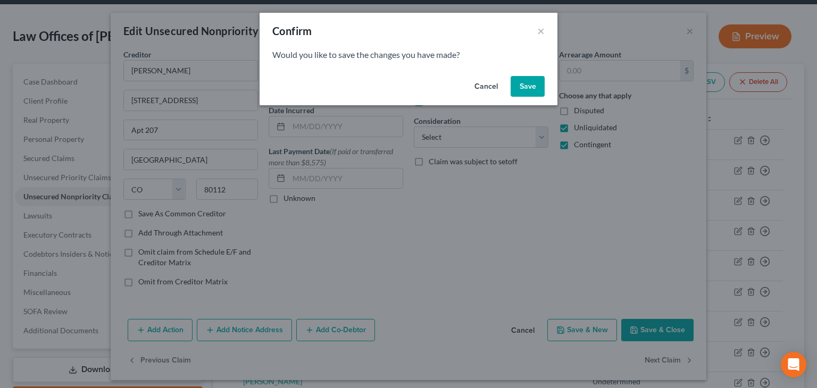
click at [530, 89] on button "Save" at bounding box center [528, 86] width 34 height 21
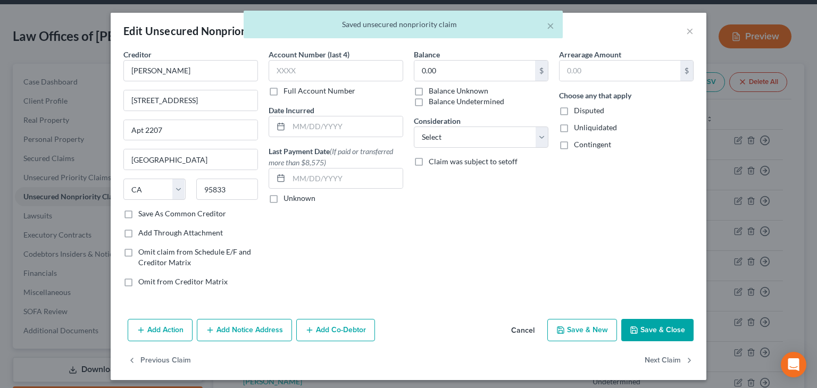
click at [483, 103] on label "Balance Undetermined" at bounding box center [467, 101] width 76 height 11
click at [440, 103] on input "Balance Undetermined" at bounding box center [436, 99] width 7 height 7
click at [603, 126] on span "Unliquidated" at bounding box center [595, 127] width 43 height 9
click at [585, 126] on input "Unliquidated" at bounding box center [581, 125] width 7 height 7
click at [591, 141] on span "Contingent" at bounding box center [592, 144] width 37 height 9
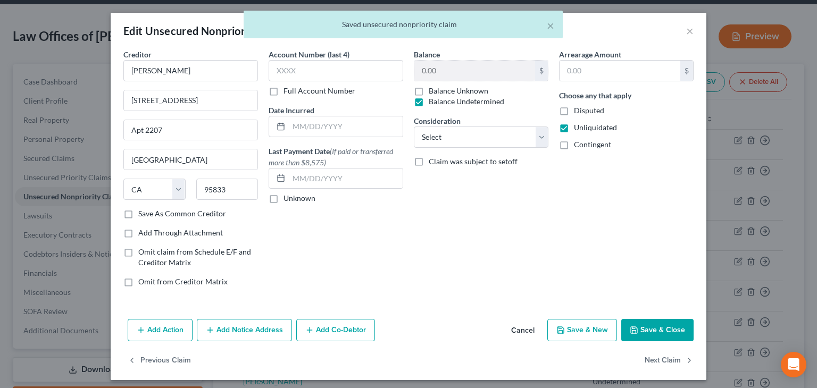
click at [585, 141] on input "Contingent" at bounding box center [581, 142] width 7 height 7
click at [658, 361] on button "Next Claim" at bounding box center [669, 361] width 49 height 22
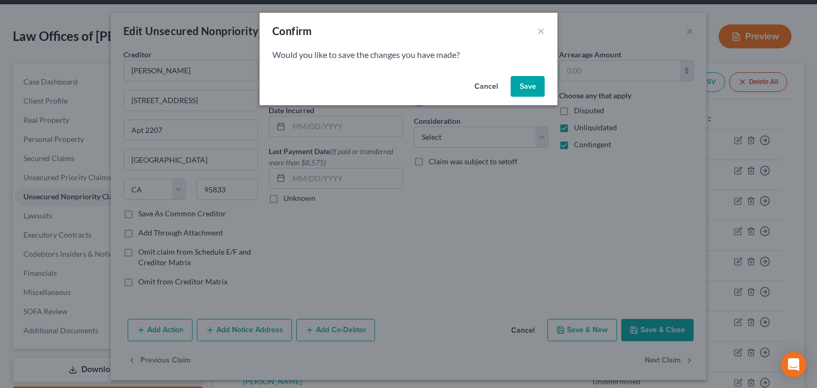
click at [528, 88] on button "Save" at bounding box center [528, 86] width 34 height 21
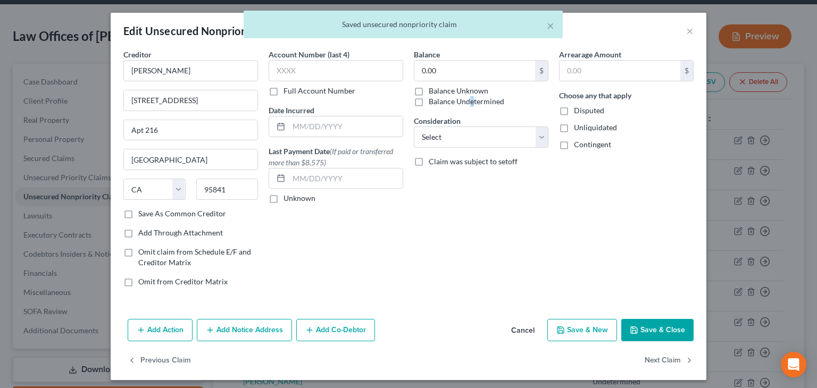
click at [467, 101] on label "Balance Undetermined" at bounding box center [467, 101] width 76 height 11
click at [429, 101] on label "Balance Undetermined" at bounding box center [467, 101] width 76 height 11
click at [433, 101] on input "Balance Undetermined" at bounding box center [436, 99] width 7 height 7
drag, startPoint x: 589, startPoint y: 124, endPoint x: 589, endPoint y: 137, distance: 12.2
click at [589, 126] on span "Unliquidated" at bounding box center [595, 127] width 43 height 9
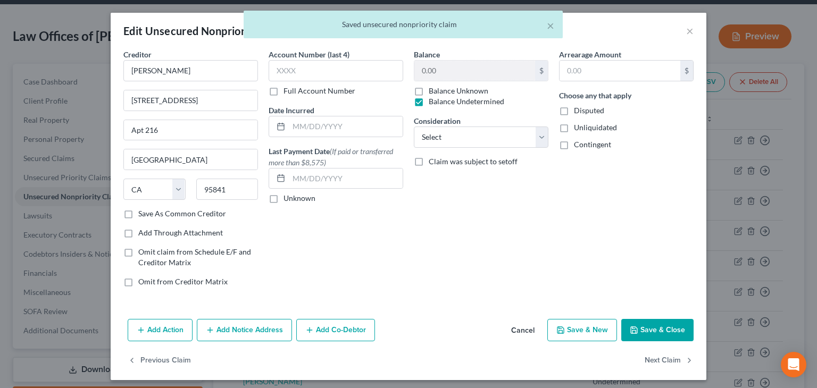
click at [585, 126] on input "Unliquidated" at bounding box center [581, 125] width 7 height 7
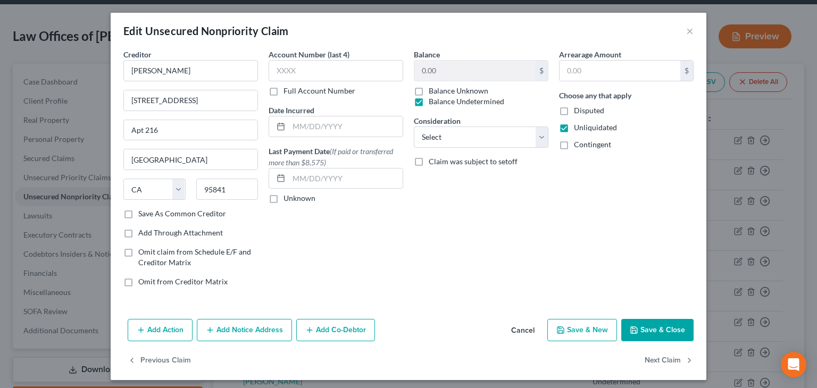
click at [585, 146] on span "Contingent" at bounding box center [592, 144] width 37 height 9
click at [585, 146] on input "Contingent" at bounding box center [581, 142] width 7 height 7
click at [657, 358] on button "Next Claim" at bounding box center [669, 361] width 49 height 22
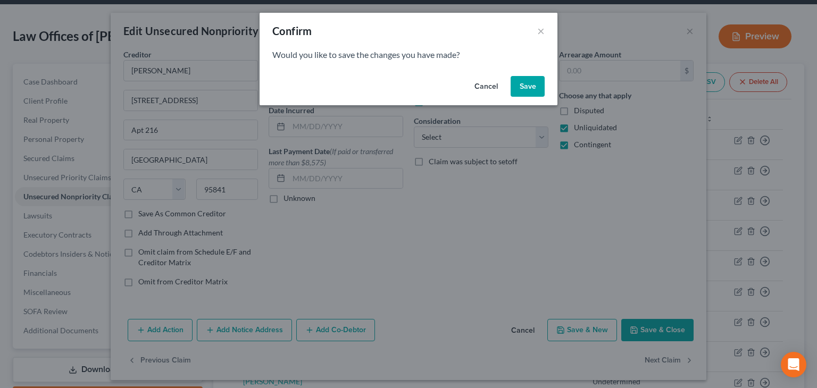
click at [534, 88] on button "Save" at bounding box center [528, 86] width 34 height 21
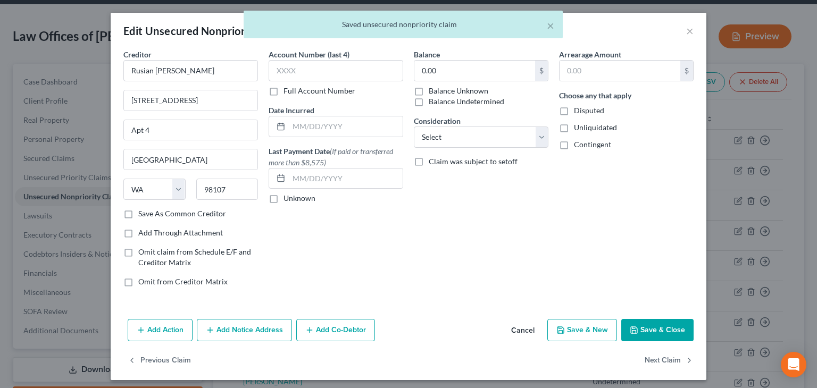
click at [470, 101] on label "Balance Undetermined" at bounding box center [467, 101] width 76 height 11
click at [440, 101] on input "Balance Undetermined" at bounding box center [436, 99] width 7 height 7
click at [592, 128] on span "Unliquidated" at bounding box center [595, 127] width 43 height 9
click at [585, 128] on input "Unliquidated" at bounding box center [581, 125] width 7 height 7
click at [583, 146] on span "Contingent" at bounding box center [592, 144] width 37 height 9
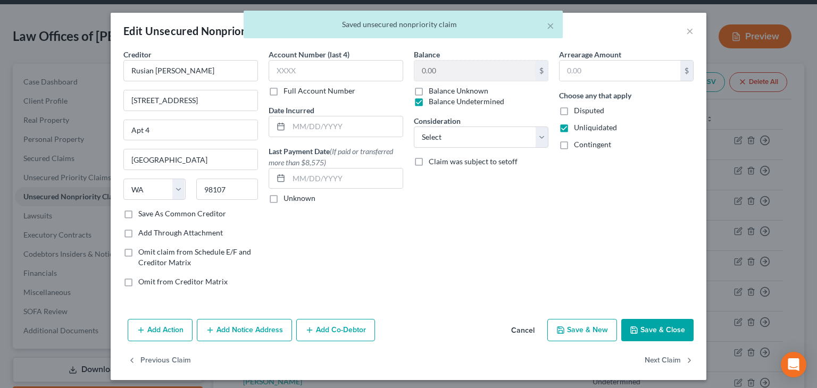
click at [583, 146] on input "Contingent" at bounding box center [581, 142] width 7 height 7
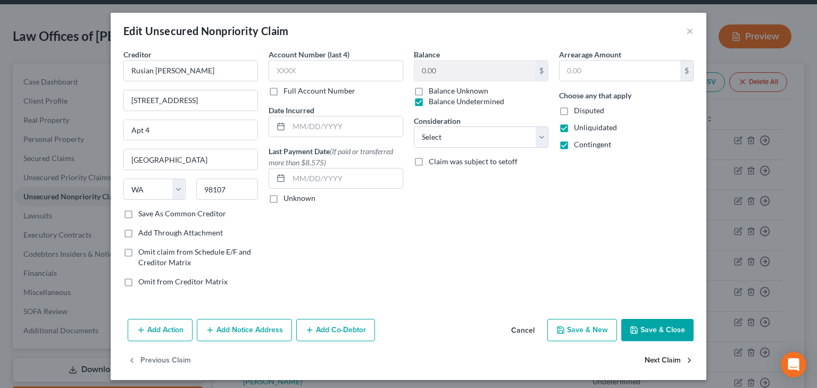
click at [659, 361] on button "Next Claim" at bounding box center [669, 361] width 49 height 22
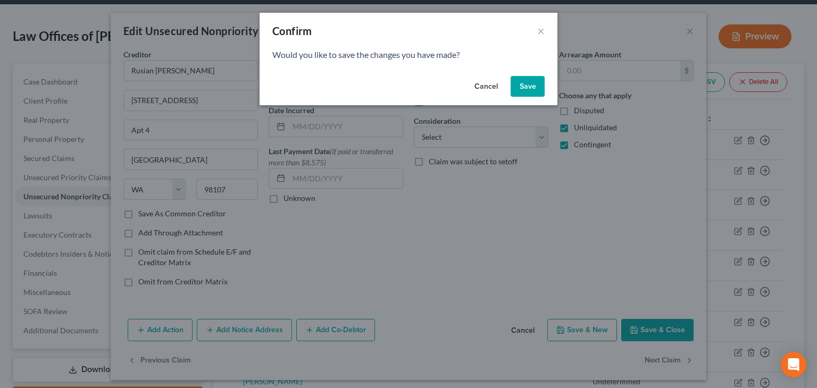
click at [530, 88] on button "Save" at bounding box center [528, 86] width 34 height 21
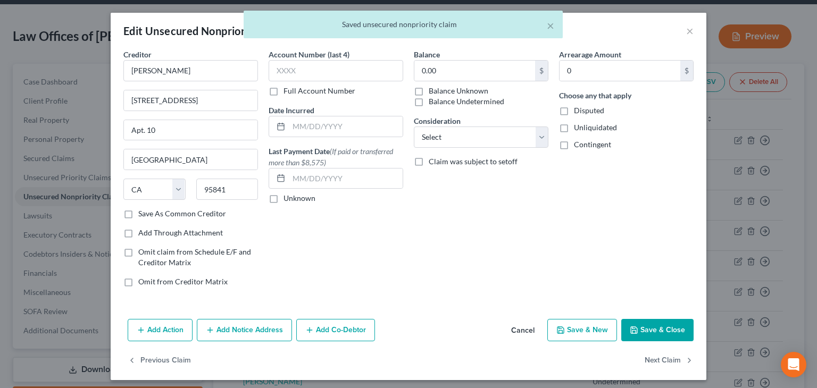
click at [469, 98] on label "Balance Undetermined" at bounding box center [467, 101] width 76 height 11
click at [440, 98] on input "Balance Undetermined" at bounding box center [436, 99] width 7 height 7
click at [588, 128] on span "Unliquidated" at bounding box center [595, 127] width 43 height 9
click at [585, 128] on input "Unliquidated" at bounding box center [581, 125] width 7 height 7
click at [591, 142] on span "Contingent" at bounding box center [592, 144] width 37 height 9
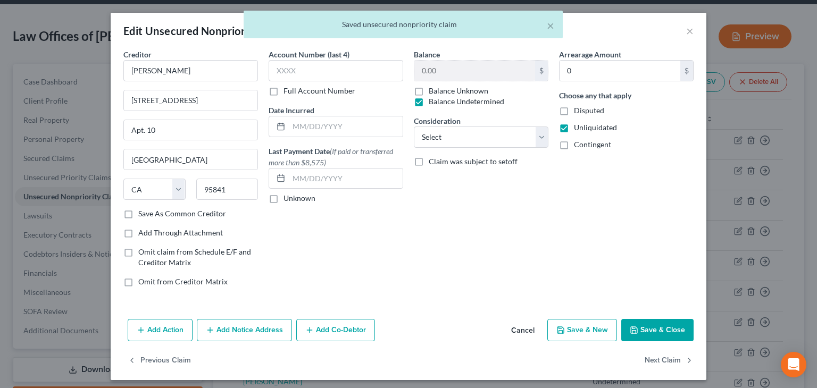
click at [585, 142] on input "Contingent" at bounding box center [581, 142] width 7 height 7
click at [660, 358] on button "Next Claim" at bounding box center [669, 361] width 49 height 22
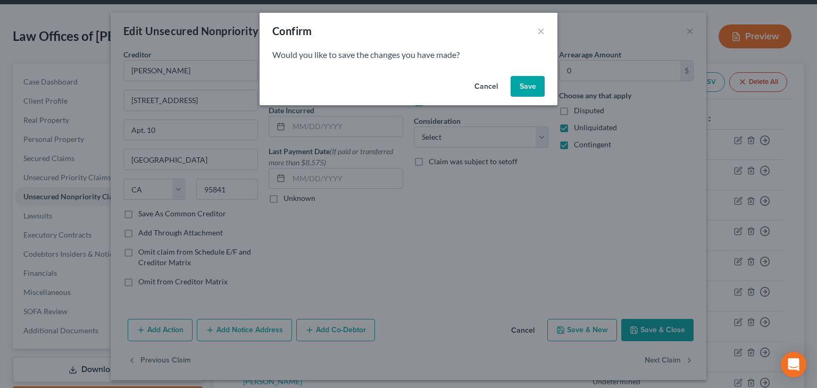
click at [526, 85] on button "Save" at bounding box center [528, 86] width 34 height 21
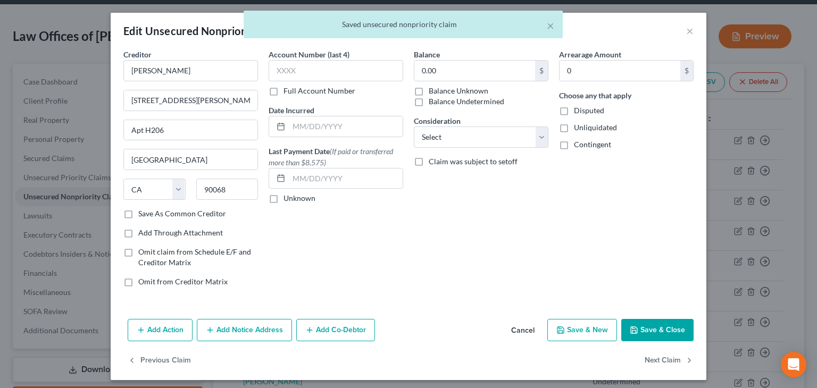
click at [483, 101] on label "Balance Undetermined" at bounding box center [467, 101] width 76 height 11
click at [440, 101] on input "Balance Undetermined" at bounding box center [436, 99] width 7 height 7
click at [591, 126] on span "Unliquidated" at bounding box center [595, 127] width 43 height 9
click at [585, 126] on input "Unliquidated" at bounding box center [581, 125] width 7 height 7
click at [591, 144] on span "Contingent" at bounding box center [592, 144] width 37 height 9
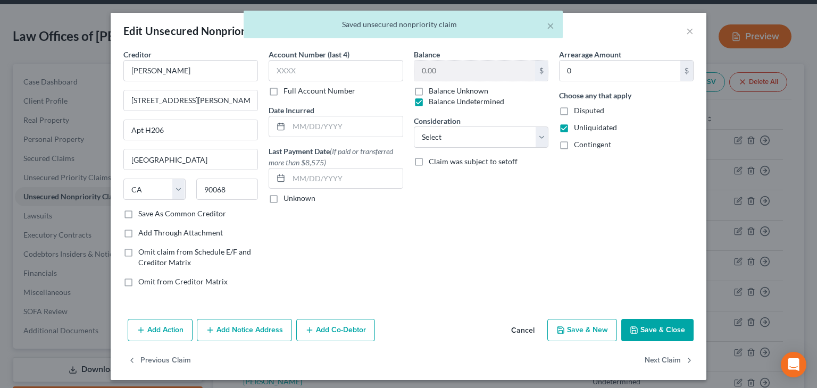
click at [585, 144] on input "Contingent" at bounding box center [581, 142] width 7 height 7
click at [670, 359] on button "Next Claim" at bounding box center [669, 361] width 49 height 22
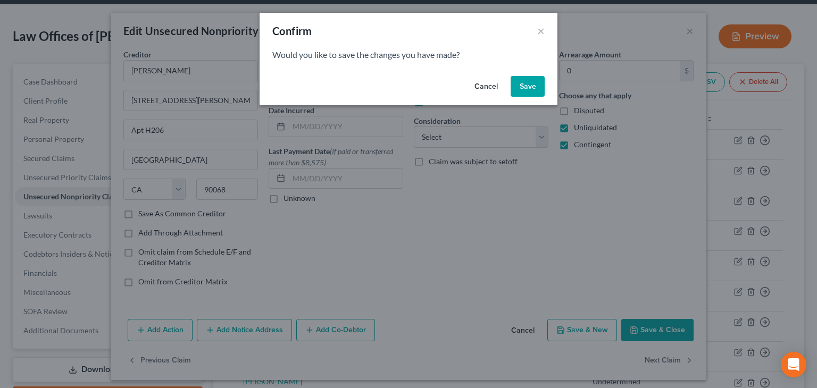
click at [533, 88] on button "Save" at bounding box center [528, 86] width 34 height 21
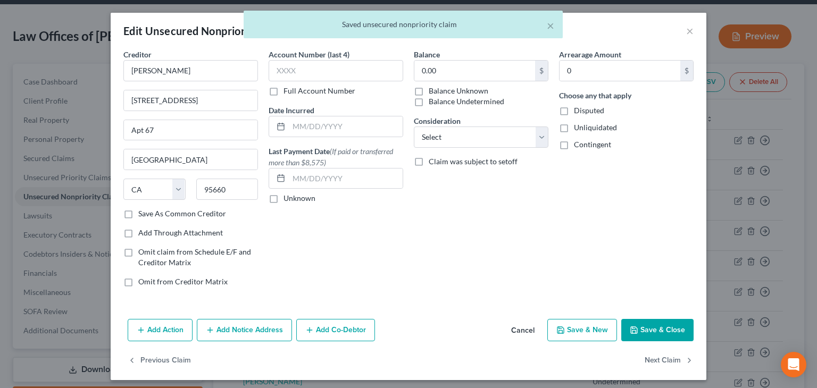
click at [472, 100] on label "Balance Undetermined" at bounding box center [467, 101] width 76 height 11
click at [440, 100] on input "Balance Undetermined" at bounding box center [436, 99] width 7 height 7
drag, startPoint x: 586, startPoint y: 123, endPoint x: 592, endPoint y: 135, distance: 12.9
click at [587, 124] on span "Unliquidated" at bounding box center [595, 127] width 43 height 9
click at [585, 124] on input "Unliquidated" at bounding box center [581, 125] width 7 height 7
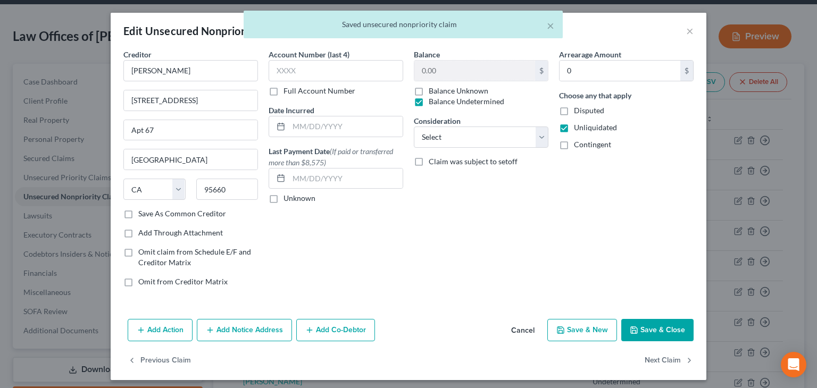
click at [592, 141] on span "Contingent" at bounding box center [592, 144] width 37 height 9
click at [585, 141] on input "Contingent" at bounding box center [581, 142] width 7 height 7
click at [657, 358] on button "Next Claim" at bounding box center [669, 361] width 49 height 22
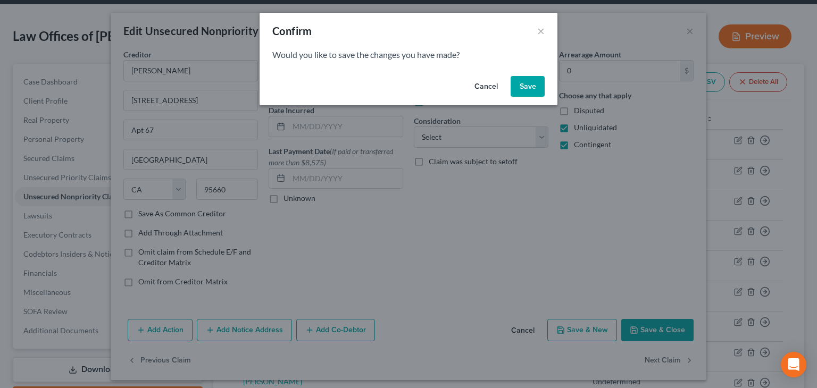
click at [527, 81] on button "Save" at bounding box center [528, 86] width 34 height 21
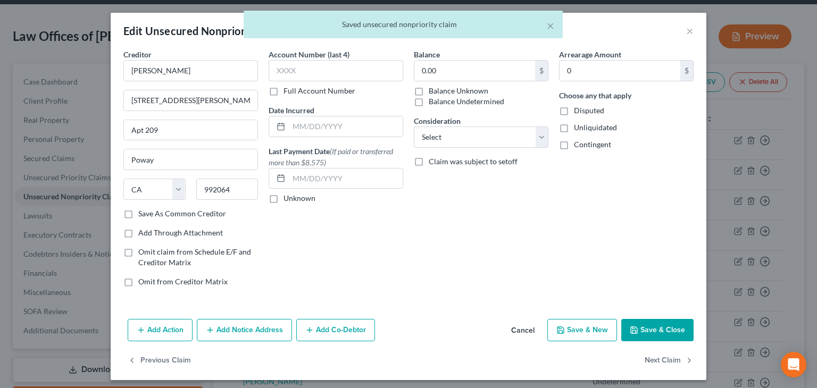
click at [471, 102] on label "Balance Undetermined" at bounding box center [467, 101] width 76 height 11
click at [440, 102] on input "Balance Undetermined" at bounding box center [436, 99] width 7 height 7
click at [581, 124] on span "Unliquidated" at bounding box center [595, 127] width 43 height 9
click at [581, 124] on input "Unliquidated" at bounding box center [581, 125] width 7 height 7
click at [584, 143] on span "Contingent" at bounding box center [592, 144] width 37 height 9
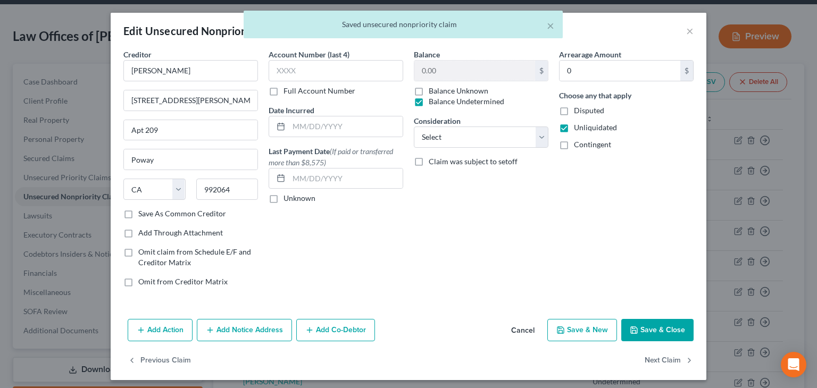
click at [584, 143] on input "Contingent" at bounding box center [581, 142] width 7 height 7
click at [662, 362] on button "Next Claim" at bounding box center [669, 361] width 49 height 22
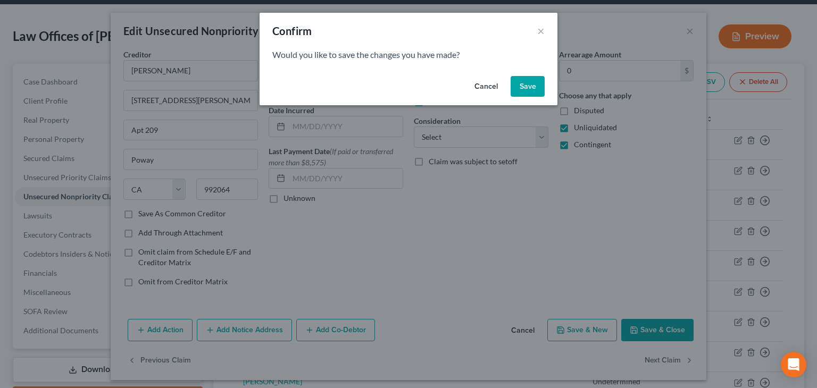
click at [528, 86] on button "Save" at bounding box center [528, 86] width 34 height 21
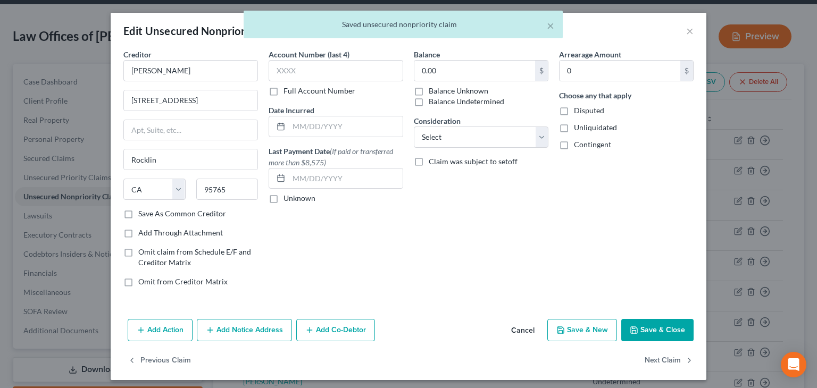
click at [451, 98] on label "Balance Undetermined" at bounding box center [467, 101] width 76 height 11
click at [440, 98] on input "Balance Undetermined" at bounding box center [436, 99] width 7 height 7
click at [574, 128] on span "Unliquidated" at bounding box center [595, 127] width 43 height 9
click at [578, 128] on input "Unliquidated" at bounding box center [581, 125] width 7 height 7
click at [581, 145] on span "Contingent" at bounding box center [592, 144] width 37 height 9
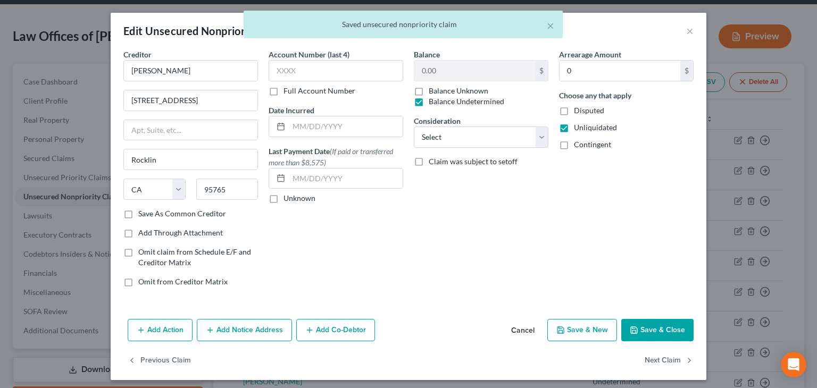
click at [581, 145] on input "Contingent" at bounding box center [581, 142] width 7 height 7
click at [661, 361] on button "Next Claim" at bounding box center [669, 361] width 49 height 22
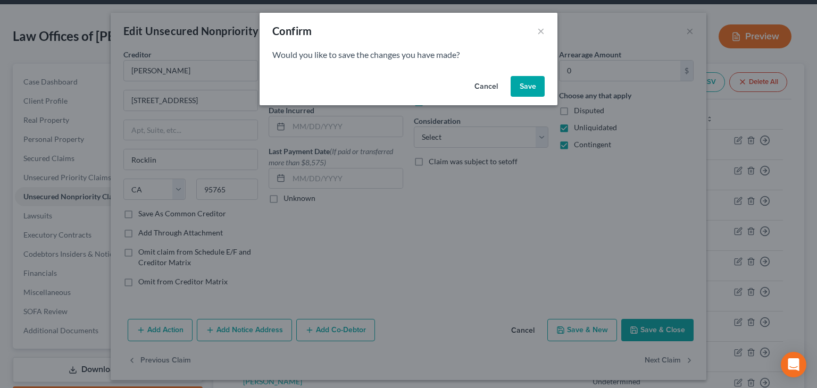
click at [528, 85] on button "Save" at bounding box center [528, 86] width 34 height 21
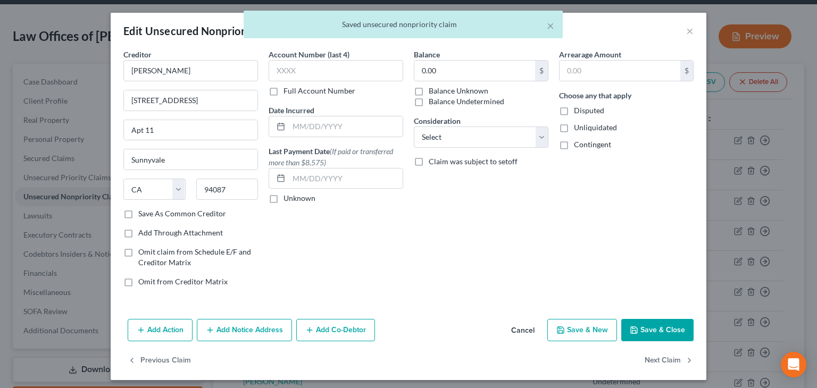
click at [457, 101] on label "Balance Undetermined" at bounding box center [467, 101] width 76 height 11
click at [440, 101] on input "Balance Undetermined" at bounding box center [436, 99] width 7 height 7
click at [579, 127] on span "Unliquidated" at bounding box center [595, 127] width 43 height 9
click at [579, 127] on input "Unliquidated" at bounding box center [581, 125] width 7 height 7
click at [576, 145] on span "Contingent" at bounding box center [592, 144] width 37 height 9
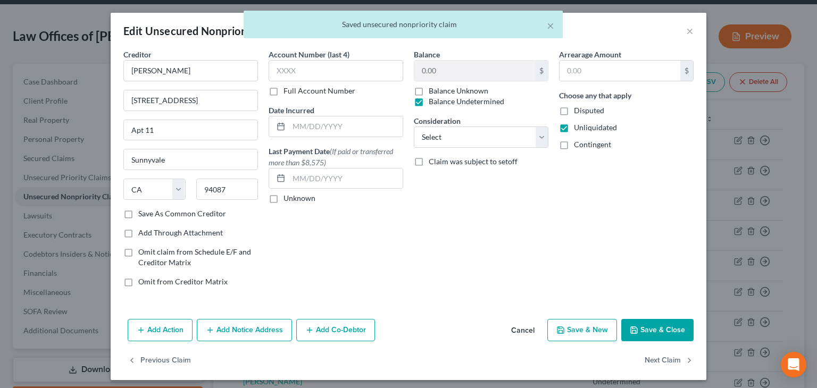
click at [578, 145] on input "Contingent" at bounding box center [581, 142] width 7 height 7
click at [657, 362] on button "Next Claim" at bounding box center [669, 361] width 49 height 22
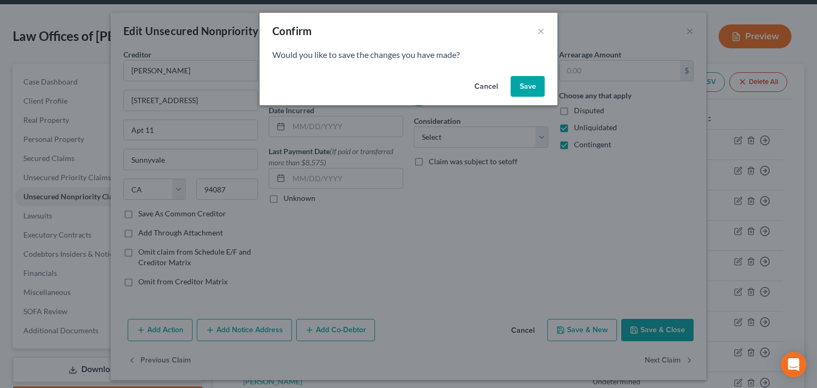
click at [534, 86] on button "Save" at bounding box center [528, 86] width 34 height 21
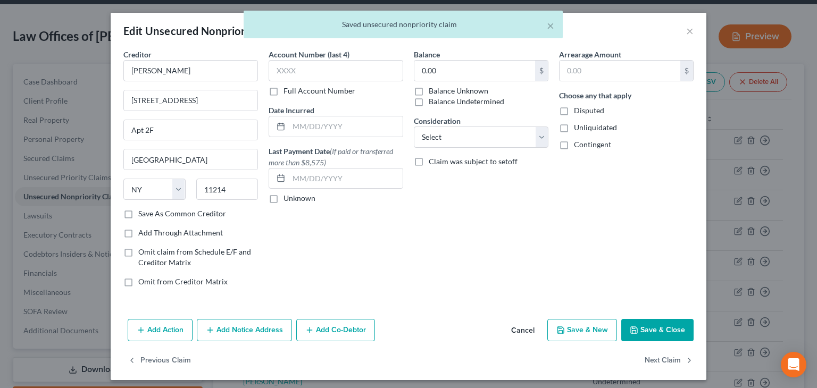
click at [475, 103] on label "Balance Undetermined" at bounding box center [467, 101] width 76 height 11
click at [440, 103] on input "Balance Undetermined" at bounding box center [436, 99] width 7 height 7
click at [589, 129] on span "Unliquidated" at bounding box center [595, 127] width 43 height 9
click at [585, 129] on input "Unliquidated" at bounding box center [581, 125] width 7 height 7
click at [590, 144] on span "Contingent" at bounding box center [592, 144] width 37 height 9
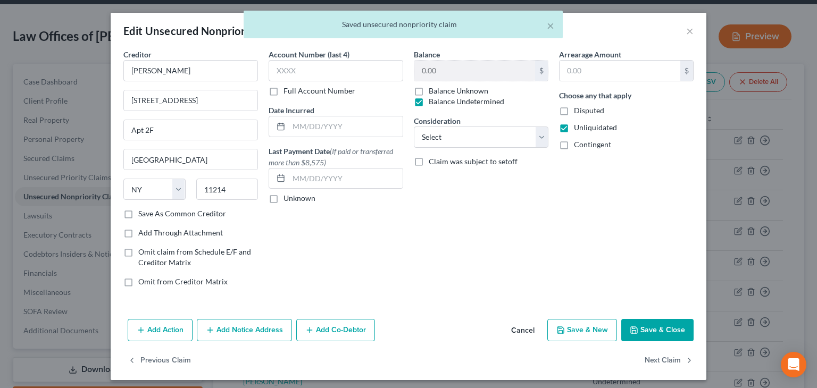
click at [585, 144] on input "Contingent" at bounding box center [581, 142] width 7 height 7
click at [656, 364] on button "Next Claim" at bounding box center [669, 361] width 49 height 22
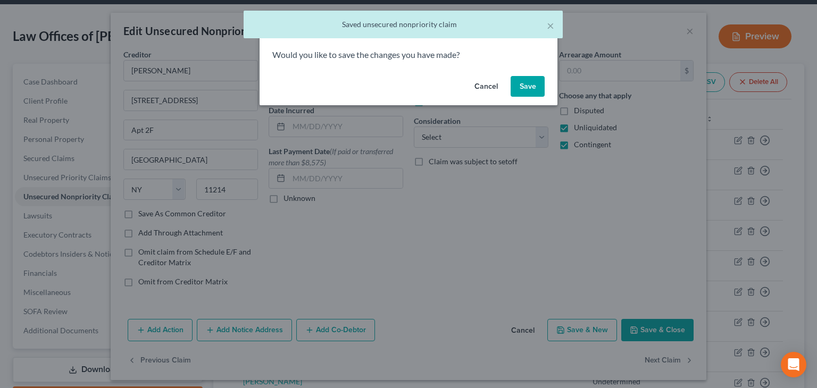
click at [531, 83] on button "Save" at bounding box center [528, 86] width 34 height 21
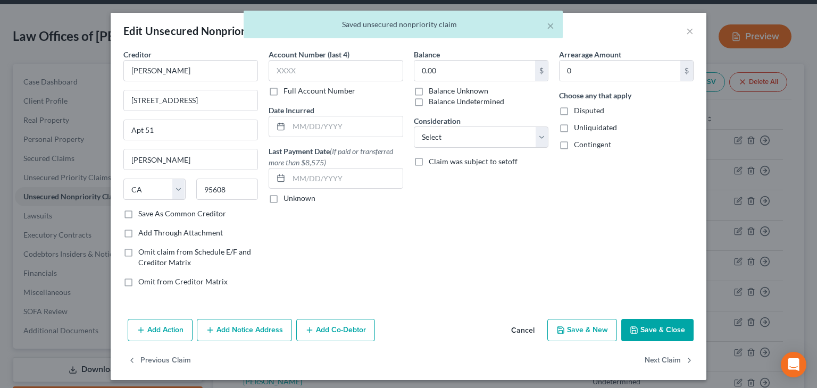
click at [463, 100] on label "Balance Undetermined" at bounding box center [467, 101] width 76 height 11
click at [440, 100] on input "Balance Undetermined" at bounding box center [436, 99] width 7 height 7
click at [578, 125] on span "Unliquidated" at bounding box center [595, 127] width 43 height 9
click at [578, 125] on input "Unliquidated" at bounding box center [581, 125] width 7 height 7
click at [585, 145] on span "Contingent" at bounding box center [592, 144] width 37 height 9
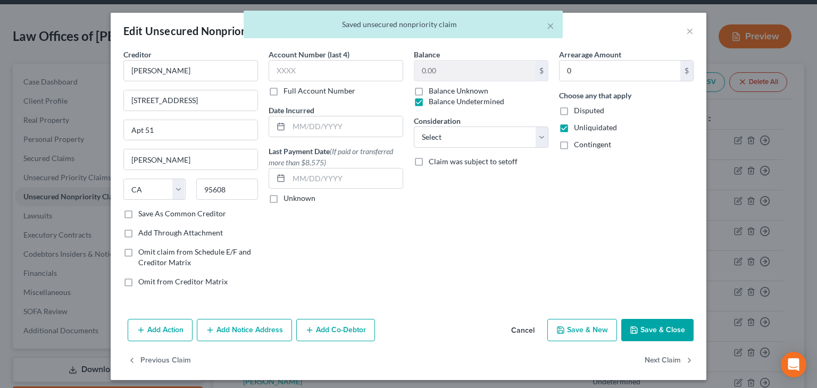
click at [585, 145] on input "Contingent" at bounding box center [581, 142] width 7 height 7
click at [659, 360] on button "Next Claim" at bounding box center [669, 361] width 49 height 22
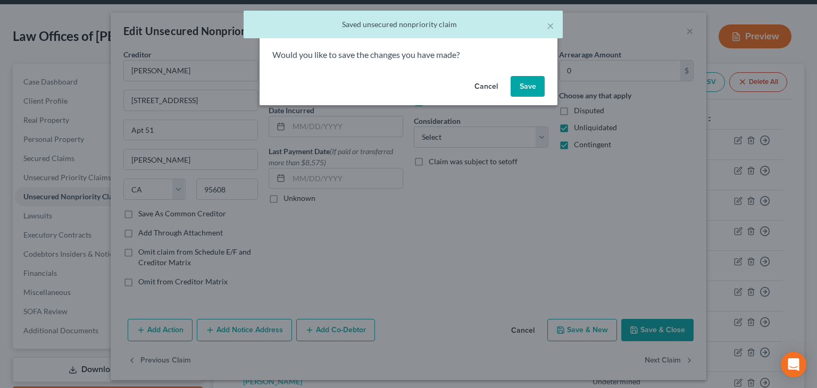
click at [534, 84] on button "Save" at bounding box center [528, 86] width 34 height 21
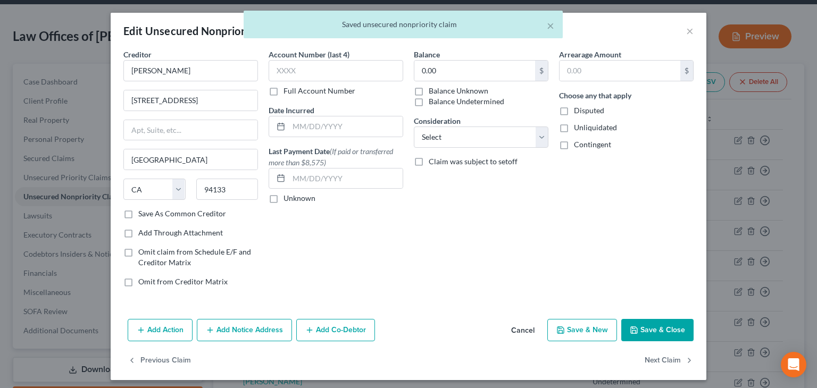
click at [475, 103] on label "Balance Undetermined" at bounding box center [467, 101] width 76 height 11
click at [440, 103] on input "Balance Undetermined" at bounding box center [436, 99] width 7 height 7
click at [582, 127] on span "Unliquidated" at bounding box center [595, 127] width 43 height 9
click at [582, 127] on input "Unliquidated" at bounding box center [581, 125] width 7 height 7
click at [586, 143] on span "Contingent" at bounding box center [592, 144] width 37 height 9
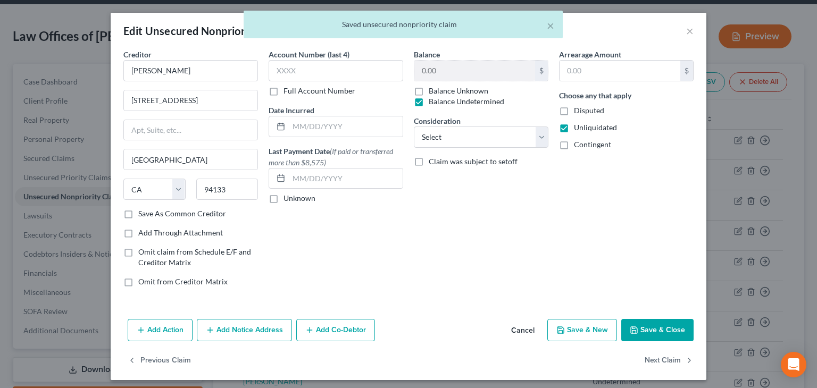
click at [585, 143] on input "Contingent" at bounding box center [581, 142] width 7 height 7
click at [657, 362] on button "Next Claim" at bounding box center [669, 361] width 49 height 22
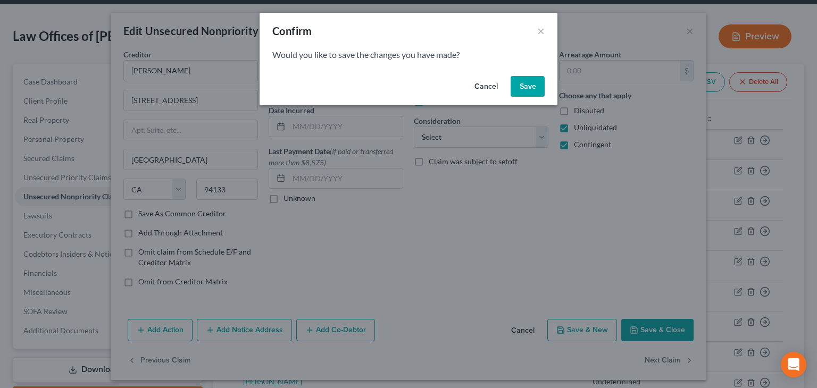
click at [525, 79] on button "Save" at bounding box center [528, 86] width 34 height 21
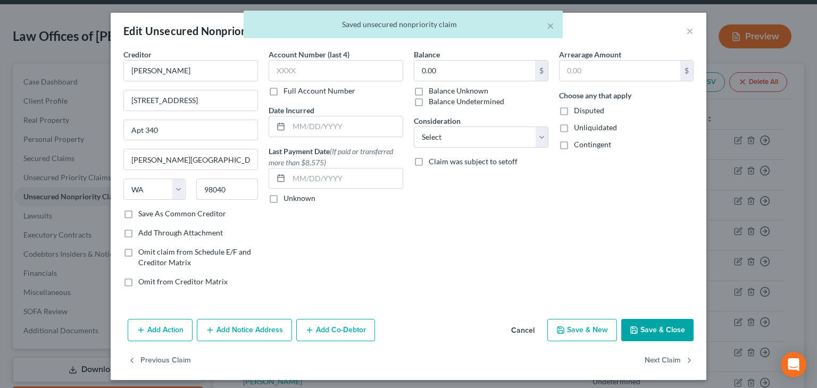
click at [479, 101] on label "Balance Undetermined" at bounding box center [467, 101] width 76 height 11
click at [440, 101] on input "Balance Undetermined" at bounding box center [436, 99] width 7 height 7
click at [578, 126] on span "Unliquidated" at bounding box center [595, 127] width 43 height 9
click at [578, 126] on input "Unliquidated" at bounding box center [581, 125] width 7 height 7
click at [589, 144] on span "Contingent" at bounding box center [592, 144] width 37 height 9
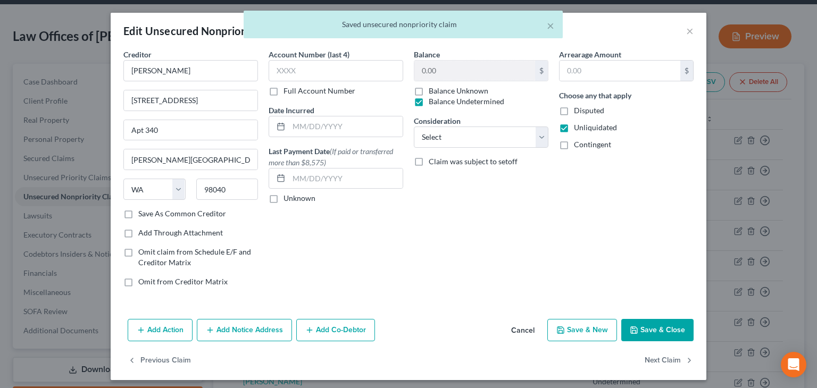
click at [585, 144] on input "Contingent" at bounding box center [581, 142] width 7 height 7
click at [668, 361] on button "Next Claim" at bounding box center [669, 361] width 49 height 22
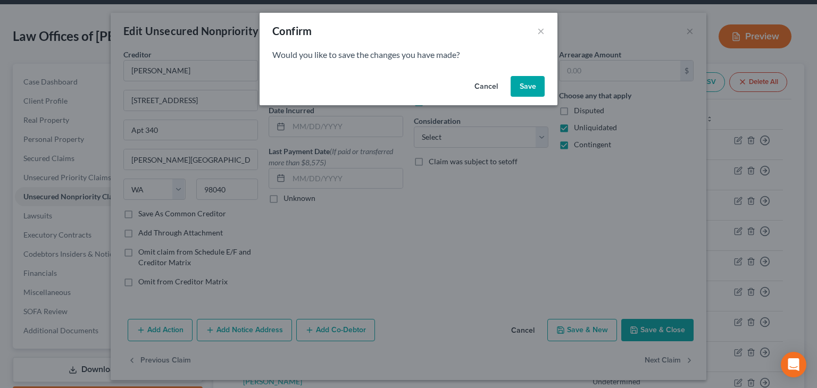
click at [525, 82] on button "Save" at bounding box center [528, 86] width 34 height 21
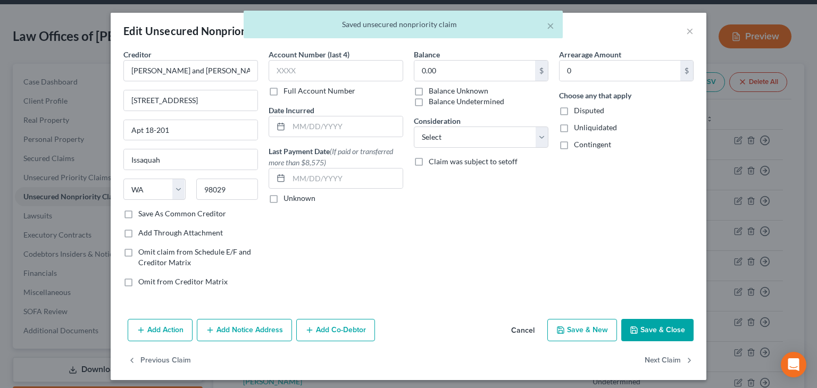
click at [463, 99] on label "Balance Undetermined" at bounding box center [467, 101] width 76 height 11
click at [440, 99] on input "Balance Undetermined" at bounding box center [436, 99] width 7 height 7
click at [584, 129] on span "Unliquidated" at bounding box center [595, 127] width 43 height 9
click at [584, 129] on input "Unliquidated" at bounding box center [581, 125] width 7 height 7
click at [583, 143] on span "Contingent" at bounding box center [592, 144] width 37 height 9
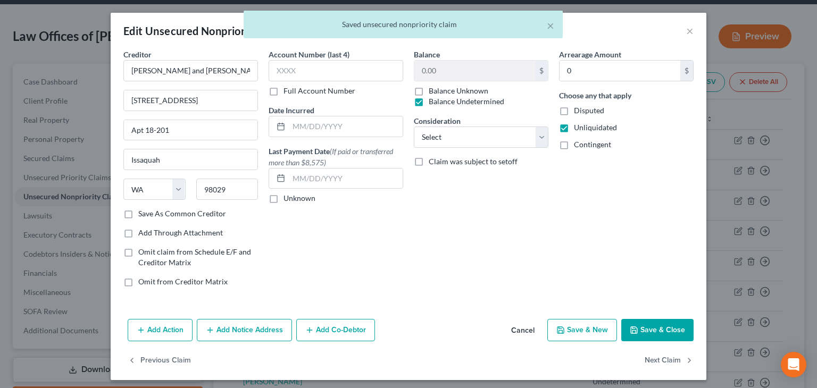
click at [583, 143] on input "Contingent" at bounding box center [581, 142] width 7 height 7
click at [659, 361] on button "Next Claim" at bounding box center [669, 361] width 49 height 22
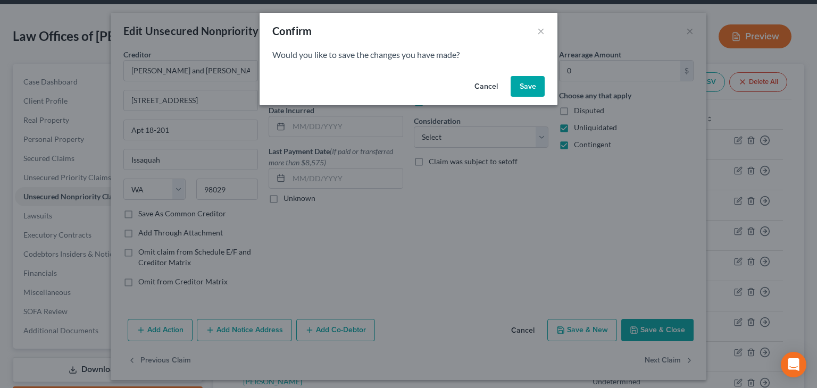
click at [528, 82] on button "Save" at bounding box center [528, 86] width 34 height 21
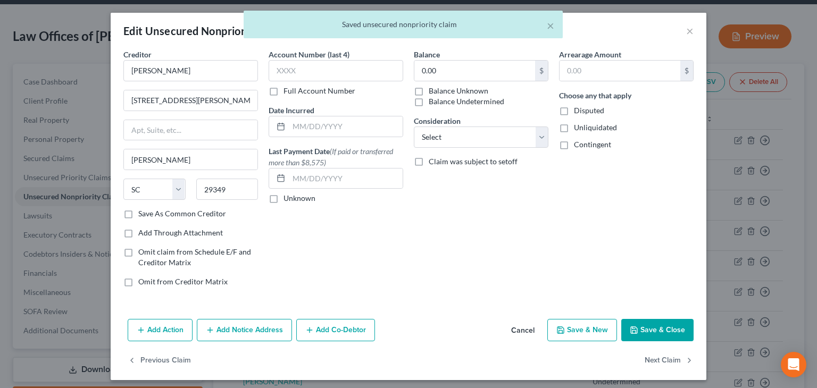
click at [464, 102] on label "Balance Undetermined" at bounding box center [467, 101] width 76 height 11
click at [440, 102] on input "Balance Undetermined" at bounding box center [436, 99] width 7 height 7
click at [581, 124] on span "Unliquidated" at bounding box center [595, 127] width 43 height 9
click at [581, 124] on input "Unliquidated" at bounding box center [581, 125] width 7 height 7
drag, startPoint x: 584, startPoint y: 144, endPoint x: 607, endPoint y: 181, distance: 43.0
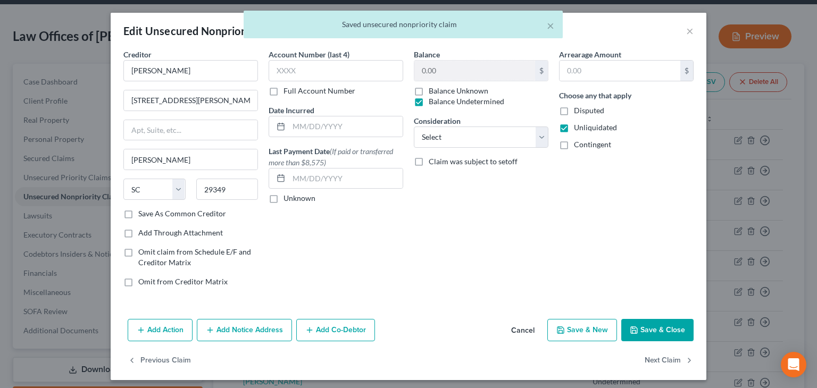
click at [585, 145] on span "Contingent" at bounding box center [592, 144] width 37 height 9
click at [585, 145] on input "Contingent" at bounding box center [581, 142] width 7 height 7
click at [670, 359] on button "Next Claim" at bounding box center [669, 361] width 49 height 22
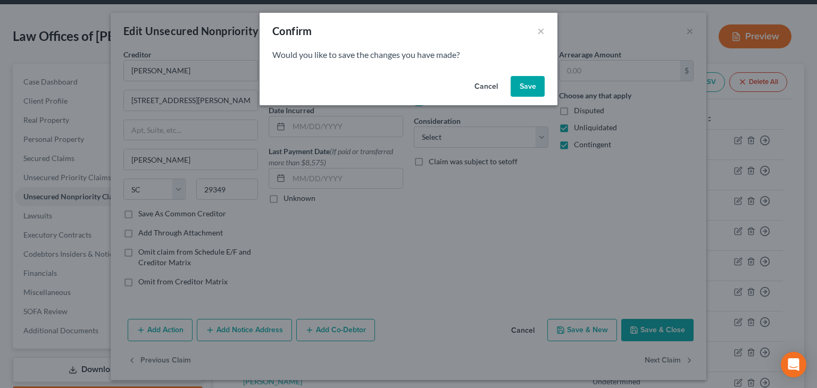
click at [528, 86] on button "Save" at bounding box center [528, 86] width 34 height 21
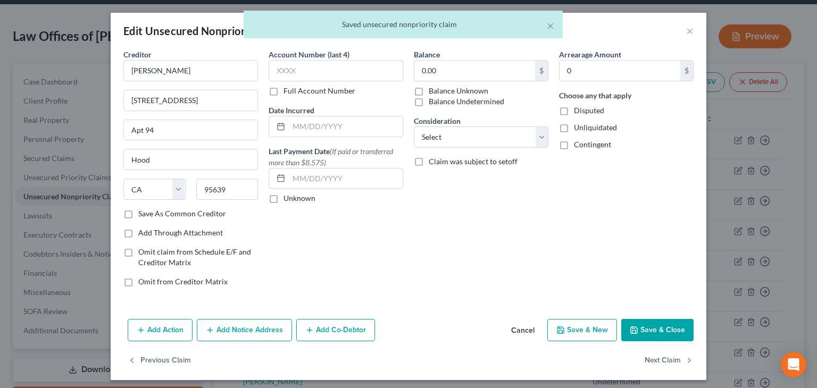
click at [474, 98] on label "Balance Undetermined" at bounding box center [467, 101] width 76 height 11
click at [430, 101] on label "Balance Undetermined" at bounding box center [467, 101] width 76 height 11
click at [433, 101] on input "Balance Undetermined" at bounding box center [436, 99] width 7 height 7
click at [604, 128] on span "Unliquidated" at bounding box center [595, 127] width 43 height 9
click at [585, 128] on input "Unliquidated" at bounding box center [581, 125] width 7 height 7
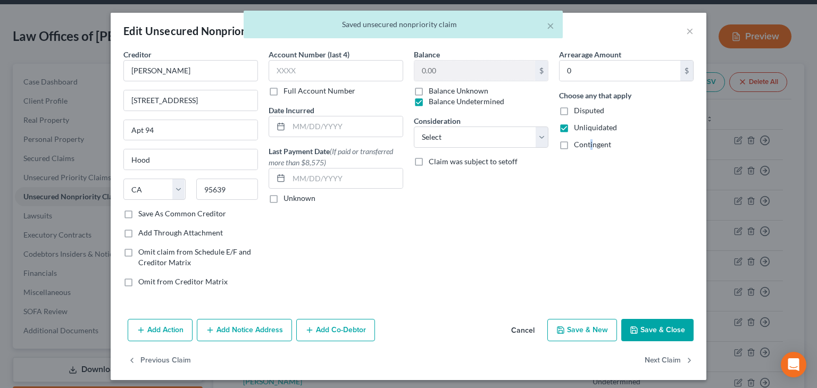
click at [587, 143] on span "Contingent" at bounding box center [592, 144] width 37 height 9
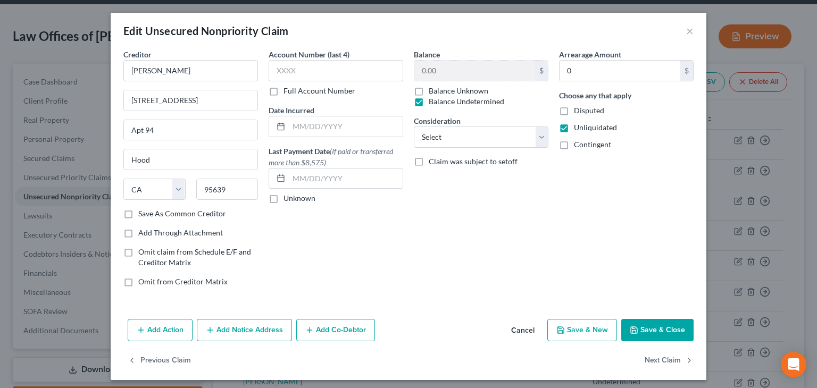
click at [579, 147] on span "Contingent" at bounding box center [592, 144] width 37 height 9
click at [579, 146] on input "Contingent" at bounding box center [581, 142] width 7 height 7
click at [659, 357] on button "Next Claim" at bounding box center [669, 361] width 49 height 22
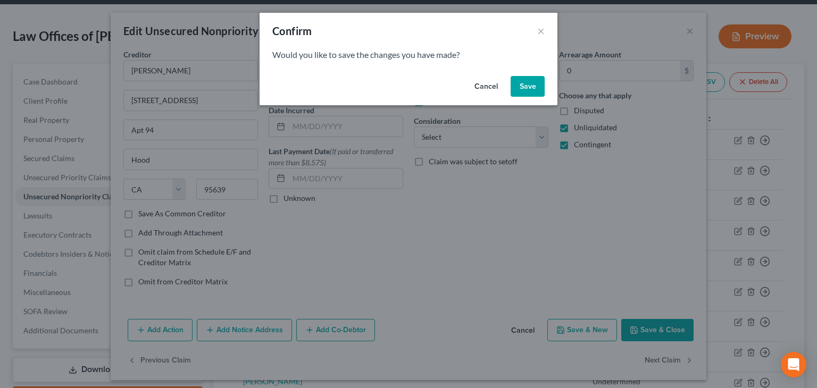
click at [525, 88] on button "Save" at bounding box center [528, 86] width 34 height 21
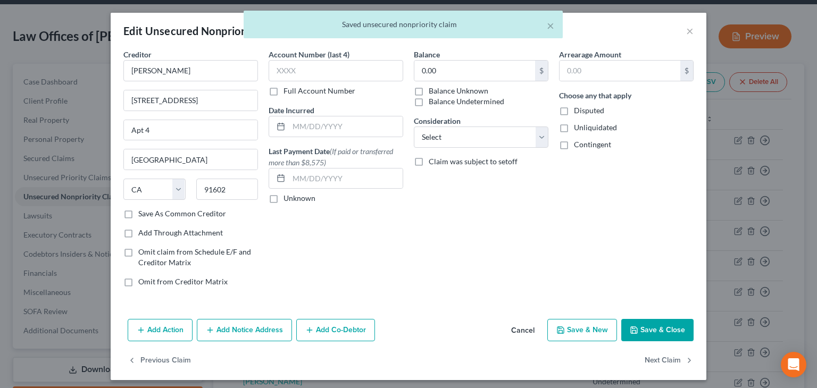
click at [462, 101] on label "Balance Undetermined" at bounding box center [467, 101] width 76 height 11
click at [440, 101] on input "Balance Undetermined" at bounding box center [436, 99] width 7 height 7
click at [581, 126] on span "Unliquidated" at bounding box center [595, 127] width 43 height 9
click at [581, 126] on input "Unliquidated" at bounding box center [581, 125] width 7 height 7
click at [589, 141] on span "Contingent" at bounding box center [592, 144] width 37 height 9
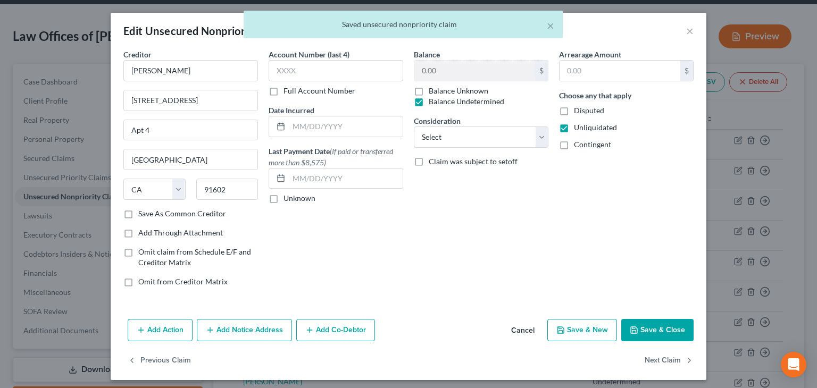
click at [585, 141] on input "Contingent" at bounding box center [581, 142] width 7 height 7
click at [653, 358] on button "Next Claim" at bounding box center [669, 361] width 49 height 22
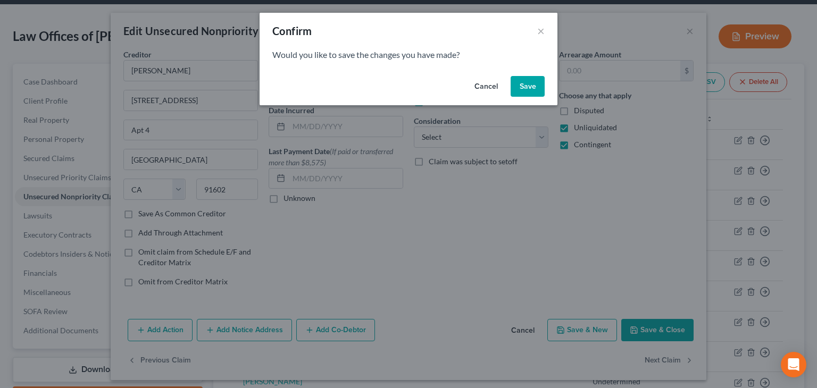
click at [523, 89] on button "Save" at bounding box center [528, 86] width 34 height 21
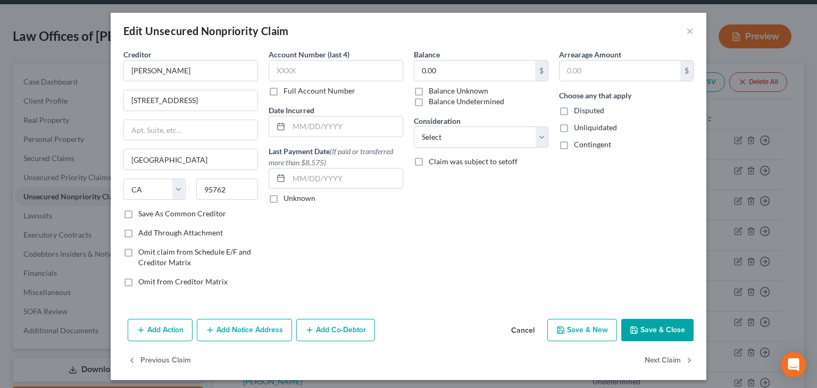
click at [478, 104] on label "Balance Undetermined" at bounding box center [467, 101] width 76 height 11
click at [440, 103] on input "Balance Undetermined" at bounding box center [436, 99] width 7 height 7
click at [583, 127] on span "Unliquidated" at bounding box center [595, 127] width 43 height 9
click at [583, 127] on input "Unliquidated" at bounding box center [581, 125] width 7 height 7
click at [591, 144] on span "Contingent" at bounding box center [592, 144] width 37 height 9
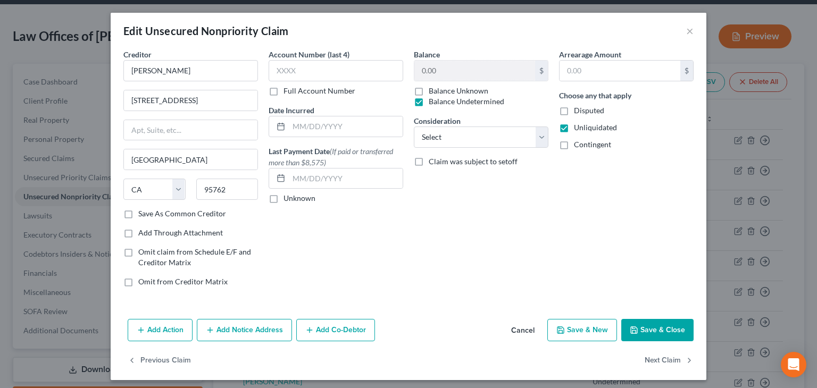
click at [585, 144] on input "Contingent" at bounding box center [581, 142] width 7 height 7
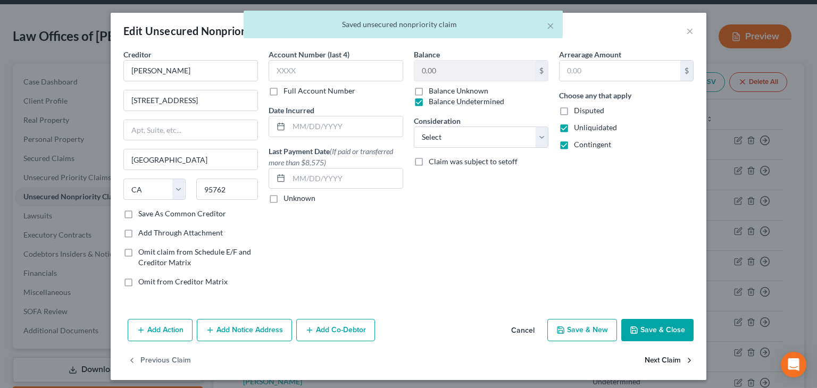
click at [668, 359] on button "Next Claim" at bounding box center [669, 361] width 49 height 22
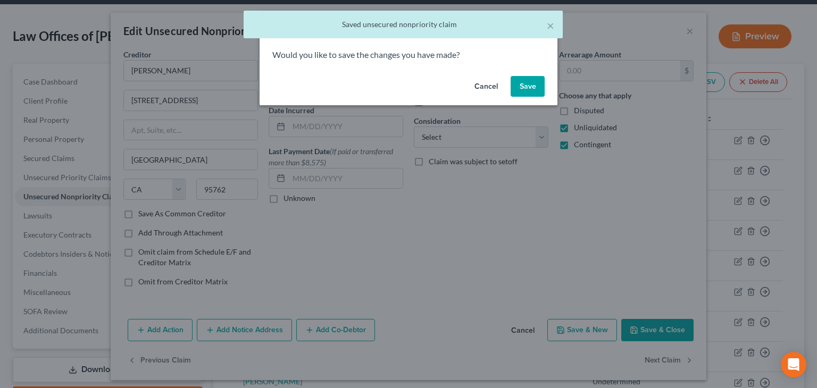
click at [530, 87] on button "Save" at bounding box center [528, 86] width 34 height 21
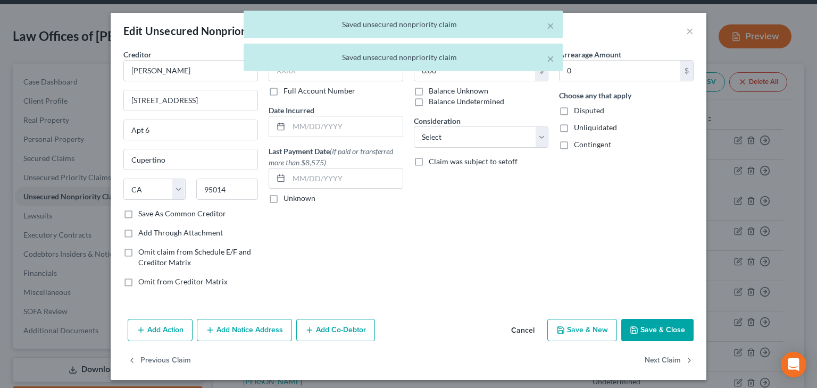
click at [474, 103] on label "Balance Undetermined" at bounding box center [467, 101] width 76 height 11
click at [440, 103] on input "Balance Undetermined" at bounding box center [436, 99] width 7 height 7
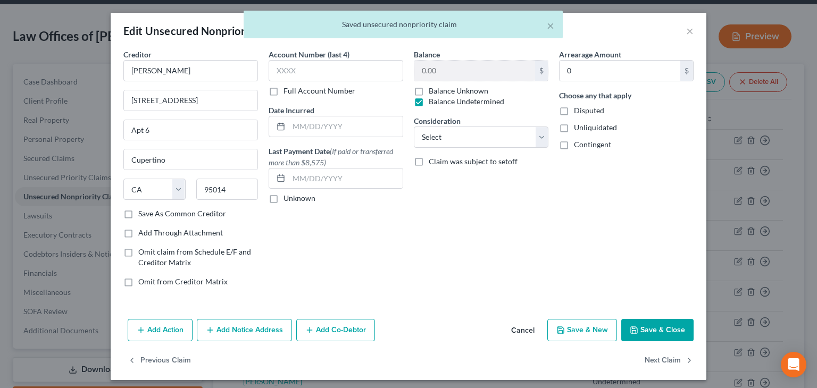
click at [586, 126] on span "Unliquidated" at bounding box center [595, 127] width 43 height 9
click at [585, 126] on input "Unliquidated" at bounding box center [581, 125] width 7 height 7
click at [589, 147] on span "Contingent" at bounding box center [592, 144] width 37 height 9
click at [585, 146] on input "Contingent" at bounding box center [581, 142] width 7 height 7
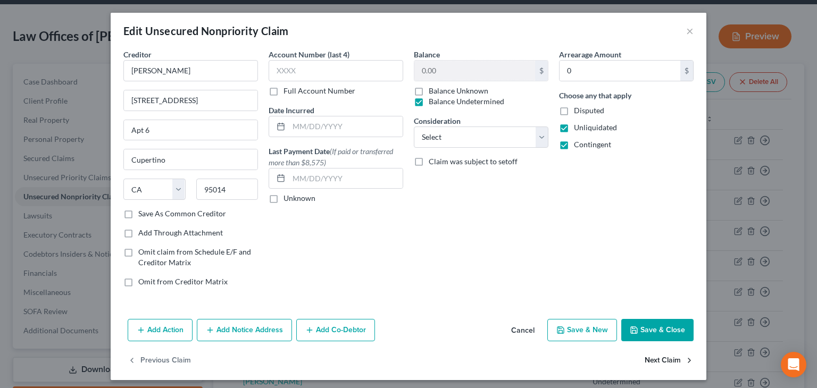
click at [662, 360] on button "Next Claim" at bounding box center [669, 361] width 49 height 22
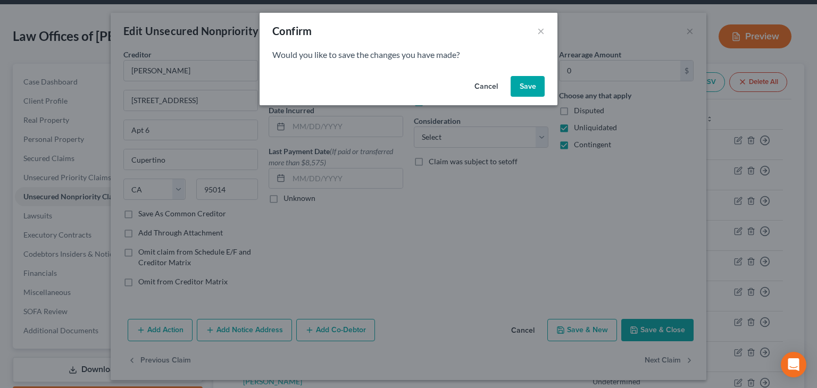
click at [522, 86] on button "Save" at bounding box center [528, 86] width 34 height 21
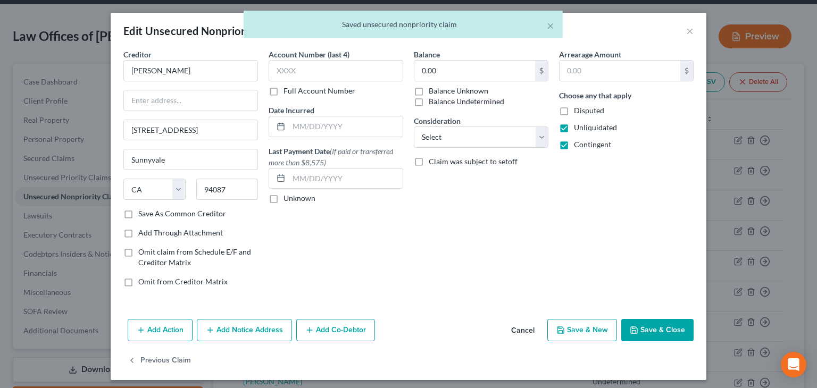
click at [449, 100] on label "Balance Undetermined" at bounding box center [467, 101] width 76 height 11
click at [440, 100] on input "Balance Undetermined" at bounding box center [436, 99] width 7 height 7
click at [656, 330] on button "Save & Close" at bounding box center [657, 330] width 72 height 22
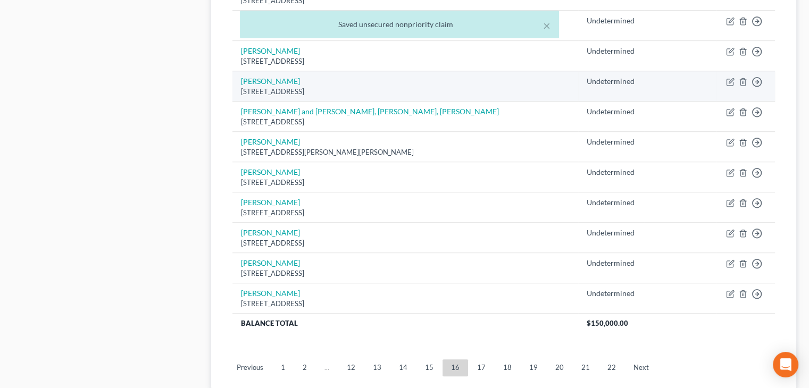
scroll to position [836, 0]
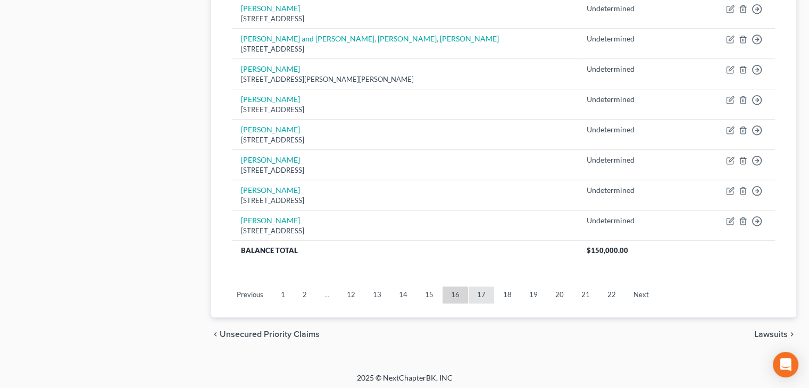
click at [478, 291] on link "17" at bounding box center [482, 295] width 26 height 17
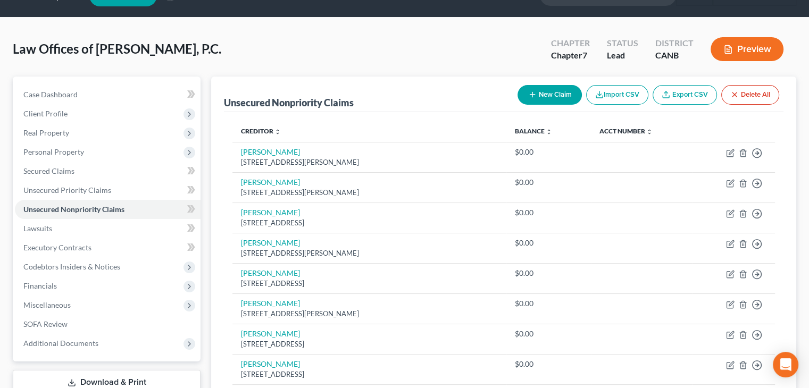
scroll to position [0, 0]
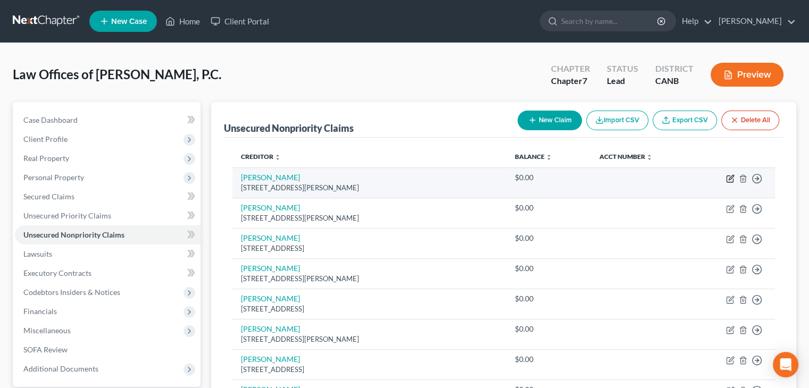
click at [729, 177] on icon "button" at bounding box center [730, 178] width 9 height 9
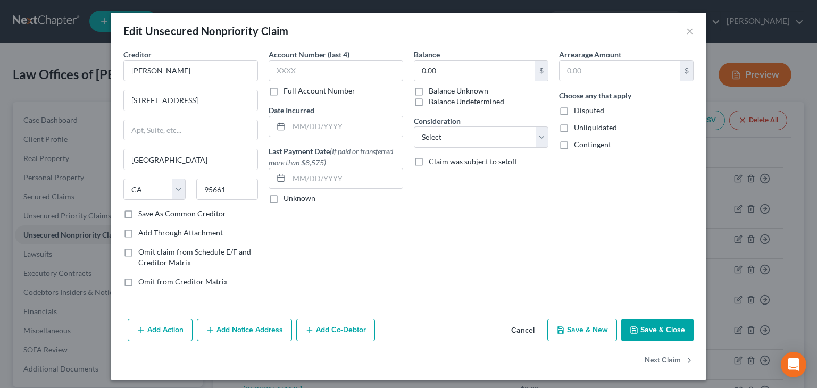
click at [468, 105] on label "Balance Undetermined" at bounding box center [467, 101] width 76 height 11
click at [440, 103] on input "Balance Undetermined" at bounding box center [436, 99] width 7 height 7
click at [574, 129] on span "Unliquidated" at bounding box center [595, 127] width 43 height 9
click at [578, 129] on input "Unliquidated" at bounding box center [581, 125] width 7 height 7
click at [574, 140] on span "Contingent" at bounding box center [592, 144] width 37 height 9
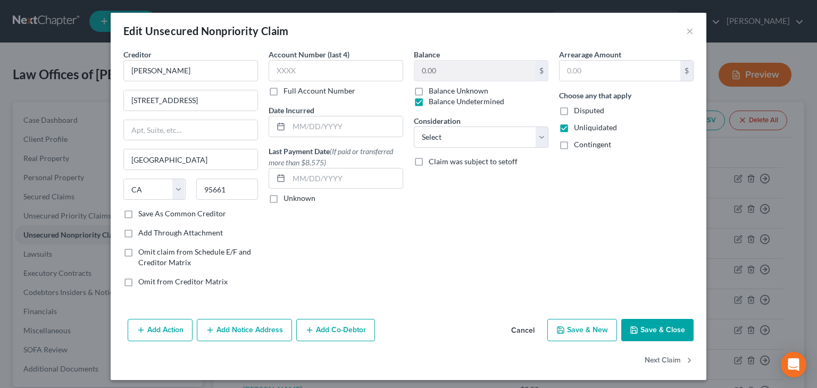
click at [578, 140] on input "Contingent" at bounding box center [581, 142] width 7 height 7
click at [665, 358] on button "Next Claim" at bounding box center [669, 361] width 49 height 22
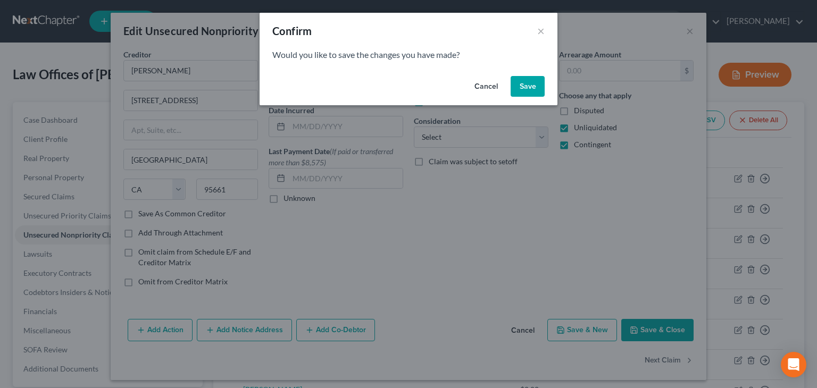
drag, startPoint x: 530, startPoint y: 87, endPoint x: 479, endPoint y: 114, distance: 57.1
click at [529, 88] on button "Save" at bounding box center [528, 86] width 34 height 21
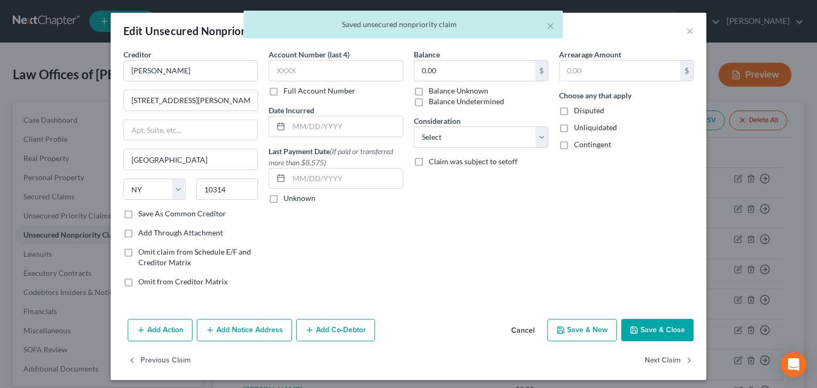
drag, startPoint x: 449, startPoint y: 98, endPoint x: 500, endPoint y: 119, distance: 55.4
click at [449, 99] on label "Balance Undetermined" at bounding box center [467, 101] width 76 height 11
click at [440, 99] on input "Balance Undetermined" at bounding box center [436, 99] width 7 height 7
click at [582, 126] on span "Unliquidated" at bounding box center [595, 127] width 43 height 9
click at [582, 126] on input "Unliquidated" at bounding box center [581, 125] width 7 height 7
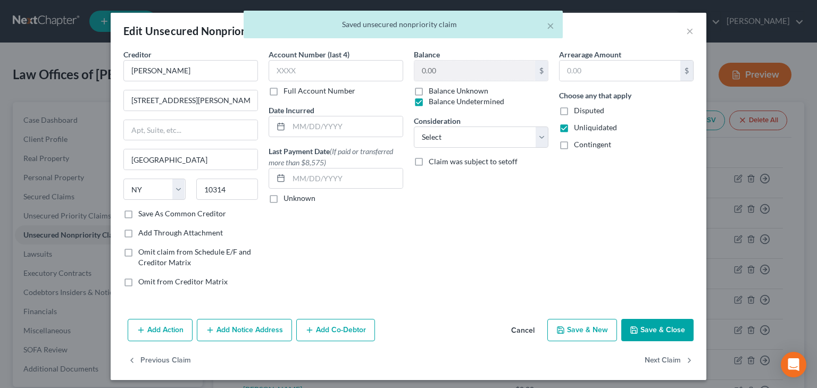
click at [582, 145] on span "Contingent" at bounding box center [592, 144] width 37 height 9
click at [582, 145] on input "Contingent" at bounding box center [581, 142] width 7 height 7
click at [657, 359] on button "Next Claim" at bounding box center [669, 361] width 49 height 22
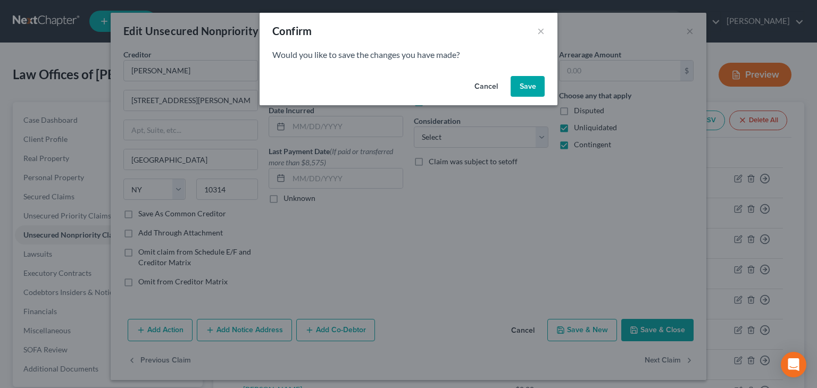
click at [533, 87] on button "Save" at bounding box center [528, 86] width 34 height 21
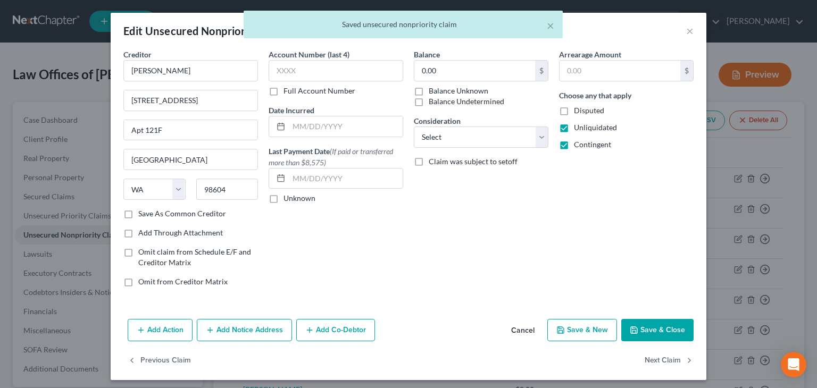
click at [488, 102] on label "Balance Undetermined" at bounding box center [467, 101] width 76 height 11
click at [440, 102] on input "Balance Undetermined" at bounding box center [436, 99] width 7 height 7
click at [650, 359] on button "Next Claim" at bounding box center [669, 361] width 49 height 22
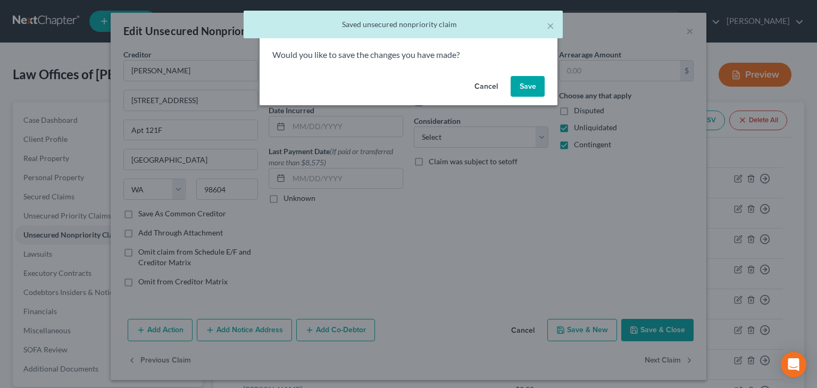
click at [534, 89] on button "Save" at bounding box center [528, 86] width 34 height 21
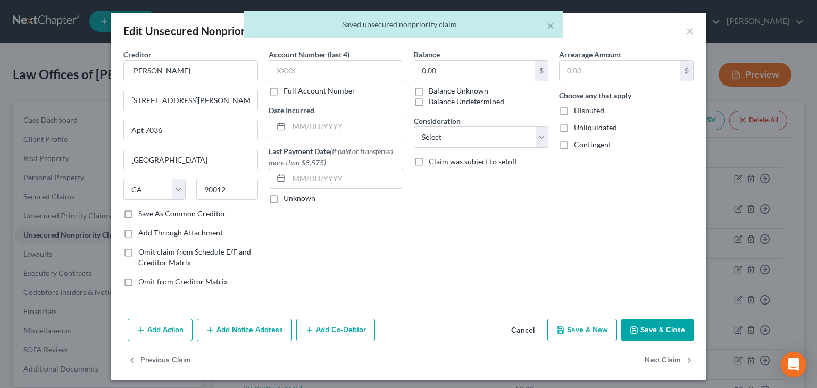
click at [469, 98] on label "Balance Undetermined" at bounding box center [467, 101] width 76 height 11
click at [440, 98] on input "Balance Undetermined" at bounding box center [436, 99] width 7 height 7
drag, startPoint x: 579, startPoint y: 126, endPoint x: 581, endPoint y: 139, distance: 13.6
click at [579, 126] on span "Unliquidated" at bounding box center [595, 127] width 43 height 9
click at [579, 126] on input "Unliquidated" at bounding box center [581, 125] width 7 height 7
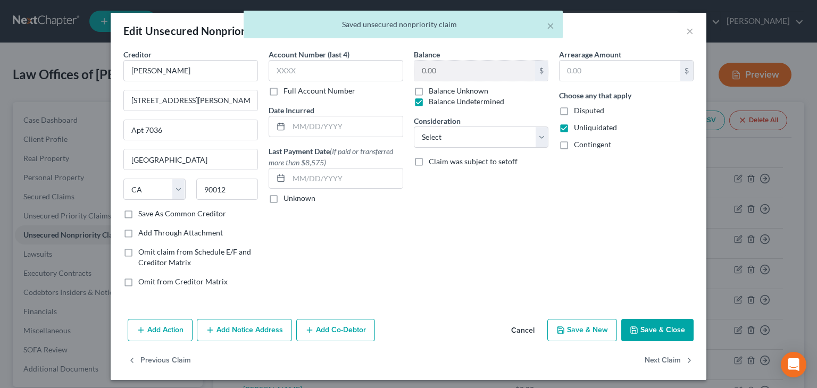
click at [583, 143] on span "Contingent" at bounding box center [592, 144] width 37 height 9
click at [583, 143] on input "Contingent" at bounding box center [581, 142] width 7 height 7
click at [665, 358] on button "Next Claim" at bounding box center [669, 361] width 49 height 22
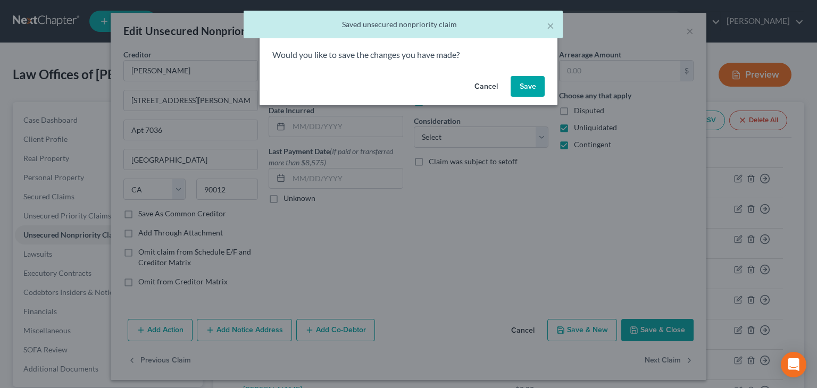
click at [534, 90] on button "Save" at bounding box center [528, 86] width 34 height 21
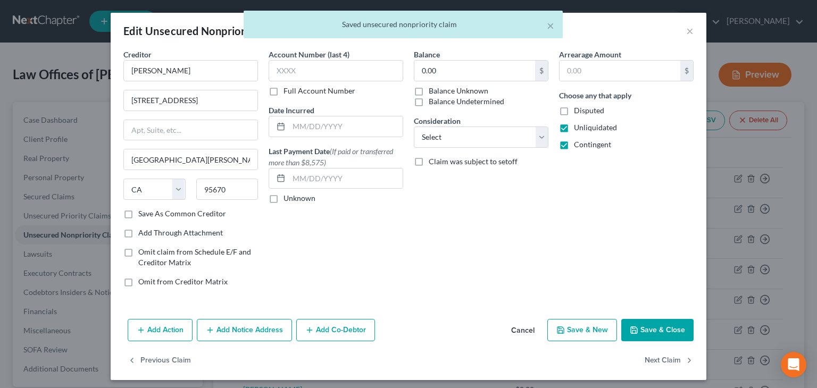
click at [474, 102] on label "Balance Undetermined" at bounding box center [467, 101] width 76 height 11
click at [440, 102] on input "Balance Undetermined" at bounding box center [436, 99] width 7 height 7
click at [656, 359] on button "Next Claim" at bounding box center [669, 361] width 49 height 22
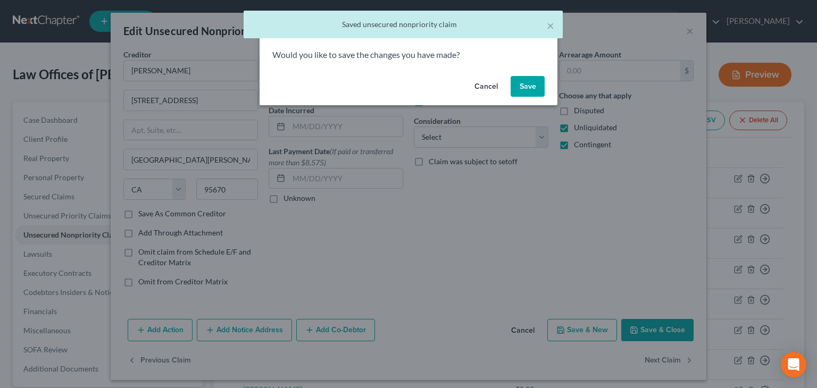
click at [530, 86] on button "Save" at bounding box center [528, 86] width 34 height 21
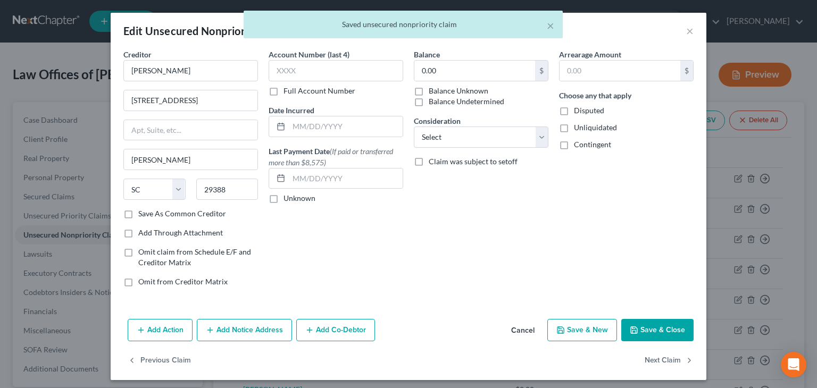
click at [470, 99] on label "Balance Undetermined" at bounding box center [467, 101] width 76 height 11
click at [440, 99] on input "Balance Undetermined" at bounding box center [436, 99] width 7 height 7
click at [578, 121] on div "Choose any that apply Disputed Unliquidated Contingent" at bounding box center [626, 120] width 135 height 60
click at [581, 128] on span "Unliquidated" at bounding box center [595, 127] width 43 height 9
click at [581, 128] on input "Unliquidated" at bounding box center [581, 125] width 7 height 7
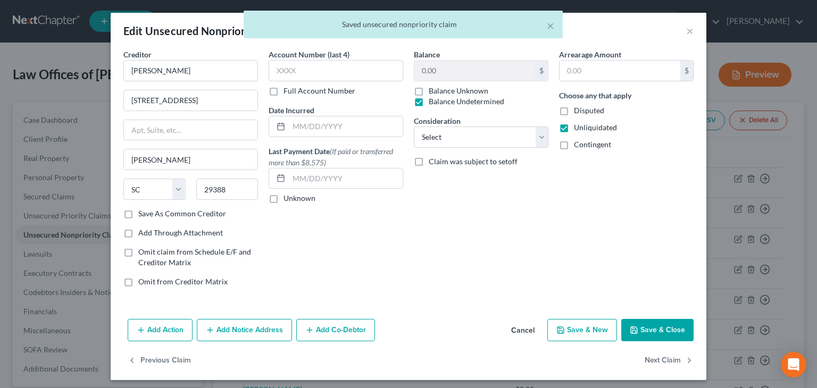
click at [589, 142] on span "Contingent" at bounding box center [592, 144] width 37 height 9
click at [585, 142] on input "Contingent" at bounding box center [581, 142] width 7 height 7
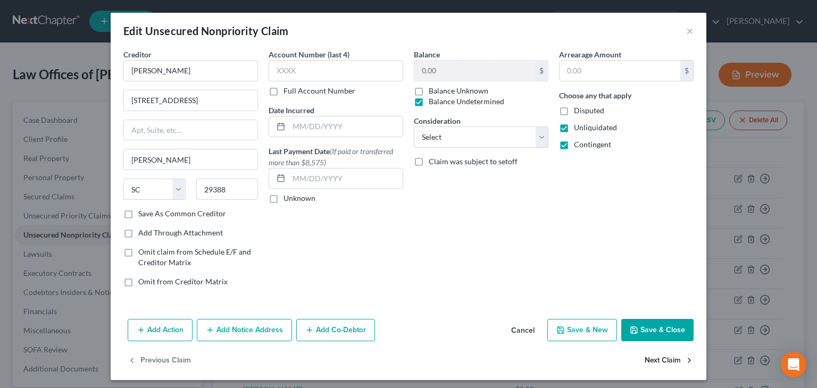
click at [656, 364] on button "Next Claim" at bounding box center [669, 361] width 49 height 22
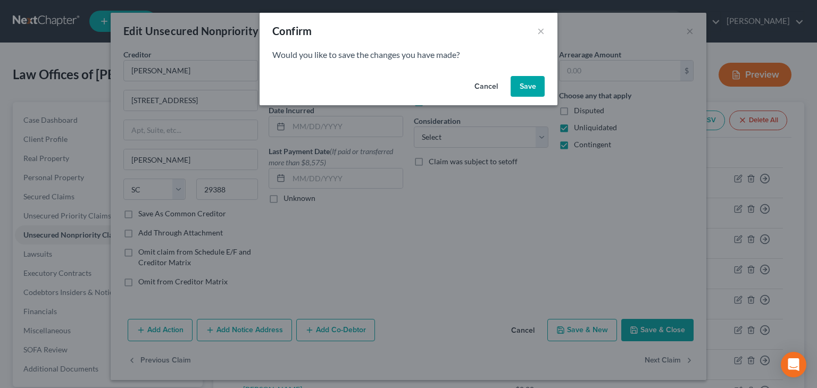
click at [535, 86] on button "Save" at bounding box center [528, 86] width 34 height 21
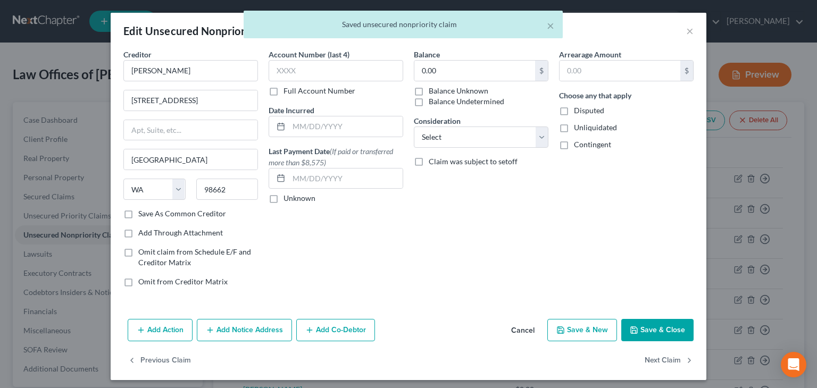
click at [478, 103] on label "Balance Undetermined" at bounding box center [467, 101] width 76 height 11
click at [440, 103] on input "Balance Undetermined" at bounding box center [436, 99] width 7 height 7
click at [590, 128] on span "Unliquidated" at bounding box center [595, 127] width 43 height 9
click at [585, 128] on input "Unliquidated" at bounding box center [581, 125] width 7 height 7
click at [586, 145] on span "Contingent" at bounding box center [592, 144] width 37 height 9
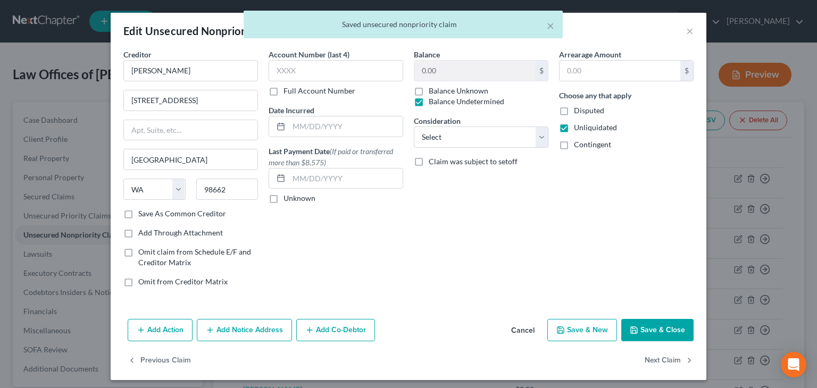
click at [585, 145] on input "Contingent" at bounding box center [581, 142] width 7 height 7
click at [664, 362] on button "Next Claim" at bounding box center [669, 361] width 49 height 22
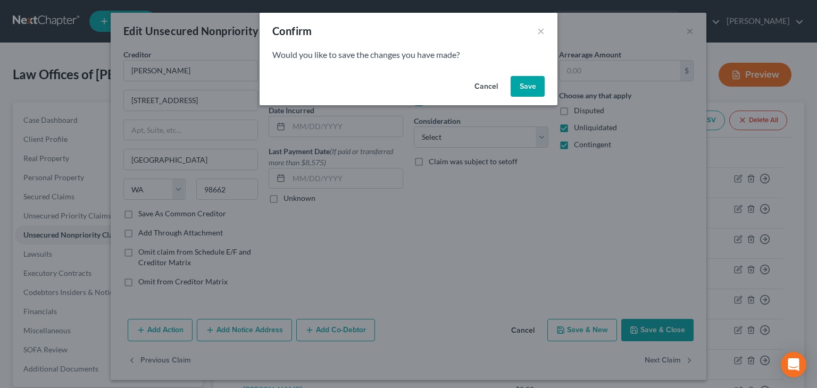
click at [521, 85] on button "Save" at bounding box center [528, 86] width 34 height 21
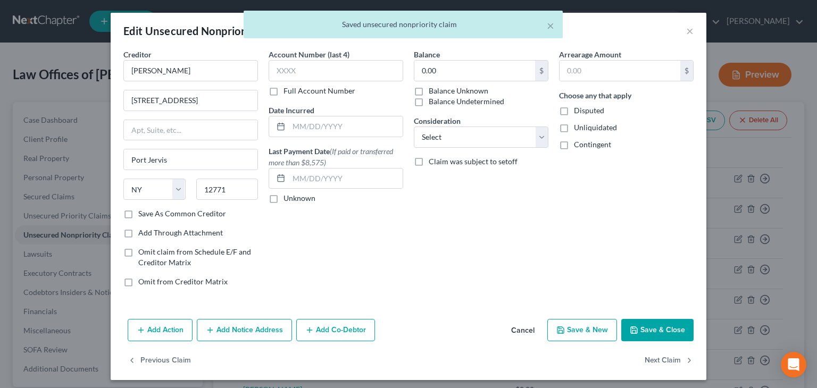
click at [455, 101] on label "Balance Undetermined" at bounding box center [467, 101] width 76 height 11
click at [440, 101] on input "Balance Undetermined" at bounding box center [436, 99] width 7 height 7
click at [601, 128] on span "Unliquidated" at bounding box center [595, 127] width 43 height 9
click at [585, 128] on input "Unliquidated" at bounding box center [581, 125] width 7 height 7
click at [590, 145] on span "Contingent" at bounding box center [592, 144] width 37 height 9
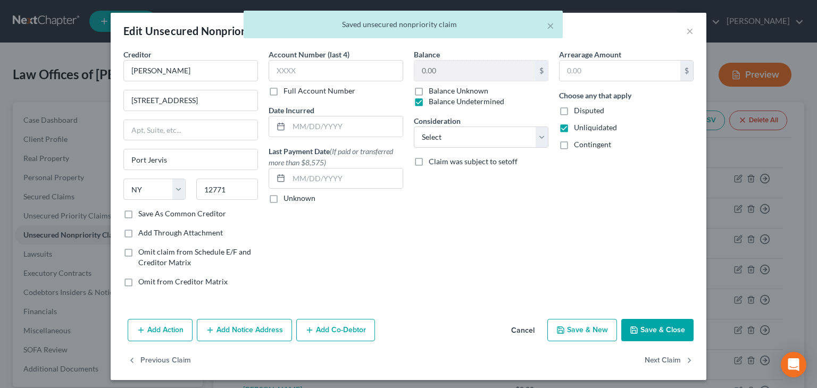
click at [585, 145] on input "Contingent" at bounding box center [581, 142] width 7 height 7
click at [664, 360] on button "Next Claim" at bounding box center [669, 361] width 49 height 22
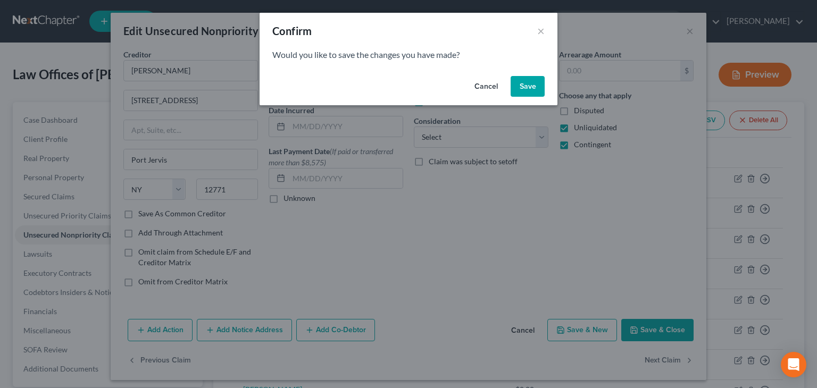
click at [530, 83] on button "Save" at bounding box center [528, 86] width 34 height 21
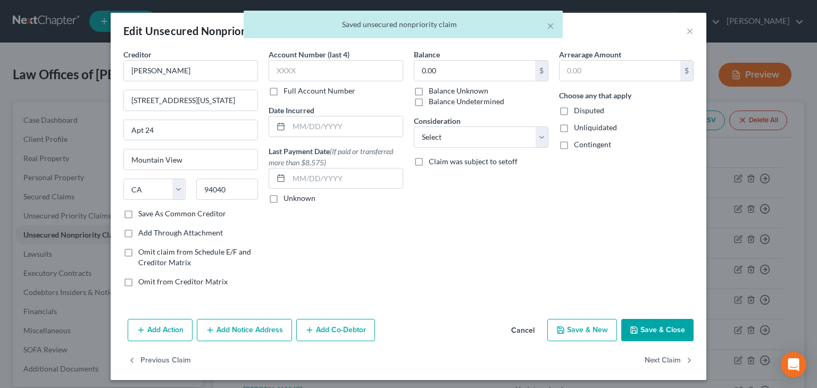
click at [467, 105] on label "Balance Undetermined" at bounding box center [467, 101] width 76 height 11
click at [440, 103] on input "Balance Undetermined" at bounding box center [436, 99] width 7 height 7
click at [581, 124] on span "Unliquidated" at bounding box center [595, 127] width 43 height 9
click at [581, 124] on input "Unliquidated" at bounding box center [581, 125] width 7 height 7
click at [586, 143] on span "Contingent" at bounding box center [592, 144] width 37 height 9
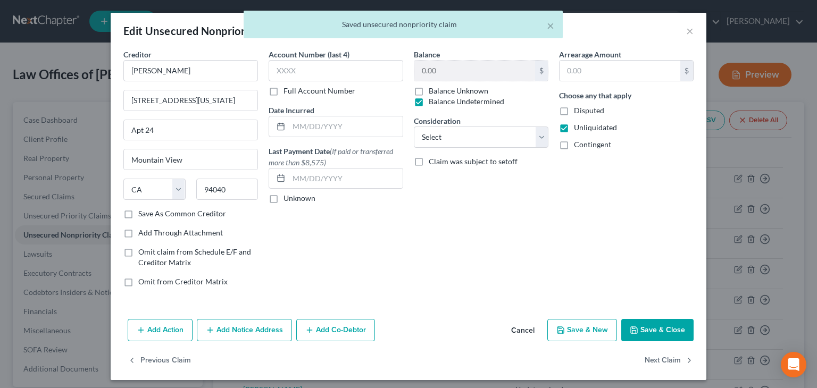
click at [585, 143] on input "Contingent" at bounding box center [581, 142] width 7 height 7
click at [662, 357] on button "Next Claim" at bounding box center [669, 361] width 49 height 22
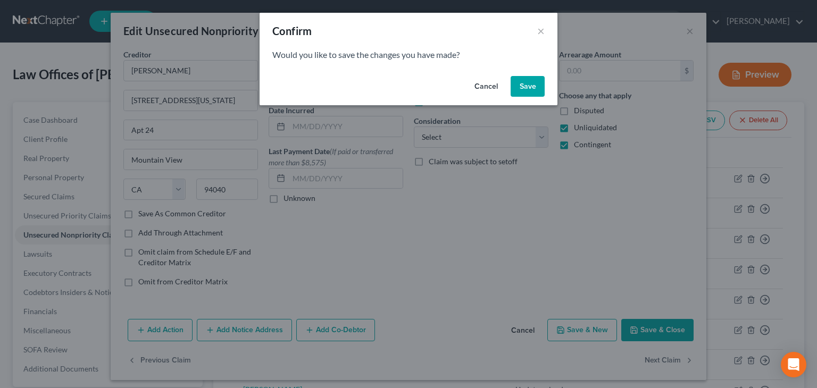
click at [526, 82] on button "Save" at bounding box center [528, 86] width 34 height 21
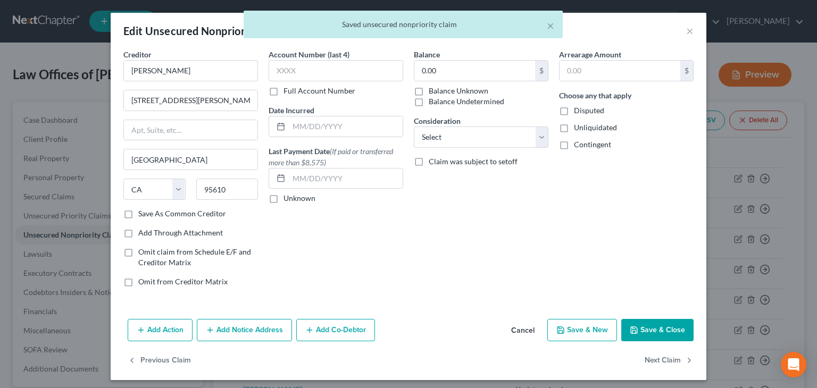
click at [462, 99] on label "Balance Undetermined" at bounding box center [467, 101] width 76 height 11
click at [440, 99] on input "Balance Undetermined" at bounding box center [436, 99] width 7 height 7
click at [583, 130] on span "Unliquidated" at bounding box center [595, 127] width 43 height 9
click at [583, 129] on input "Unliquidated" at bounding box center [581, 125] width 7 height 7
click at [583, 141] on span "Contingent" at bounding box center [592, 144] width 37 height 9
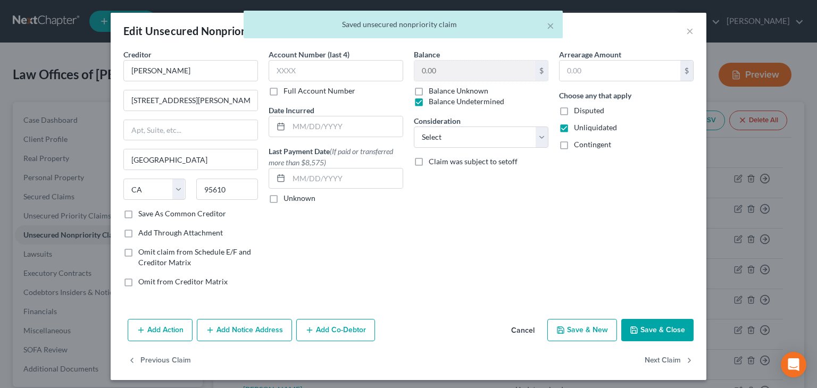
click at [583, 141] on input "Contingent" at bounding box center [581, 142] width 7 height 7
click at [658, 362] on button "Next Claim" at bounding box center [669, 361] width 49 height 22
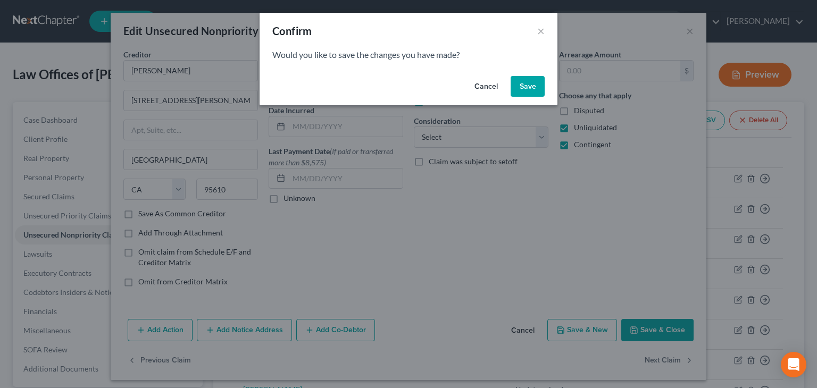
click at [523, 85] on button "Save" at bounding box center [528, 86] width 34 height 21
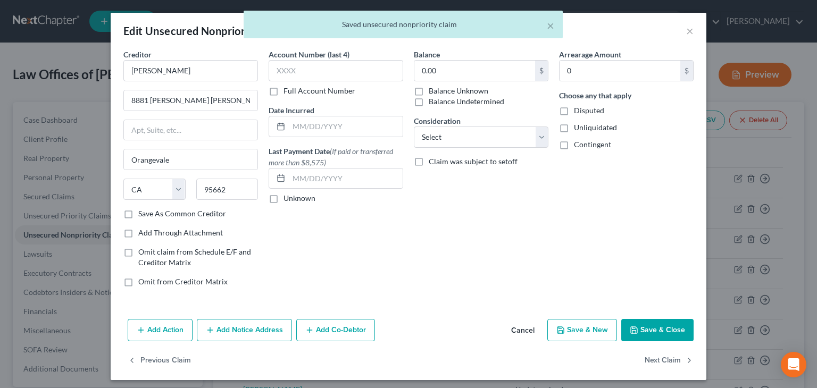
click at [463, 99] on label "Balance Undetermined" at bounding box center [467, 101] width 76 height 11
click at [440, 99] on input "Balance Undetermined" at bounding box center [436, 99] width 7 height 7
click at [583, 126] on span "Unliquidated" at bounding box center [595, 127] width 43 height 9
click at [583, 126] on input "Unliquidated" at bounding box center [581, 125] width 7 height 7
click at [582, 144] on span "Contingent" at bounding box center [592, 144] width 37 height 9
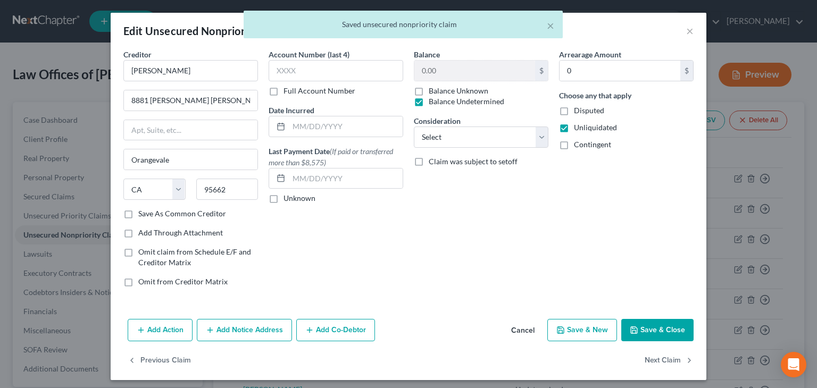
click at [582, 144] on input "Contingent" at bounding box center [581, 142] width 7 height 7
click at [657, 361] on button "Next Claim" at bounding box center [669, 361] width 49 height 22
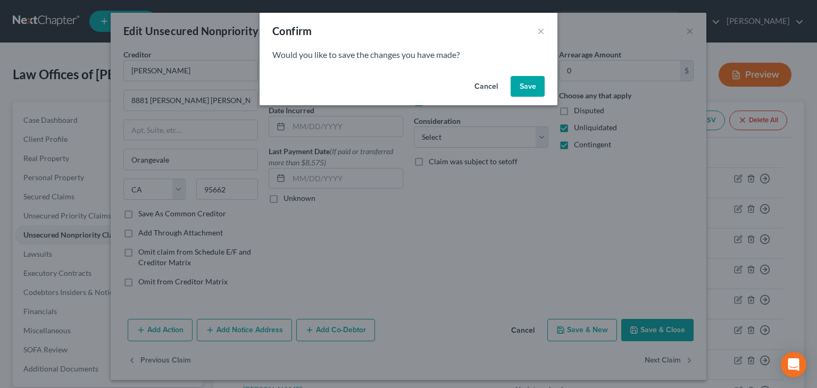
click at [521, 80] on button "Save" at bounding box center [528, 86] width 34 height 21
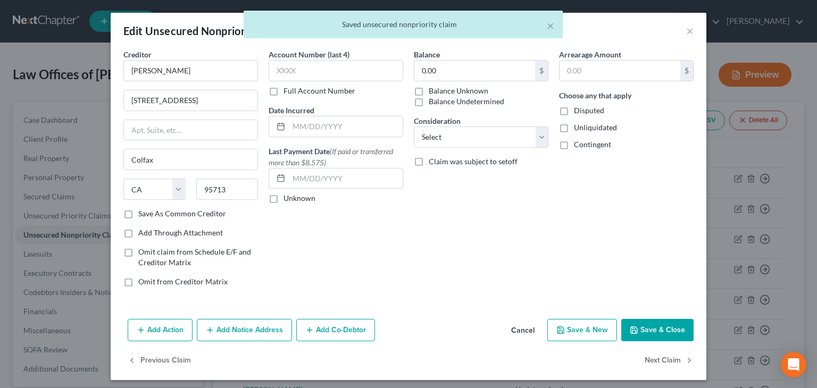
click at [455, 101] on label "Balance Undetermined" at bounding box center [467, 101] width 76 height 11
click at [440, 101] on input "Balance Undetermined" at bounding box center [436, 99] width 7 height 7
click at [585, 128] on span "Unliquidated" at bounding box center [595, 127] width 43 height 9
click at [585, 128] on input "Unliquidated" at bounding box center [581, 125] width 7 height 7
click at [587, 143] on span "Contingent" at bounding box center [592, 144] width 37 height 9
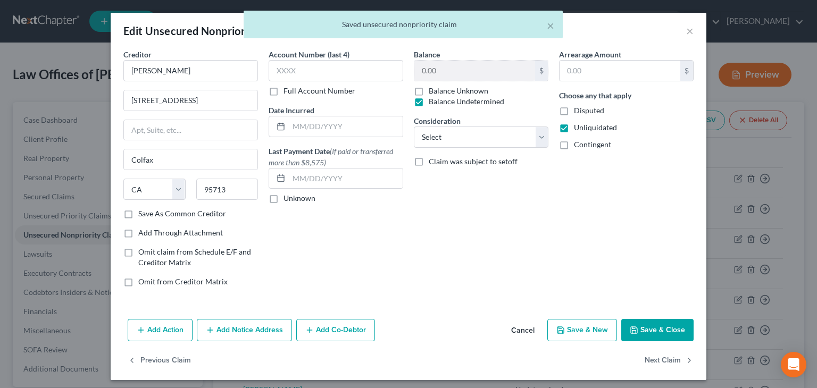
click at [585, 143] on input "Contingent" at bounding box center [581, 142] width 7 height 7
click at [662, 361] on button "Next Claim" at bounding box center [669, 361] width 49 height 22
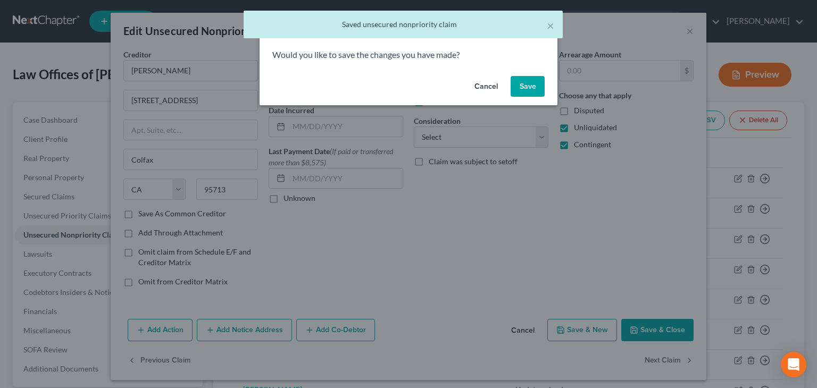
click at [524, 85] on button "Save" at bounding box center [528, 86] width 34 height 21
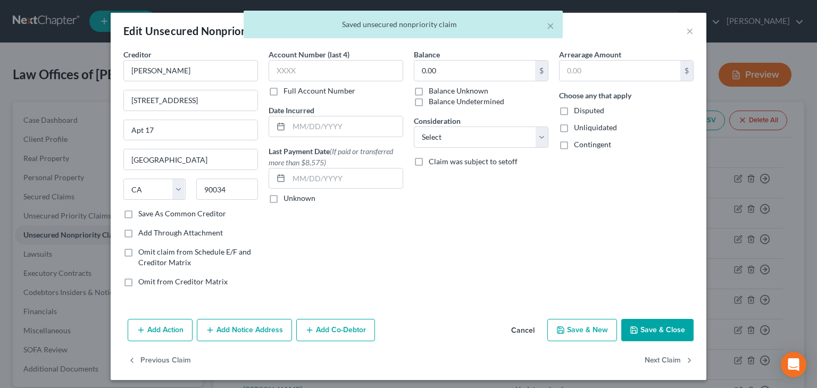
click at [449, 98] on label "Balance Undetermined" at bounding box center [467, 101] width 76 height 11
click at [440, 98] on input "Balance Undetermined" at bounding box center [436, 99] width 7 height 7
click at [594, 125] on span "Unliquidated" at bounding box center [595, 127] width 43 height 9
click at [585, 125] on input "Unliquidated" at bounding box center [581, 125] width 7 height 7
click at [591, 145] on span "Contingent" at bounding box center [592, 144] width 37 height 9
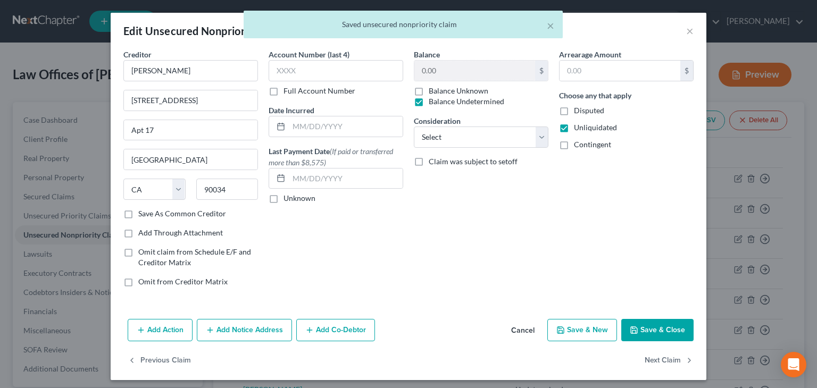
click at [585, 145] on input "Contingent" at bounding box center [581, 142] width 7 height 7
click at [662, 358] on button "Next Claim" at bounding box center [669, 361] width 49 height 22
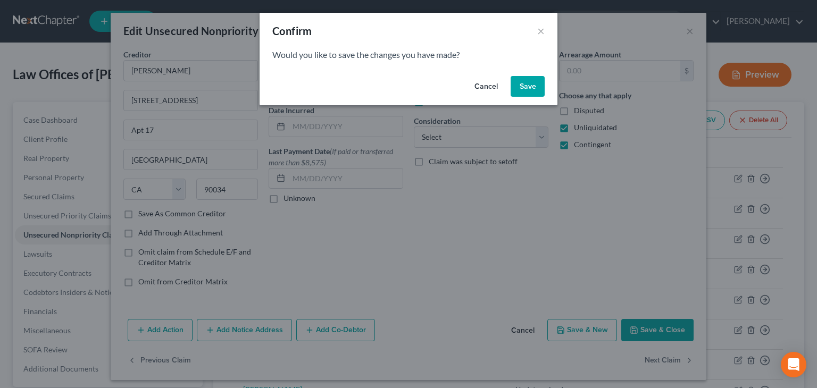
click at [529, 84] on button "Save" at bounding box center [528, 86] width 34 height 21
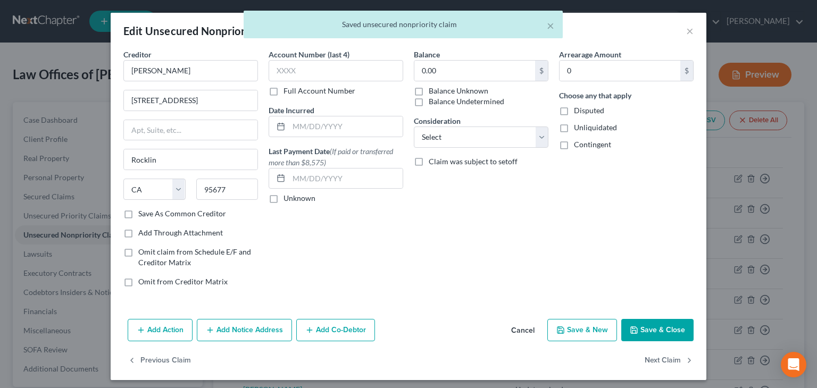
click at [468, 103] on label "Balance Undetermined" at bounding box center [467, 101] width 76 height 11
click at [440, 103] on input "Balance Undetermined" at bounding box center [436, 99] width 7 height 7
click at [596, 126] on span "Unliquidated" at bounding box center [595, 127] width 43 height 9
click at [585, 126] on input "Unliquidated" at bounding box center [581, 125] width 7 height 7
click at [590, 145] on span "Contingent" at bounding box center [592, 144] width 37 height 9
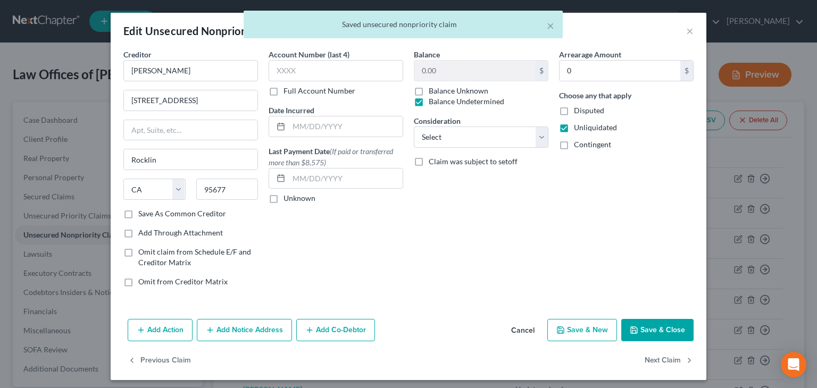
click at [585, 145] on input "Contingent" at bounding box center [581, 142] width 7 height 7
click at [654, 356] on button "Next Claim" at bounding box center [669, 361] width 49 height 22
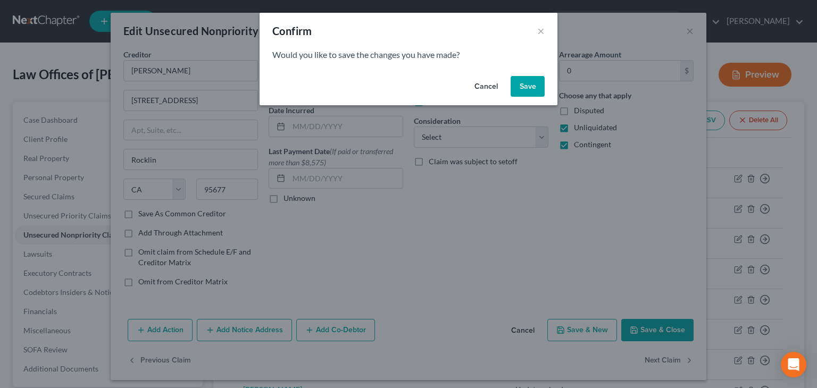
click at [523, 87] on button "Save" at bounding box center [528, 86] width 34 height 21
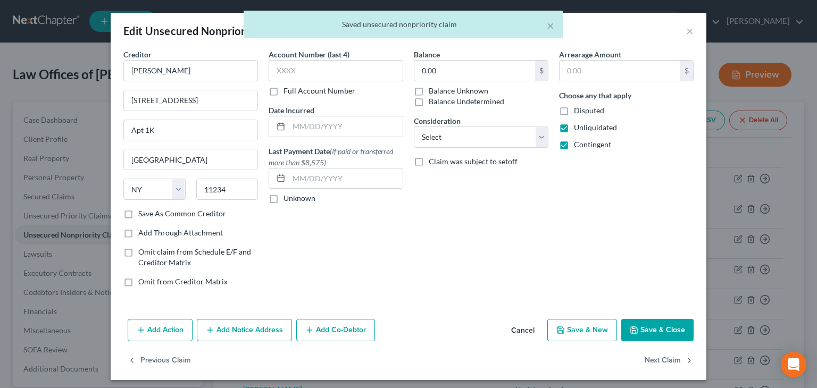
click at [470, 102] on label "Balance Undetermined" at bounding box center [467, 101] width 76 height 11
click at [440, 102] on input "Balance Undetermined" at bounding box center [436, 99] width 7 height 7
click at [663, 360] on button "Next Claim" at bounding box center [669, 361] width 49 height 22
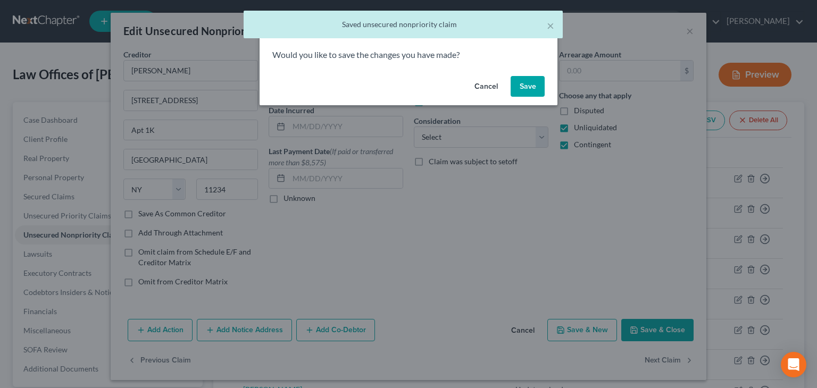
click at [530, 90] on button "Save" at bounding box center [528, 86] width 34 height 21
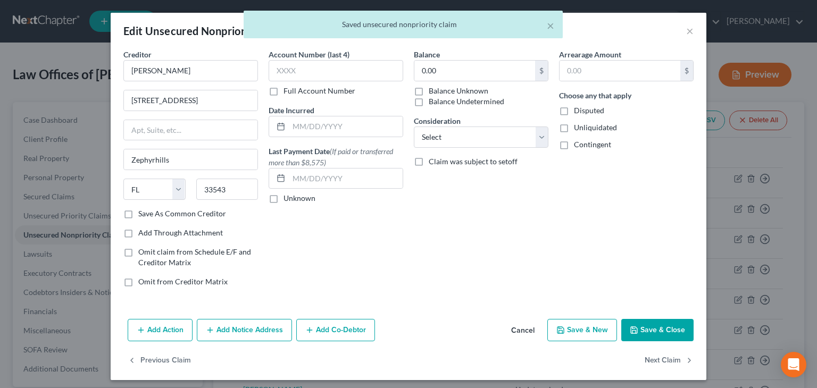
click at [470, 105] on label "Balance Undetermined" at bounding box center [467, 101] width 76 height 11
click at [440, 103] on input "Balance Undetermined" at bounding box center [436, 99] width 7 height 7
click at [585, 129] on span "Unliquidated" at bounding box center [595, 127] width 43 height 9
click at [585, 129] on input "Unliquidated" at bounding box center [581, 125] width 7 height 7
click at [589, 141] on span "Contingent" at bounding box center [592, 144] width 37 height 9
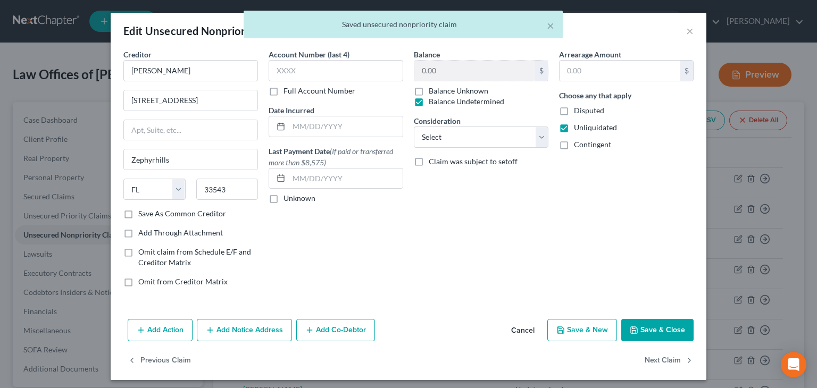
click at [585, 141] on input "Contingent" at bounding box center [581, 142] width 7 height 7
click at [664, 358] on button "Next Claim" at bounding box center [669, 361] width 49 height 22
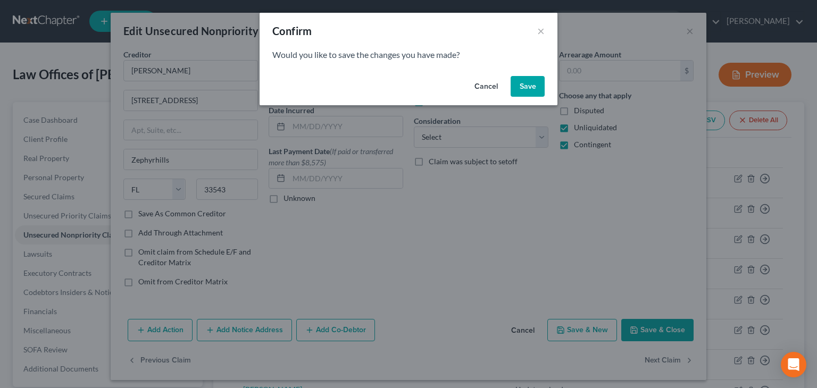
click at [529, 88] on button "Save" at bounding box center [528, 86] width 34 height 21
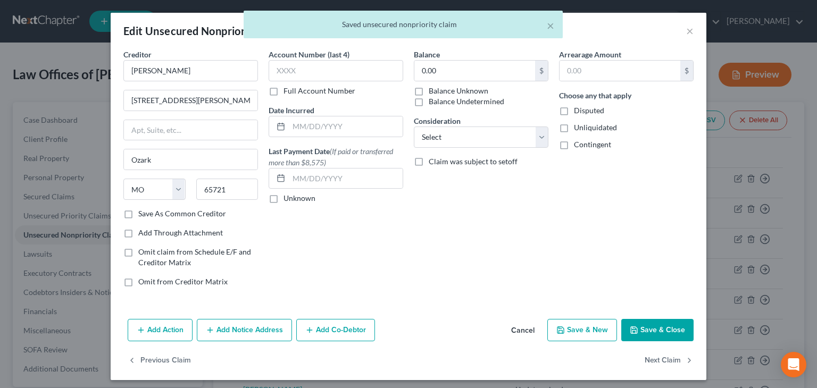
click at [468, 103] on label "Balance Undetermined" at bounding box center [467, 101] width 76 height 11
click at [440, 103] on input "Balance Undetermined" at bounding box center [436, 99] width 7 height 7
drag, startPoint x: 591, startPoint y: 124, endPoint x: 596, endPoint y: 138, distance: 14.6
click at [592, 124] on span "Unliquidated" at bounding box center [595, 127] width 43 height 9
click at [585, 124] on input "Unliquidated" at bounding box center [581, 125] width 7 height 7
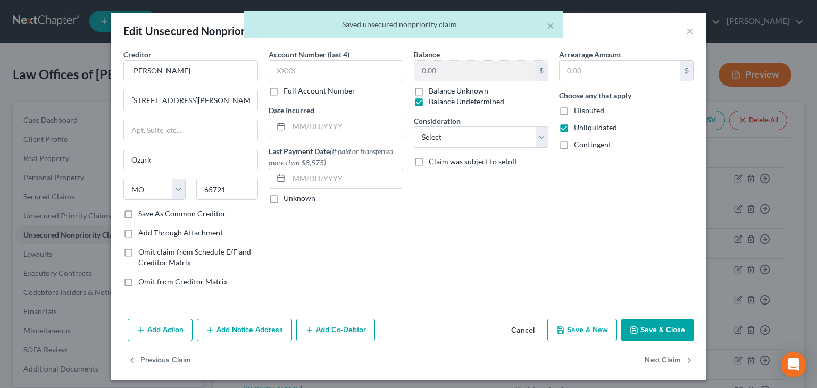
click at [596, 141] on span "Contingent" at bounding box center [592, 144] width 37 height 9
click at [585, 141] on input "Contingent" at bounding box center [581, 142] width 7 height 7
click at [662, 355] on button "Next Claim" at bounding box center [669, 361] width 49 height 22
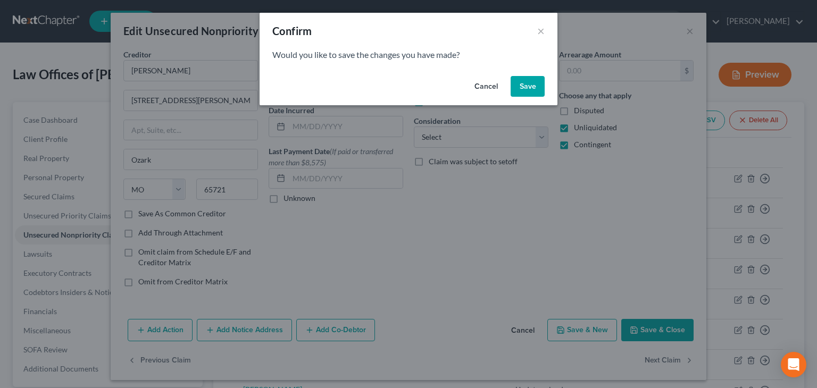
click at [529, 90] on button "Save" at bounding box center [528, 86] width 34 height 21
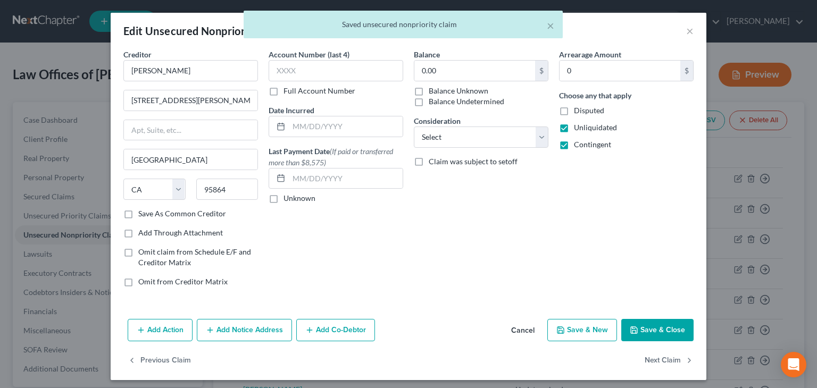
click at [465, 102] on label "Balance Undetermined" at bounding box center [467, 101] width 76 height 11
click at [440, 102] on input "Balance Undetermined" at bounding box center [436, 99] width 7 height 7
click at [662, 359] on button "Next Claim" at bounding box center [669, 361] width 49 height 22
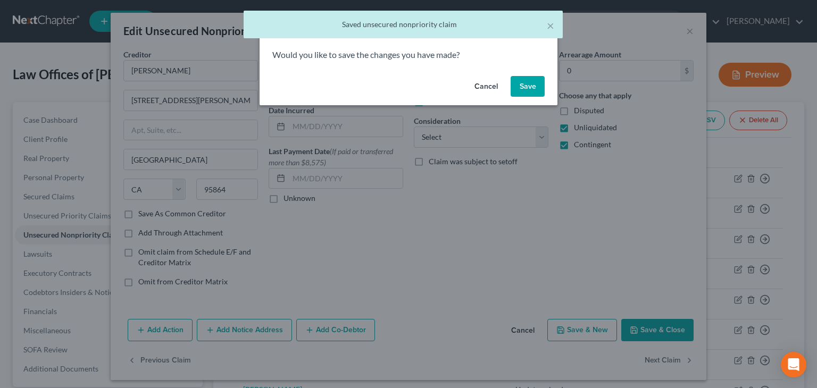
click at [524, 90] on button "Save" at bounding box center [528, 86] width 34 height 21
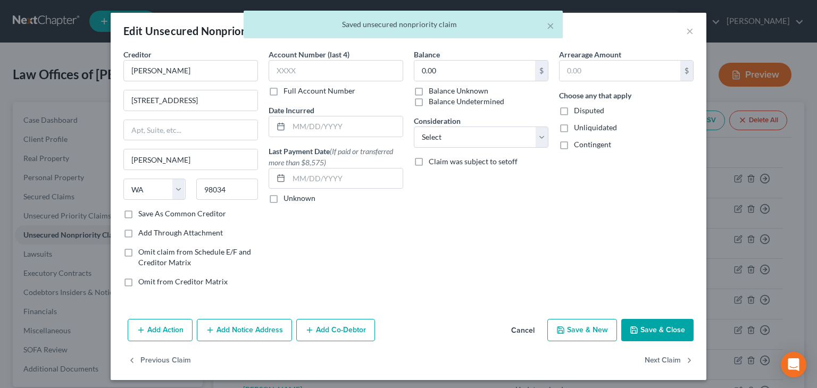
click at [478, 103] on label "Balance Undetermined" at bounding box center [467, 101] width 76 height 11
click at [440, 103] on input "Balance Undetermined" at bounding box center [436, 99] width 7 height 7
click at [596, 123] on span "Unliquidated" at bounding box center [595, 127] width 43 height 9
click at [585, 123] on input "Unliquidated" at bounding box center [581, 125] width 7 height 7
click at [583, 143] on span "Contingent" at bounding box center [592, 144] width 37 height 9
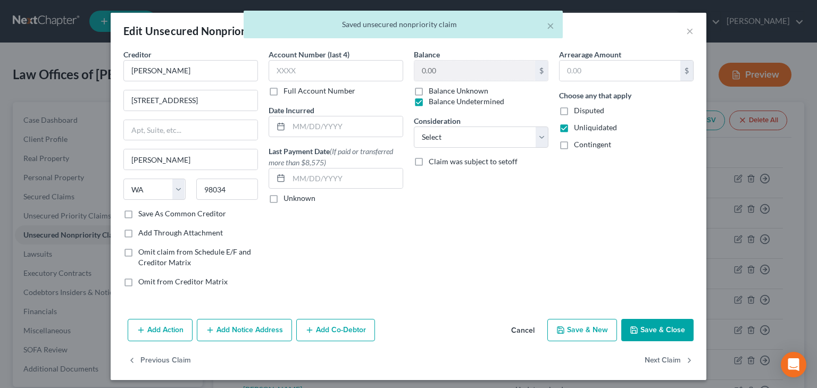
click at [583, 143] on input "Contingent" at bounding box center [581, 142] width 7 height 7
click at [664, 354] on button "Next Claim" at bounding box center [669, 361] width 49 height 22
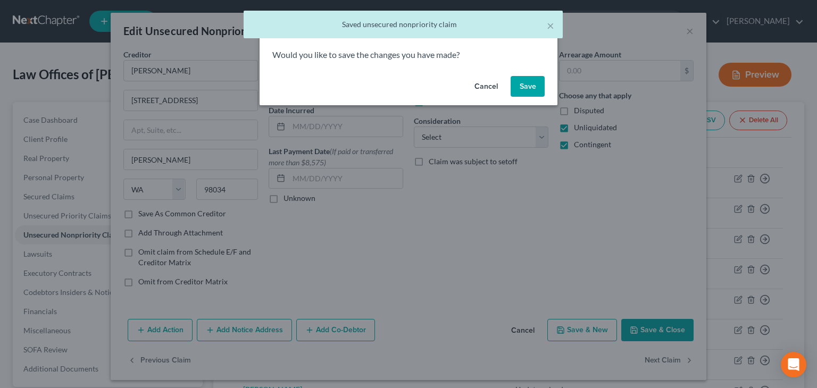
click at [533, 88] on button "Save" at bounding box center [528, 86] width 34 height 21
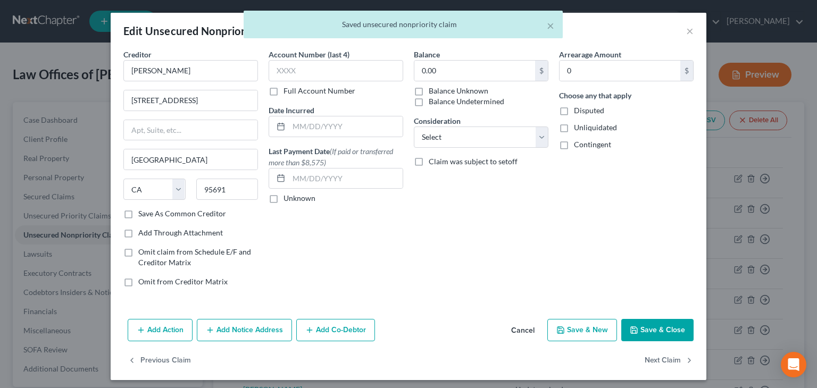
click at [437, 105] on label "Balance Undetermined" at bounding box center [467, 101] width 76 height 11
click at [437, 103] on input "Balance Undetermined" at bounding box center [436, 99] width 7 height 7
click at [597, 130] on span "Unliquidated" at bounding box center [595, 127] width 43 height 9
click at [585, 129] on input "Unliquidated" at bounding box center [581, 125] width 7 height 7
drag, startPoint x: 587, startPoint y: 146, endPoint x: 622, endPoint y: 221, distance: 82.5
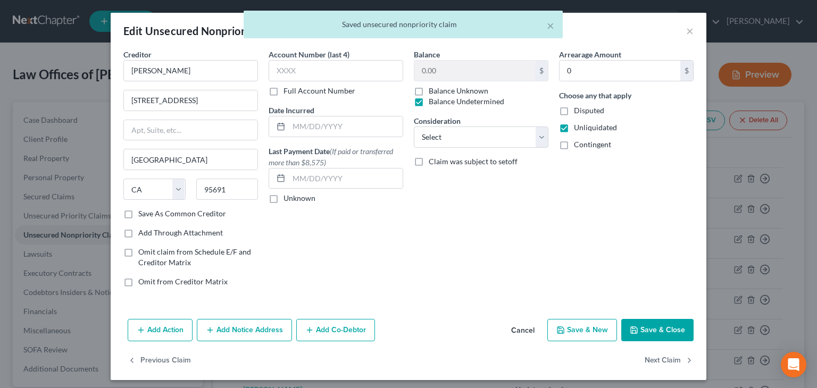
click at [587, 147] on span "Contingent" at bounding box center [592, 144] width 37 height 9
click at [663, 359] on button "Next Claim" at bounding box center [669, 361] width 49 height 22
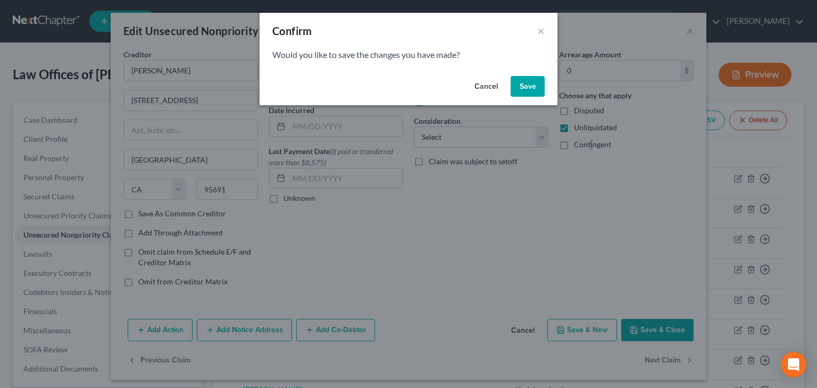
drag, startPoint x: 482, startPoint y: 82, endPoint x: 585, endPoint y: 136, distance: 115.8
click at [483, 84] on button "Cancel" at bounding box center [486, 86] width 40 height 21
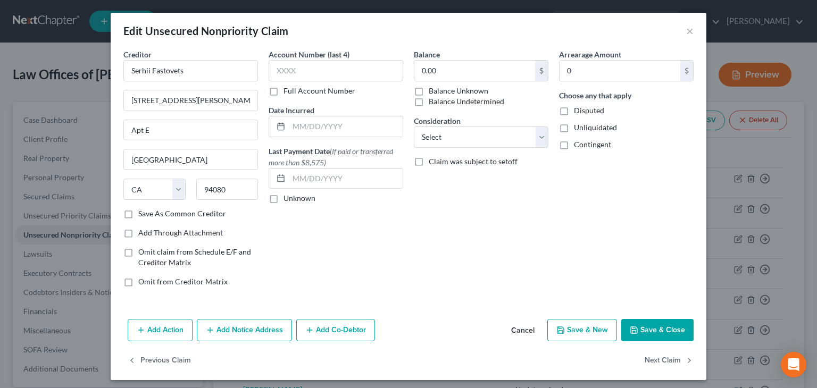
drag, startPoint x: 411, startPoint y: 102, endPoint x: 479, endPoint y: 113, distance: 69.1
click at [429, 102] on label "Balance Undetermined" at bounding box center [467, 101] width 76 height 11
click at [433, 102] on input "Balance Undetermined" at bounding box center [436, 99] width 7 height 7
click at [574, 128] on label "Unliquidated" at bounding box center [595, 127] width 43 height 11
click at [578, 128] on input "Unliquidated" at bounding box center [581, 125] width 7 height 7
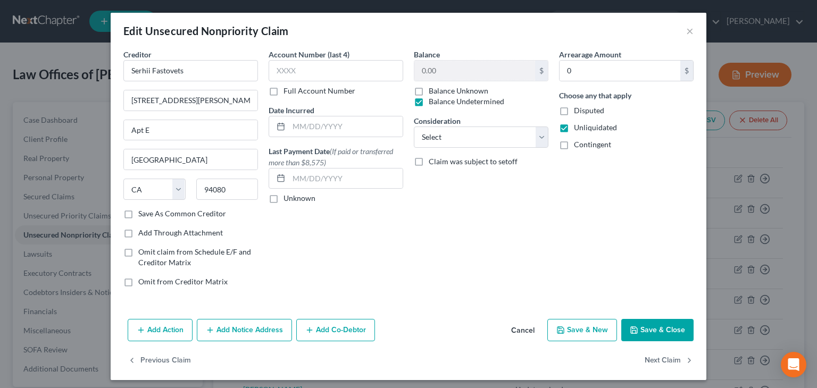
click at [574, 145] on label "Contingent" at bounding box center [592, 144] width 37 height 11
click at [578, 145] on input "Contingent" at bounding box center [581, 142] width 7 height 7
drag, startPoint x: 654, startPoint y: 362, endPoint x: 657, endPoint y: 356, distance: 6.7
click at [657, 357] on button "Next Claim" at bounding box center [669, 361] width 49 height 22
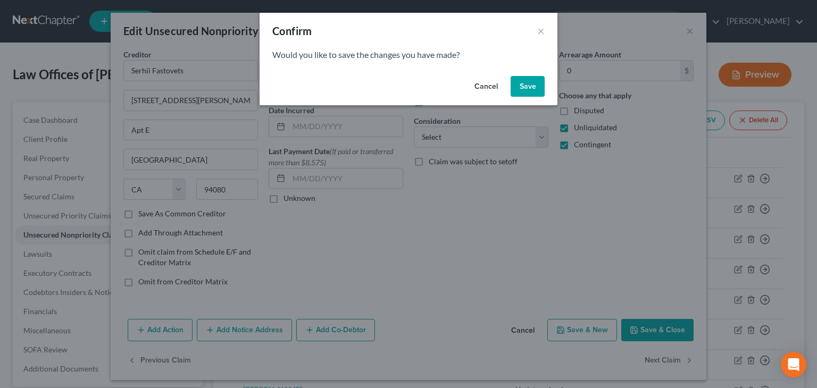
click at [528, 82] on button "Save" at bounding box center [528, 86] width 34 height 21
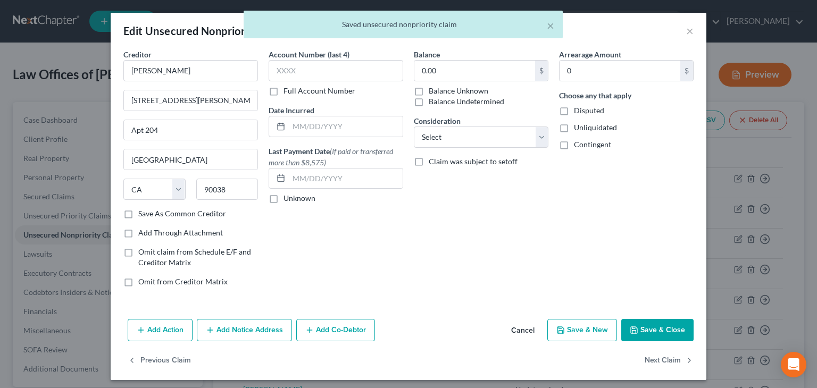
click at [464, 100] on label "Balance Undetermined" at bounding box center [467, 101] width 76 height 11
click at [440, 100] on input "Balance Undetermined" at bounding box center [436, 99] width 7 height 7
click at [583, 129] on span "Unliquidated" at bounding box center [595, 127] width 43 height 9
click at [583, 129] on input "Unliquidated" at bounding box center [581, 125] width 7 height 7
click at [589, 147] on span "Contingent" at bounding box center [592, 144] width 37 height 9
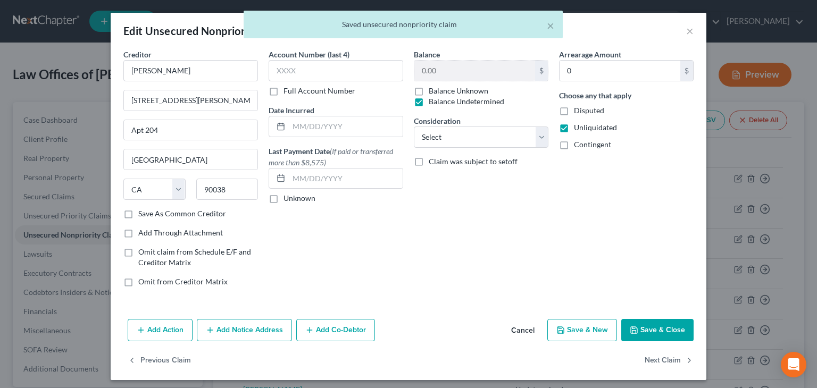
click at [585, 146] on input "Contingent" at bounding box center [581, 142] width 7 height 7
click at [657, 364] on button "Next Claim" at bounding box center [669, 361] width 49 height 22
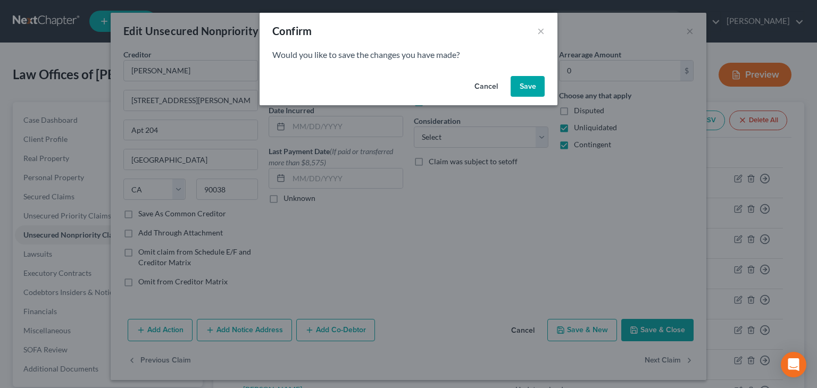
click at [528, 87] on button "Save" at bounding box center [528, 86] width 34 height 21
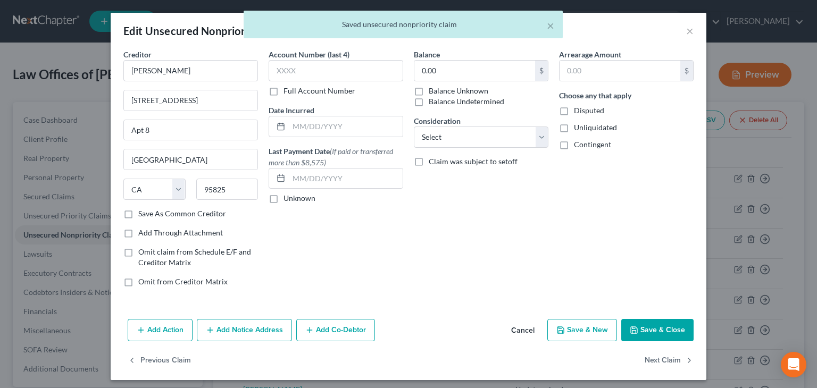
click at [442, 102] on label "Balance Undetermined" at bounding box center [467, 101] width 76 height 11
click at [440, 102] on input "Balance Undetermined" at bounding box center [436, 99] width 7 height 7
click at [582, 128] on span "Unliquidated" at bounding box center [595, 127] width 43 height 9
click at [582, 128] on input "Unliquidated" at bounding box center [581, 125] width 7 height 7
click at [583, 143] on span "Contingent" at bounding box center [592, 144] width 37 height 9
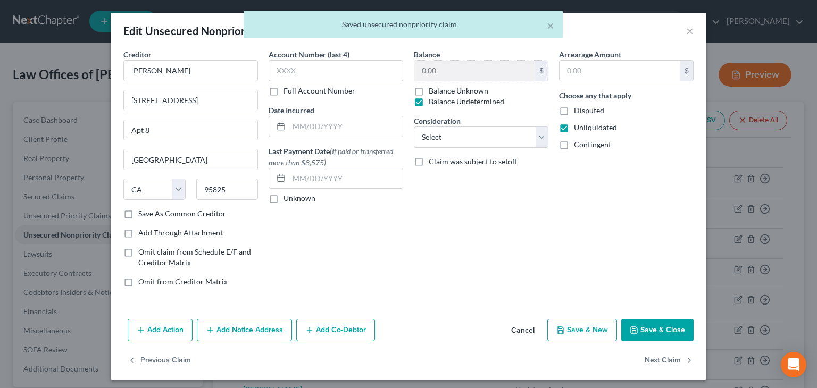
click at [583, 143] on input "Contingent" at bounding box center [581, 142] width 7 height 7
click at [655, 355] on button "Next Claim" at bounding box center [669, 361] width 49 height 22
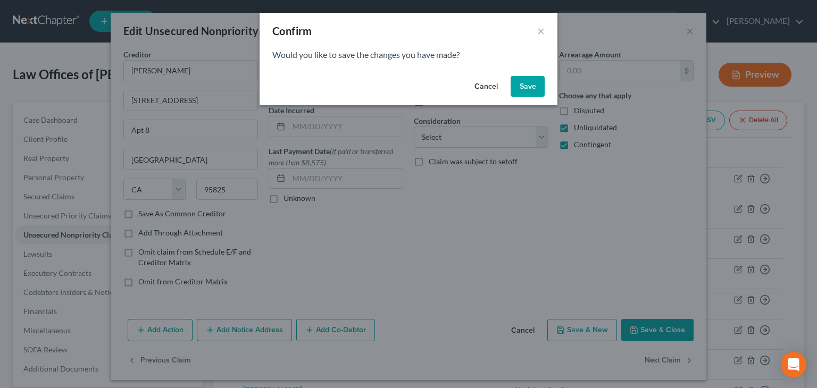
click at [529, 87] on button "Save" at bounding box center [528, 86] width 34 height 21
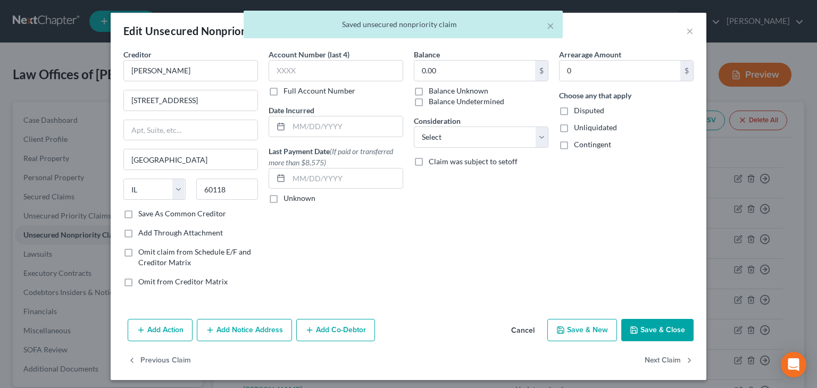
click at [476, 103] on label "Balance Undetermined" at bounding box center [467, 101] width 76 height 11
click at [440, 103] on input "Balance Undetermined" at bounding box center [436, 99] width 7 height 7
click at [574, 124] on span "Unliquidated" at bounding box center [595, 127] width 43 height 9
click at [578, 124] on input "Unliquidated" at bounding box center [581, 125] width 7 height 7
click at [581, 141] on span "Contingent" at bounding box center [592, 144] width 37 height 9
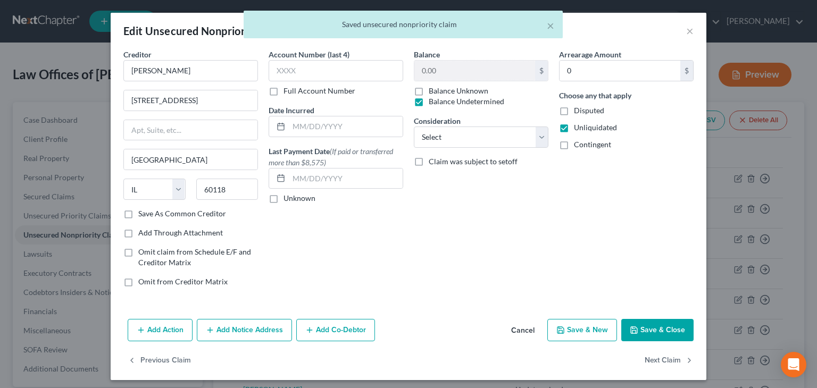
click at [581, 141] on input "Contingent" at bounding box center [581, 142] width 7 height 7
click at [656, 358] on button "Next Claim" at bounding box center [669, 361] width 49 height 22
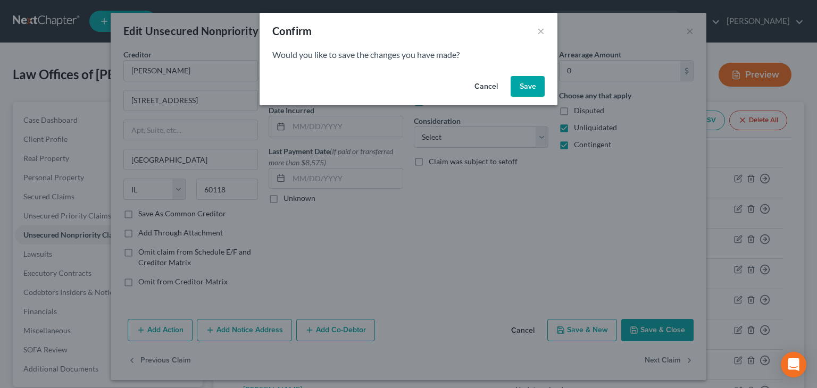
click at [536, 82] on button "Save" at bounding box center [528, 86] width 34 height 21
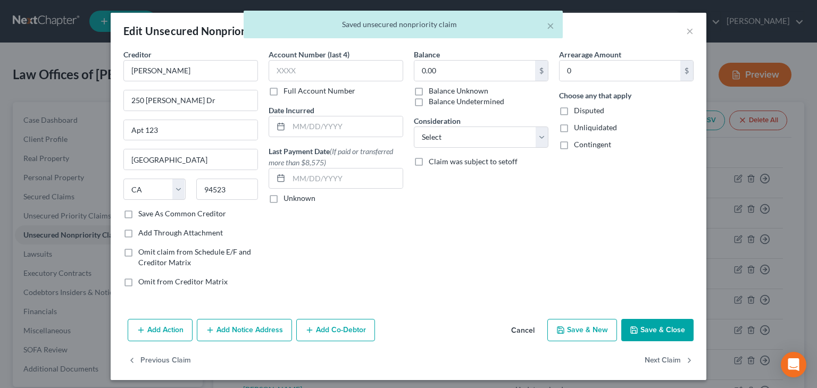
click at [457, 98] on label "Balance Undetermined" at bounding box center [467, 101] width 76 height 11
click at [440, 98] on input "Balance Undetermined" at bounding box center [436, 99] width 7 height 7
drag, startPoint x: 601, startPoint y: 124, endPoint x: 597, endPoint y: 138, distance: 14.0
click at [601, 125] on span "Unliquidated" at bounding box center [595, 127] width 43 height 9
click at [585, 125] on input "Unliquidated" at bounding box center [581, 125] width 7 height 7
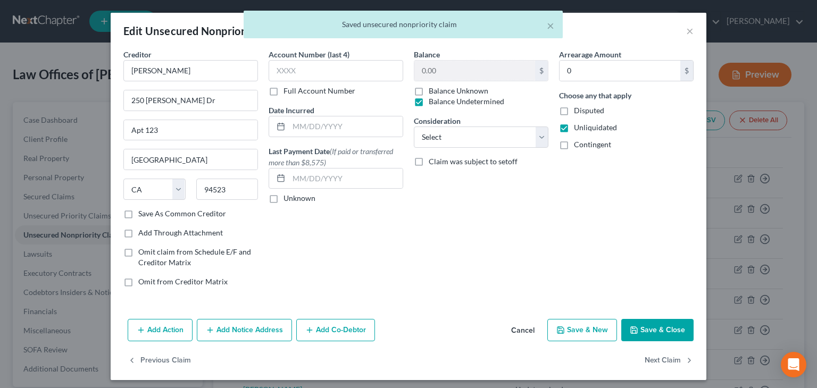
click at [588, 146] on span "Contingent" at bounding box center [592, 144] width 37 height 9
click at [585, 146] on input "Contingent" at bounding box center [581, 142] width 7 height 7
click at [663, 359] on button "Next Claim" at bounding box center [669, 361] width 49 height 22
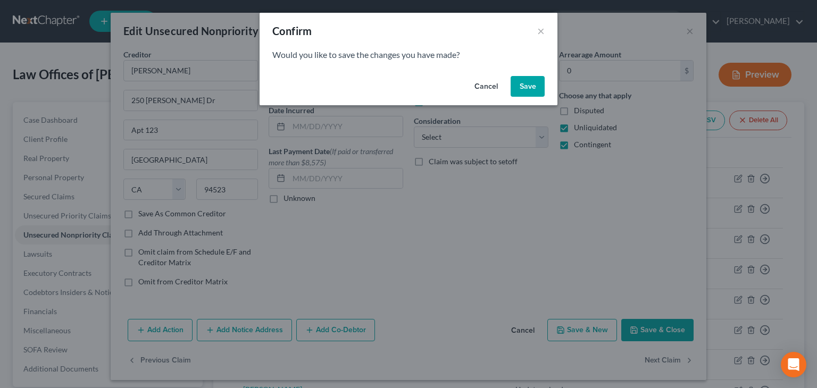
click at [526, 88] on button "Save" at bounding box center [528, 86] width 34 height 21
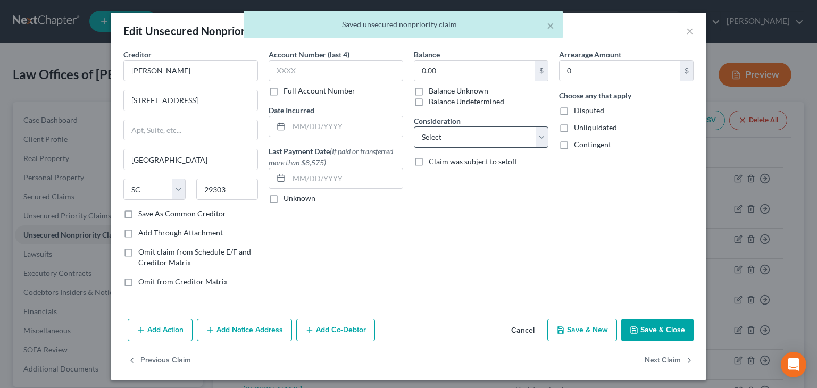
drag, startPoint x: 447, startPoint y: 100, endPoint x: 495, endPoint y: 129, distance: 55.4
click at [448, 101] on label "Balance Undetermined" at bounding box center [467, 101] width 76 height 11
click at [440, 101] on input "Balance Undetermined" at bounding box center [436, 99] width 7 height 7
click at [576, 128] on span "Unliquidated" at bounding box center [595, 127] width 43 height 9
click at [578, 128] on input "Unliquidated" at bounding box center [581, 125] width 7 height 7
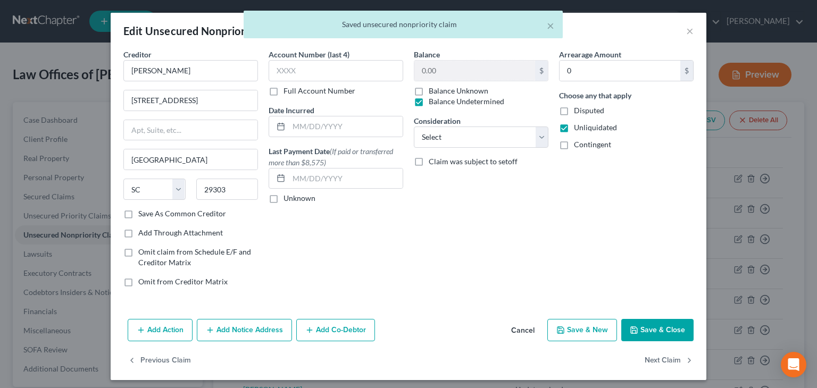
click at [577, 144] on span "Contingent" at bounding box center [592, 144] width 37 height 9
click at [578, 144] on input "Contingent" at bounding box center [581, 142] width 7 height 7
click at [658, 361] on button "Next Claim" at bounding box center [669, 361] width 49 height 22
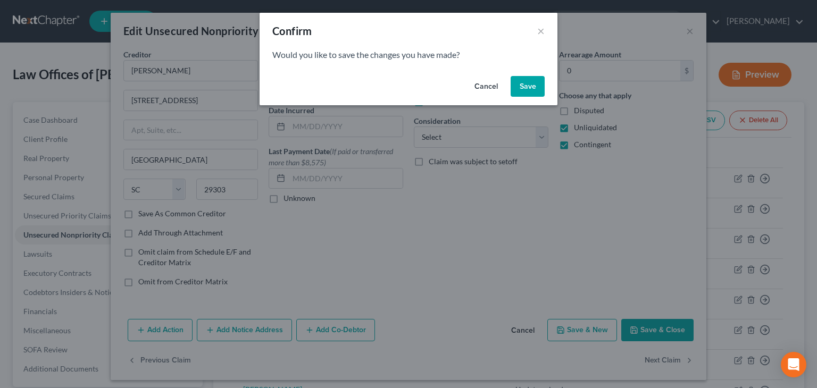
click at [531, 90] on button "Save" at bounding box center [528, 86] width 34 height 21
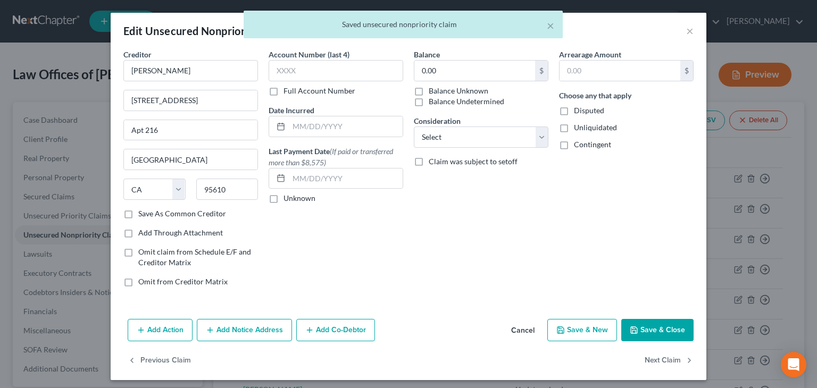
click at [462, 99] on label "Balance Undetermined" at bounding box center [467, 101] width 76 height 11
click at [440, 99] on input "Balance Undetermined" at bounding box center [436, 99] width 7 height 7
click at [574, 128] on span "Unliquidated" at bounding box center [595, 127] width 43 height 9
click at [578, 128] on input "Unliquidated" at bounding box center [581, 125] width 7 height 7
drag, startPoint x: 576, startPoint y: 145, endPoint x: 573, endPoint y: 139, distance: 6.2
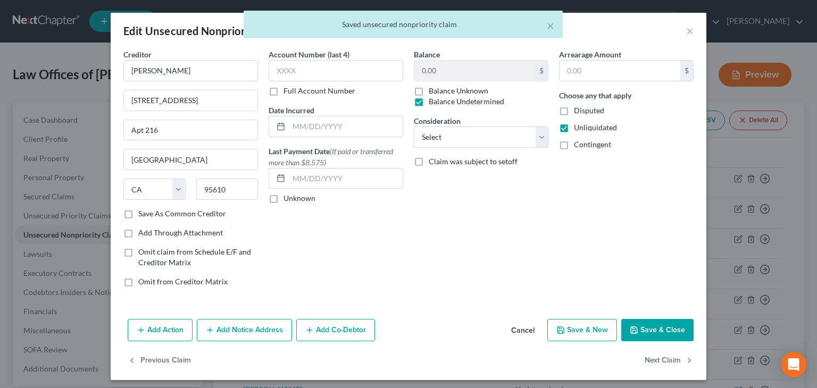
click at [576, 145] on span "Contingent" at bounding box center [592, 144] width 37 height 9
click at [578, 145] on input "Contingent" at bounding box center [581, 142] width 7 height 7
click at [655, 359] on button "Next Claim" at bounding box center [669, 361] width 49 height 22
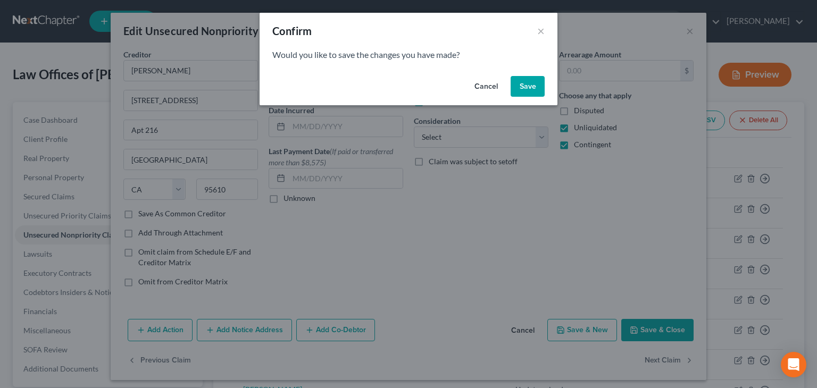
click at [528, 88] on button "Save" at bounding box center [528, 86] width 34 height 21
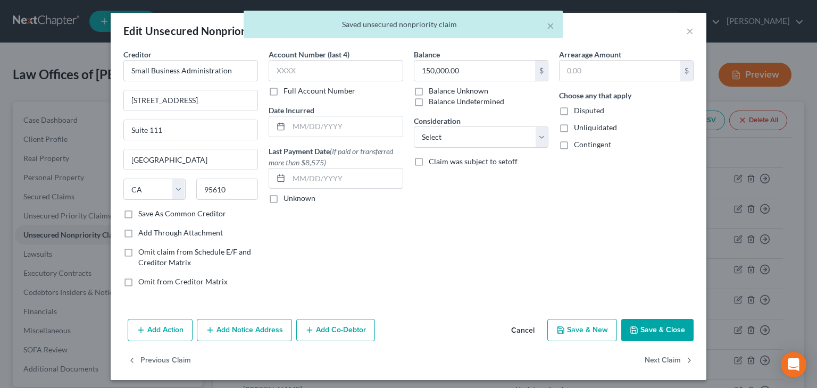
click at [465, 103] on label "Balance Undetermined" at bounding box center [467, 101] width 76 height 11
click at [440, 103] on input "Balance Undetermined" at bounding box center [436, 99] width 7 height 7
click at [577, 126] on span "Unliquidated" at bounding box center [595, 127] width 43 height 9
click at [578, 126] on input "Unliquidated" at bounding box center [581, 125] width 7 height 7
drag, startPoint x: 580, startPoint y: 141, endPoint x: 603, endPoint y: 125, distance: 27.9
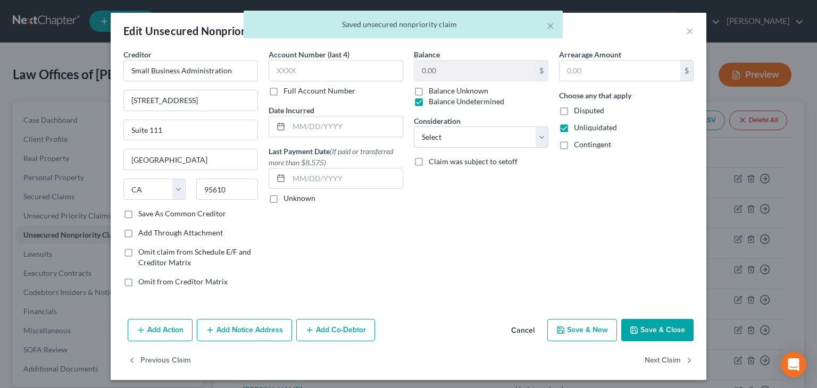
click at [581, 140] on span "Contingent" at bounding box center [592, 144] width 37 height 9
click at [581, 140] on input "Contingent" at bounding box center [581, 142] width 7 height 7
click at [663, 361] on button "Next Claim" at bounding box center [669, 361] width 49 height 22
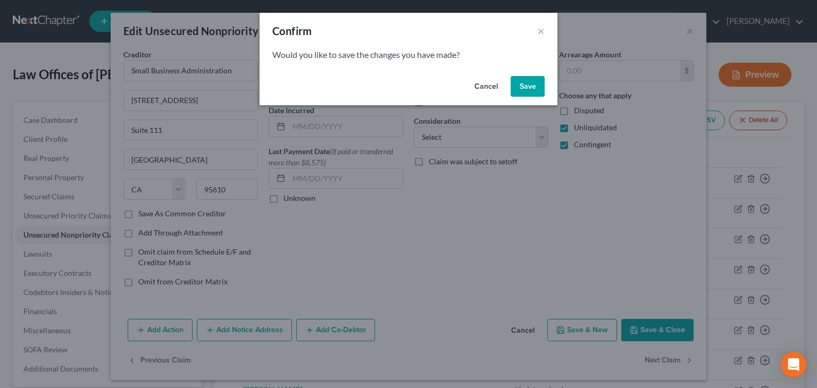
click at [530, 86] on button "Save" at bounding box center [528, 86] width 34 height 21
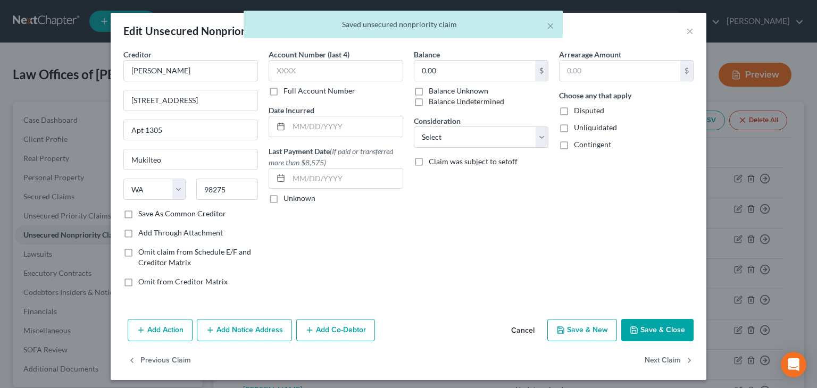
click at [463, 98] on label "Balance Undetermined" at bounding box center [467, 101] width 76 height 11
click at [440, 98] on input "Balance Undetermined" at bounding box center [436, 99] width 7 height 7
click at [599, 131] on span "Unliquidated" at bounding box center [595, 127] width 43 height 9
click at [595, 143] on span "Contingent" at bounding box center [592, 144] width 37 height 9
click at [585, 143] on input "Contingent" at bounding box center [581, 142] width 7 height 7
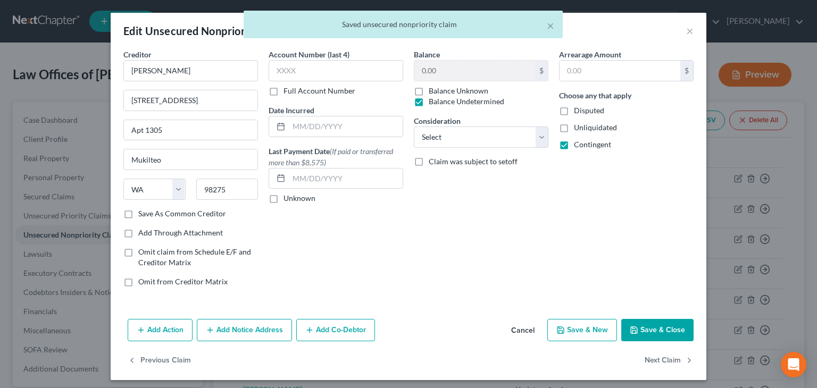
click at [595, 126] on span "Unliquidated" at bounding box center [595, 127] width 43 height 9
click at [585, 126] on input "Unliquidated" at bounding box center [581, 125] width 7 height 7
click at [659, 358] on button "Next Claim" at bounding box center [669, 361] width 49 height 22
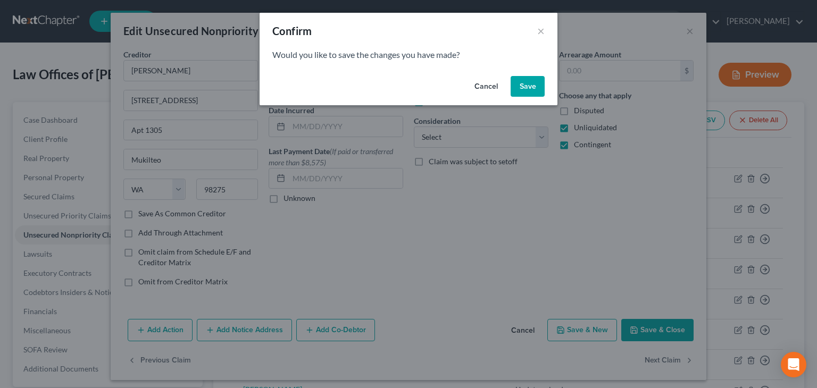
click at [531, 90] on button "Save" at bounding box center [528, 86] width 34 height 21
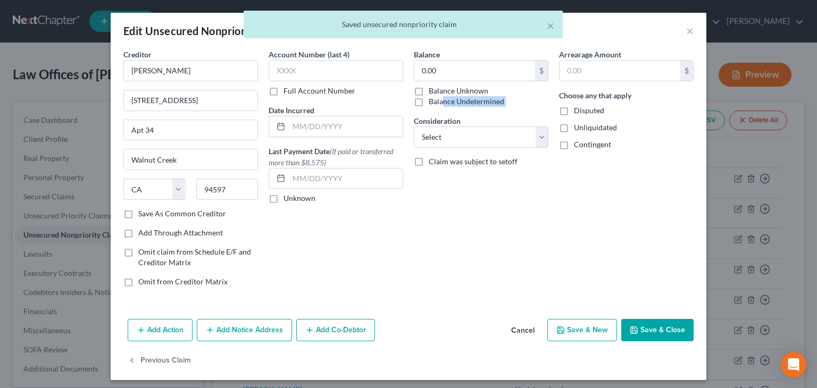
drag, startPoint x: 437, startPoint y: 108, endPoint x: 442, endPoint y: 103, distance: 7.2
click at [438, 106] on label "Balance Undetermined" at bounding box center [467, 101] width 76 height 11
click at [438, 103] on input "Balance Undetermined" at bounding box center [436, 99] width 7 height 7
click at [590, 130] on span "Unliquidated" at bounding box center [595, 127] width 43 height 9
click at [585, 129] on input "Unliquidated" at bounding box center [581, 125] width 7 height 7
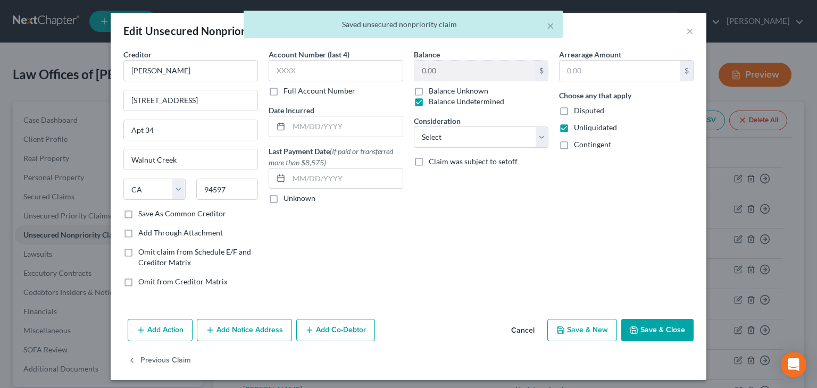
click at [582, 143] on span "Contingent" at bounding box center [592, 144] width 37 height 9
click at [582, 143] on input "Contingent" at bounding box center [581, 142] width 7 height 7
click at [648, 332] on button "Save & Close" at bounding box center [657, 330] width 72 height 22
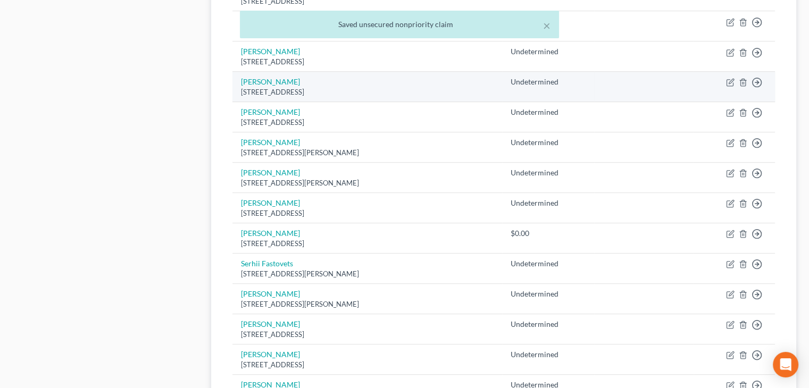
scroll to position [532, 0]
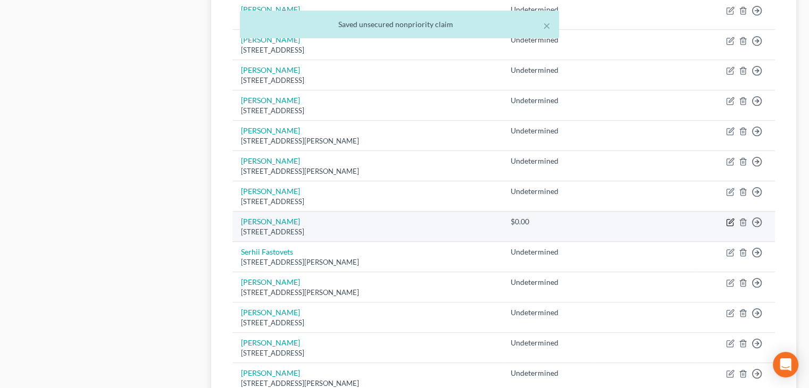
click at [727, 220] on icon "button" at bounding box center [729, 223] width 6 height 6
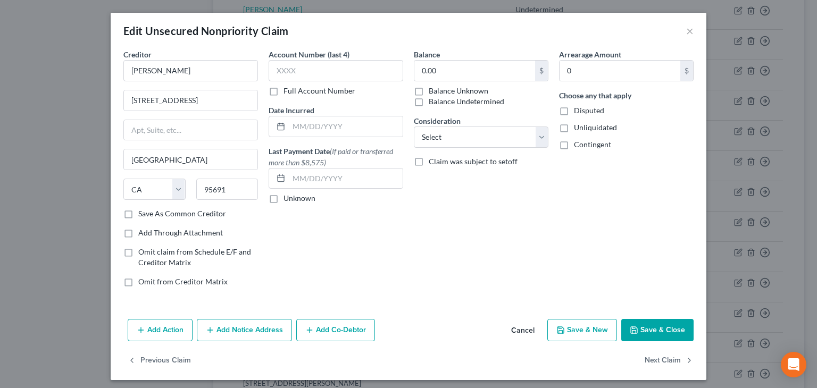
click at [462, 105] on label "Balance Undetermined" at bounding box center [467, 101] width 76 height 11
click at [440, 103] on input "Balance Undetermined" at bounding box center [436, 99] width 7 height 7
click at [592, 125] on span "Unliquidated" at bounding box center [595, 127] width 43 height 9
click at [583, 145] on span "Contingent" at bounding box center [592, 144] width 37 height 9
click at [583, 145] on input "Contingent" at bounding box center [581, 142] width 7 height 7
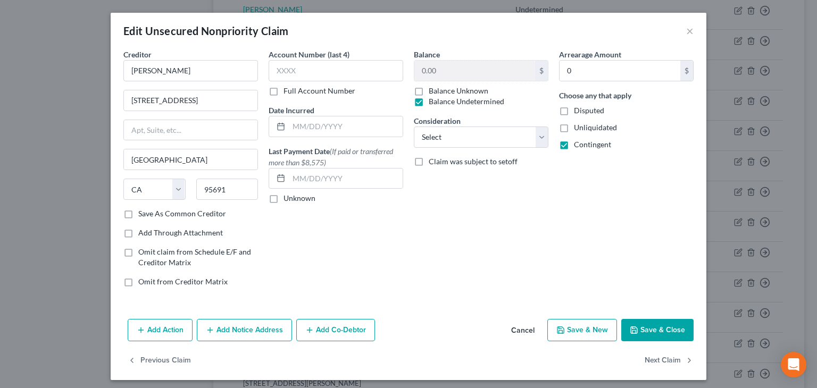
click at [583, 128] on span "Unliquidated" at bounding box center [595, 127] width 43 height 9
click at [583, 128] on input "Unliquidated" at bounding box center [581, 125] width 7 height 7
click at [653, 334] on button "Save & Close" at bounding box center [657, 330] width 72 height 22
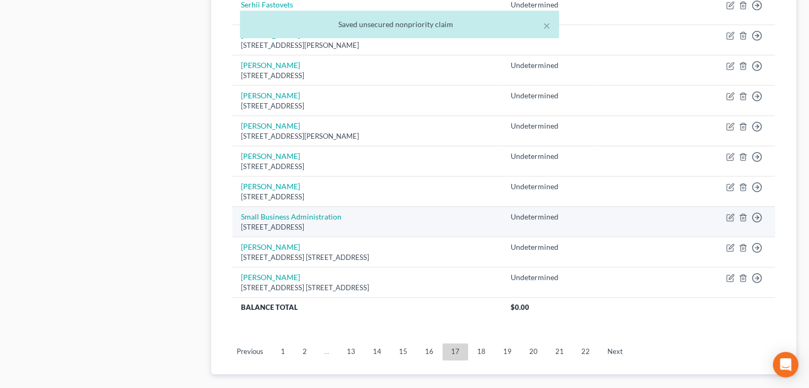
scroll to position [836, 0]
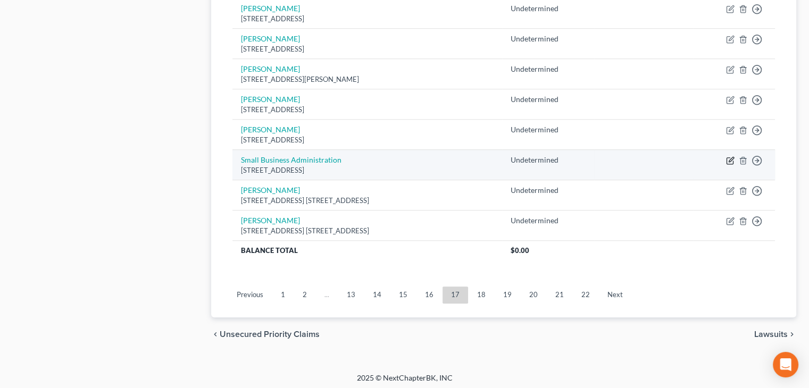
click at [727, 157] on icon "button" at bounding box center [730, 160] width 9 height 9
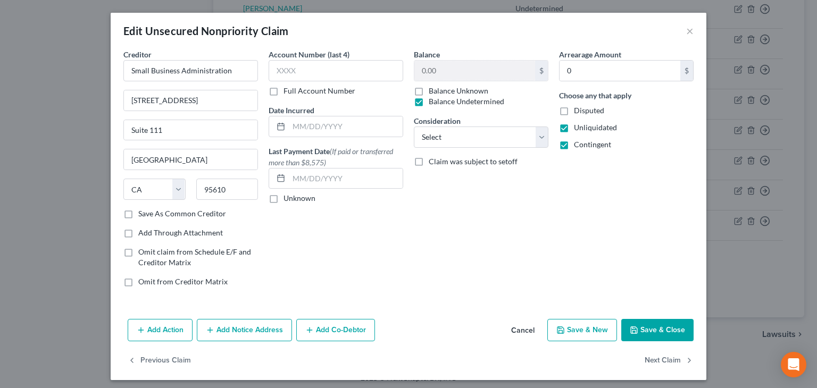
click at [429, 103] on label "Balance Undetermined" at bounding box center [467, 101] width 76 height 11
click at [433, 103] on input "Balance Undetermined" at bounding box center [436, 99] width 7 height 7
click at [574, 126] on label "Unliquidated" at bounding box center [595, 127] width 43 height 11
click at [578, 126] on input "Unliquidated" at bounding box center [581, 125] width 7 height 7
drag, startPoint x: 559, startPoint y: 147, endPoint x: 559, endPoint y: 139, distance: 8.5
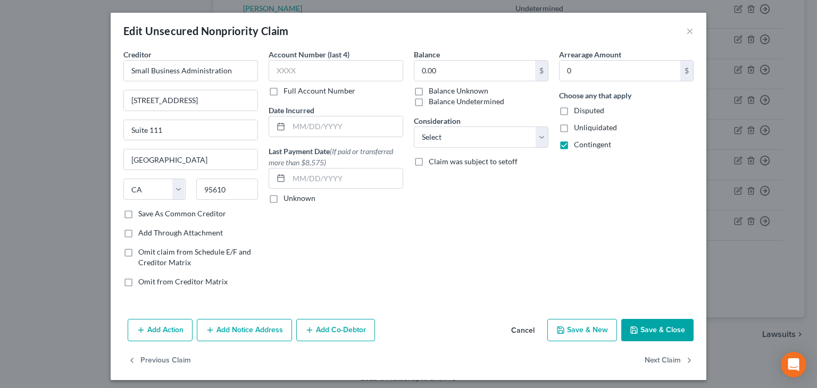
click at [574, 146] on label "Contingent" at bounding box center [592, 144] width 37 height 11
click at [578, 146] on input "Contingent" at bounding box center [581, 142] width 7 height 7
click at [439, 77] on input "0.00" at bounding box center [474, 71] width 121 height 20
click at [653, 328] on button "Save & Close" at bounding box center [657, 330] width 72 height 22
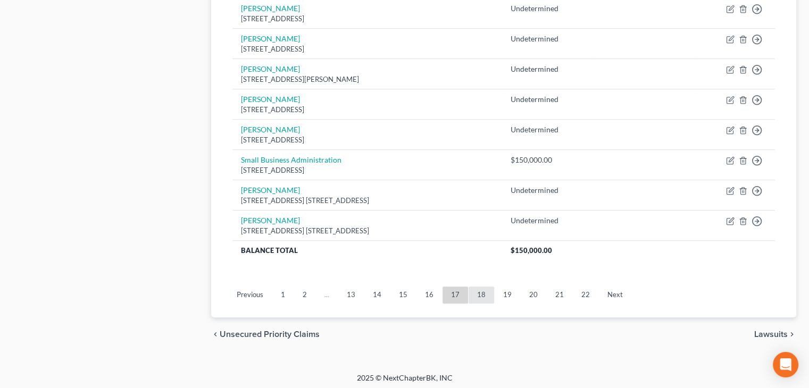
click at [478, 290] on link "18" at bounding box center [482, 295] width 26 height 17
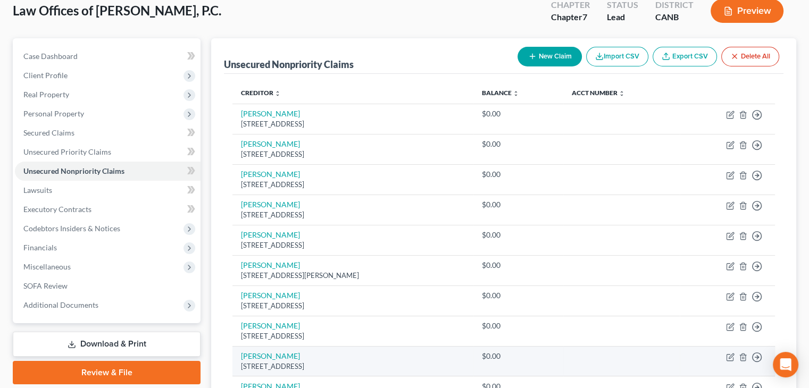
scroll to position [38, 0]
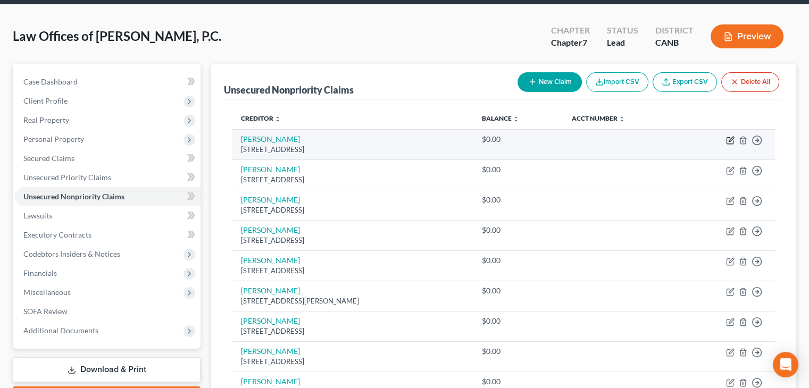
click at [727, 138] on icon "button" at bounding box center [730, 140] width 9 height 9
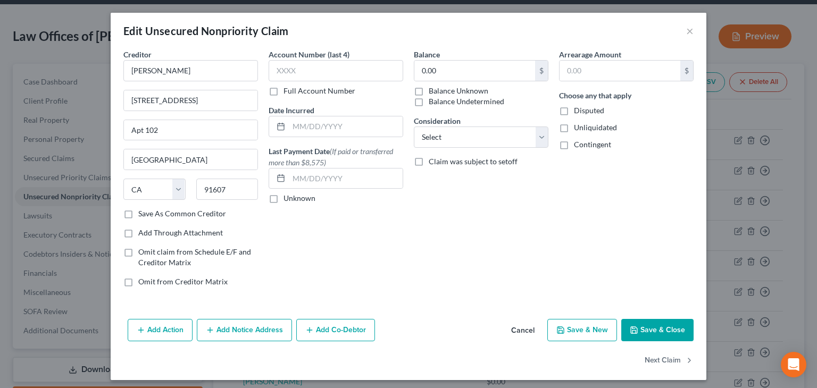
drag, startPoint x: 416, startPoint y: 103, endPoint x: 476, endPoint y: 113, distance: 61.0
click at [429, 103] on label "Balance Undetermined" at bounding box center [467, 101] width 76 height 11
click at [433, 103] on input "Balance Undetermined" at bounding box center [436, 99] width 7 height 7
click at [584, 128] on span "Unliquidated" at bounding box center [595, 127] width 43 height 9
click at [584, 128] on input "Unliquidated" at bounding box center [581, 125] width 7 height 7
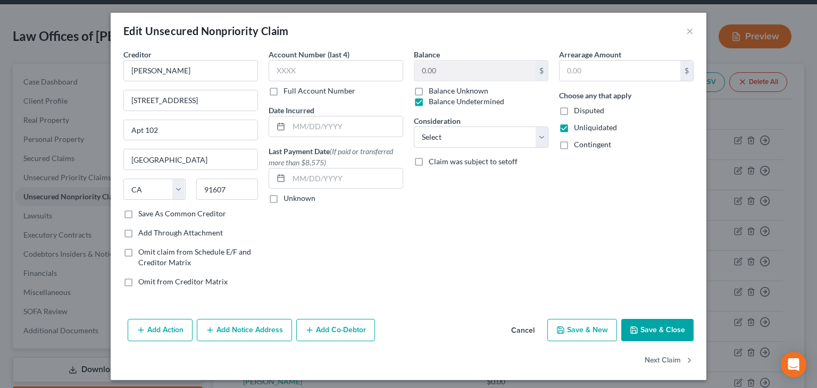
click at [582, 143] on span "Contingent" at bounding box center [592, 144] width 37 height 9
click at [582, 143] on input "Contingent" at bounding box center [581, 142] width 7 height 7
click at [665, 362] on button "Next Claim" at bounding box center [669, 361] width 49 height 22
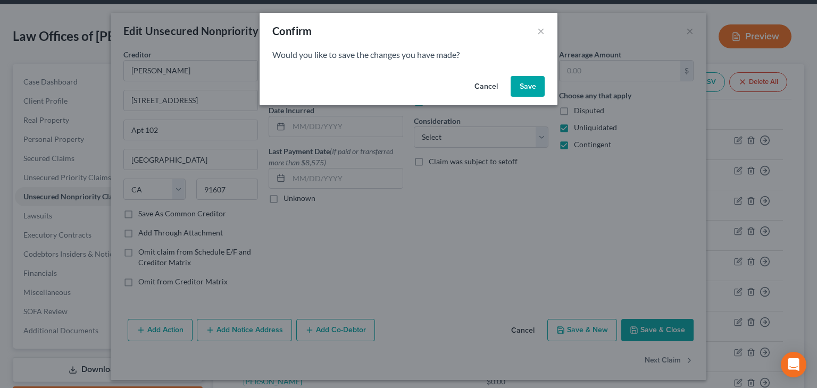
click at [535, 85] on button "Save" at bounding box center [528, 86] width 34 height 21
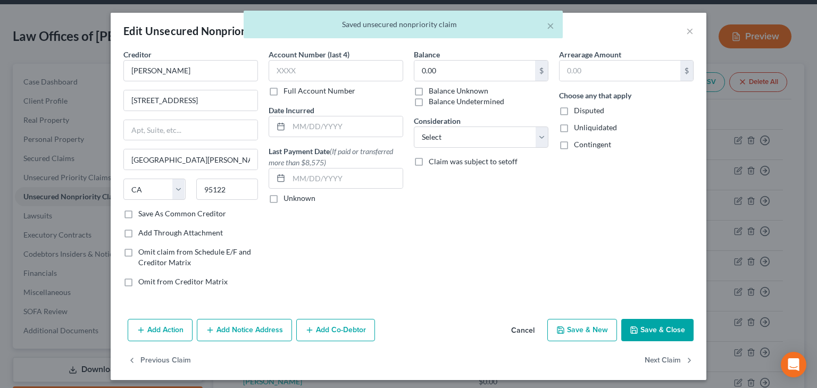
drag, startPoint x: 453, startPoint y: 102, endPoint x: 494, endPoint y: 107, distance: 40.7
click at [459, 102] on label "Balance Undetermined" at bounding box center [467, 101] width 76 height 11
click at [580, 126] on span "Unliquidated" at bounding box center [595, 127] width 43 height 9
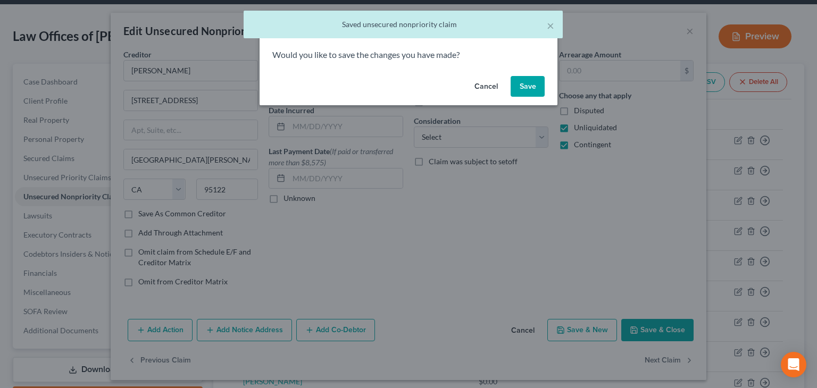
drag, startPoint x: 536, startPoint y: 81, endPoint x: 482, endPoint y: 116, distance: 64.9
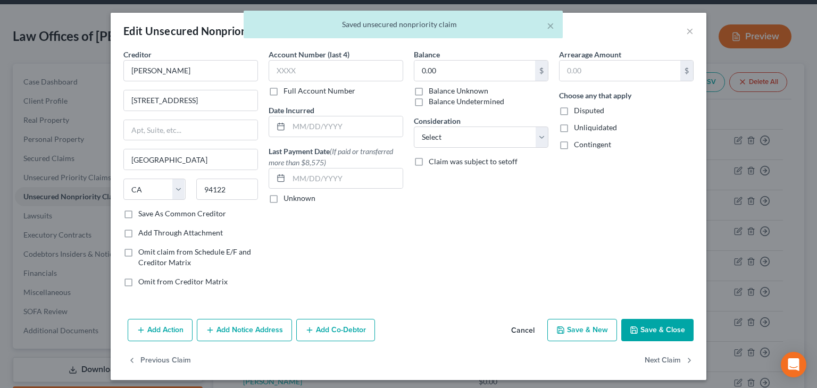
drag, startPoint x: 448, startPoint y: 102, endPoint x: 506, endPoint y: 116, distance: 59.1
drag, startPoint x: 465, startPoint y: 100, endPoint x: 522, endPoint y: 111, distance: 58.5
drag, startPoint x: 581, startPoint y: 127, endPoint x: 582, endPoint y: 138, distance: 11.3
drag, startPoint x: 583, startPoint y: 141, endPoint x: 590, endPoint y: 128, distance: 14.5
drag, startPoint x: 468, startPoint y: 99, endPoint x: 501, endPoint y: 113, distance: 36.0
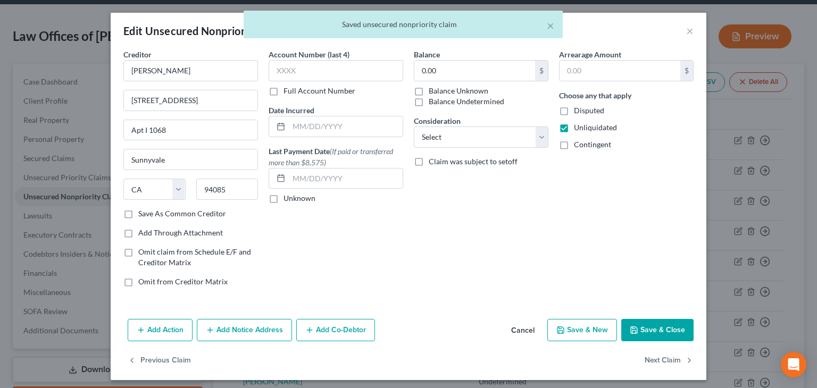
drag, startPoint x: 581, startPoint y: 146, endPoint x: 574, endPoint y: 143, distance: 7.9
drag, startPoint x: 418, startPoint y: 103, endPoint x: 444, endPoint y: 118, distance: 30.3
drag, startPoint x: 579, startPoint y: 129, endPoint x: 583, endPoint y: 140, distance: 12.0
drag, startPoint x: 663, startPoint y: 359, endPoint x: 659, endPoint y: 355, distance: 6.0
drag, startPoint x: 589, startPoint y: 143, endPoint x: 583, endPoint y: 128, distance: 16.0
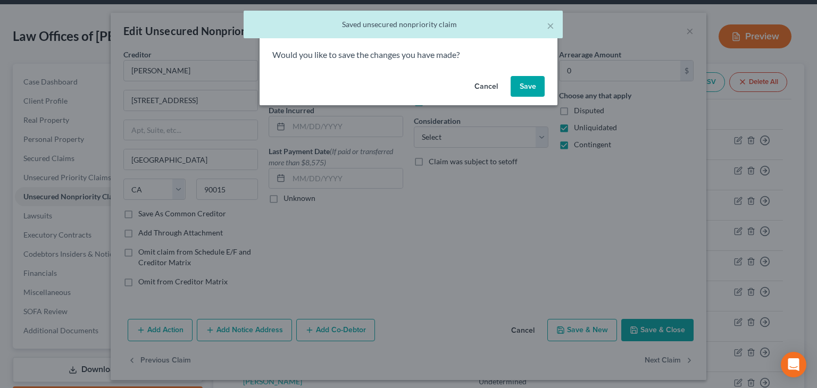
drag, startPoint x: 524, startPoint y: 85, endPoint x: 532, endPoint y: 101, distance: 18.1
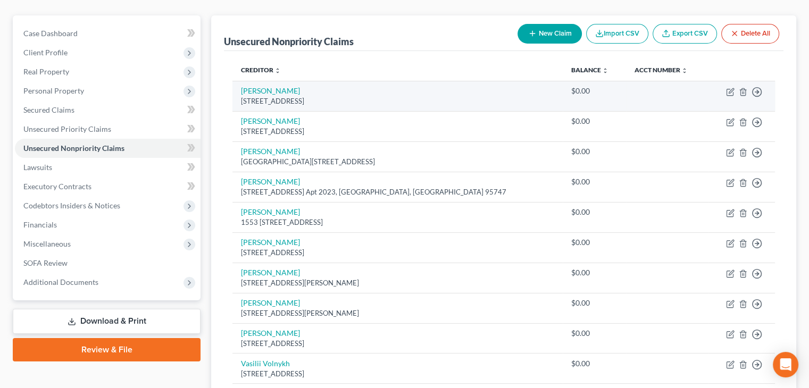
scroll to position [0, 0]
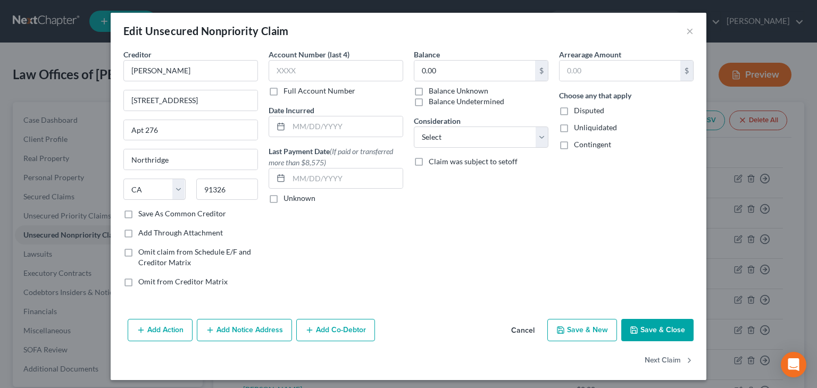
drag, startPoint x: 431, startPoint y: 104, endPoint x: 489, endPoint y: 109, distance: 58.2
drag, startPoint x: 593, startPoint y: 128, endPoint x: 597, endPoint y: 141, distance: 13.5
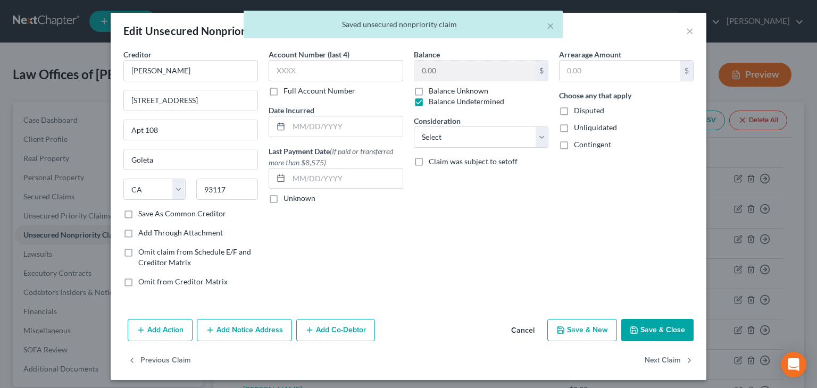
drag, startPoint x: 589, startPoint y: 121, endPoint x: 593, endPoint y: 127, distance: 6.5
drag, startPoint x: 593, startPoint y: 128, endPoint x: 587, endPoint y: 140, distance: 14.0
drag, startPoint x: 572, startPoint y: 146, endPoint x: 582, endPoint y: 161, distance: 18.4
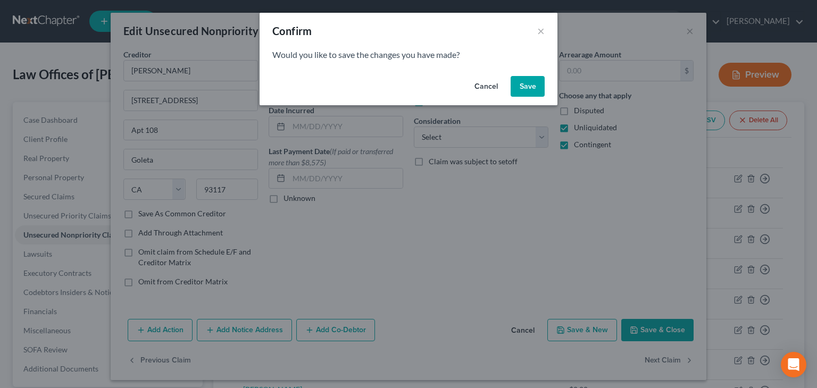
drag, startPoint x: 526, startPoint y: 85, endPoint x: 513, endPoint y: 91, distance: 15.0
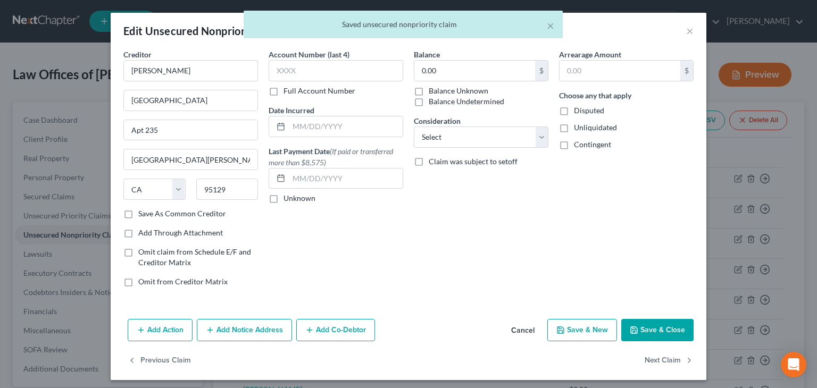
drag, startPoint x: 457, startPoint y: 101, endPoint x: 494, endPoint y: 109, distance: 37.0
drag, startPoint x: 583, startPoint y: 142, endPoint x: 585, endPoint y: 157, distance: 15.6
drag, startPoint x: 592, startPoint y: 145, endPoint x: 598, endPoint y: 150, distance: 7.6
drag, startPoint x: 587, startPoint y: 147, endPoint x: 582, endPoint y: 144, distance: 6.2
drag, startPoint x: 584, startPoint y: 147, endPoint x: 572, endPoint y: 203, distance: 57.7
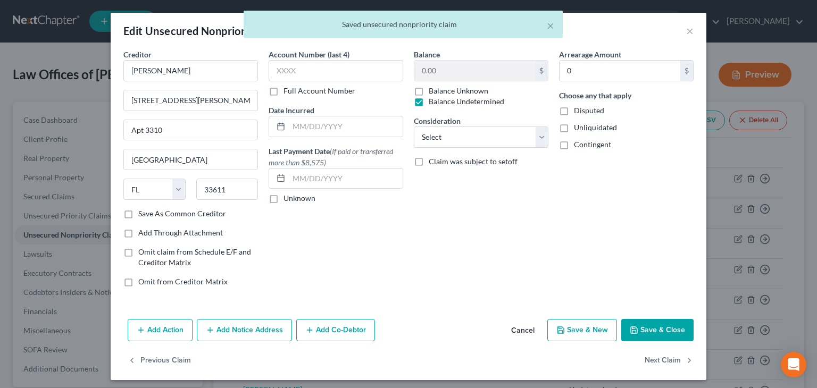
drag, startPoint x: 596, startPoint y: 124, endPoint x: 592, endPoint y: 143, distance: 19.5
drag, startPoint x: 590, startPoint y: 145, endPoint x: 591, endPoint y: 158, distance: 12.9
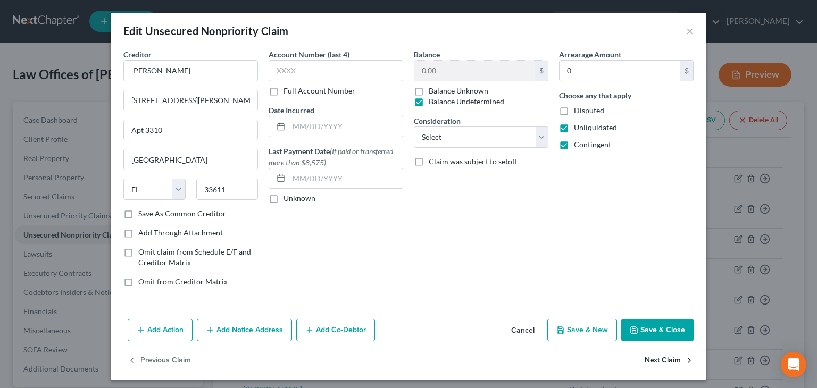
drag, startPoint x: 651, startPoint y: 361, endPoint x: 650, endPoint y: 355, distance: 5.9
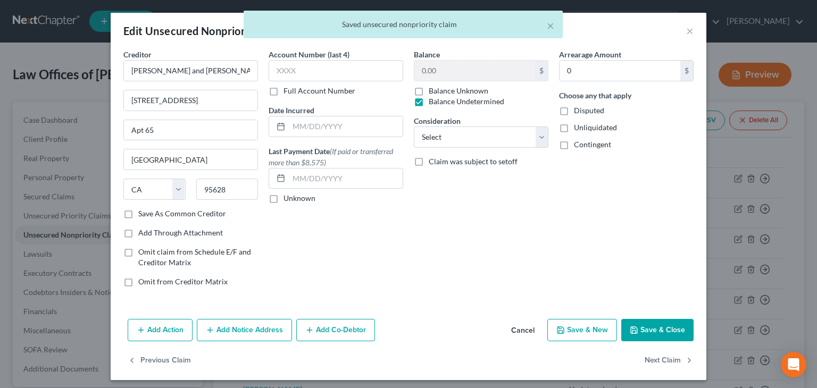
drag, startPoint x: 557, startPoint y: 128, endPoint x: 554, endPoint y: 143, distance: 15.2
drag, startPoint x: 554, startPoint y: 145, endPoint x: 560, endPoint y: 144, distance: 6.5
drag, startPoint x: 558, startPoint y: 147, endPoint x: 562, endPoint y: 162, distance: 15.9
drag, startPoint x: 561, startPoint y: 127, endPoint x: 567, endPoint y: 143, distance: 17.2
drag, startPoint x: 656, startPoint y: 362, endPoint x: 656, endPoint y: 356, distance: 5.8
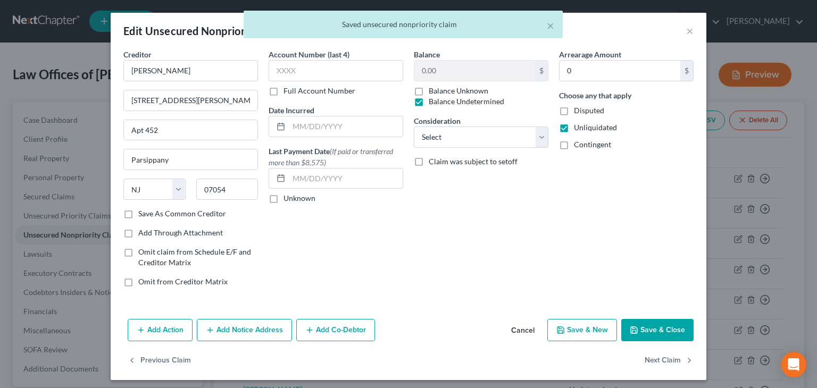
drag, startPoint x: 563, startPoint y: 143, endPoint x: 589, endPoint y: 193, distance: 56.6
drag, startPoint x: 651, startPoint y: 358, endPoint x: 629, endPoint y: 230, distance: 129.7
drag, startPoint x: 557, startPoint y: 127, endPoint x: 561, endPoint y: 139, distance: 12.3
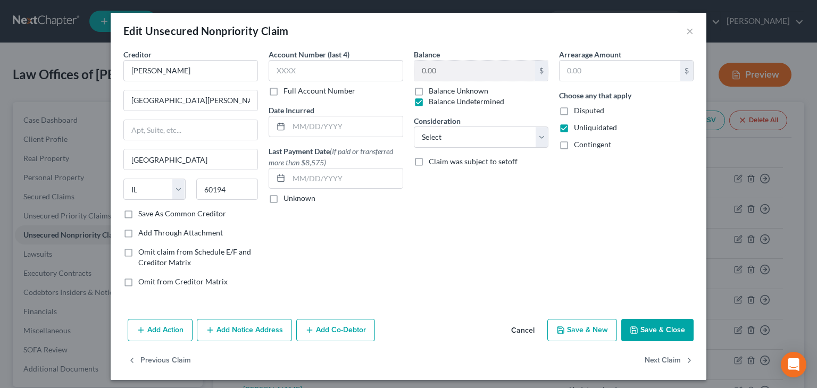
drag, startPoint x: 558, startPoint y: 145, endPoint x: 585, endPoint y: 201, distance: 61.8
drag, startPoint x: 660, startPoint y: 360, endPoint x: 656, endPoint y: 353, distance: 8.6
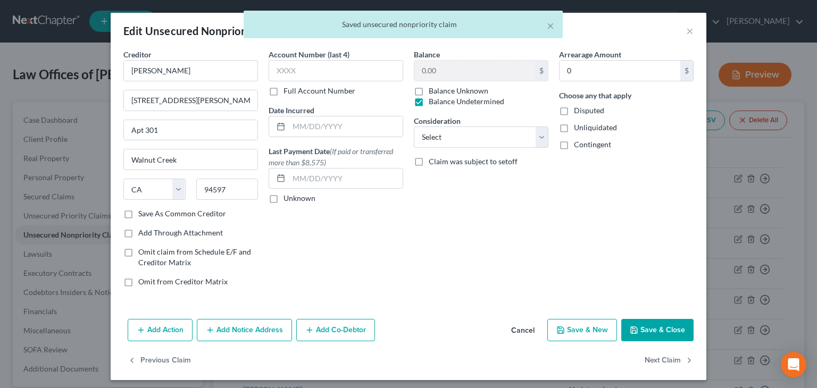
drag, startPoint x: 559, startPoint y: 126, endPoint x: 561, endPoint y: 138, distance: 12.4
drag, startPoint x: 555, startPoint y: 144, endPoint x: 568, endPoint y: 162, distance: 22.9
drag, startPoint x: 411, startPoint y: 101, endPoint x: 468, endPoint y: 118, distance: 59.2
drag, startPoint x: 560, startPoint y: 127, endPoint x: 559, endPoint y: 134, distance: 7.5
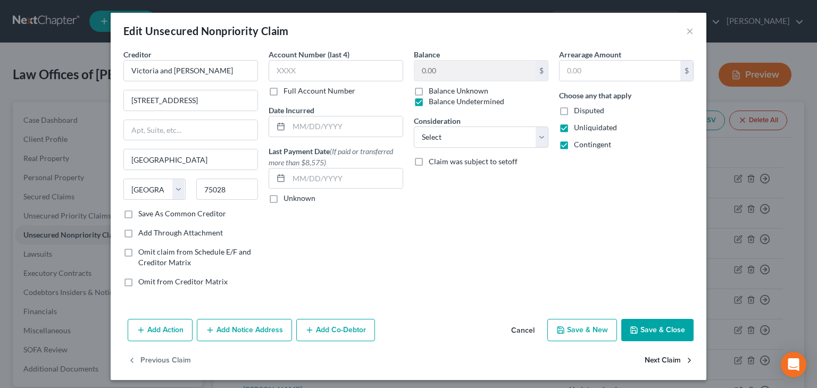
drag, startPoint x: 662, startPoint y: 358, endPoint x: 666, endPoint y: 351, distance: 8.1
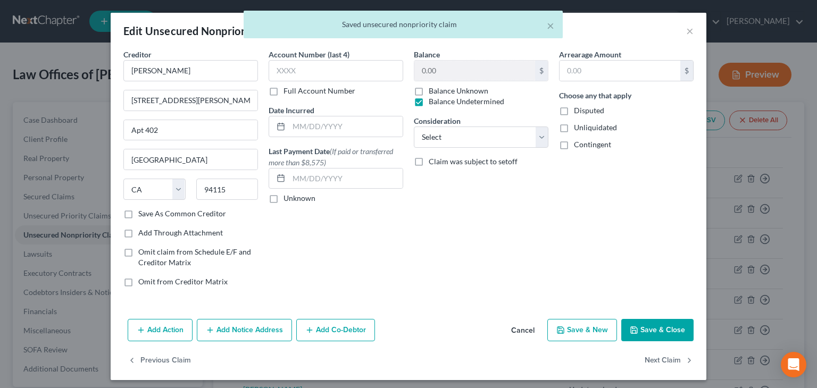
drag, startPoint x: 561, startPoint y: 126, endPoint x: 561, endPoint y: 141, distance: 14.9
drag, startPoint x: 560, startPoint y: 148, endPoint x: 570, endPoint y: 150, distance: 10.3
drag, startPoint x: 651, startPoint y: 359, endPoint x: 652, endPoint y: 354, distance: 5.3
drag, startPoint x: 649, startPoint y: 358, endPoint x: 643, endPoint y: 350, distance: 10.3
drag, startPoint x: 436, startPoint y: 101, endPoint x: 449, endPoint y: 86, distance: 19.2
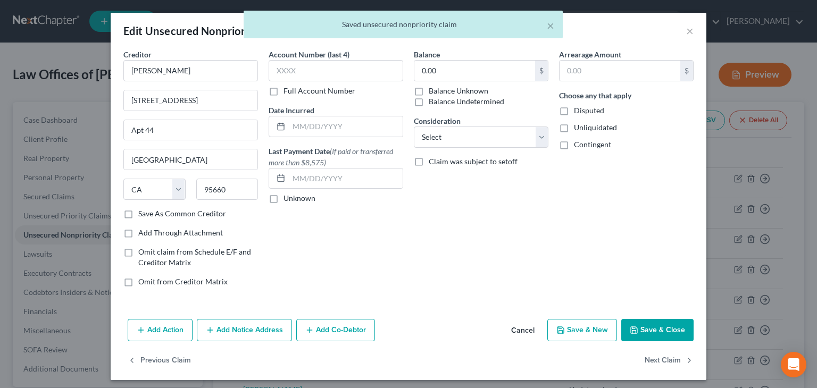
drag, startPoint x: 415, startPoint y: 106, endPoint x: 465, endPoint y: 119, distance: 51.2
drag, startPoint x: 415, startPoint y: 101, endPoint x: 428, endPoint y: 106, distance: 13.3
drag, startPoint x: 652, startPoint y: 324, endPoint x: 656, endPoint y: 314, distance: 10.8
drag, startPoint x: 585, startPoint y: 143, endPoint x: 587, endPoint y: 149, distance: 6.7
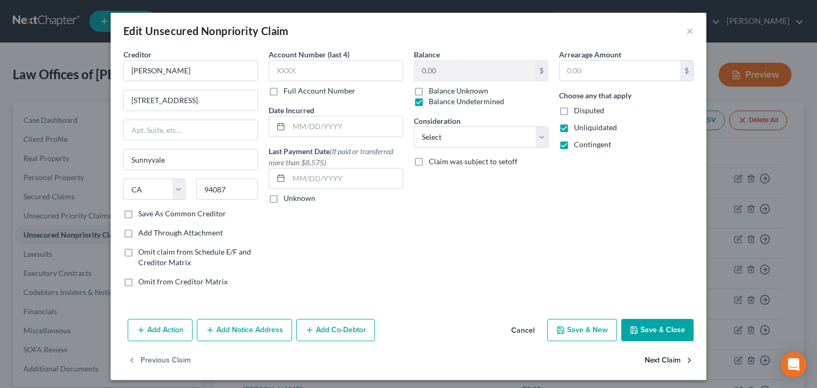
drag, startPoint x: 655, startPoint y: 358, endPoint x: 653, endPoint y: 352, distance: 6.9
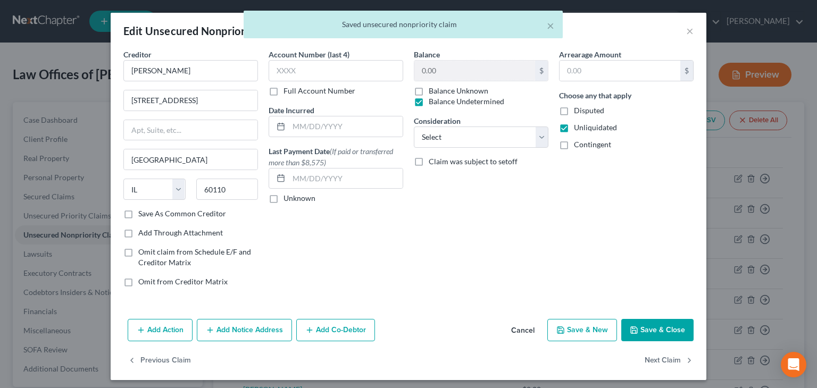
drag, startPoint x: 581, startPoint y: 141, endPoint x: 598, endPoint y: 174, distance: 36.6
drag, startPoint x: 657, startPoint y: 360, endPoint x: 653, endPoint y: 356, distance: 6.0
drag, startPoint x: 587, startPoint y: 145, endPoint x: 593, endPoint y: 152, distance: 9.4
drag, startPoint x: 562, startPoint y: 145, endPoint x: 598, endPoint y: 187, distance: 55.4
drag, startPoint x: 557, startPoint y: 147, endPoint x: 582, endPoint y: 192, distance: 51.4
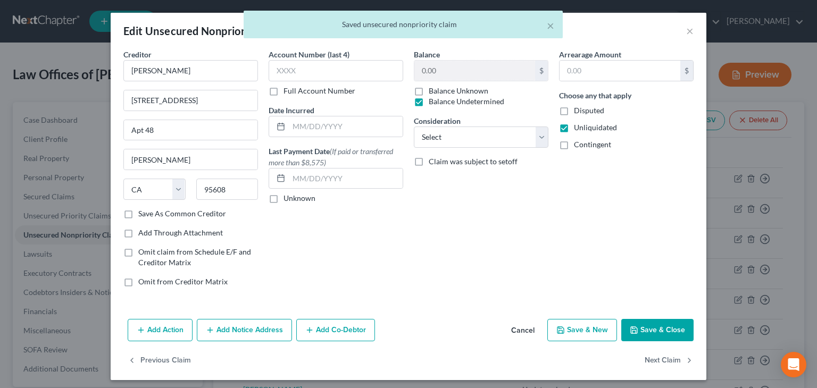
drag, startPoint x: 581, startPoint y: 144, endPoint x: 588, endPoint y: 147, distance: 8.3
drag, startPoint x: 592, startPoint y: 141, endPoint x: 610, endPoint y: 186, distance: 47.9
drag, startPoint x: 449, startPoint y: 101, endPoint x: 508, endPoint y: 105, distance: 59.7
drag, startPoint x: 591, startPoint y: 143, endPoint x: 602, endPoint y: 181, distance: 39.7
drag, startPoint x: 590, startPoint y: 143, endPoint x: 601, endPoint y: 170, distance: 29.5
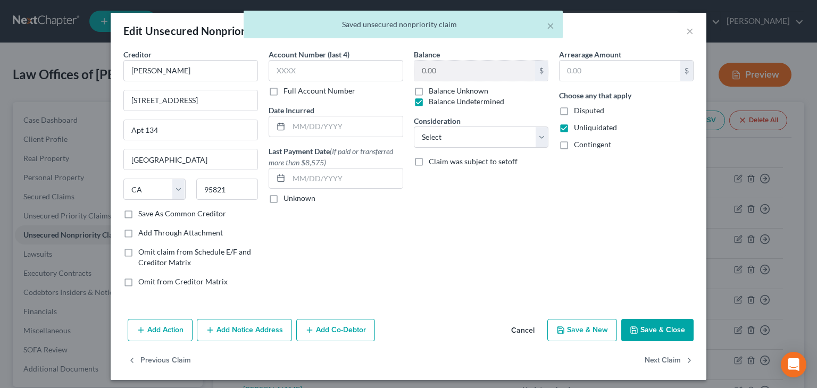
drag, startPoint x: 585, startPoint y: 145, endPoint x: 575, endPoint y: 120, distance: 26.5
drag, startPoint x: 561, startPoint y: 145, endPoint x: 599, endPoint y: 207, distance: 73.1
drag, startPoint x: 564, startPoint y: 142, endPoint x: 602, endPoint y: 233, distance: 98.7
drag, startPoint x: 651, startPoint y: 364, endPoint x: 646, endPoint y: 360, distance: 6.8
drag, startPoint x: 558, startPoint y: 144, endPoint x: 583, endPoint y: 206, distance: 67.5
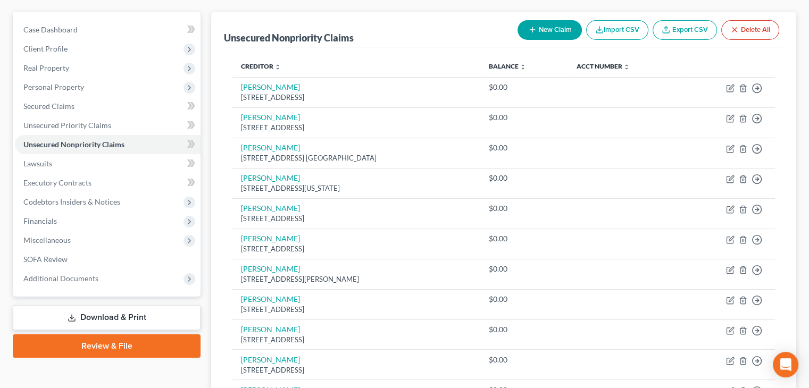
scroll to position [38, 0]
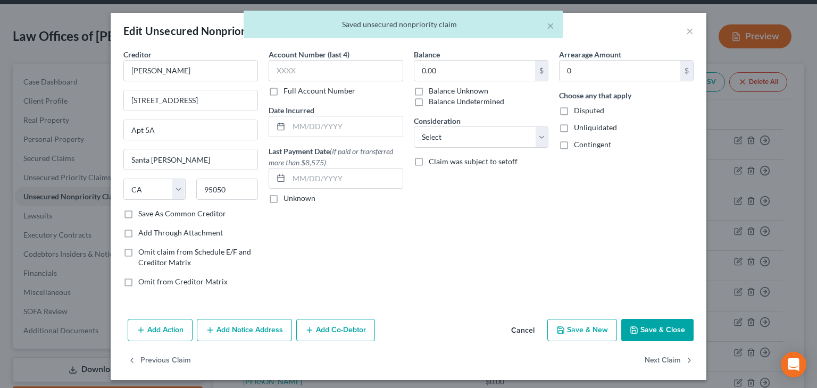
drag, startPoint x: 438, startPoint y: 102, endPoint x: 466, endPoint y: 113, distance: 30.1
drag, startPoint x: 559, startPoint y: 123, endPoint x: 561, endPoint y: 137, distance: 13.3
drag, startPoint x: 558, startPoint y: 141, endPoint x: 582, endPoint y: 216, distance: 78.2
drag, startPoint x: 563, startPoint y: 144, endPoint x: 579, endPoint y: 186, distance: 45.6
drag, startPoint x: 559, startPoint y: 127, endPoint x: 560, endPoint y: 144, distance: 16.5
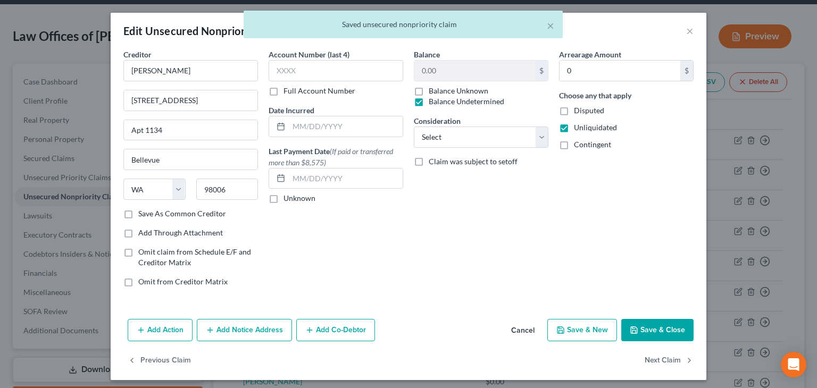
drag, startPoint x: 556, startPoint y: 145, endPoint x: 564, endPoint y: 163, distance: 20.3
drag, startPoint x: 650, startPoint y: 360, endPoint x: 649, endPoint y: 354, distance: 5.9
drag, startPoint x: 556, startPoint y: 142, endPoint x: 565, endPoint y: 161, distance: 21.0
drag, startPoint x: 640, startPoint y: 357, endPoint x: 631, endPoint y: 342, distance: 17.7
drag, startPoint x: 578, startPoint y: 141, endPoint x: 608, endPoint y: 178, distance: 48.3
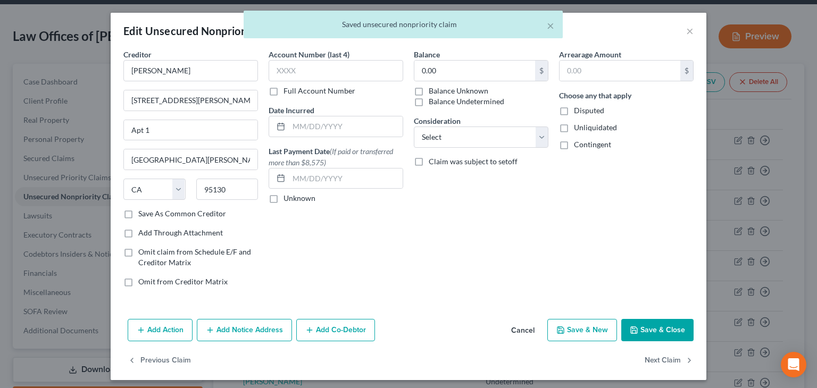
drag, startPoint x: 444, startPoint y: 103, endPoint x: 501, endPoint y: 109, distance: 57.8
drag, startPoint x: 586, startPoint y: 138, endPoint x: 593, endPoint y: 147, distance: 11.0
drag, startPoint x: 455, startPoint y: 100, endPoint x: 481, endPoint y: 105, distance: 26.5
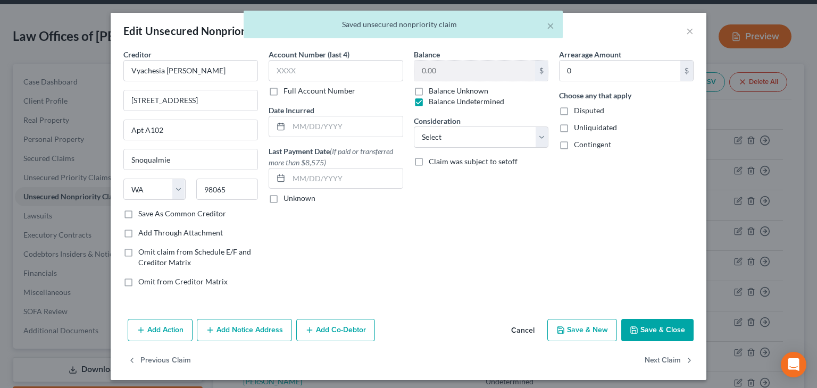
drag, startPoint x: 579, startPoint y: 130, endPoint x: 579, endPoint y: 139, distance: 8.5
drag, startPoint x: 580, startPoint y: 143, endPoint x: 595, endPoint y: 173, distance: 33.8
drag, startPoint x: 576, startPoint y: 126, endPoint x: 584, endPoint y: 144, distance: 20.0
drag, startPoint x: 649, startPoint y: 359, endPoint x: 653, endPoint y: 354, distance: 6.8
drag, startPoint x: 436, startPoint y: 98, endPoint x: 505, endPoint y: 120, distance: 72.3
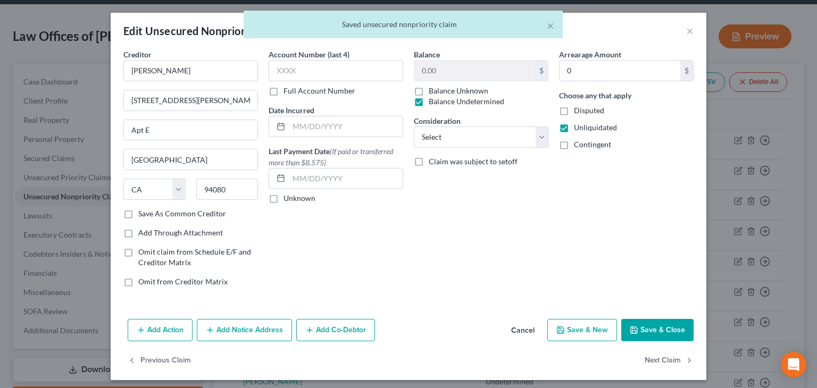
drag, startPoint x: 588, startPoint y: 141, endPoint x: 600, endPoint y: 155, distance: 18.5
drag, startPoint x: 583, startPoint y: 127, endPoint x: 589, endPoint y: 147, distance: 21.7
drag, startPoint x: 589, startPoint y: 148, endPoint x: 595, endPoint y: 160, distance: 12.4
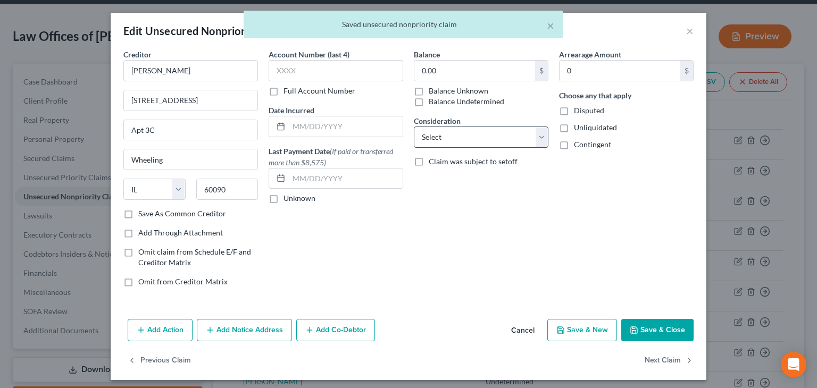
drag, startPoint x: 446, startPoint y: 98, endPoint x: 517, endPoint y: 135, distance: 79.4
drag, startPoint x: 591, startPoint y: 126, endPoint x: 598, endPoint y: 147, distance: 22.4
drag, startPoint x: 598, startPoint y: 147, endPoint x: 608, endPoint y: 170, distance: 24.7
drag, startPoint x: 557, startPoint y: 143, endPoint x: 603, endPoint y: 226, distance: 94.9
drag, startPoint x: 439, startPoint y: 103, endPoint x: 476, endPoint y: 108, distance: 37.6
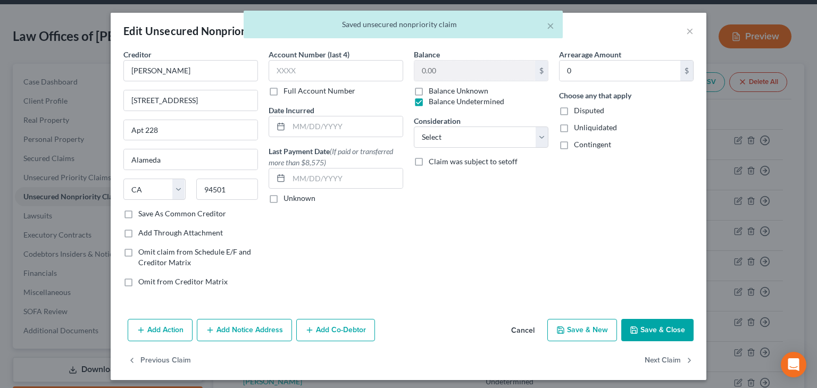
drag, startPoint x: 557, startPoint y: 129, endPoint x: 563, endPoint y: 144, distance: 16.2
drag, startPoint x: 561, startPoint y: 129, endPoint x: 566, endPoint y: 142, distance: 13.6
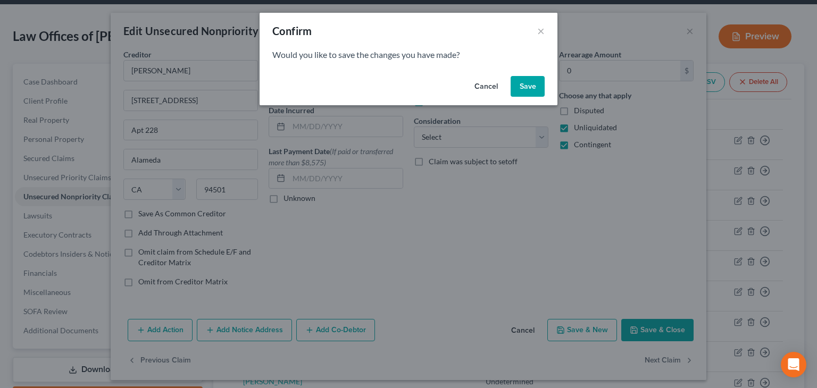
drag, startPoint x: 529, startPoint y: 86, endPoint x: 523, endPoint y: 108, distance: 23.7
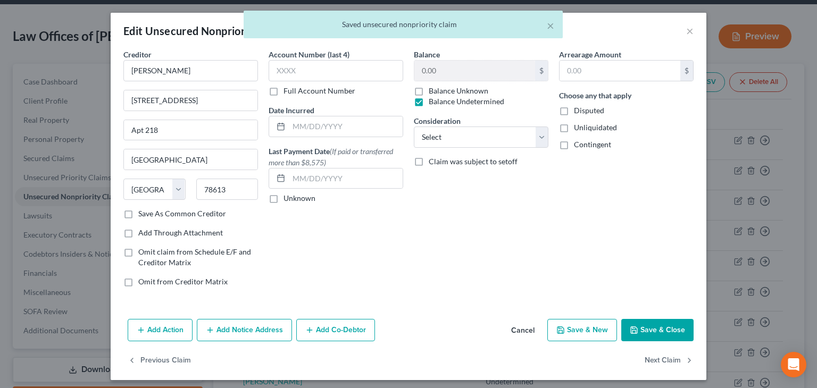
drag, startPoint x: 563, startPoint y: 128, endPoint x: 563, endPoint y: 136, distance: 7.5
drag, startPoint x: 556, startPoint y: 147, endPoint x: 575, endPoint y: 177, distance: 34.7
drag, startPoint x: 557, startPoint y: 128, endPoint x: 557, endPoint y: 135, distance: 6.4
drag, startPoint x: 559, startPoint y: 144, endPoint x: 574, endPoint y: 185, distance: 44.1
drag, startPoint x: 644, startPoint y: 361, endPoint x: 640, endPoint y: 350, distance: 11.3
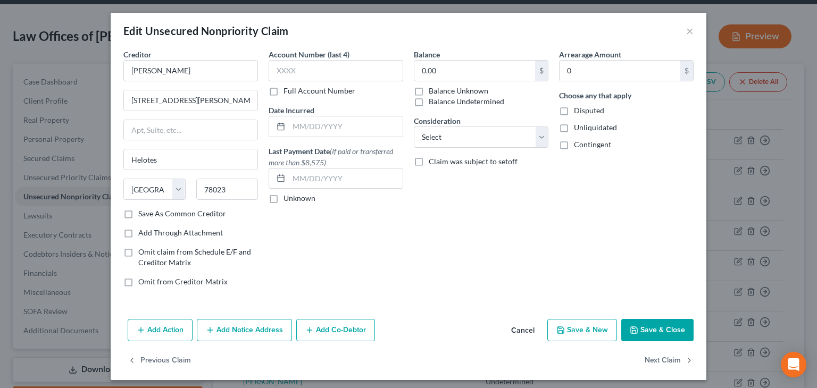
drag, startPoint x: 430, startPoint y: 103, endPoint x: 439, endPoint y: 101, distance: 9.8
drag, startPoint x: 653, startPoint y: 358, endPoint x: 654, endPoint y: 349, distance: 8.6
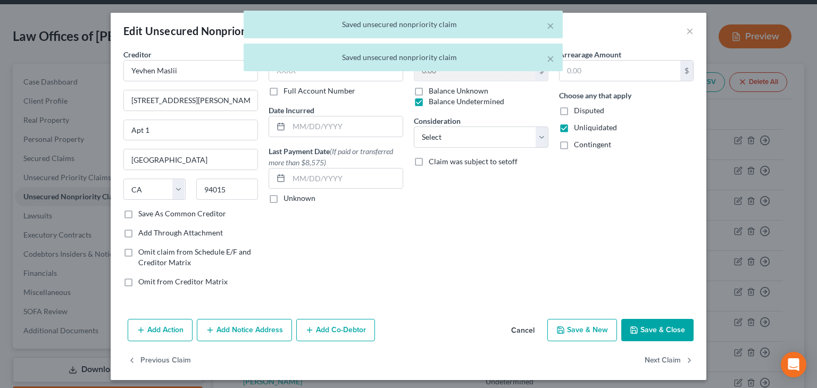
drag, startPoint x: 577, startPoint y: 145, endPoint x: 582, endPoint y: 149, distance: 6.8
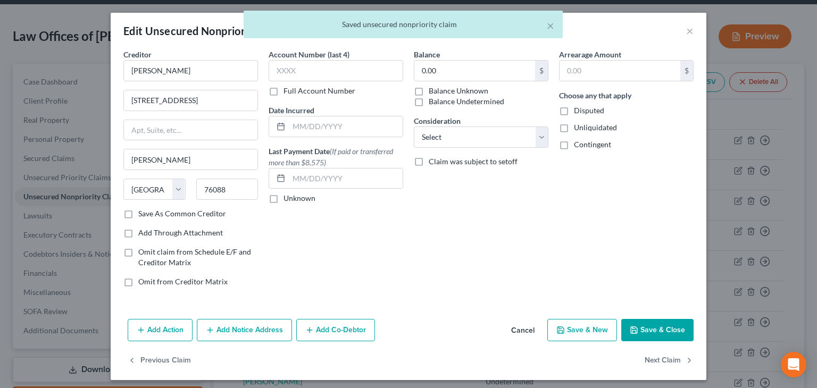
drag, startPoint x: 432, startPoint y: 103, endPoint x: 483, endPoint y: 111, distance: 51.2
drag, startPoint x: 436, startPoint y: 101, endPoint x: 458, endPoint y: 104, distance: 22.6
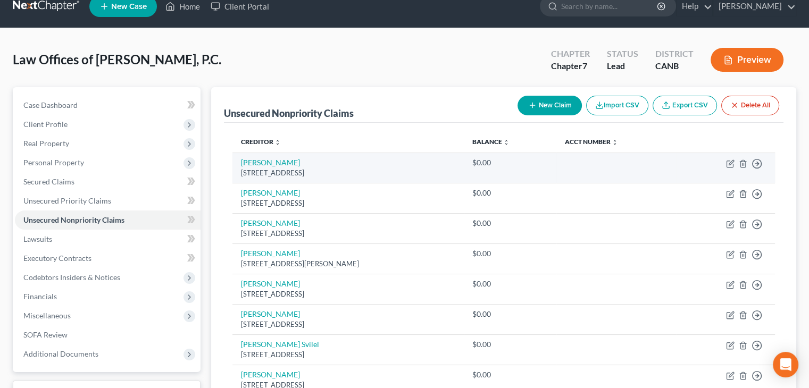
scroll to position [0, 0]
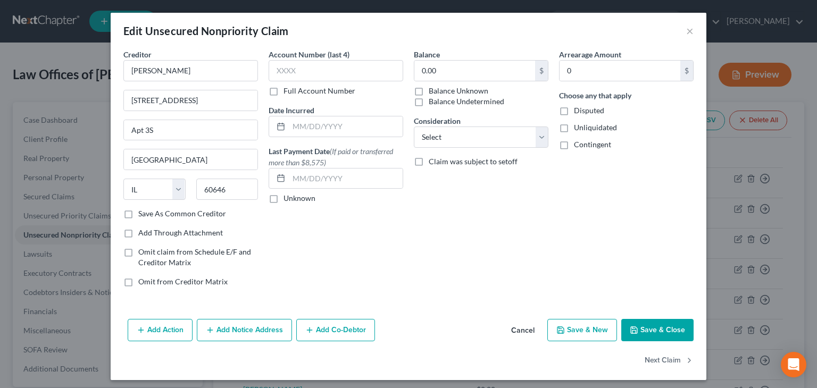
drag, startPoint x: 479, startPoint y: 101, endPoint x: 510, endPoint y: 118, distance: 35.4
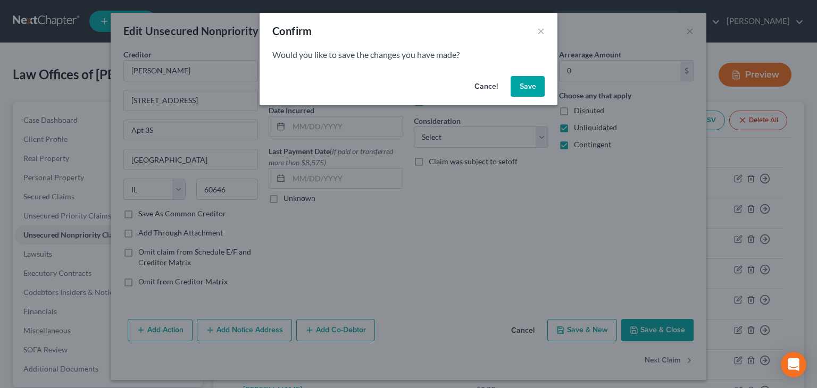
drag, startPoint x: 523, startPoint y: 83, endPoint x: 530, endPoint y: 101, distance: 19.1
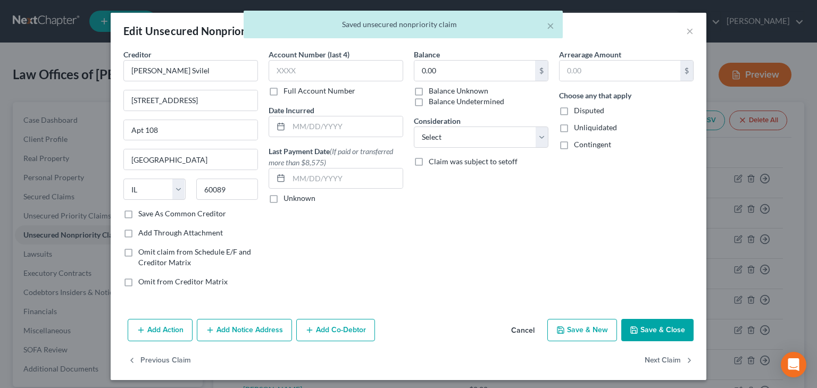
drag, startPoint x: 456, startPoint y: 103, endPoint x: 463, endPoint y: 101, distance: 7.2
drag, startPoint x: 650, startPoint y: 361, endPoint x: 646, endPoint y: 354, distance: 8.4
drag, startPoint x: 425, startPoint y: 101, endPoint x: 473, endPoint y: 113, distance: 49.5
drag, startPoint x: 558, startPoint y: 126, endPoint x: 553, endPoint y: 139, distance: 14.3
drag, startPoint x: 560, startPoint y: 126, endPoint x: 558, endPoint y: 135, distance: 9.2
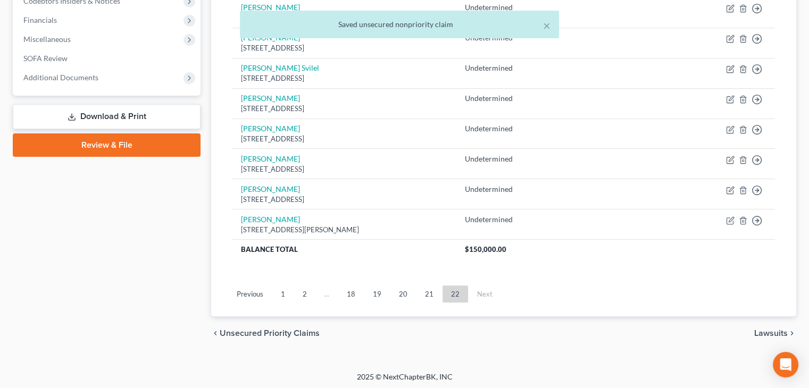
scroll to position [292, 0]
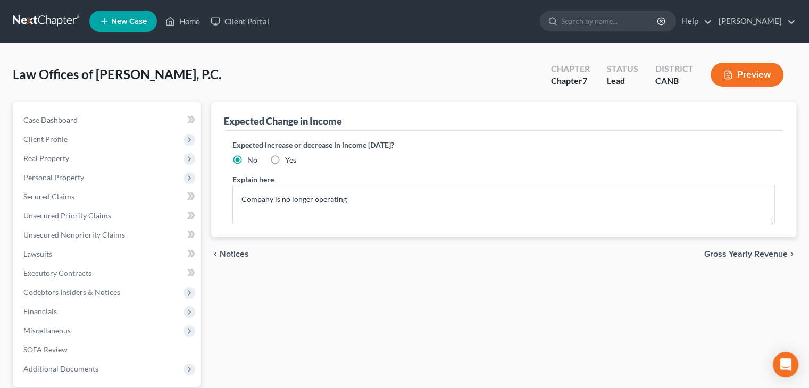
drag, startPoint x: 274, startPoint y: 160, endPoint x: 310, endPoint y: 177, distance: 39.5
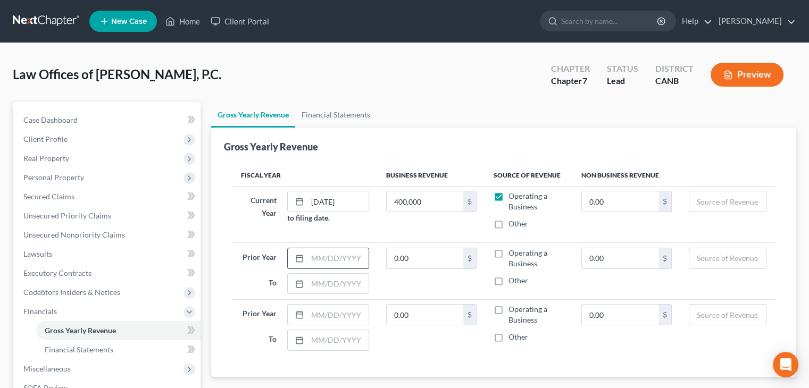
drag, startPoint x: 303, startPoint y: 257, endPoint x: 338, endPoint y: 254, distance: 34.7
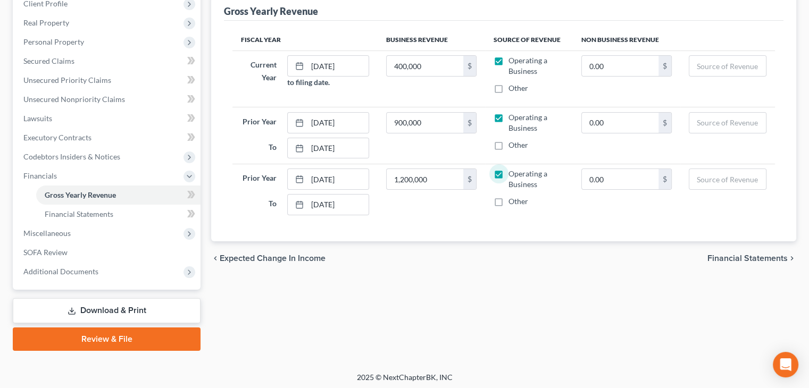
scroll to position [138, 0]
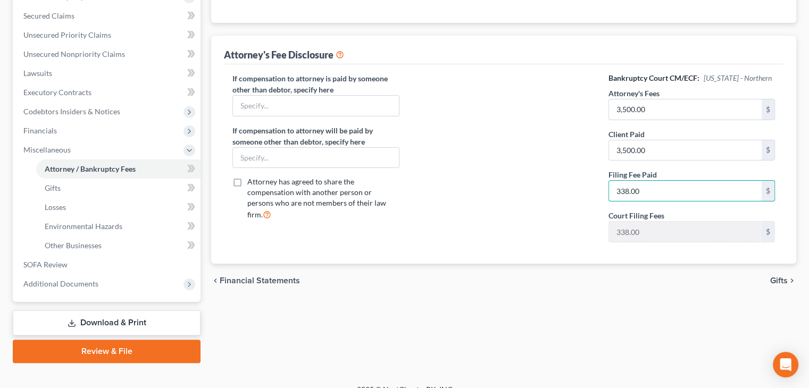
scroll to position [196, 0]
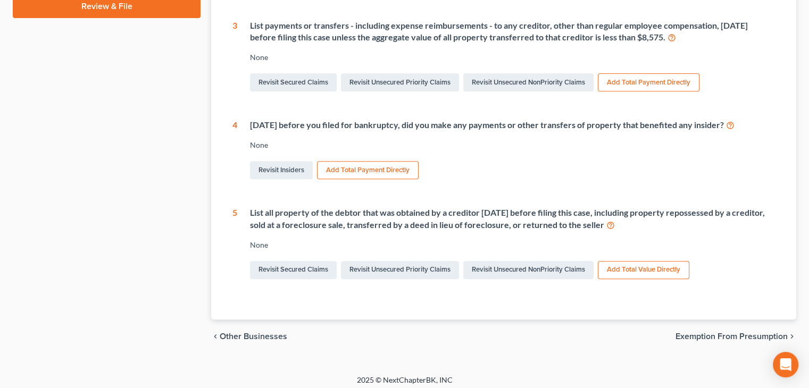
scroll to position [435, 0]
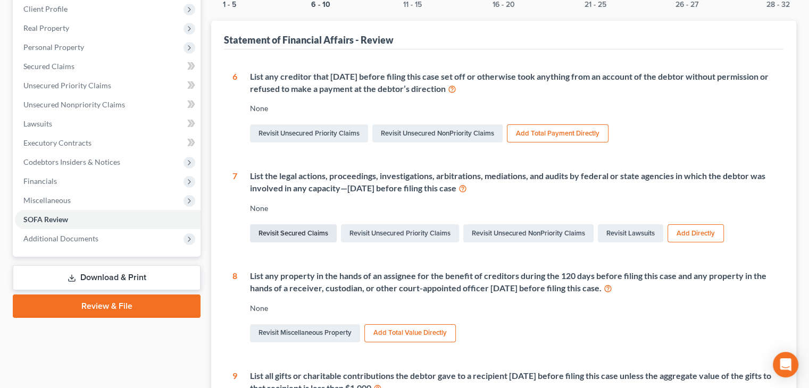
scroll to position [160, 0]
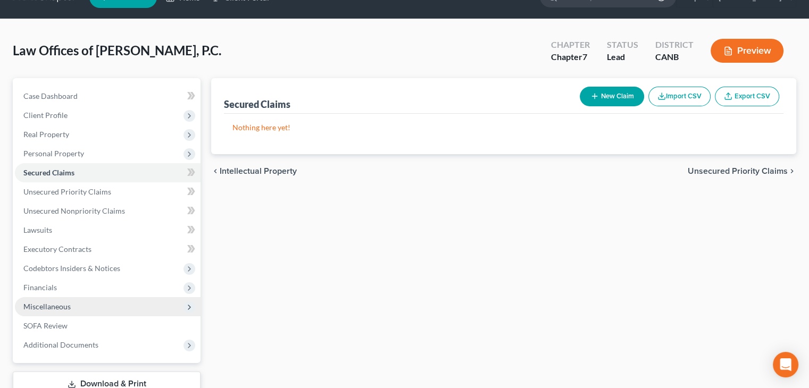
scroll to position [53, 0]
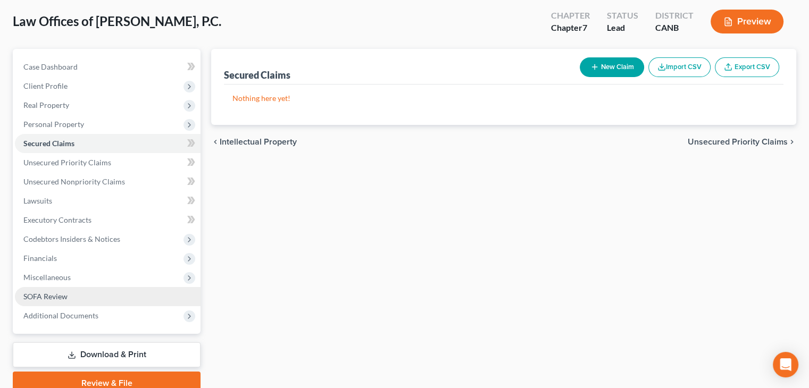
drag, startPoint x: 61, startPoint y: 292, endPoint x: 66, endPoint y: 289, distance: 6.5
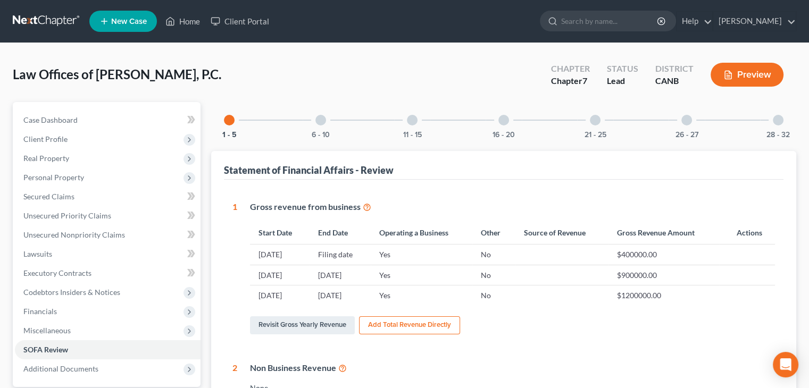
drag, startPoint x: 323, startPoint y: 117, endPoint x: 329, endPoint y: 159, distance: 42.4
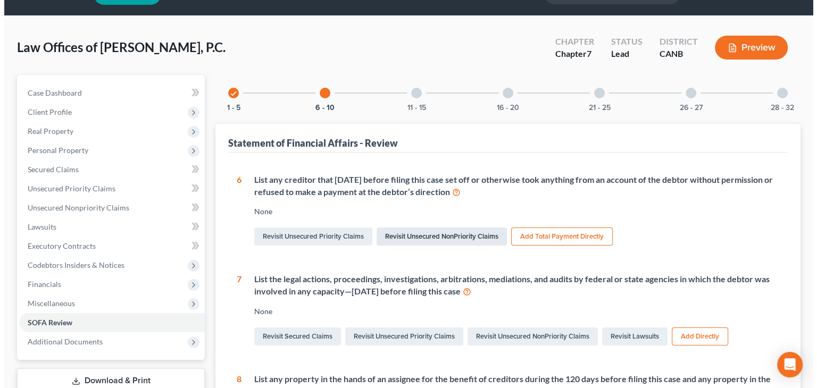
scroll to position [53, 0]
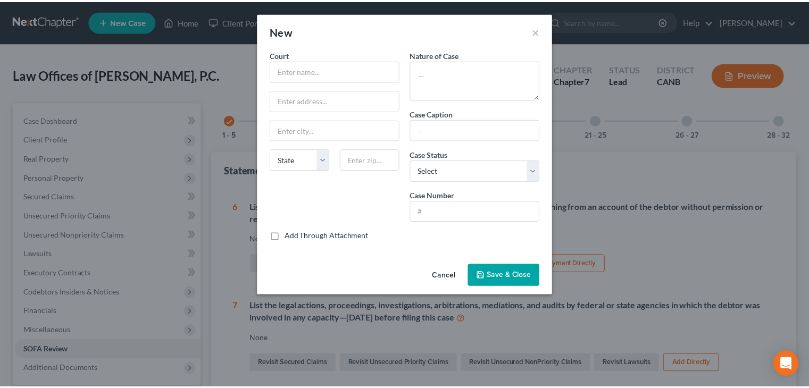
scroll to position [53, 0]
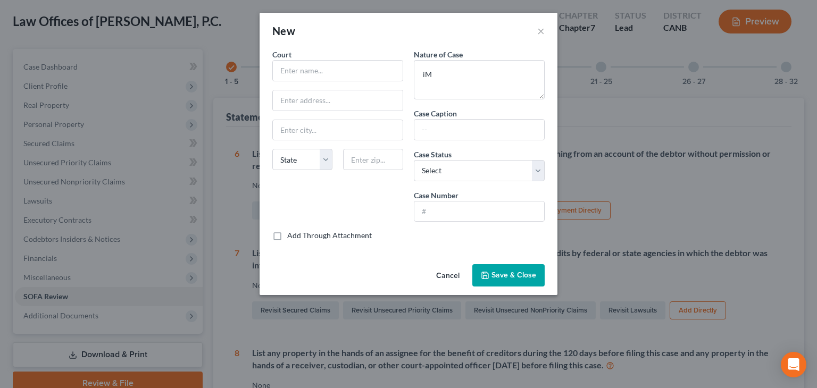
type textarea "i"
click at [424, 74] on textarea "Cases where Debtor is attorney for immigrant" at bounding box center [479, 79] width 131 height 39
type textarea "See attached list of cases where Debtor is attorney for immigrant"
click at [517, 275] on span "Save & Close" at bounding box center [513, 275] width 45 height 9
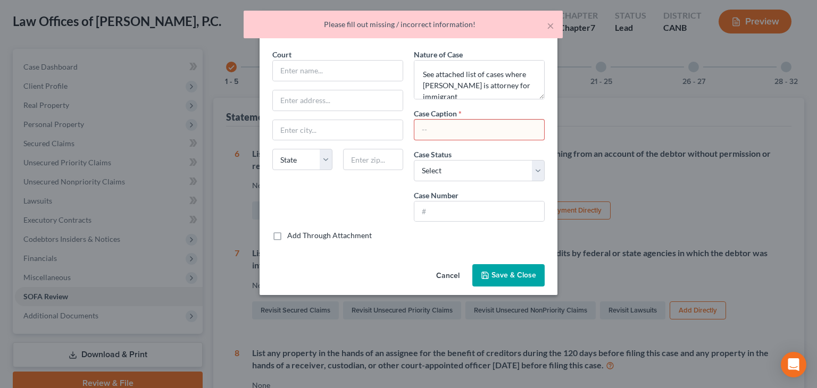
click at [469, 131] on input "text" at bounding box center [479, 130] width 130 height 20
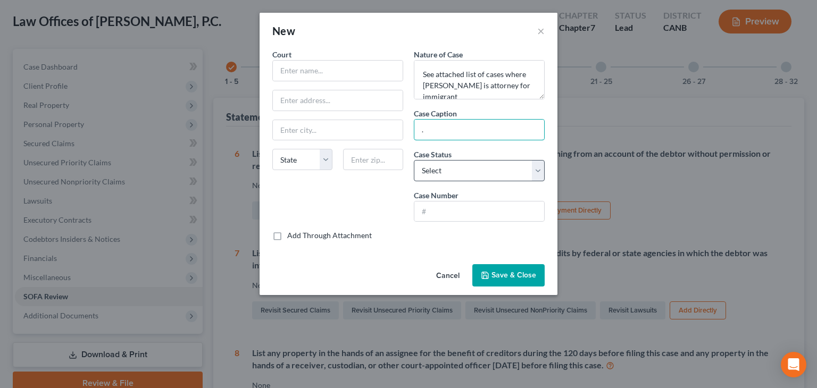
type input "."
click at [432, 166] on select "Select Pending On appeal Concluded" at bounding box center [479, 170] width 131 height 21
select select "0"
click at [414, 160] on select "Select Pending On appeal Concluded" at bounding box center [479, 170] width 131 height 21
click at [434, 218] on input "text" at bounding box center [479, 212] width 130 height 20
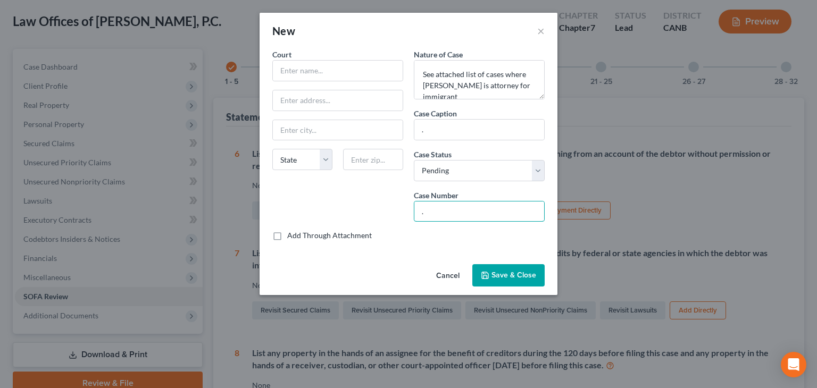
type input "."
click at [500, 273] on span "Save & Close" at bounding box center [513, 275] width 45 height 9
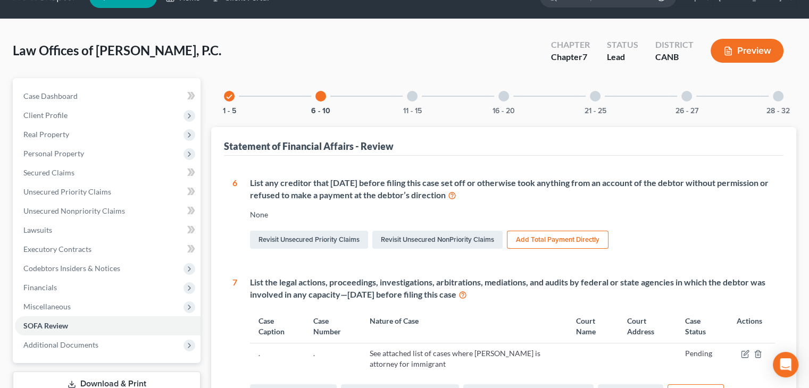
scroll to position [0, 0]
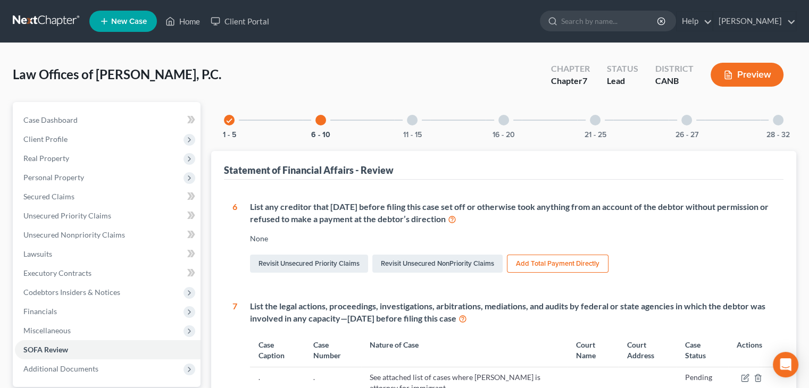
click at [415, 116] on div at bounding box center [412, 120] width 11 height 11
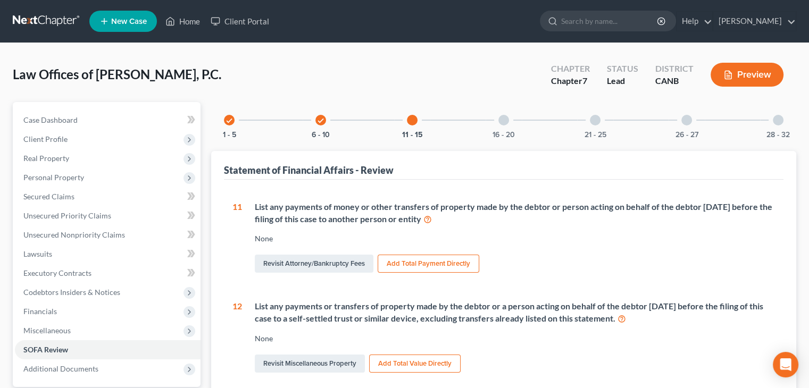
click at [502, 117] on div at bounding box center [503, 120] width 11 height 11
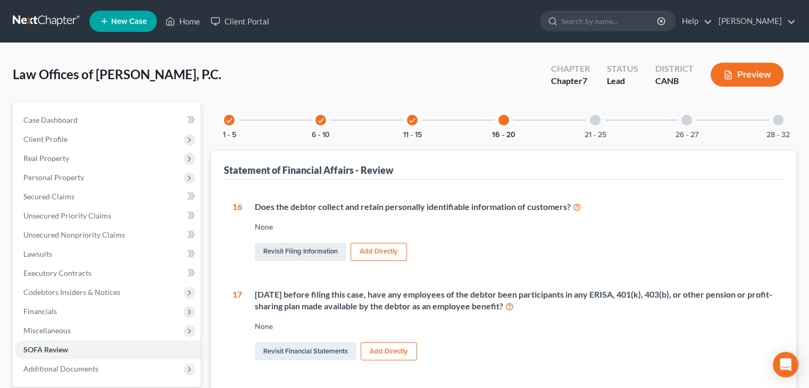
click at [381, 249] on button "Add Directly" at bounding box center [378, 252] width 56 height 18
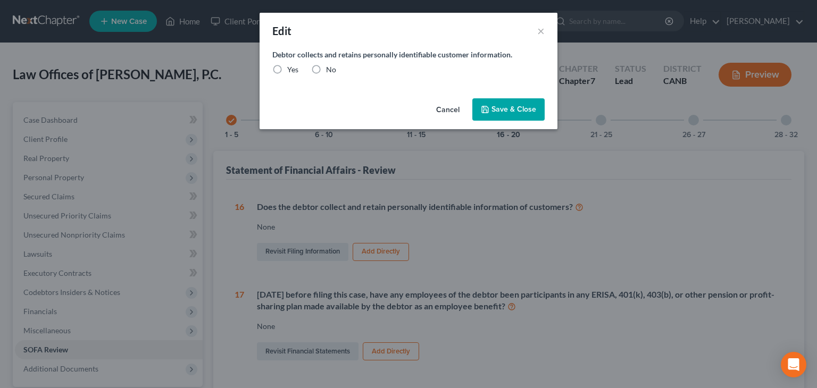
click at [287, 70] on label "Yes" at bounding box center [292, 69] width 11 height 11
click at [291, 70] on input "Yes" at bounding box center [294, 67] width 7 height 7
radio input "true"
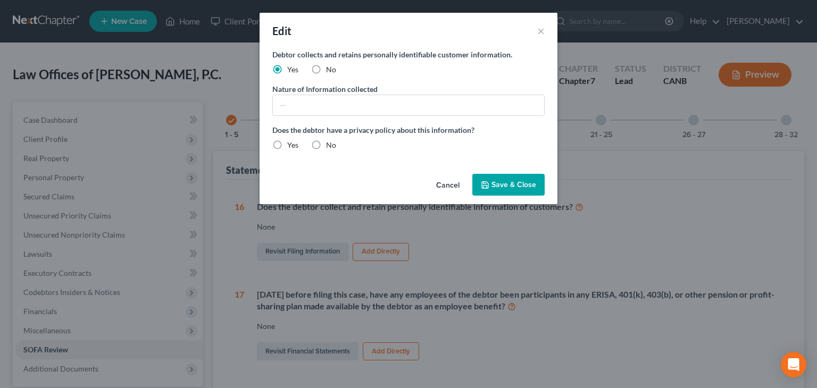
click at [287, 145] on label "Yes" at bounding box center [292, 145] width 11 height 11
click at [291, 145] on input "Yes" at bounding box center [294, 143] width 7 height 7
radio input "true"
click at [517, 186] on span "Save & Close" at bounding box center [513, 184] width 45 height 9
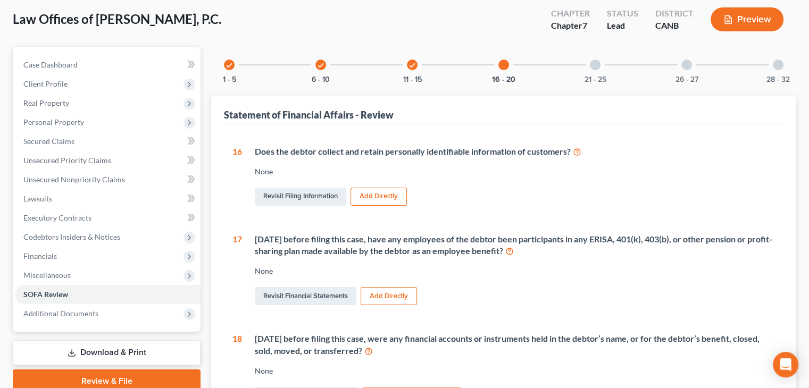
scroll to position [53, 0]
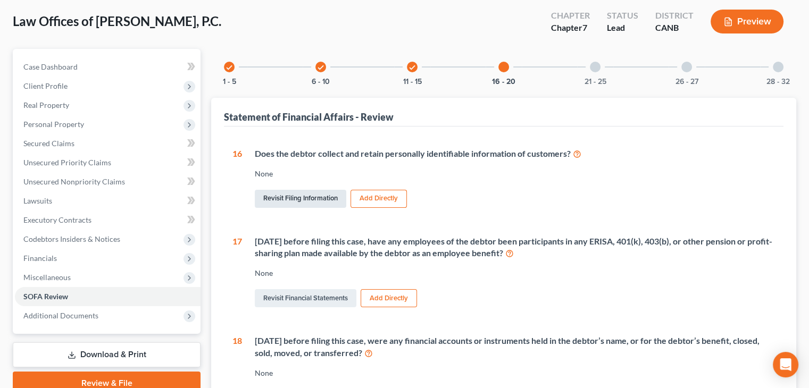
click at [300, 202] on link "Revisit Filing Information" at bounding box center [300, 199] width 91 height 18
select select "3"
select select "1"
select select "0"
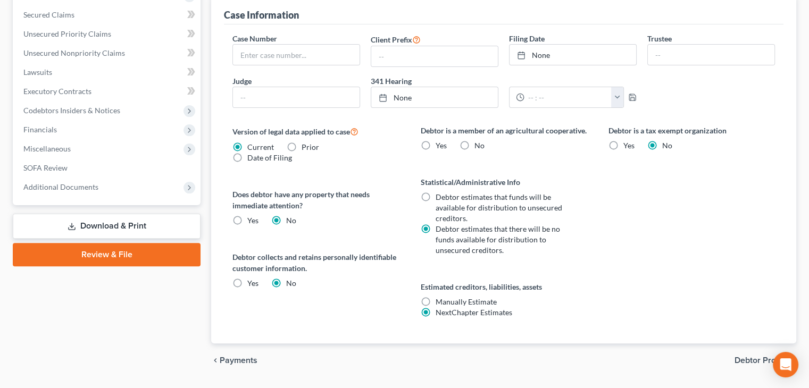
scroll to position [306, 0]
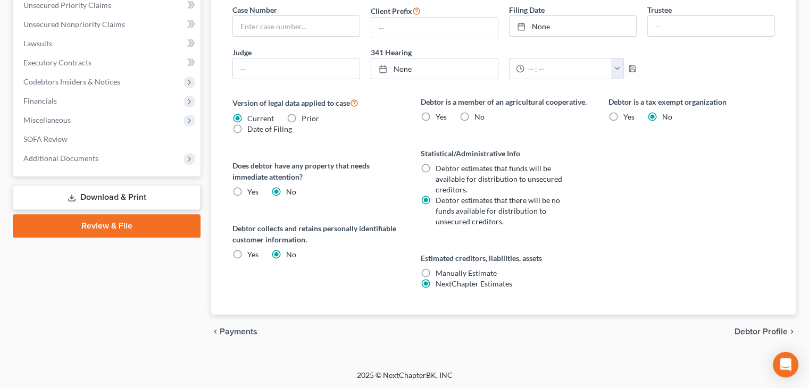
click at [247, 191] on label "Yes Yes" at bounding box center [252, 192] width 11 height 11
click at [252, 191] on input "Yes Yes" at bounding box center [255, 190] width 7 height 7
radio input "true"
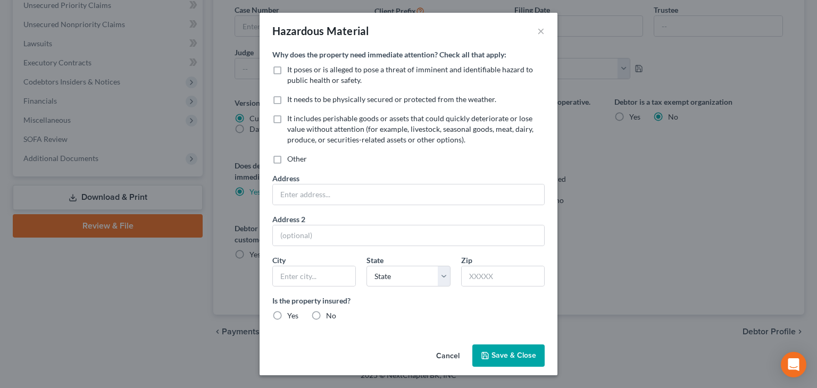
click at [445, 349] on button "Cancel" at bounding box center [448, 356] width 40 height 21
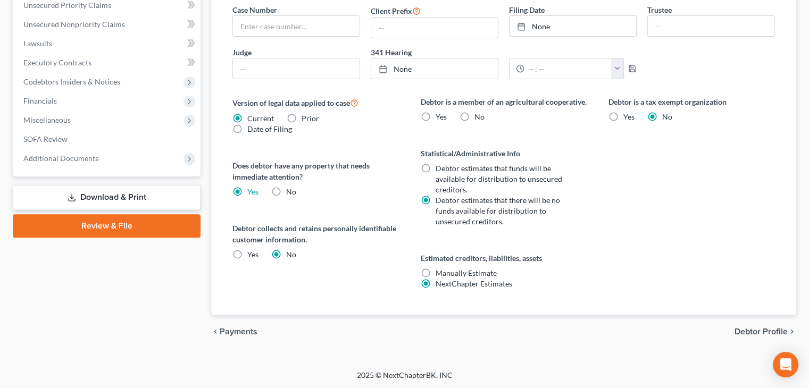
click at [286, 188] on label "No" at bounding box center [291, 192] width 10 height 11
click at [290, 188] on input "No" at bounding box center [293, 190] width 7 height 7
radio input "true"
radio input "false"
click at [247, 250] on label "Yes" at bounding box center [252, 254] width 11 height 11
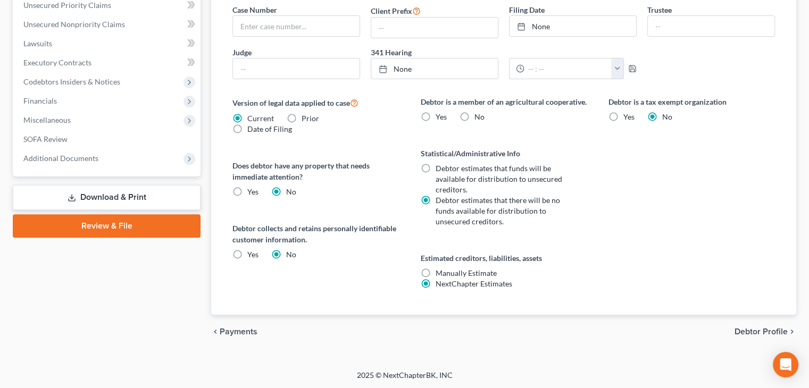
click at [252, 250] on input "Yes" at bounding box center [255, 252] width 7 height 7
radio input "true"
radio input "false"
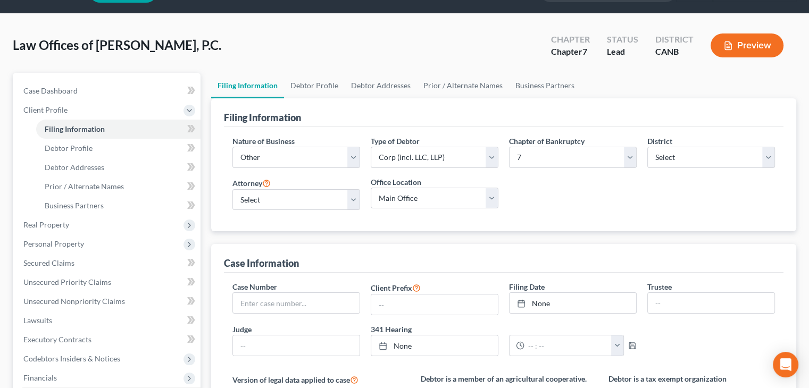
scroll to position [160, 0]
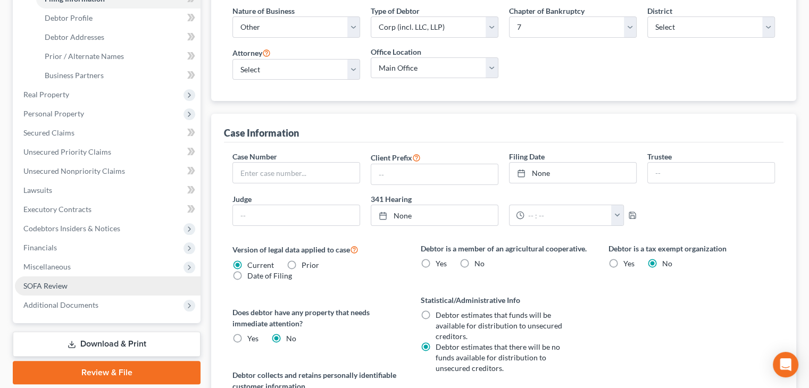
click at [55, 280] on link "SOFA Review" at bounding box center [108, 286] width 186 height 19
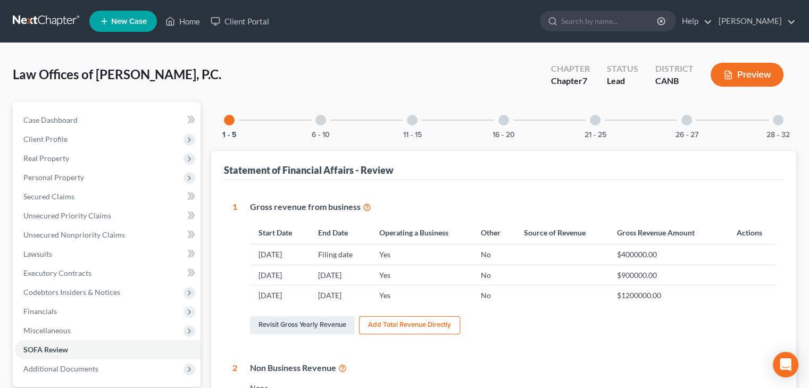
click at [502, 121] on div at bounding box center [503, 120] width 11 height 11
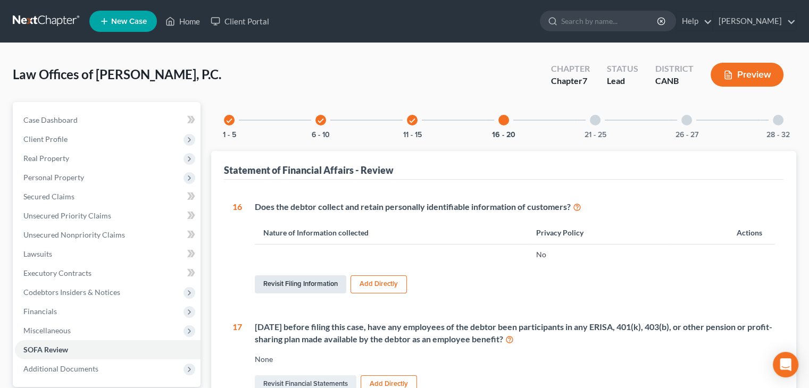
click at [312, 285] on link "Revisit Filing Information" at bounding box center [300, 284] width 91 height 18
select select "3"
select select "1"
select select "0"
select select "9"
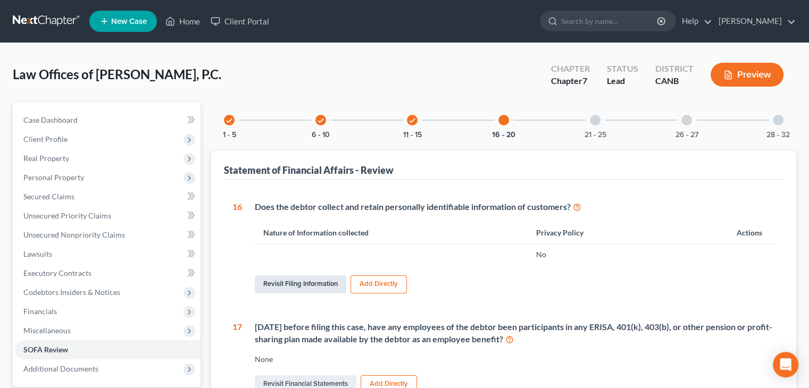
select select "0"
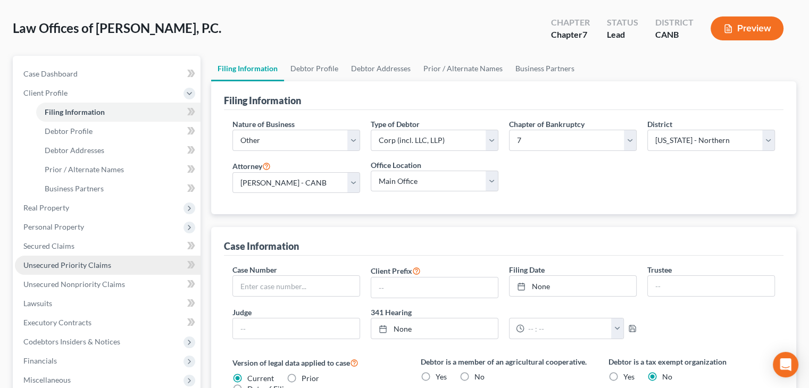
scroll to position [160, 0]
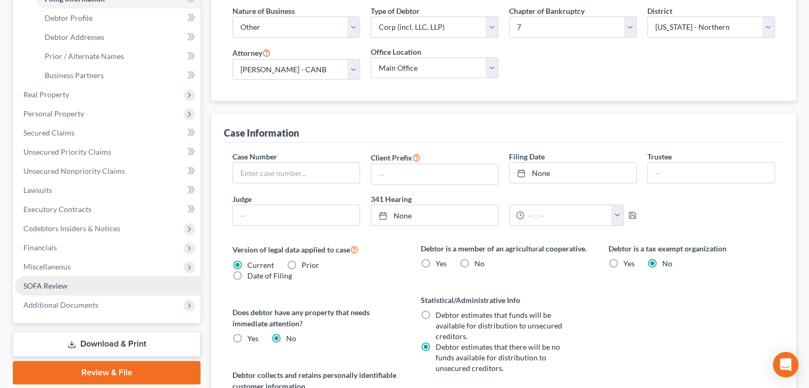
click at [54, 285] on span "SOFA Review" at bounding box center [45, 285] width 44 height 9
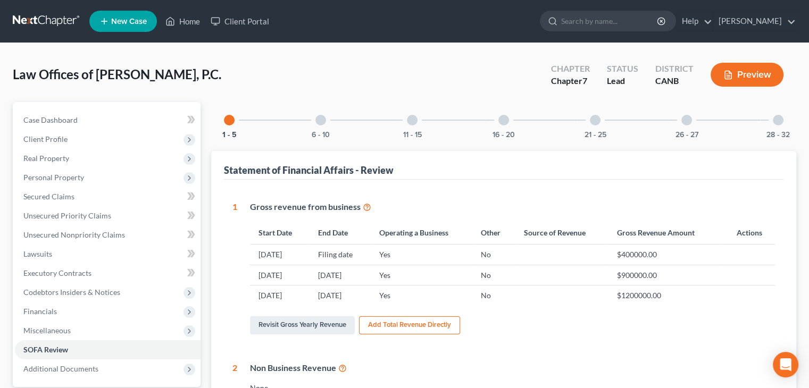
click at [590, 119] on div at bounding box center [595, 120] width 11 height 11
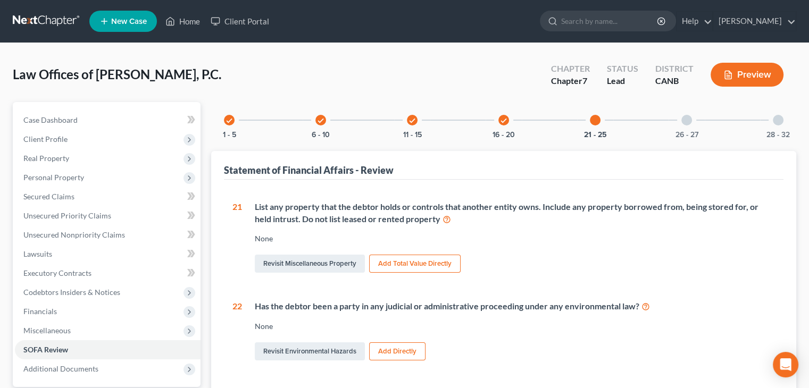
click at [683, 120] on div at bounding box center [686, 120] width 11 height 11
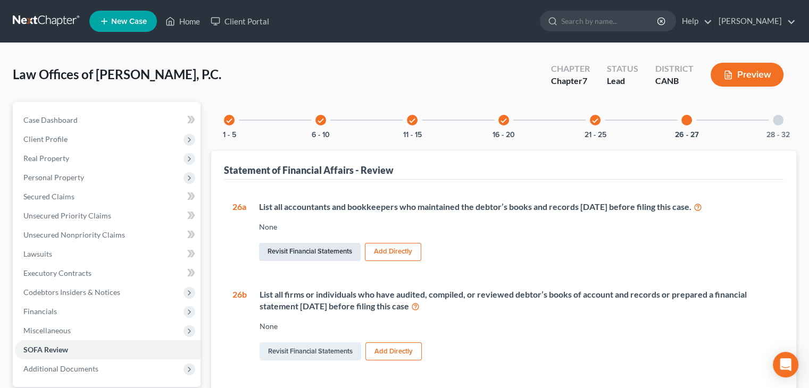
click at [313, 251] on link "Revisit Financial Statements" at bounding box center [310, 252] width 102 height 18
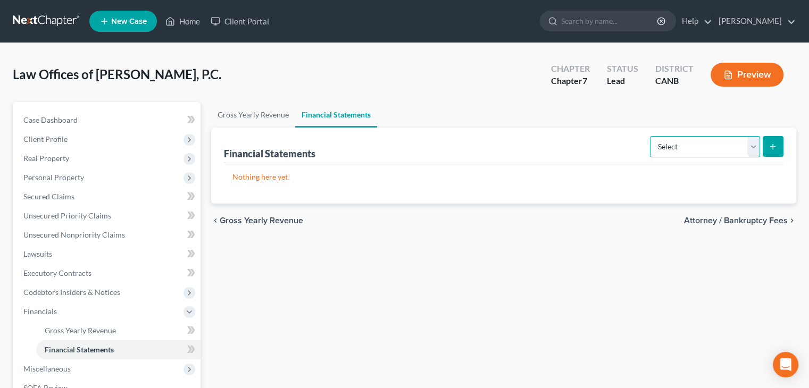
click at [754, 147] on select "Select Auditor Bookkeeper Creditor Pension Contribution Records Keeper Tax Cons…" at bounding box center [705, 146] width 110 height 21
select select "bookkeeper"
click at [651, 136] on select "Select Auditor Bookkeeper Creditor Pension Contribution Records Keeper Tax Cons…" at bounding box center [705, 146] width 110 height 21
click at [777, 145] on button "submit" at bounding box center [773, 146] width 21 height 21
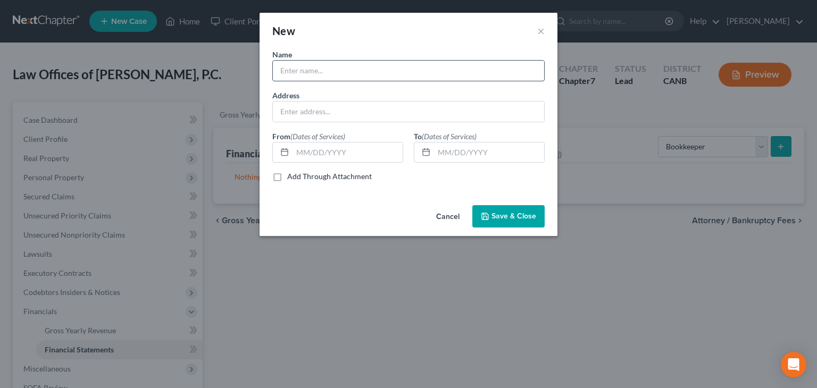
click at [302, 72] on input "text" at bounding box center [408, 71] width 271 height 20
click at [327, 75] on input "Svetlana Kaff, Mordechai Livshitz" at bounding box center [408, 71] width 271 height 20
type input "Svetlana Kaff, Mordechai Livshitz"
click at [504, 213] on span "Save & Close" at bounding box center [513, 216] width 45 height 9
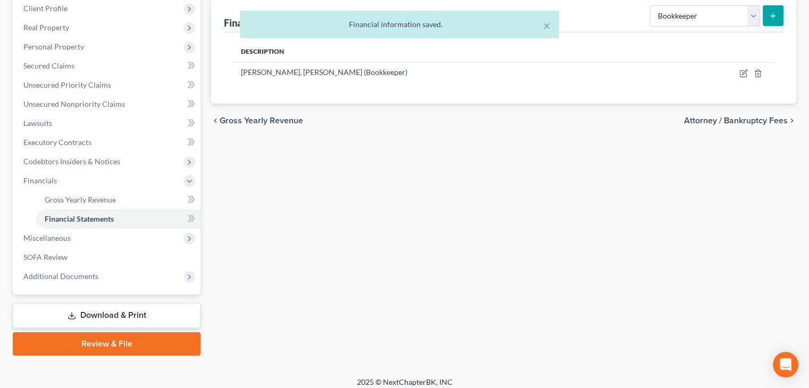
scroll to position [138, 0]
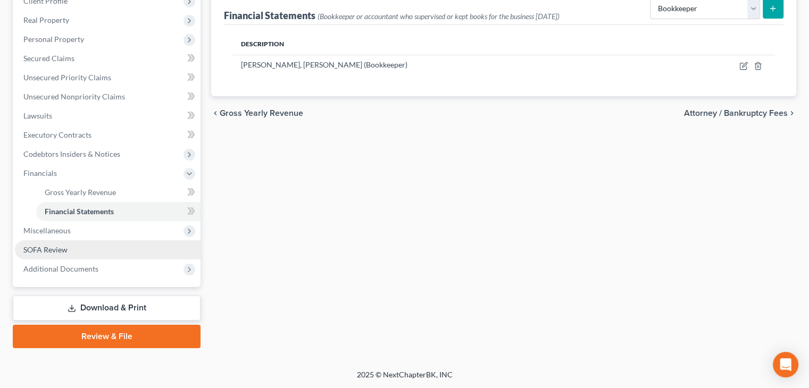
click at [60, 249] on span "SOFA Review" at bounding box center [45, 249] width 44 height 9
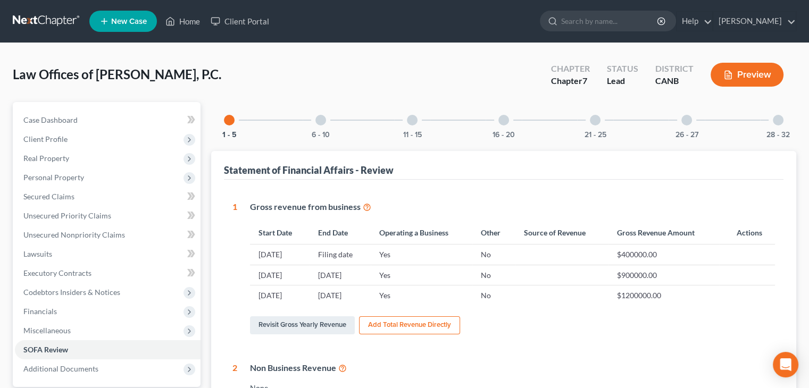
click at [687, 115] on div at bounding box center [686, 120] width 11 height 11
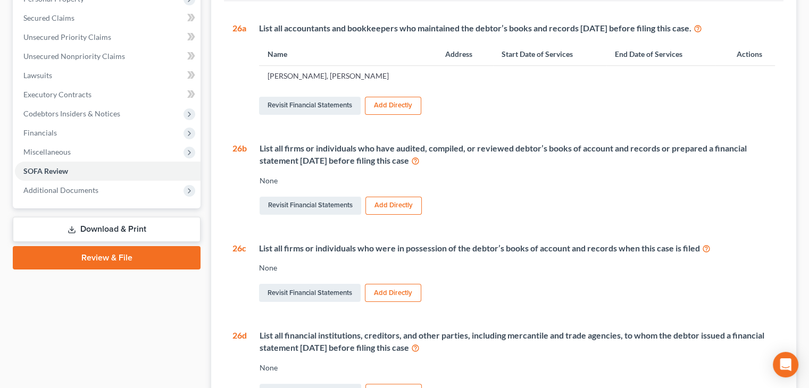
scroll to position [53, 0]
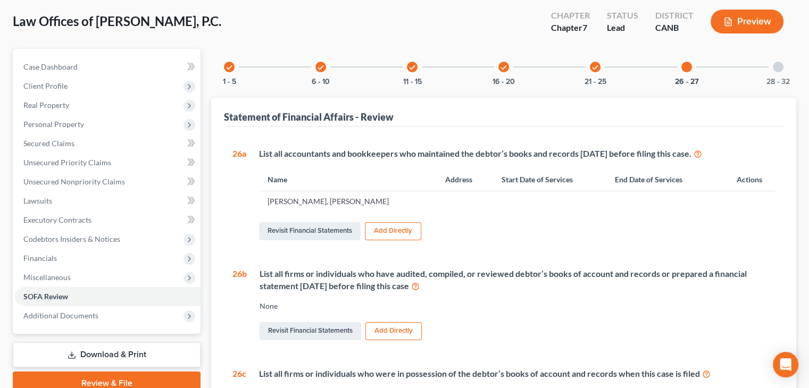
click at [779, 70] on div at bounding box center [778, 67] width 11 height 11
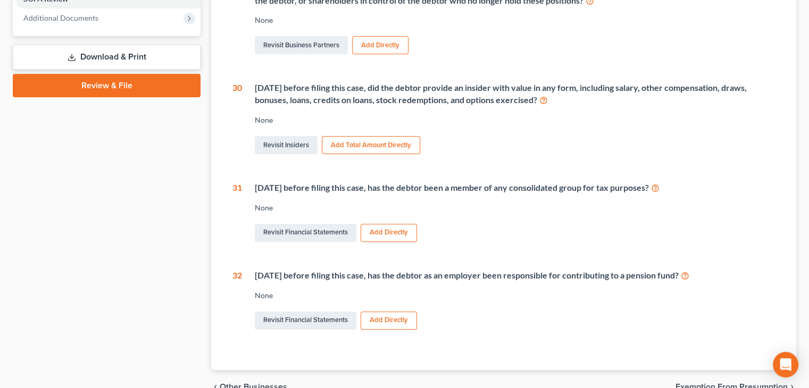
scroll to position [406, 0]
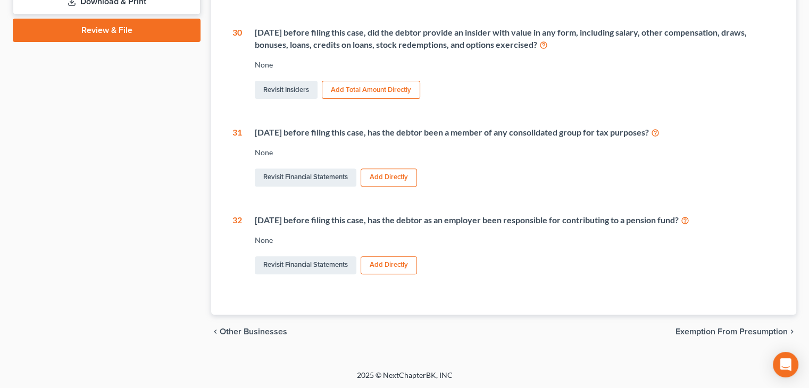
click at [723, 328] on span "Exemption from Presumption" at bounding box center [731, 332] width 112 height 9
